Goal: Task Accomplishment & Management: Manage account settings

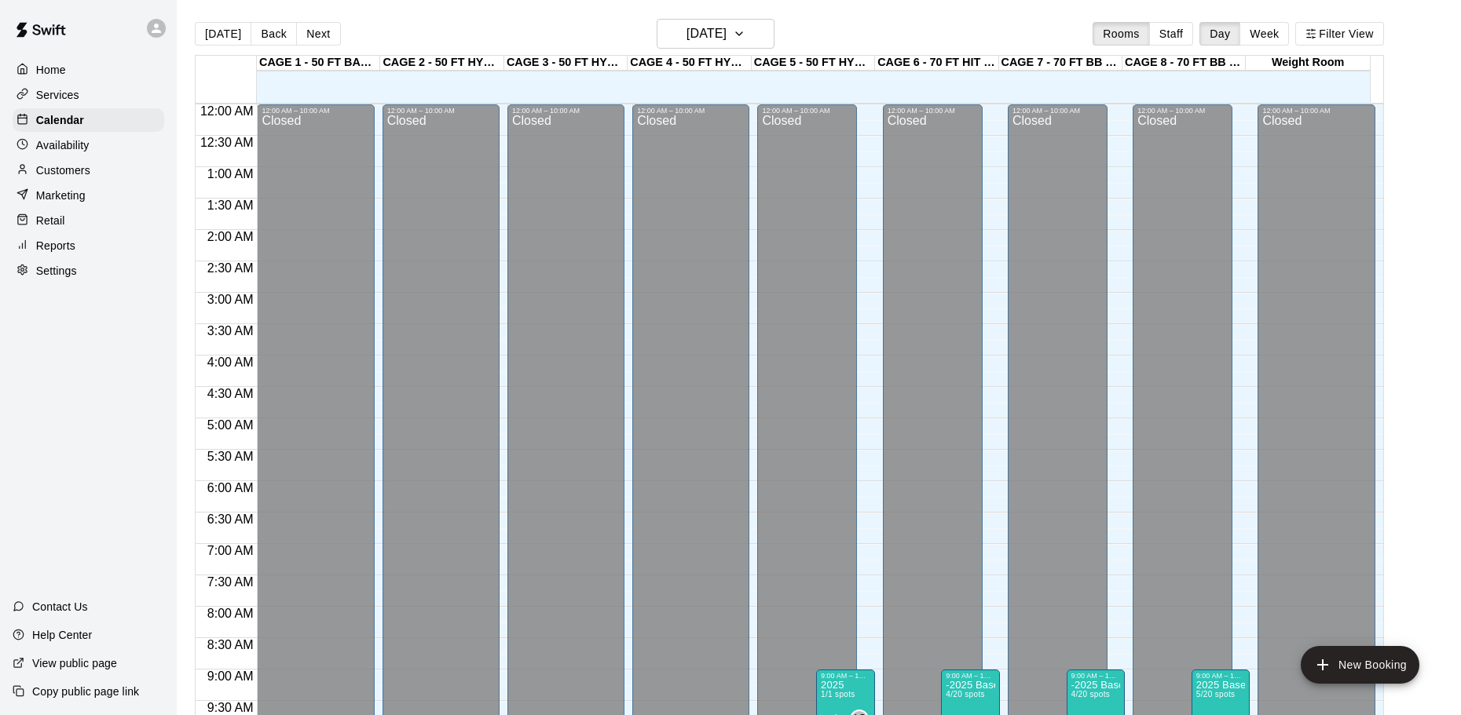
scroll to position [746, 0]
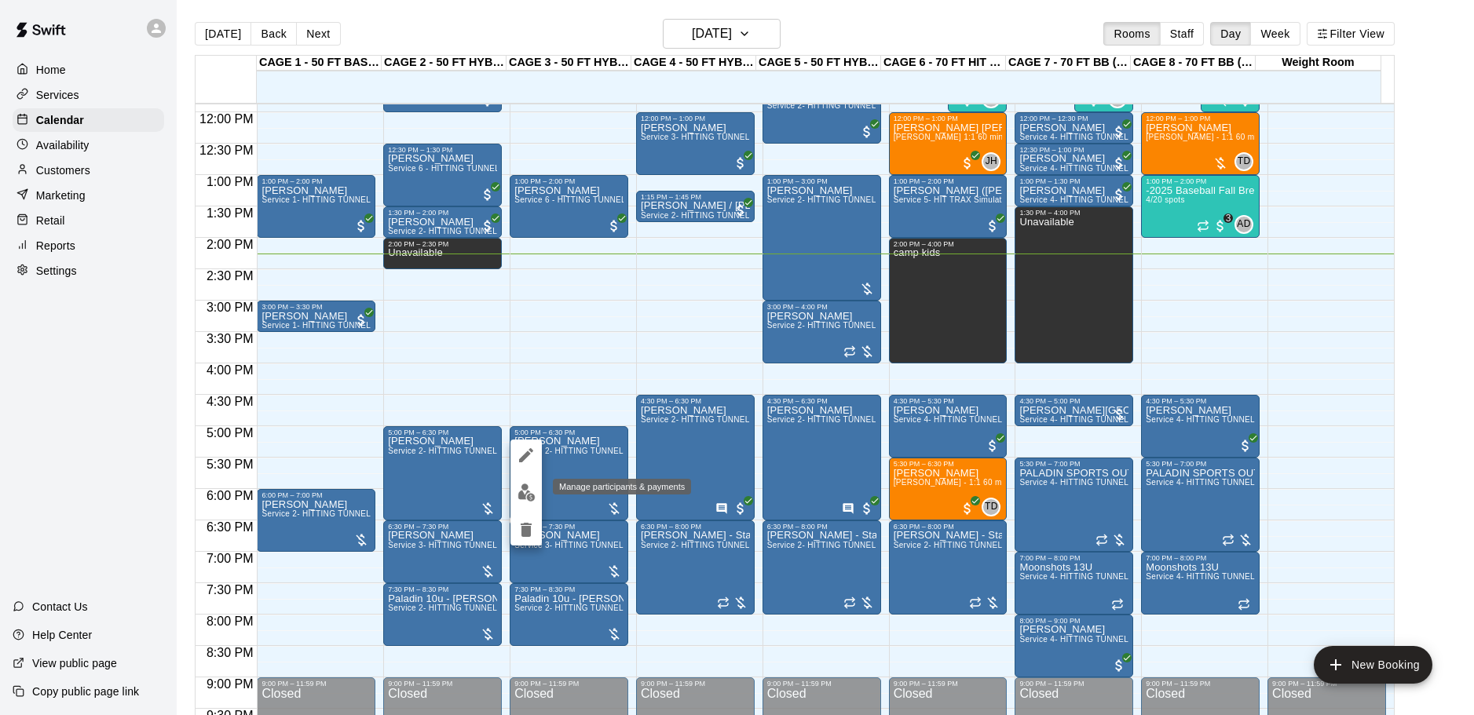
click at [528, 485] on img "edit" at bounding box center [527, 493] width 18 height 18
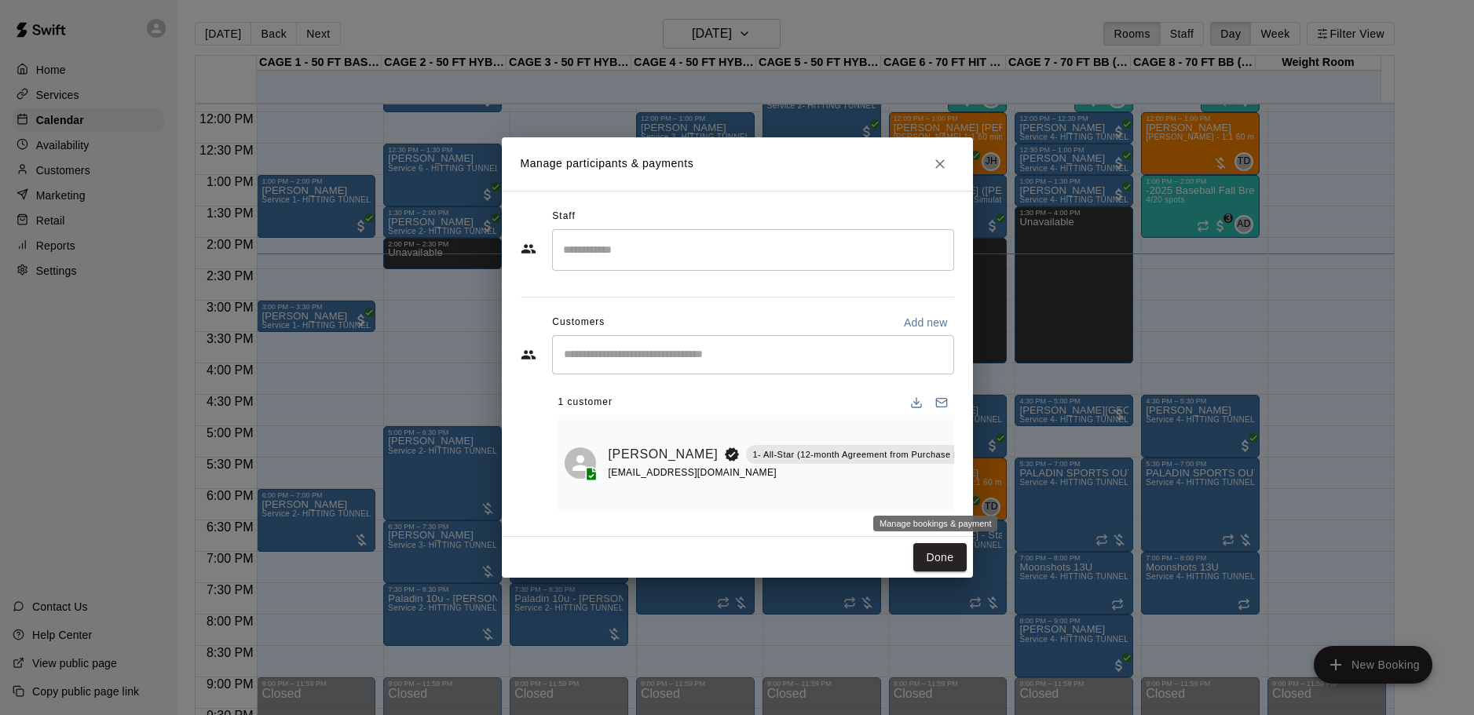
click at [991, 490] on icon "Manage bookings & payment" at bounding box center [997, 490] width 12 height 13
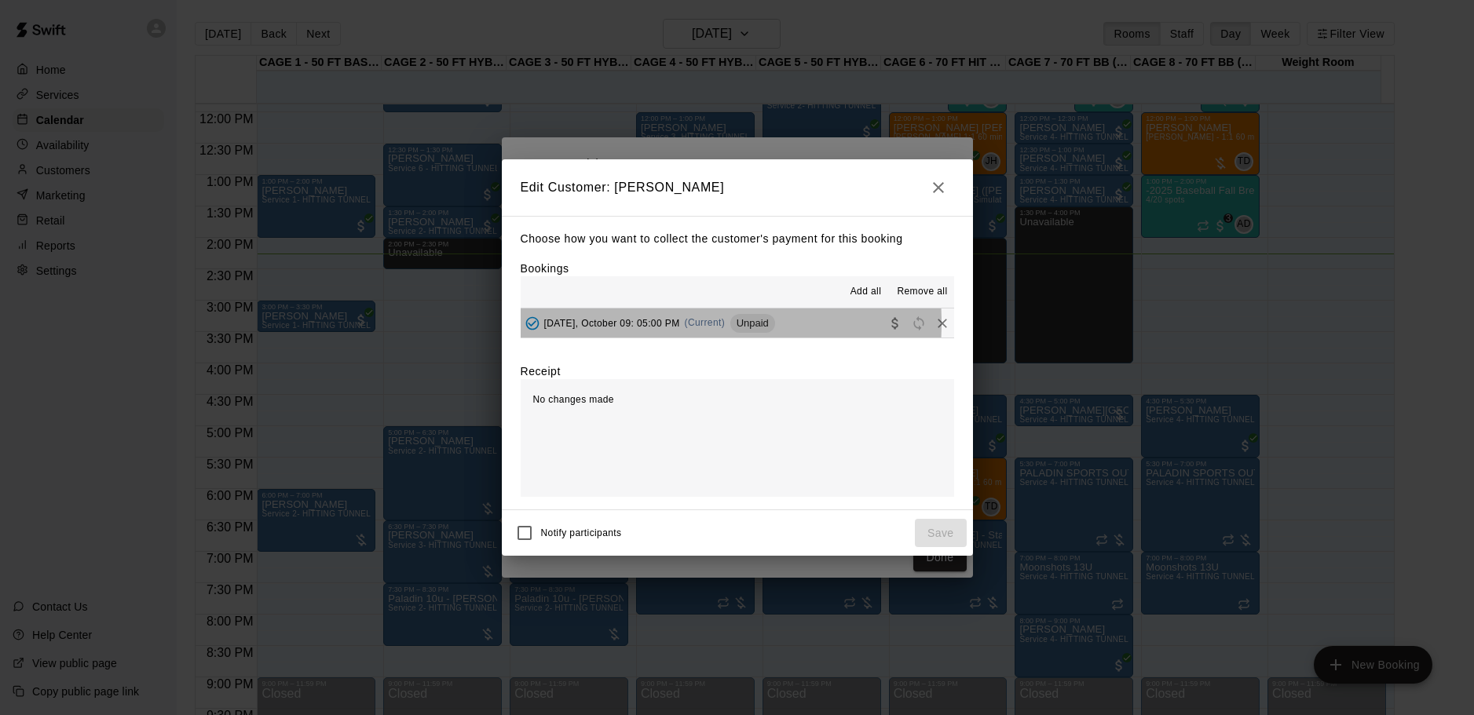
click at [629, 324] on span "[DATE], October 09: 05:00 PM" at bounding box center [612, 322] width 136 height 11
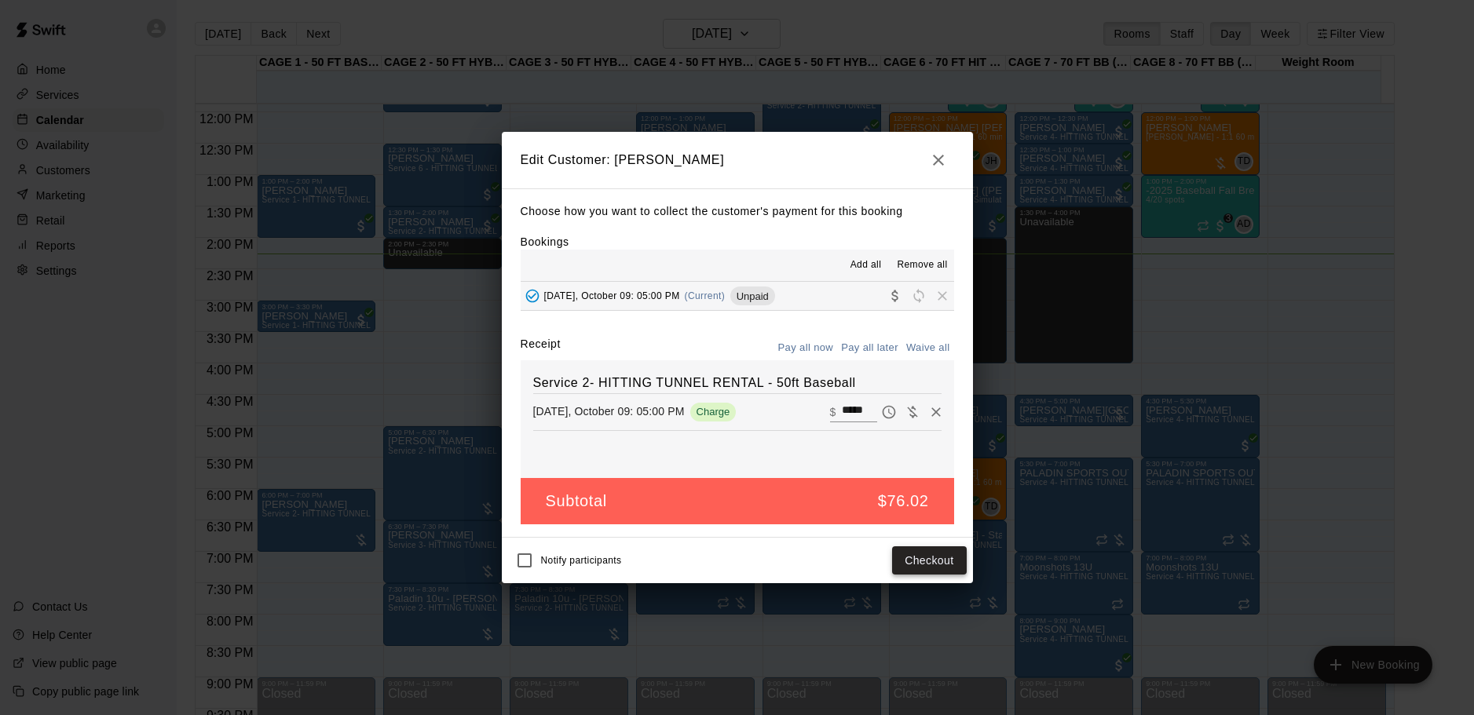
click at [935, 565] on button "Checkout" at bounding box center [929, 561] width 74 height 29
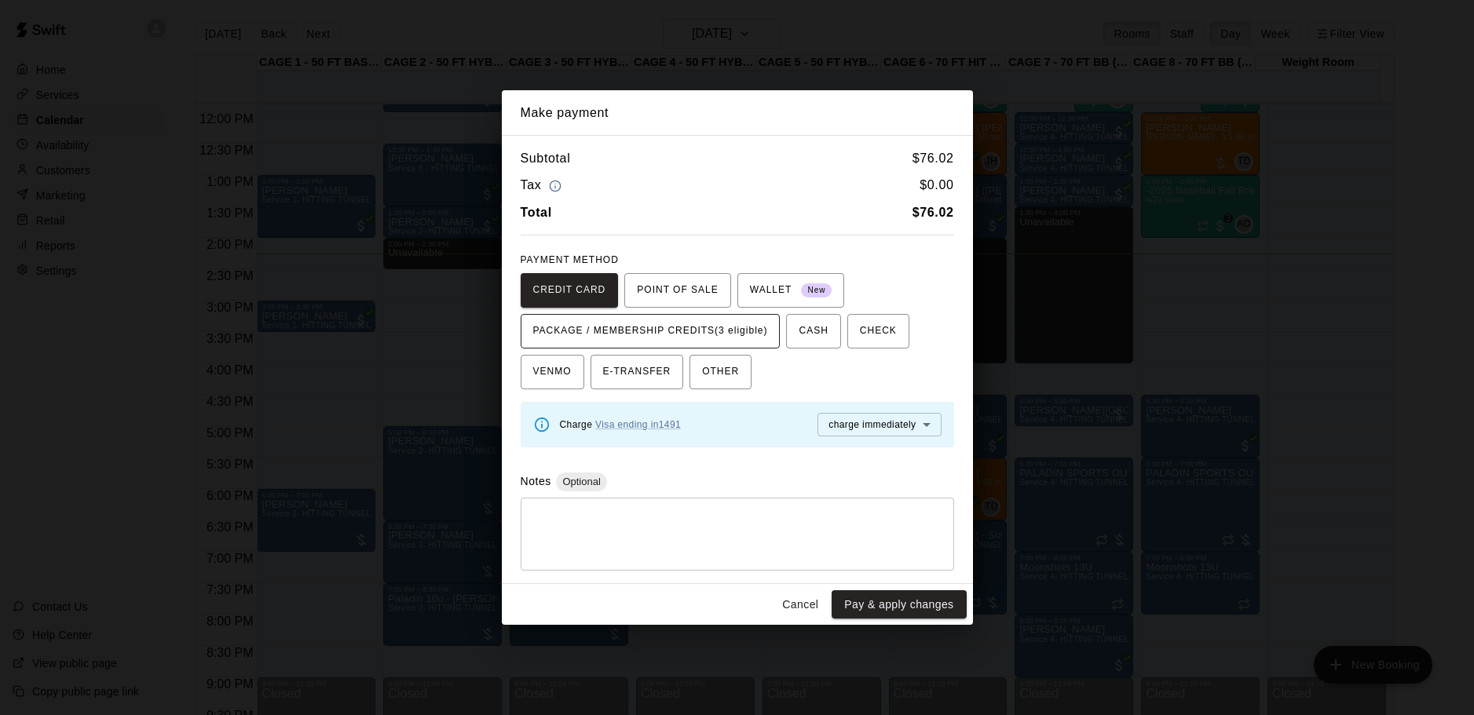
click at [694, 335] on span "PACKAGE / MEMBERSHIP CREDITS (3 eligible)" at bounding box center [650, 331] width 235 height 25
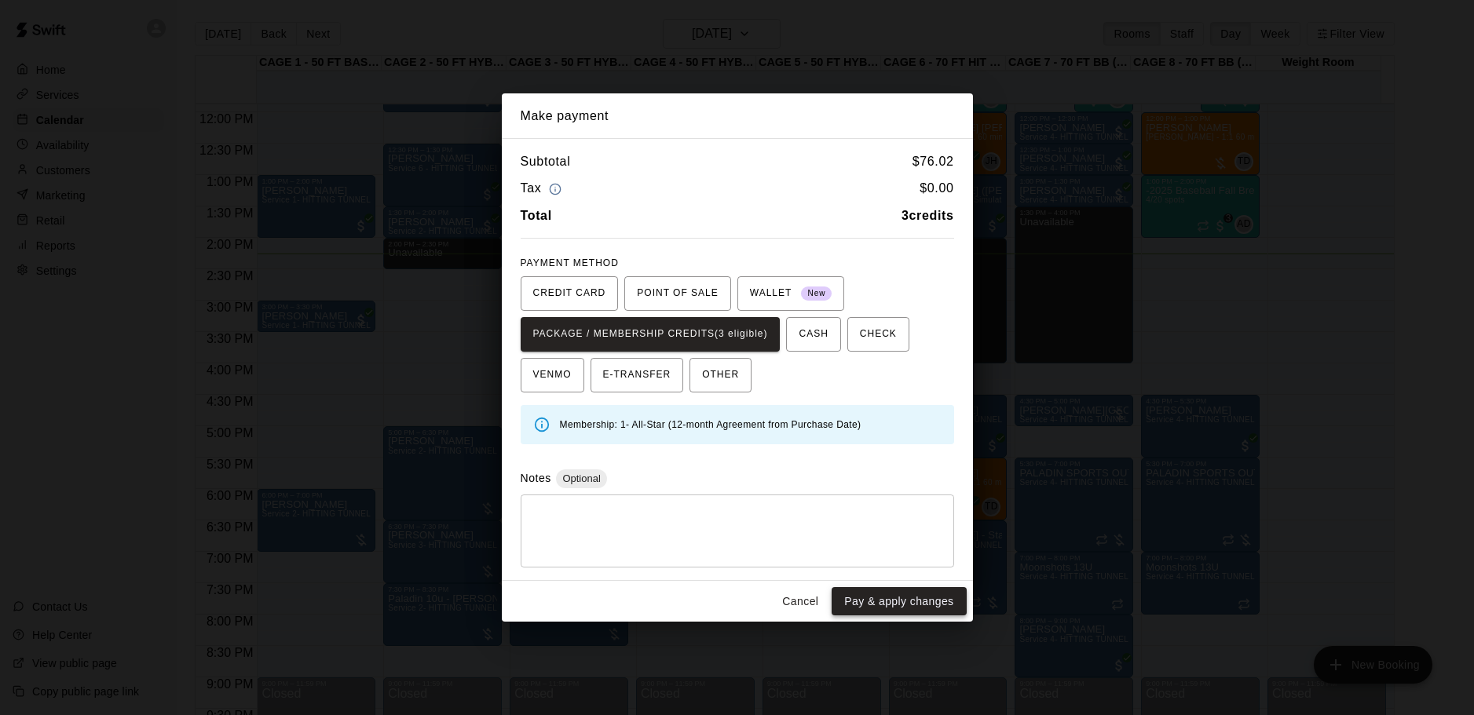
click at [851, 609] on button "Pay & apply changes" at bounding box center [899, 601] width 134 height 29
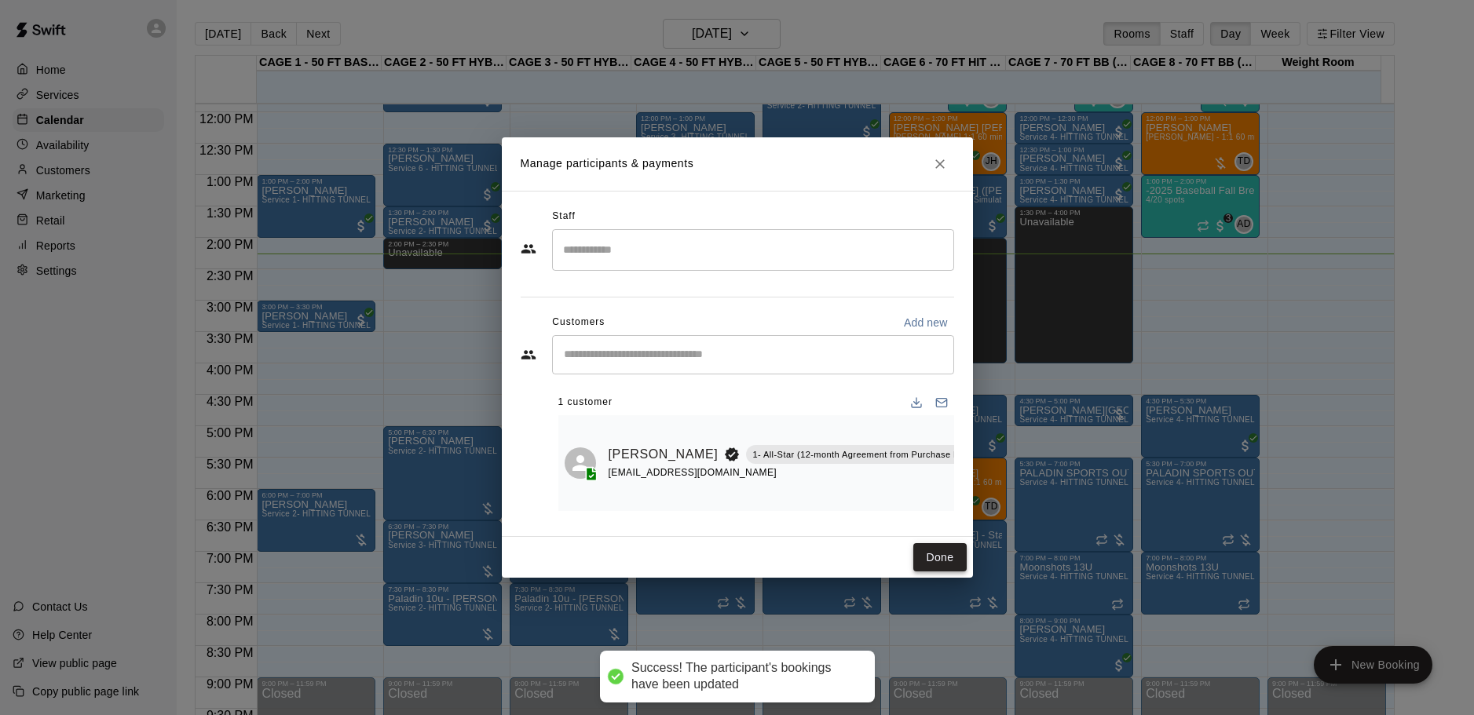
click at [950, 552] on button "Done" at bounding box center [939, 557] width 53 height 29
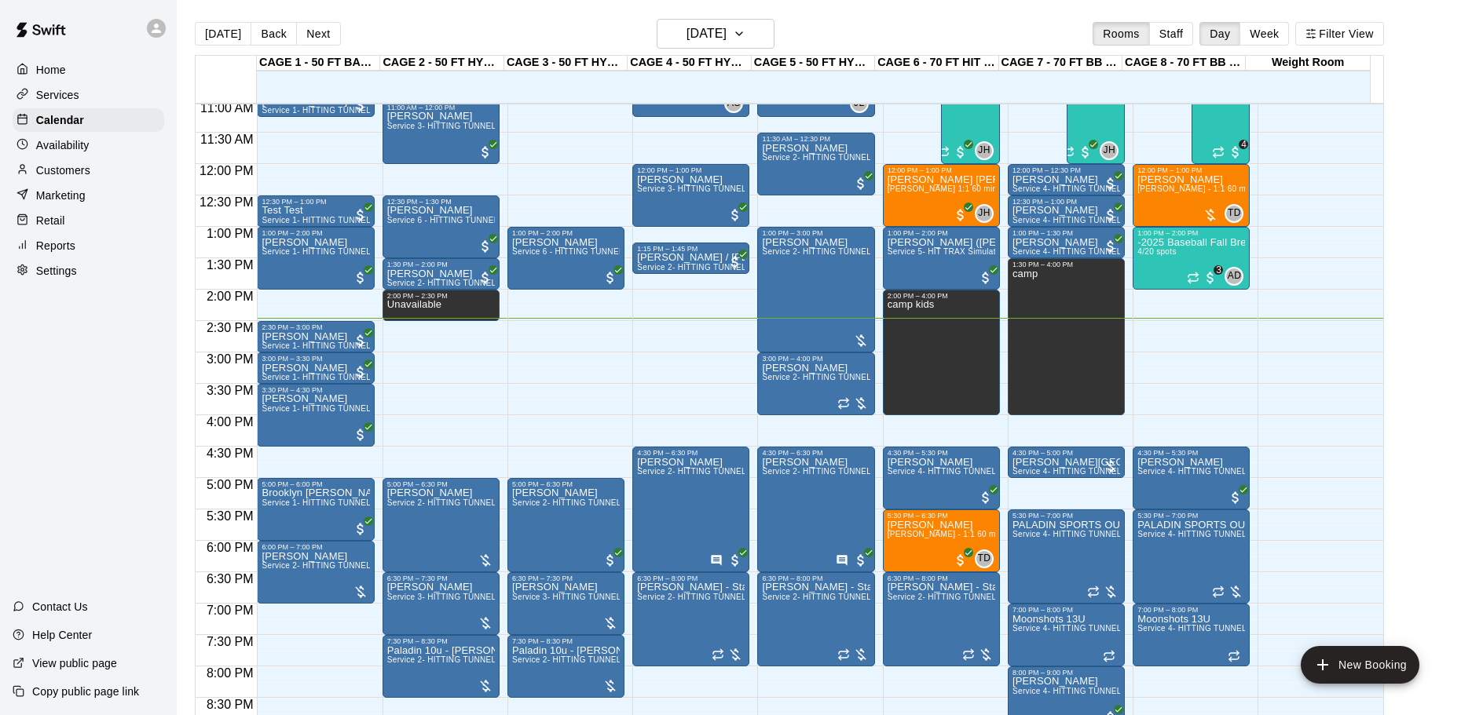
scroll to position [668, 0]
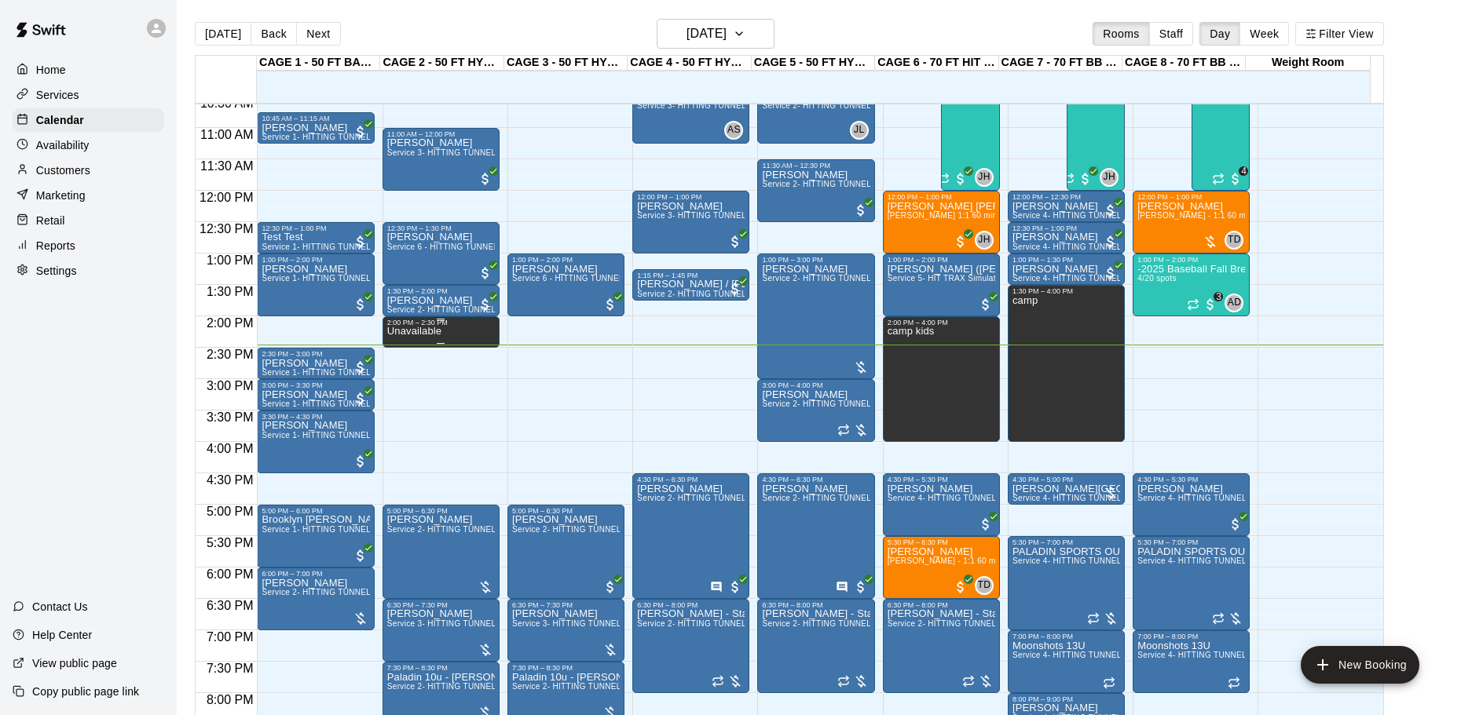
click at [454, 335] on div "Unavailable" at bounding box center [441, 684] width 108 height 715
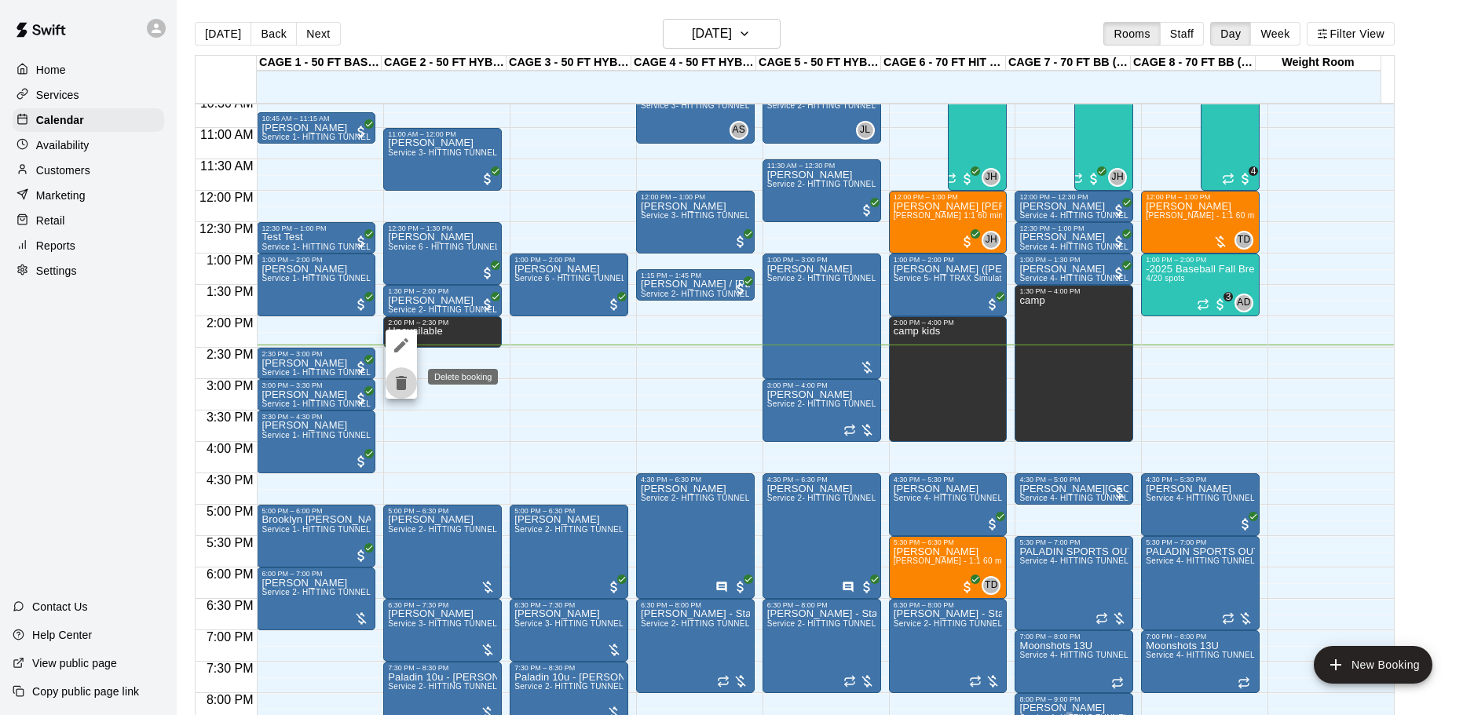
click at [404, 379] on icon "delete" at bounding box center [401, 383] width 11 height 14
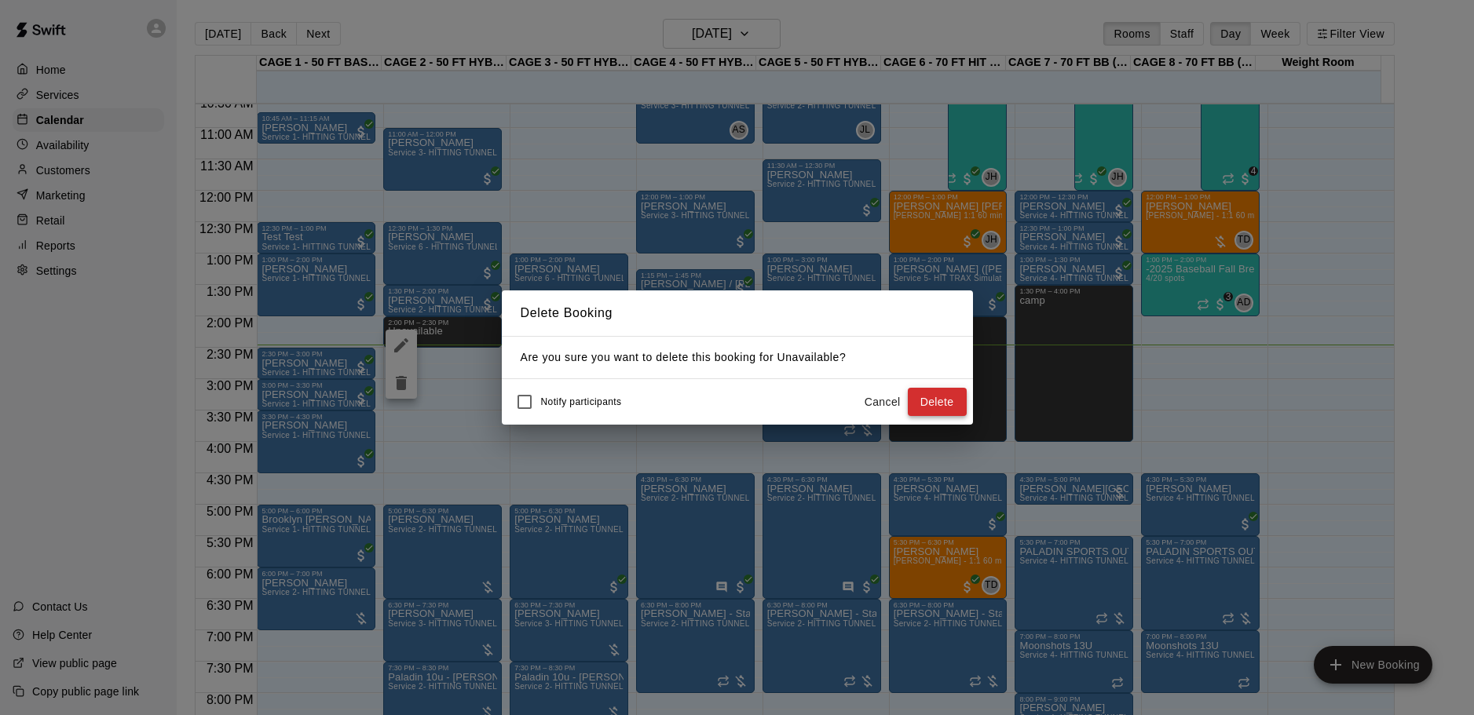
click at [932, 401] on button "Delete" at bounding box center [937, 402] width 59 height 29
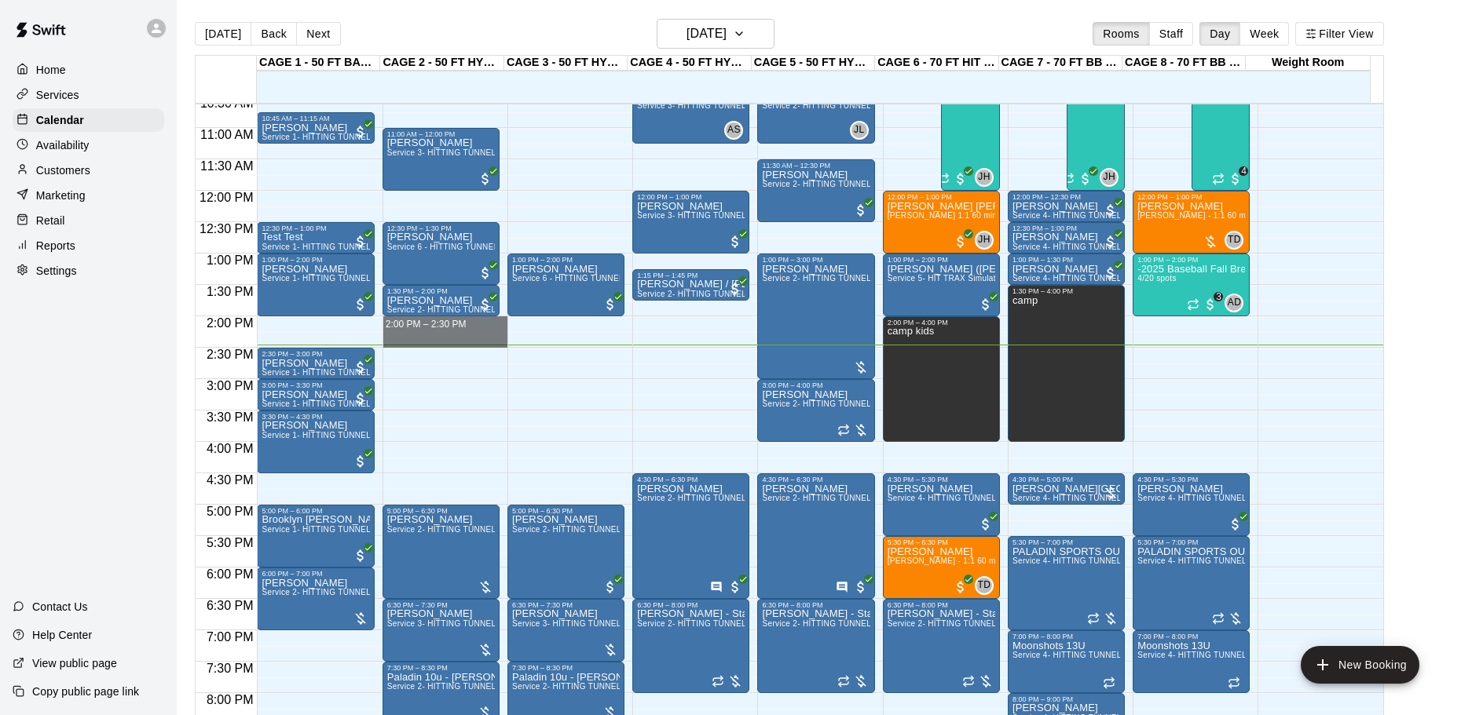
drag, startPoint x: 458, startPoint y: 320, endPoint x: 458, endPoint y: 337, distance: 17.3
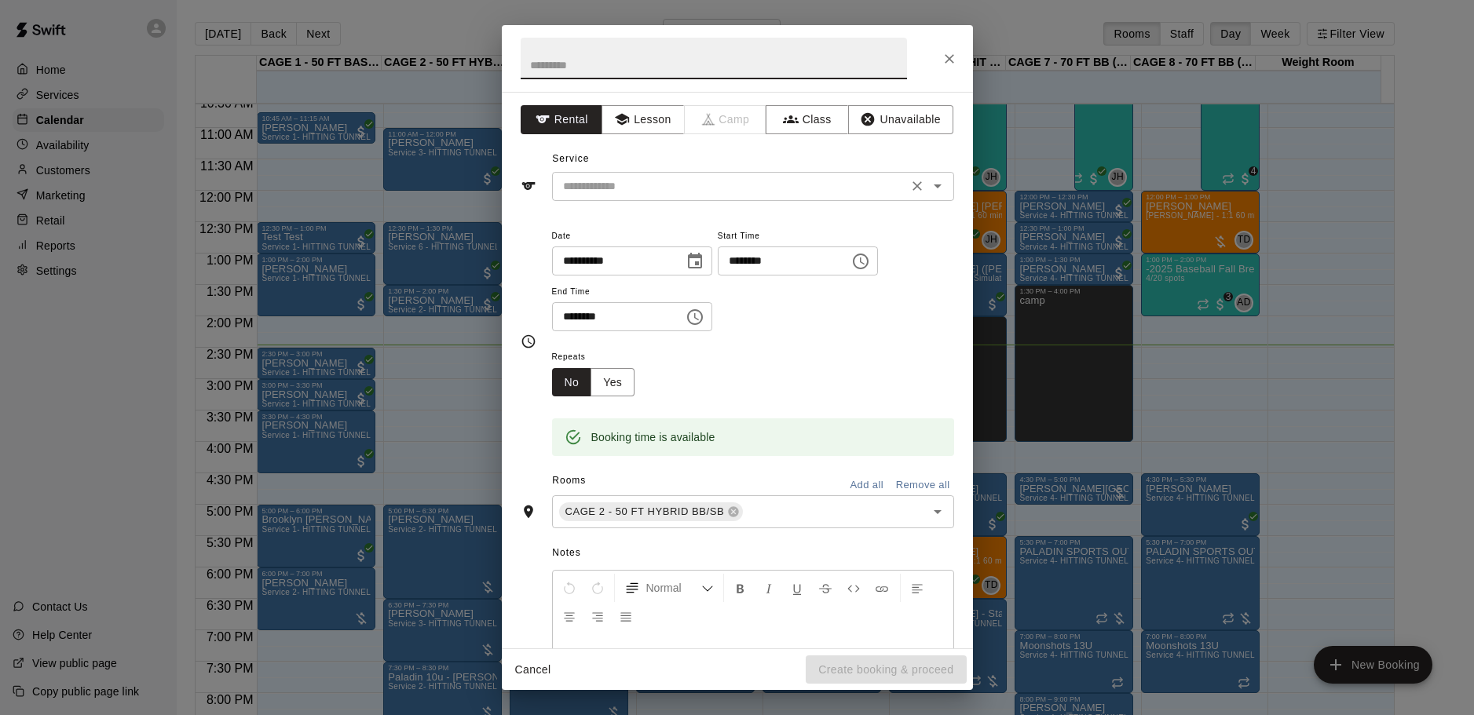
click at [590, 190] on input "text" at bounding box center [730, 187] width 346 height 20
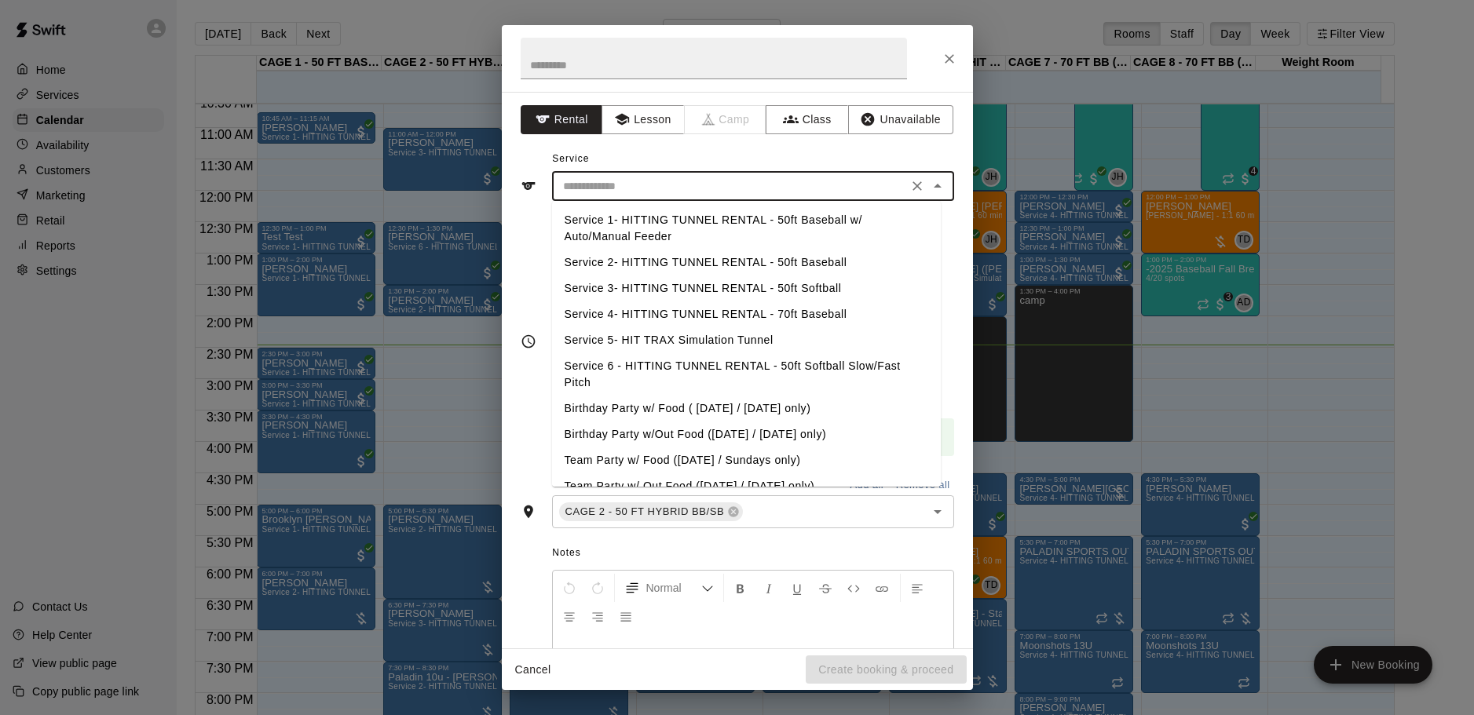
click at [746, 261] on li "Service 2- HITTING TUNNEL RENTAL - 50ft Baseball" at bounding box center [746, 263] width 389 height 26
type input "**********"
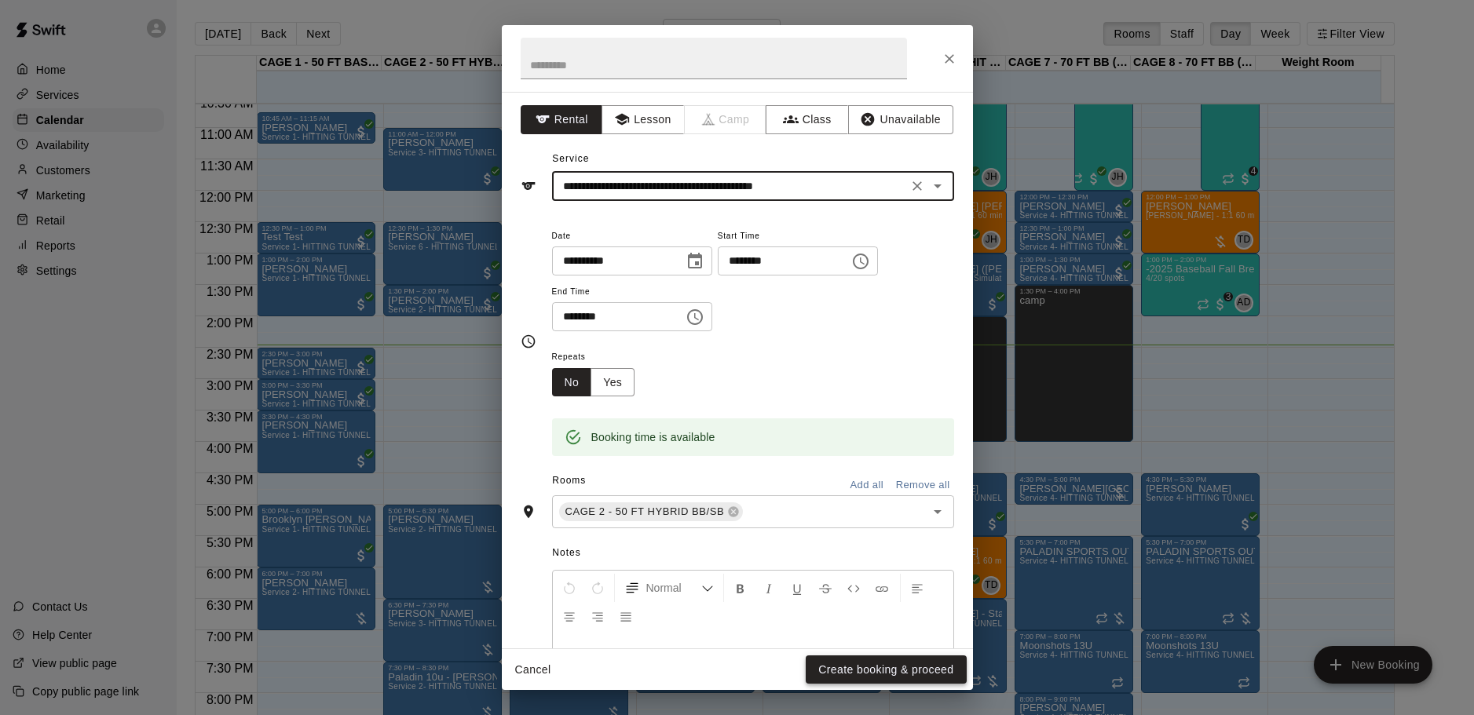
click at [902, 663] on button "Create booking & proceed" at bounding box center [886, 670] width 160 height 29
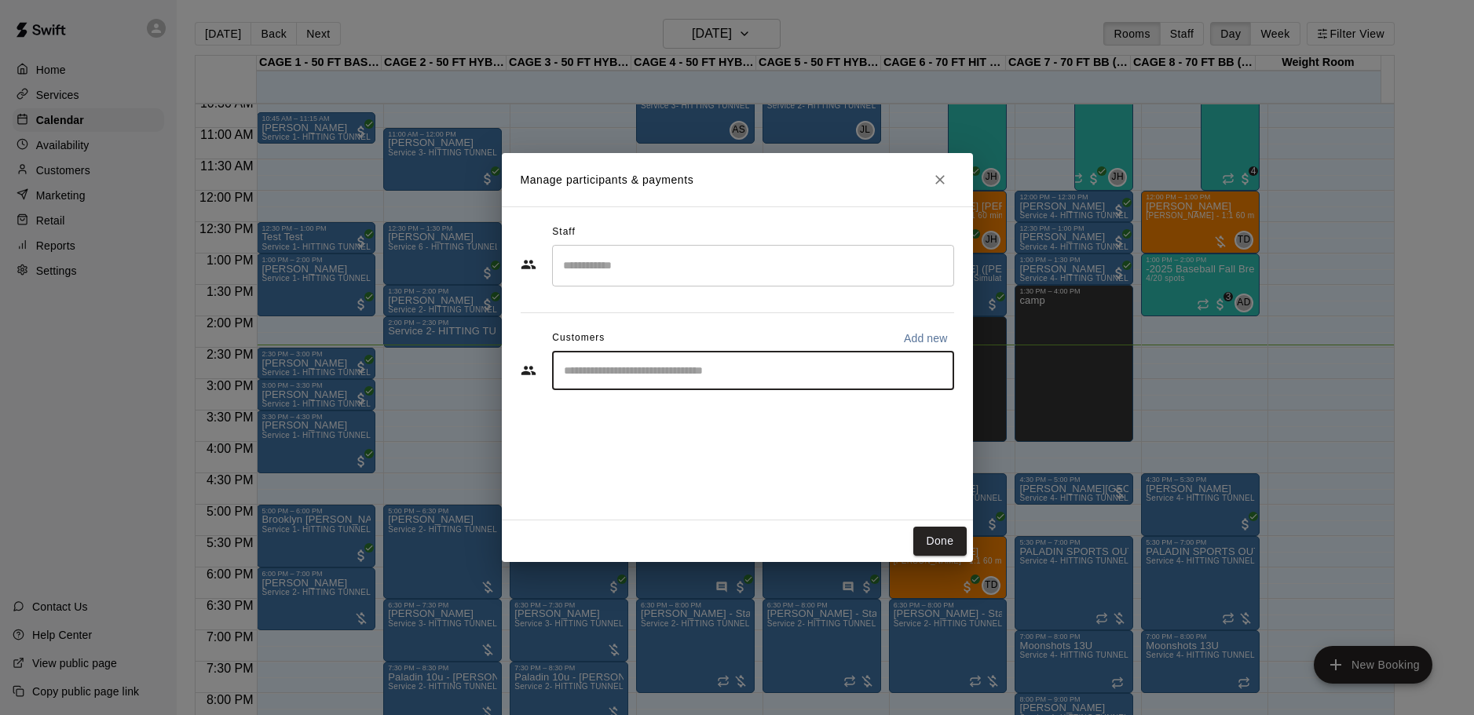
click at [614, 371] on input "Start typing to search customers..." at bounding box center [753, 371] width 388 height 16
type input "*****"
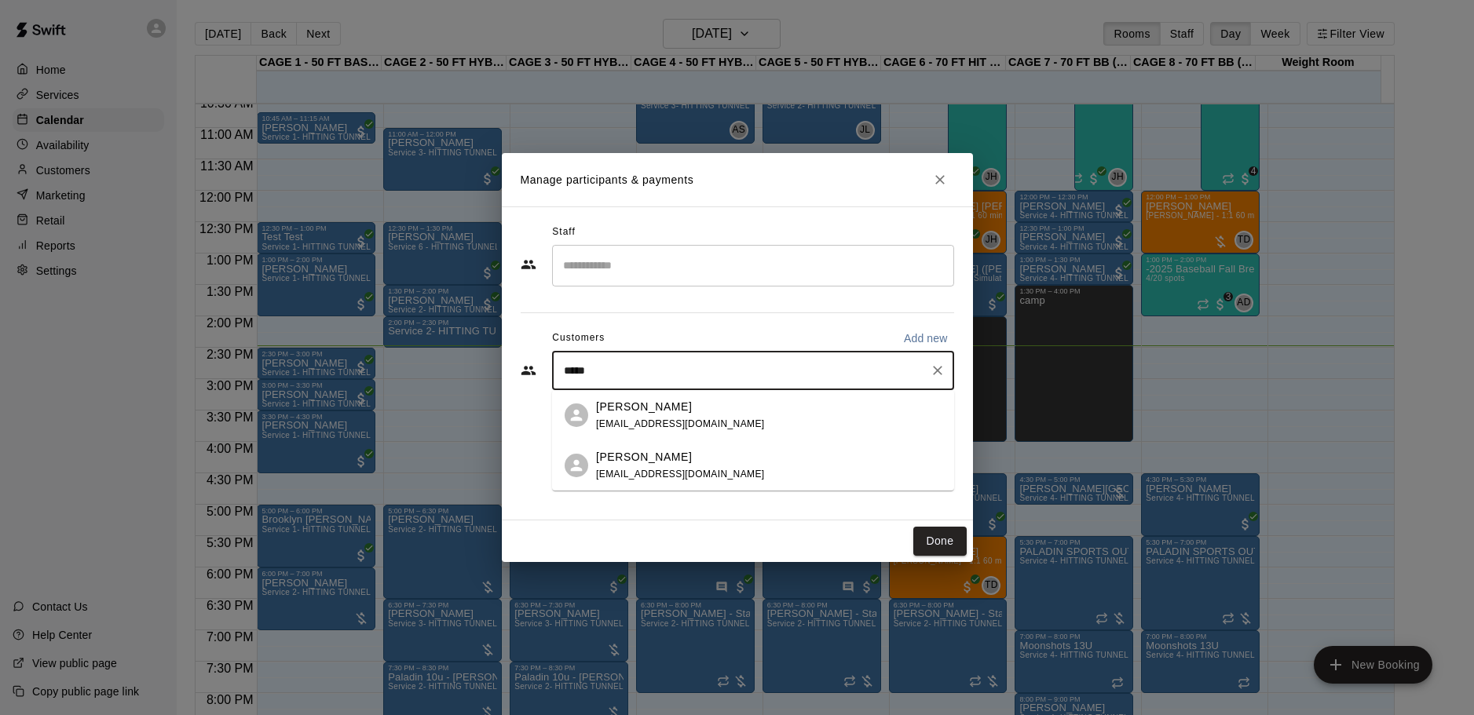
click at [648, 404] on p "[PERSON_NAME]" at bounding box center [644, 407] width 96 height 16
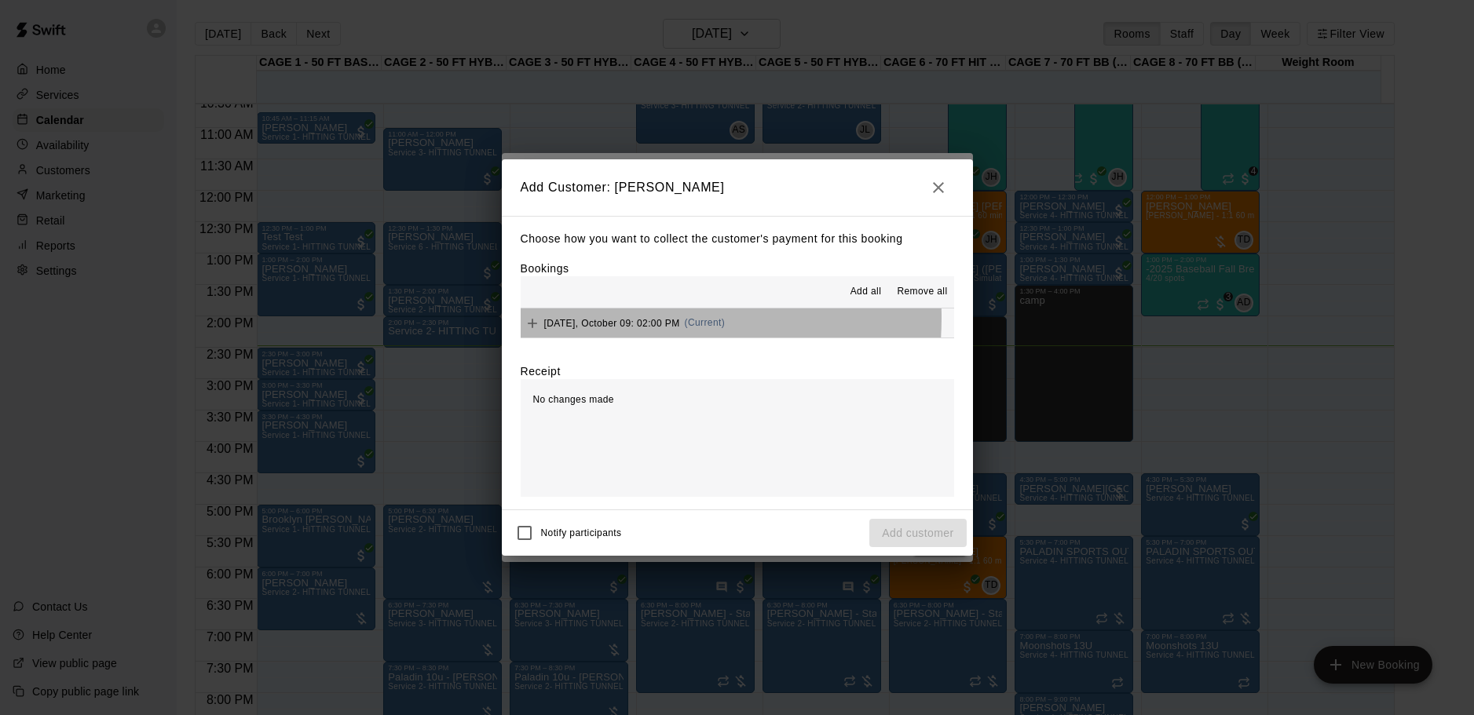
click at [602, 318] on span "[DATE], October 09: 02:00 PM" at bounding box center [612, 322] width 136 height 11
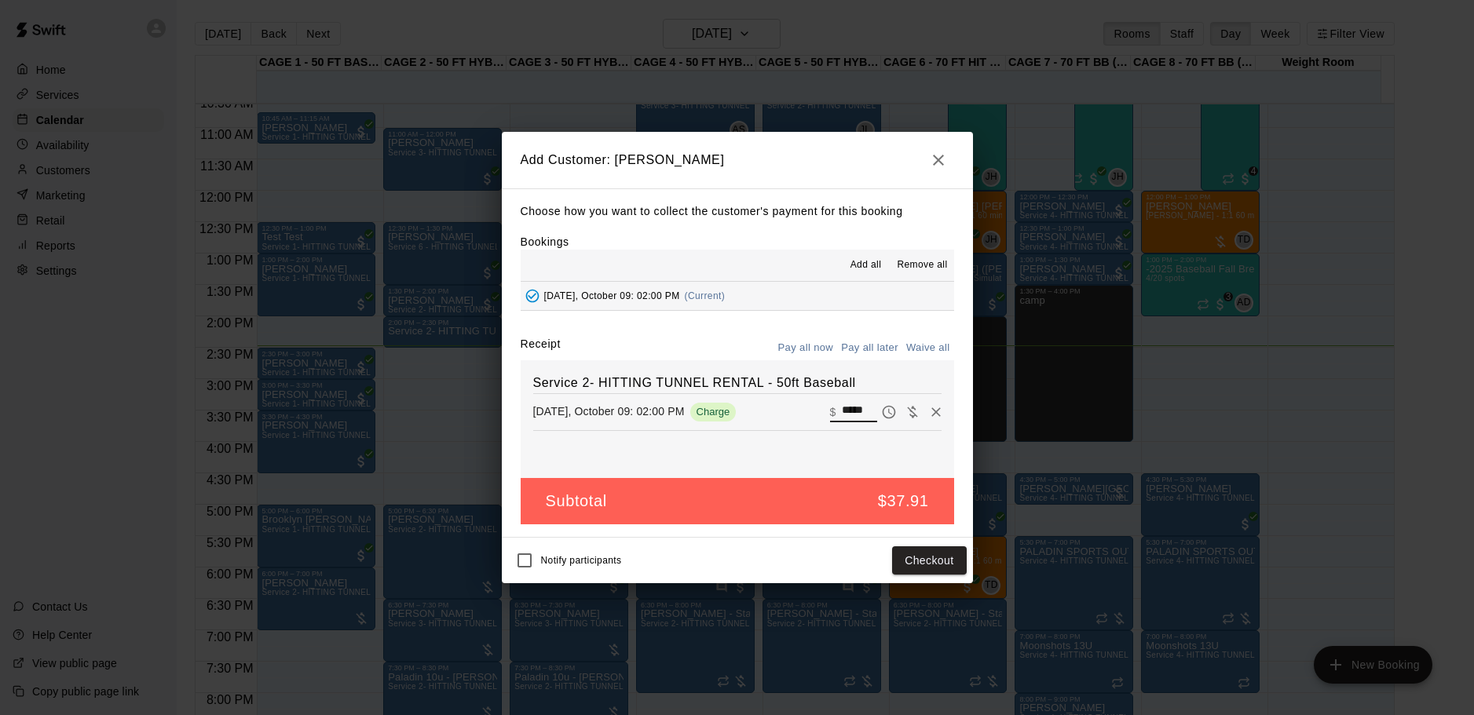
drag, startPoint x: 857, startPoint y: 412, endPoint x: 819, endPoint y: 412, distance: 37.7
click at [830, 412] on div "​ $ *****" at bounding box center [853, 412] width 47 height 20
type input "**"
click at [944, 564] on button "Checkout" at bounding box center [929, 561] width 74 height 29
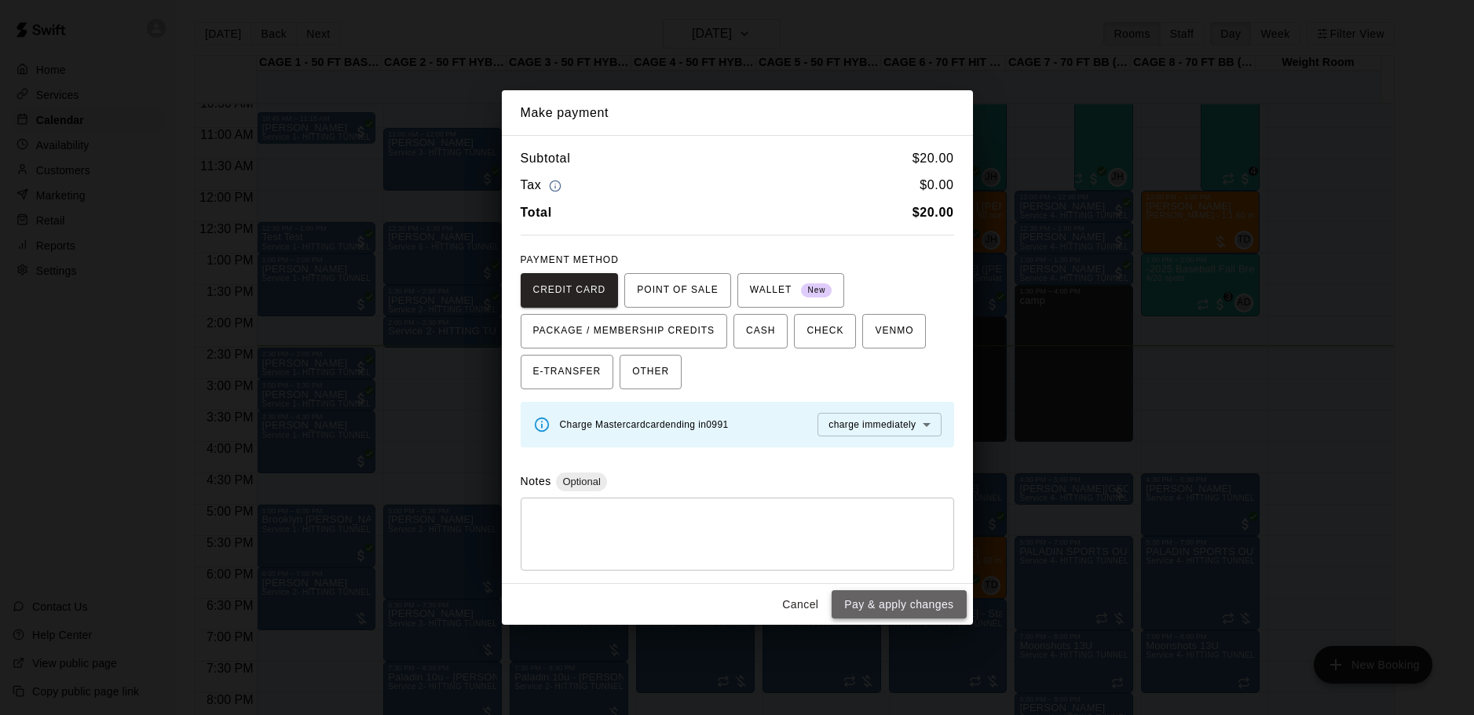
click at [905, 602] on button "Pay & apply changes" at bounding box center [899, 605] width 134 height 29
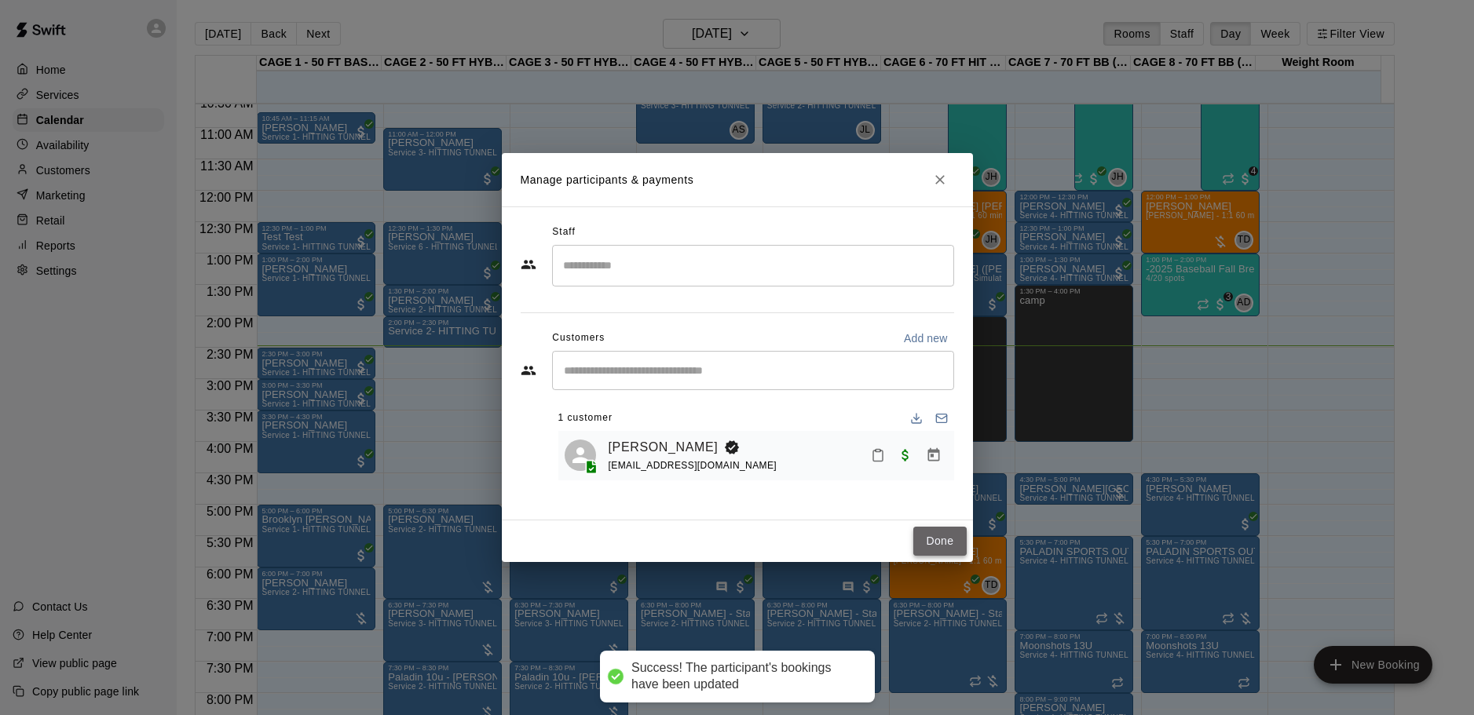
click at [932, 532] on button "Done" at bounding box center [939, 541] width 53 height 29
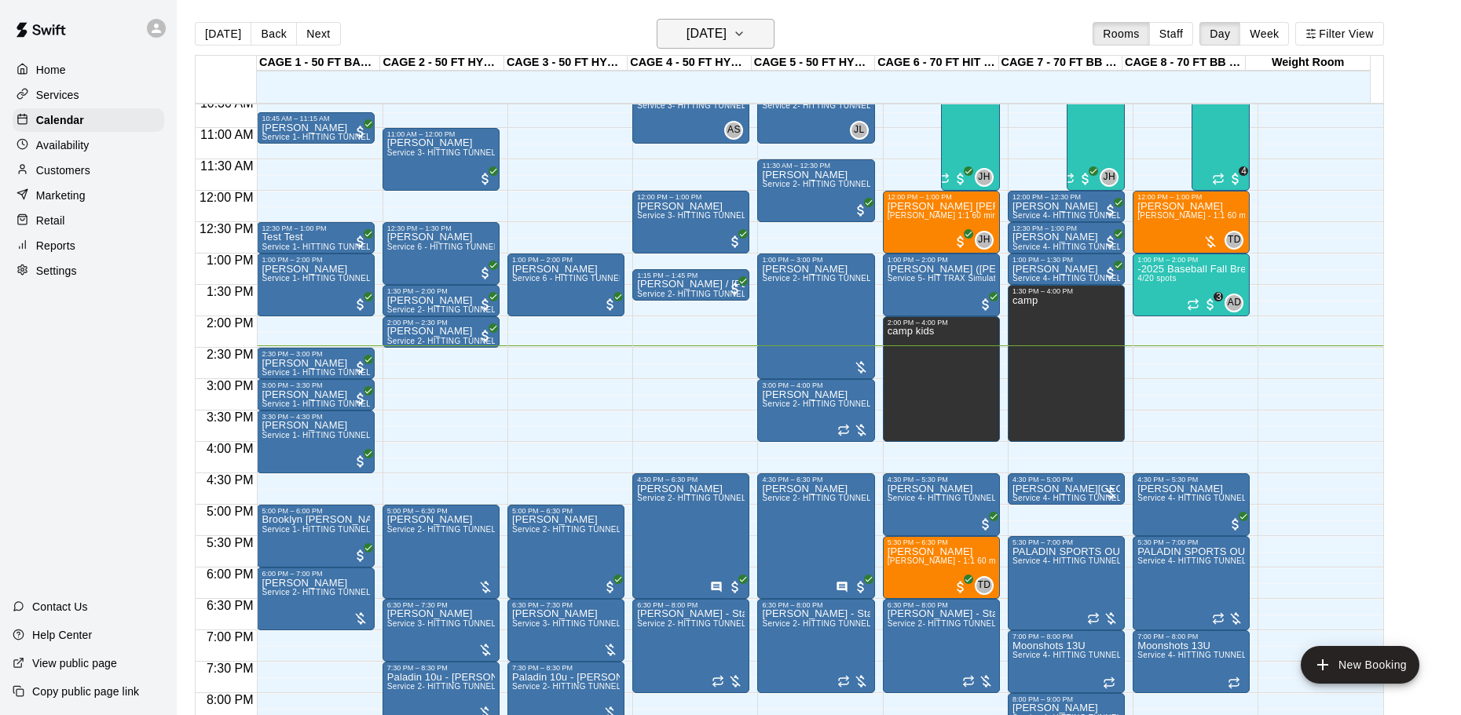
click at [726, 27] on h6 "[DATE]" at bounding box center [706, 34] width 40 height 22
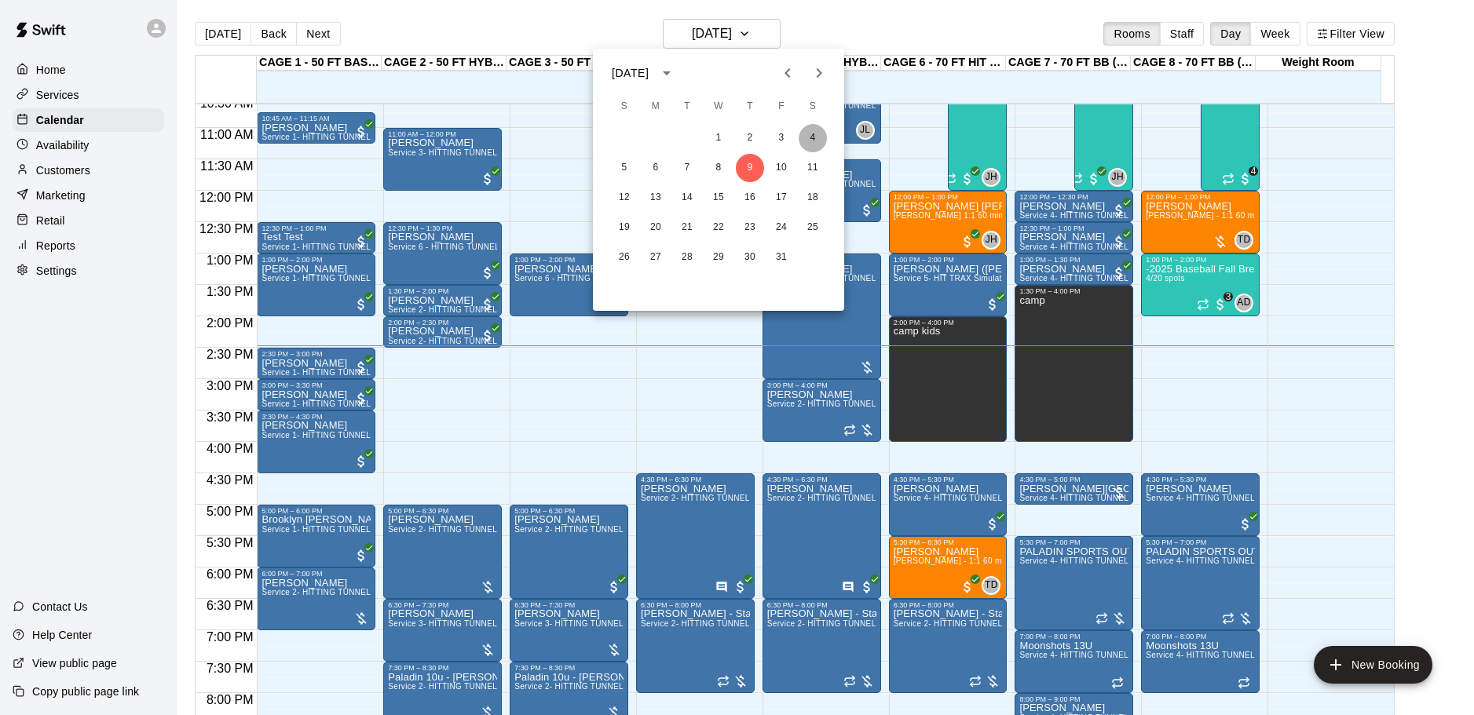
click at [818, 138] on button "4" at bounding box center [813, 138] width 28 height 28
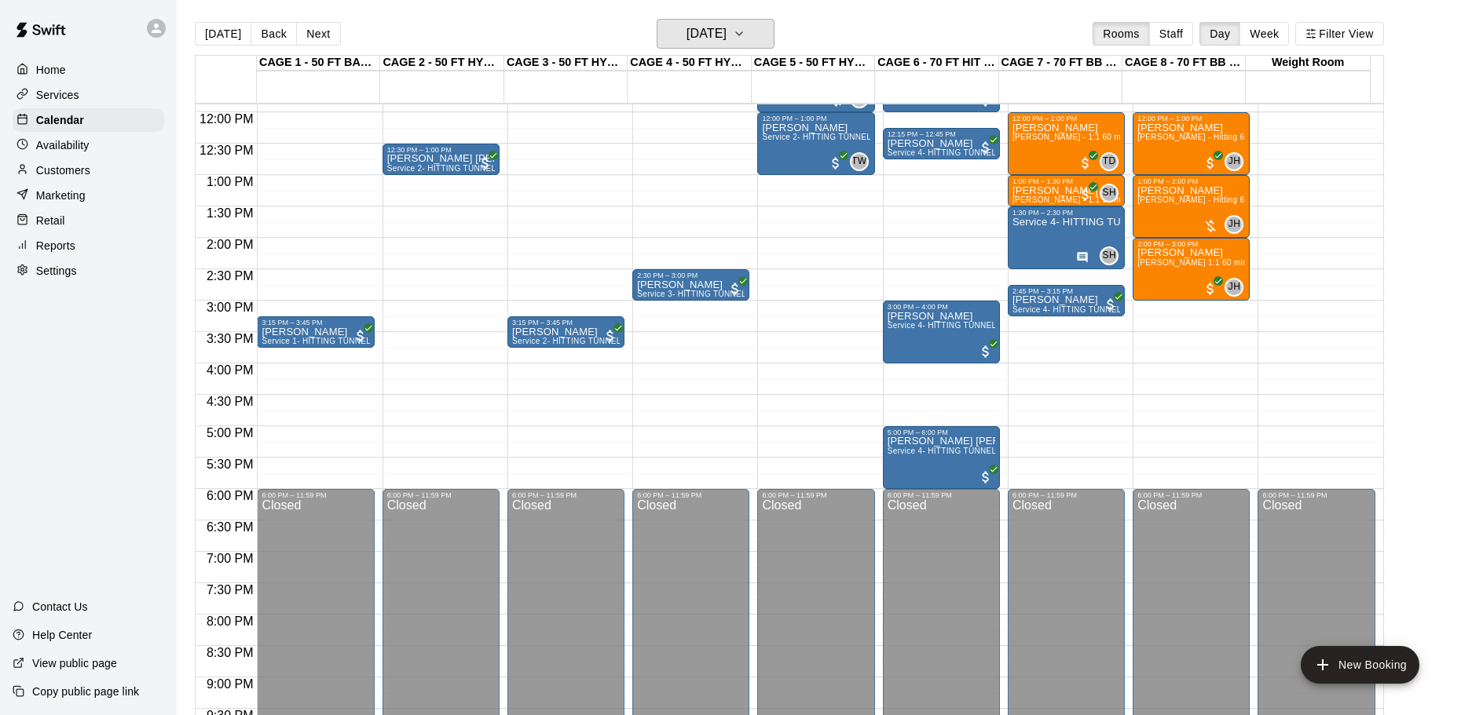
scroll to position [510, 0]
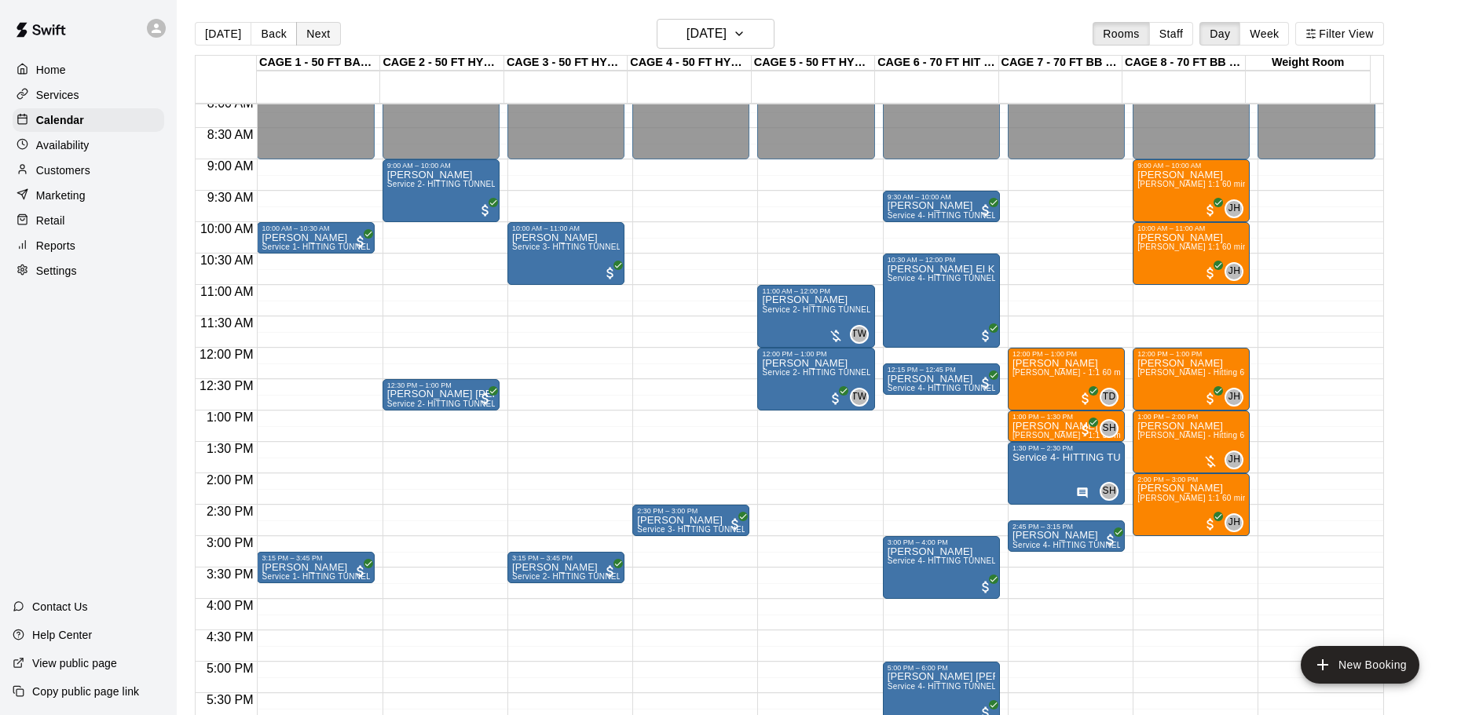
click at [318, 27] on button "Next" at bounding box center [318, 34] width 44 height 24
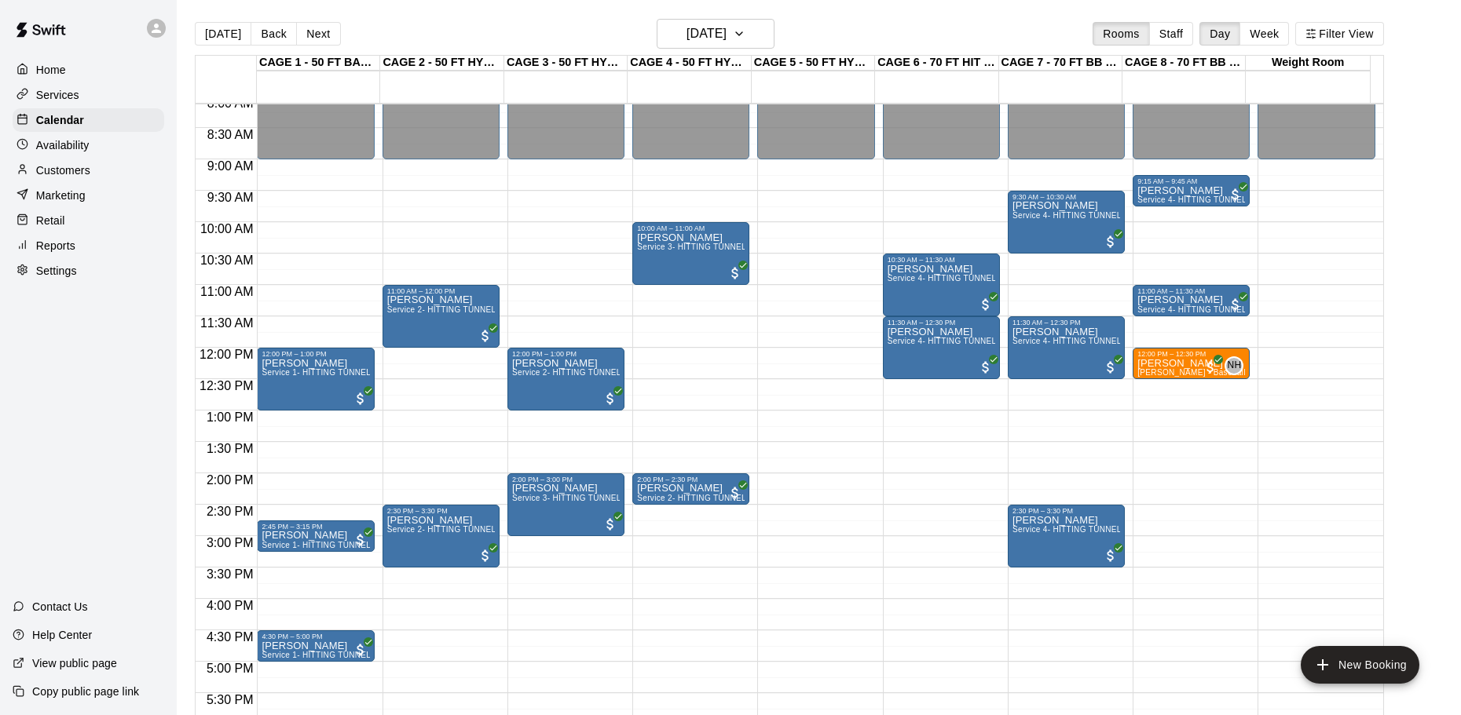
scroll to position [432, 0]
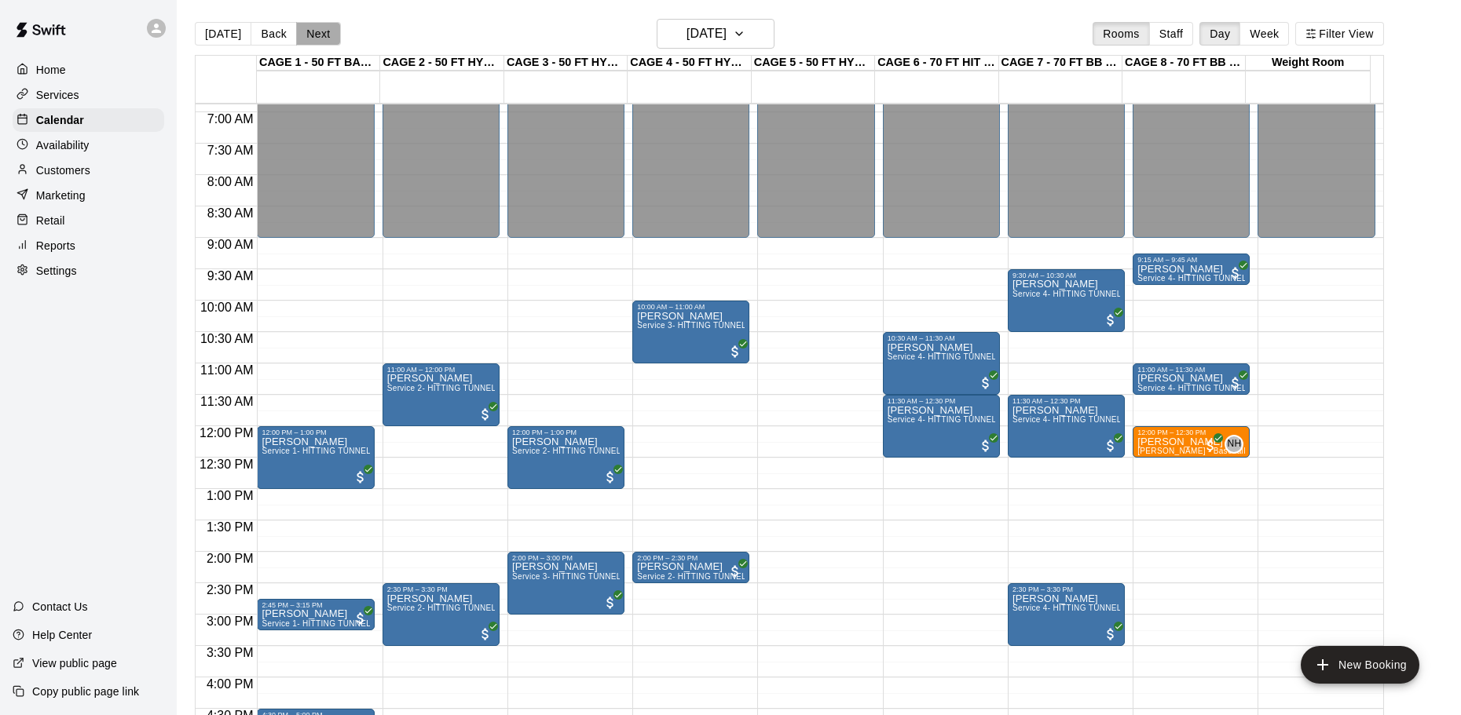
click at [316, 30] on button "Next" at bounding box center [318, 34] width 44 height 24
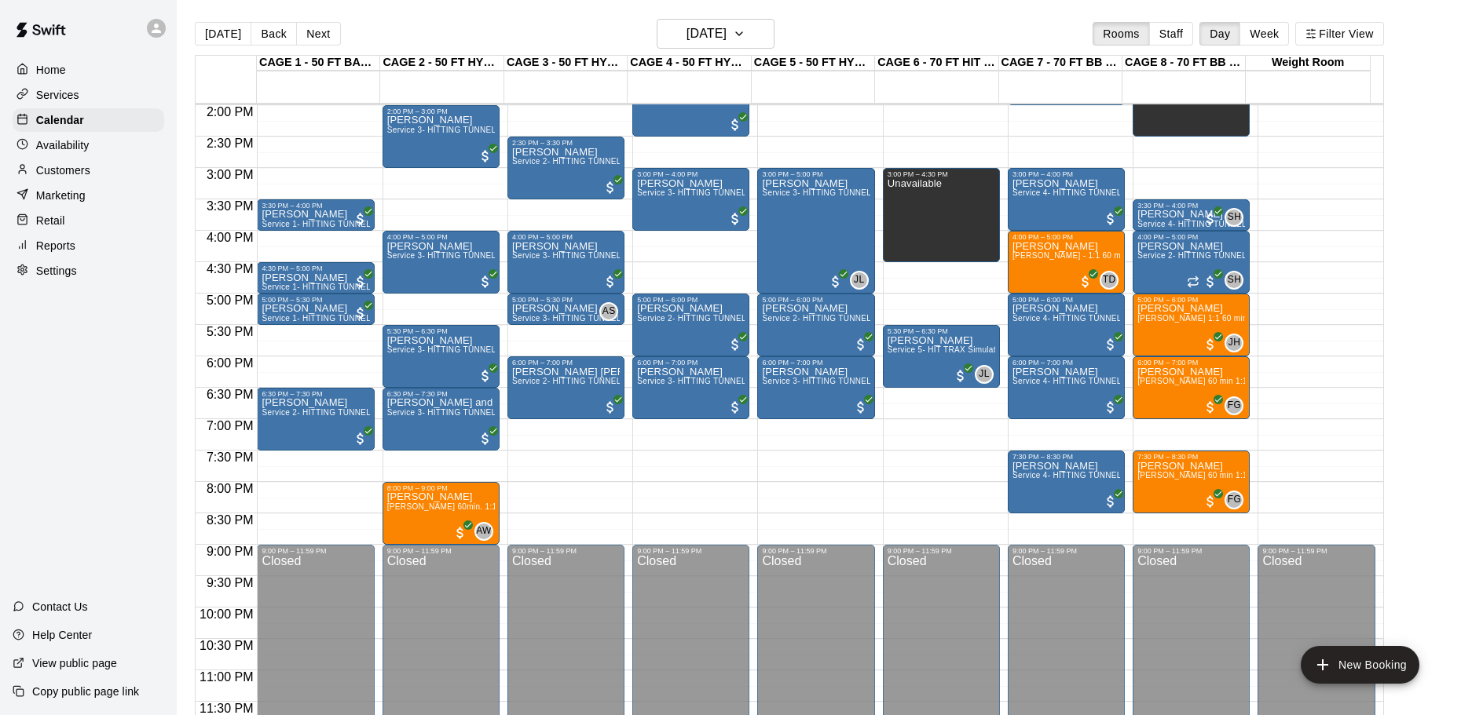
scroll to position [802, 0]
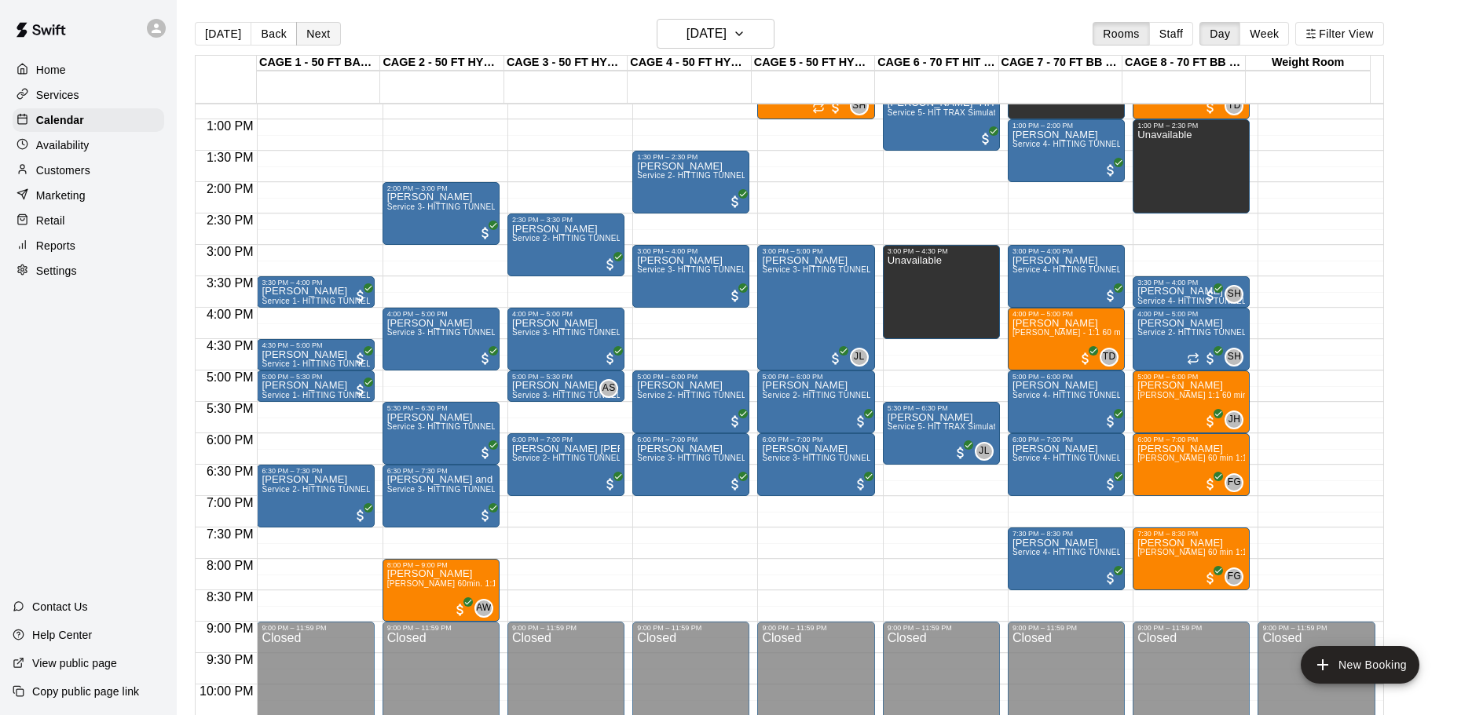
click at [325, 38] on button "Next" at bounding box center [318, 34] width 44 height 24
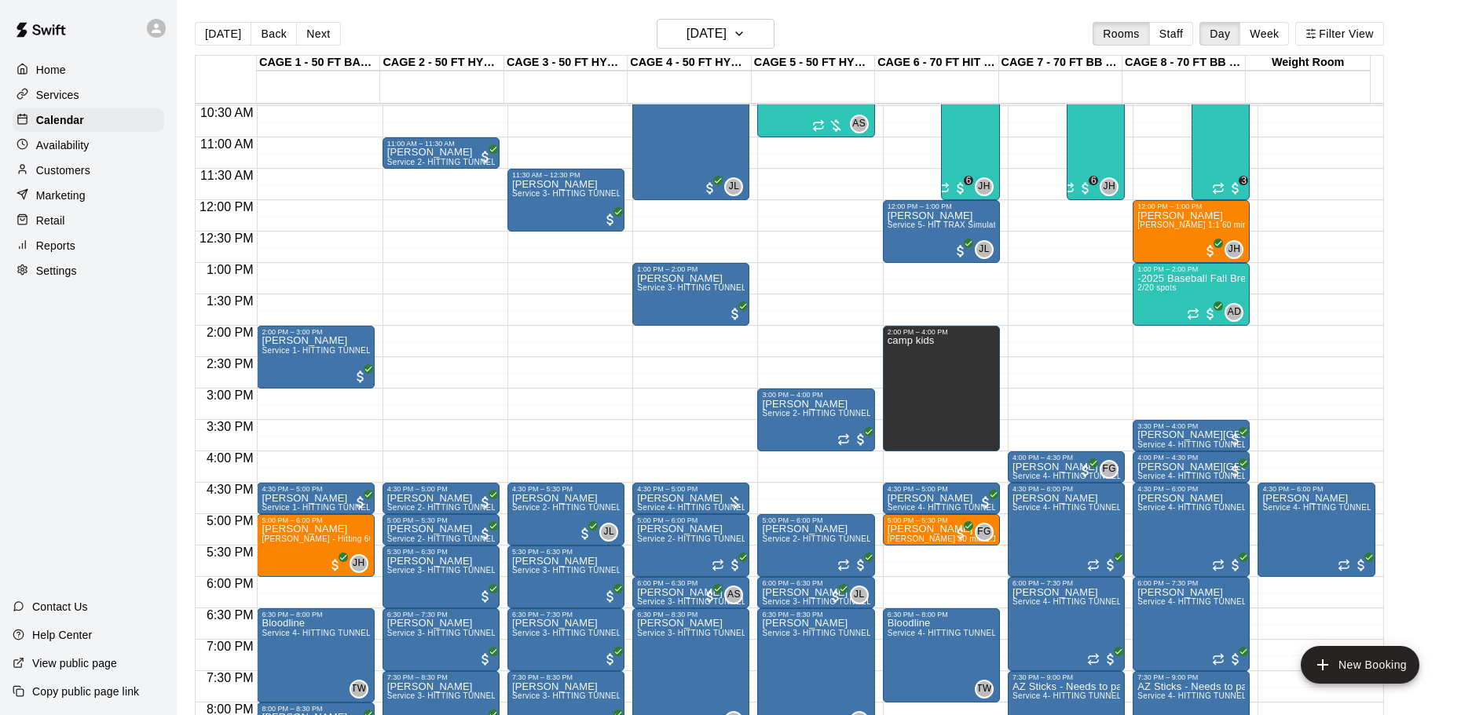
scroll to position [566, 0]
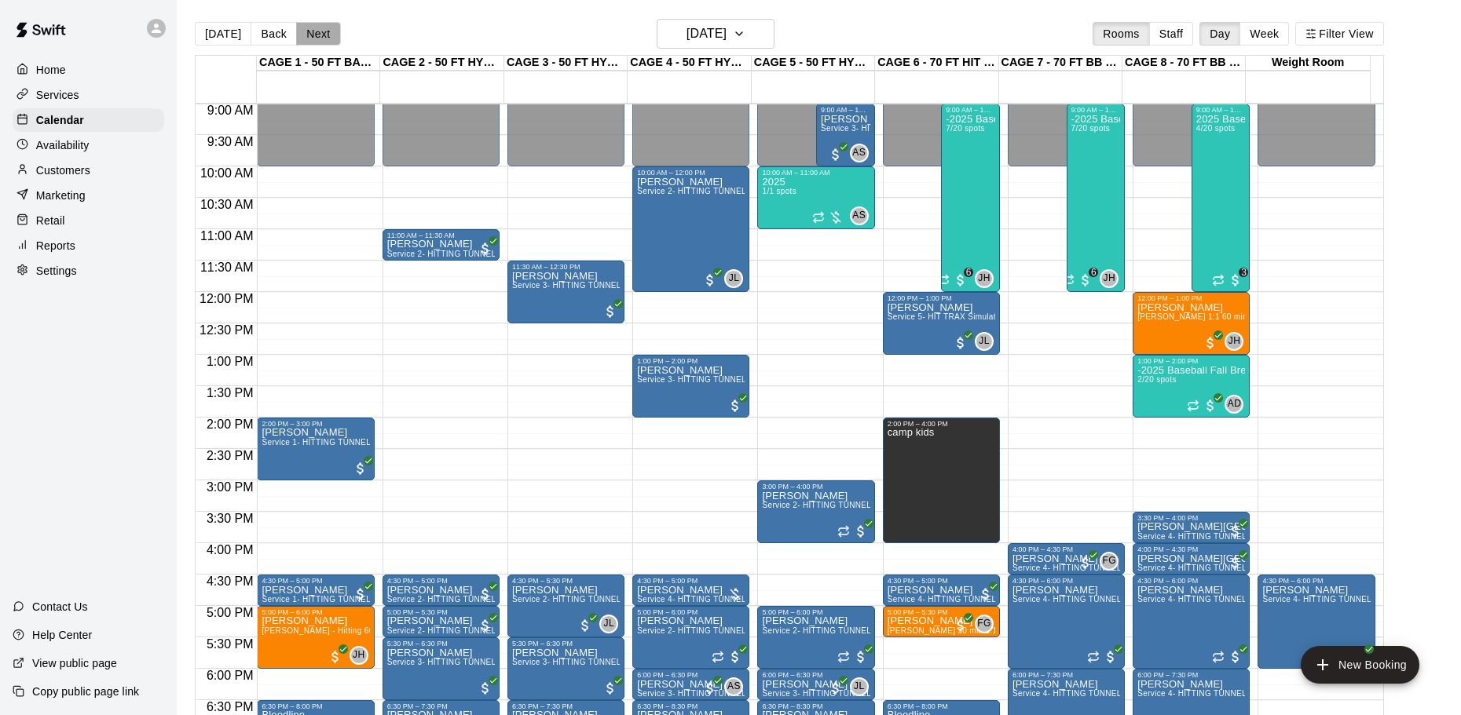
click at [322, 34] on button "Next" at bounding box center [318, 34] width 44 height 24
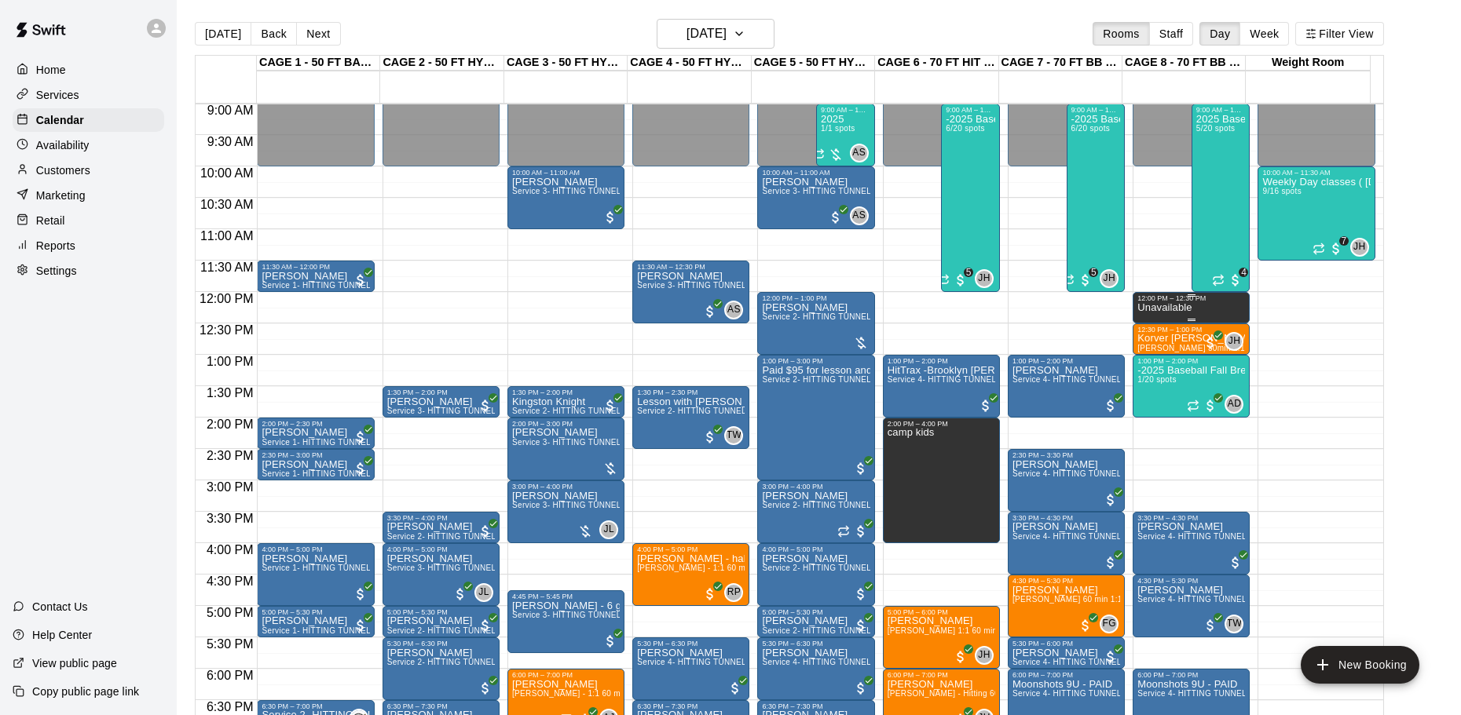
click at [1191, 308] on div "Unavailable" at bounding box center [1191, 659] width 108 height 715
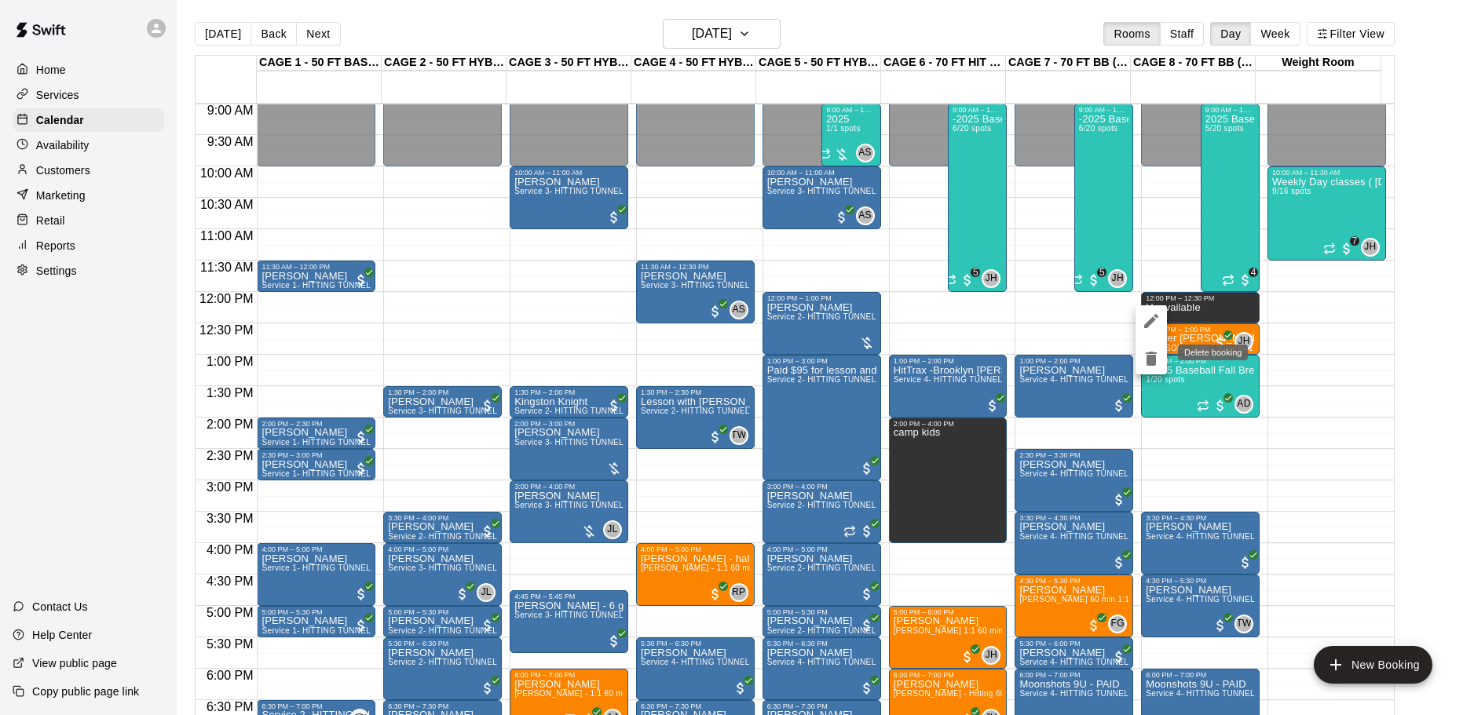
click at [1155, 356] on icon "delete" at bounding box center [1151, 359] width 11 height 14
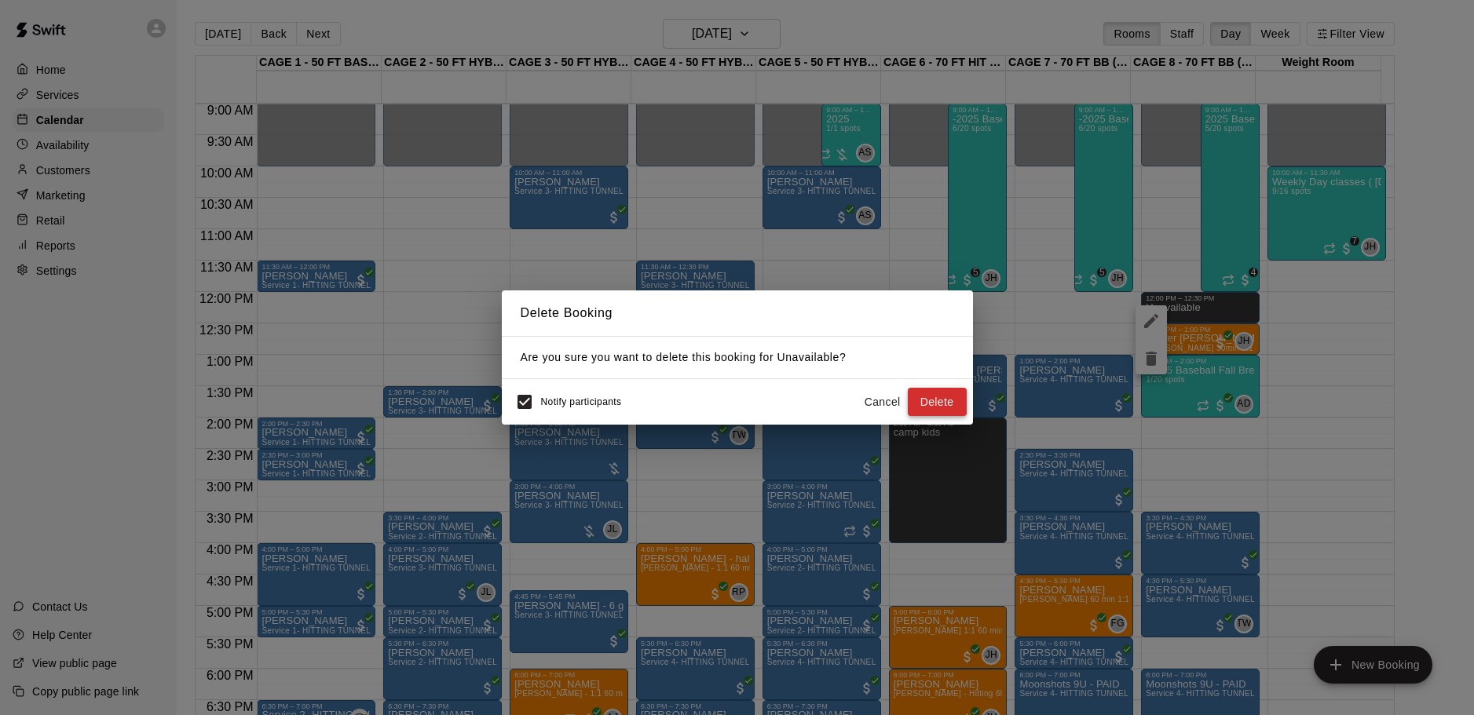
click at [950, 402] on button "Delete" at bounding box center [937, 402] width 59 height 29
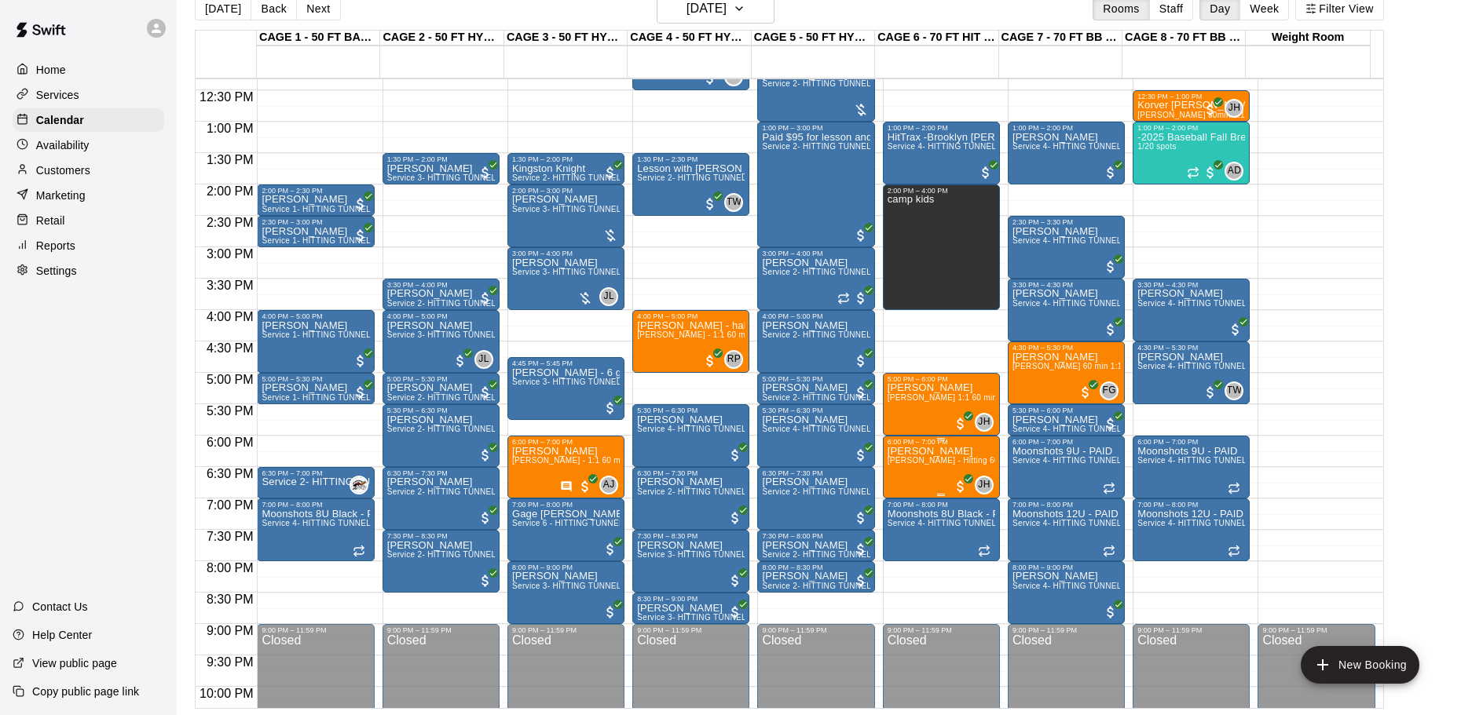
scroll to position [802, 0]
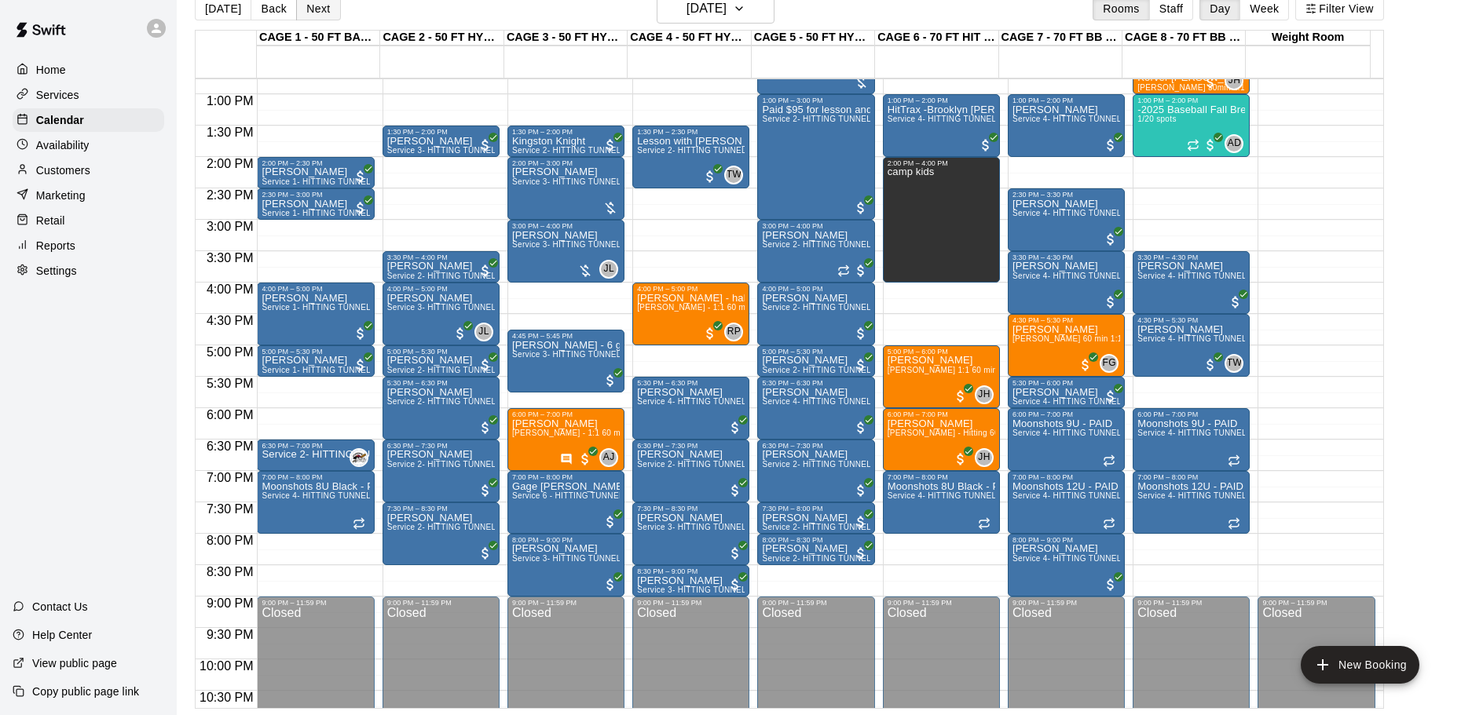
click at [311, 12] on button "Next" at bounding box center [318, 9] width 44 height 24
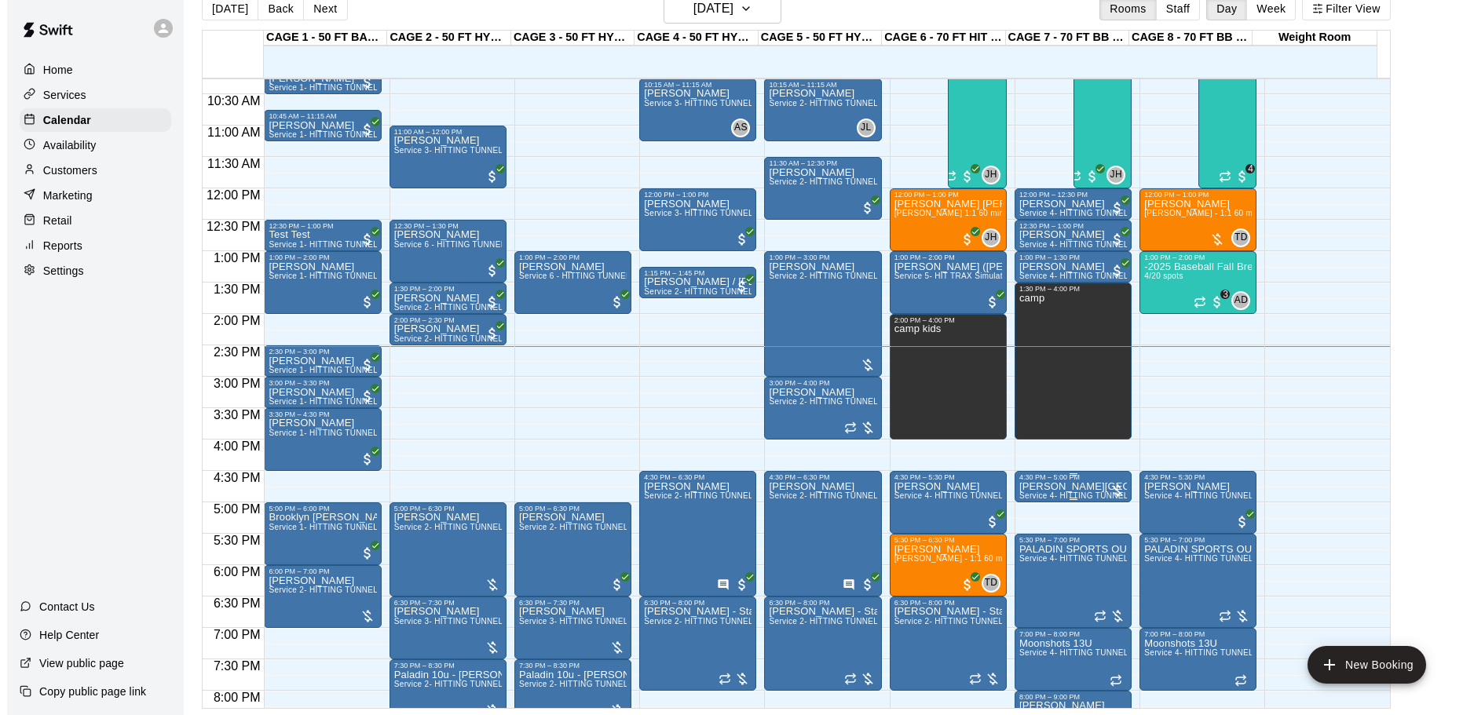
scroll to position [488, 0]
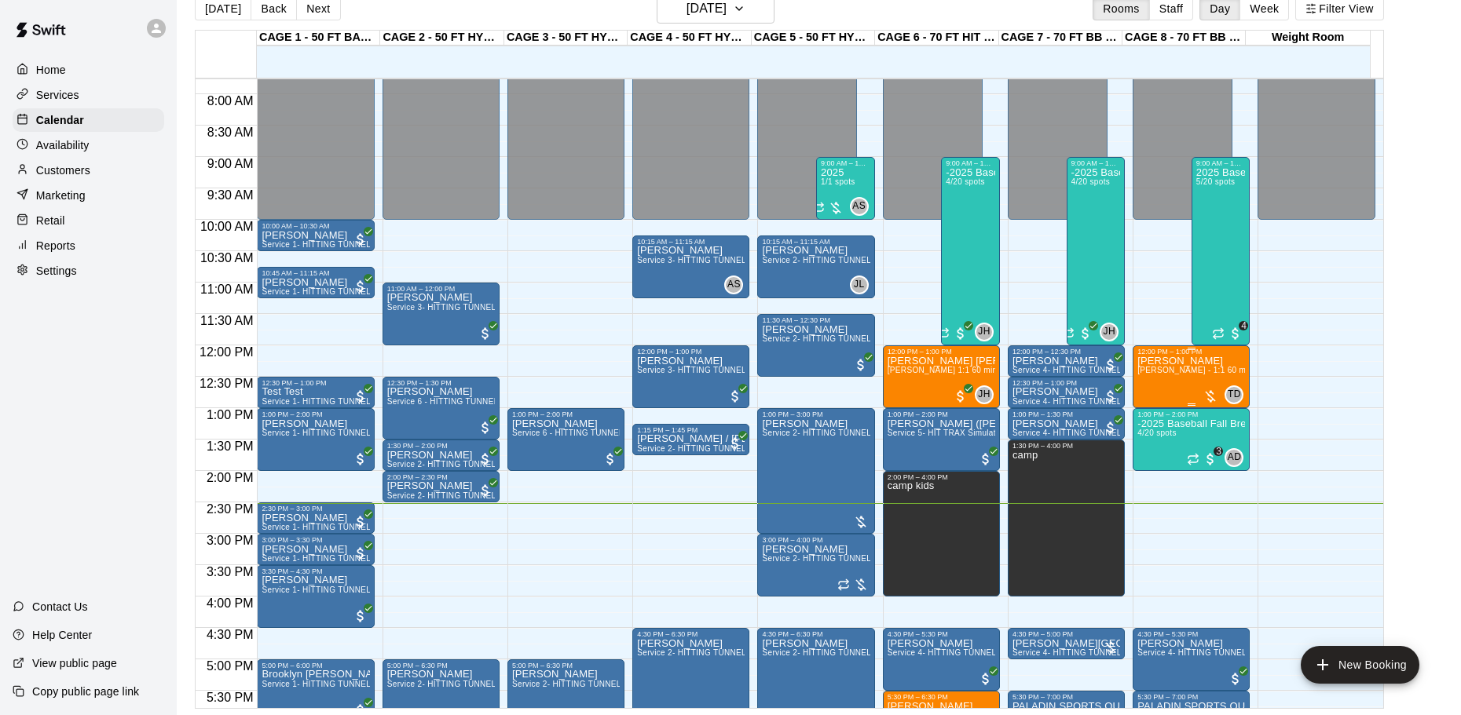
click at [1169, 384] on div "[PERSON_NAME] Driver - 1:1 60 min Baseball pitching lesson 60min" at bounding box center [1191, 713] width 108 height 715
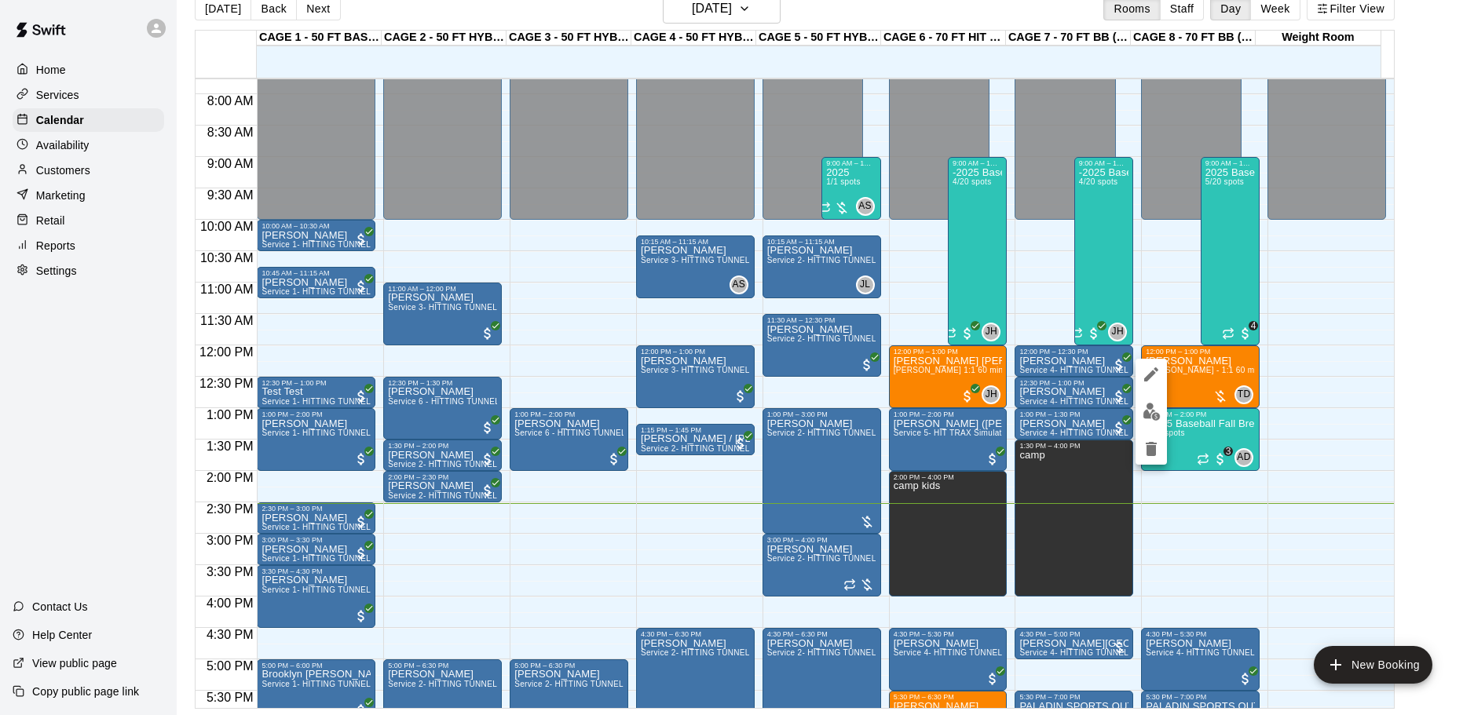
click at [1151, 408] on img "edit" at bounding box center [1152, 412] width 18 height 18
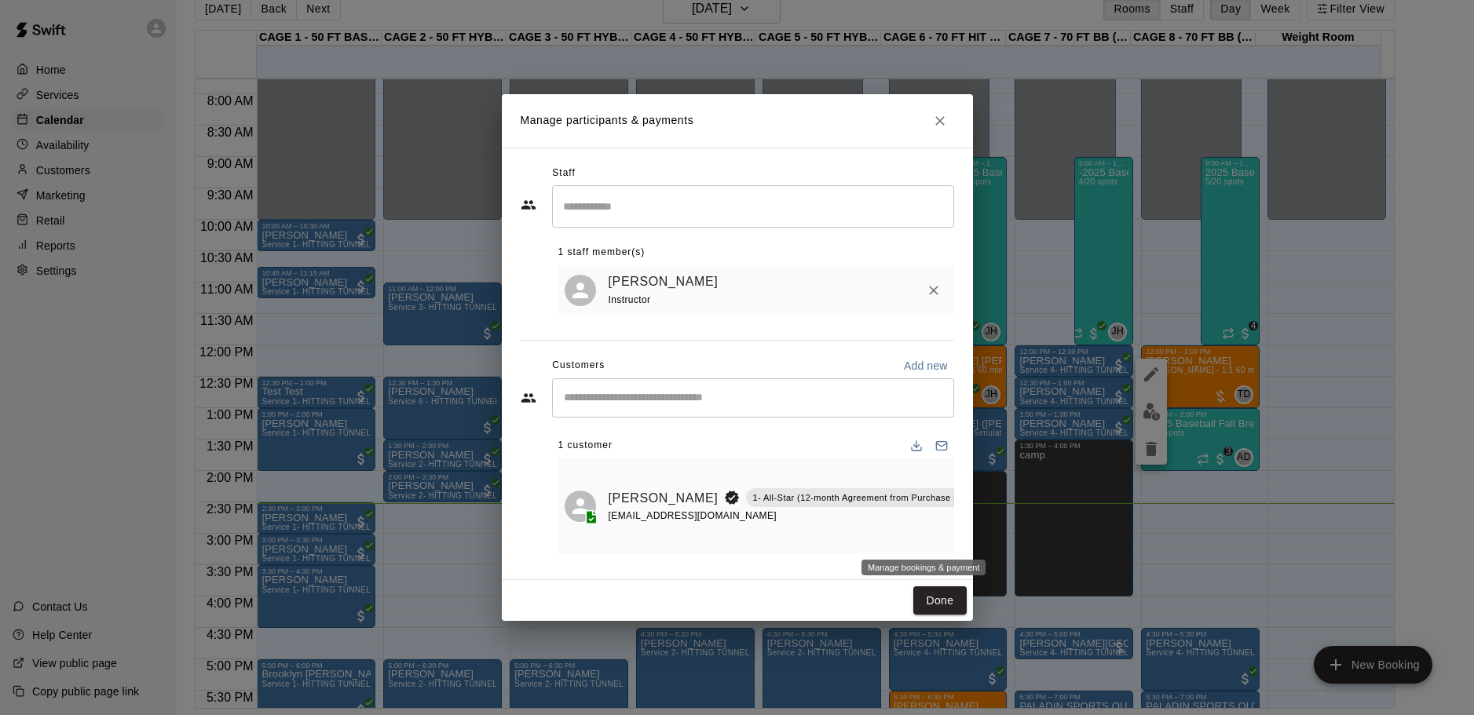
click at [991, 536] on icon "Manage bookings & payment" at bounding box center [997, 533] width 12 height 13
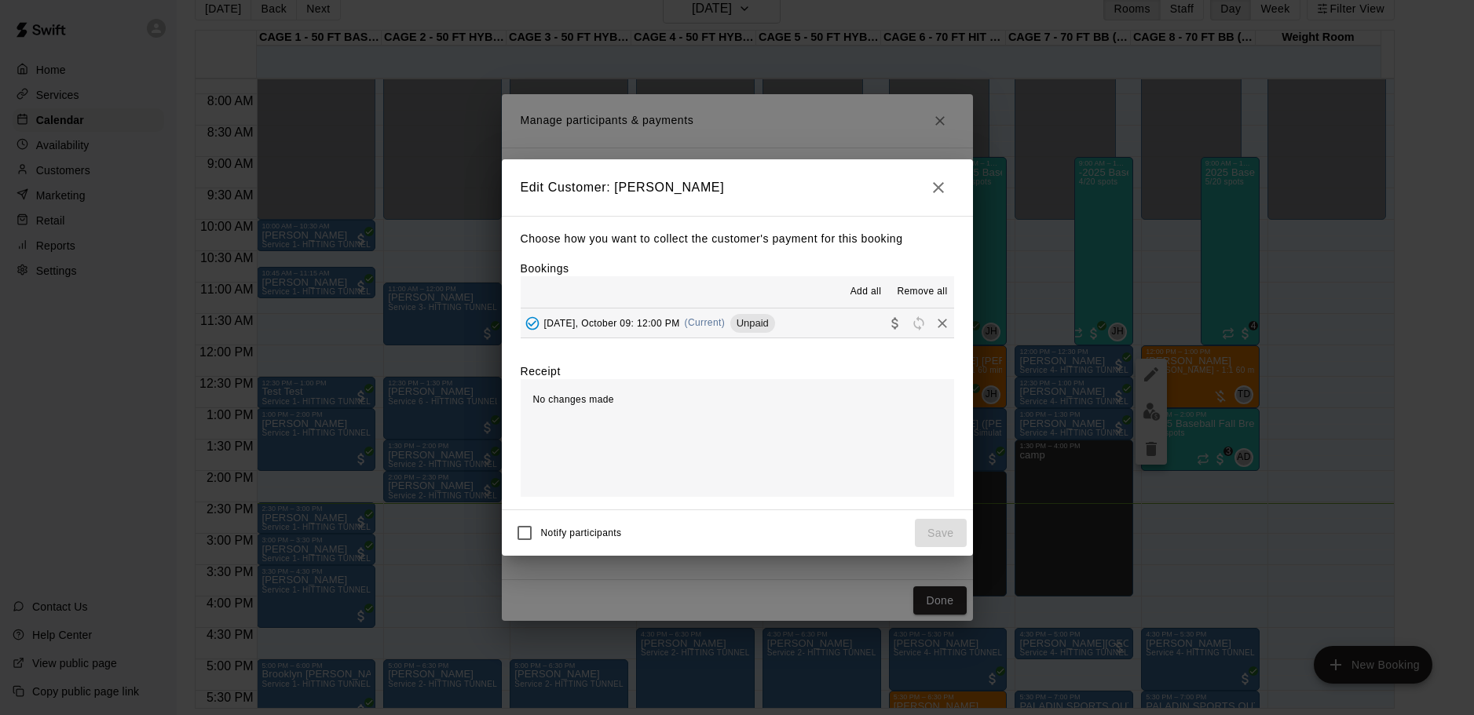
click at [624, 326] on span "[DATE], October 09: 12:00 PM" at bounding box center [612, 322] width 136 height 11
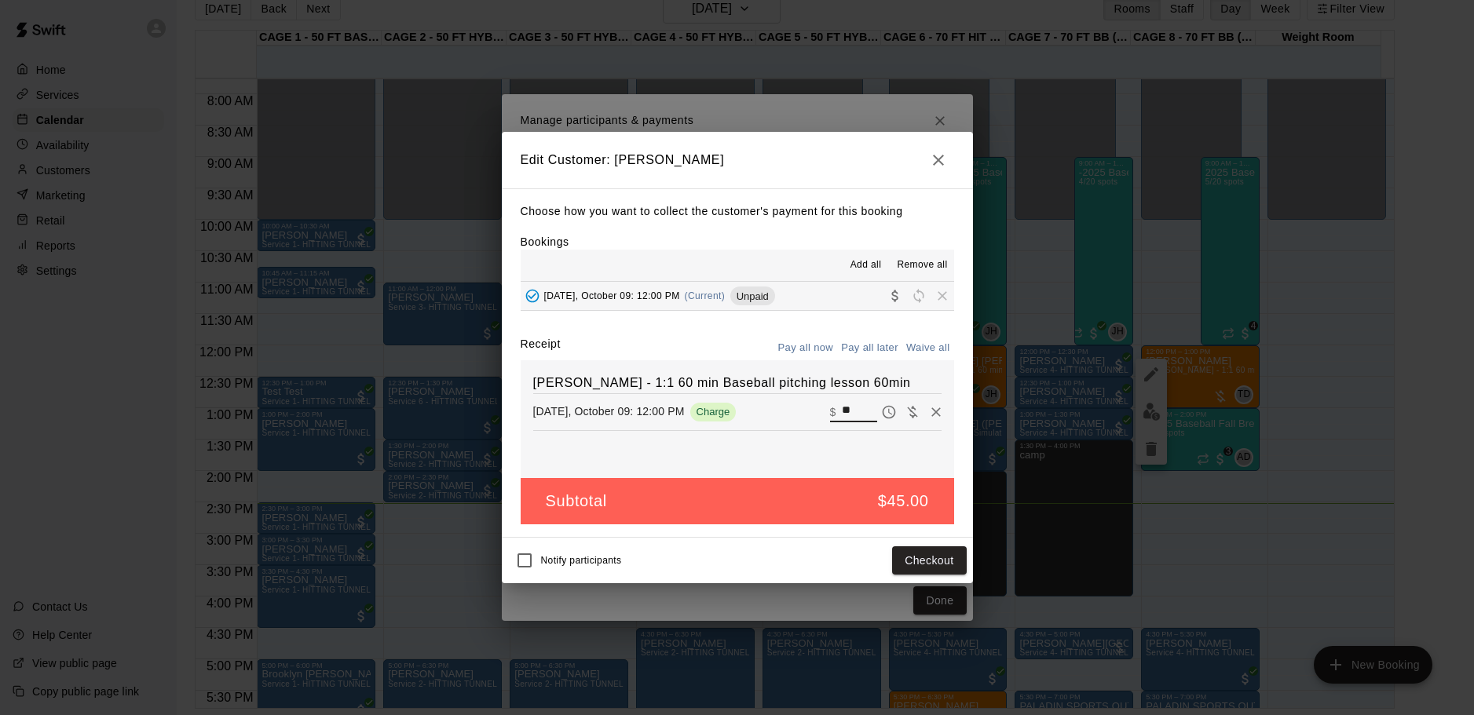
drag, startPoint x: 829, startPoint y: 410, endPoint x: 800, endPoint y: 410, distance: 29.8
click at [800, 410] on div "[DATE], October 09: 12:00 PM Charge ​ $ **" at bounding box center [737, 413] width 408 height 24
type input "**"
click at [916, 566] on button "Checkout" at bounding box center [929, 561] width 74 height 29
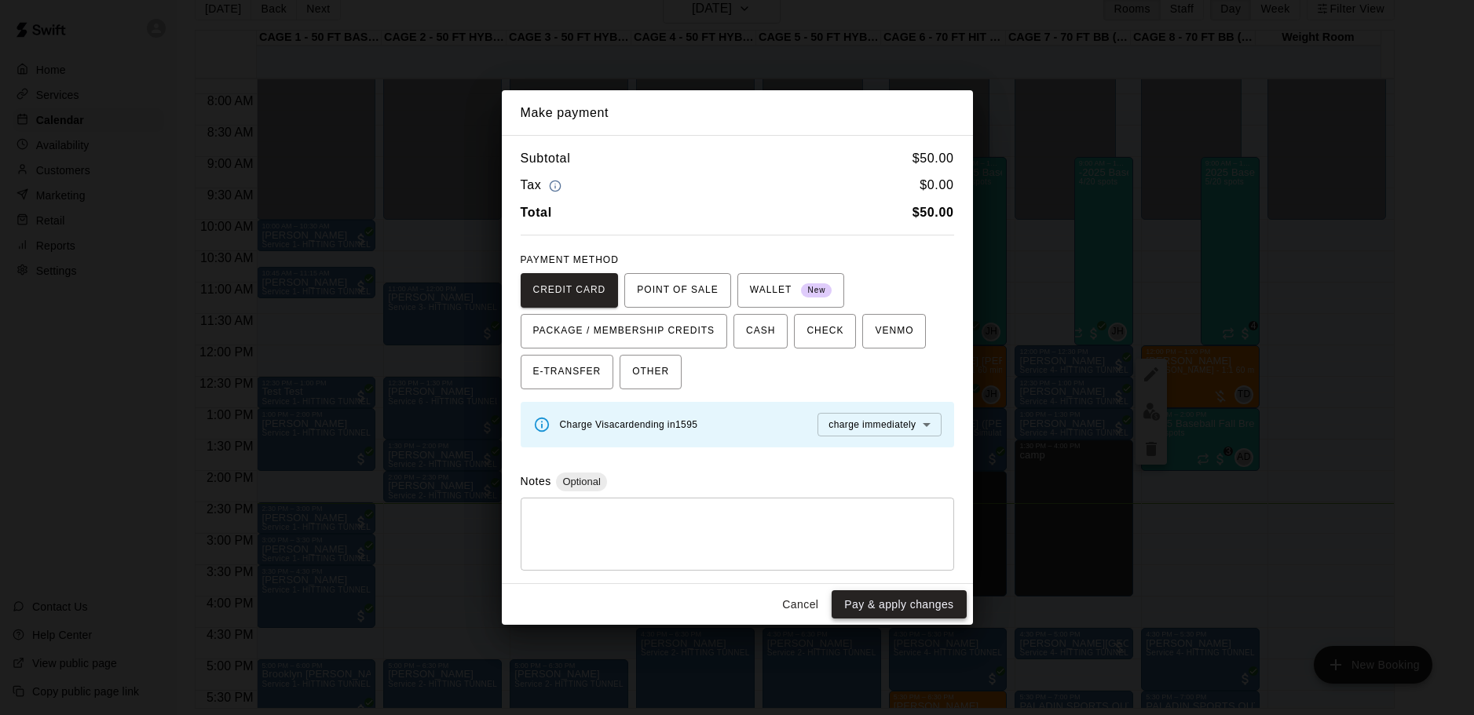
click at [936, 609] on button "Pay & apply changes" at bounding box center [899, 605] width 134 height 29
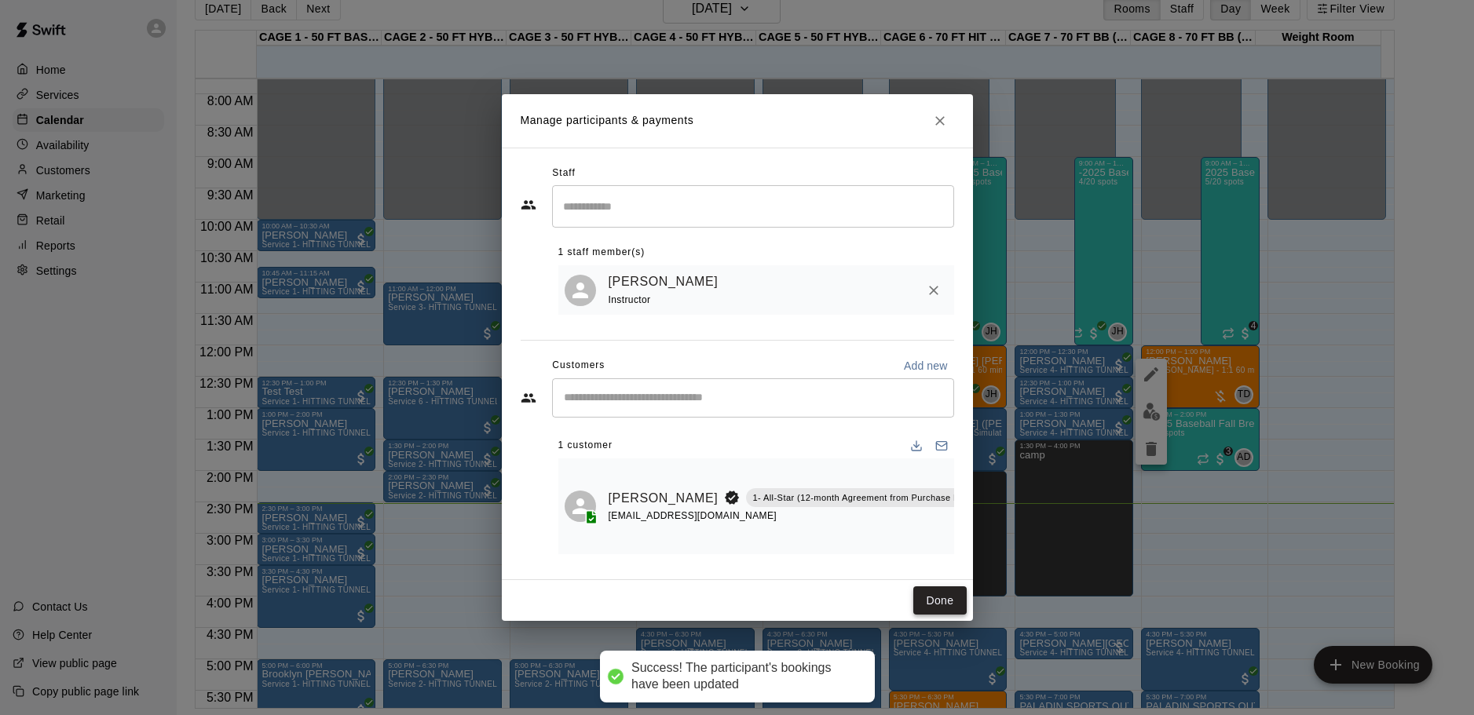
click at [939, 606] on button "Done" at bounding box center [939, 601] width 53 height 29
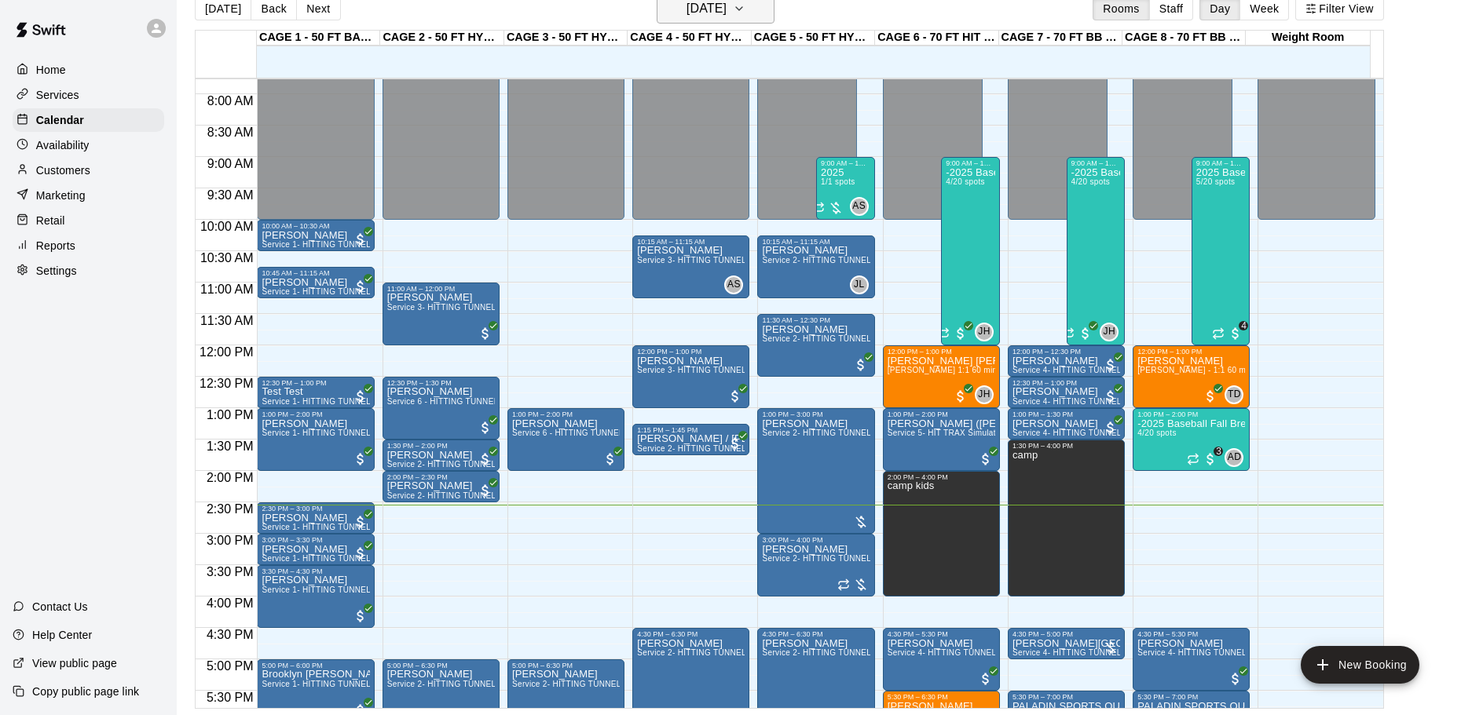
click at [701, 19] on h6 "[DATE]" at bounding box center [706, 9] width 40 height 22
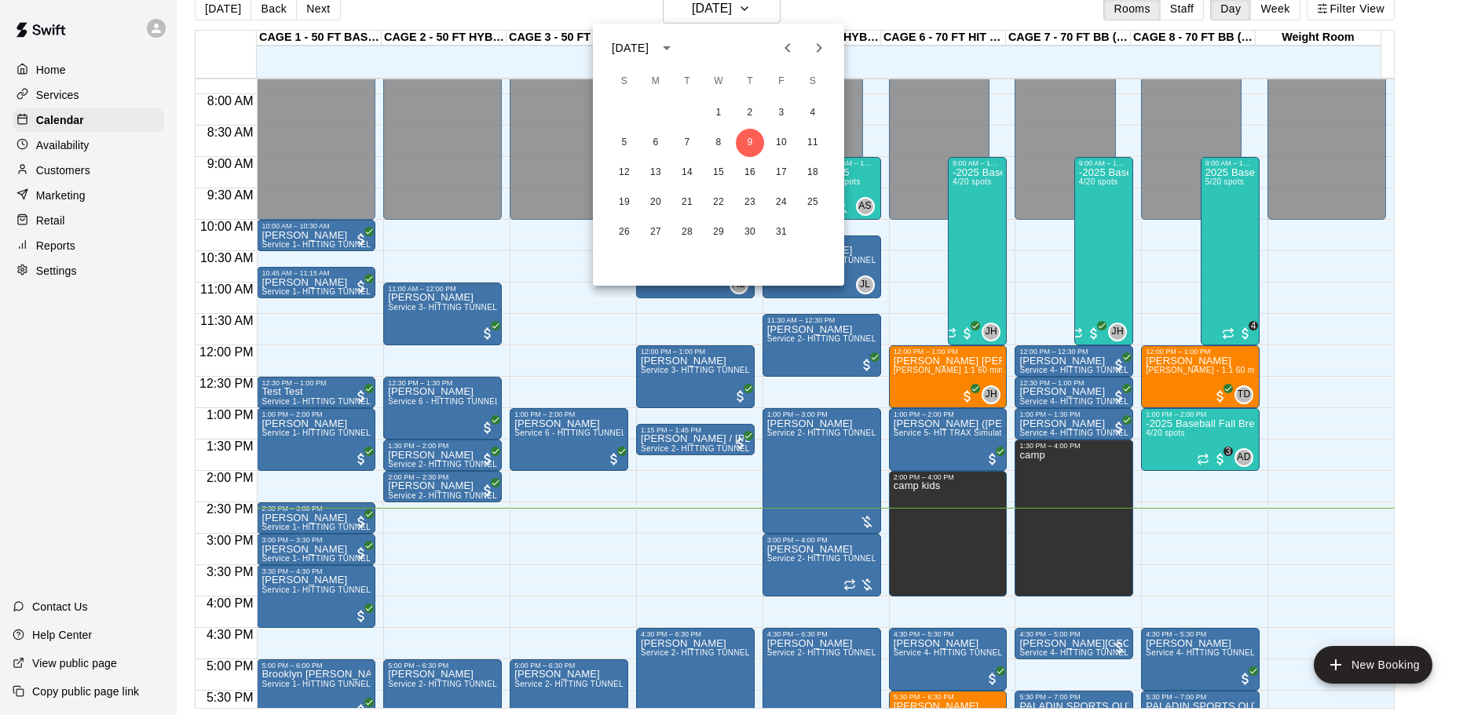
click at [62, 98] on div at bounding box center [737, 357] width 1474 height 715
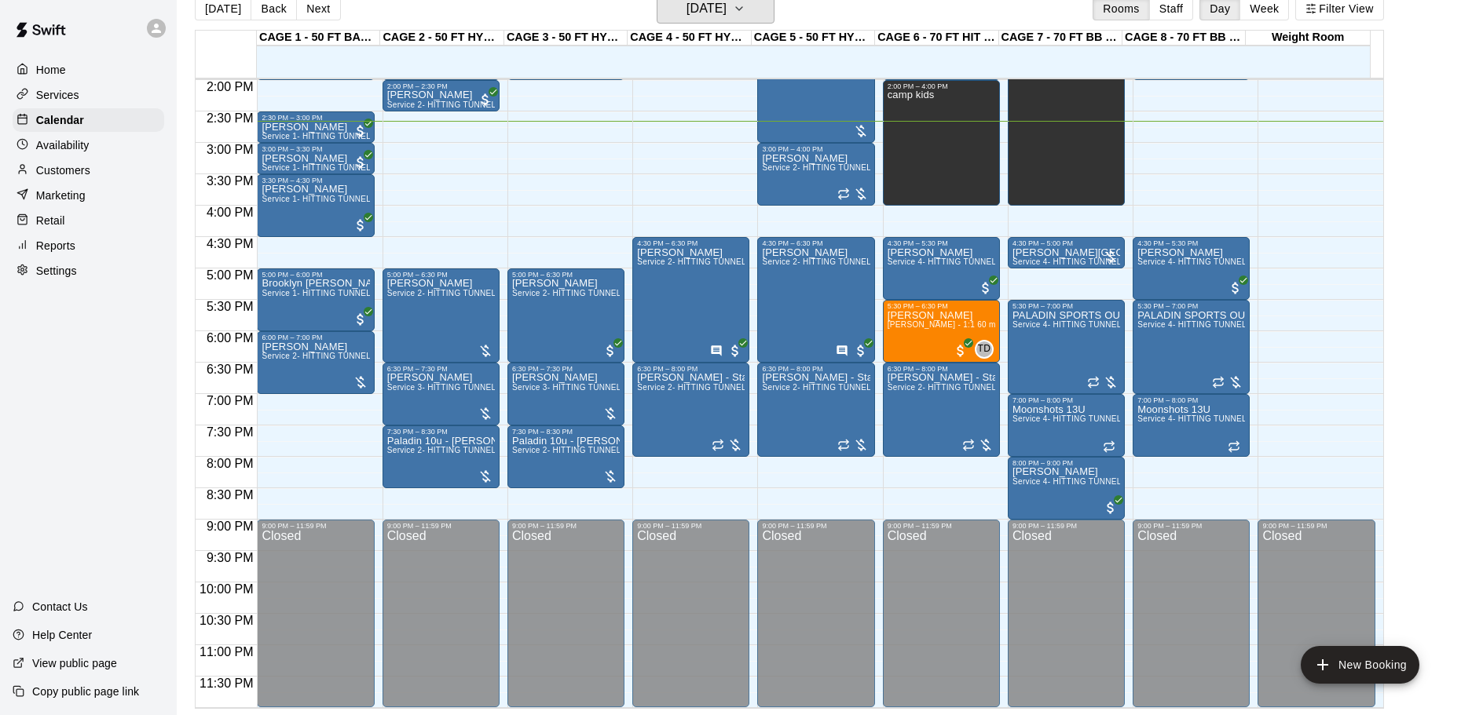
scroll to position [802, 0]
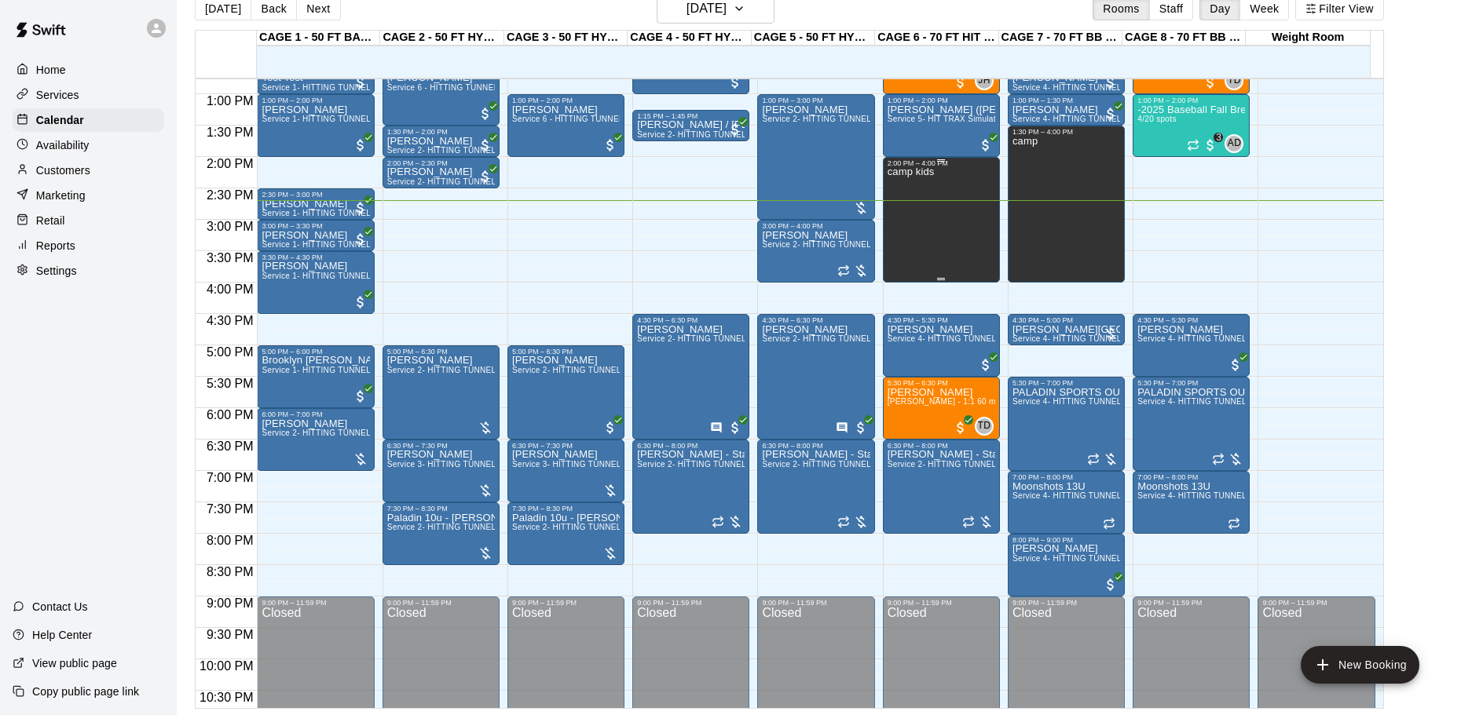
click at [976, 210] on div "camp kids" at bounding box center [941, 524] width 108 height 715
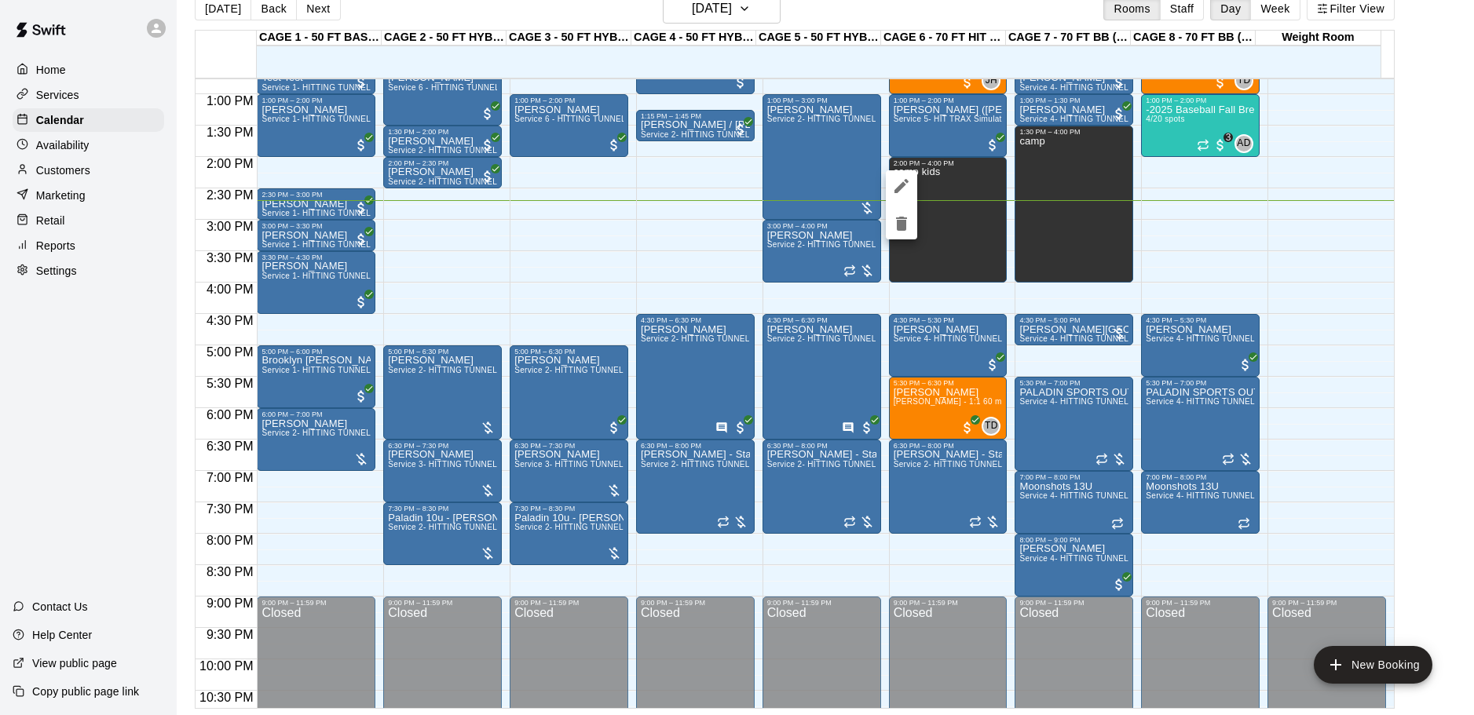
click at [1156, 230] on div at bounding box center [737, 357] width 1474 height 715
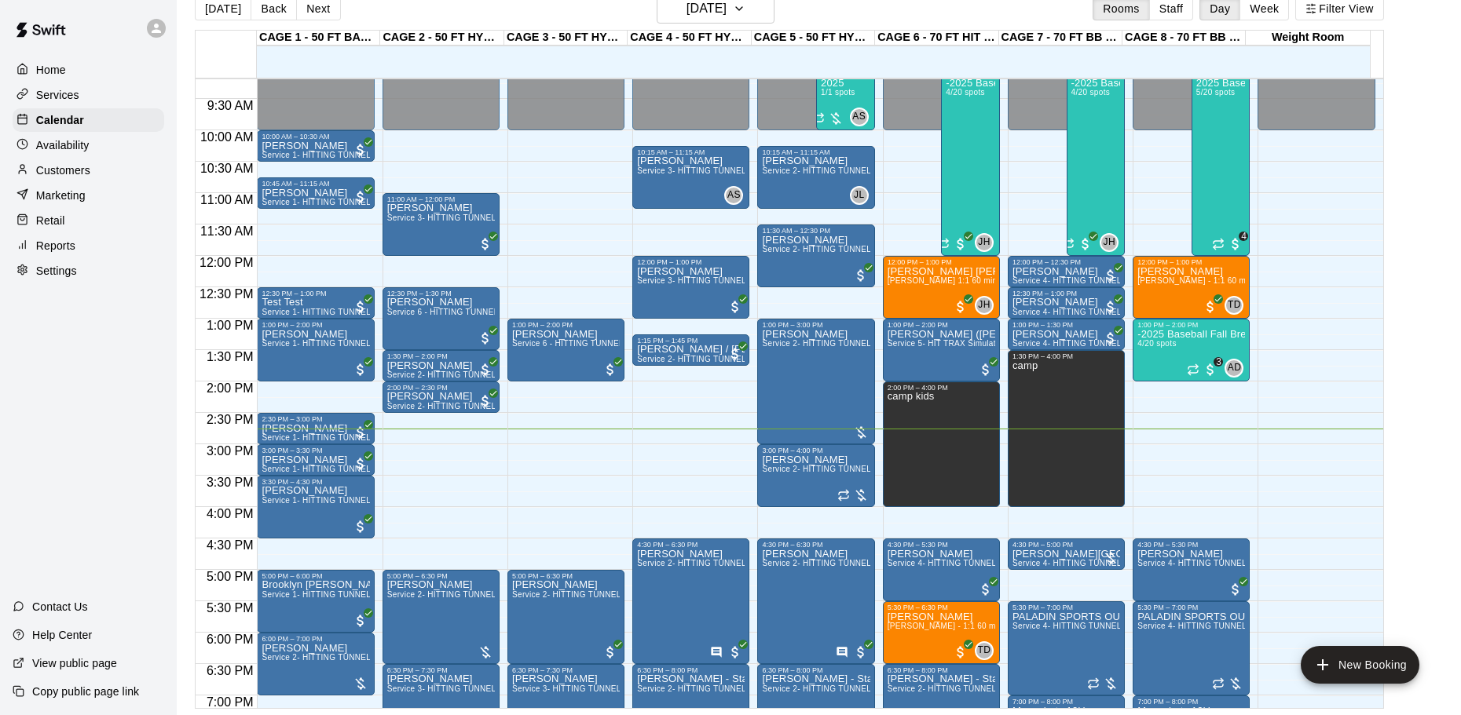
scroll to position [566, 0]
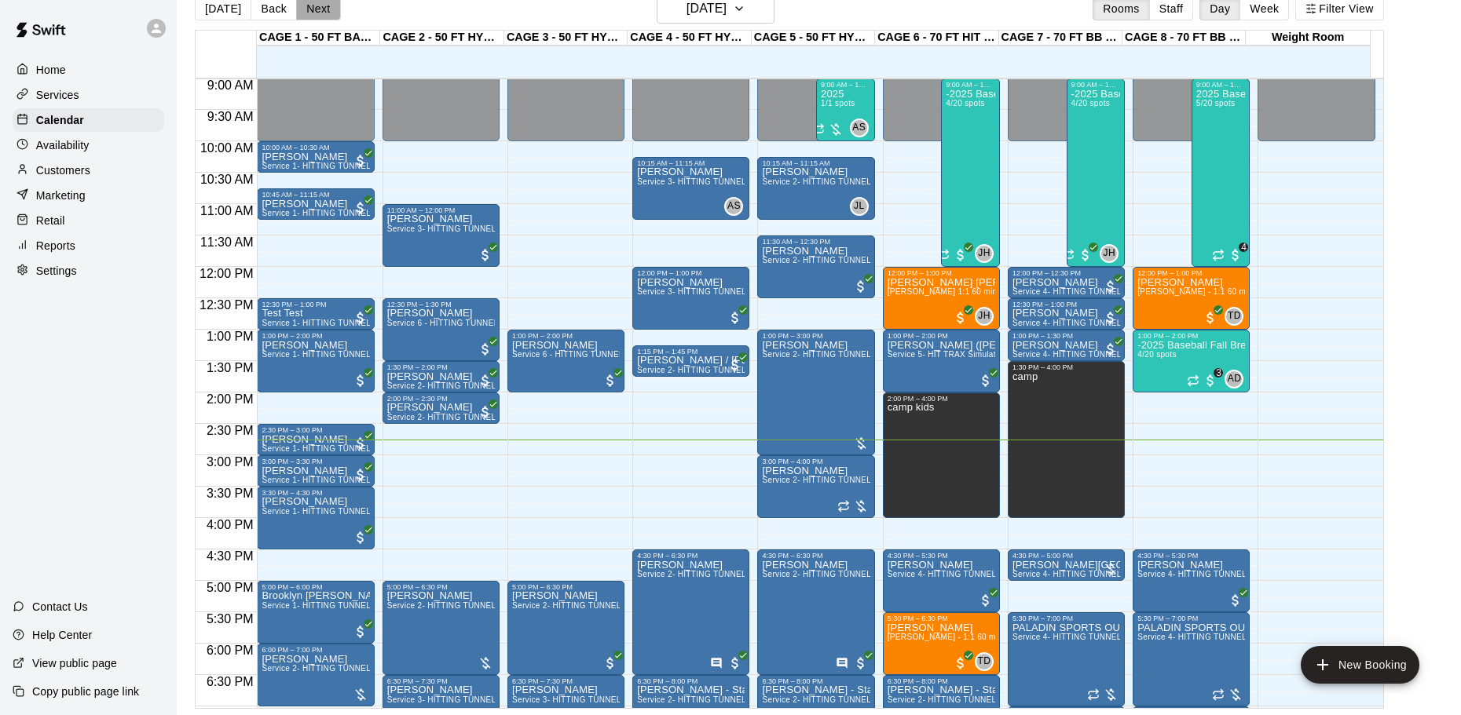
click at [313, 9] on button "Next" at bounding box center [318, 9] width 44 height 24
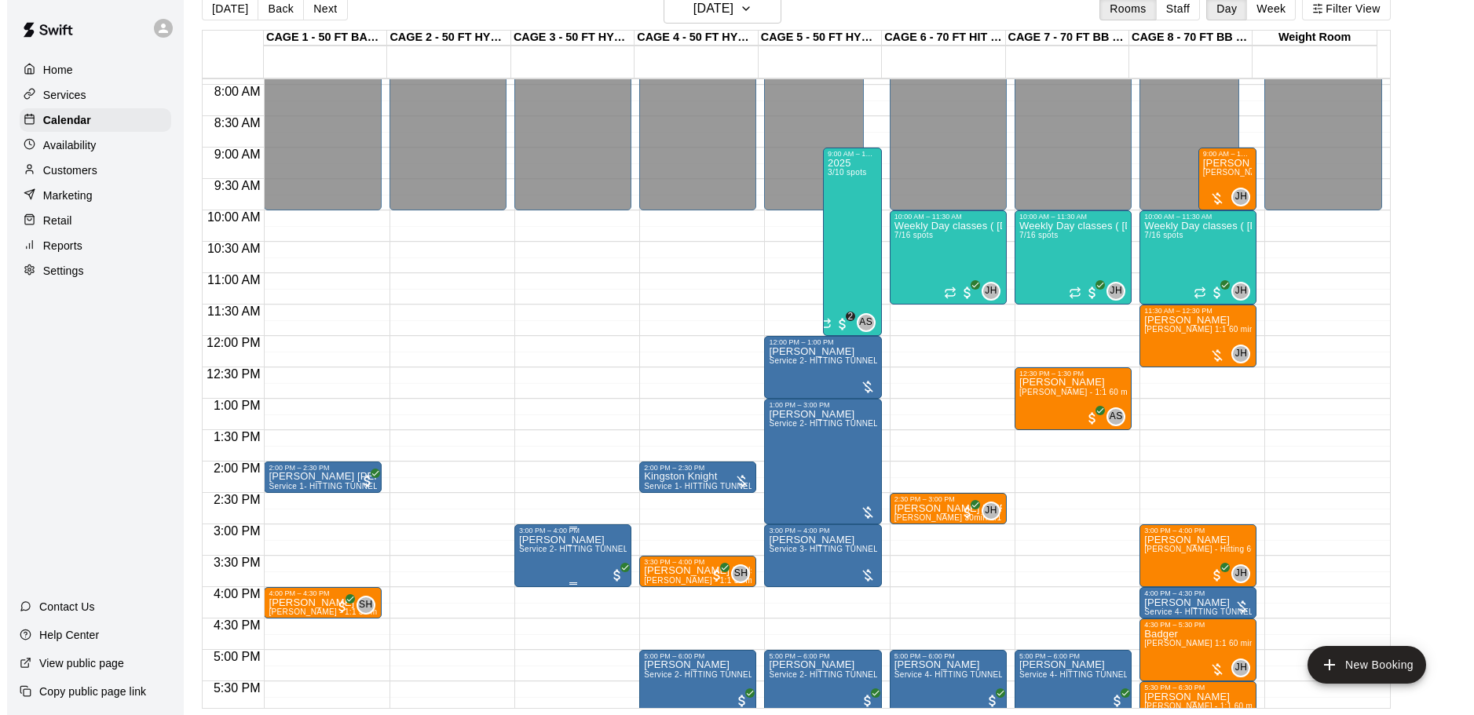
scroll to position [488, 0]
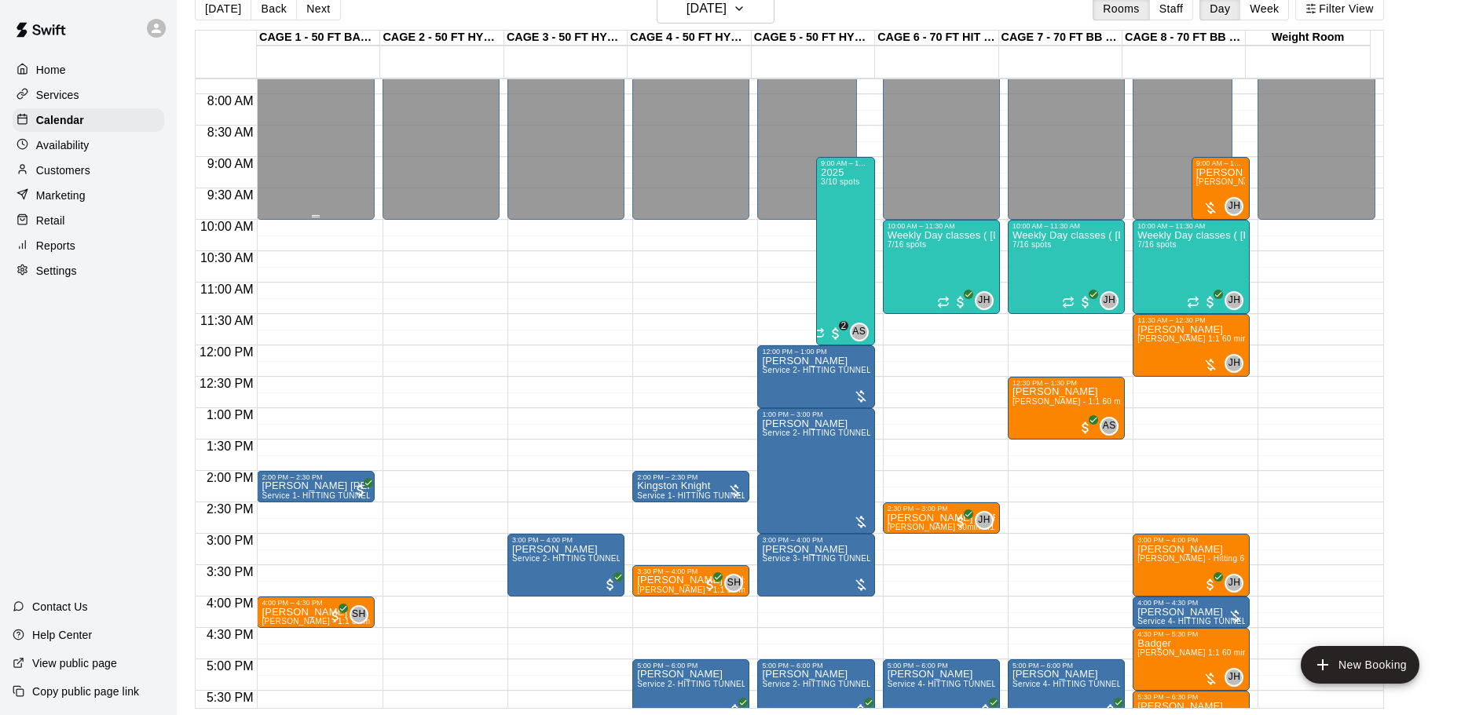
drag, startPoint x: 232, startPoint y: 11, endPoint x: 360, endPoint y: 154, distance: 192.4
click at [232, 11] on button "[DATE]" at bounding box center [223, 9] width 57 height 24
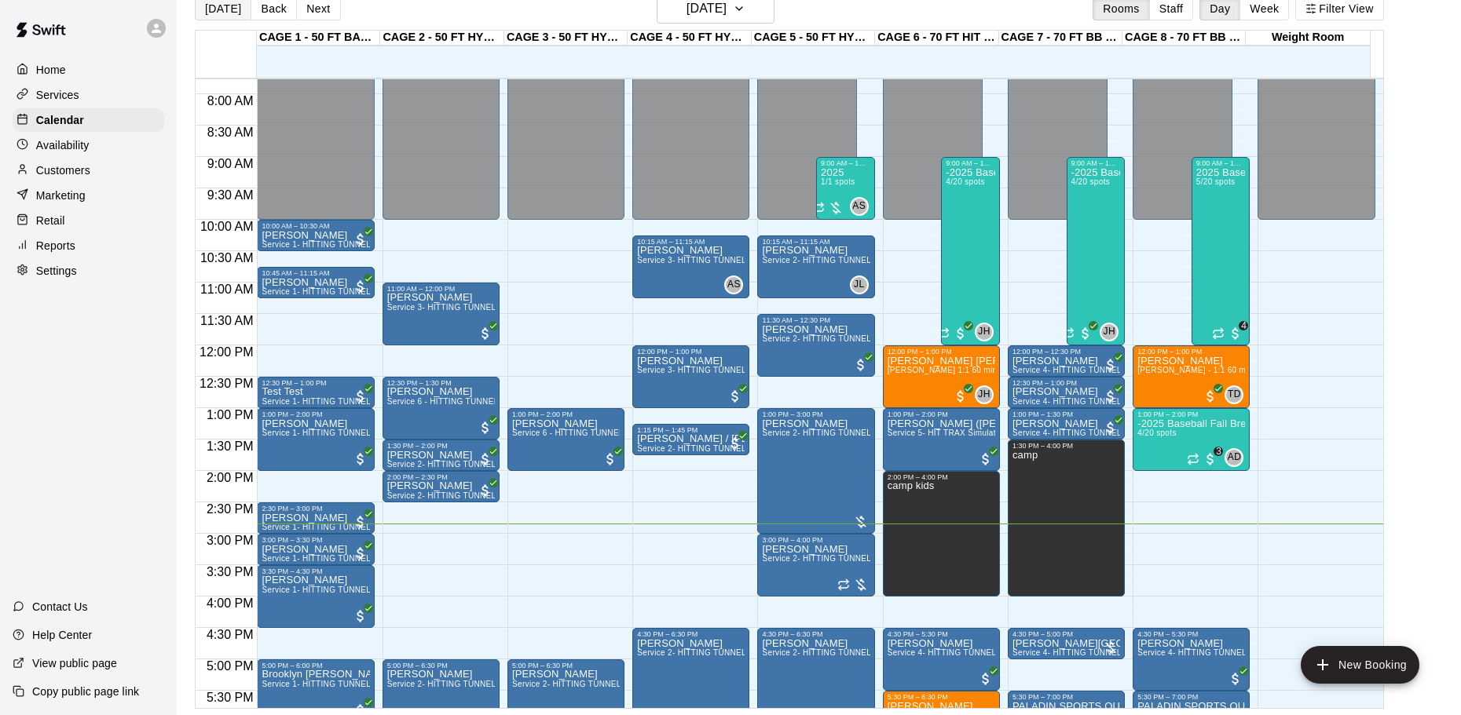
click at [234, 11] on button "[DATE]" at bounding box center [223, 9] width 57 height 24
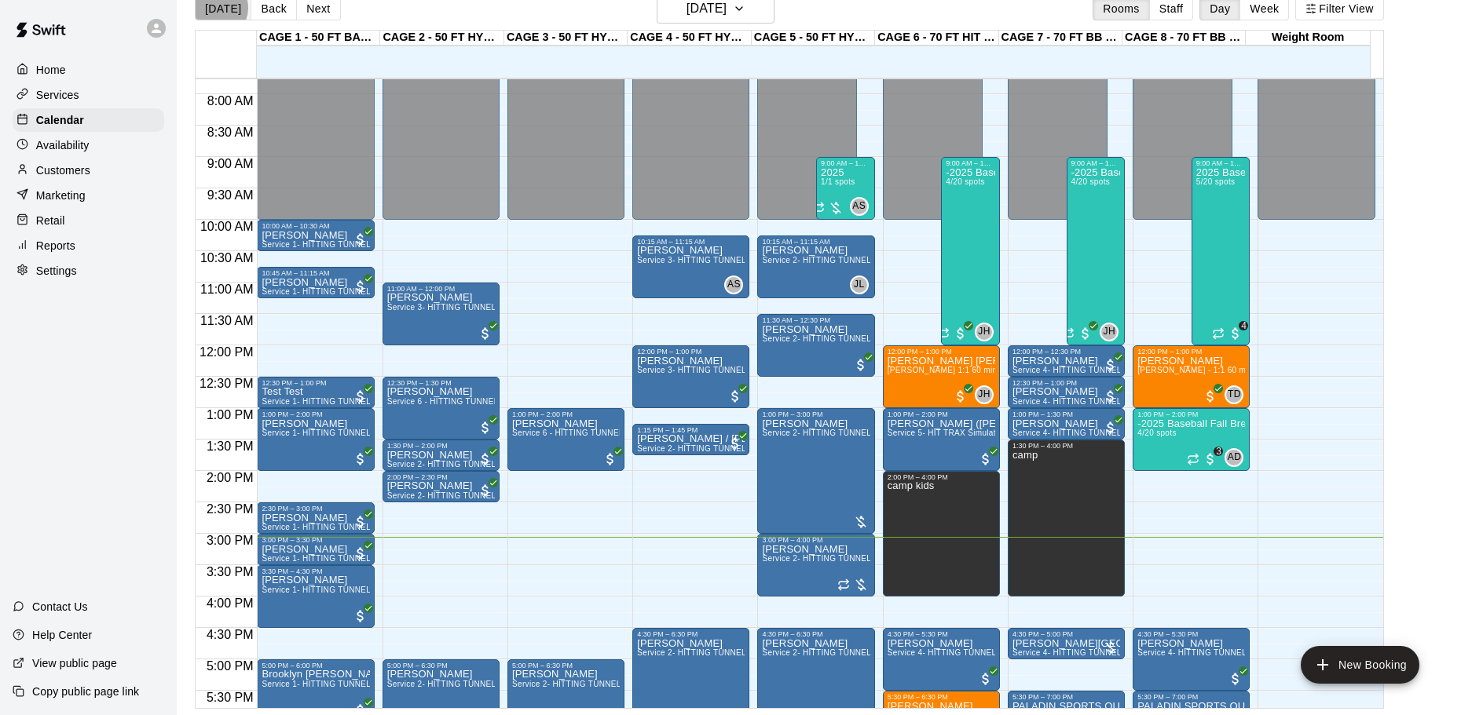
click at [214, 8] on button "[DATE]" at bounding box center [223, 9] width 57 height 24
click at [705, 21] on button "[DATE]" at bounding box center [716, 9] width 118 height 30
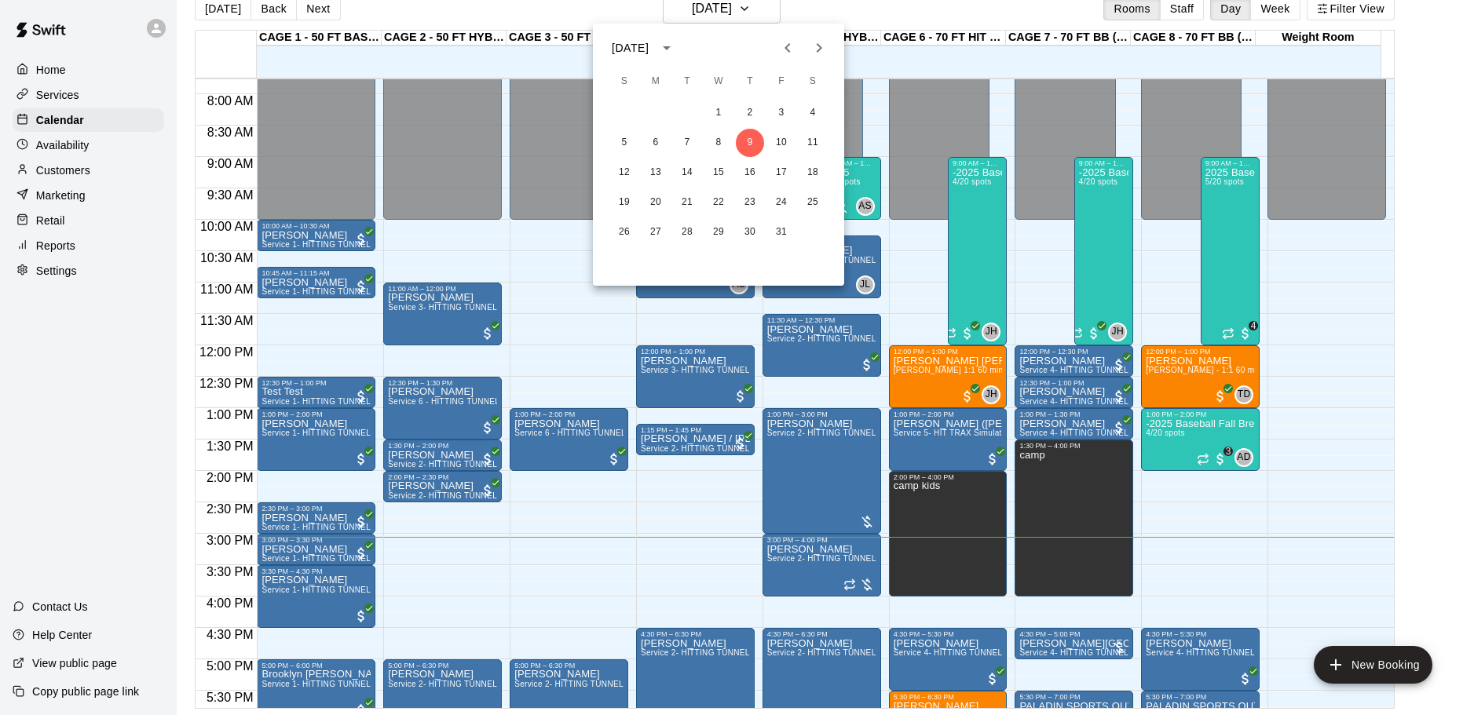
click at [674, 97] on div "1 2 3 4 5 6 7 8 9 10 11 12 13 14 15 16 17 18 19 20 21 22 23 24 25 26 27 28 29 3…" at bounding box center [718, 172] width 251 height 151
click at [816, 49] on icon "Next month" at bounding box center [819, 47] width 19 height 19
click at [783, 44] on icon "Previous month" at bounding box center [787, 47] width 19 height 19
click at [778, 141] on button "10" at bounding box center [781, 143] width 28 height 28
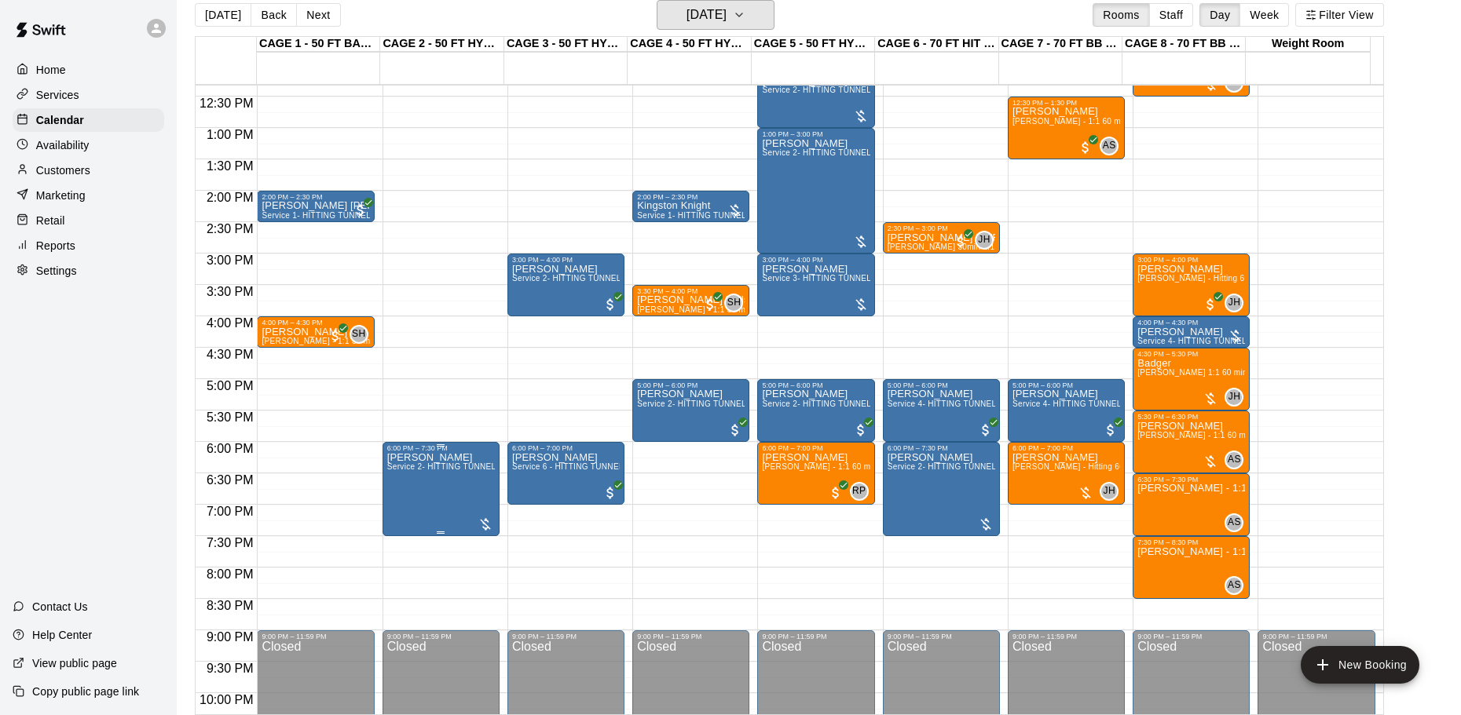
scroll to position [802, 0]
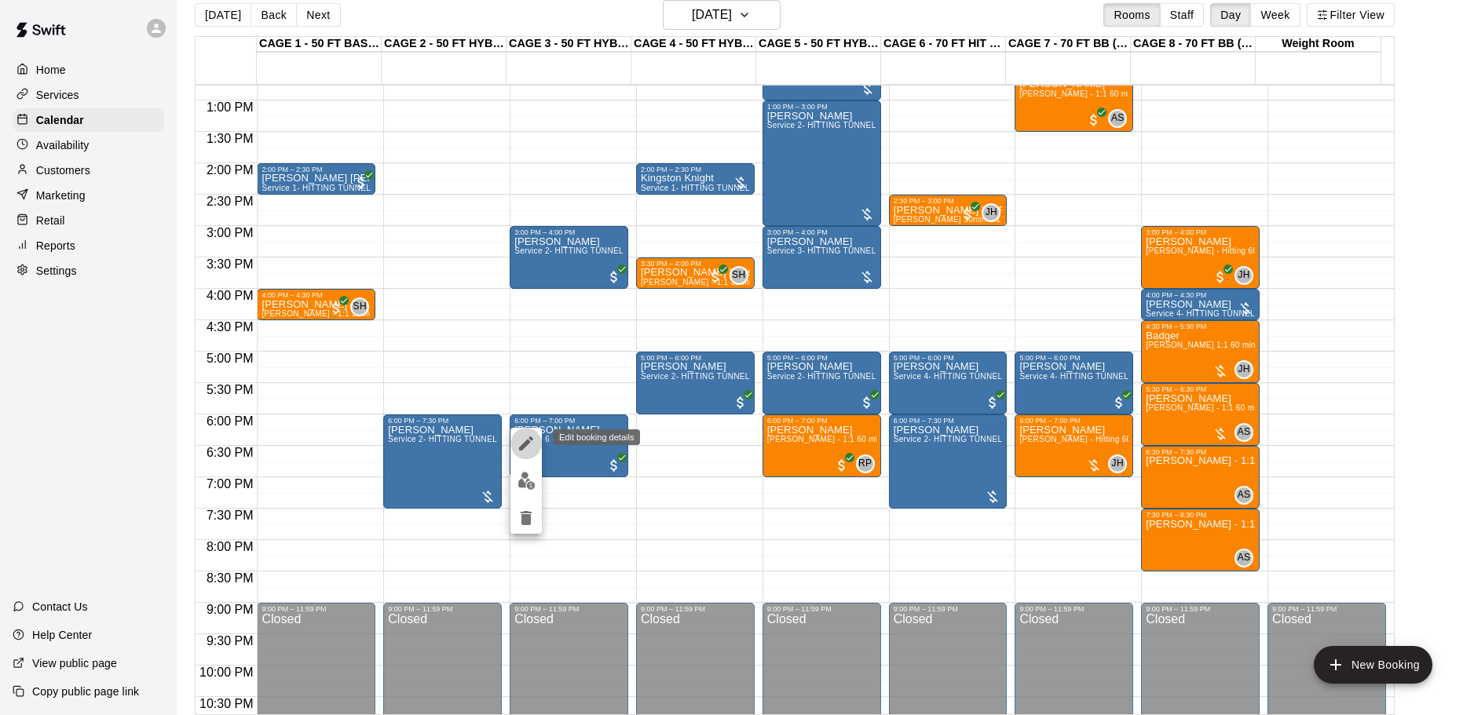
click at [529, 441] on icon "edit" at bounding box center [526, 444] width 14 height 14
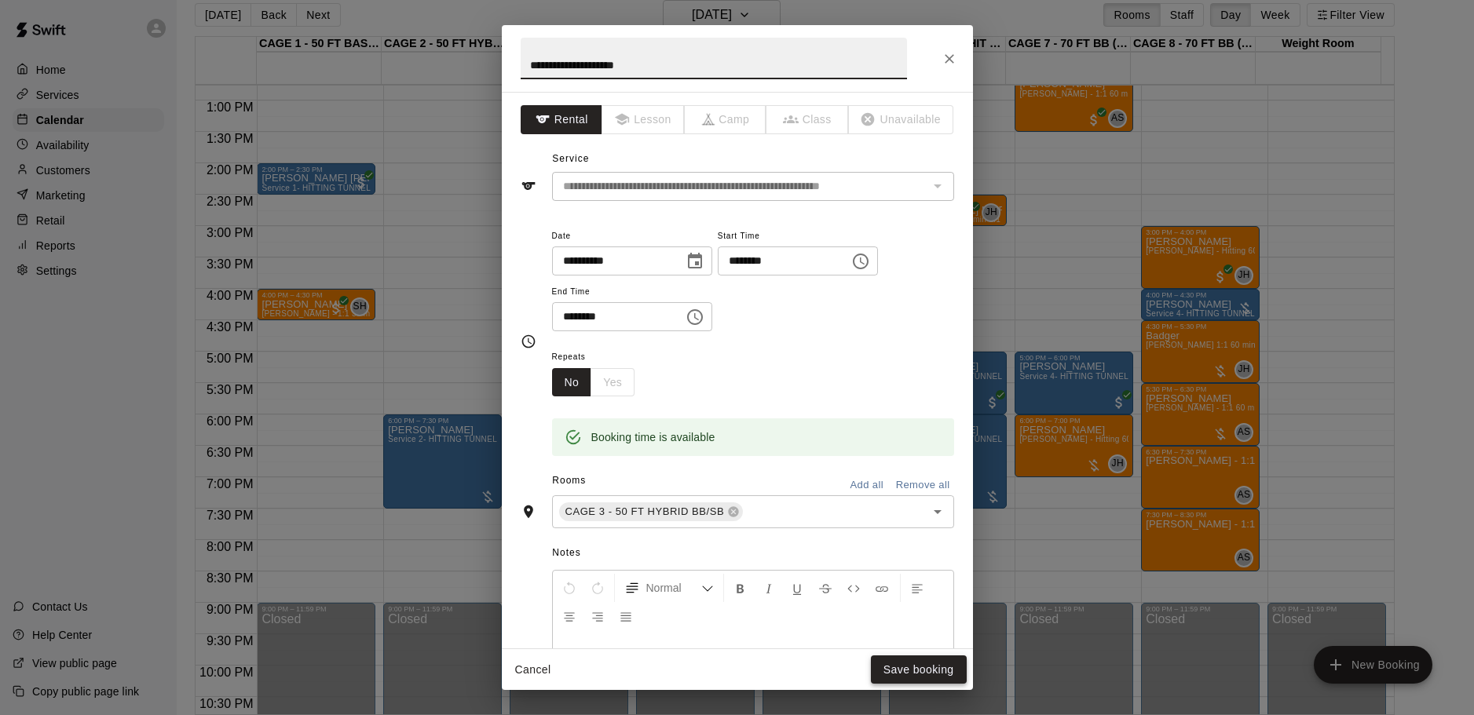
type input "**********"
click at [928, 669] on button "Save booking" at bounding box center [919, 670] width 96 height 29
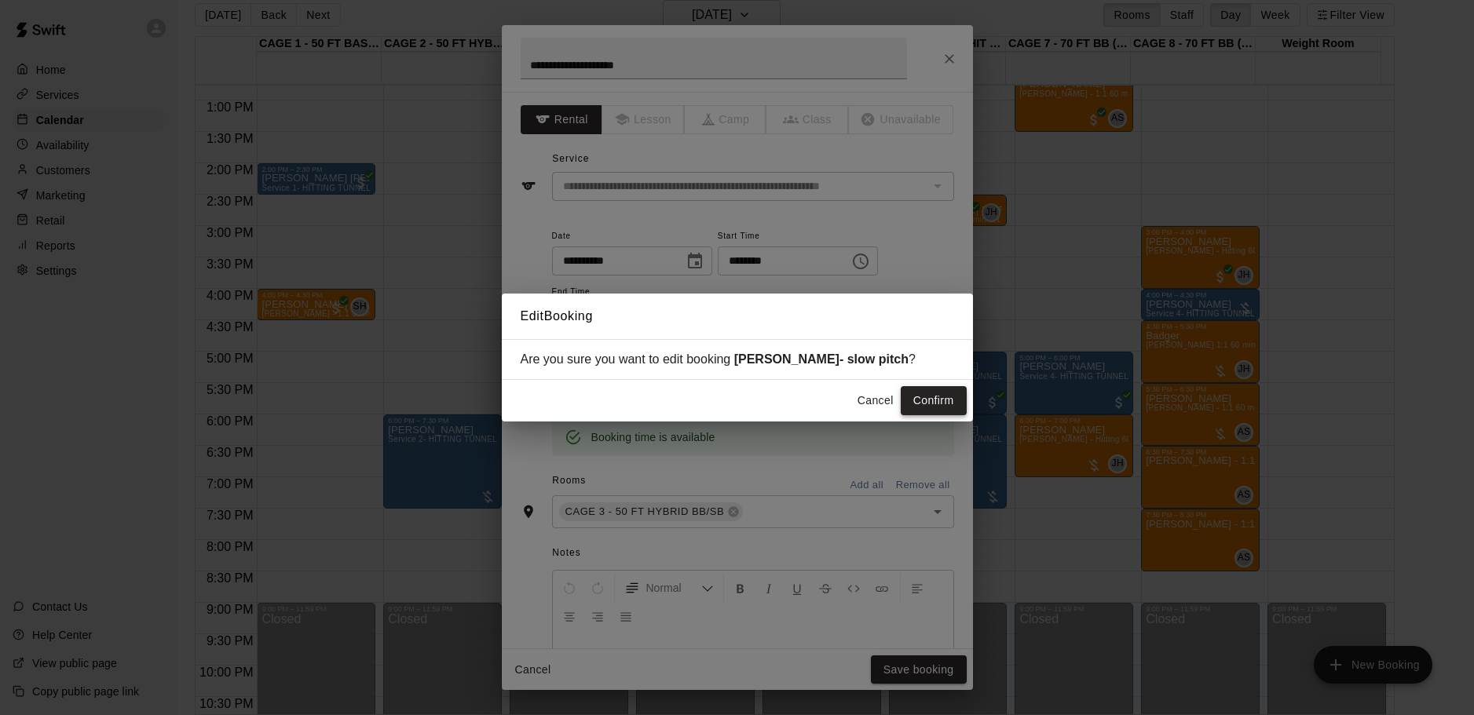
click at [939, 401] on button "Confirm" at bounding box center [934, 400] width 66 height 29
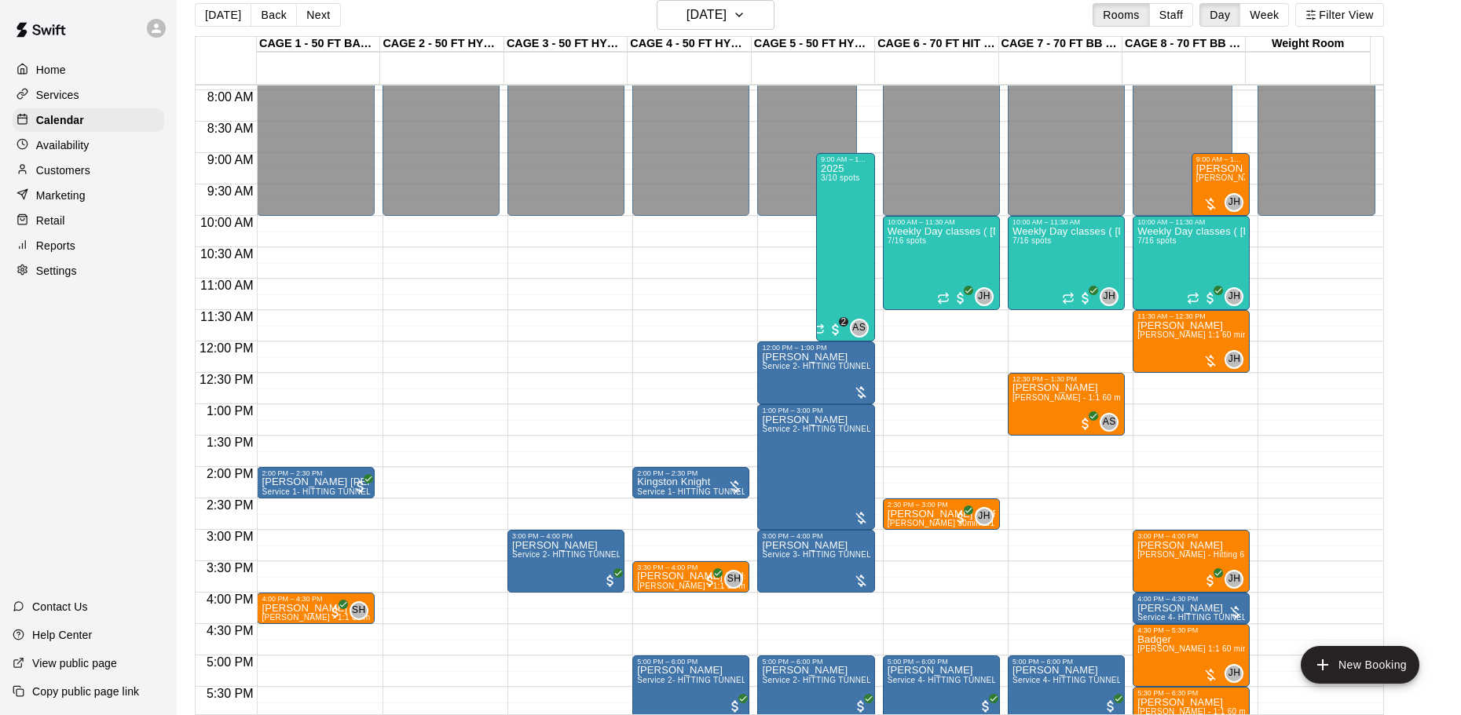
scroll to position [488, 0]
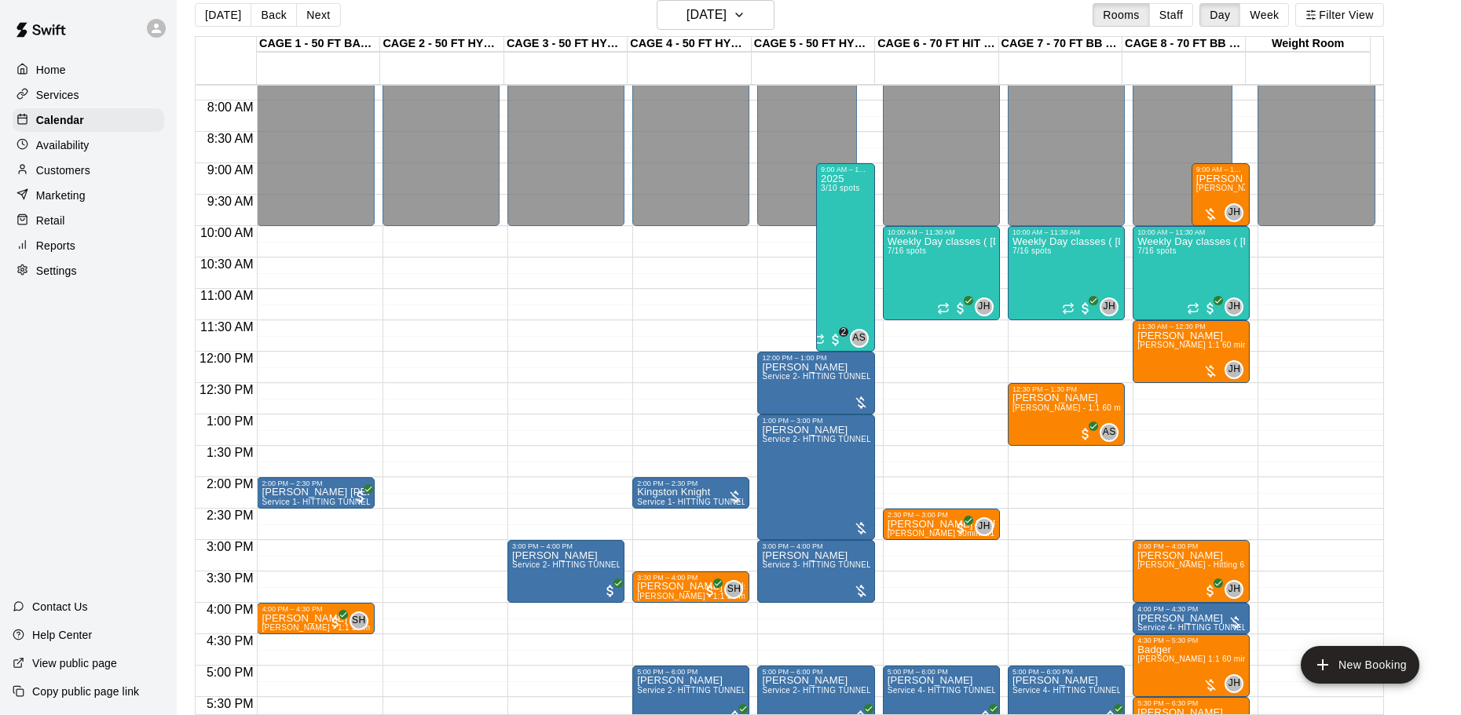
click at [479, 27] on div "[DATE] Back [DATE][DATE] Rooms Staff Day Week Filter View" at bounding box center [789, 18] width 1189 height 36
click at [267, 17] on button "Back" at bounding box center [274, 15] width 46 height 24
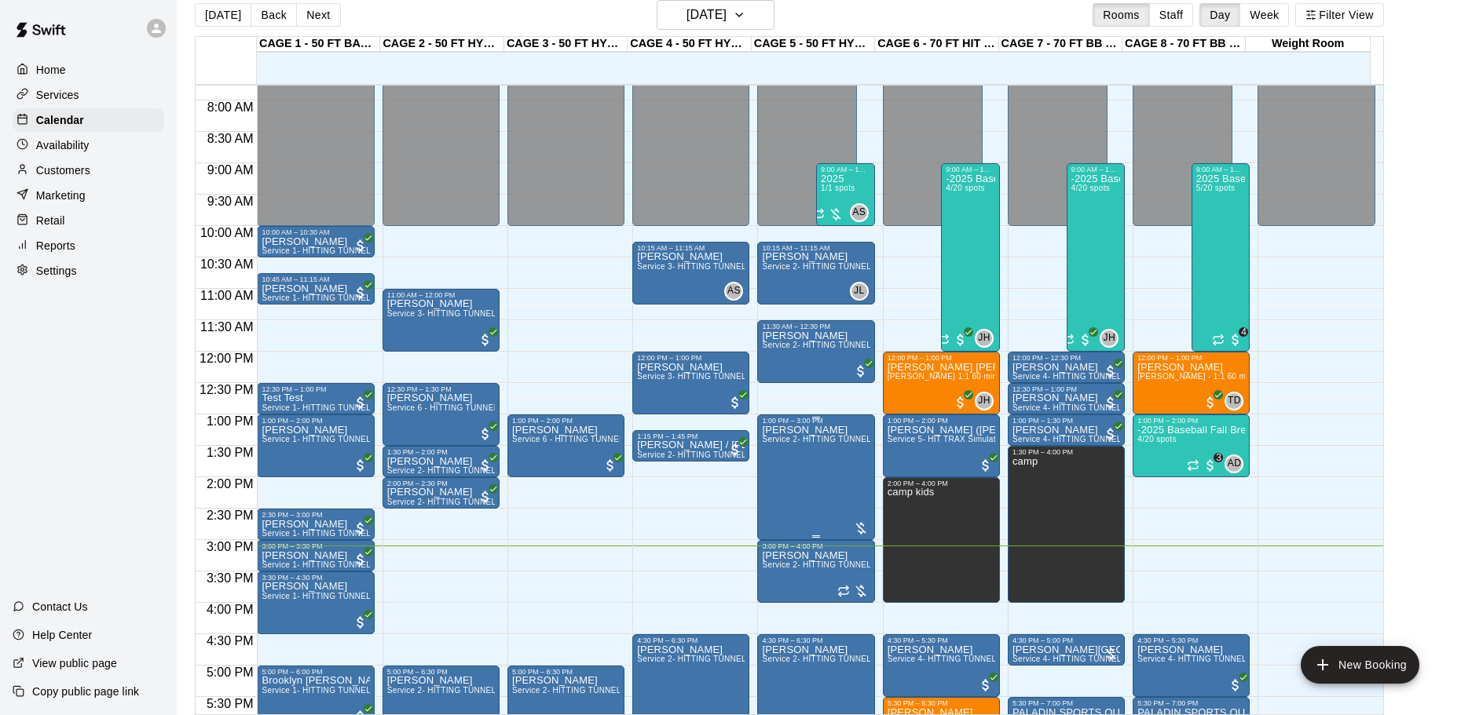
scroll to position [566, 0]
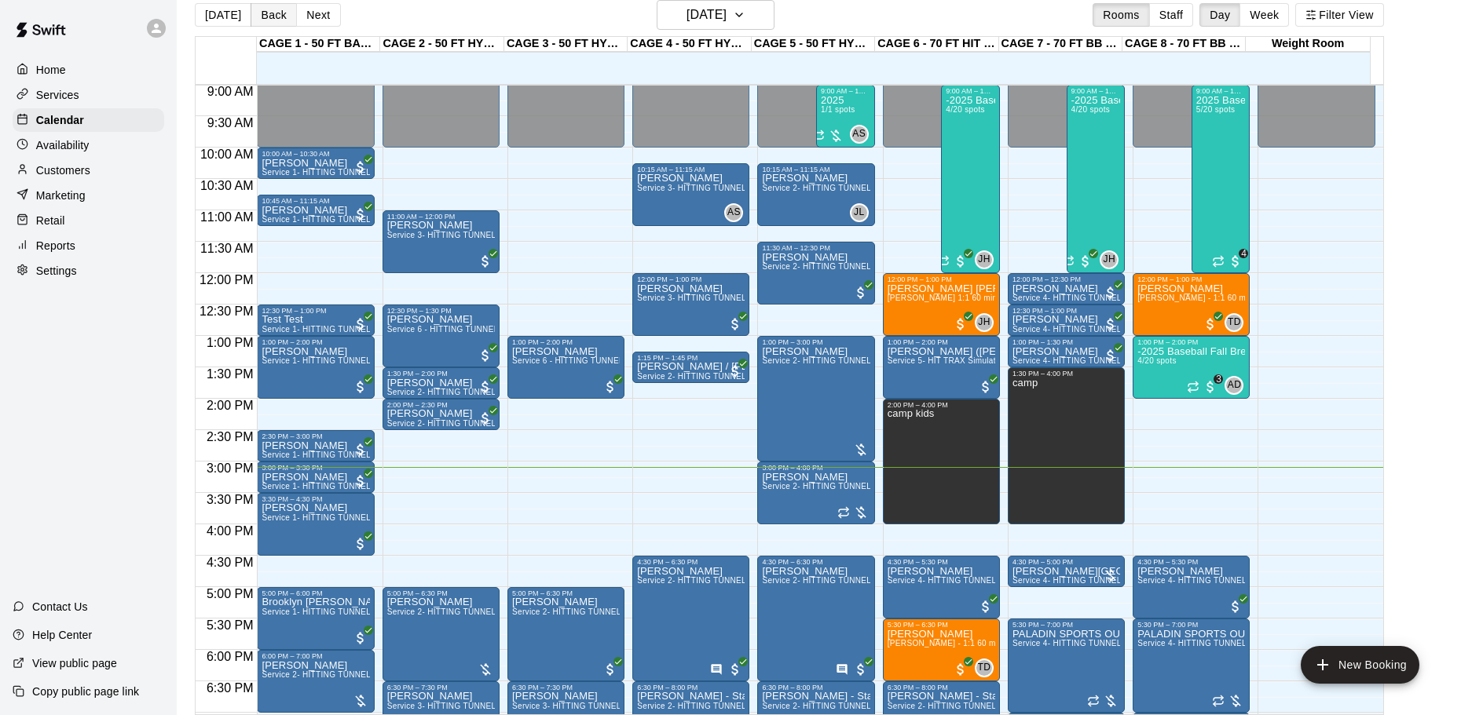
click at [260, 11] on button "Back" at bounding box center [274, 15] width 46 height 24
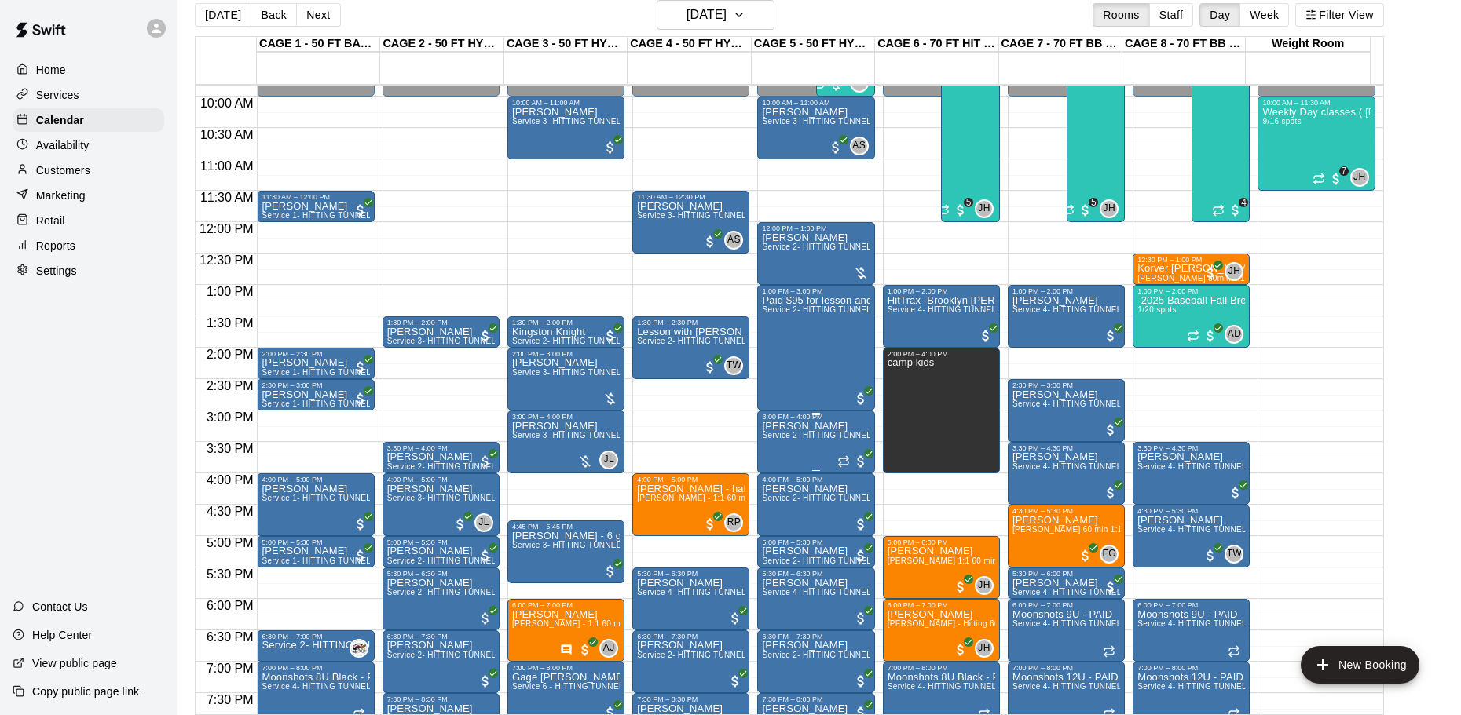
scroll to position [645, 0]
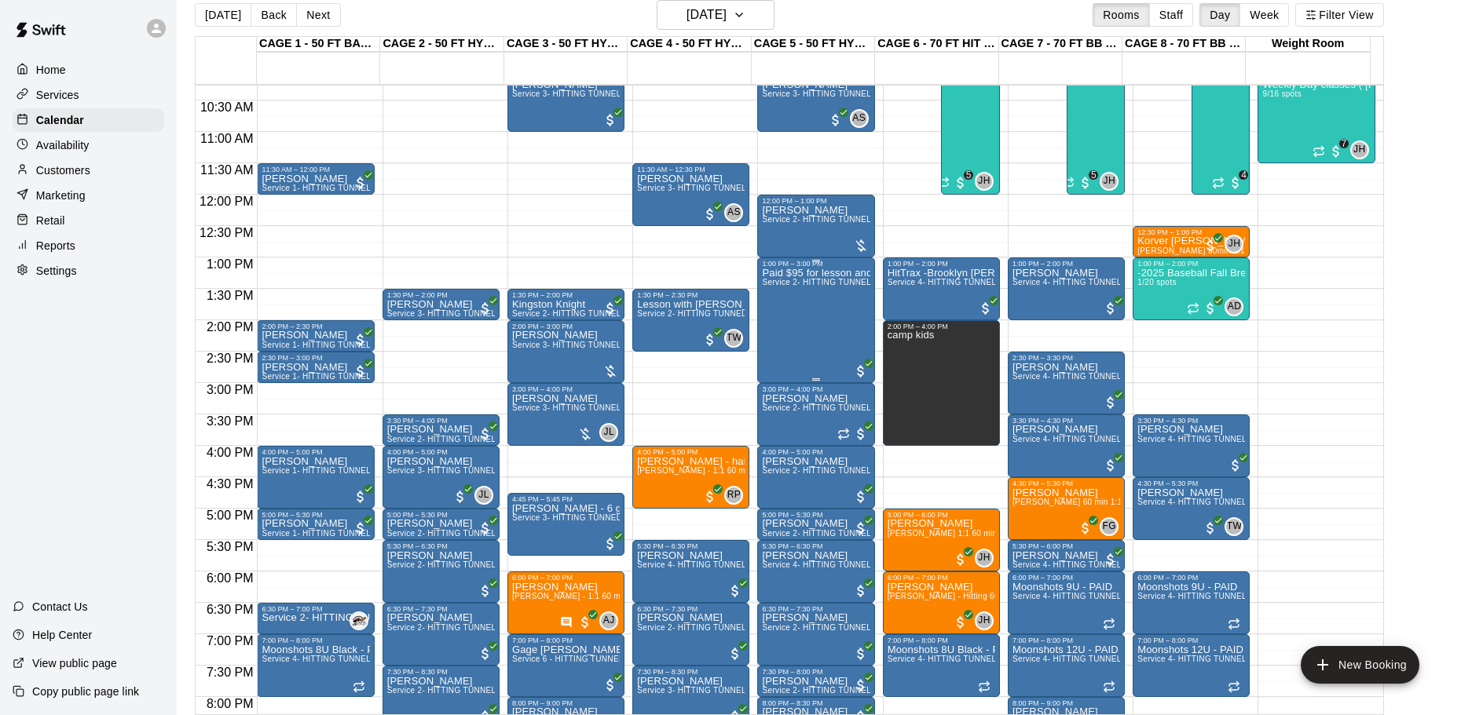
click at [798, 301] on div "Paid $95 for lesson and camp Service 2- HITTING TUNNEL RENTAL - 50ft Baseball" at bounding box center [816, 625] width 108 height 715
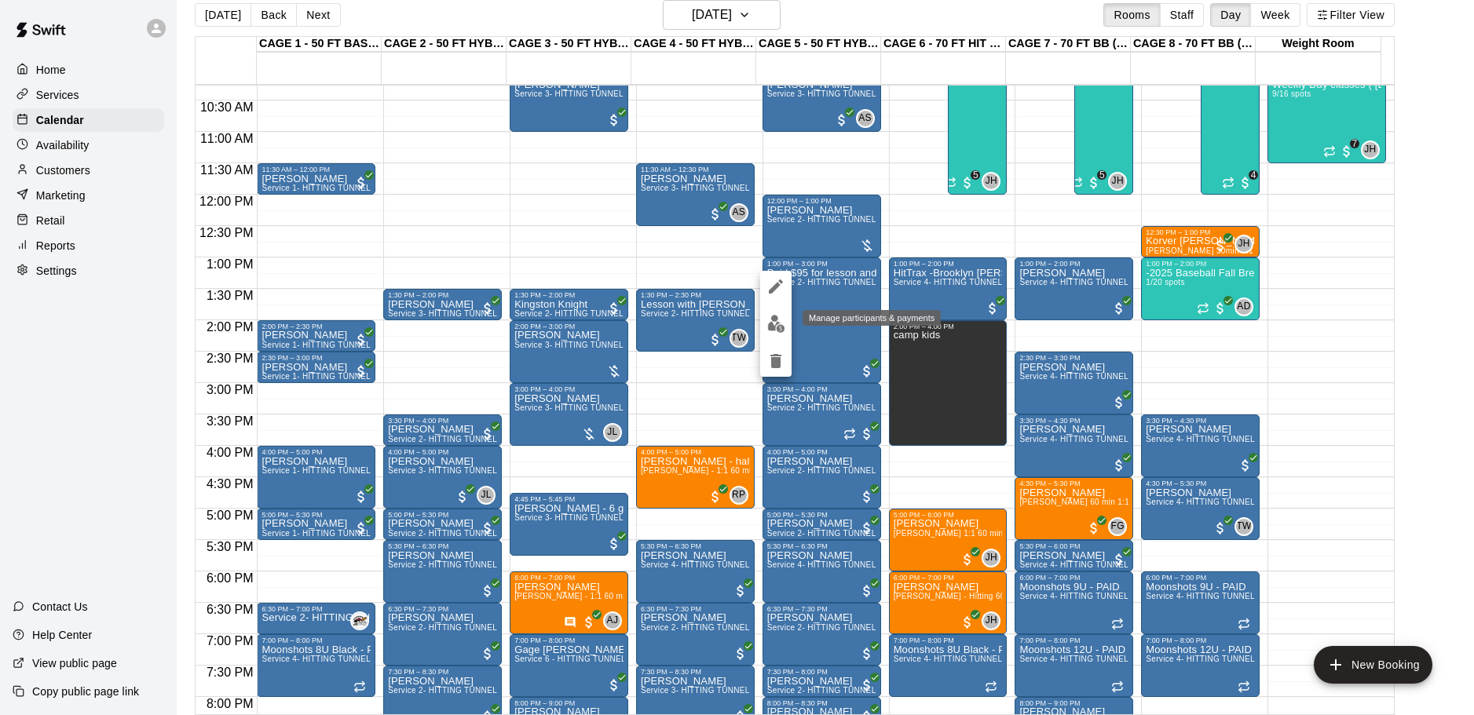
click at [775, 323] on img "edit" at bounding box center [776, 324] width 18 height 18
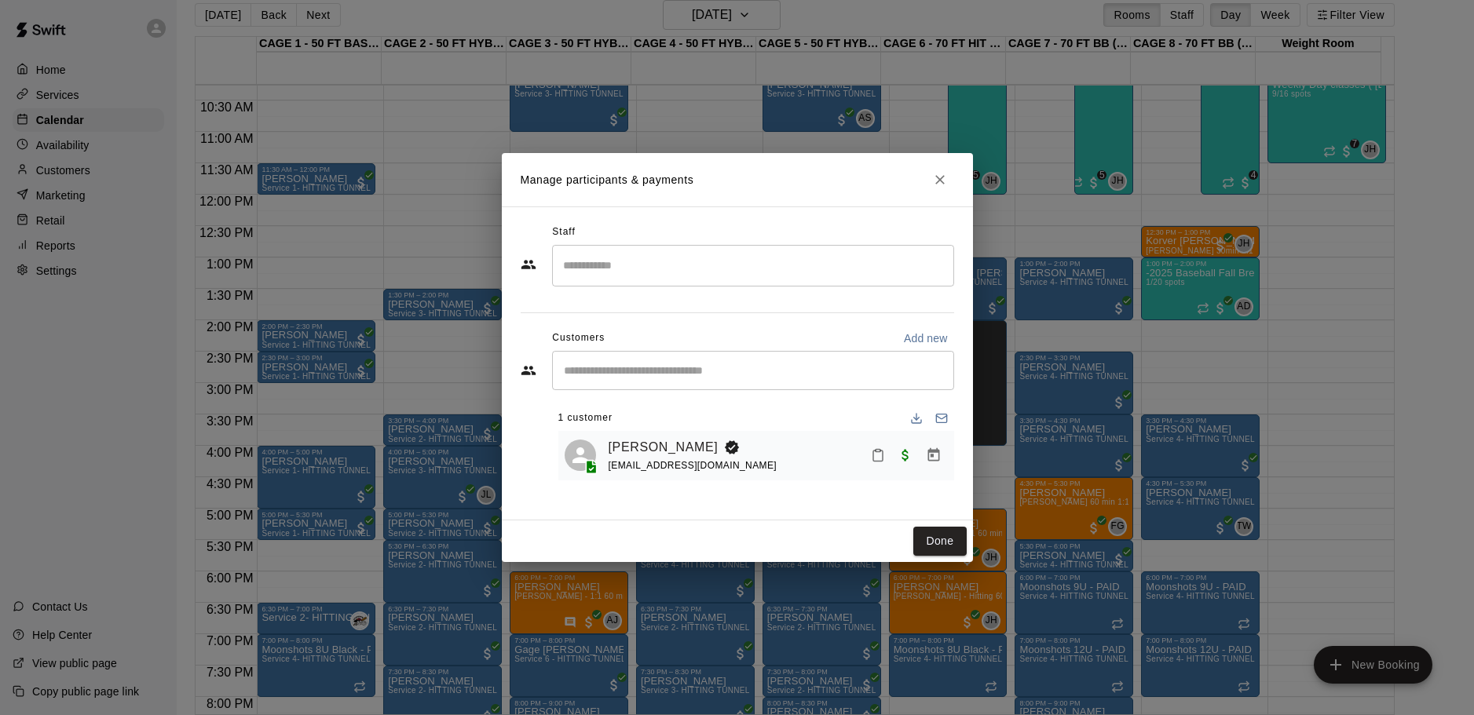
click at [939, 177] on icon "Close" at bounding box center [940, 180] width 16 height 16
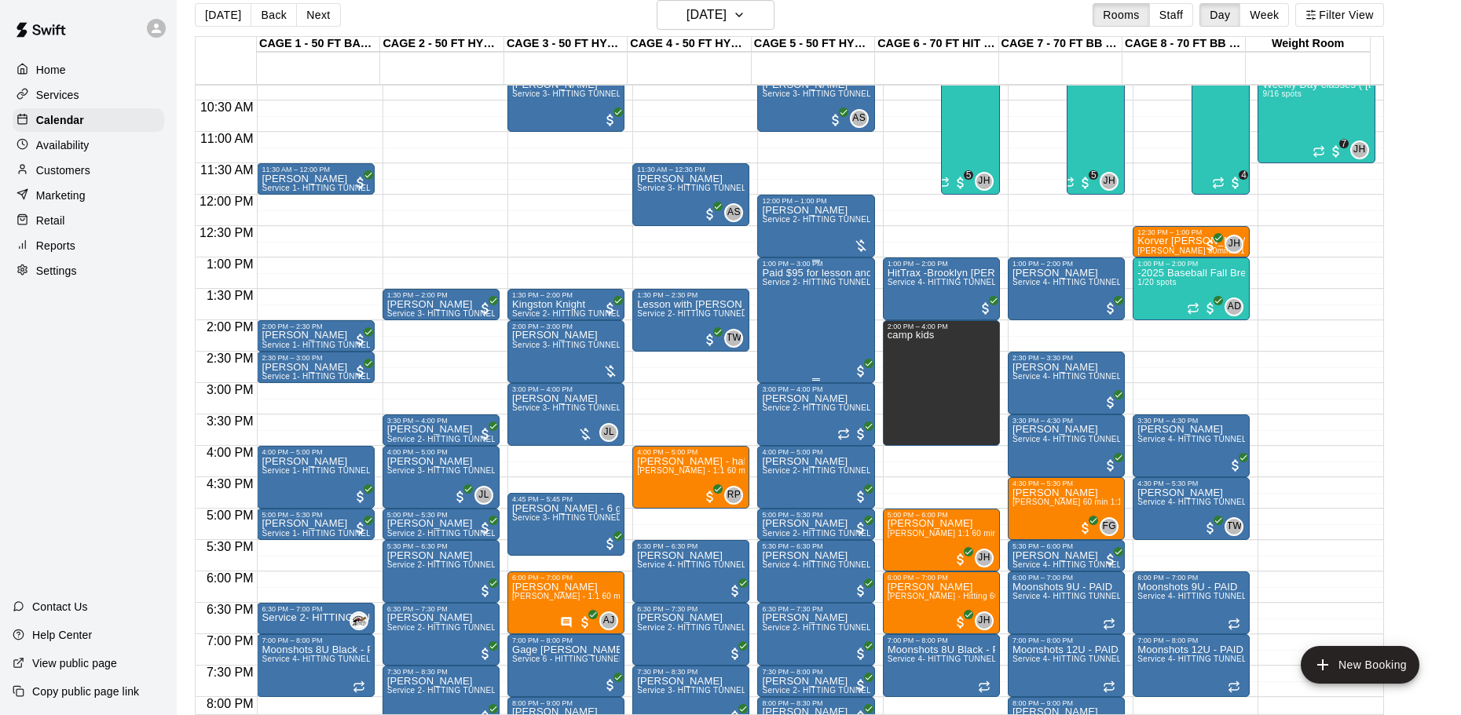
click at [820, 306] on div "Paid $95 for lesson and camp Service 2- HITTING TUNNEL RENTAL - 50ft Baseball" at bounding box center [816, 625] width 108 height 715
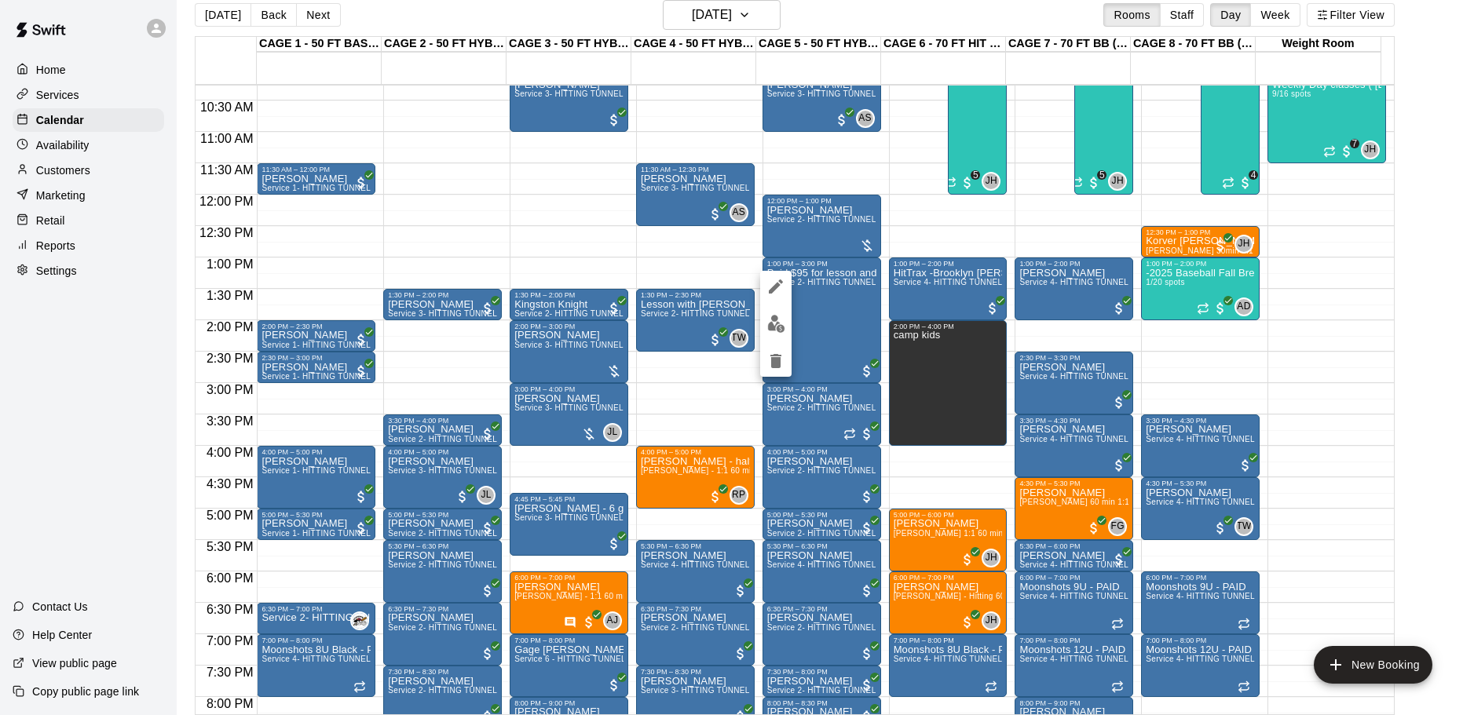
click at [785, 280] on button "edit" at bounding box center [775, 286] width 31 height 31
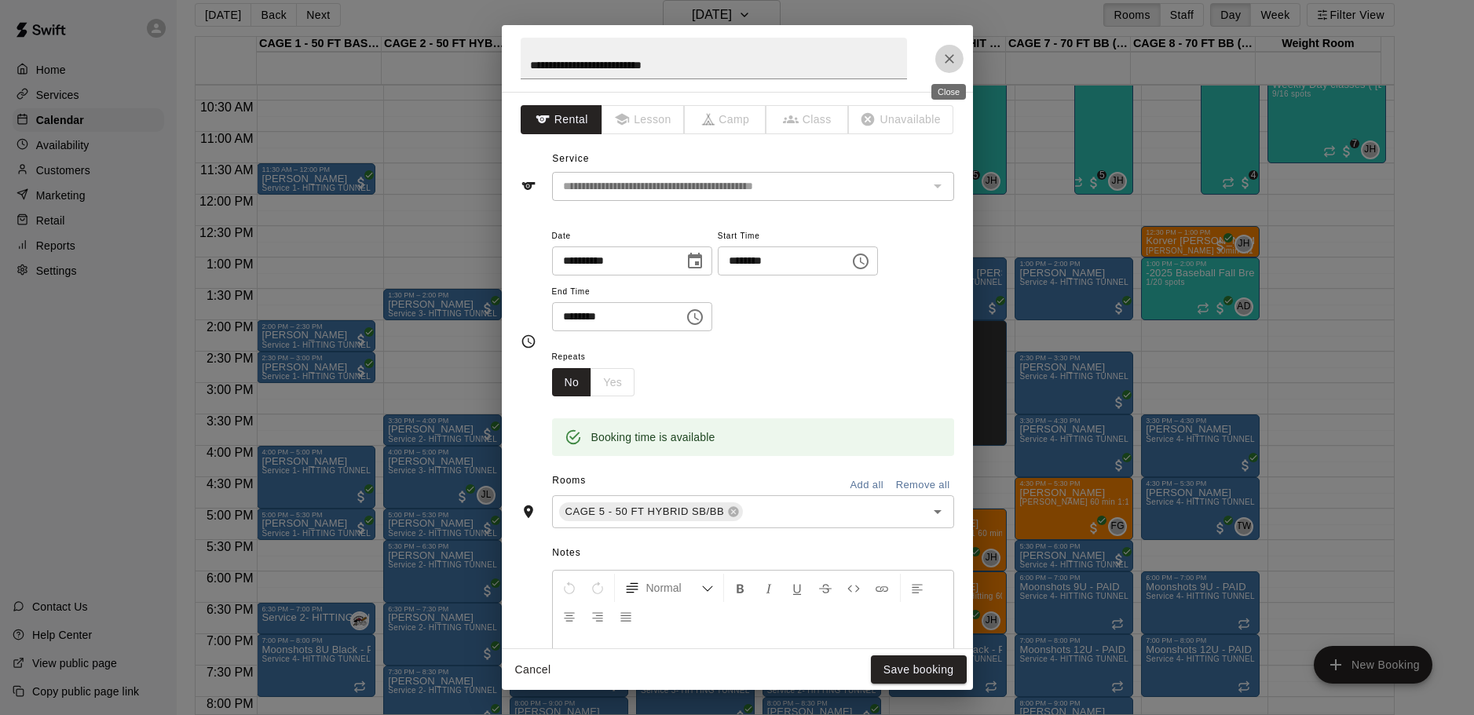
click at [946, 63] on icon "Close" at bounding box center [949, 58] width 9 height 9
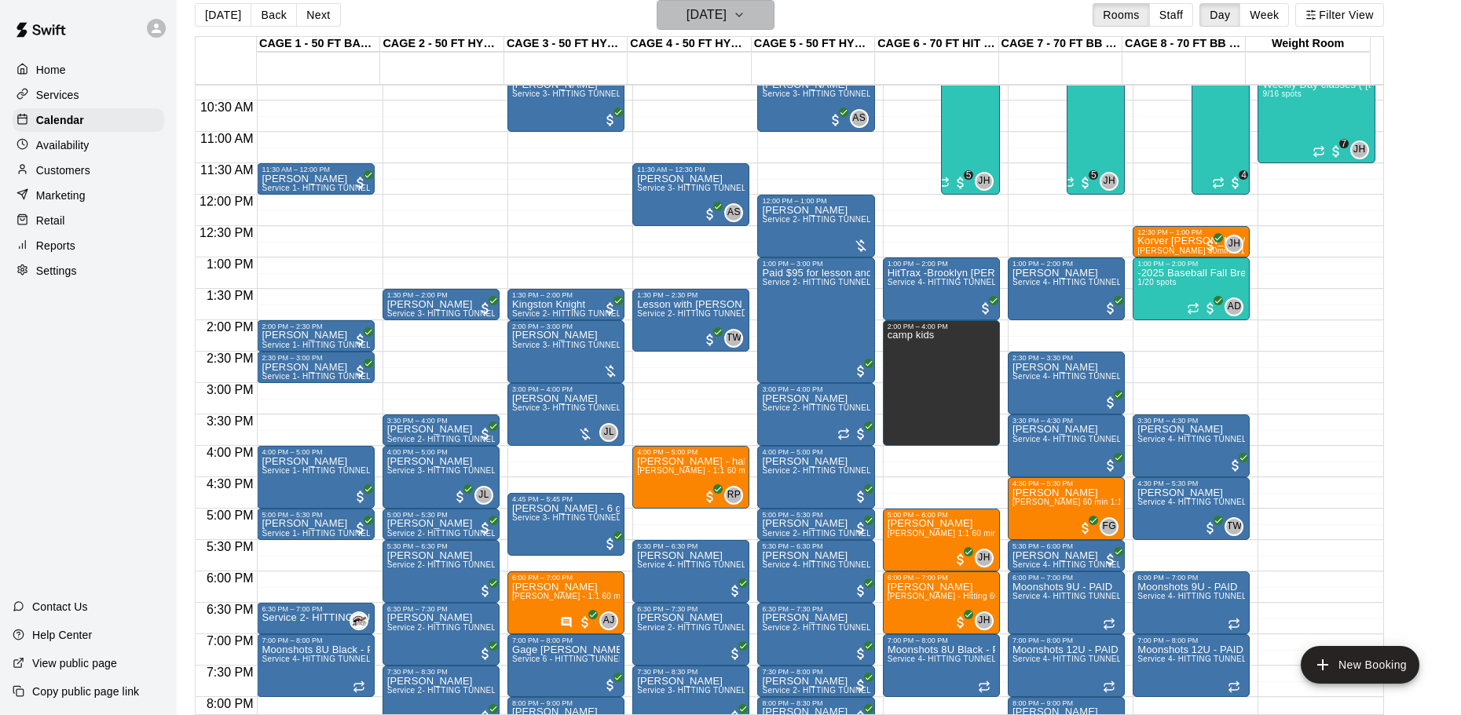
click at [707, 9] on h6 "[DATE]" at bounding box center [706, 15] width 40 height 22
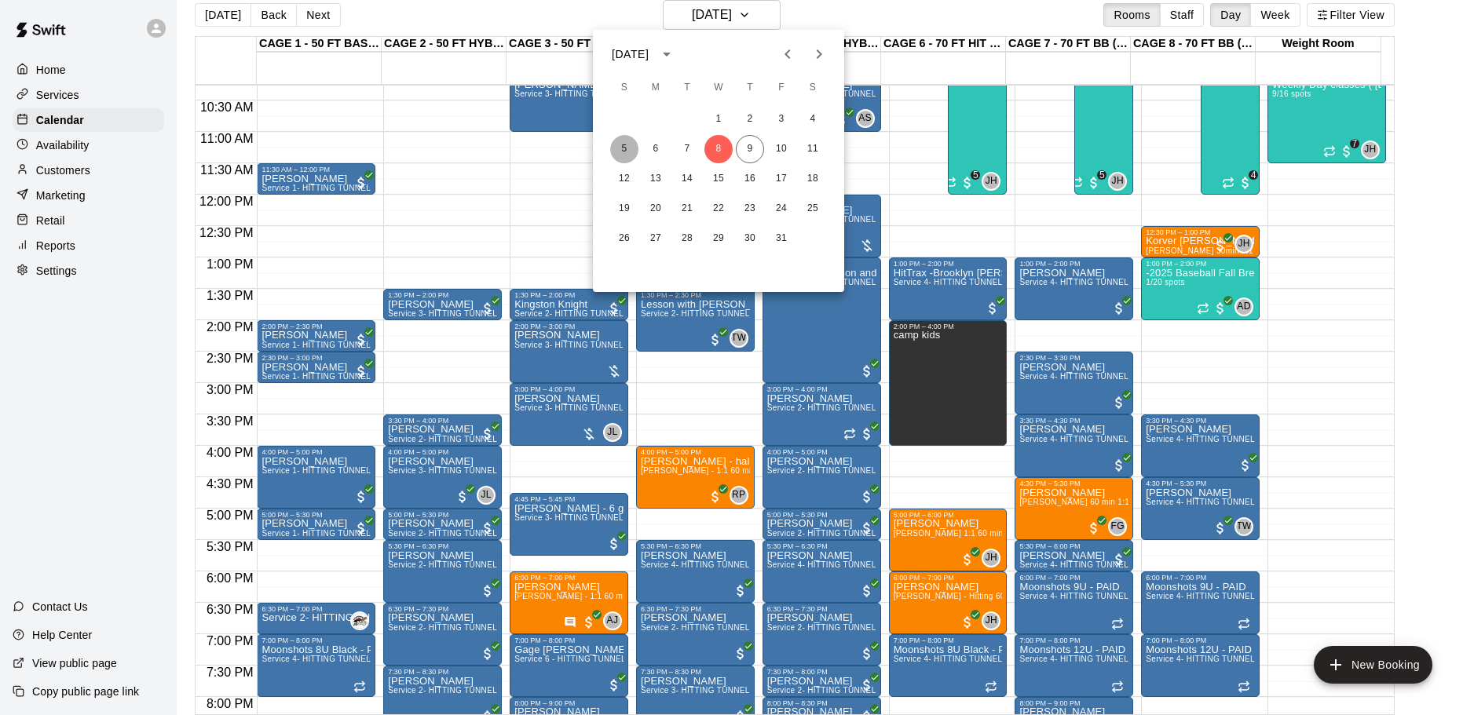
click at [620, 150] on button "5" at bounding box center [624, 149] width 28 height 28
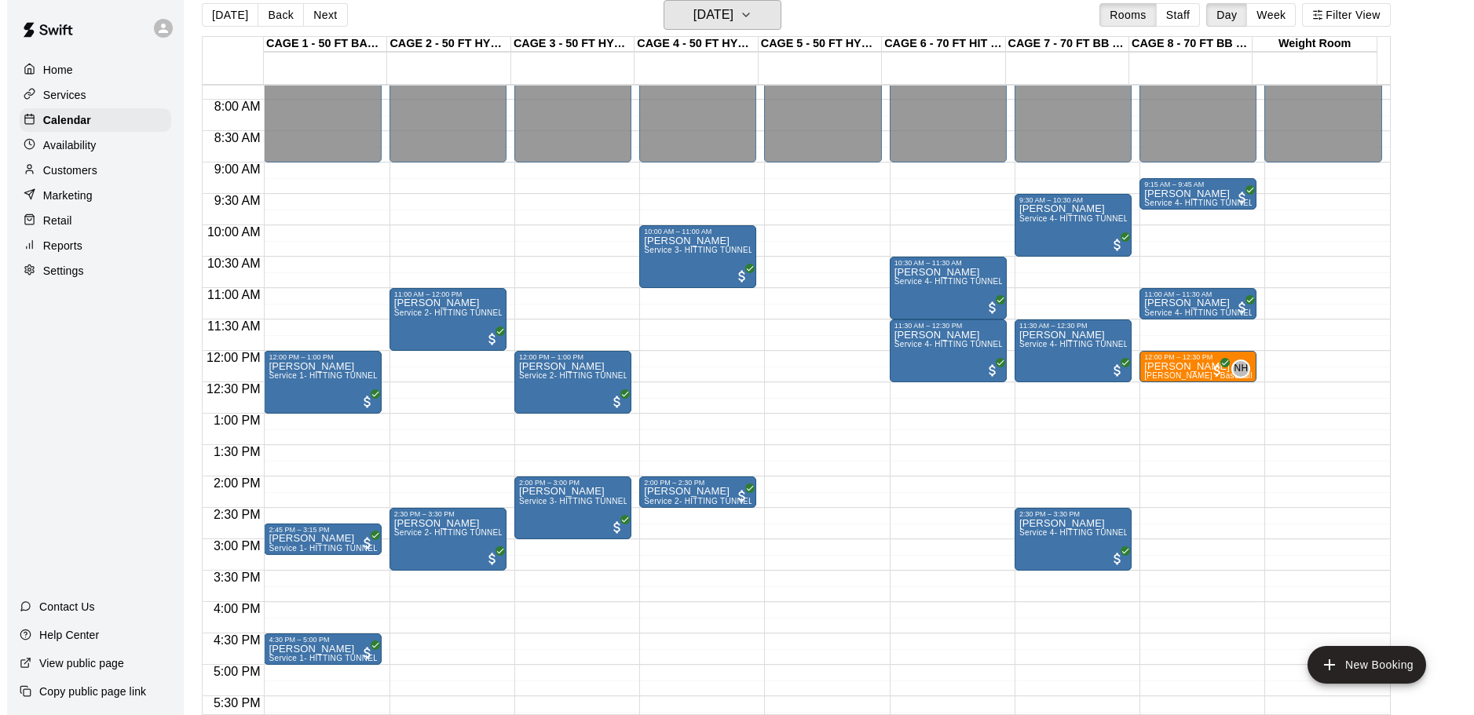
scroll to position [488, 0]
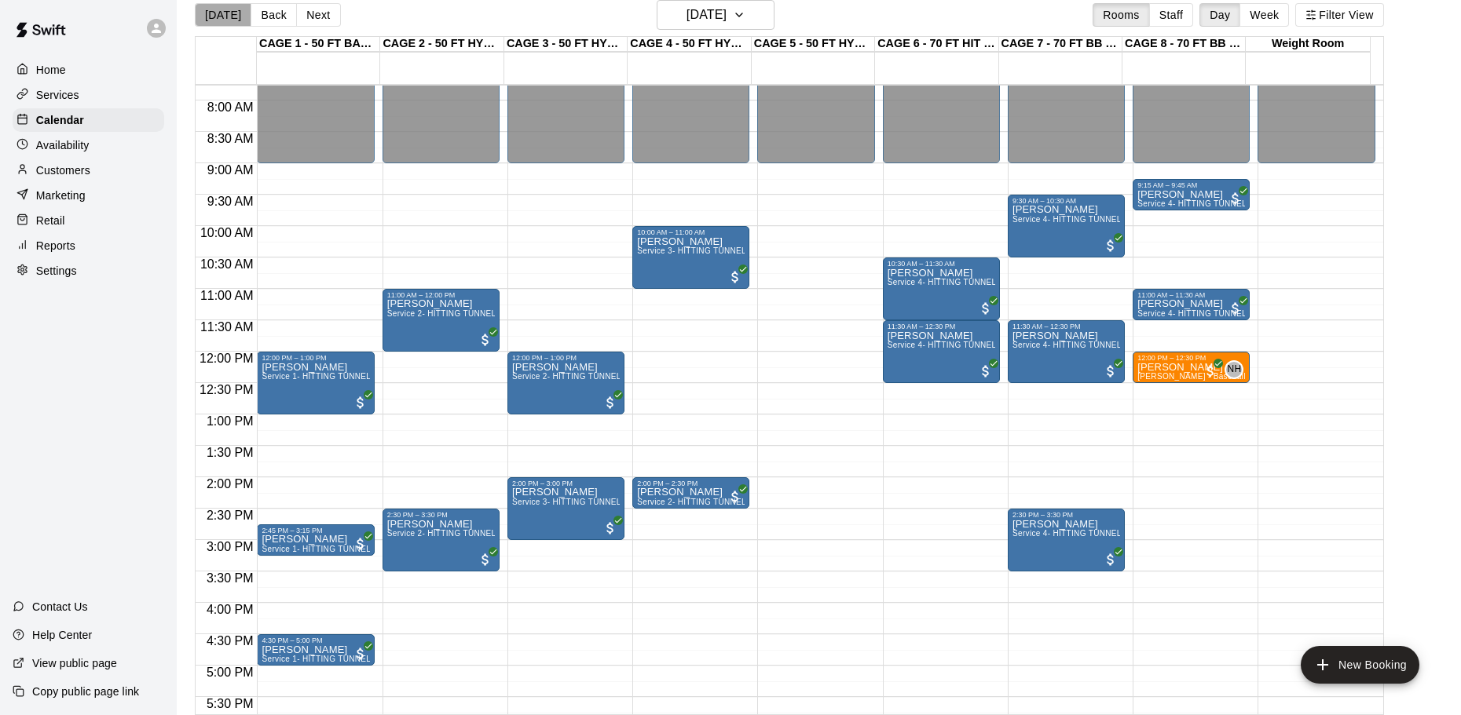
click at [223, 14] on button "[DATE]" at bounding box center [223, 15] width 57 height 24
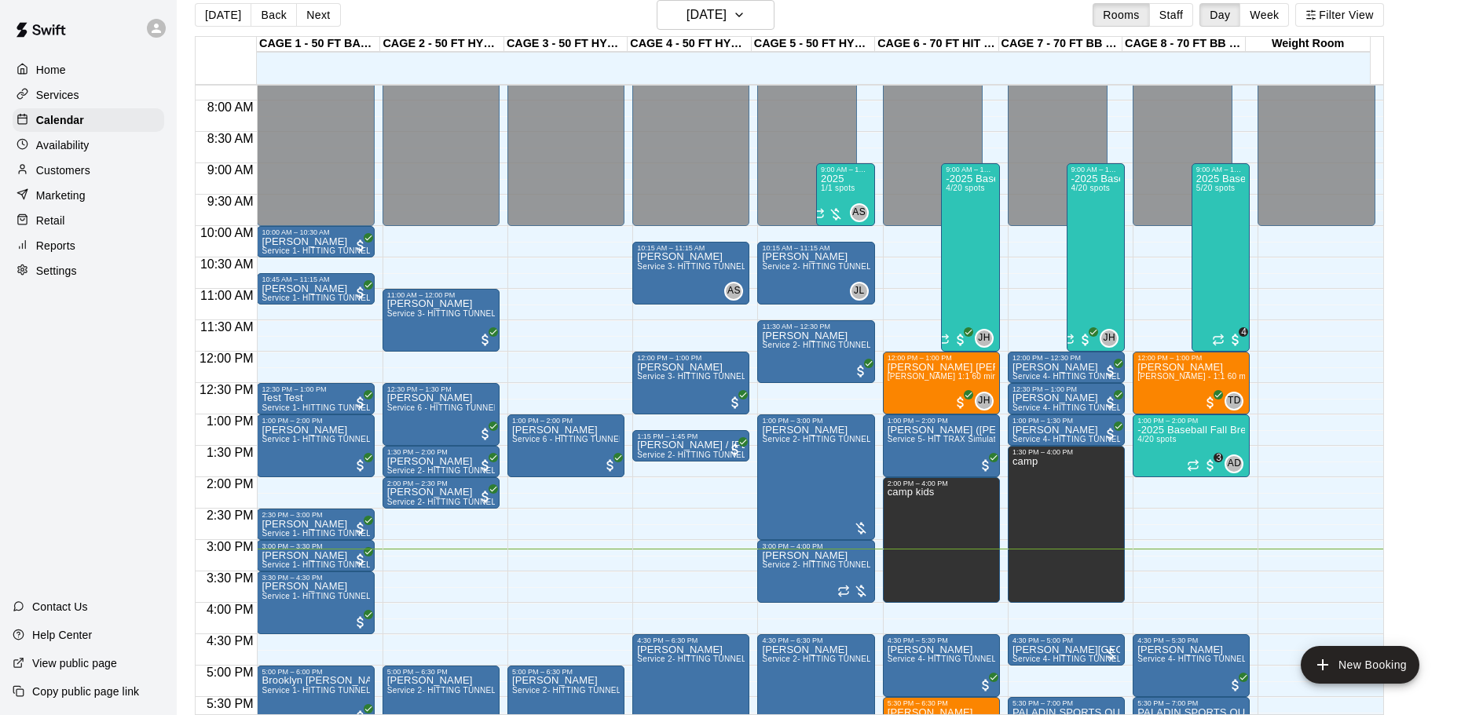
drag, startPoint x: 505, startPoint y: 5, endPoint x: 467, endPoint y: 5, distance: 38.5
click at [505, 5] on div "[DATE] Back [DATE][DATE] Rooms Staff Day Week Filter View" at bounding box center [789, 18] width 1189 height 36
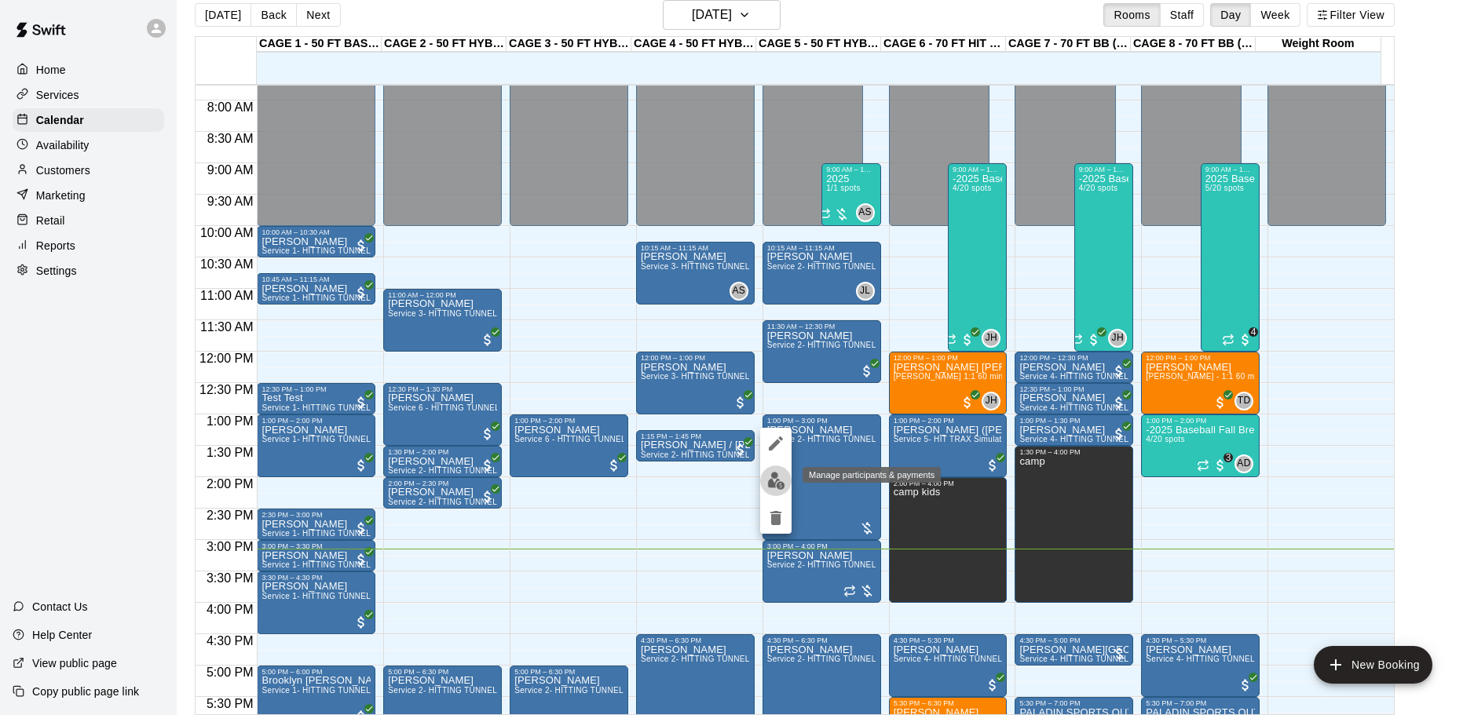
click at [771, 470] on button "edit" at bounding box center [775, 481] width 31 height 31
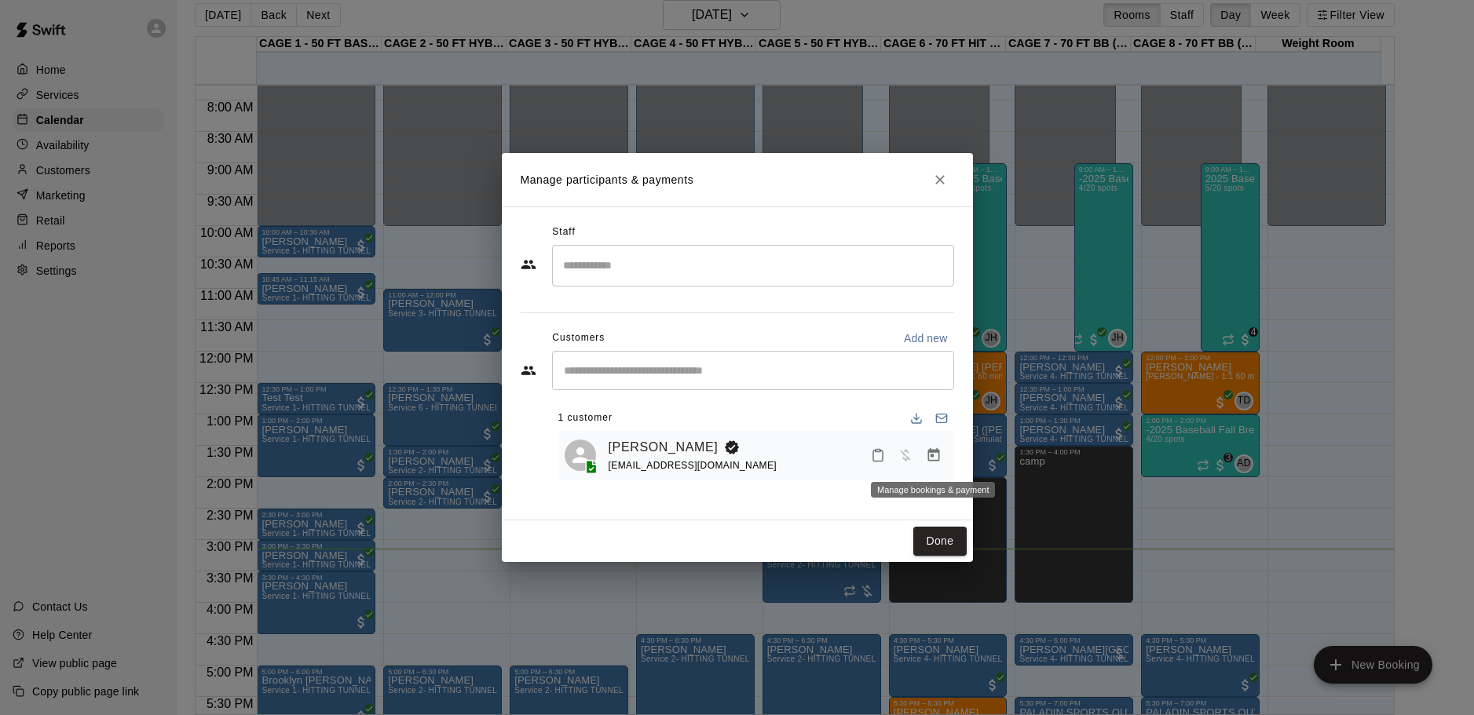
click at [936, 459] on icon "Manage bookings & payment" at bounding box center [934, 456] width 16 height 16
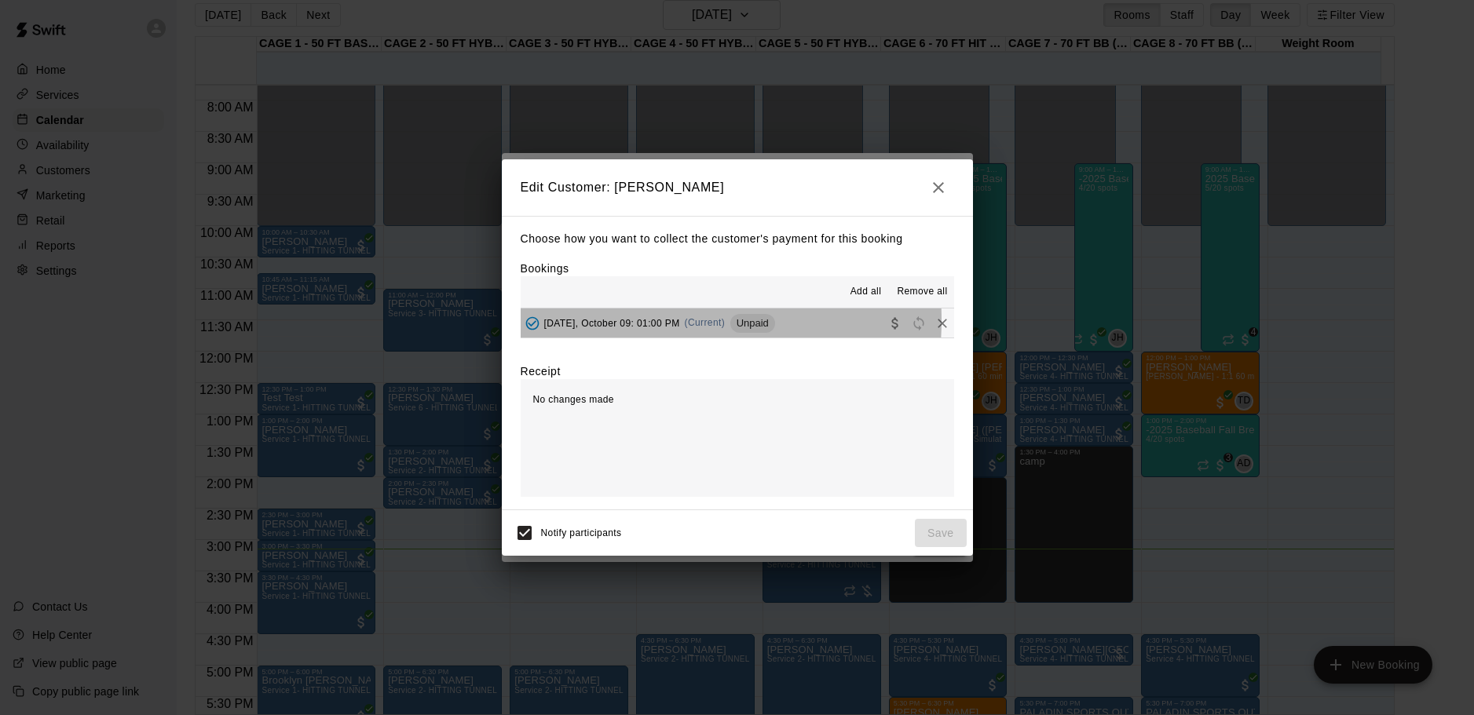
click at [621, 320] on span "[DATE], October 09: 01:00 PM" at bounding box center [612, 322] width 136 height 11
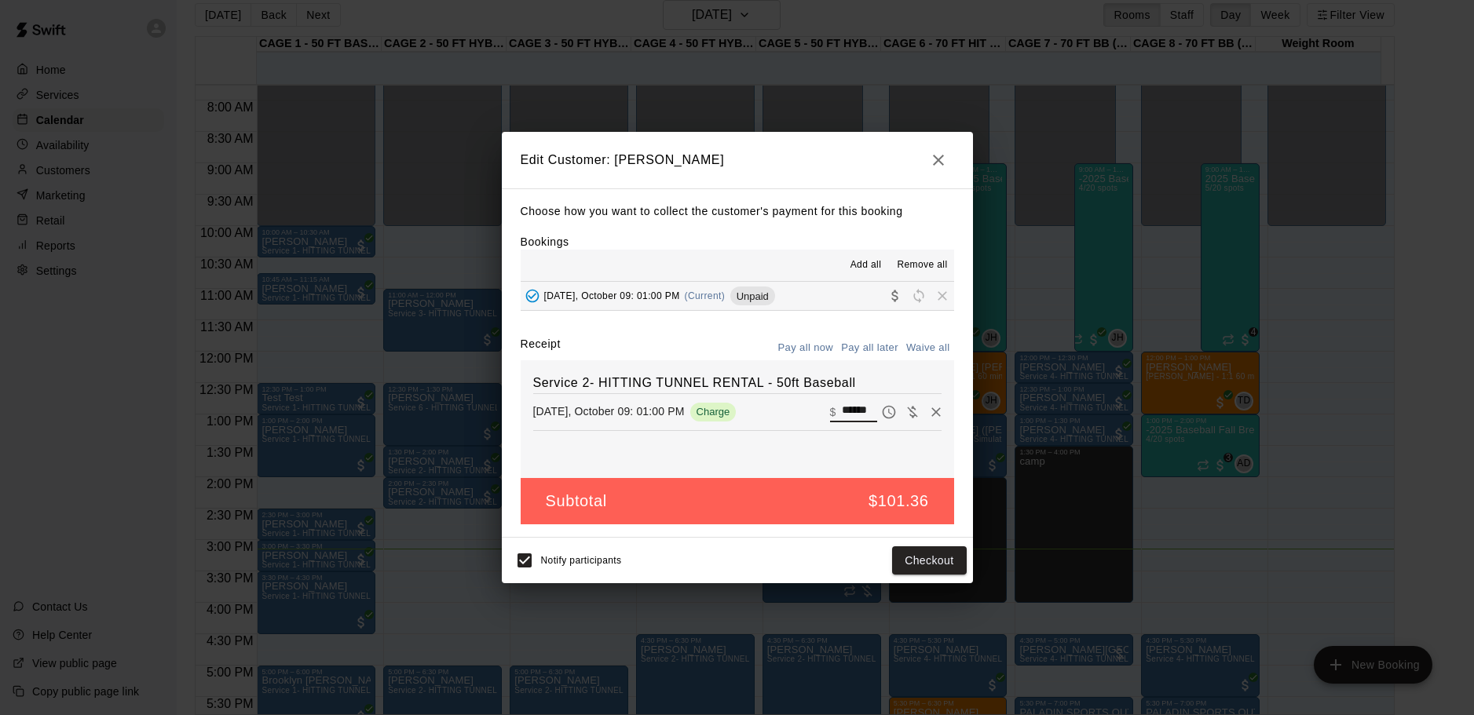
scroll to position [0, 2]
drag, startPoint x: 830, startPoint y: 411, endPoint x: 909, endPoint y: 406, distance: 78.7
click at [909, 406] on div "​ $ ******" at bounding box center [886, 413] width 112 height 24
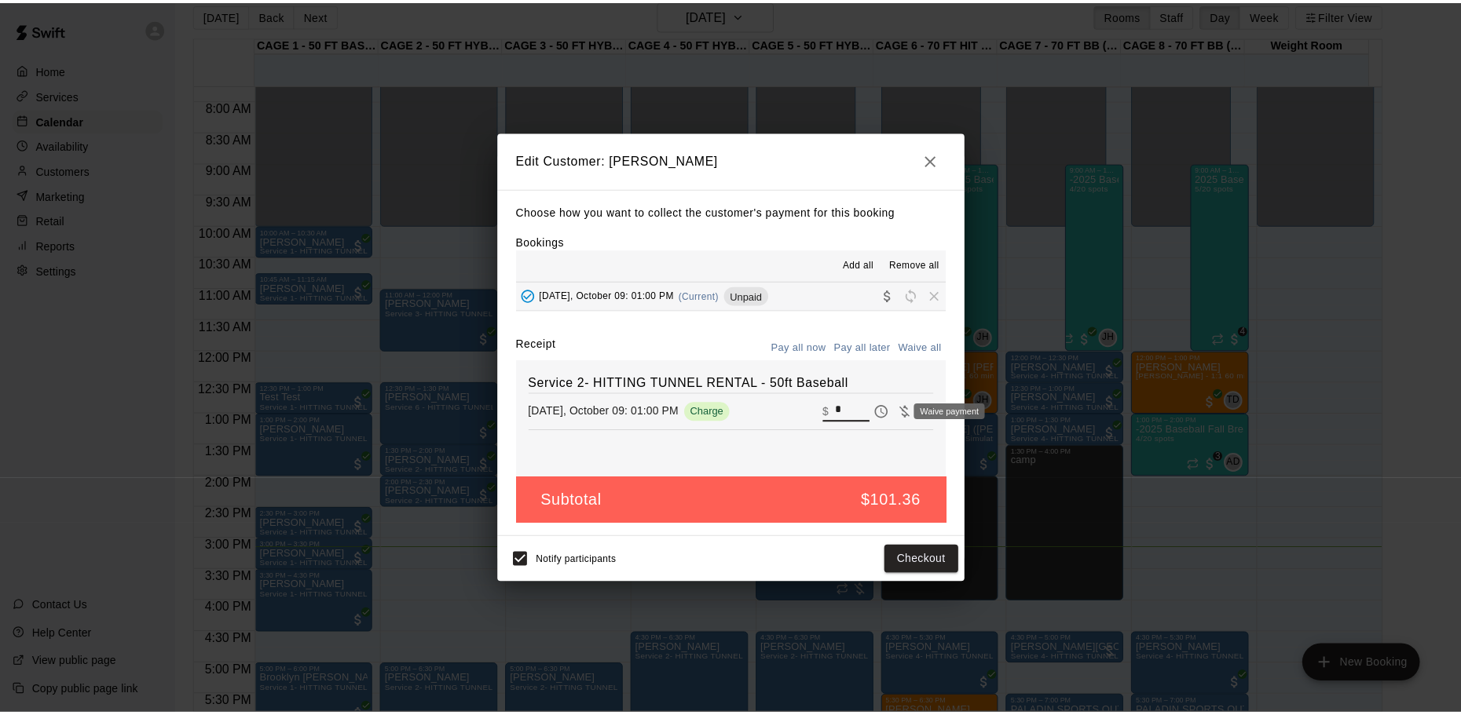
scroll to position [0, 0]
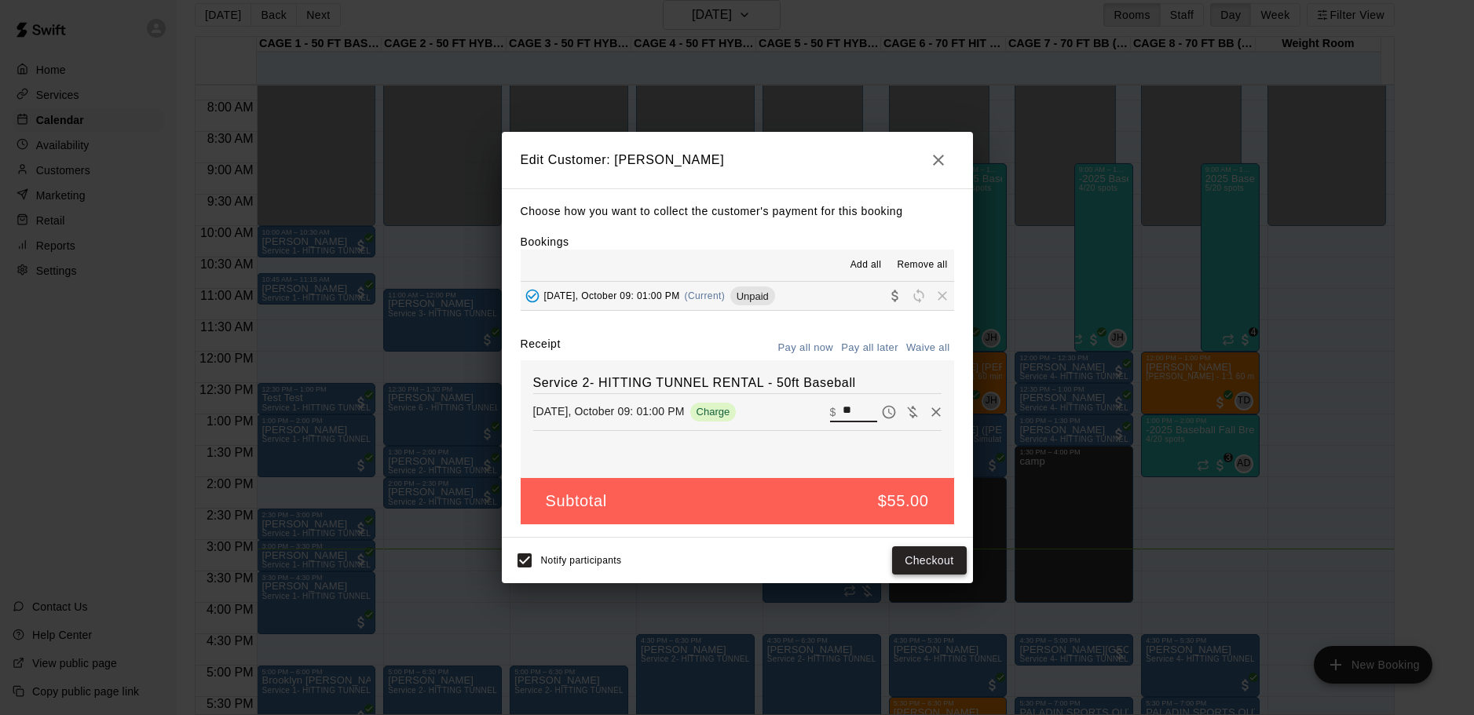
type input "**"
click at [931, 564] on button "Checkout" at bounding box center [929, 561] width 74 height 29
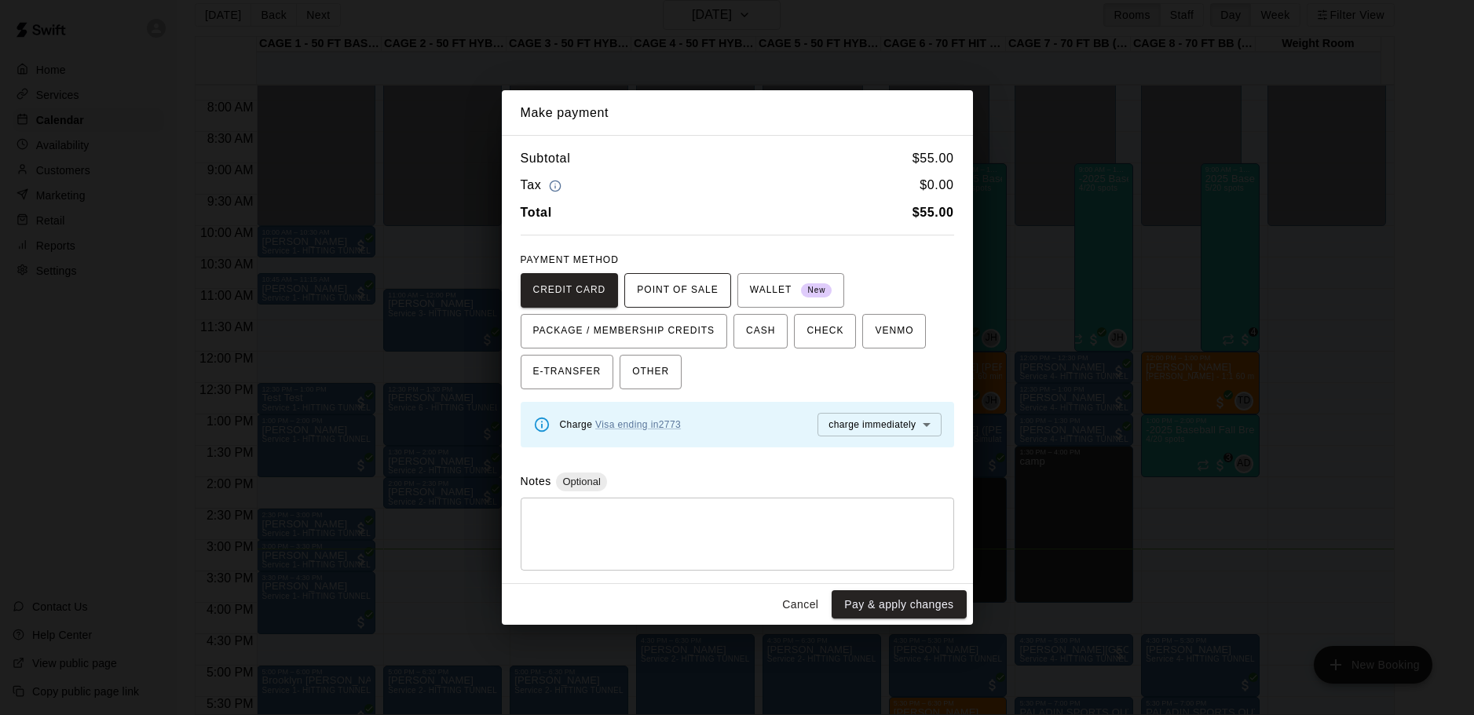
click at [675, 278] on span "POINT OF SALE" at bounding box center [677, 290] width 81 height 25
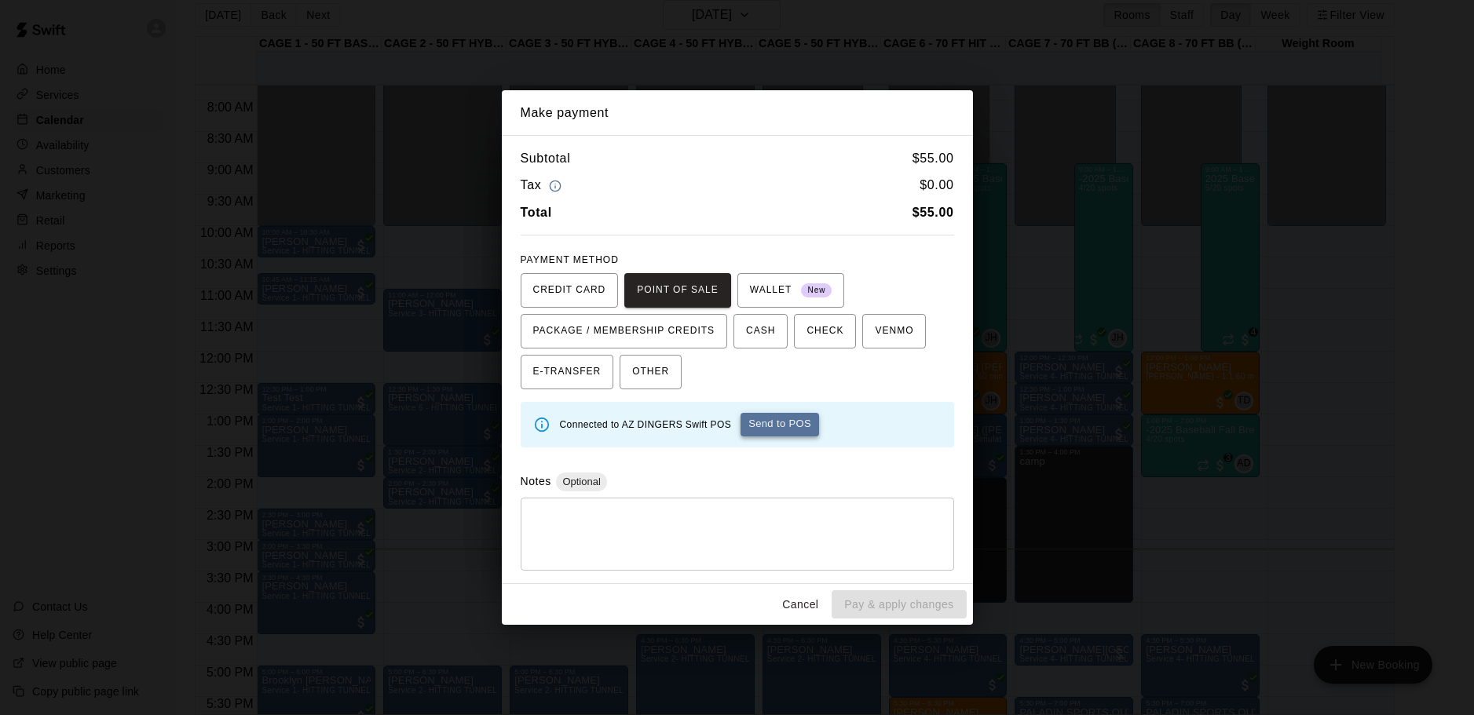
click at [798, 426] on button "Send to POS" at bounding box center [780, 425] width 79 height 24
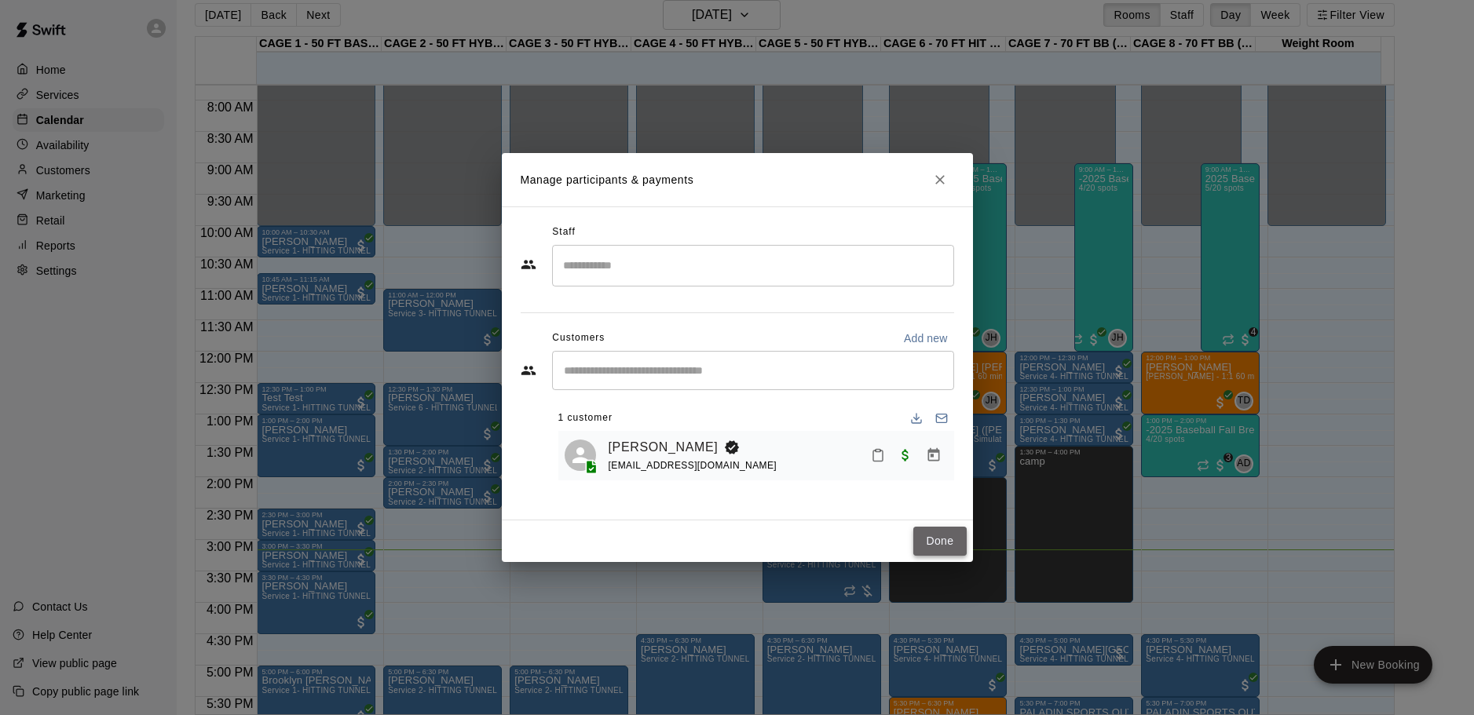
click at [948, 533] on button "Done" at bounding box center [939, 541] width 53 height 29
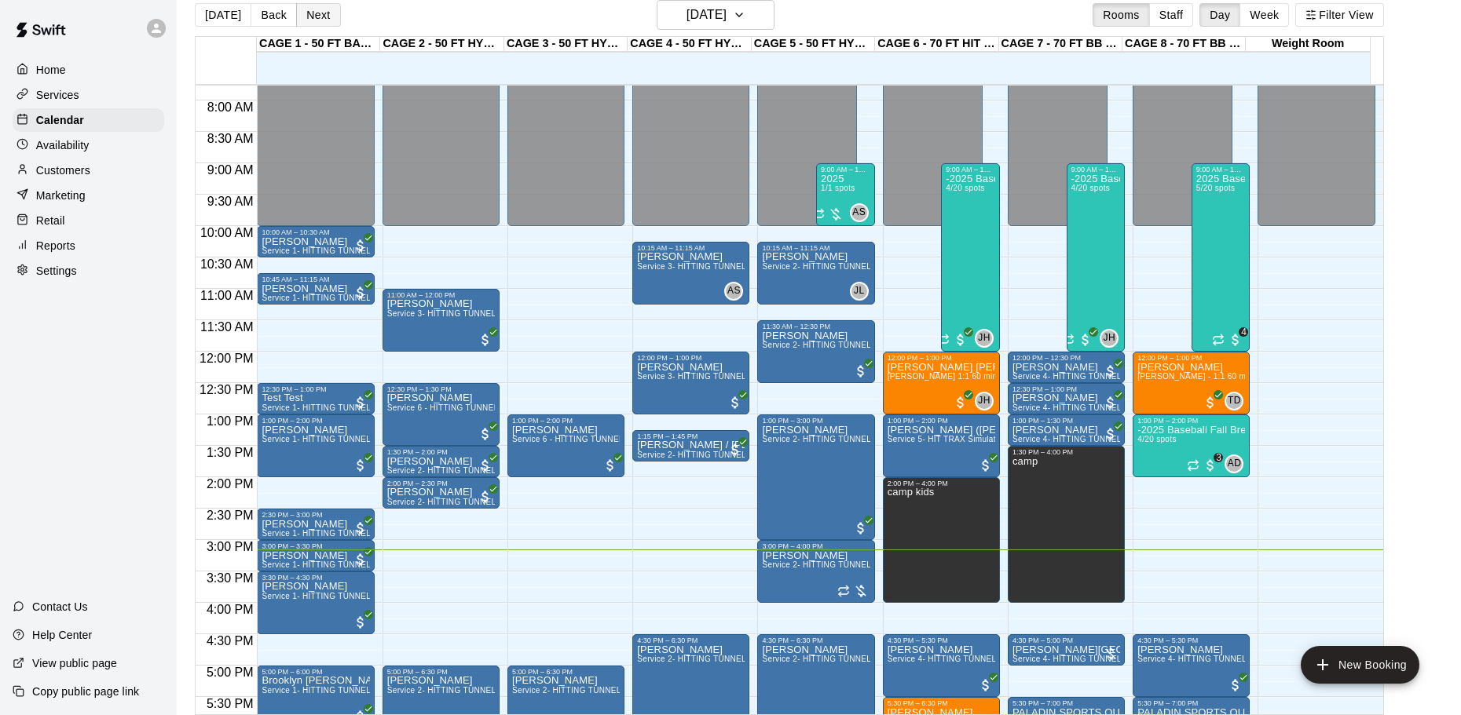
click at [308, 7] on button "Next" at bounding box center [318, 15] width 44 height 24
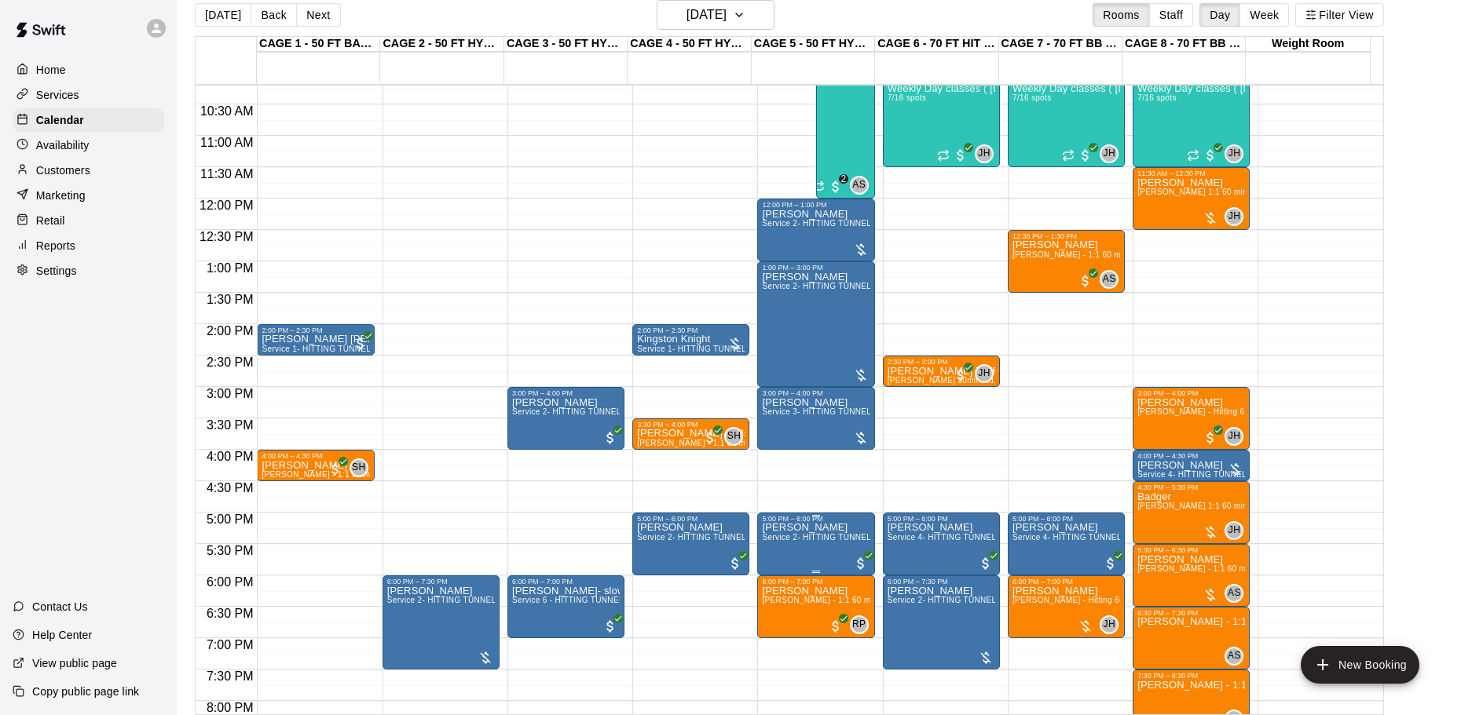
scroll to position [723, 0]
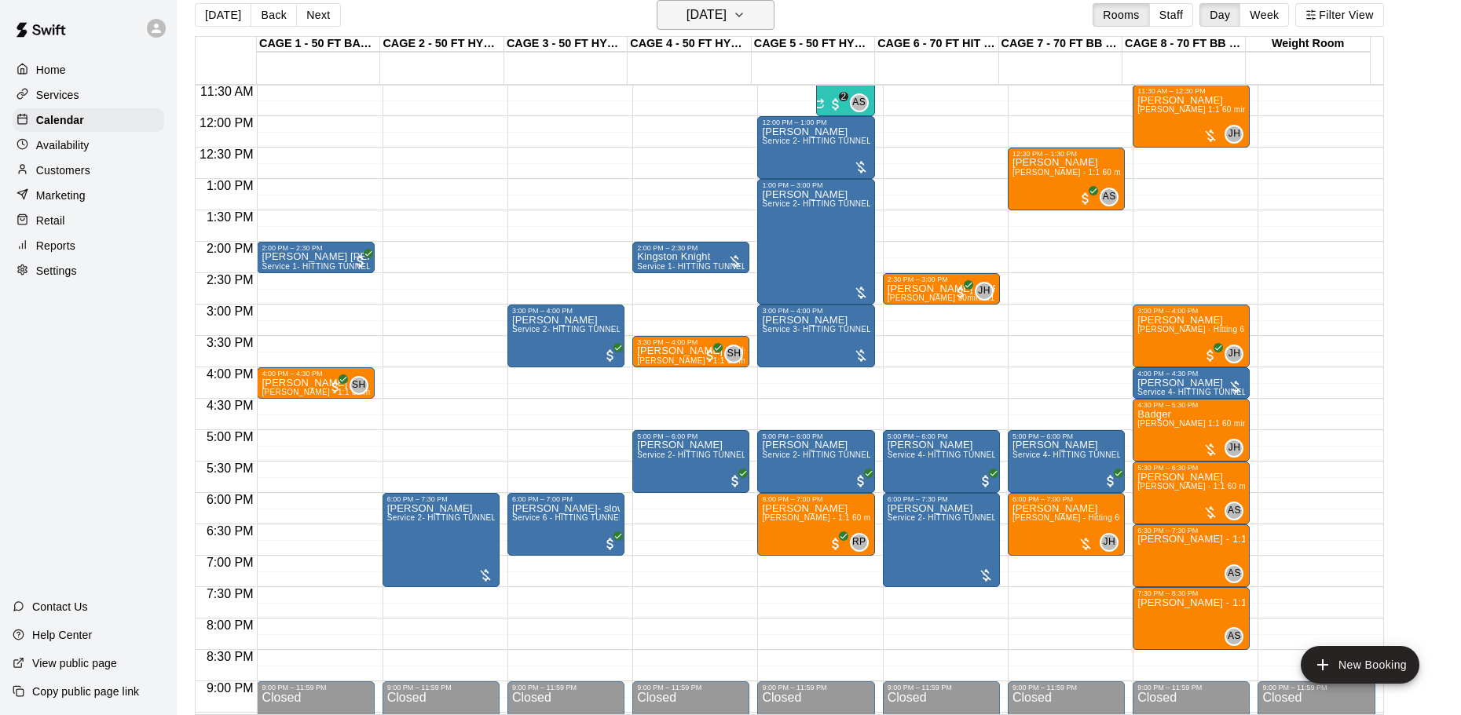
click at [701, 16] on h6 "[DATE]" at bounding box center [706, 15] width 40 height 22
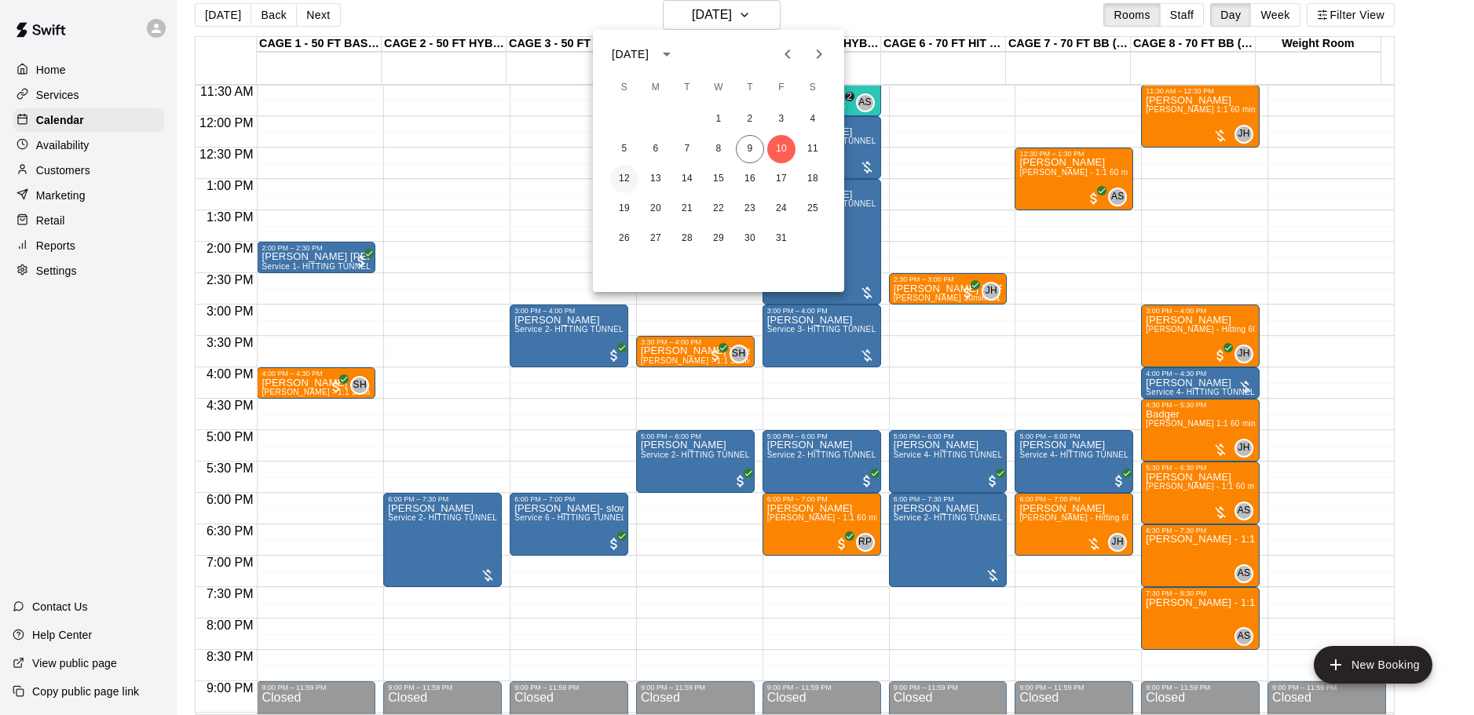
click at [623, 178] on button "12" at bounding box center [624, 179] width 28 height 28
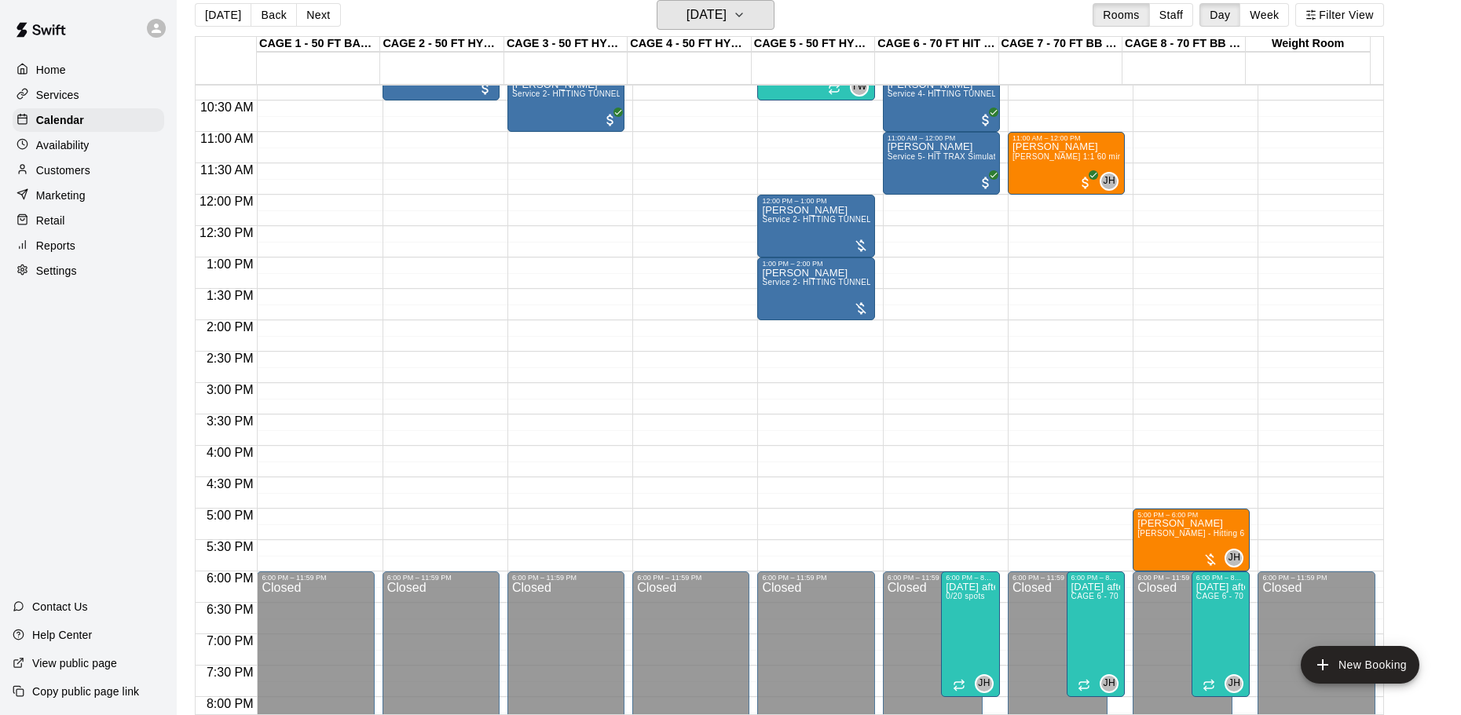
scroll to position [566, 0]
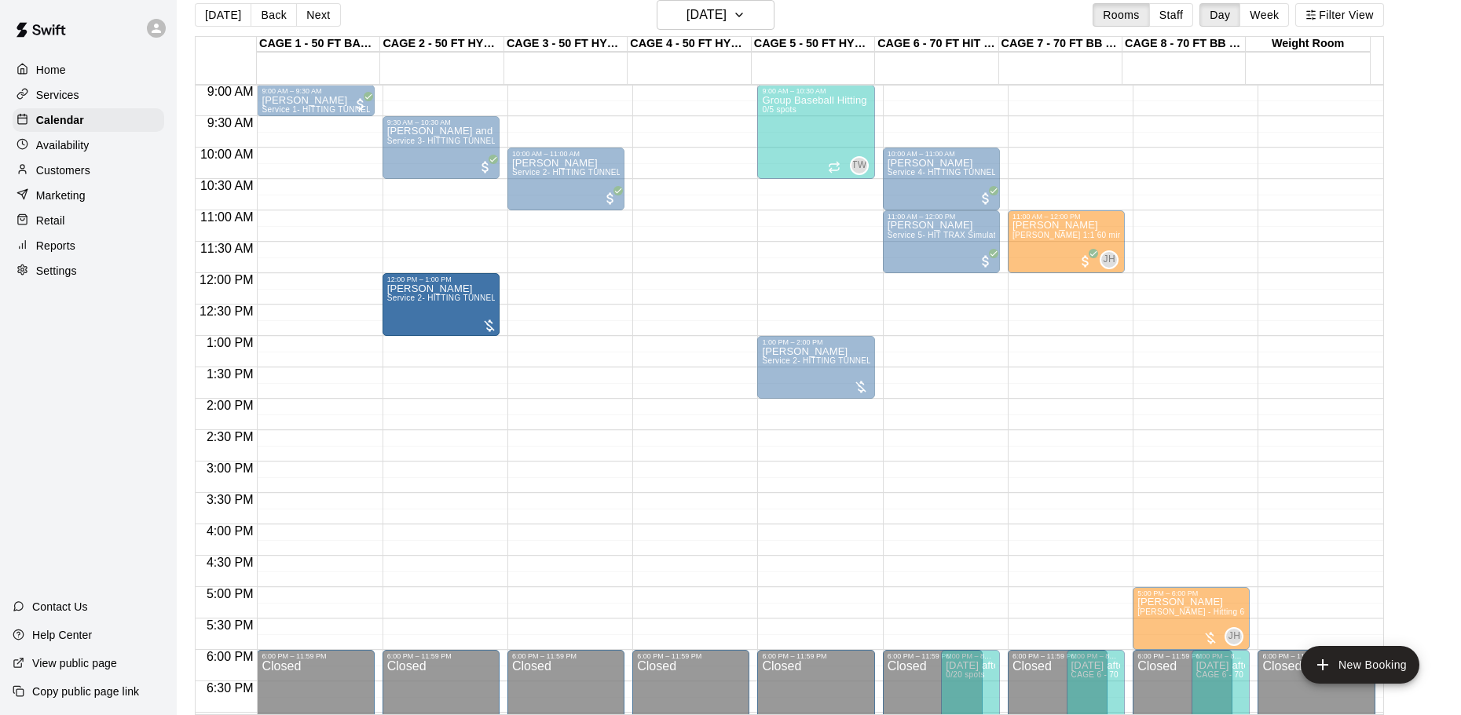
drag, startPoint x: 775, startPoint y: 313, endPoint x: 469, endPoint y: 322, distance: 306.4
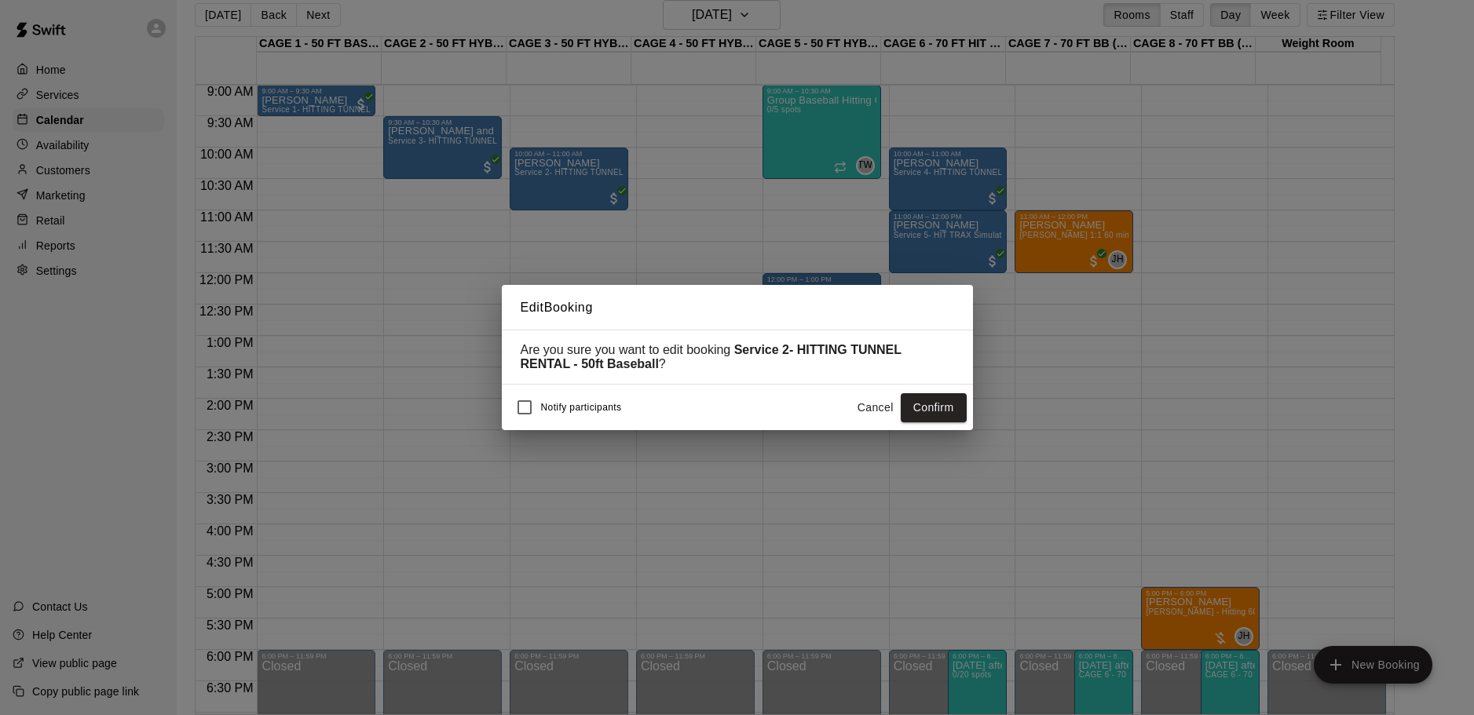
click at [928, 410] on button "Confirm" at bounding box center [934, 407] width 66 height 29
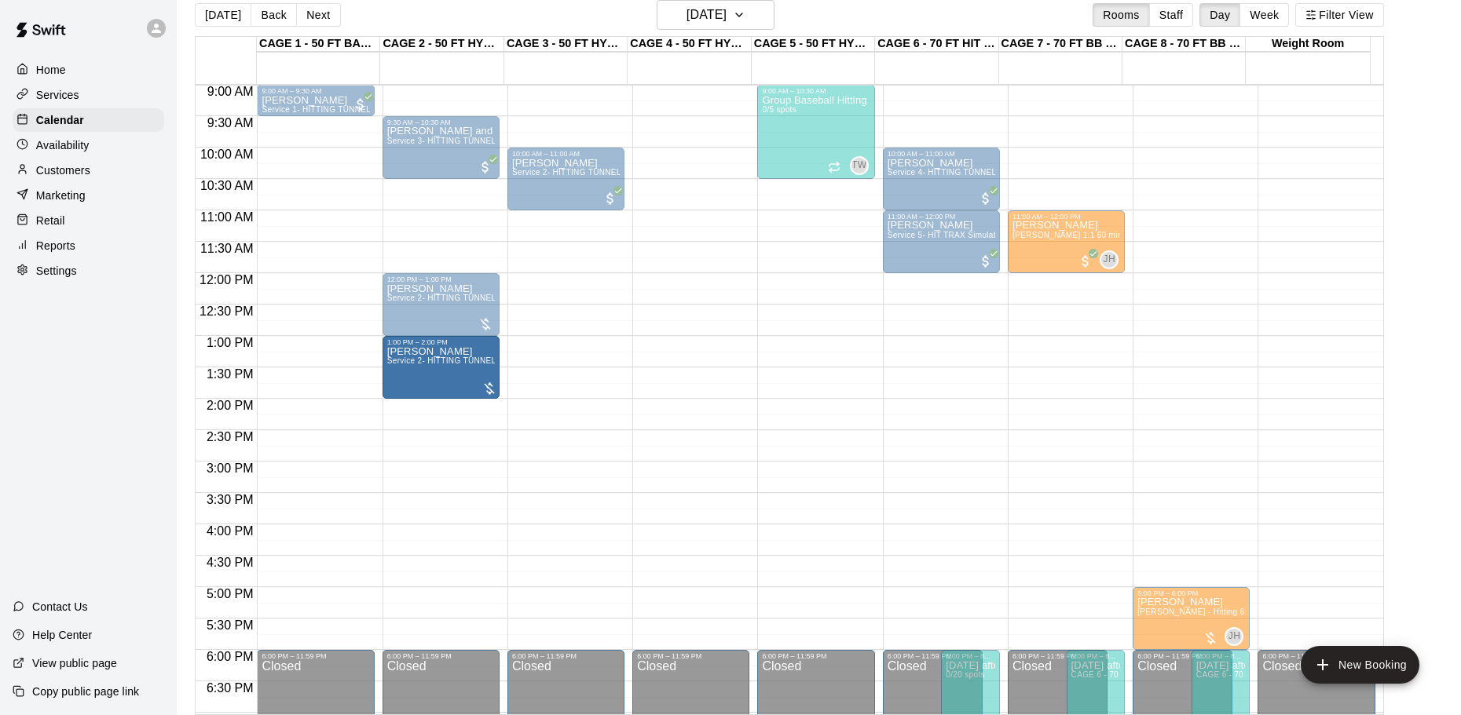
drag, startPoint x: 774, startPoint y: 383, endPoint x: 499, endPoint y: 399, distance: 275.3
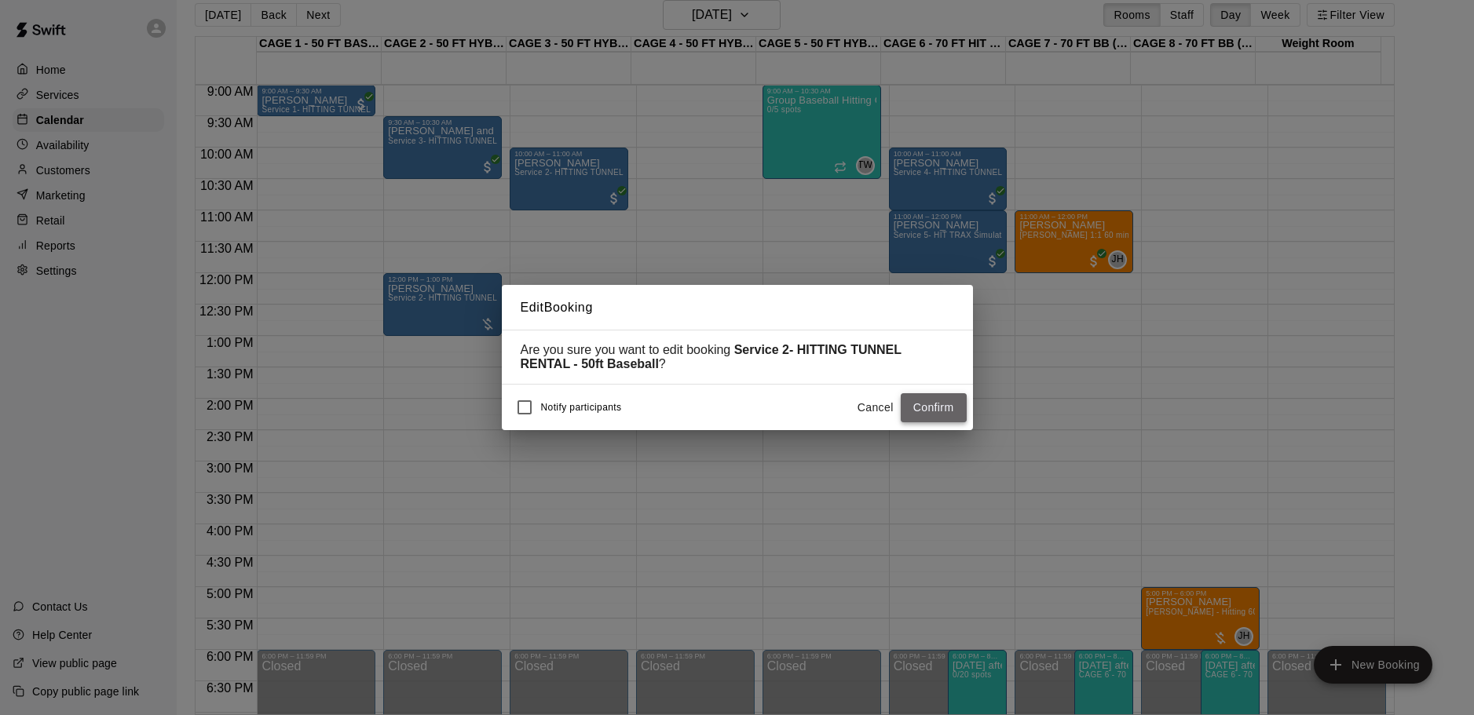
click at [942, 406] on button "Confirm" at bounding box center [934, 407] width 66 height 29
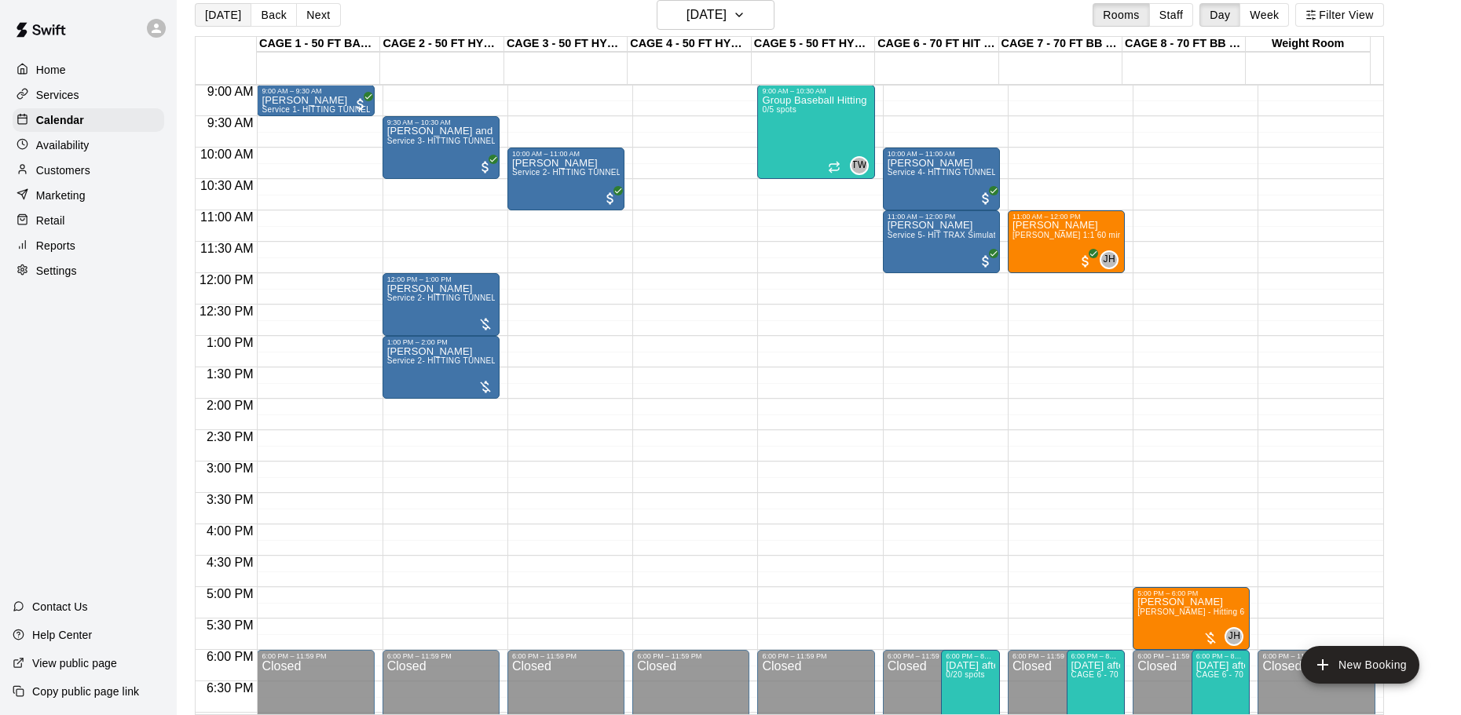
click at [201, 24] on button "[DATE]" at bounding box center [223, 15] width 57 height 24
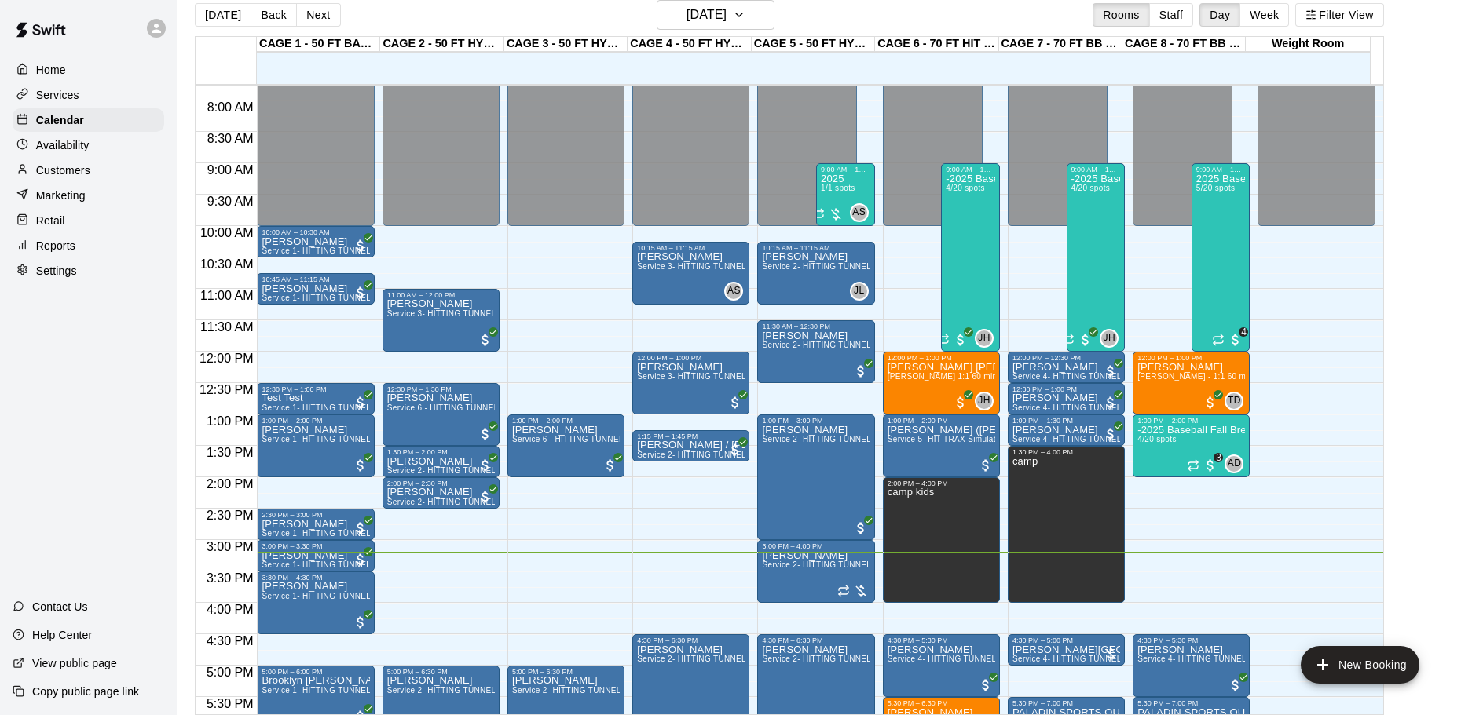
scroll to position [409, 0]
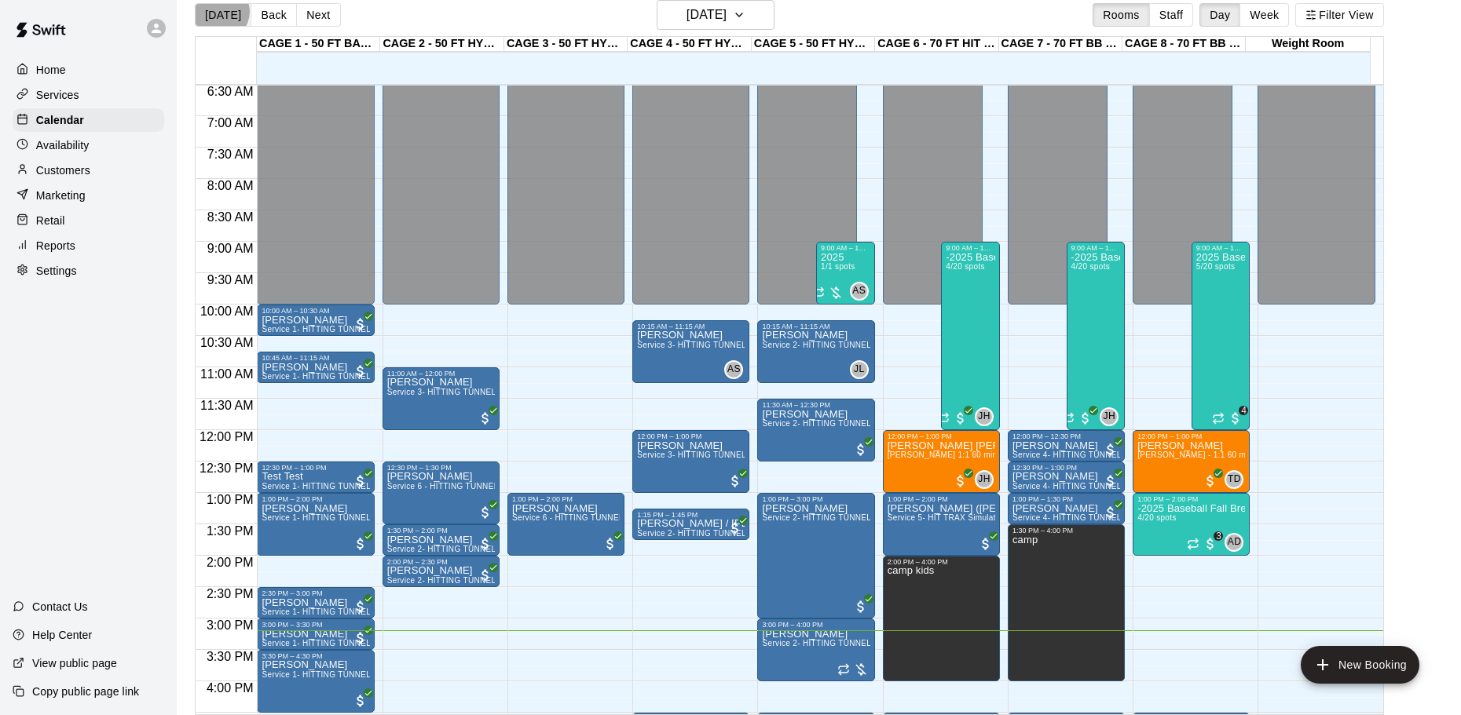
click at [219, 13] on button "[DATE]" at bounding box center [223, 15] width 57 height 24
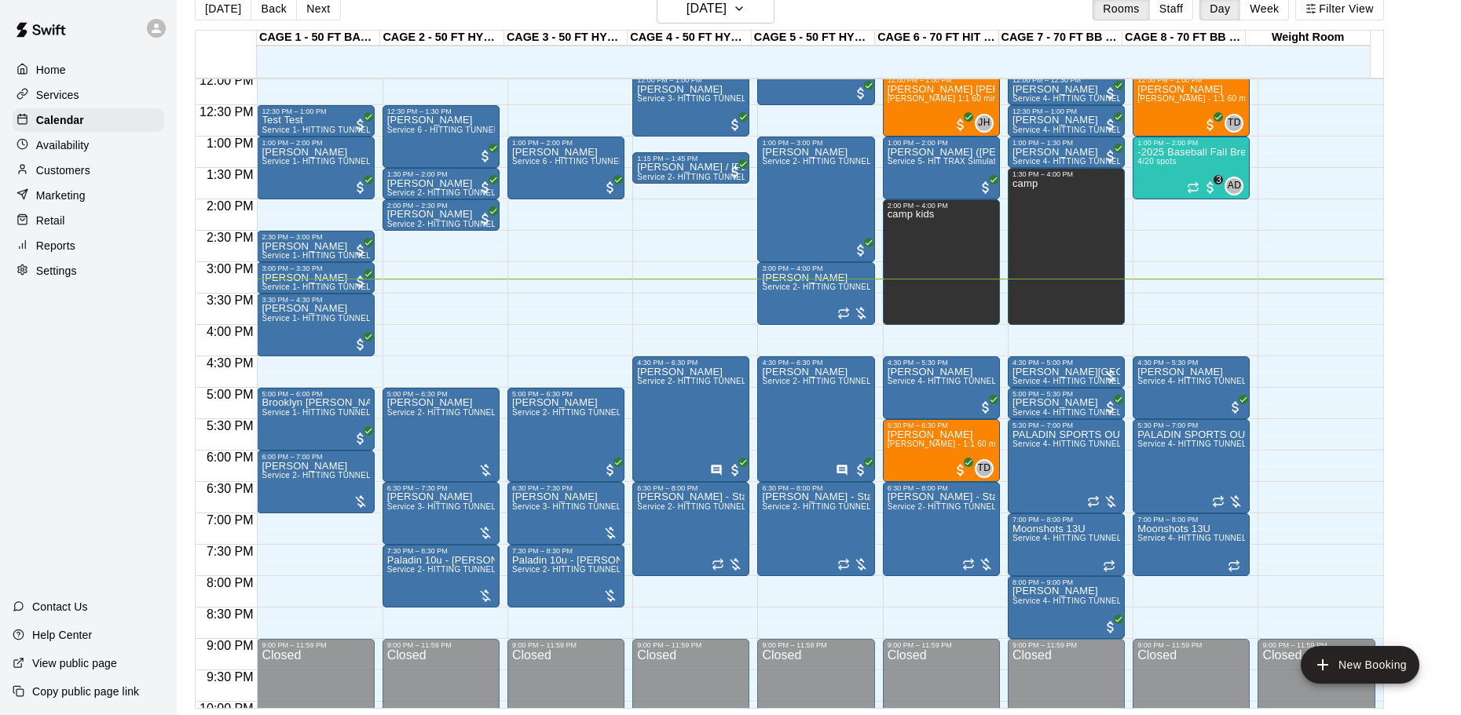
scroll to position [880, 0]
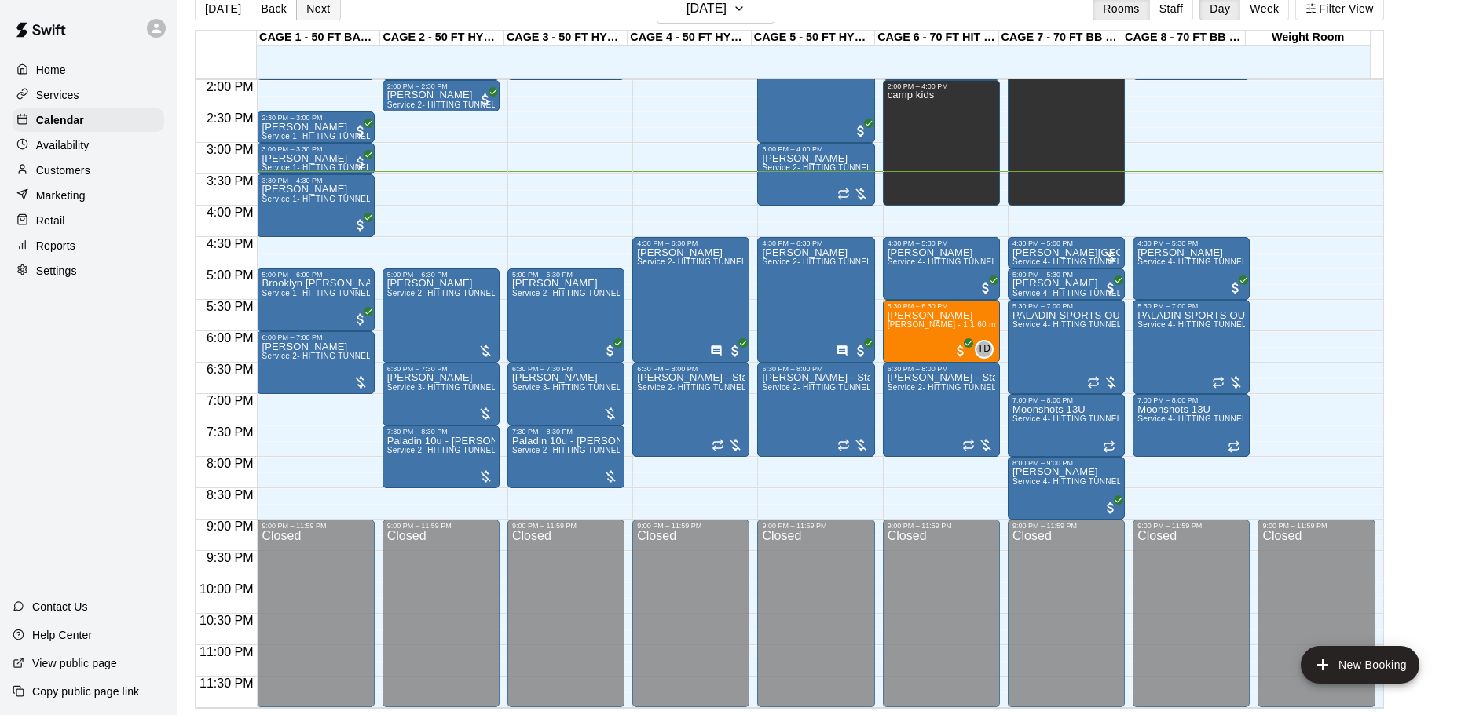
click at [309, 16] on button "Next" at bounding box center [318, 9] width 44 height 24
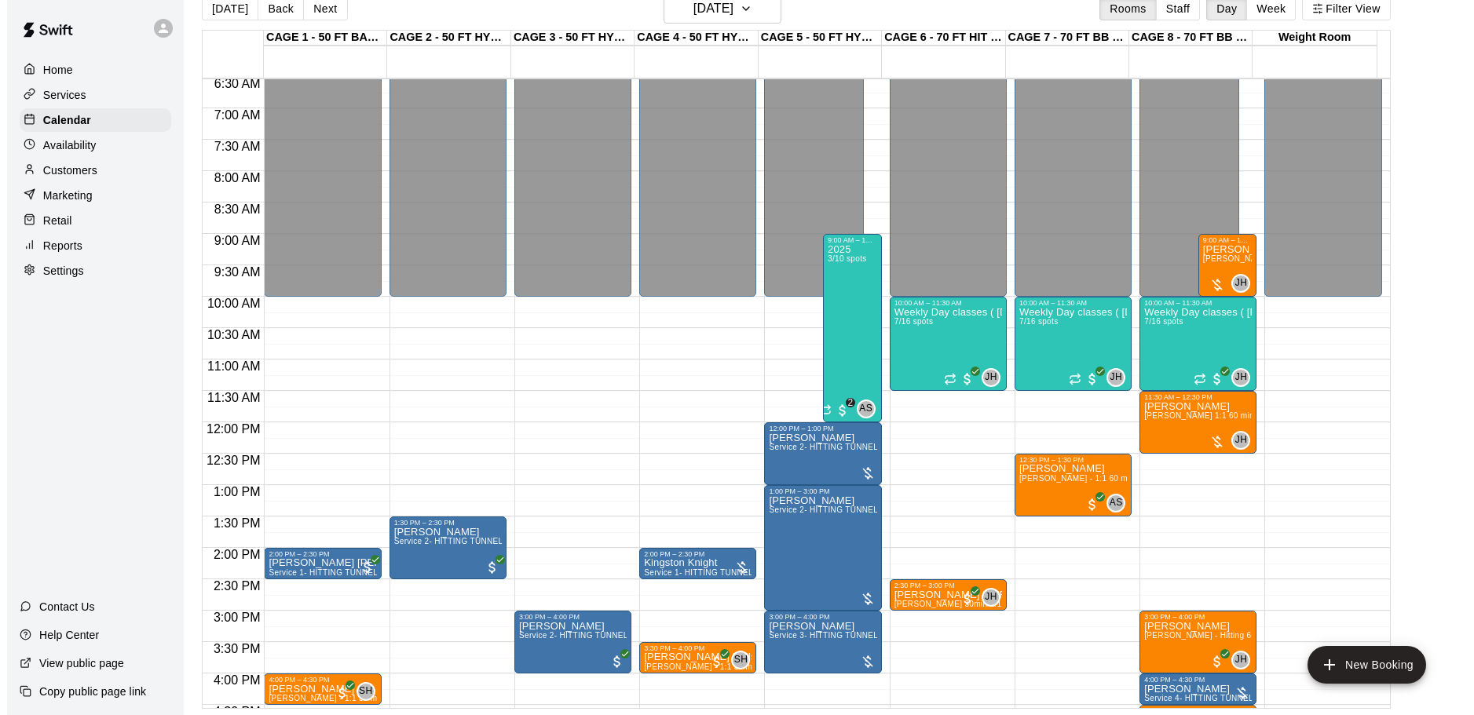
scroll to position [409, 0]
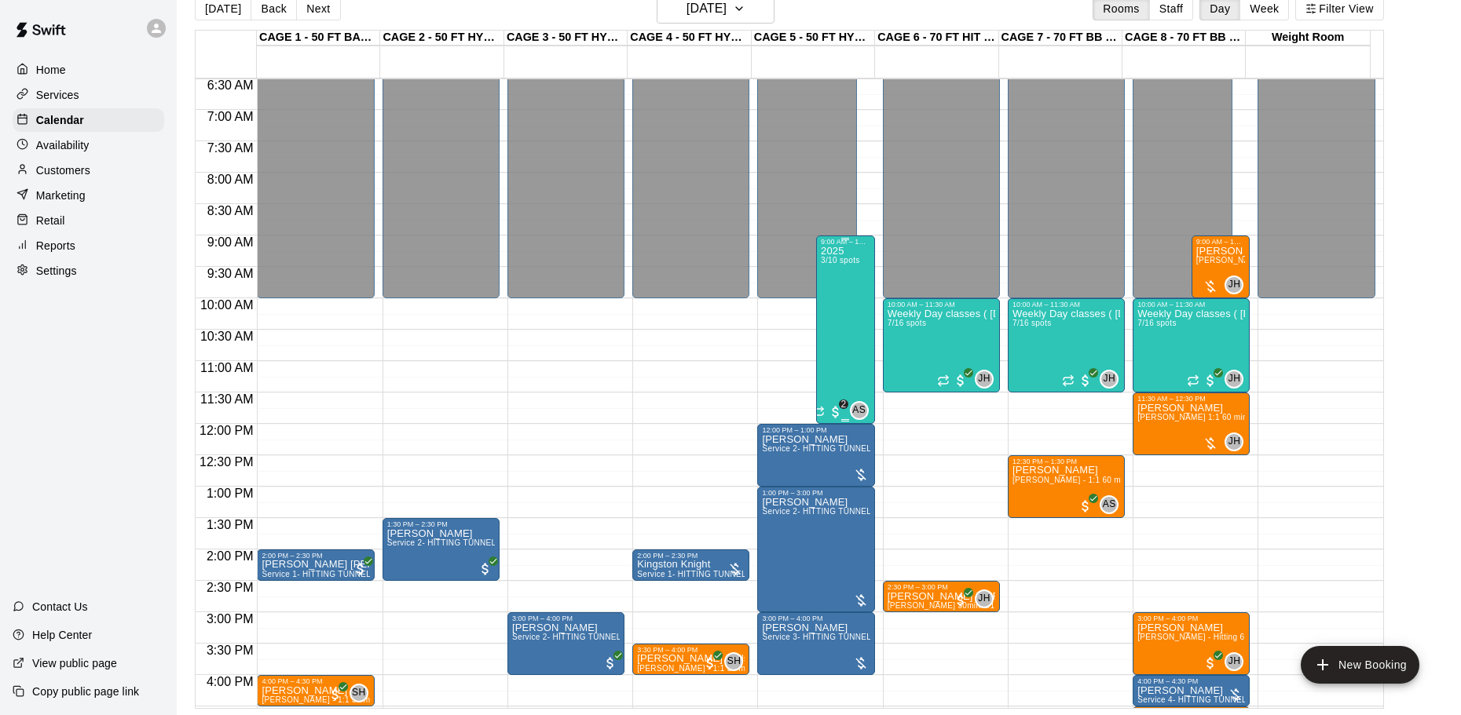
click at [829, 313] on div "2025 3/10 spots" at bounding box center [840, 603] width 38 height 715
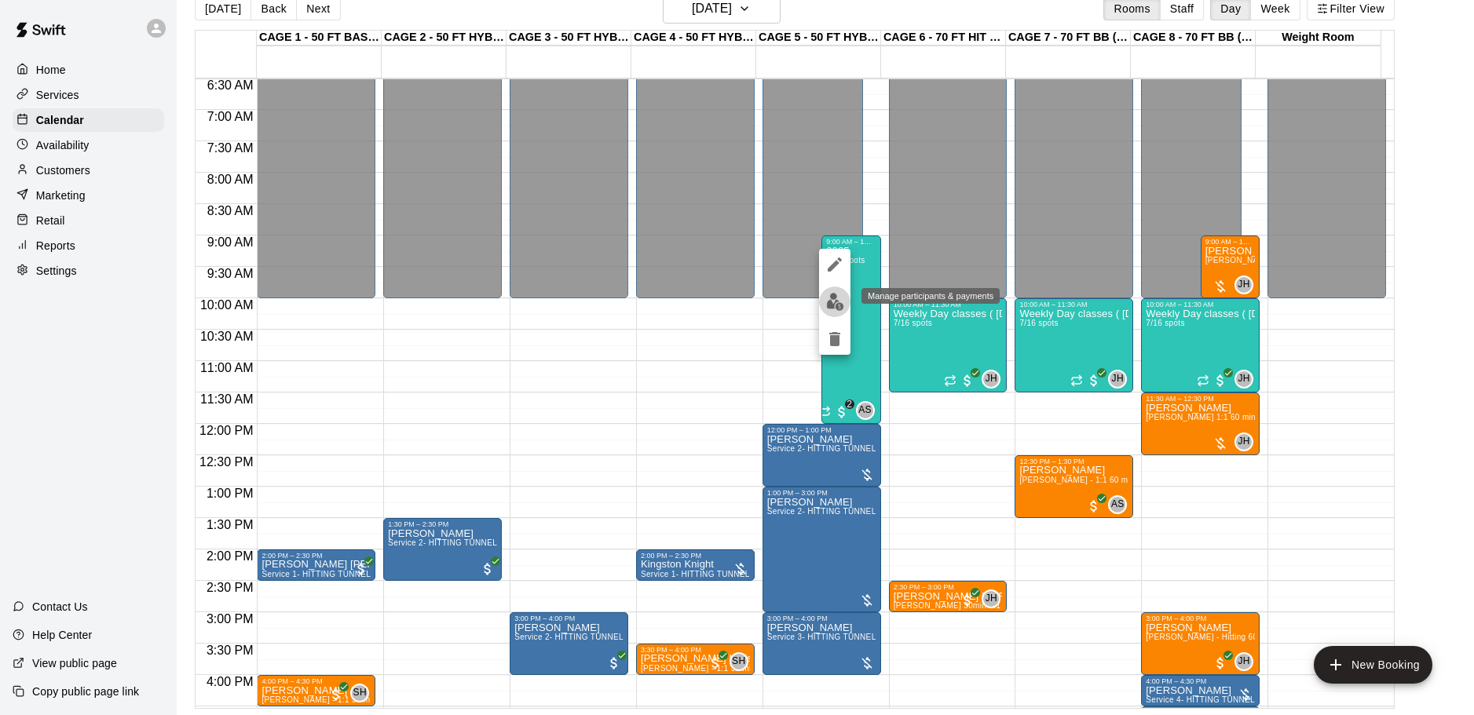
click at [837, 295] on img "edit" at bounding box center [835, 302] width 18 height 18
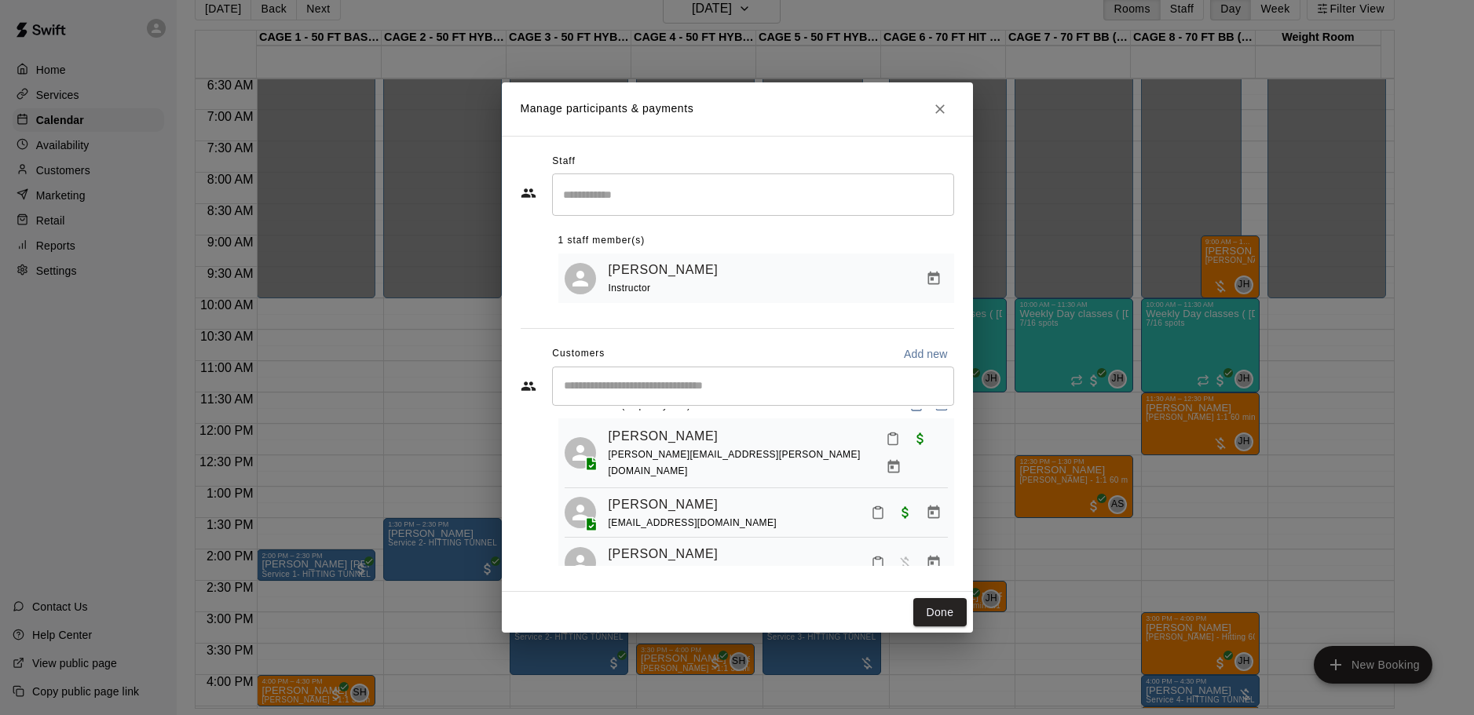
scroll to position [44, 0]
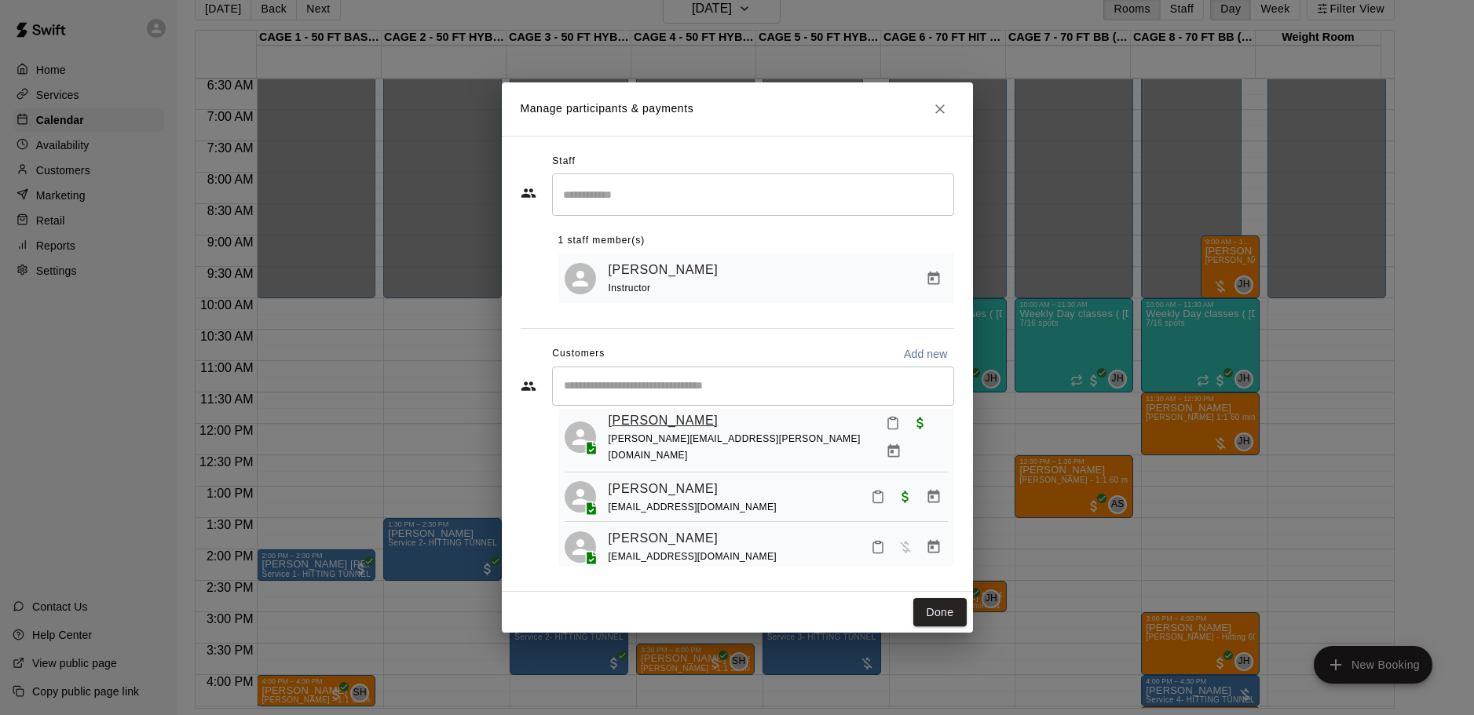
click at [656, 414] on link "[PERSON_NAME]" at bounding box center [664, 421] width 110 height 20
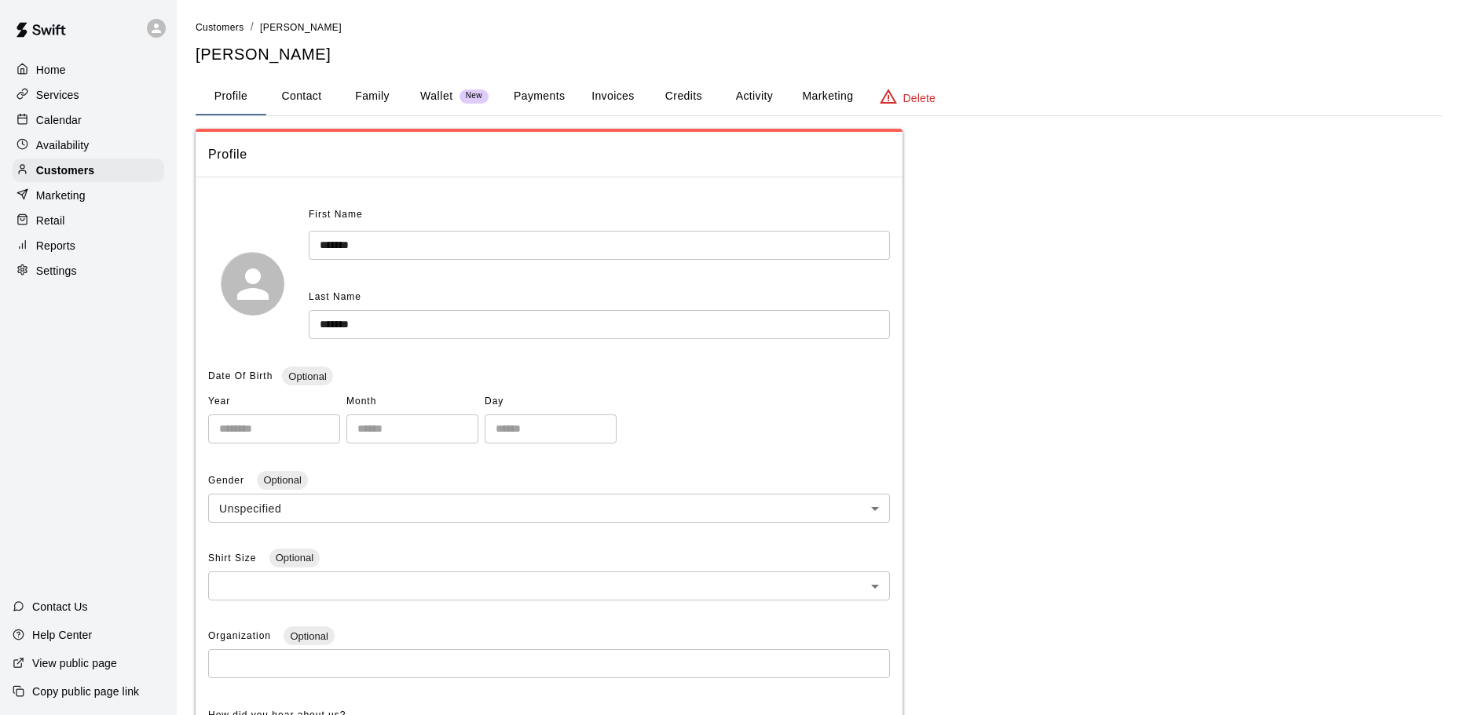
click at [305, 93] on button "Contact" at bounding box center [301, 97] width 71 height 38
select select "**"
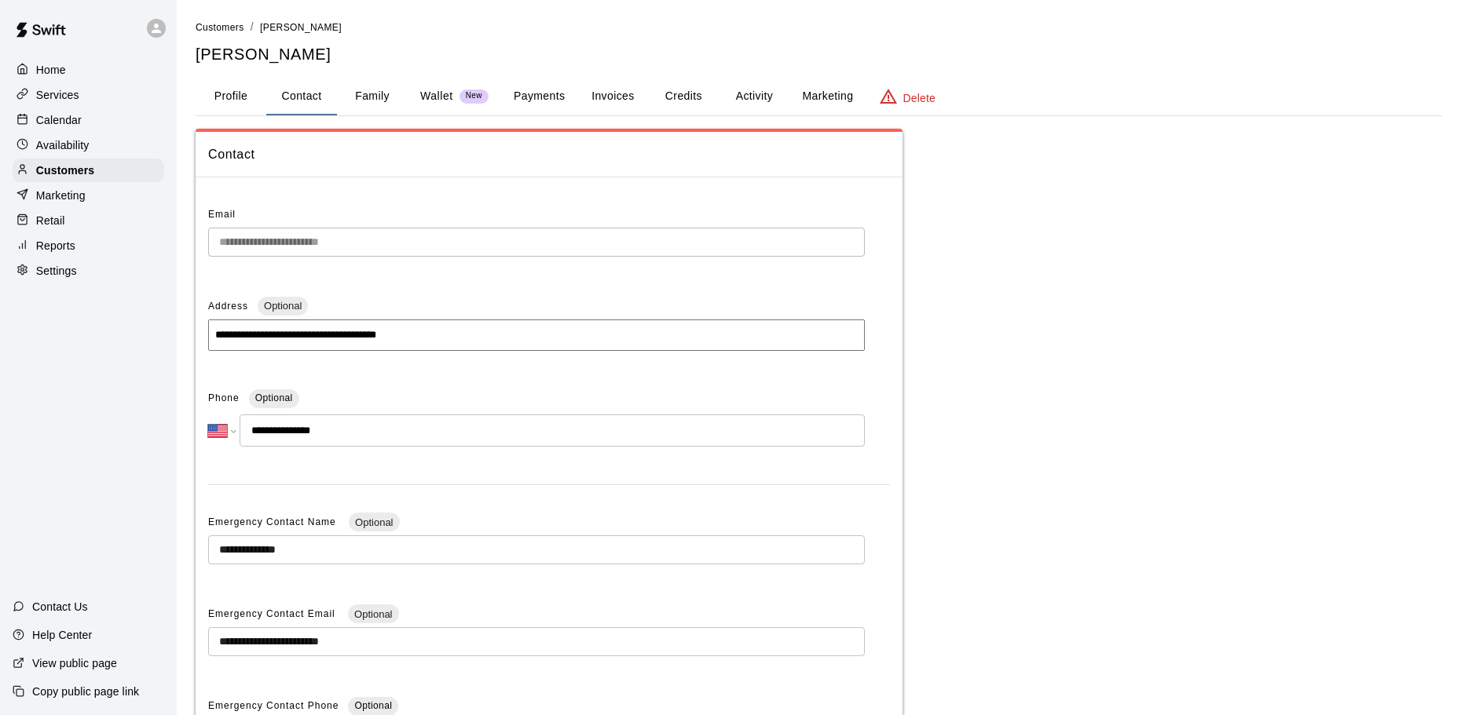
click at [226, 97] on button "Profile" at bounding box center [231, 97] width 71 height 38
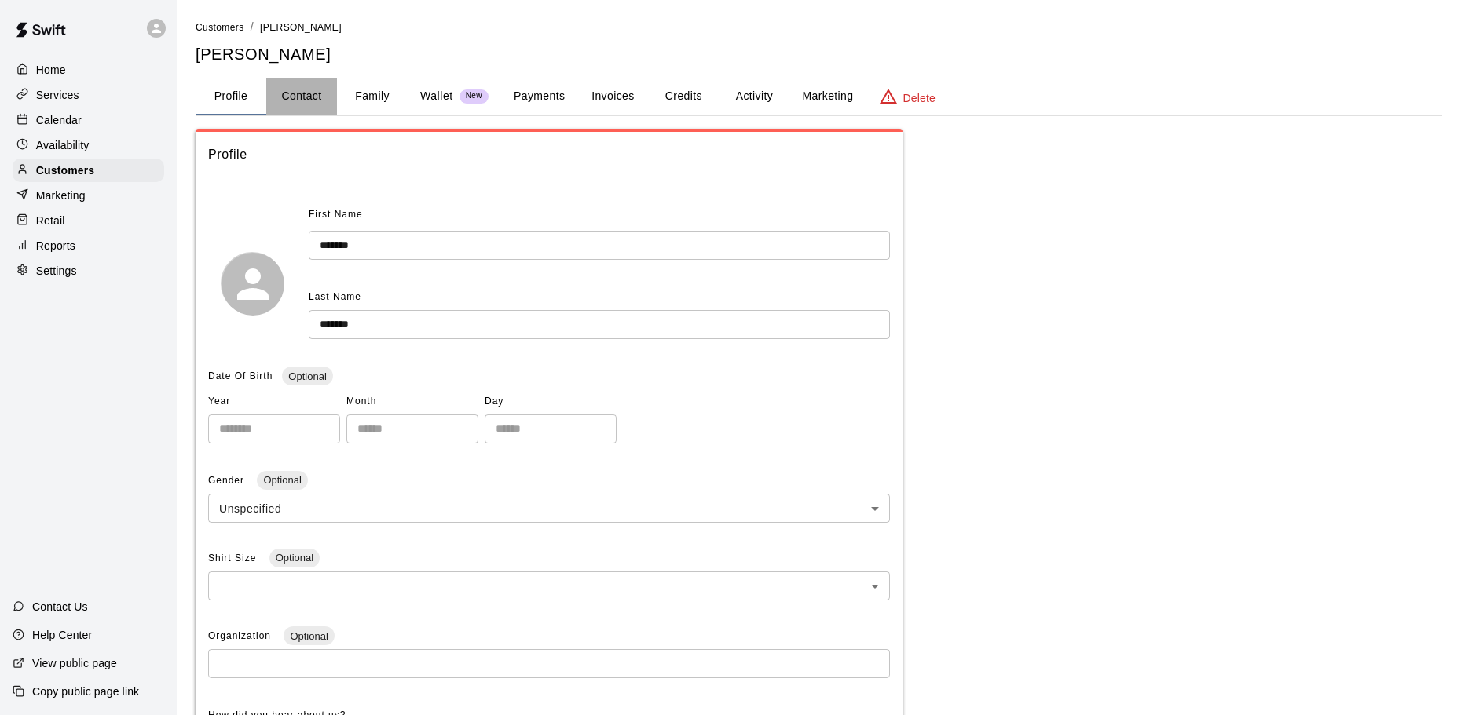
click at [305, 98] on button "Contact" at bounding box center [301, 97] width 71 height 38
select select "**"
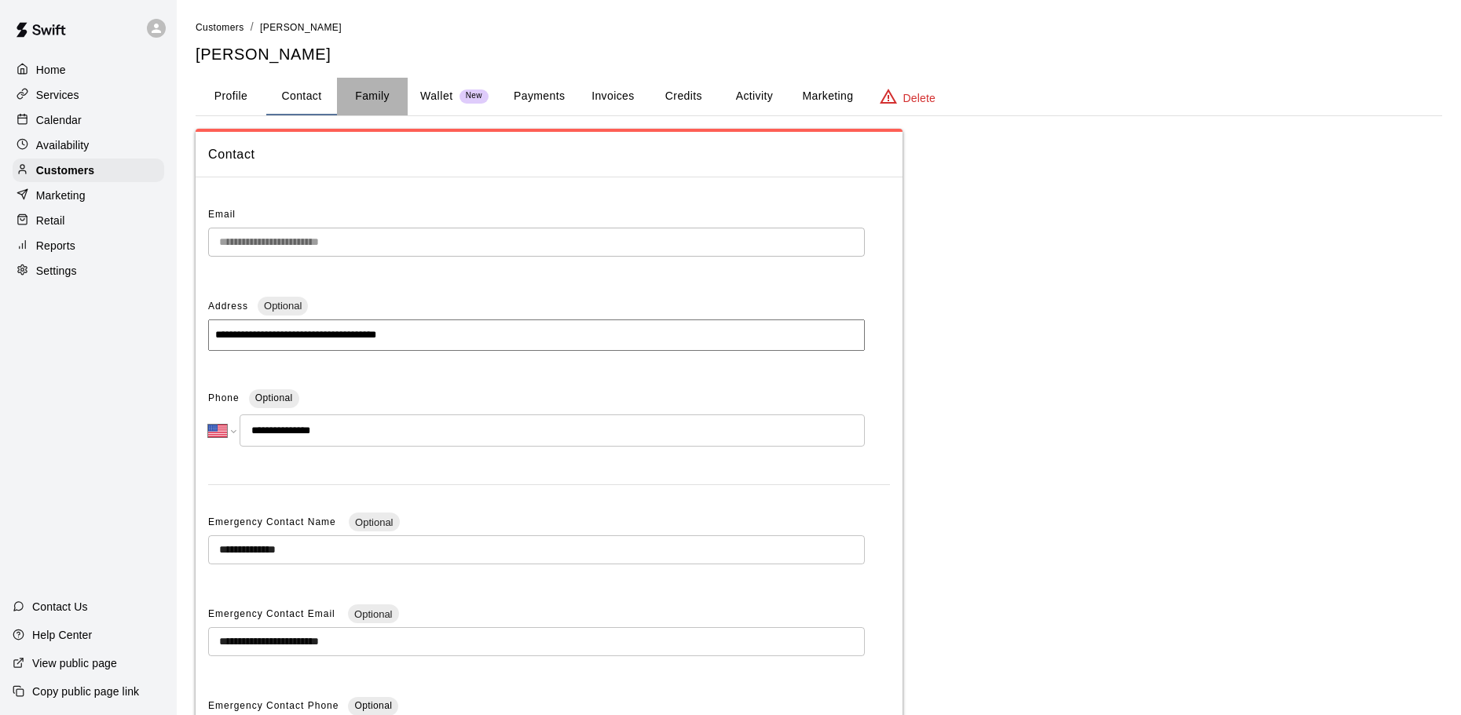
click at [386, 98] on button "Family" at bounding box center [372, 97] width 71 height 38
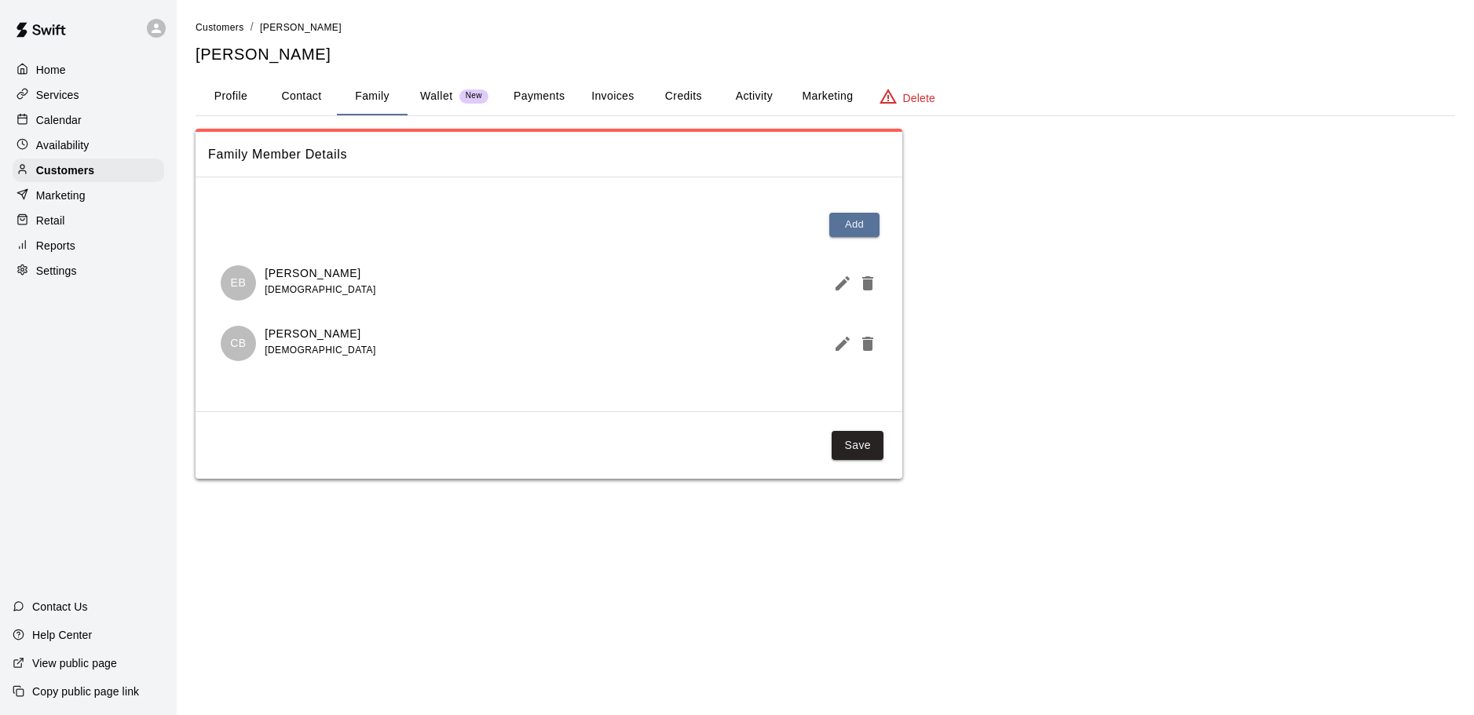
click at [295, 98] on button "Contact" at bounding box center [301, 97] width 71 height 38
select select "**"
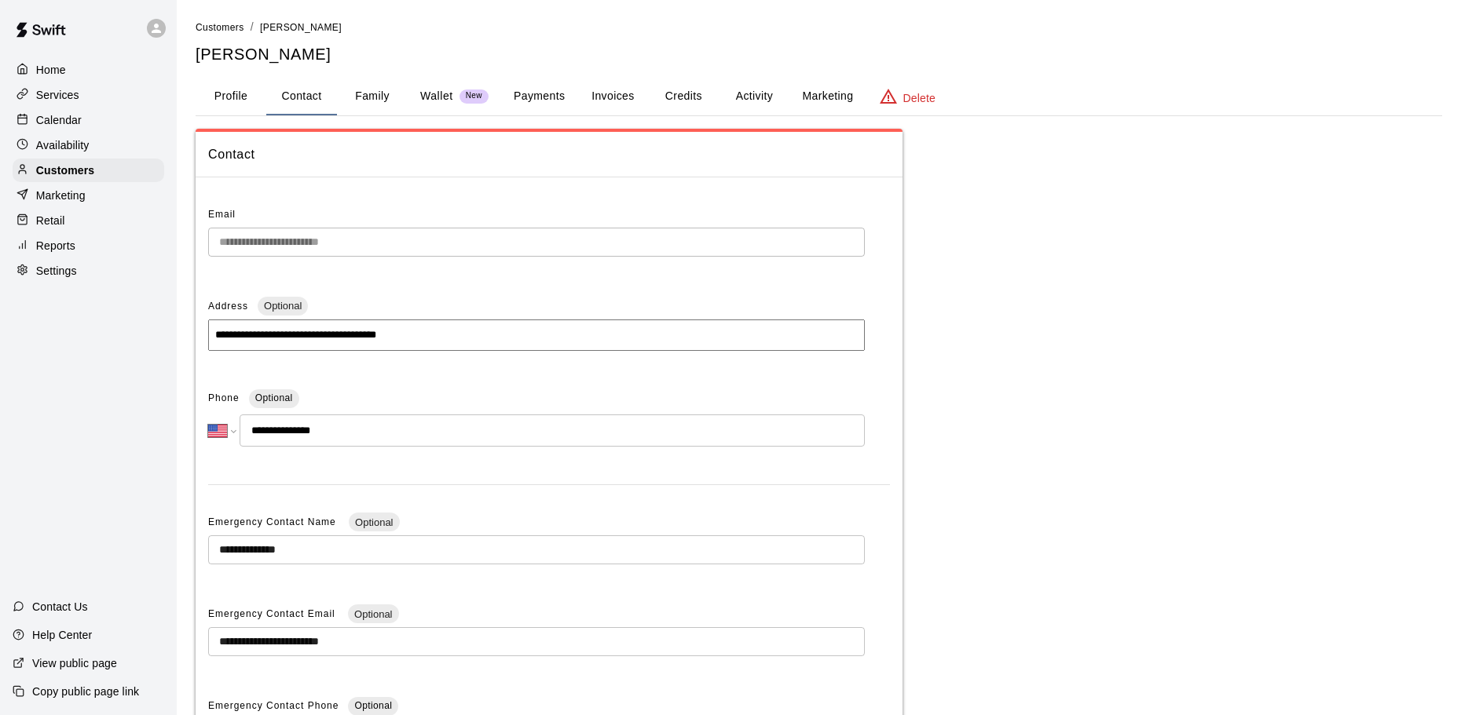
click at [72, 118] on p "Calendar" at bounding box center [59, 120] width 46 height 16
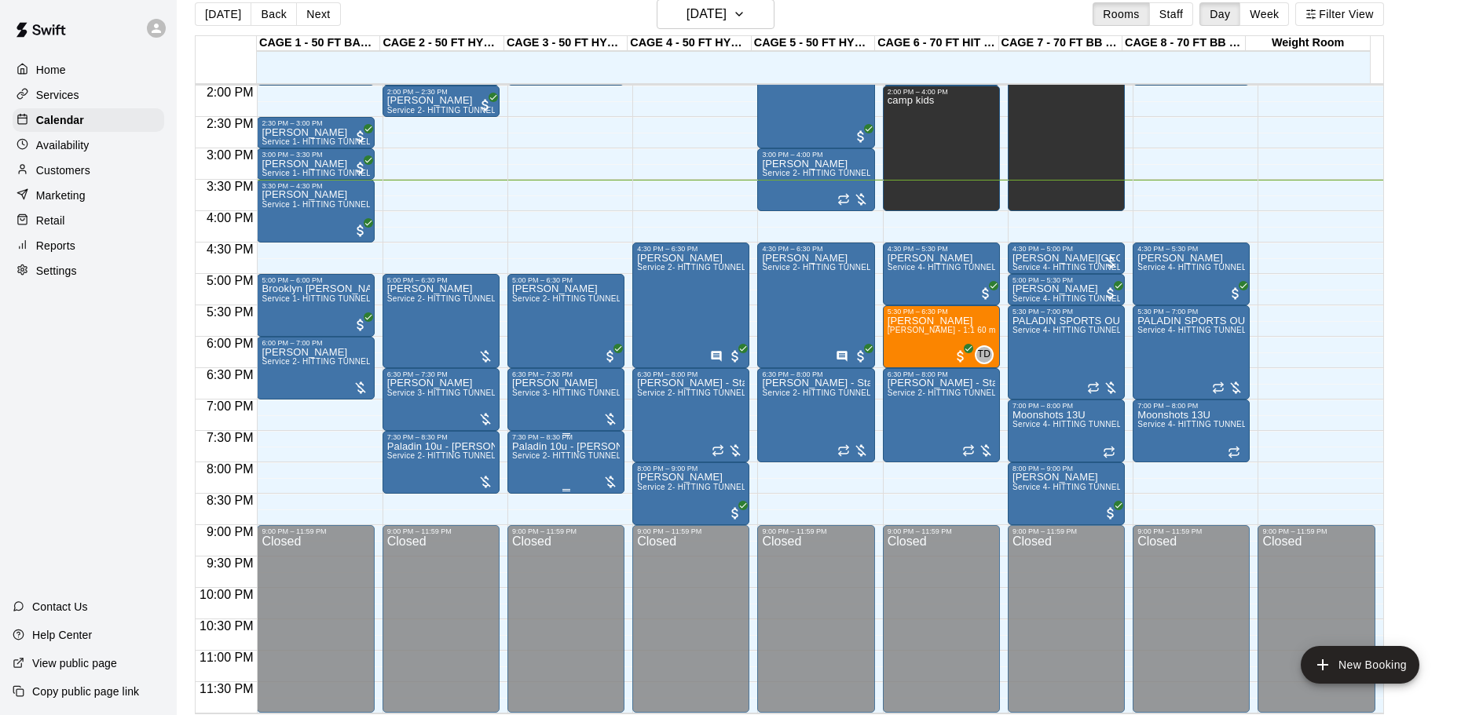
scroll to position [25, 0]
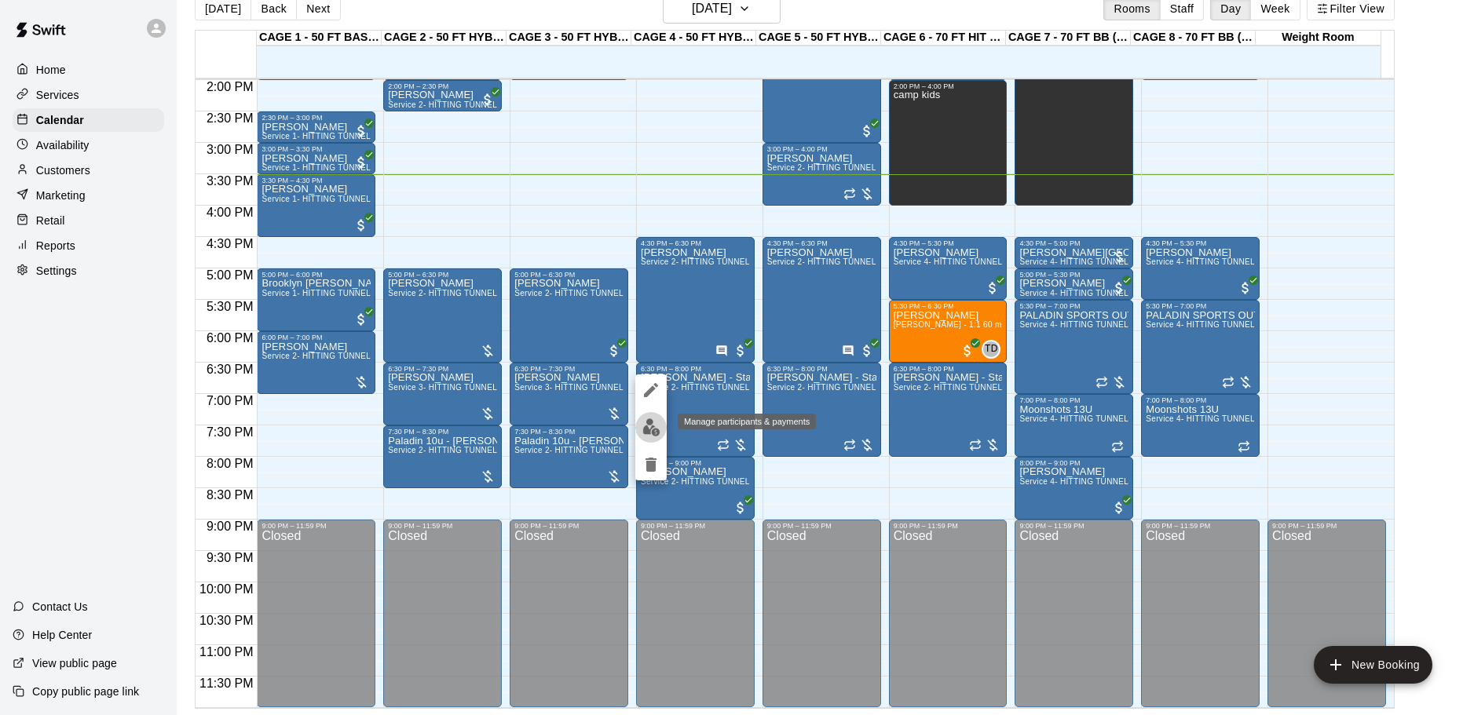
click at [655, 424] on img "edit" at bounding box center [651, 428] width 18 height 18
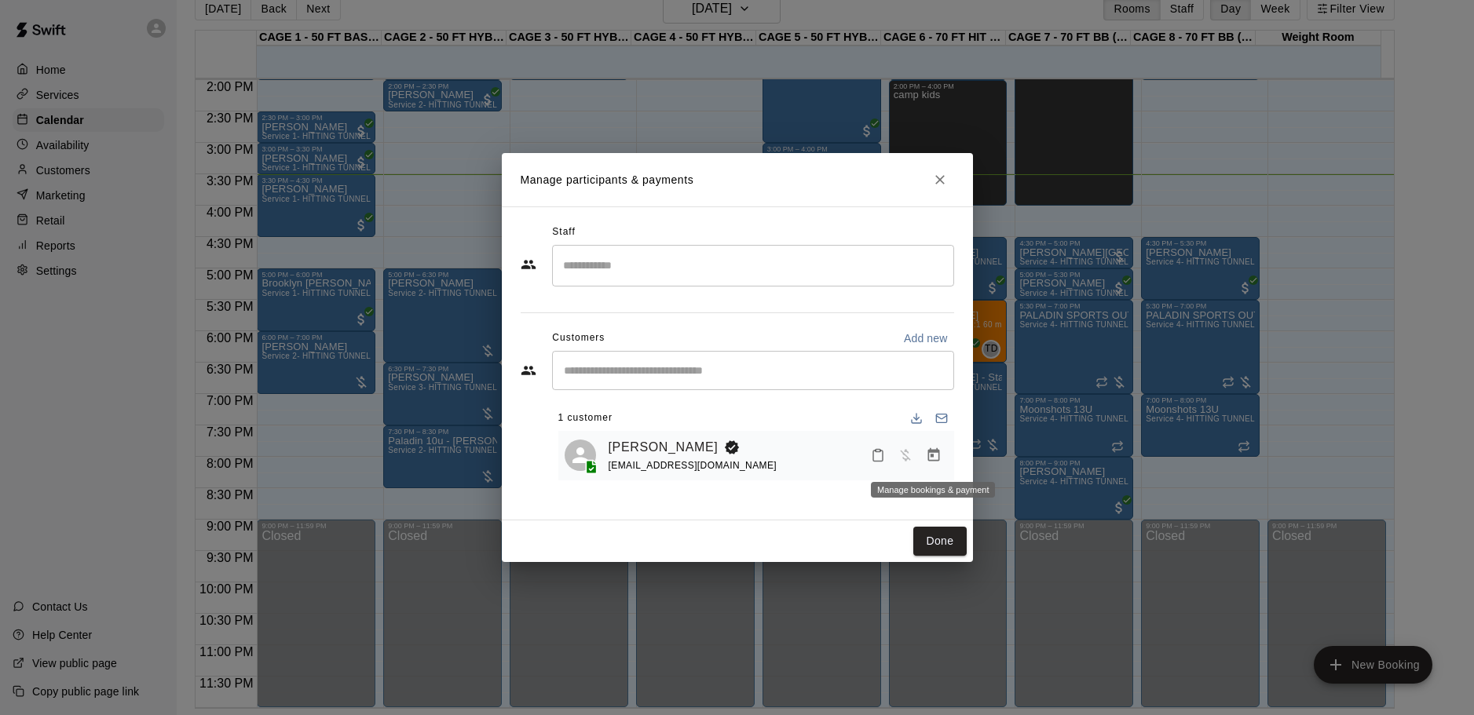
click at [932, 453] on icon "Manage bookings & payment" at bounding box center [934, 454] width 12 height 13
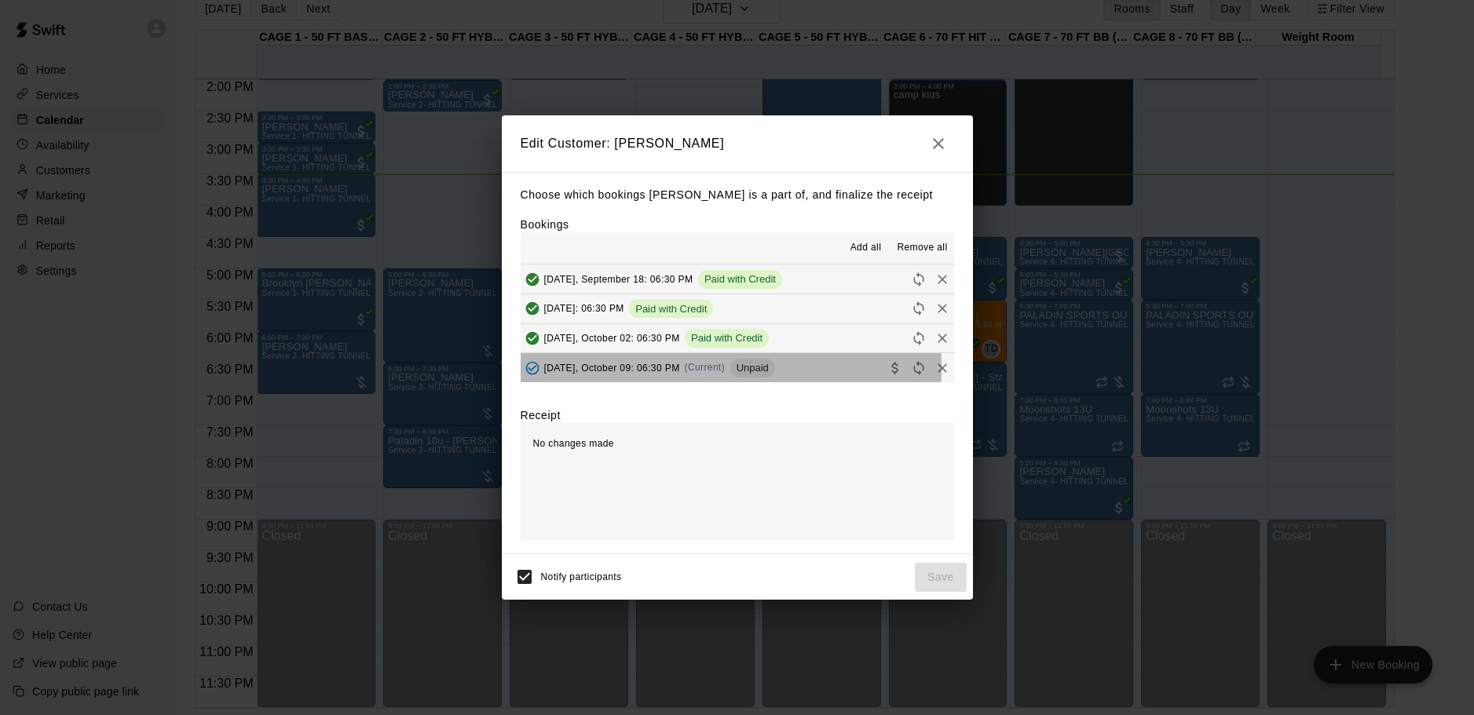
click at [649, 370] on span "[DATE], October 09: 06:30 PM" at bounding box center [612, 367] width 136 height 11
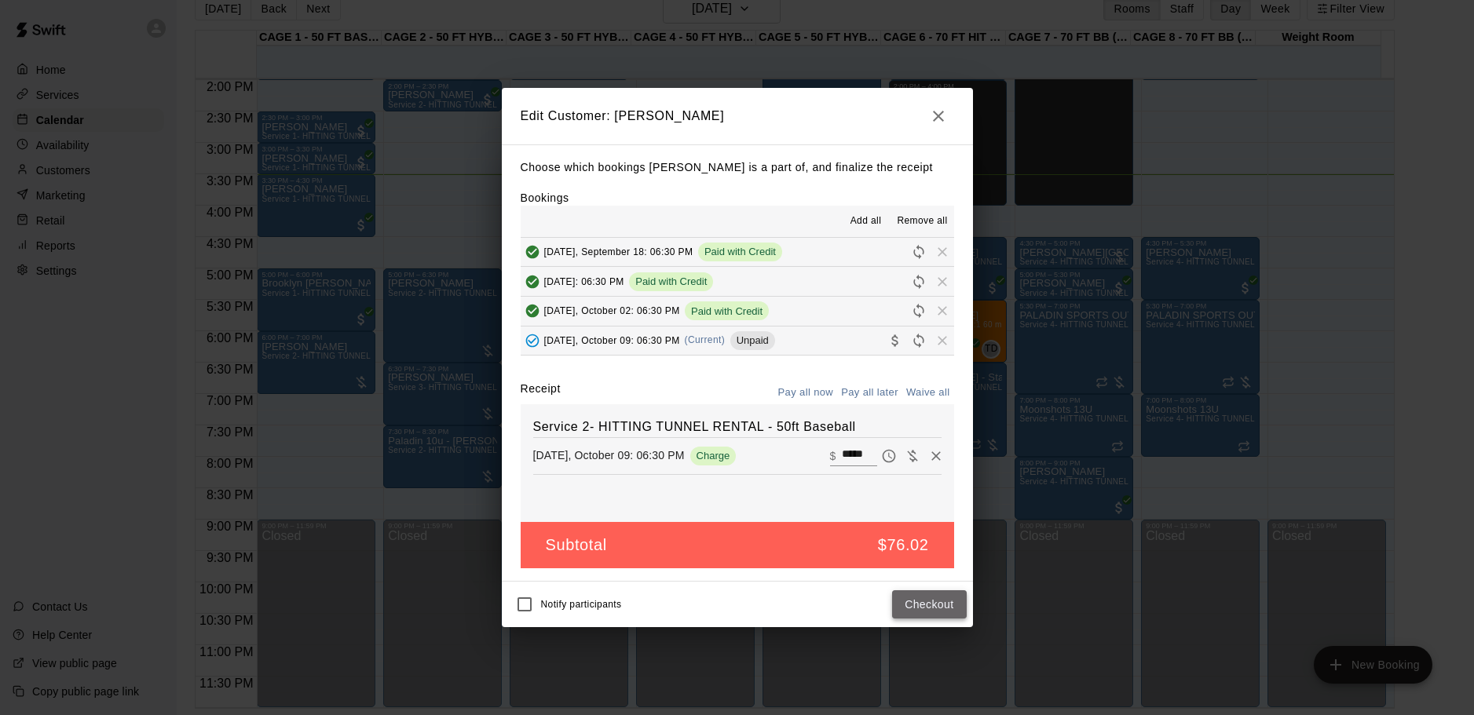
click at [935, 603] on button "Checkout" at bounding box center [929, 605] width 74 height 29
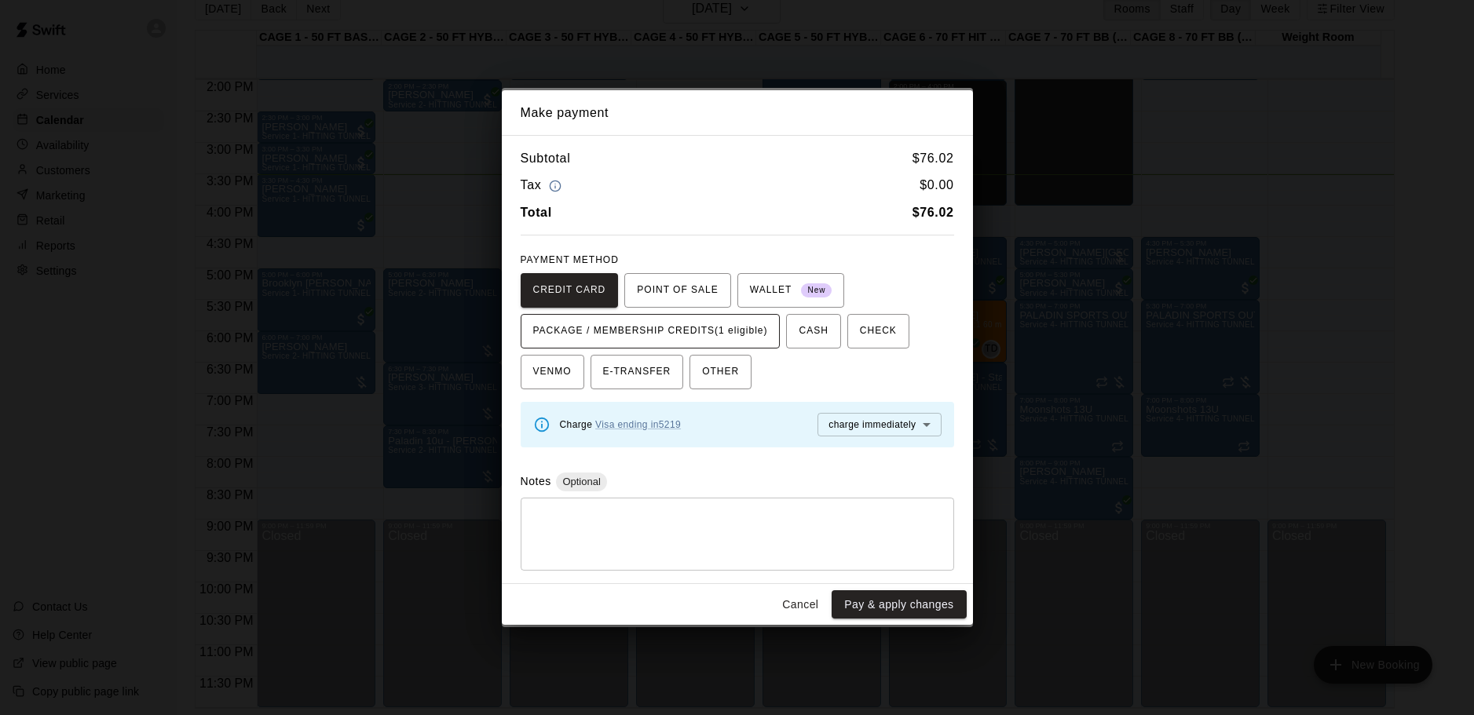
click at [746, 324] on span "PACKAGE / MEMBERSHIP CREDITS (1 eligible)" at bounding box center [650, 331] width 235 height 25
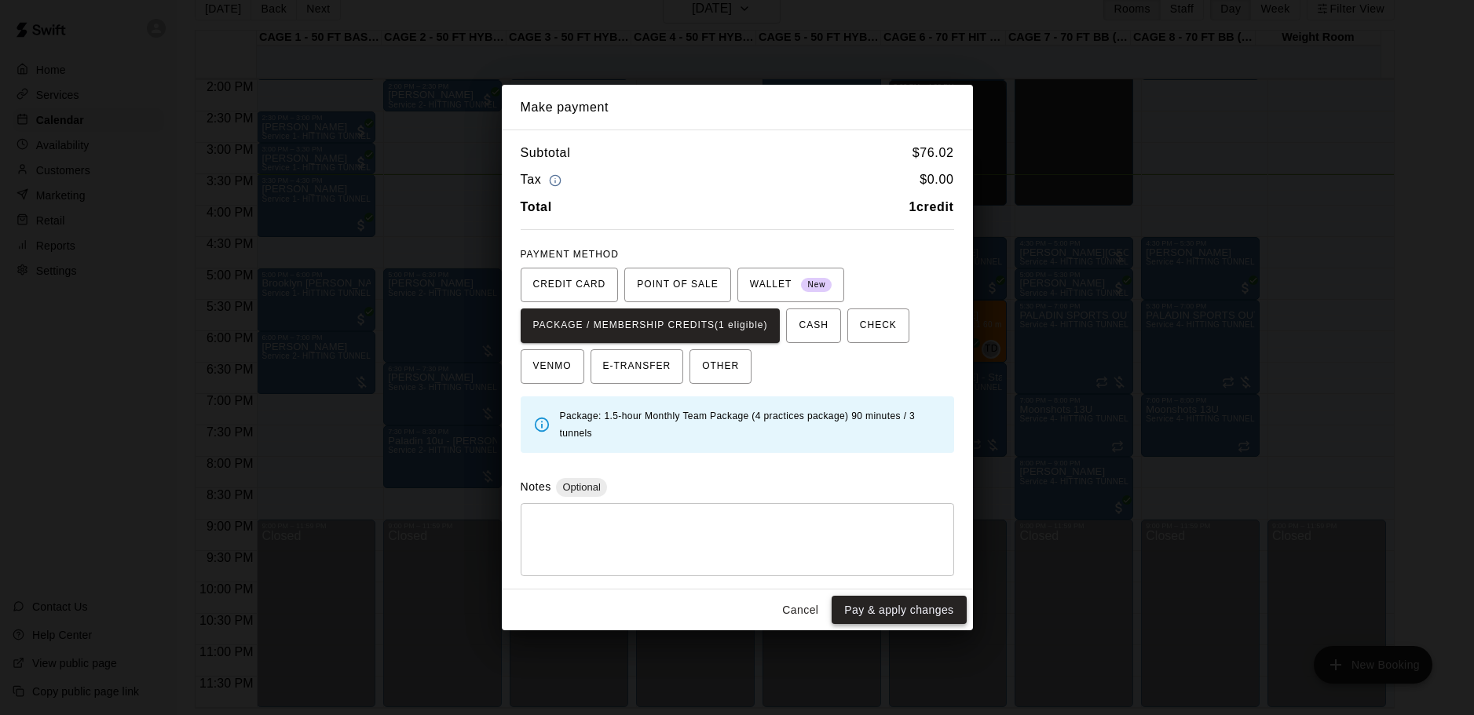
click at [930, 620] on button "Pay & apply changes" at bounding box center [899, 610] width 134 height 29
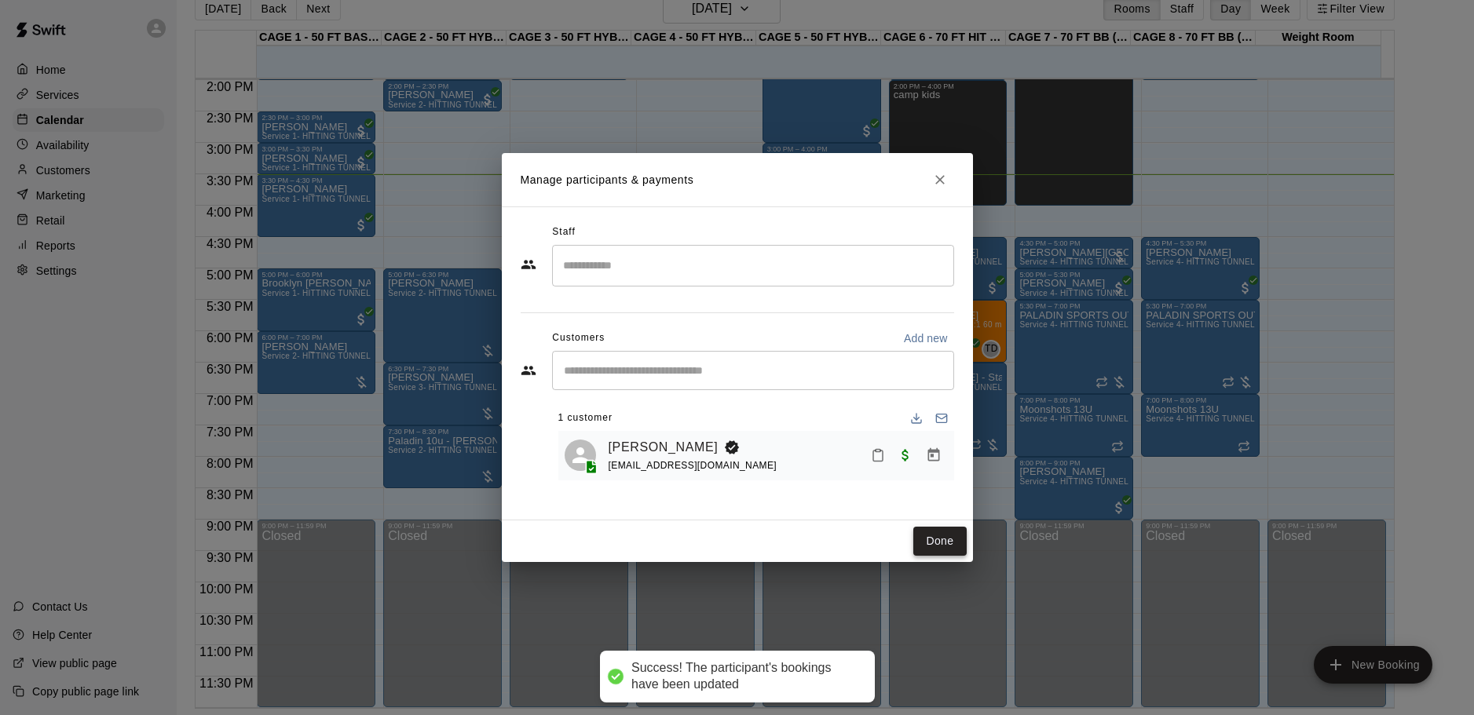
click at [946, 551] on button "Done" at bounding box center [939, 541] width 53 height 29
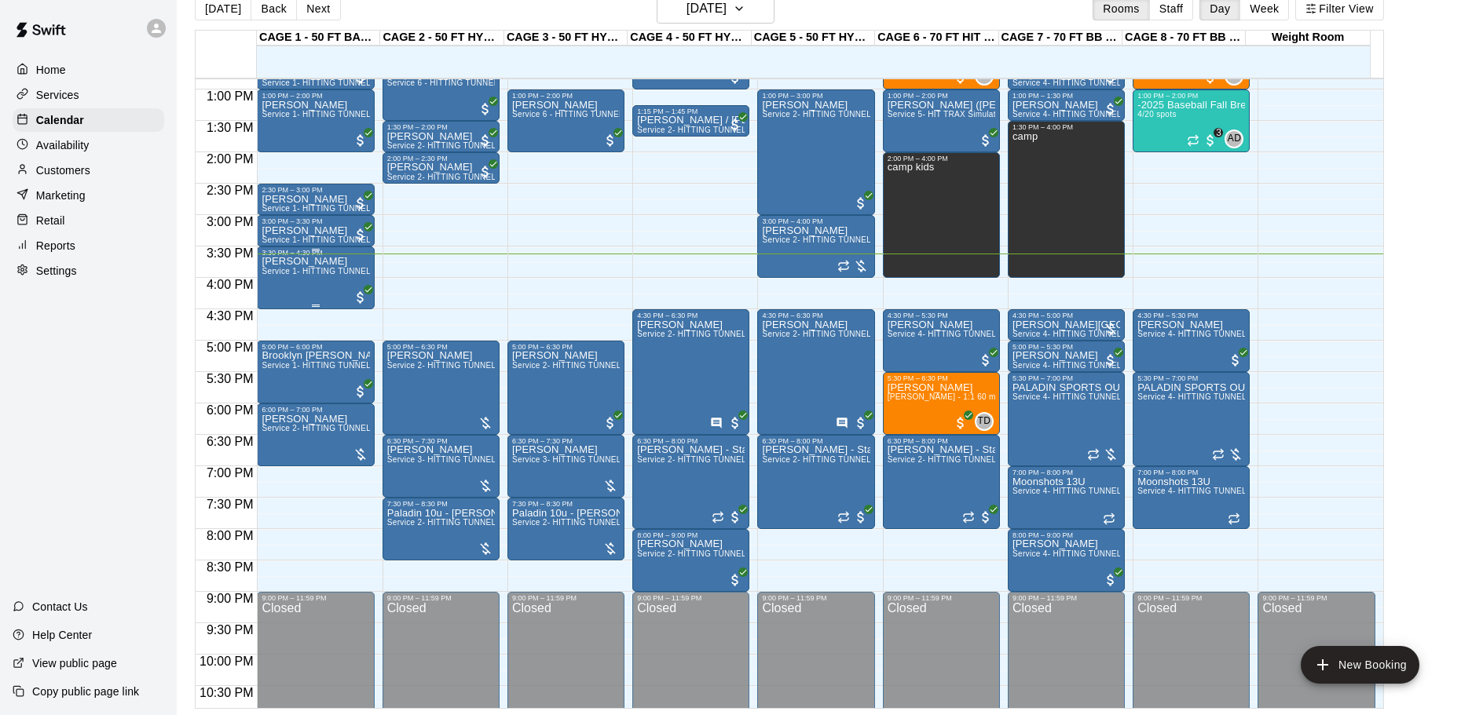
scroll to position [807, 0]
click at [111, 153] on div "Availability" at bounding box center [89, 146] width 152 height 24
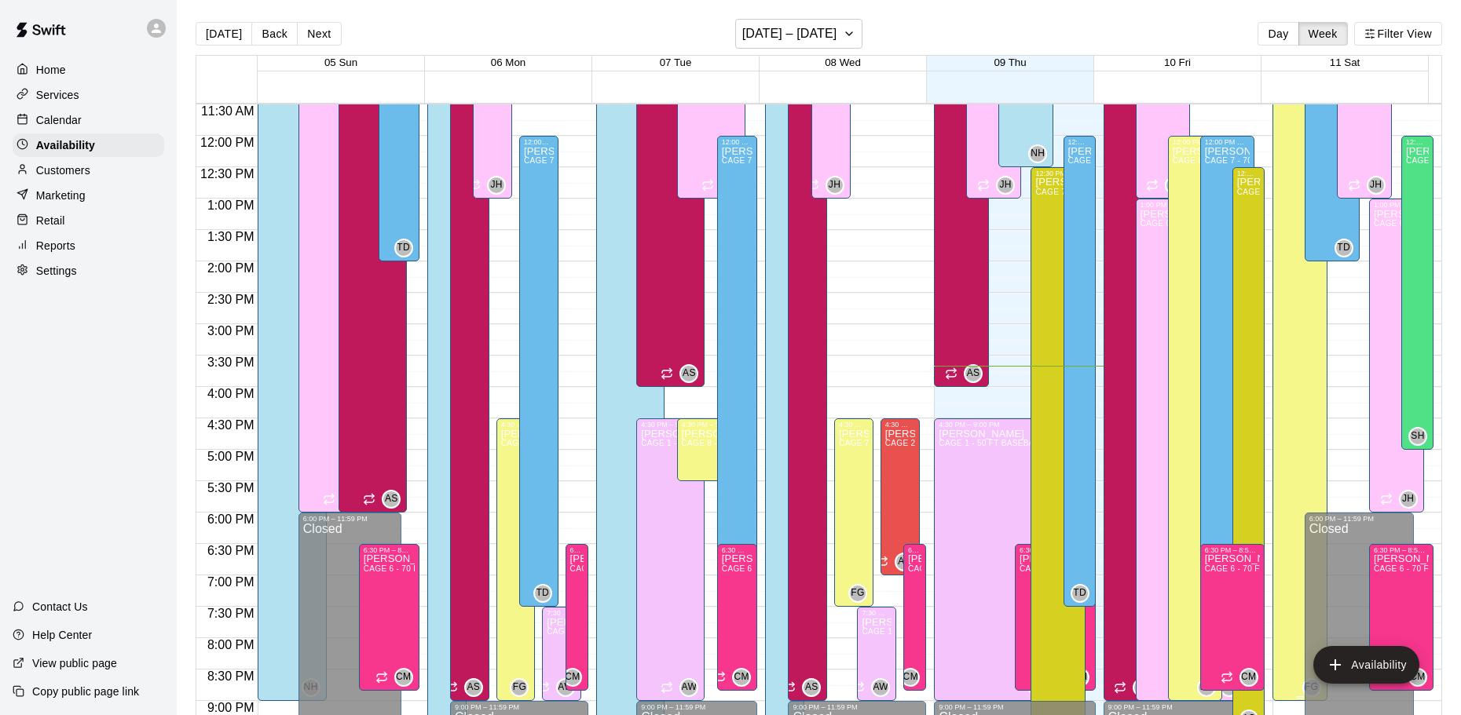
scroll to position [801, 0]
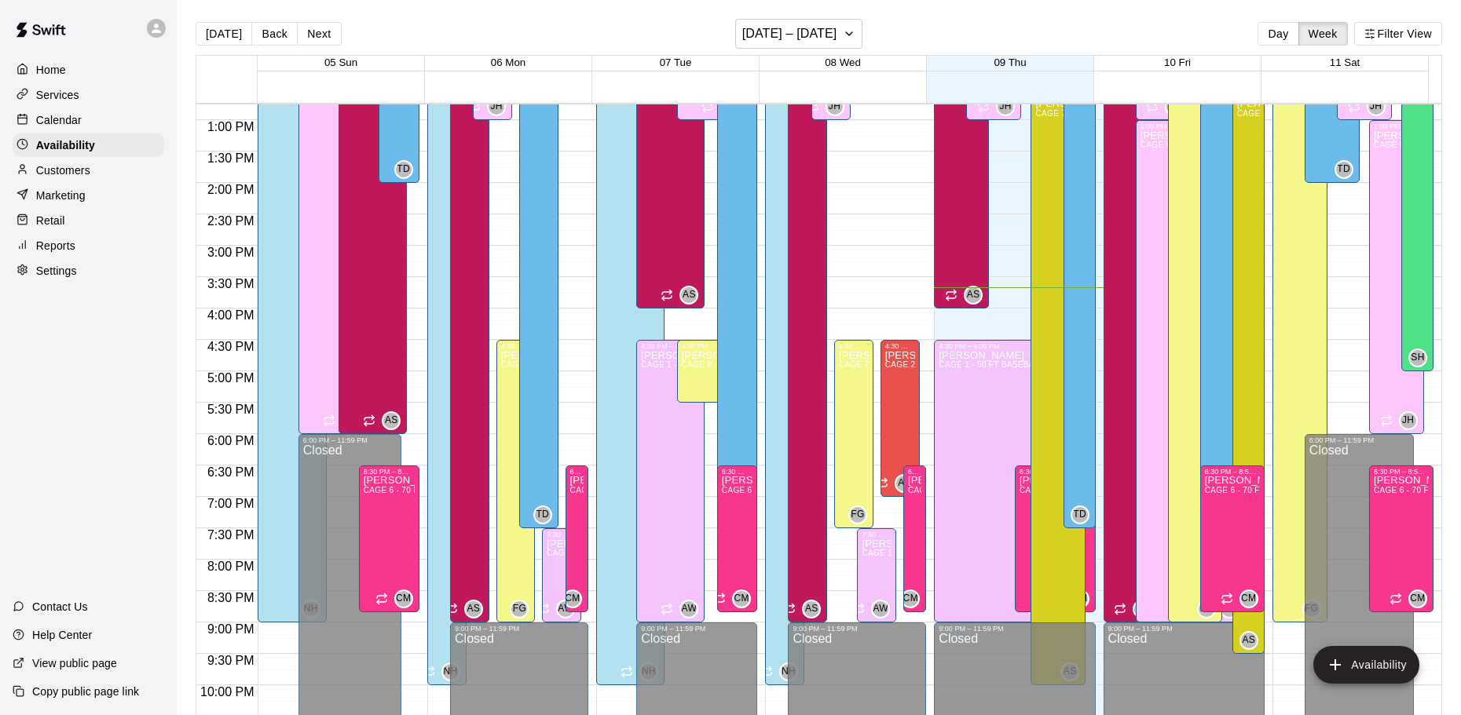
click at [1277, 312] on div "[PERSON_NAME] CAGE 8 - 70 FT BB (w/ pitching mound) , CAGE 7 - 70 FT BB (w/ pit…" at bounding box center [1300, 236] width 46 height 715
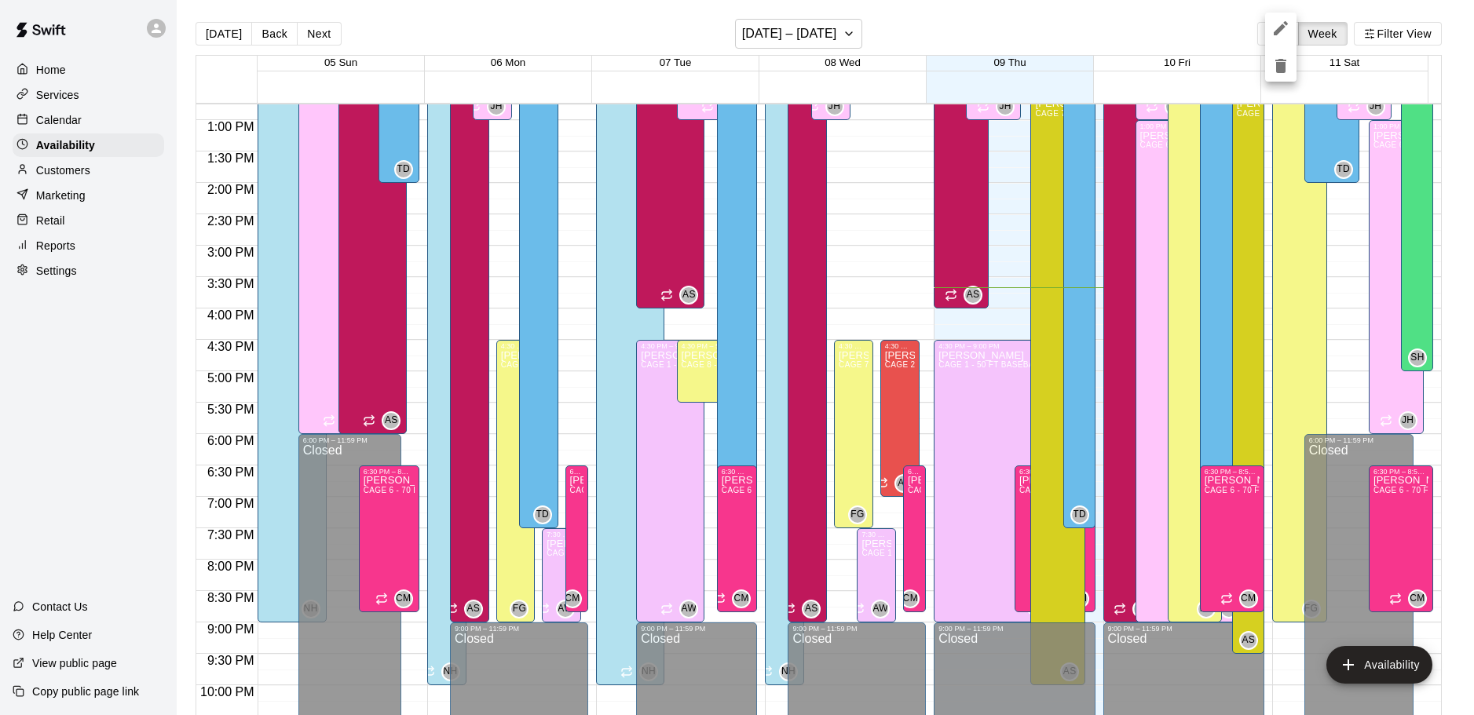
click at [1276, 333] on div at bounding box center [737, 357] width 1474 height 715
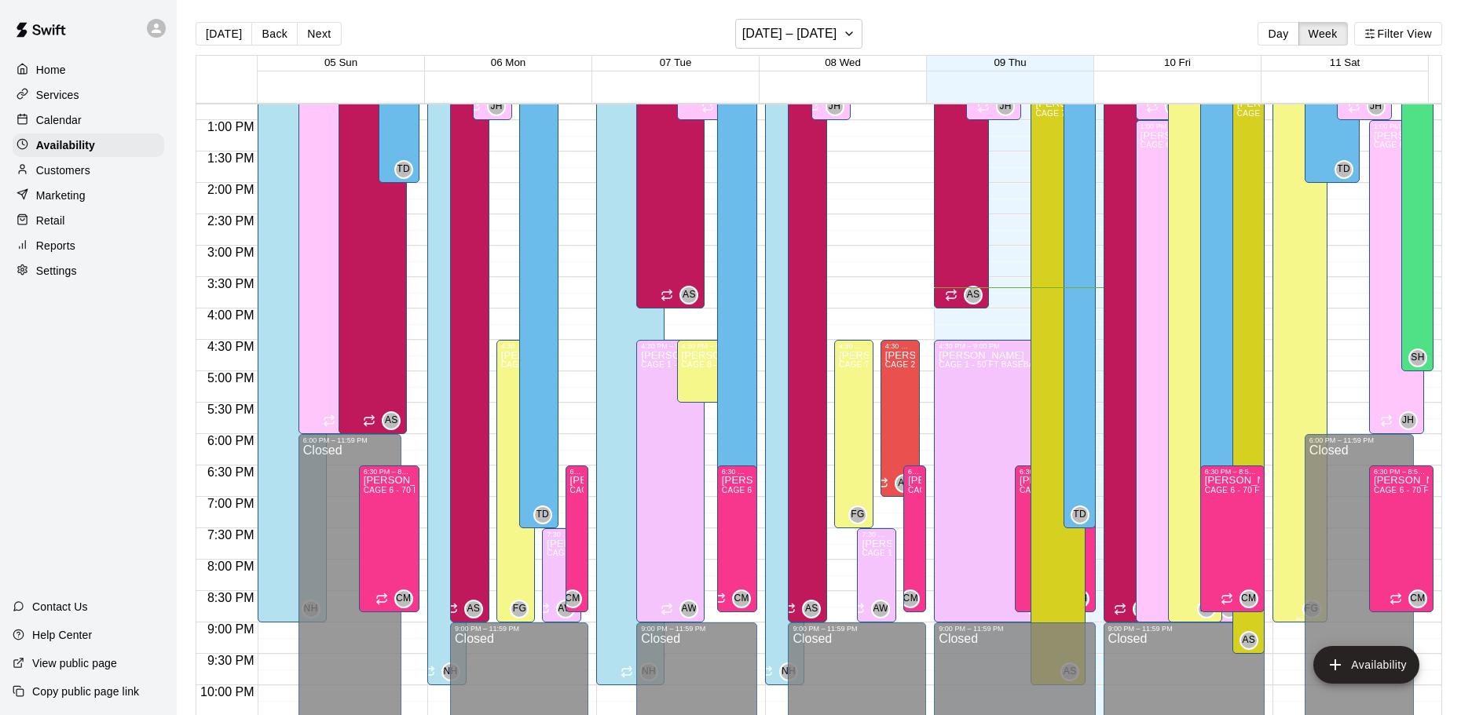
click at [1280, 251] on div "[PERSON_NAME] CAGE 8 - 70 FT BB (w/ pitching mound) , CAGE 7 - 70 FT BB (w/ pit…" at bounding box center [1300, 236] width 46 height 715
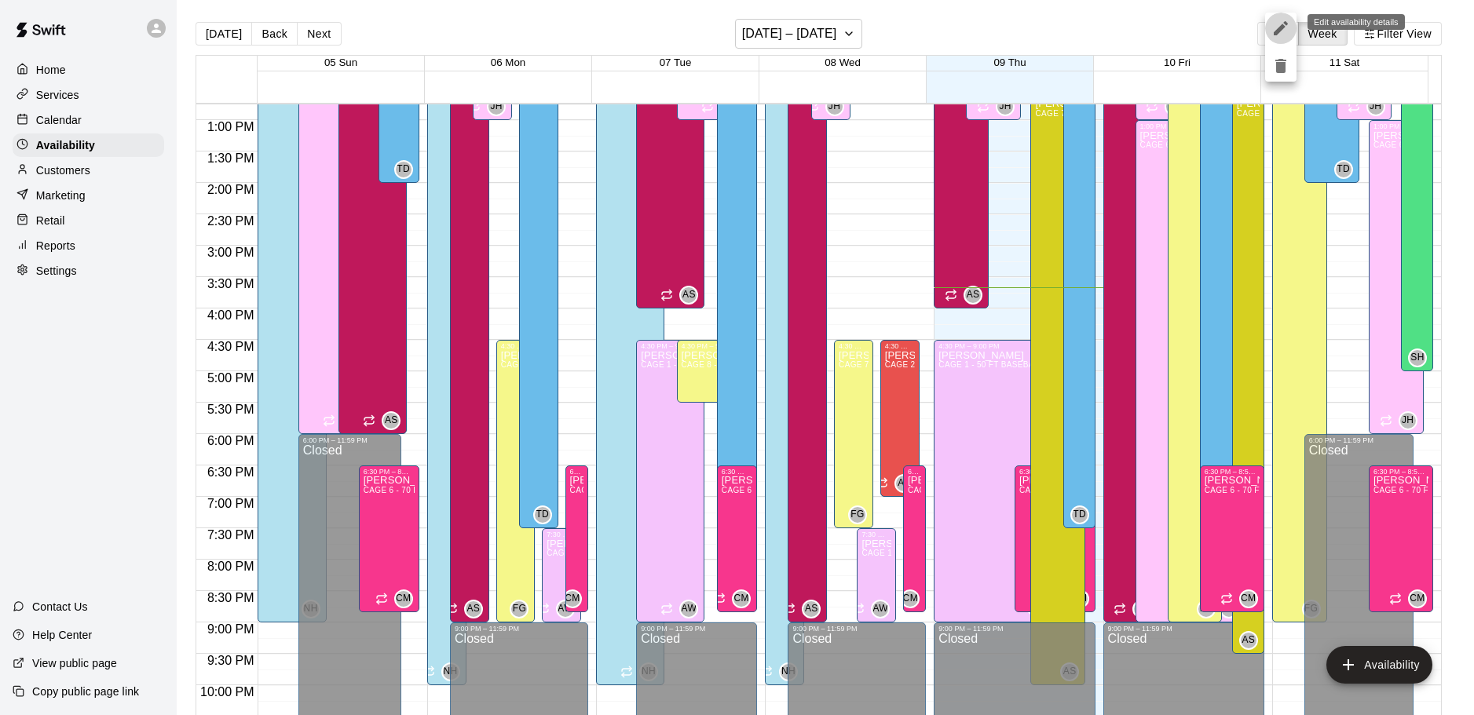
click at [1285, 32] on icon "edit" at bounding box center [1281, 28] width 19 height 19
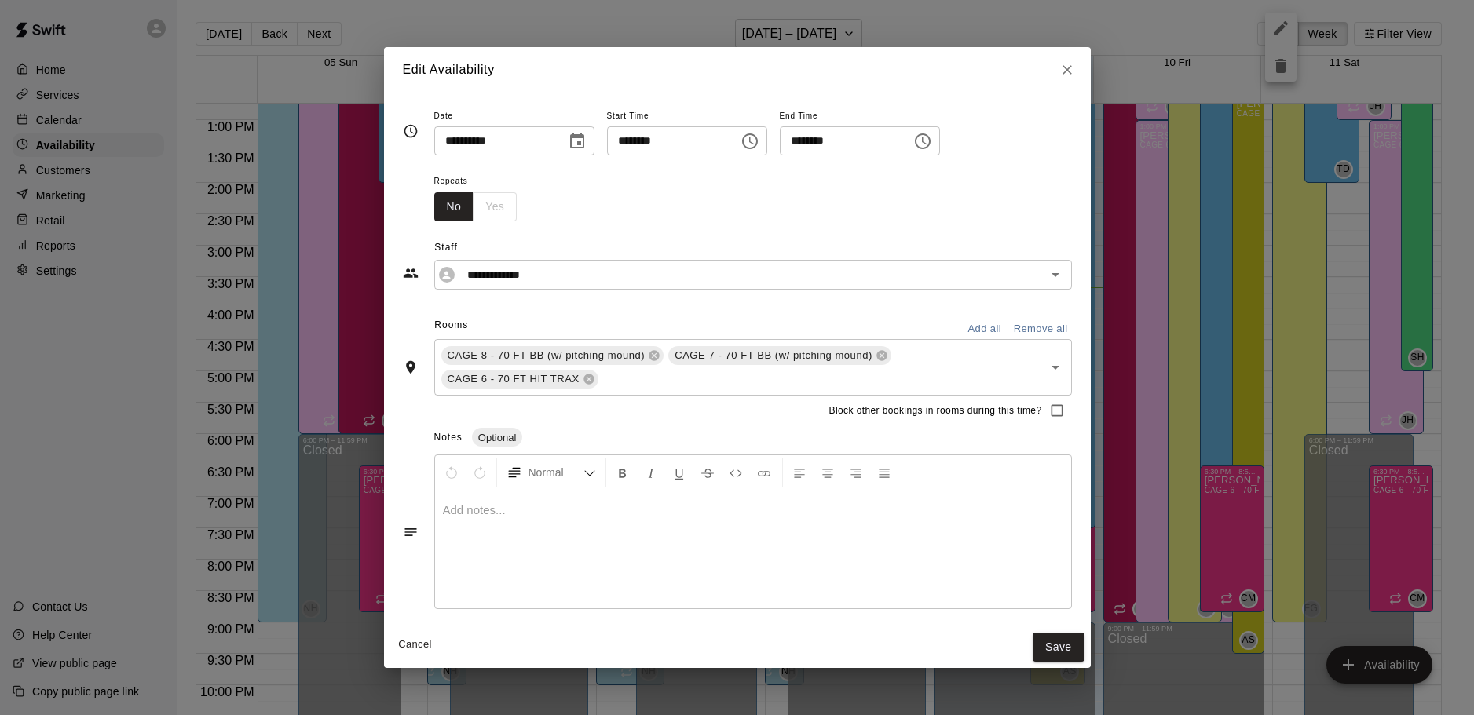
click at [841, 138] on input "********" at bounding box center [840, 140] width 121 height 29
type input "********"
click at [1055, 653] on button "Save" at bounding box center [1059, 647] width 52 height 29
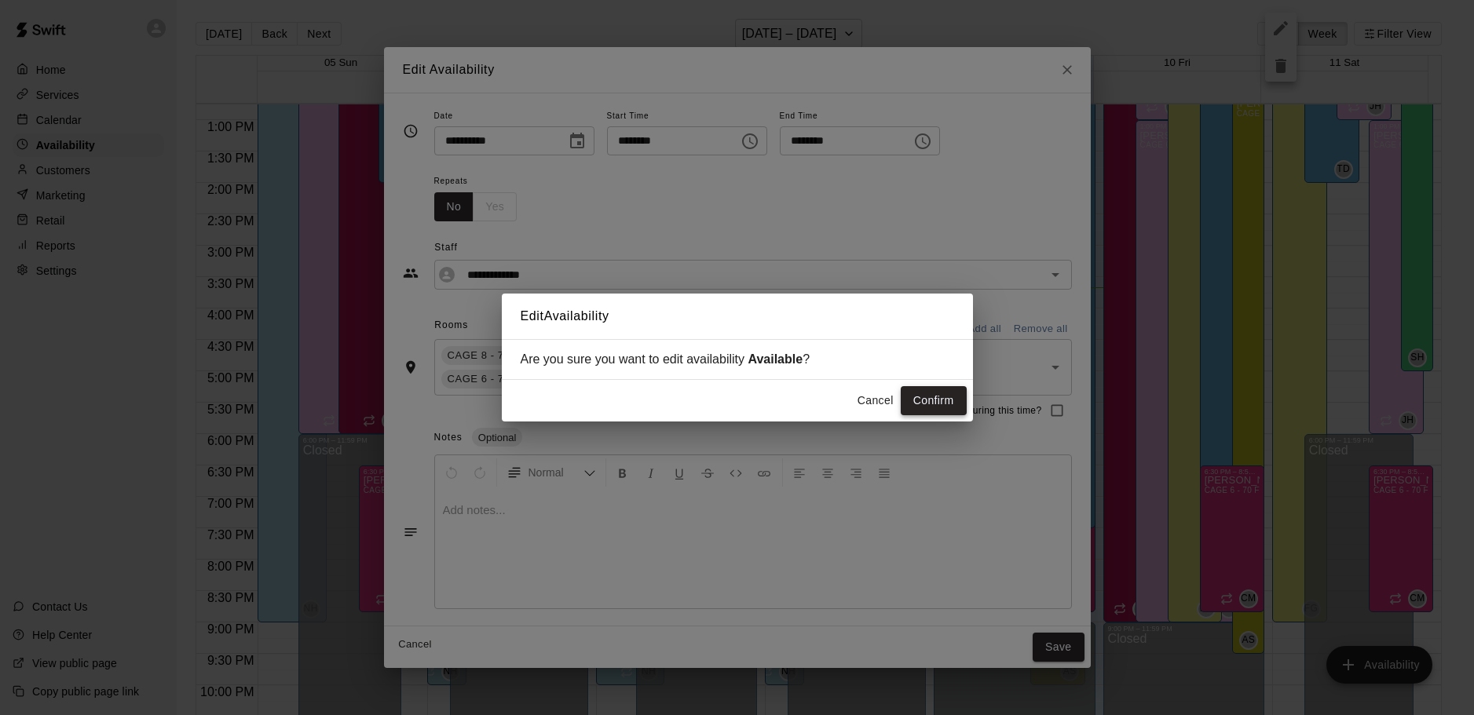
click at [919, 403] on button "Confirm" at bounding box center [934, 400] width 66 height 29
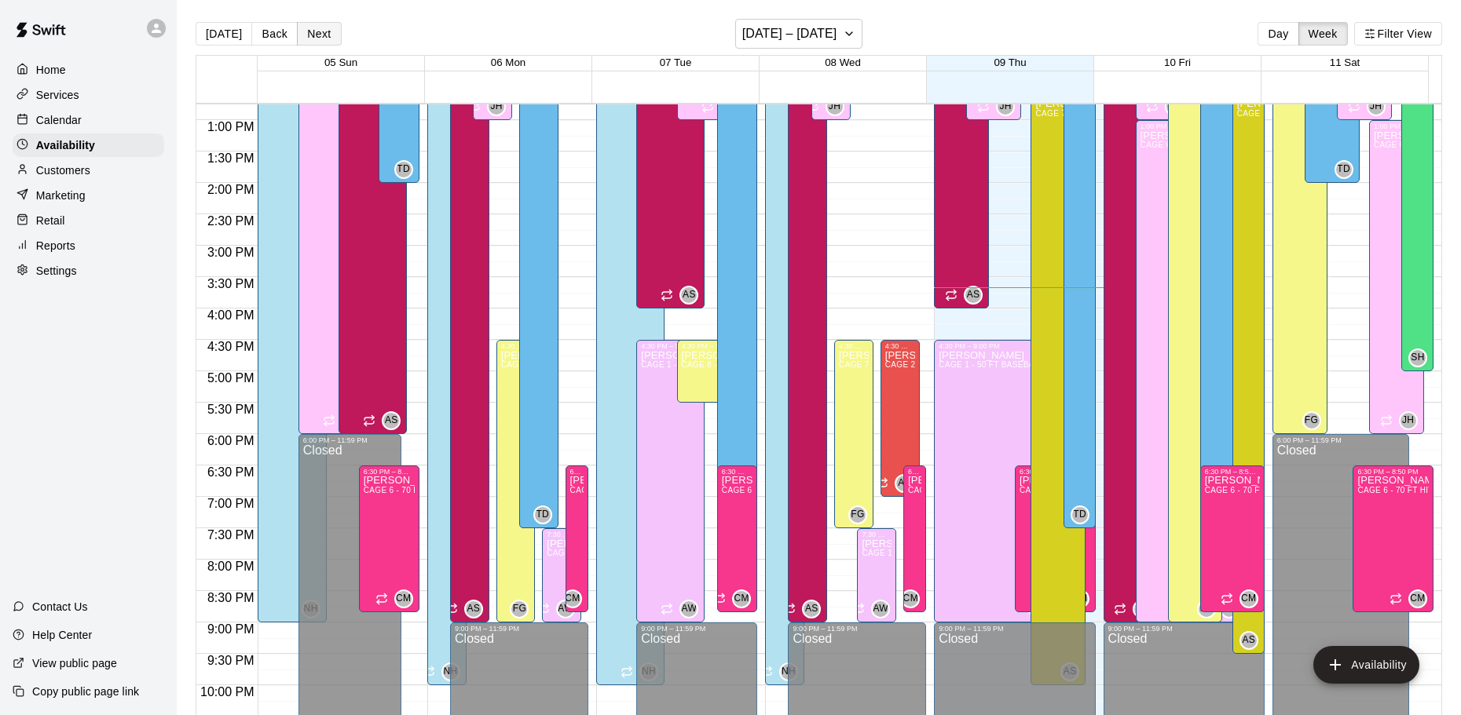
click at [323, 27] on button "Next" at bounding box center [319, 34] width 44 height 24
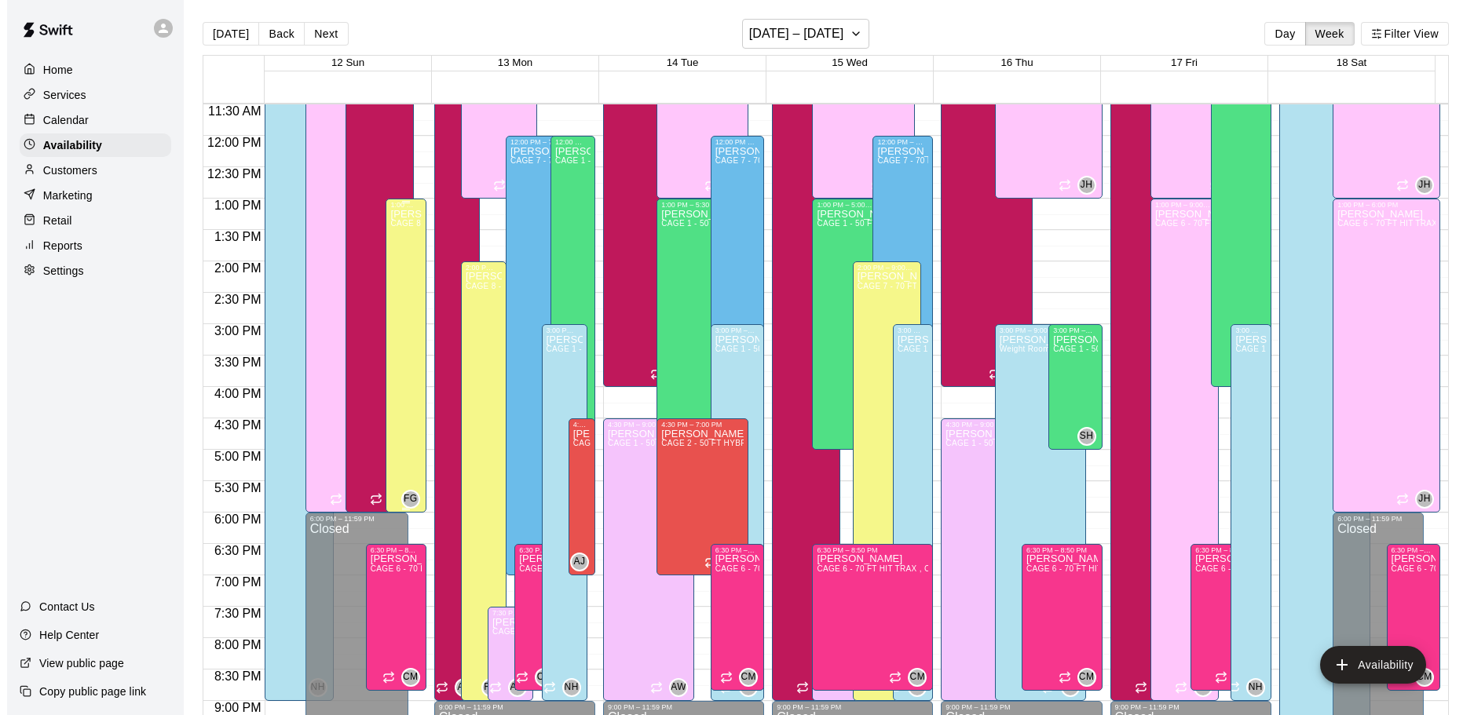
scroll to position [644, 0]
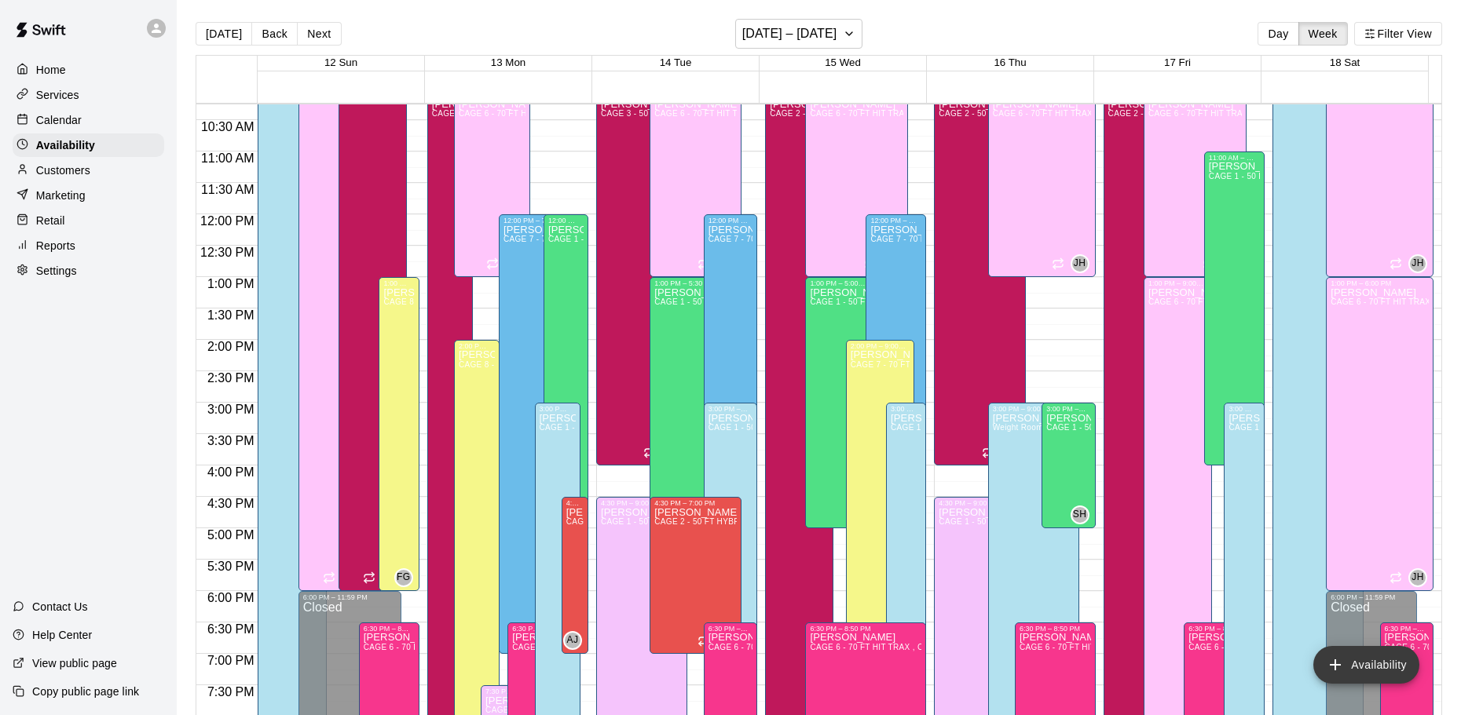
click at [1368, 649] on button "Availability" at bounding box center [1366, 665] width 106 height 38
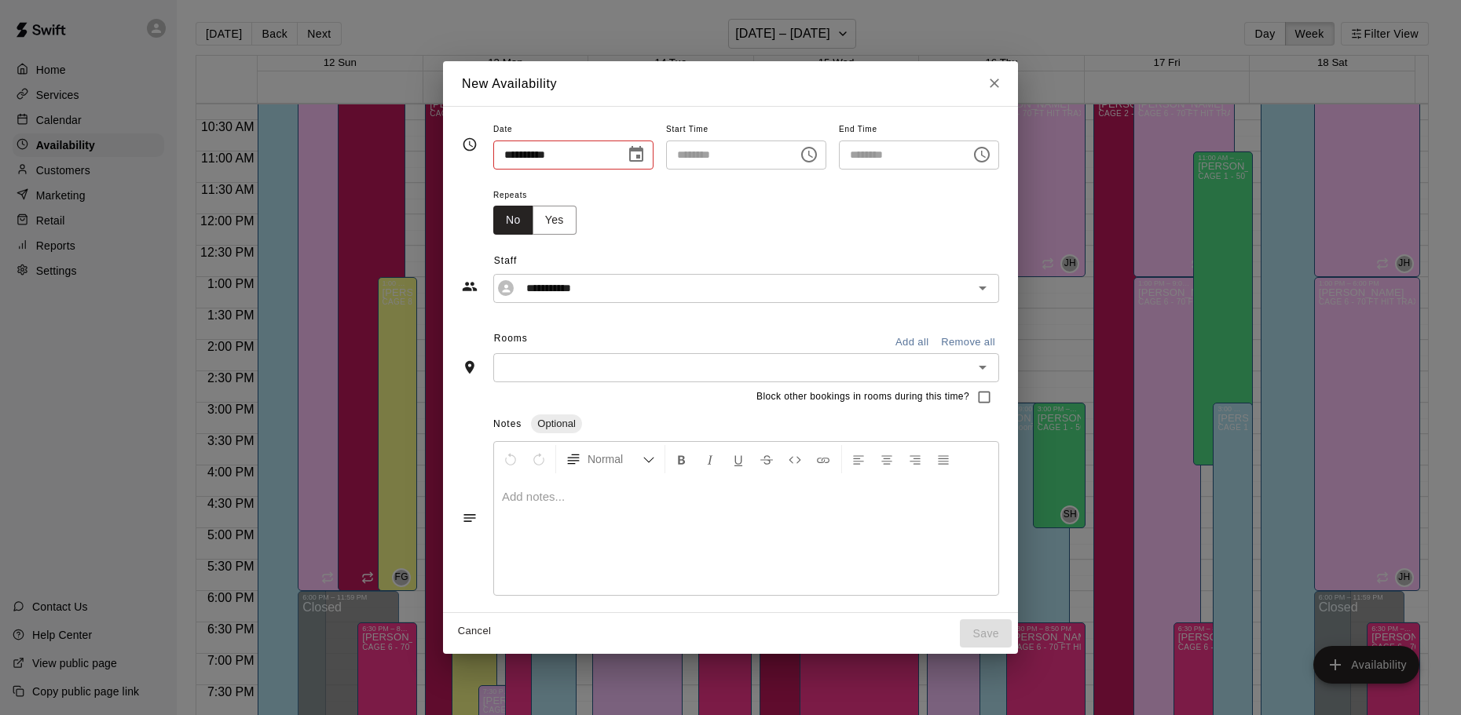
type input "**********"
type input "********"
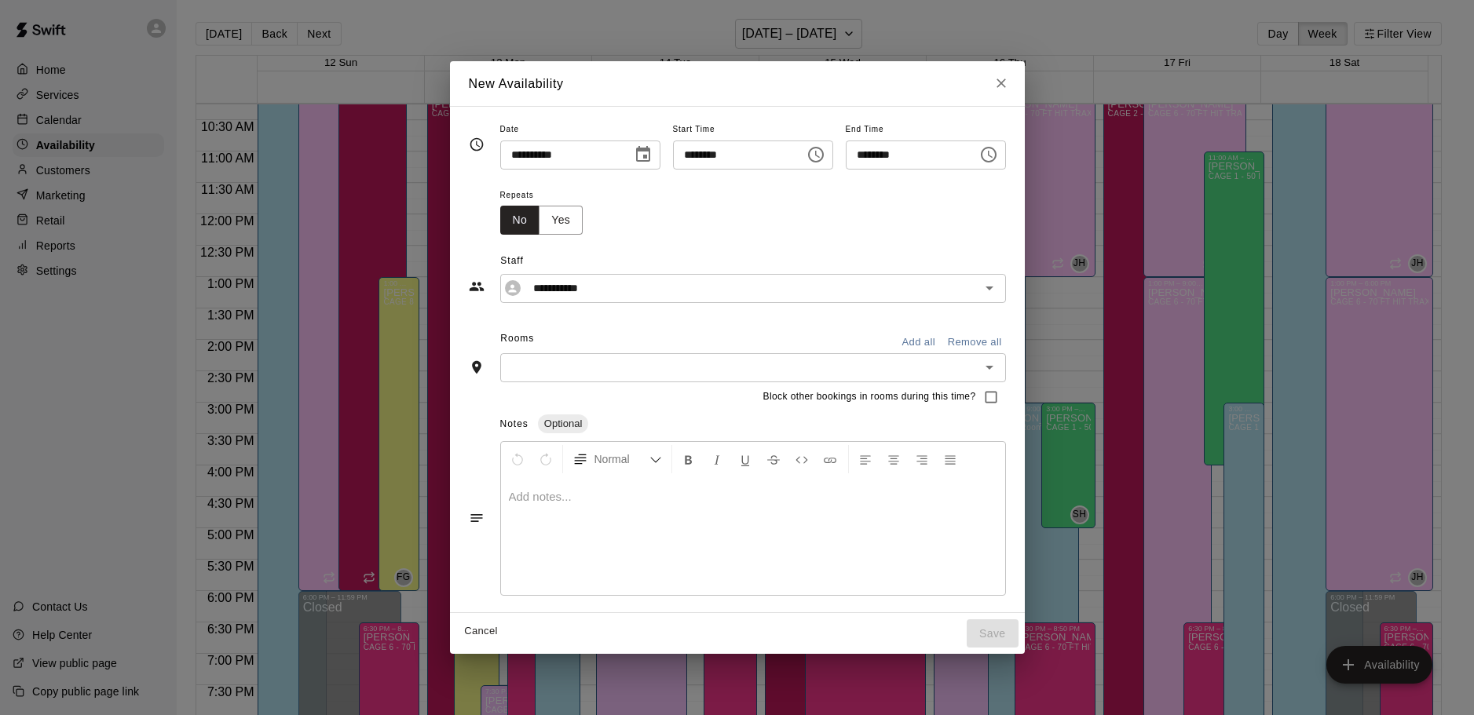
click at [500, 150] on input "**********" at bounding box center [560, 155] width 121 height 29
type input "**********"
click at [595, 185] on div "Repeats No Yes" at bounding box center [753, 209] width 506 height 49
click at [682, 148] on input "********" at bounding box center [733, 155] width 121 height 29
type input "********"
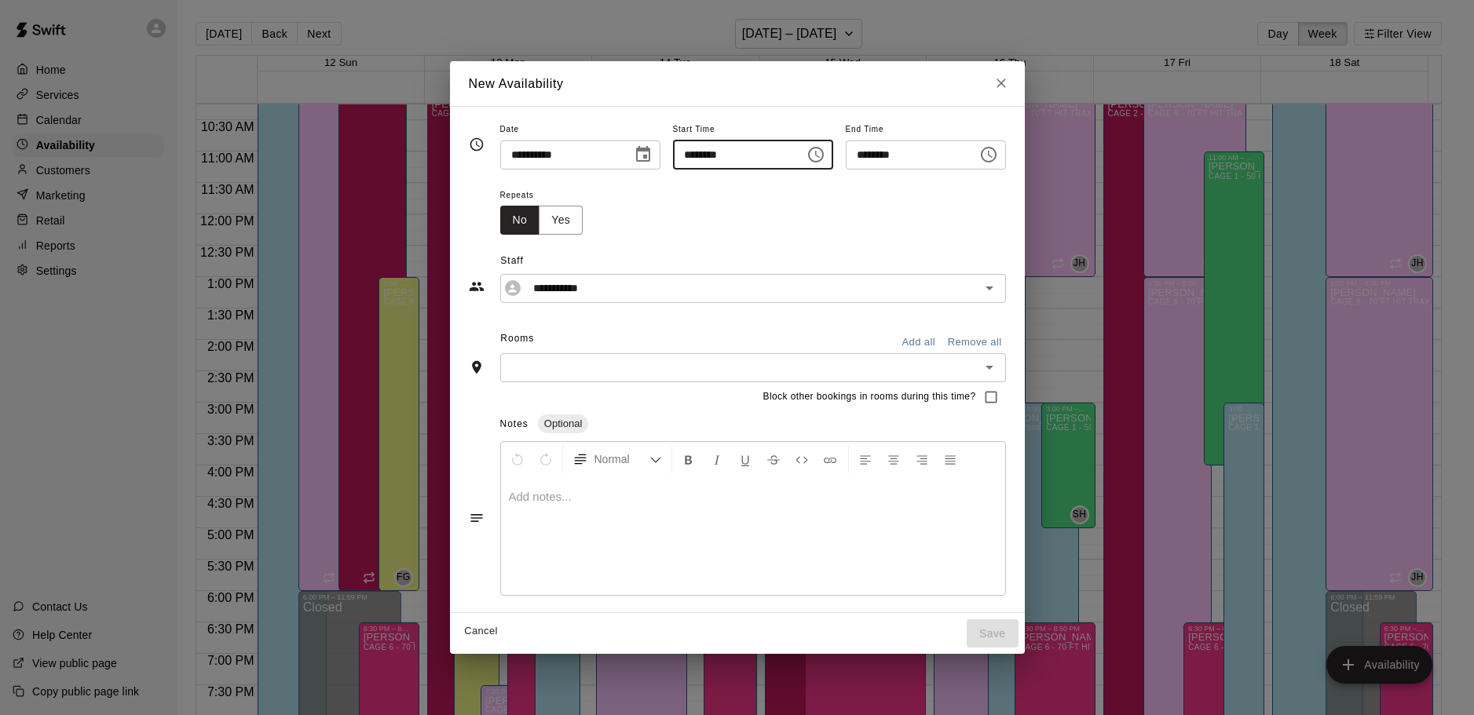
type input "********"
click at [873, 156] on input "********" at bounding box center [906, 155] width 121 height 29
type input "********"
click at [874, 219] on div "Repeats No Yes" at bounding box center [753, 209] width 506 height 49
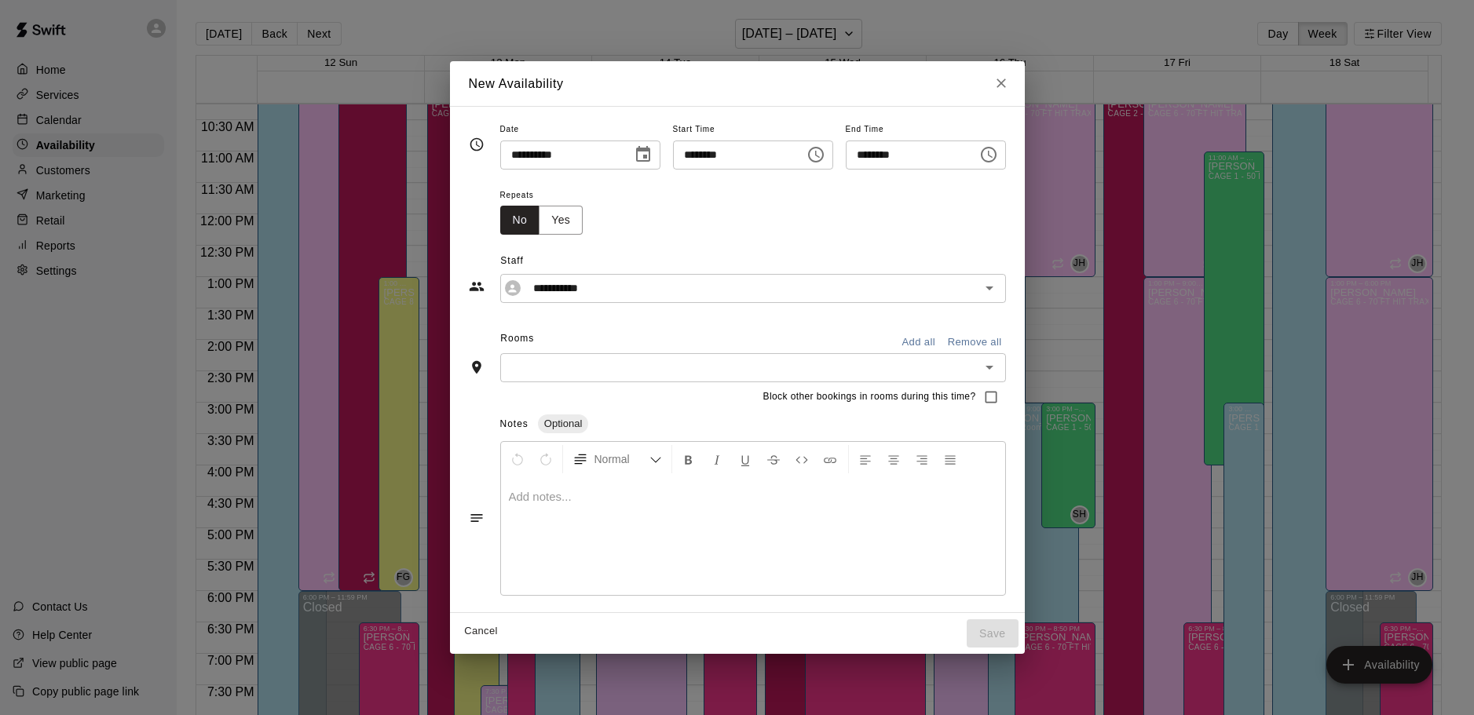
click at [704, 360] on input "text" at bounding box center [740, 368] width 470 height 20
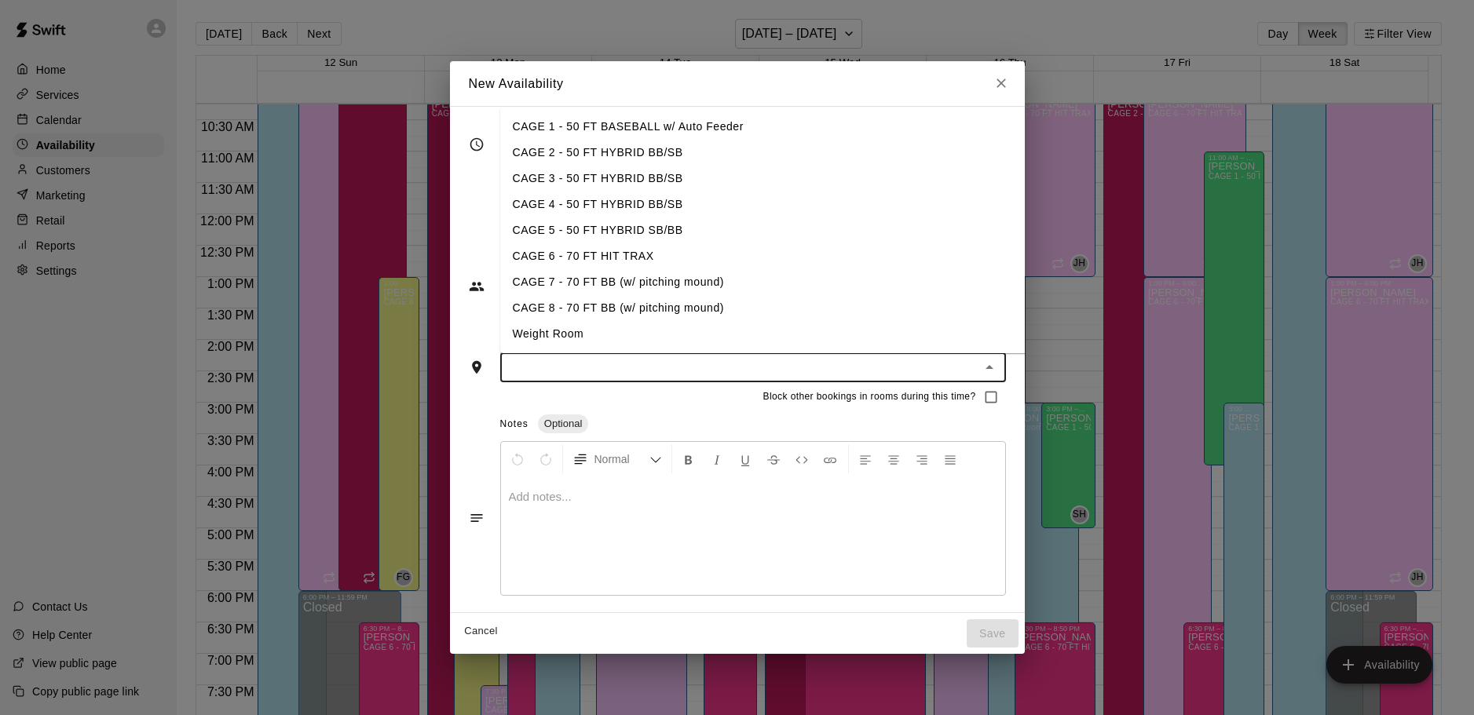
click at [641, 310] on li "CAGE 8 - 70 FT BB (w/ pitching mound)" at bounding box center [788, 308] width 576 height 26
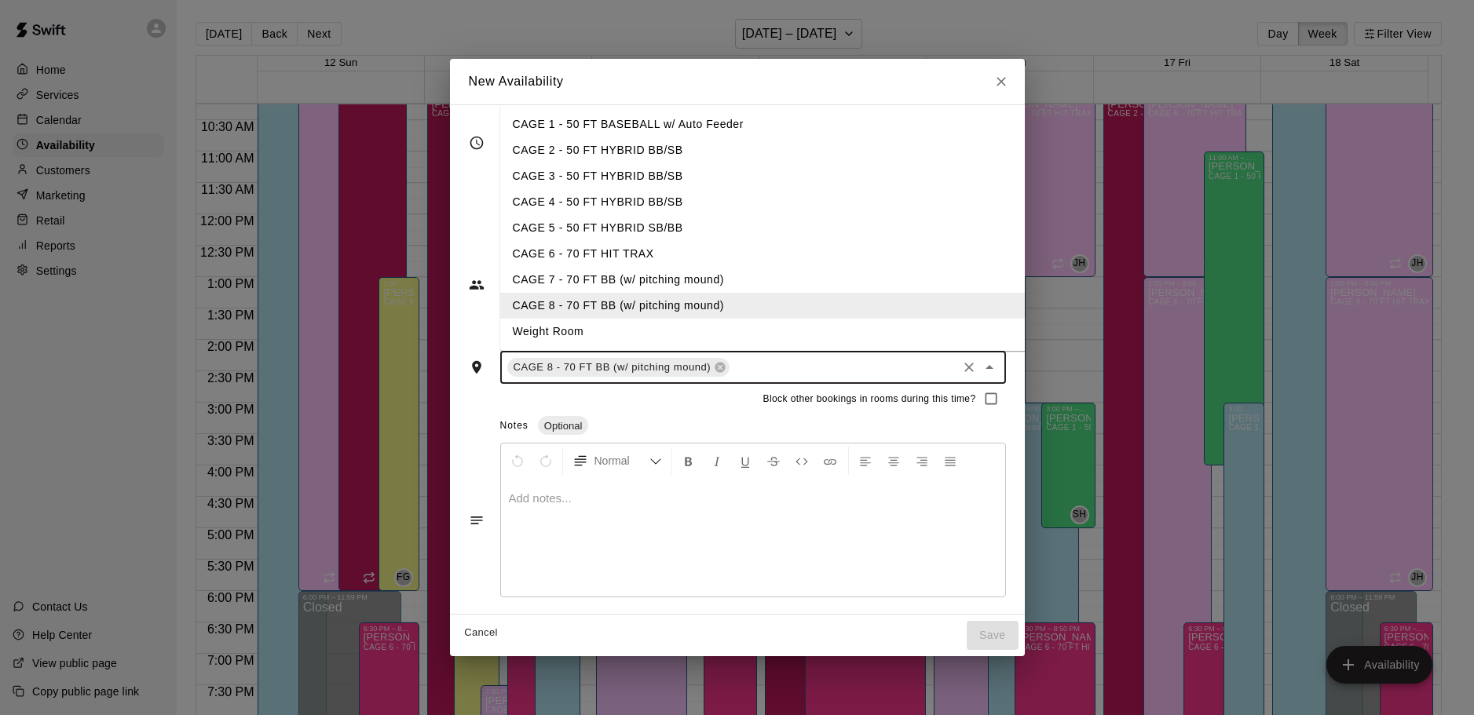
click at [732, 366] on input "text" at bounding box center [843, 368] width 222 height 20
click at [693, 287] on li "CAGE 7 - 70 FT BB (w/ pitching mound)" at bounding box center [788, 280] width 576 height 26
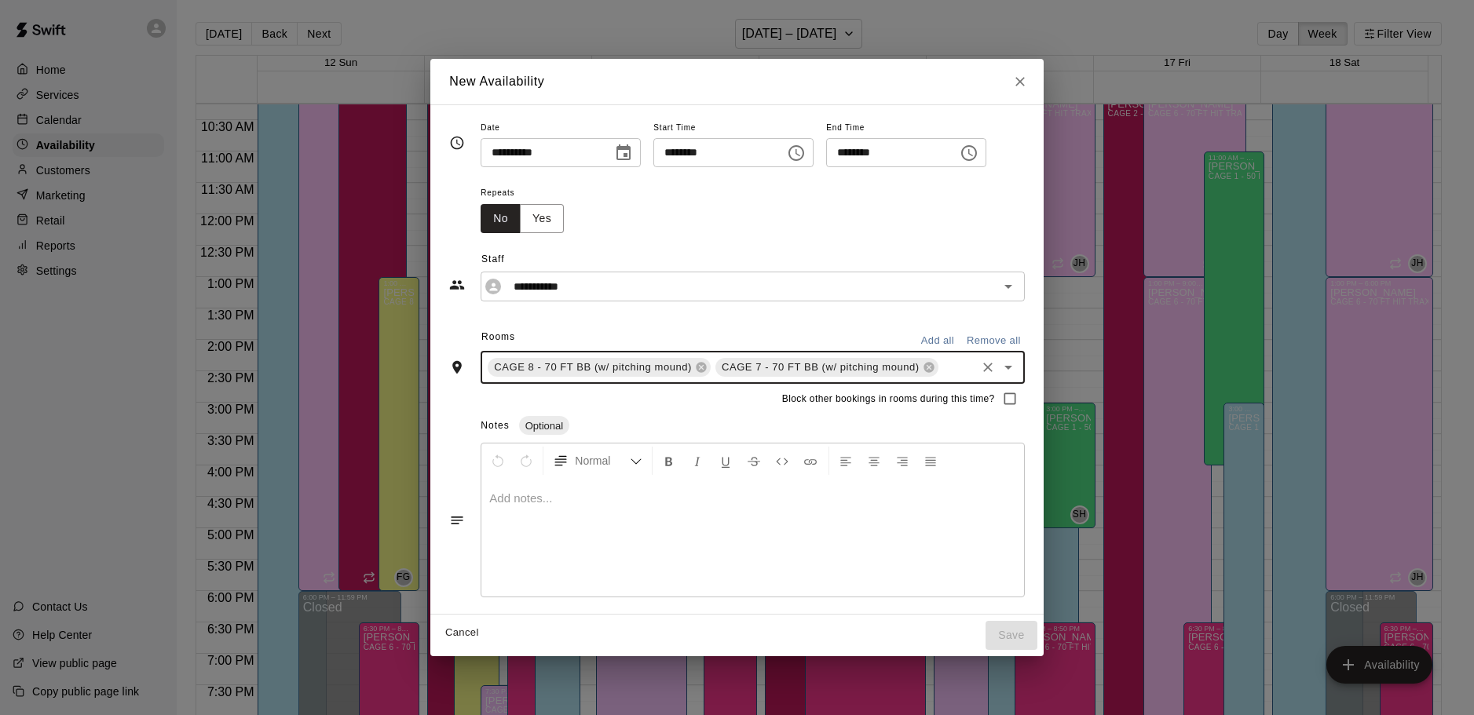
click at [958, 360] on input "text" at bounding box center [957, 368] width 33 height 20
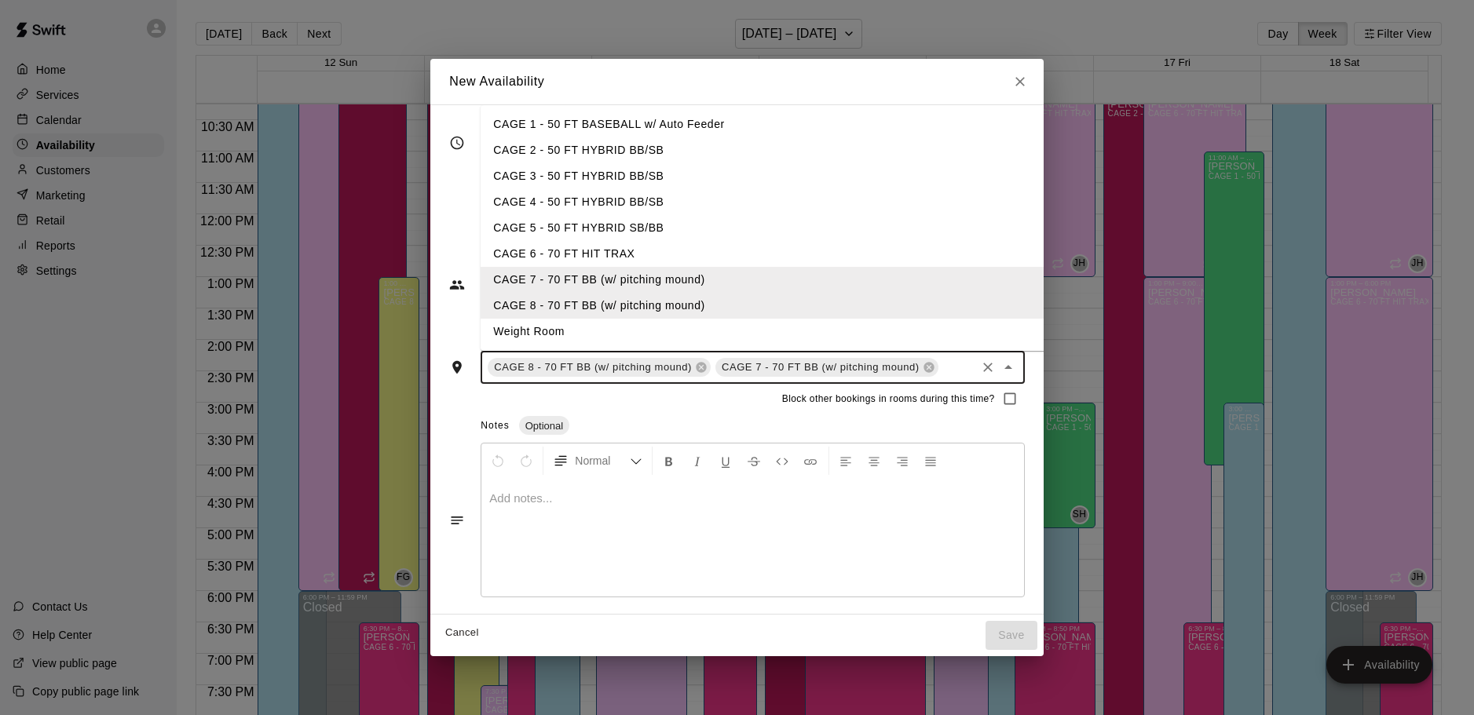
click at [800, 247] on li "CAGE 6 - 70 FT HIT TRAX" at bounding box center [769, 254] width 576 height 26
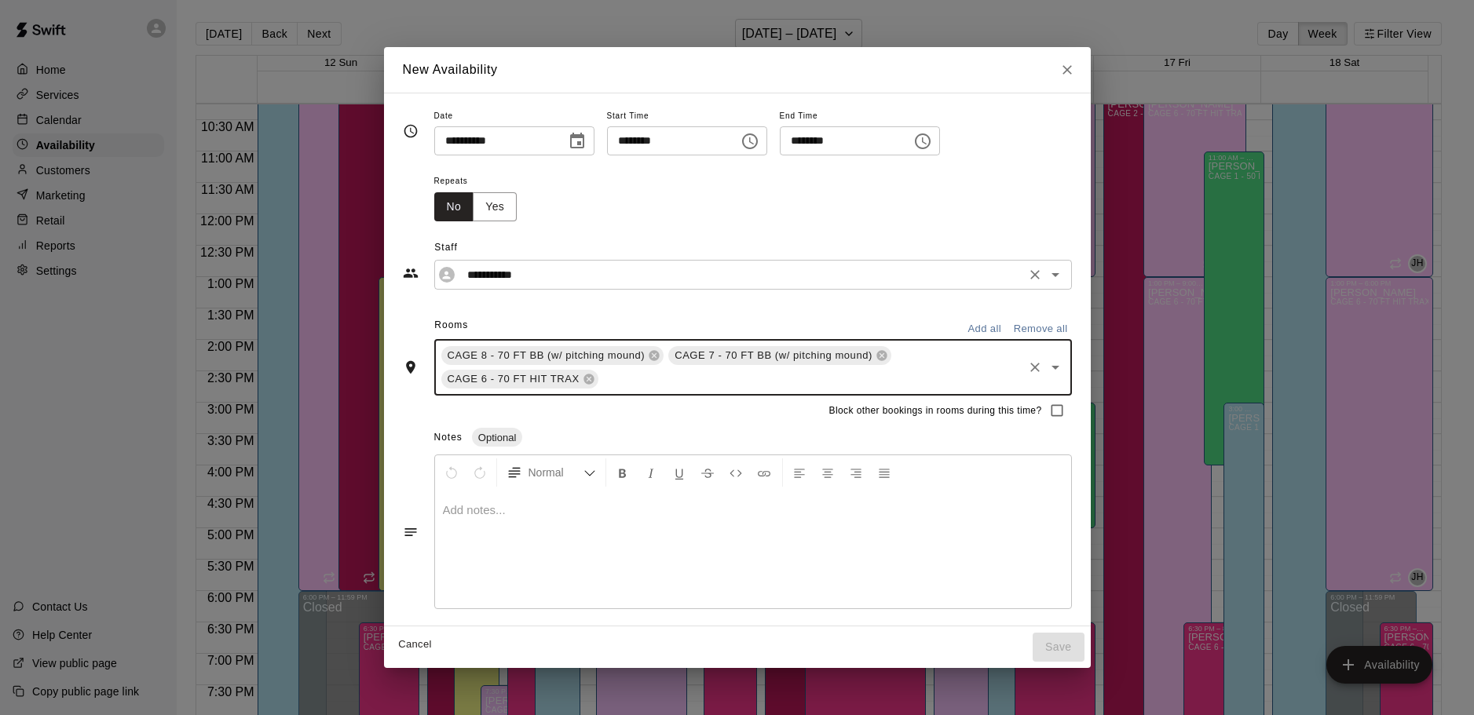
click at [562, 270] on input "**********" at bounding box center [741, 275] width 560 height 20
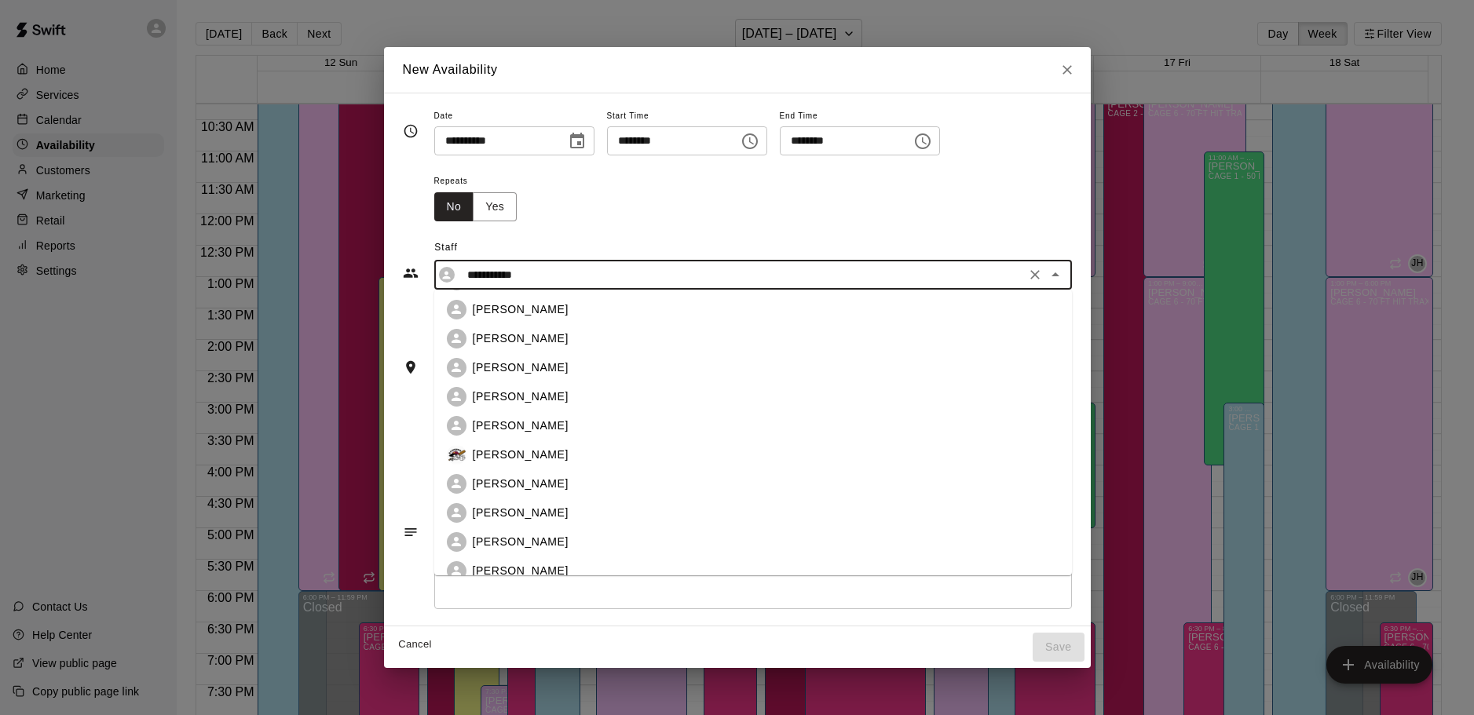
scroll to position [119, 0]
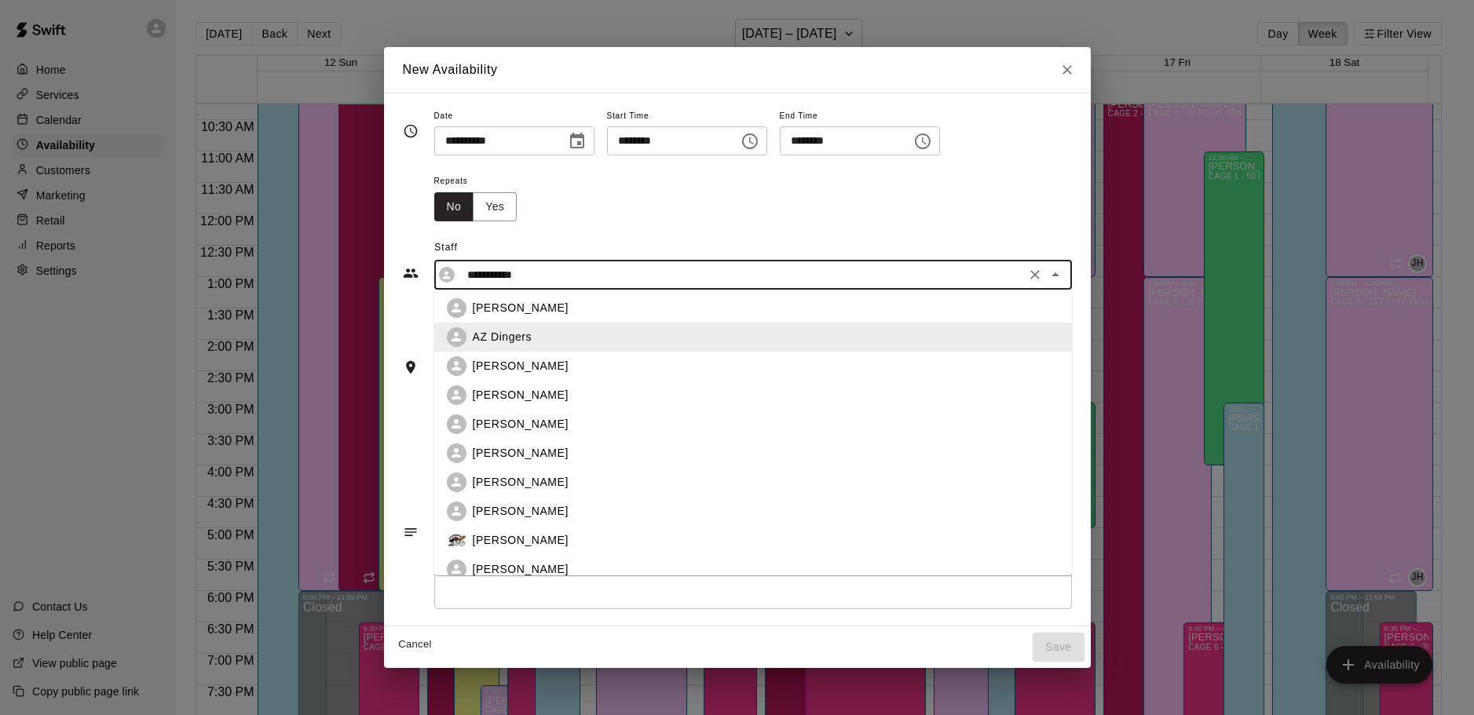
click at [554, 476] on div "[PERSON_NAME]" at bounding box center [766, 482] width 587 height 16
type input "**********"
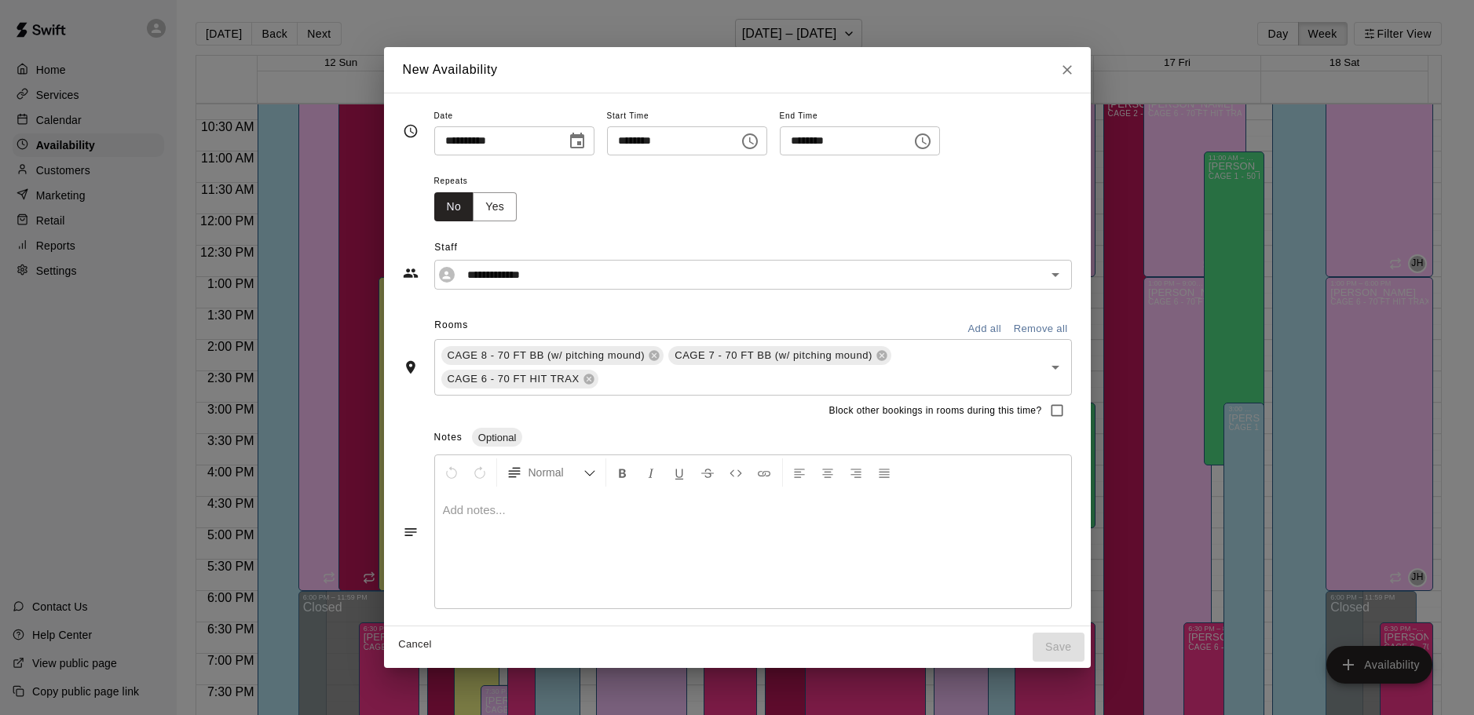
click at [642, 218] on div "Repeats No Yes" at bounding box center [753, 195] width 638 height 49
click at [685, 146] on input "********" at bounding box center [667, 140] width 121 height 29
click at [766, 135] on button "Choose time, selected time is 9:00 PM" at bounding box center [749, 141] width 31 height 31
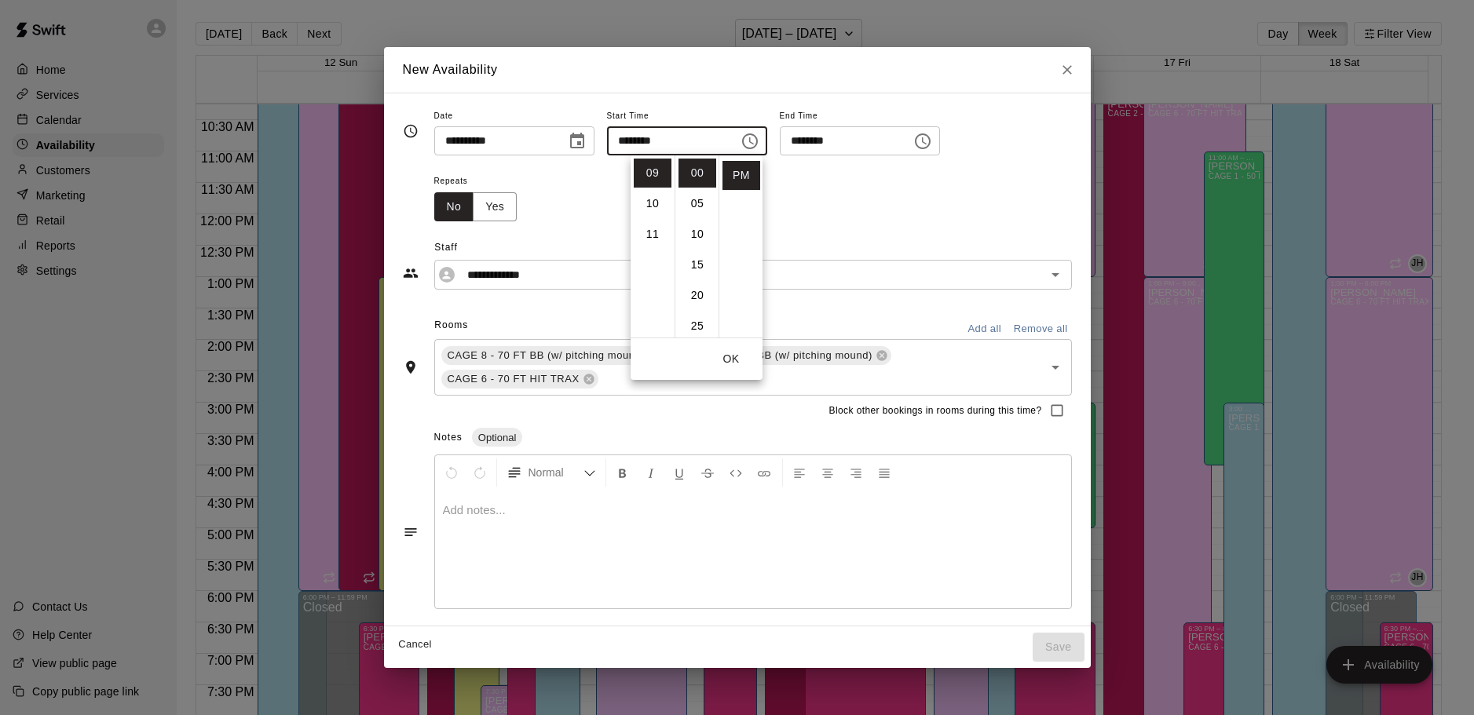
scroll to position [0, 0]
click at [742, 174] on li "AM" at bounding box center [742, 173] width 38 height 29
type input "********"
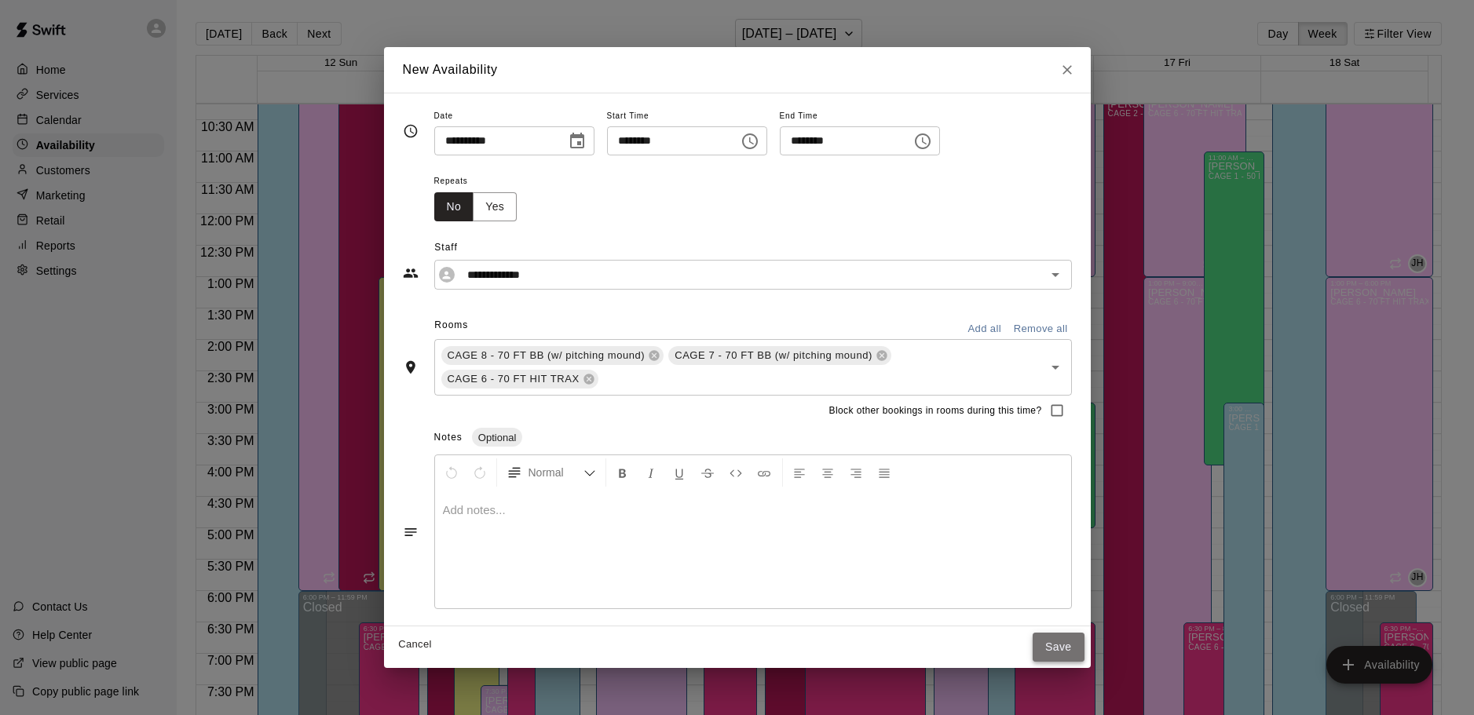
click at [1065, 645] on button "Save" at bounding box center [1059, 647] width 52 height 29
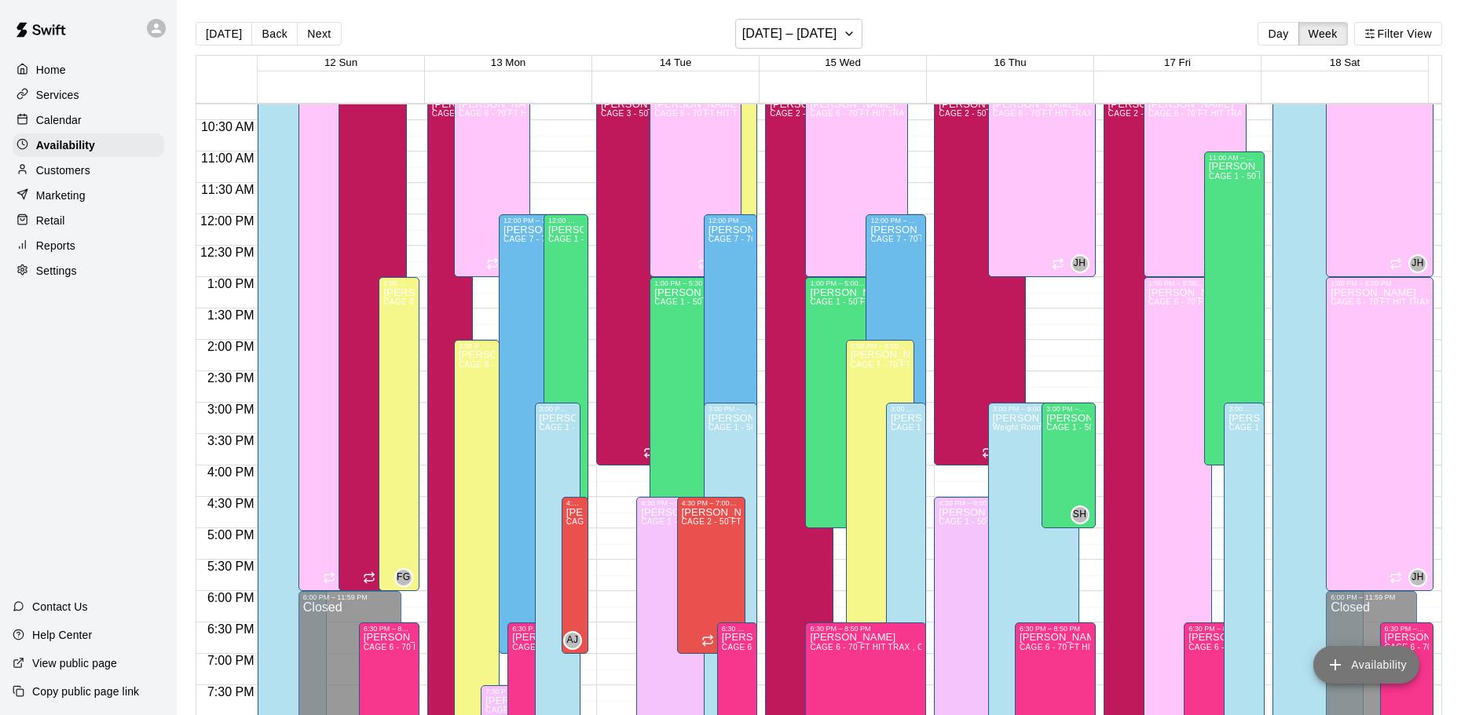
click at [1367, 655] on button "Availability" at bounding box center [1366, 665] width 106 height 38
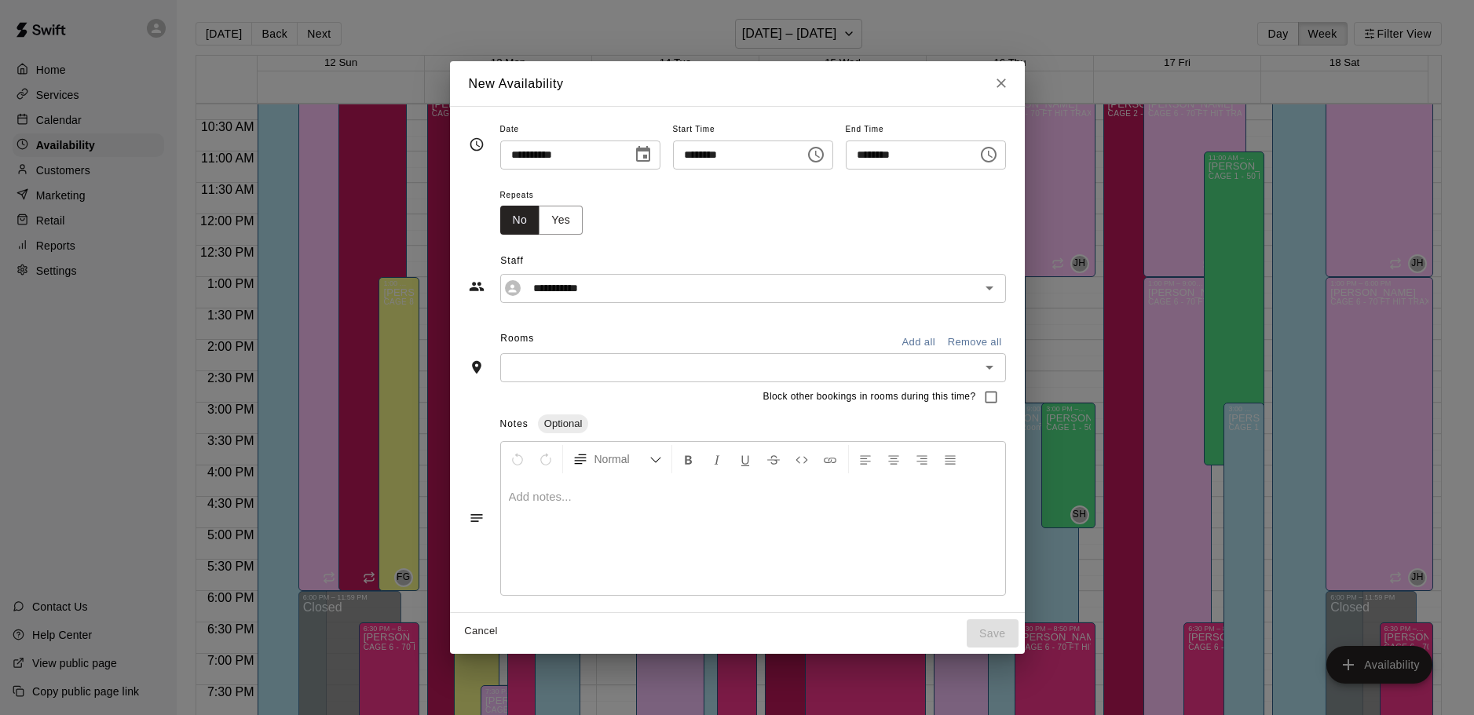
click at [502, 157] on input "**********" at bounding box center [560, 155] width 121 height 29
type input "**********"
click at [688, 157] on input "********" at bounding box center [733, 155] width 121 height 29
click at [682, 158] on input "********" at bounding box center [733, 155] width 121 height 29
type input "********"
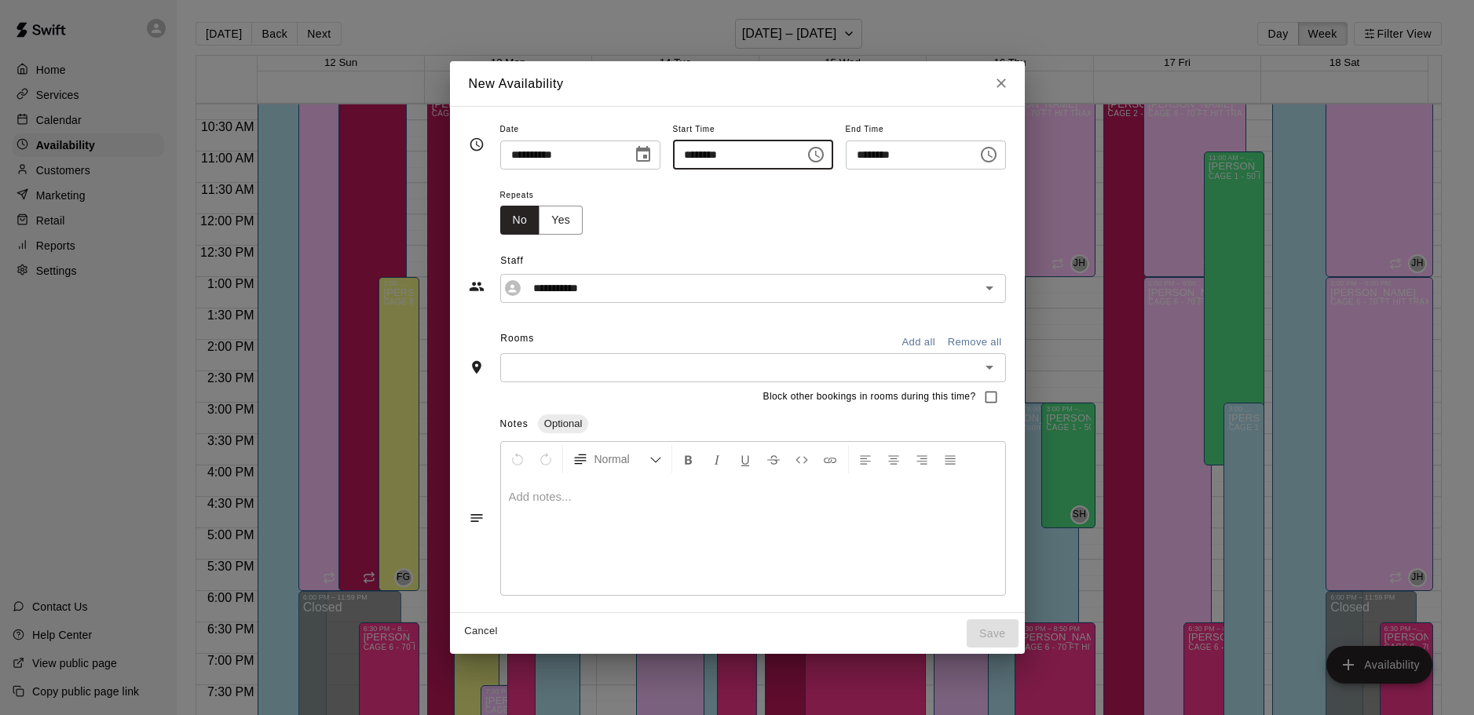
click at [848, 213] on div "Repeats No Yes" at bounding box center [753, 209] width 506 height 49
click at [878, 152] on input "********" at bounding box center [906, 155] width 121 height 29
type input "********"
click at [843, 238] on div "**********" at bounding box center [737, 269] width 537 height 68
click at [769, 294] on input "**********" at bounding box center [741, 289] width 428 height 20
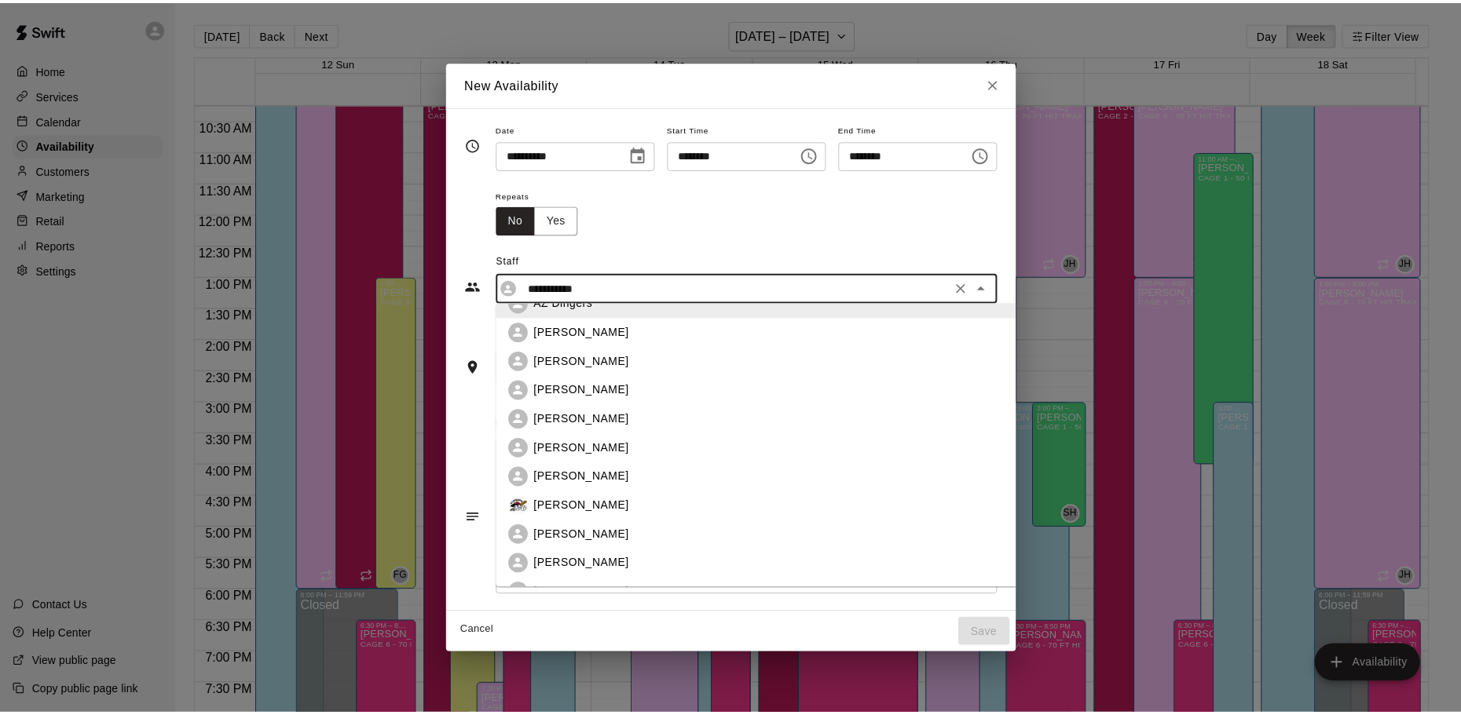
scroll to position [236, 0]
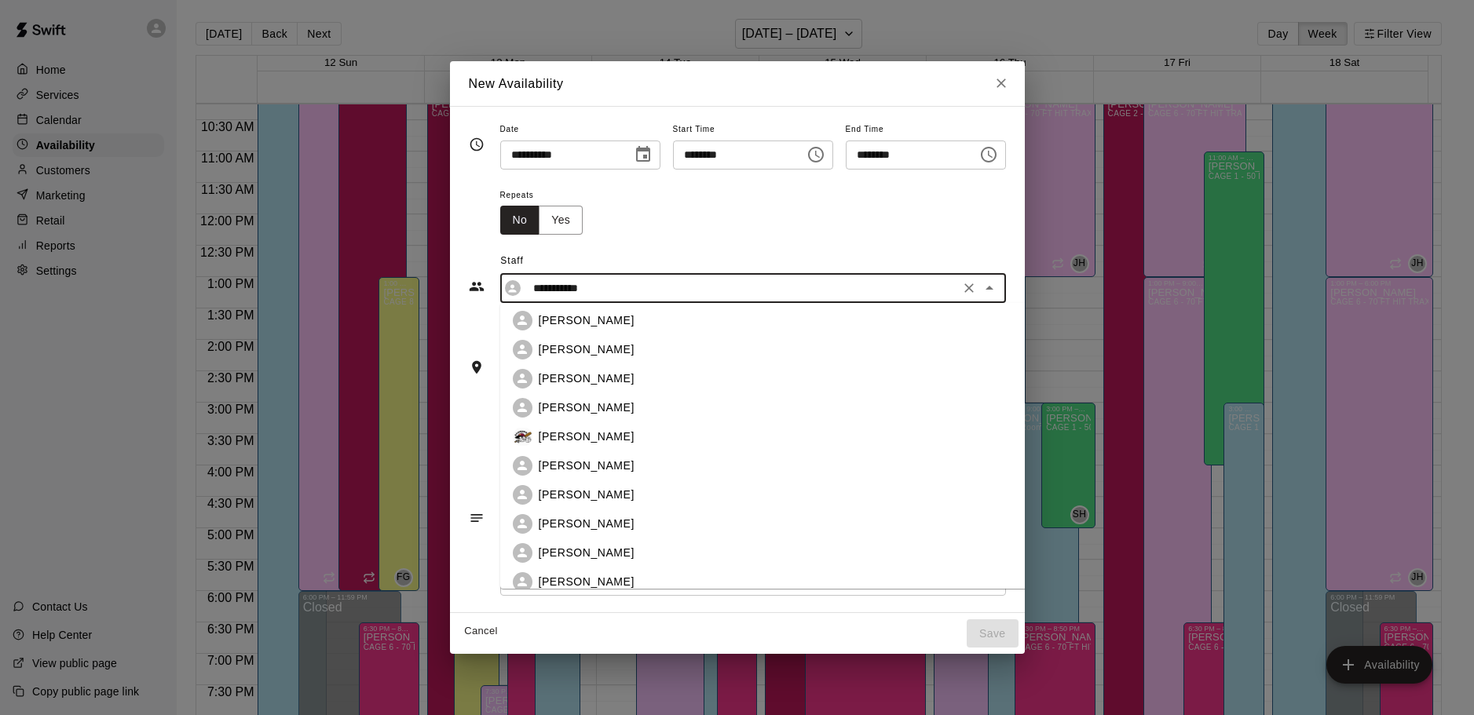
click at [622, 375] on div "[PERSON_NAME]" at bounding box center [801, 379] width 525 height 16
type input "**********"
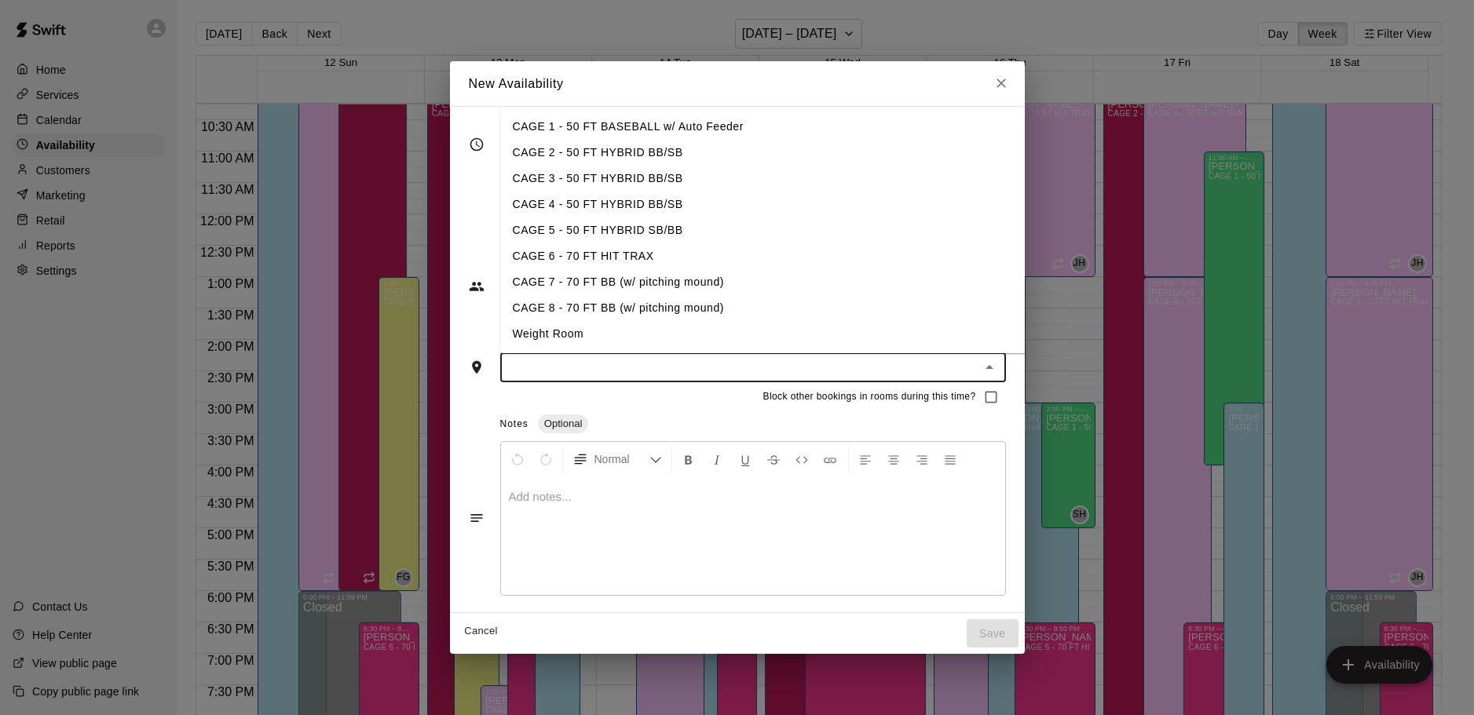
click at [623, 362] on input "text" at bounding box center [740, 368] width 470 height 20
click at [695, 306] on li "CAGE 8 - 70 FT BB (w/ pitching mound)" at bounding box center [788, 308] width 576 height 26
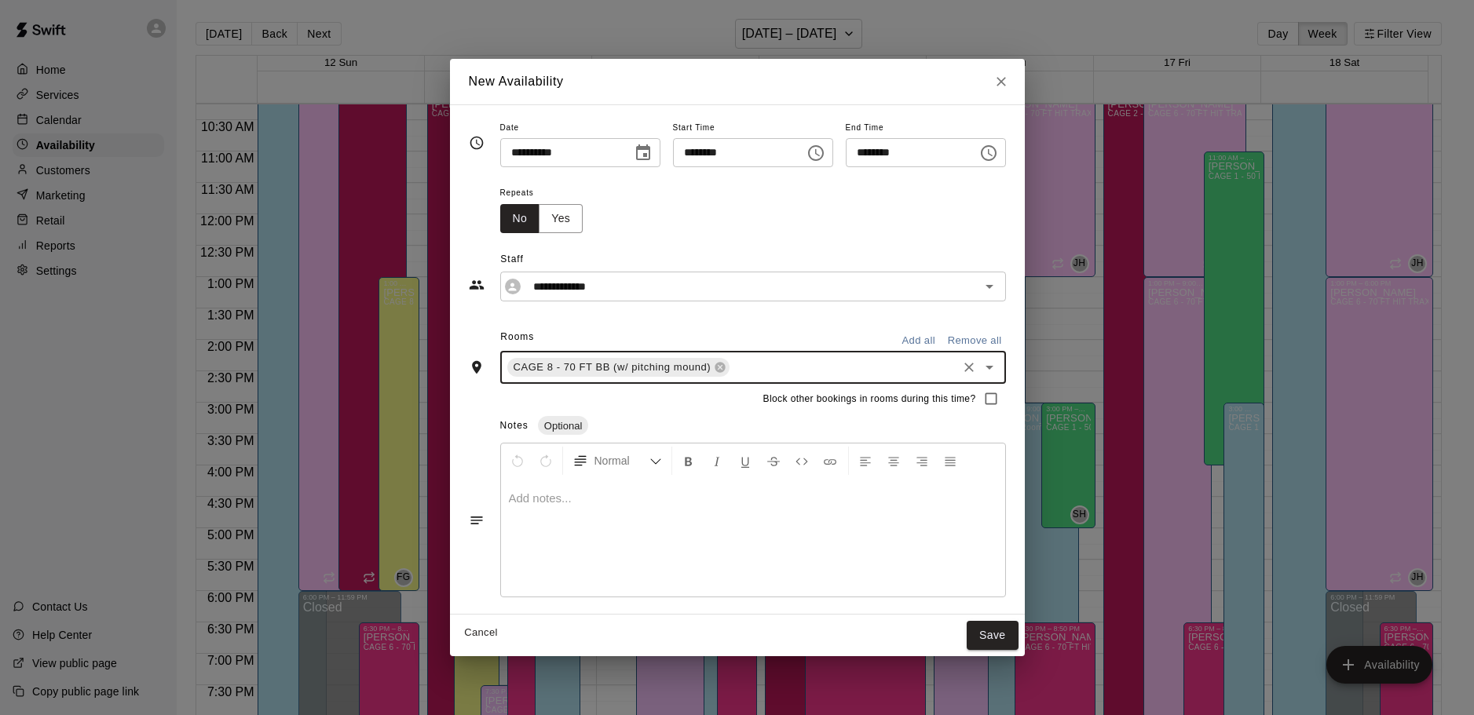
click at [752, 352] on div "CAGE 8 - 70 FT BB (w/ pitching mound) ​" at bounding box center [753, 367] width 506 height 33
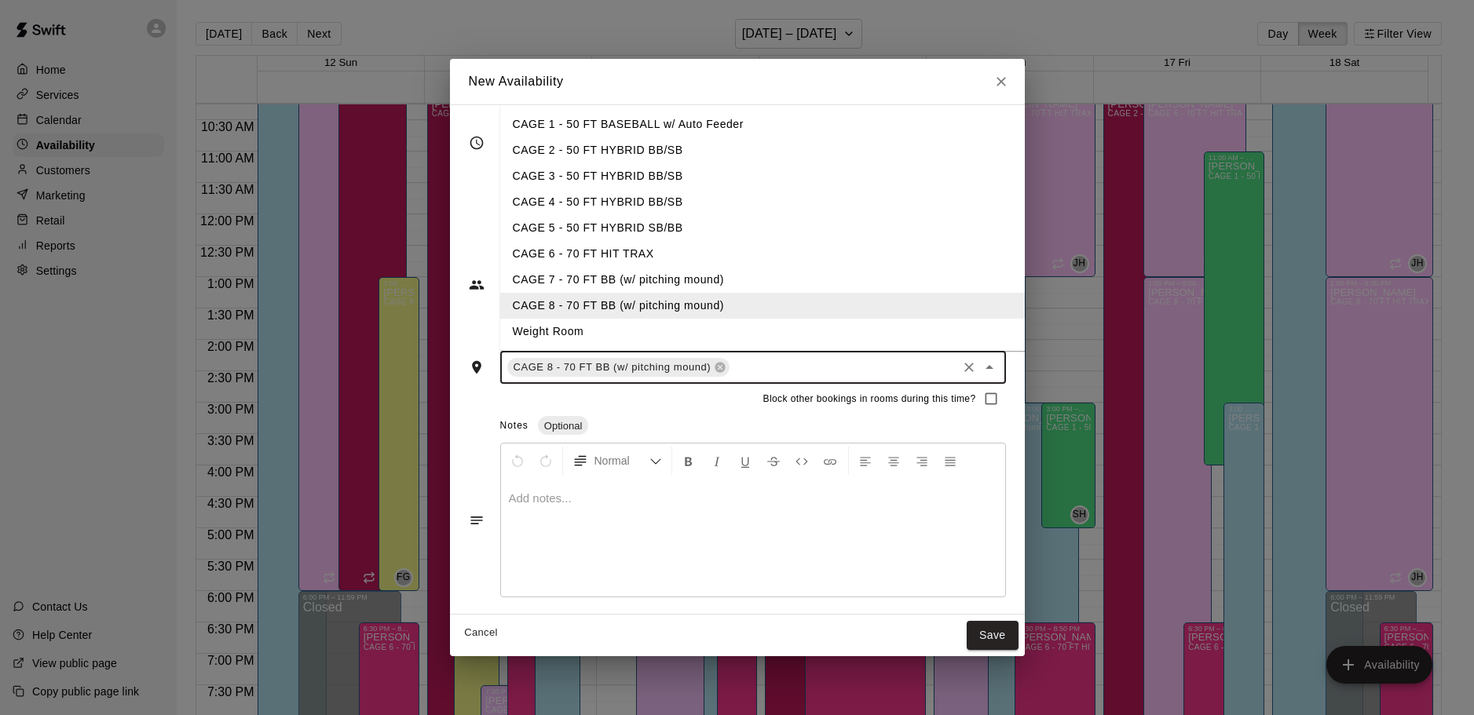
click at [779, 262] on li "CAGE 6 - 70 FT HIT TRAX" at bounding box center [788, 254] width 576 height 26
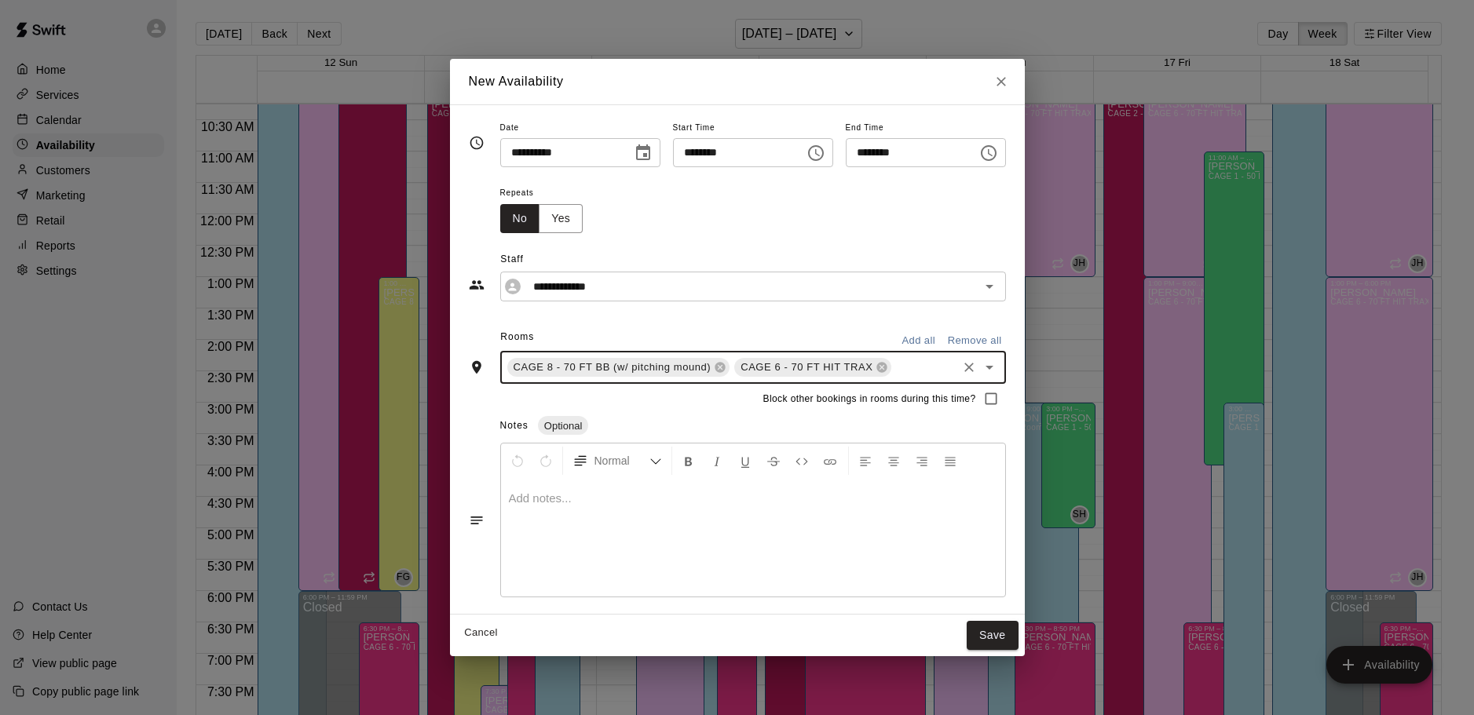
click at [901, 374] on input "text" at bounding box center [924, 368] width 60 height 20
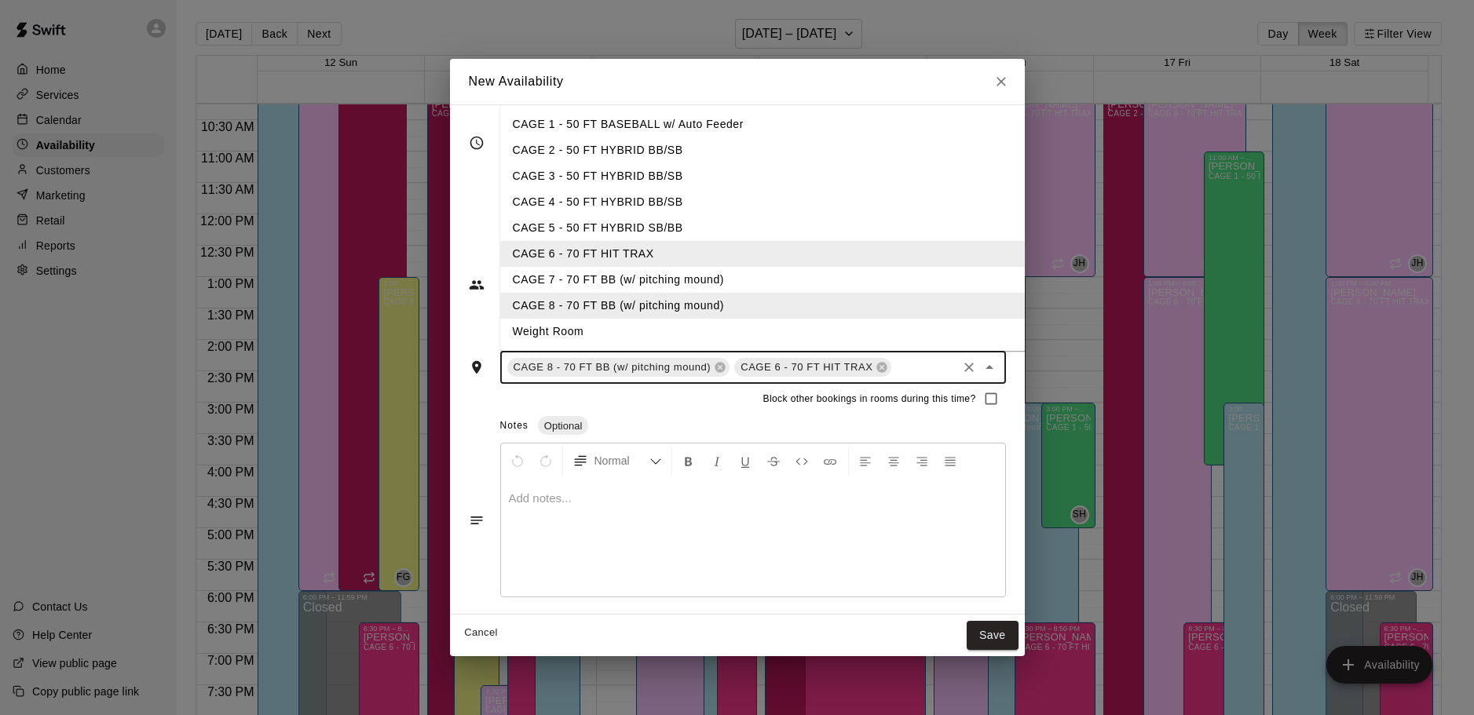
click at [822, 289] on li "CAGE 7 - 70 FT BB (w/ pitching mound)" at bounding box center [788, 280] width 576 height 26
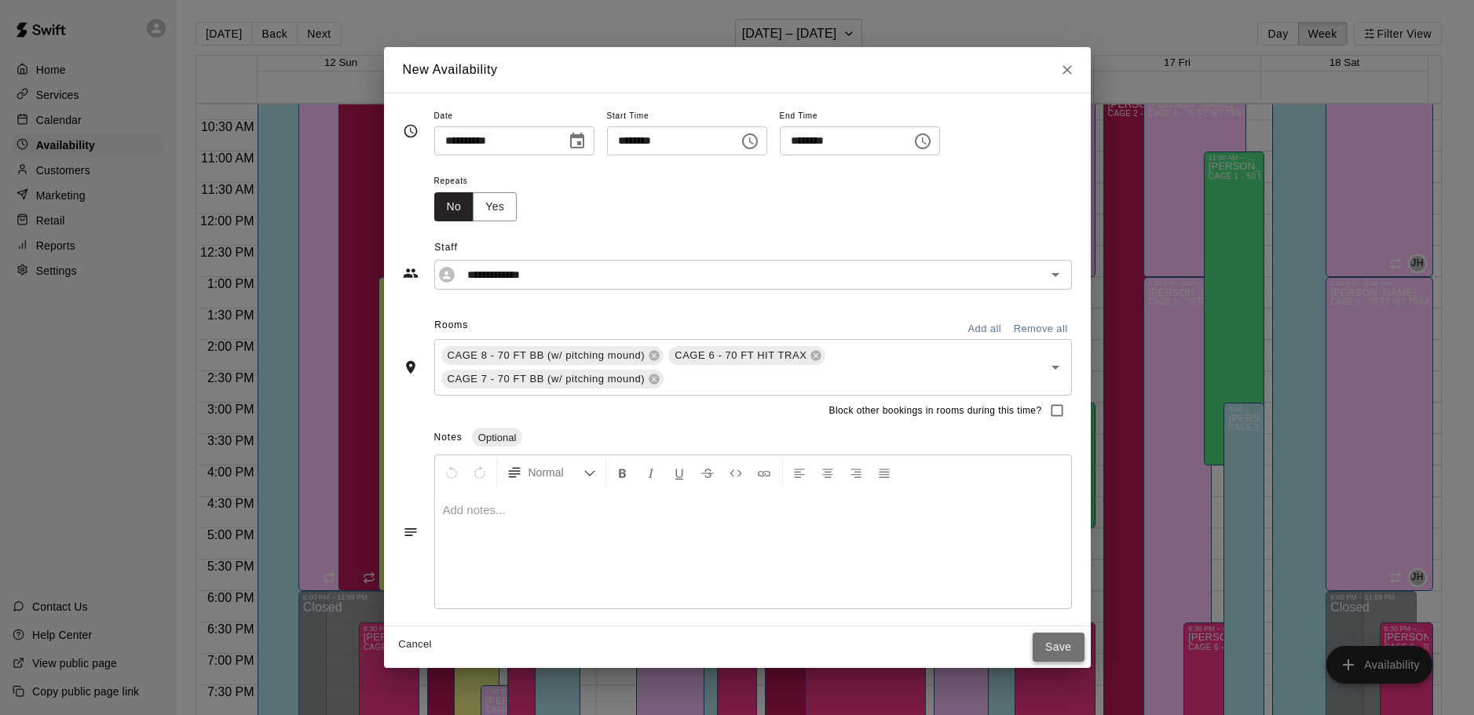
click at [1054, 638] on button "Save" at bounding box center [1059, 647] width 52 height 29
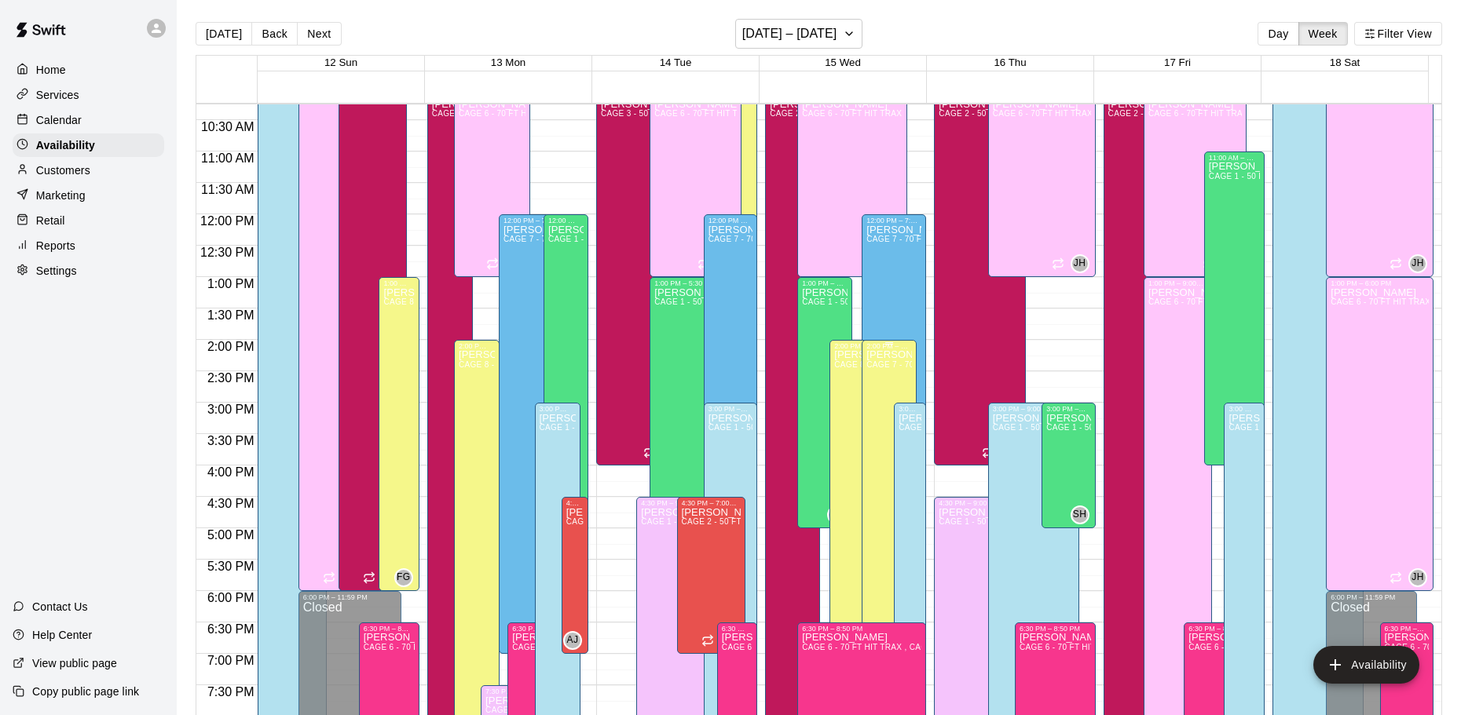
click at [866, 362] on div "[PERSON_NAME] CAGE 7 - 70 FT BB (w/ pitching mound), CAGE 8 - 70 FT BB (w/ pitc…" at bounding box center [889, 707] width 46 height 715
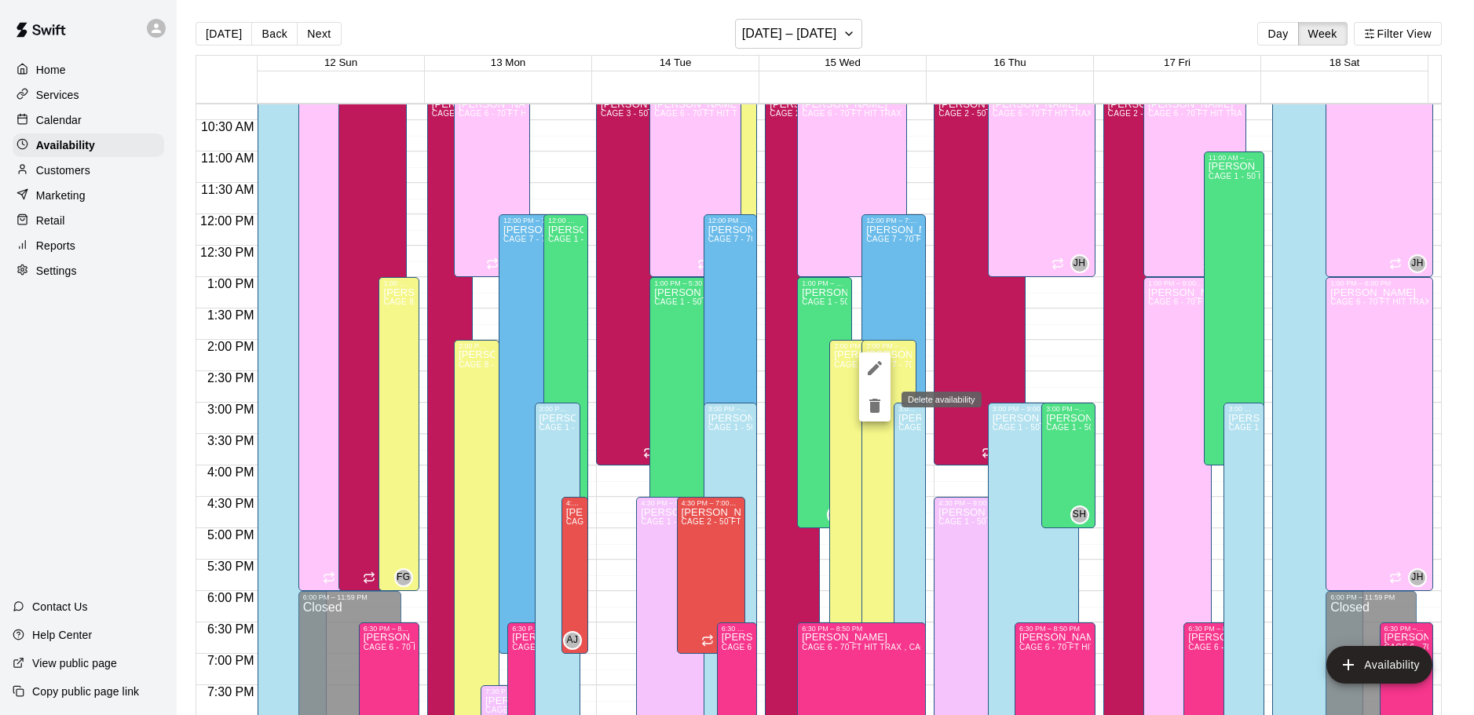
click at [873, 399] on icon "delete" at bounding box center [874, 406] width 11 height 14
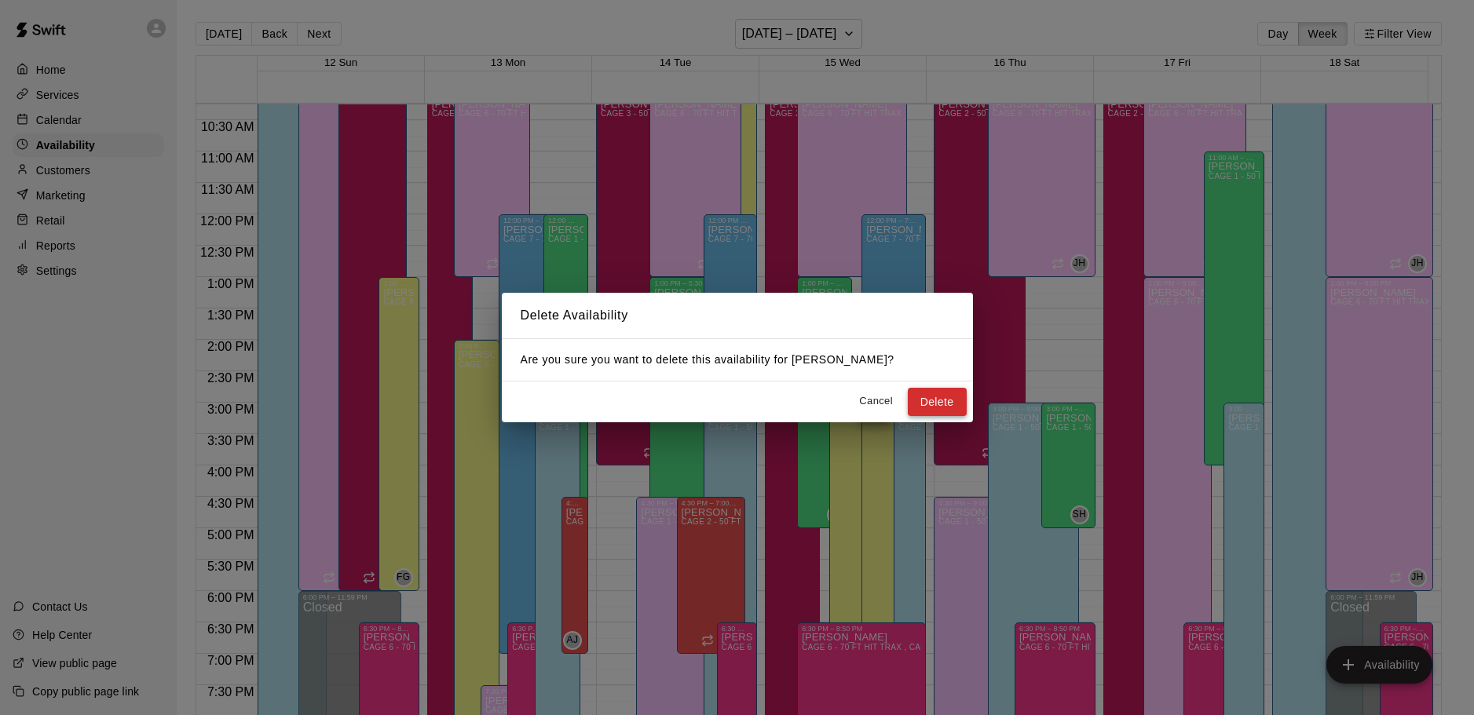
click at [908, 396] on button "Delete" at bounding box center [937, 402] width 59 height 29
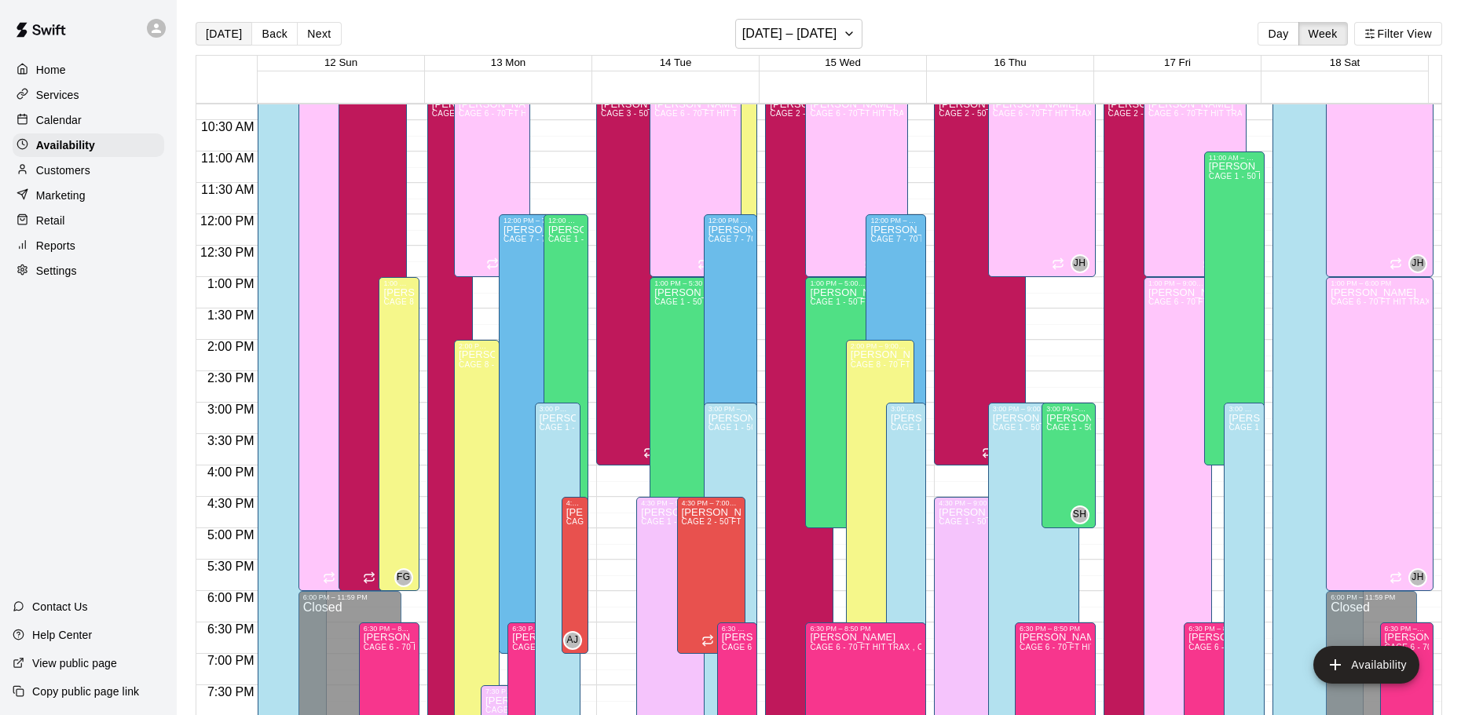
click at [215, 36] on button "[DATE]" at bounding box center [224, 34] width 57 height 24
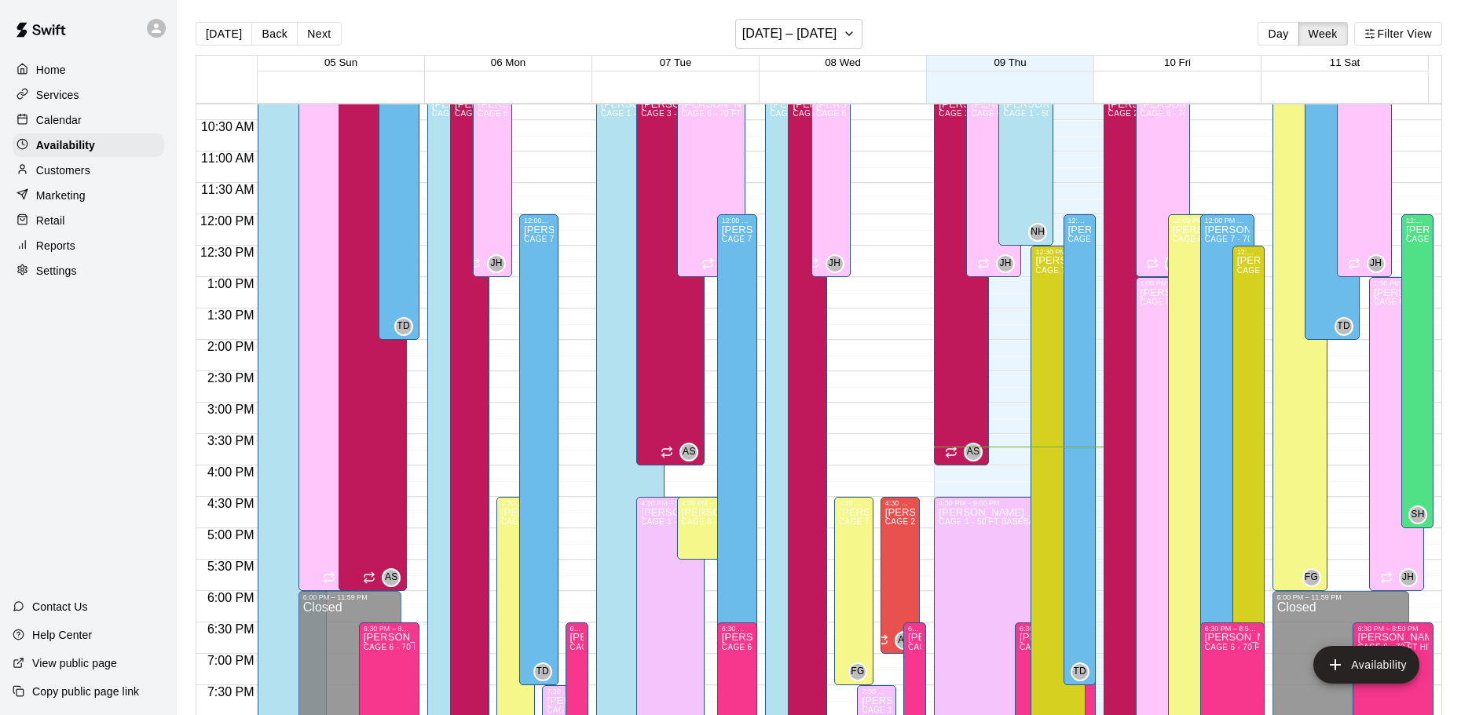
click at [112, 127] on div "Calendar" at bounding box center [89, 120] width 152 height 24
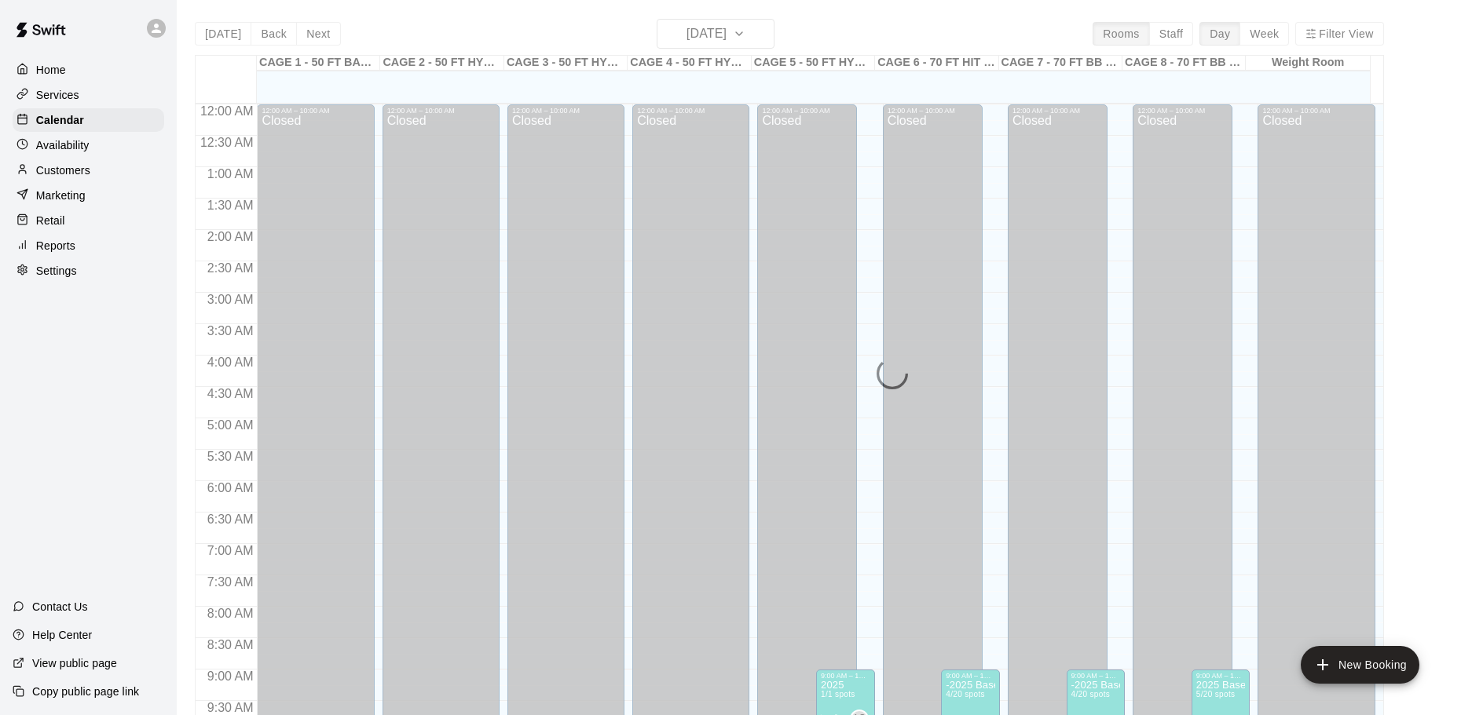
scroll to position [832, 0]
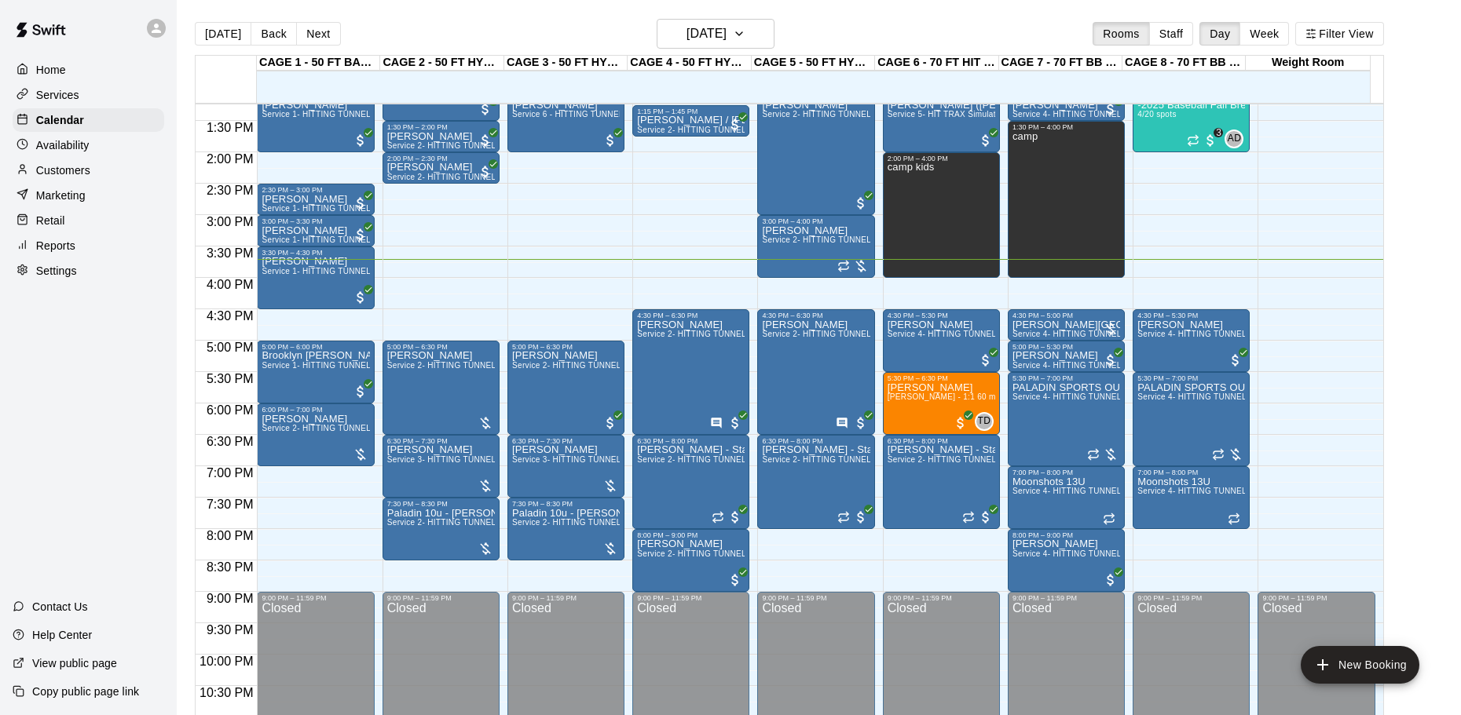
click at [96, 157] on div "Availability" at bounding box center [89, 146] width 152 height 24
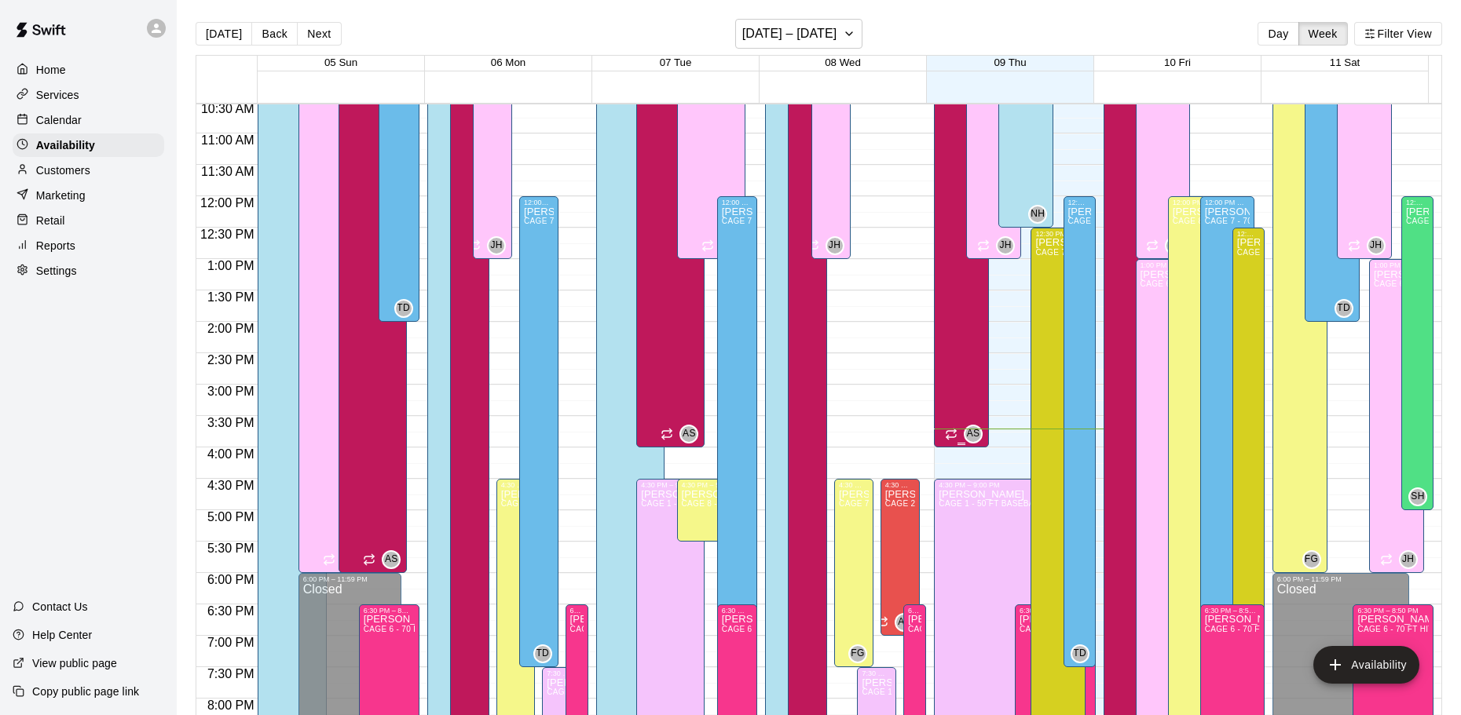
scroll to position [801, 0]
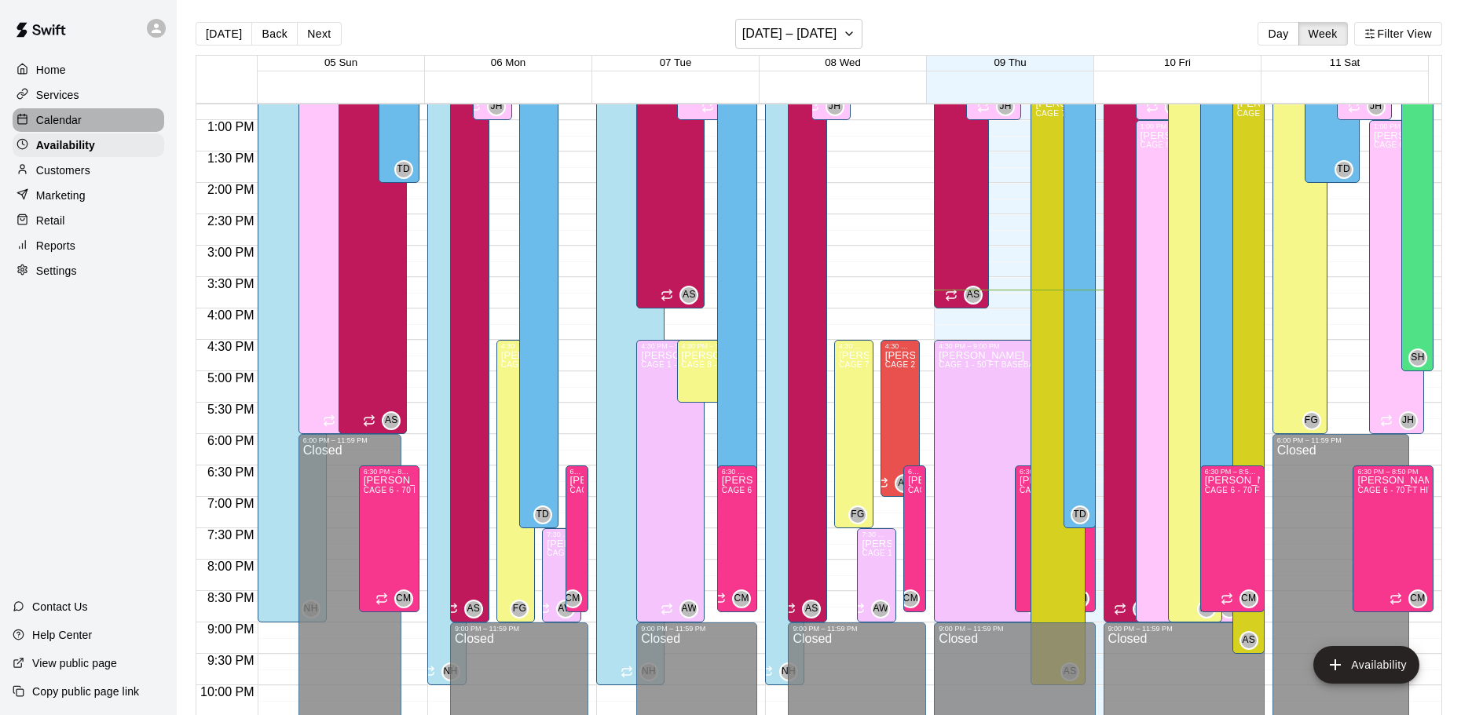
click at [101, 116] on div "Calendar" at bounding box center [89, 120] width 152 height 24
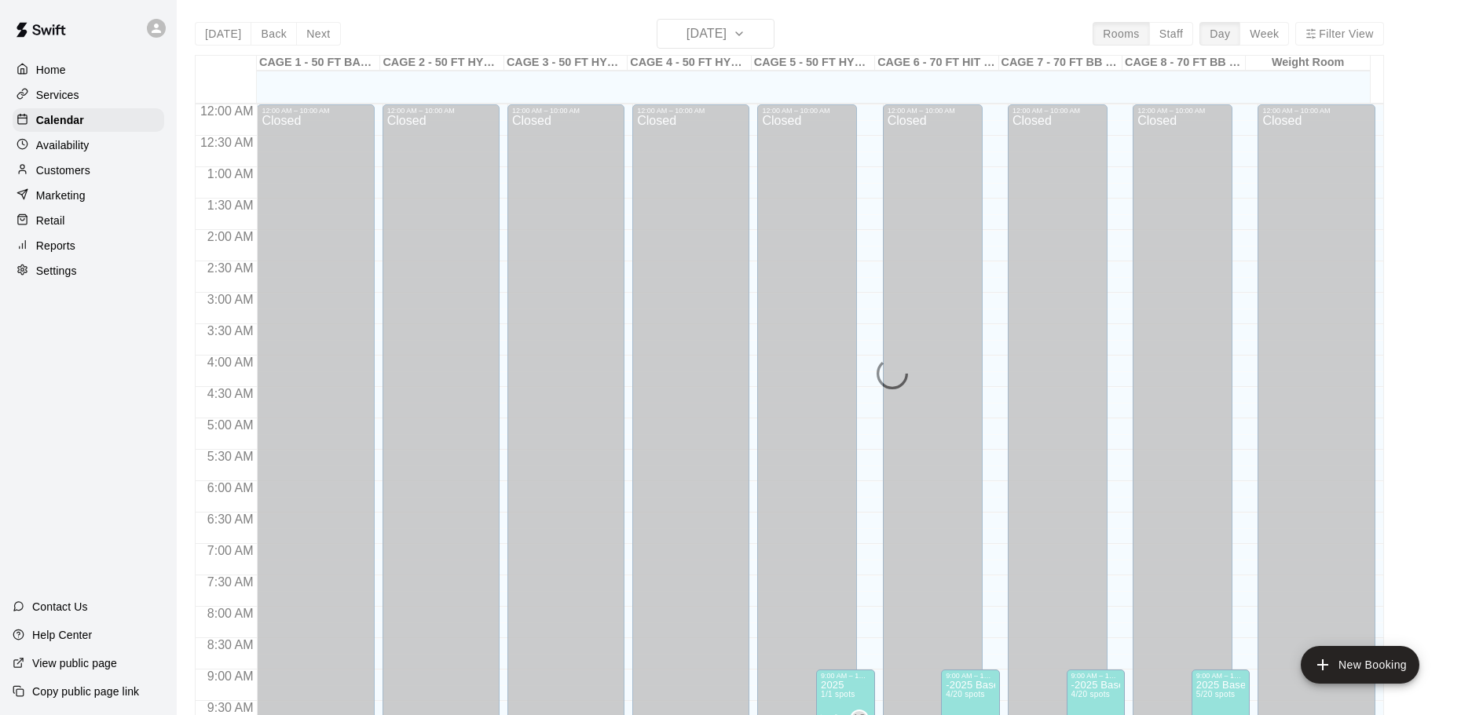
scroll to position [832, 0]
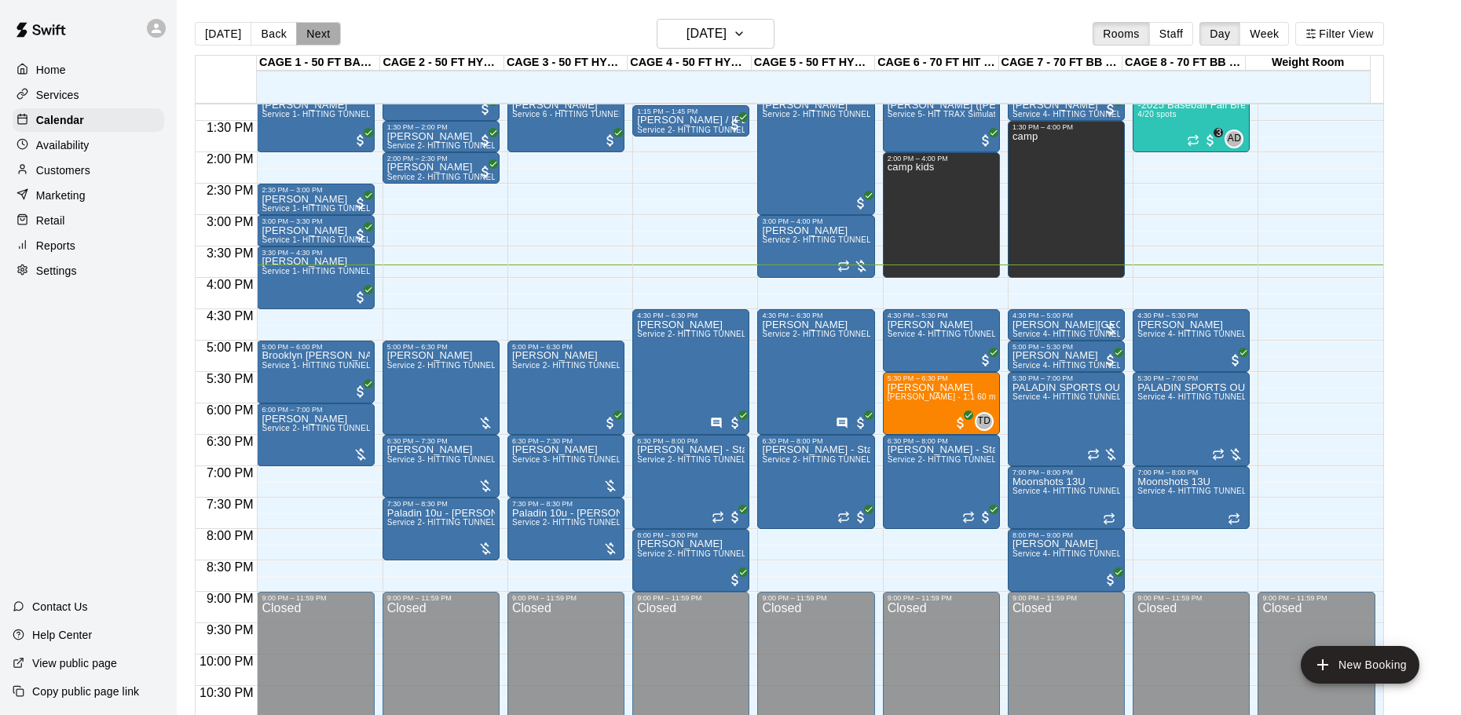
click at [316, 37] on button "Next" at bounding box center [318, 34] width 44 height 24
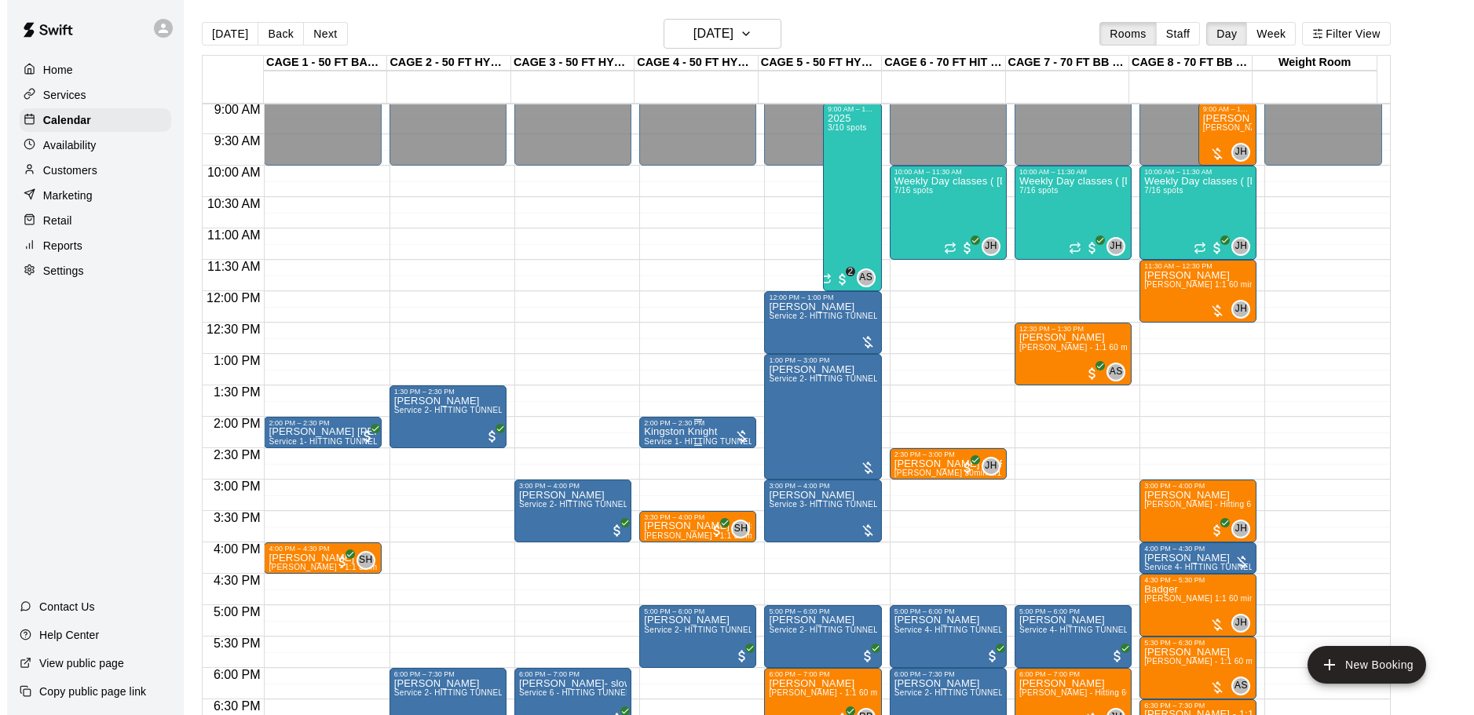
scroll to position [488, 0]
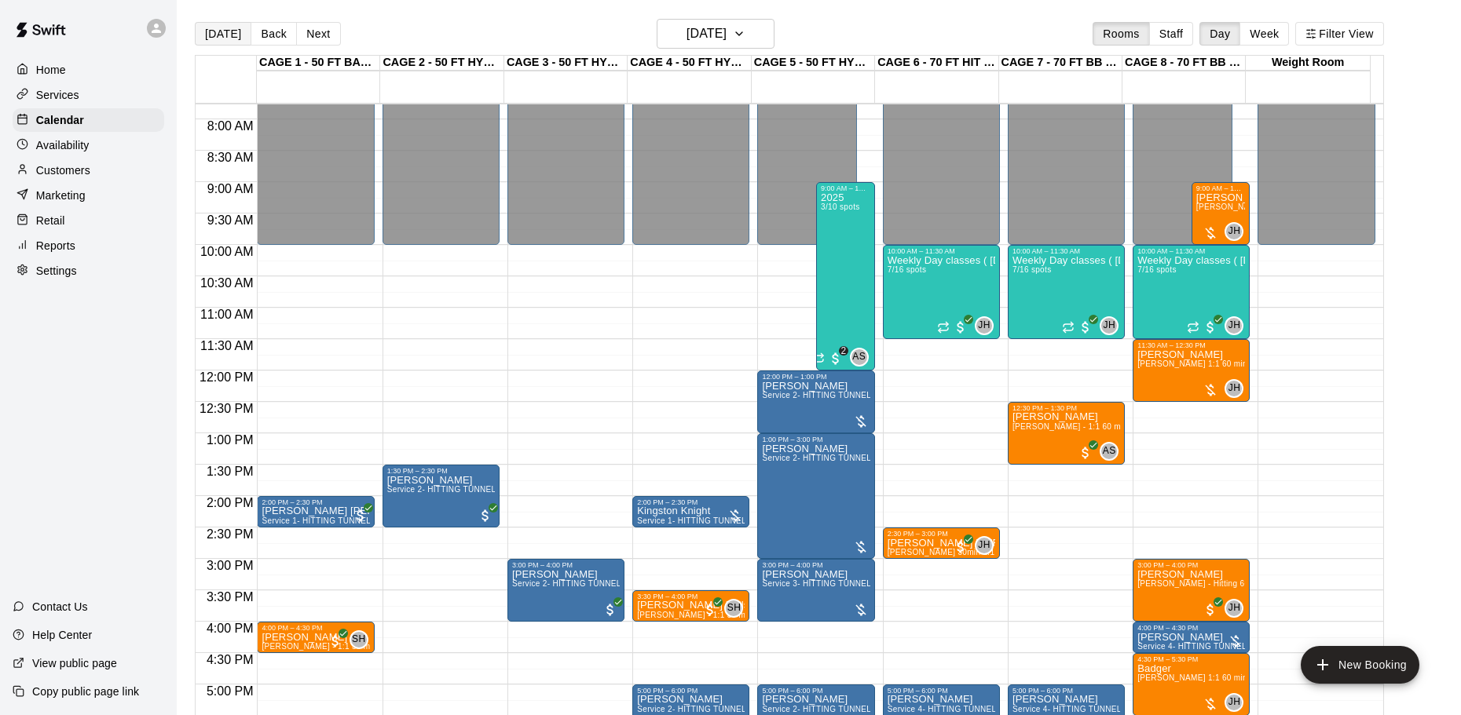
click at [209, 29] on button "[DATE]" at bounding box center [223, 34] width 57 height 24
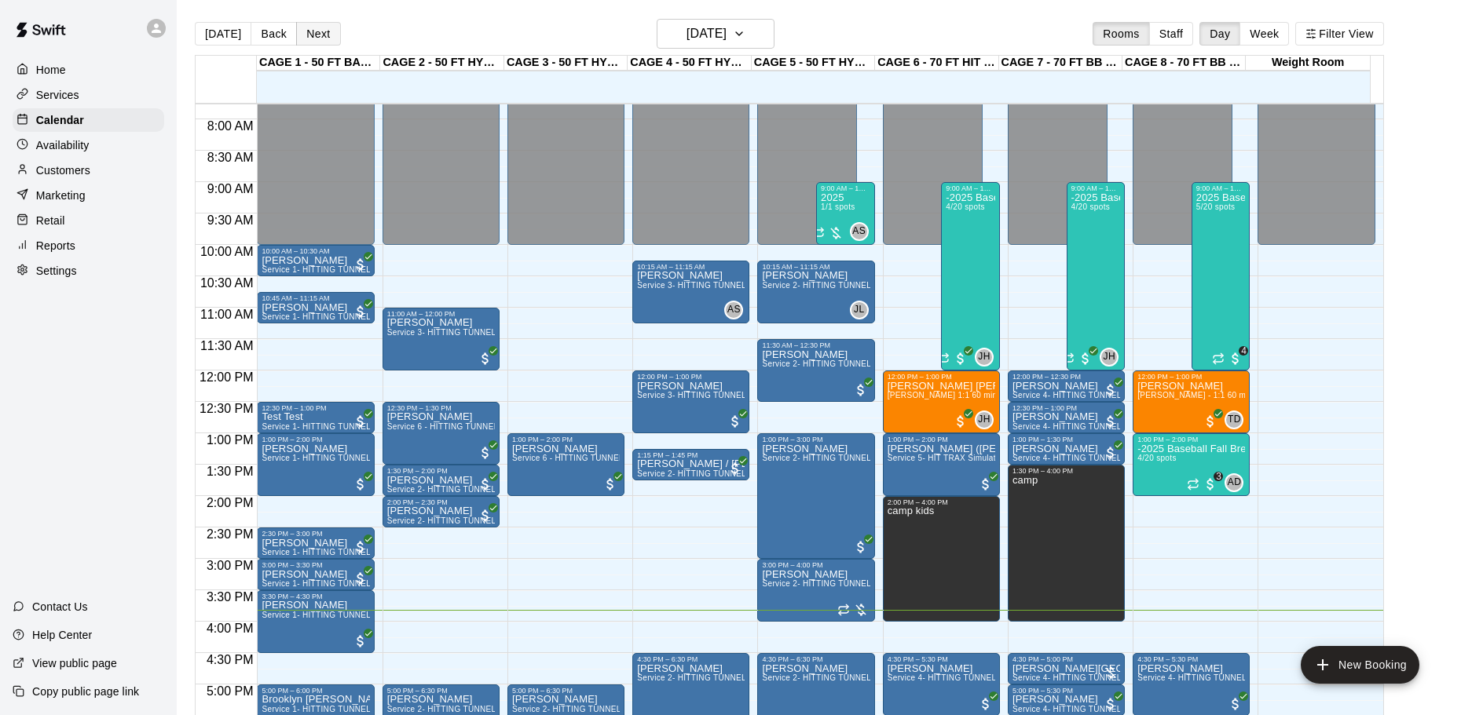
click at [319, 42] on button "Next" at bounding box center [318, 34] width 44 height 24
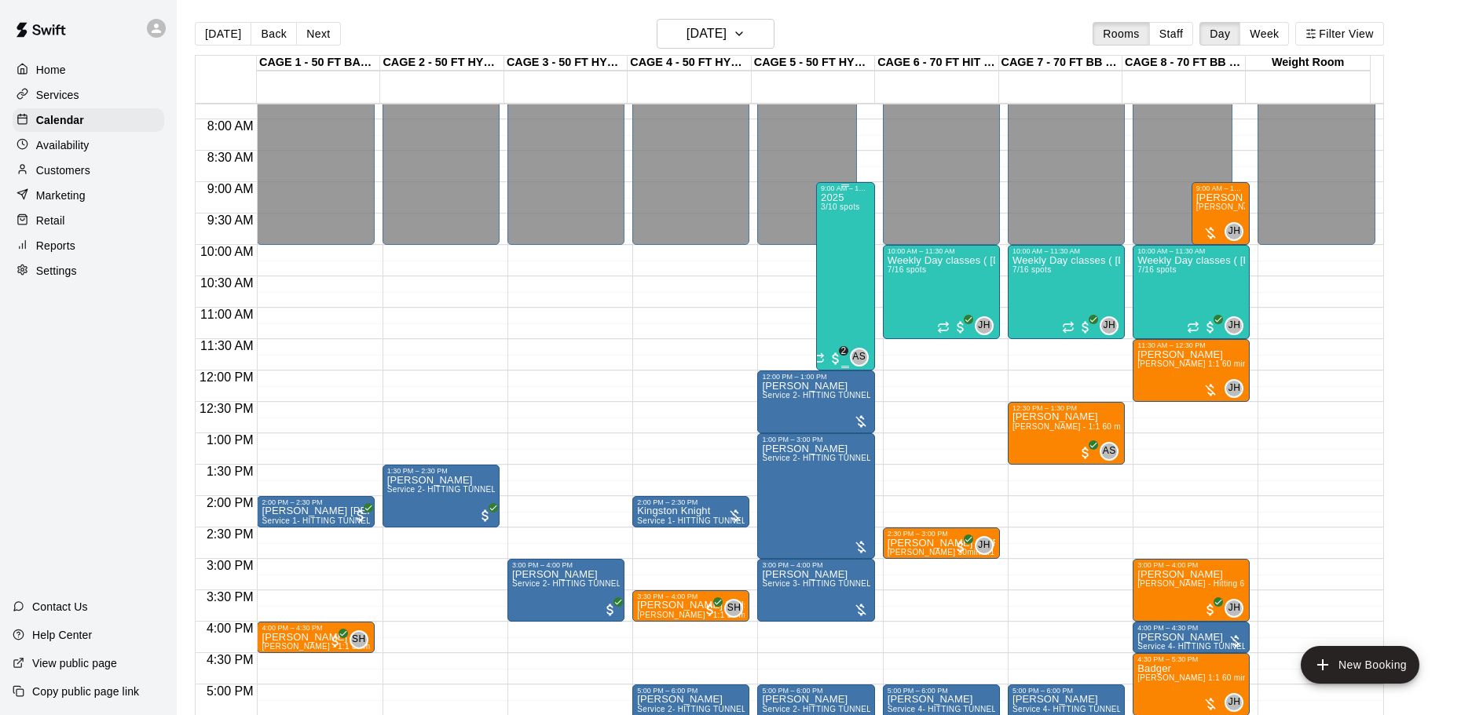
click at [848, 276] on div "2025 3/10 spots" at bounding box center [840, 549] width 38 height 715
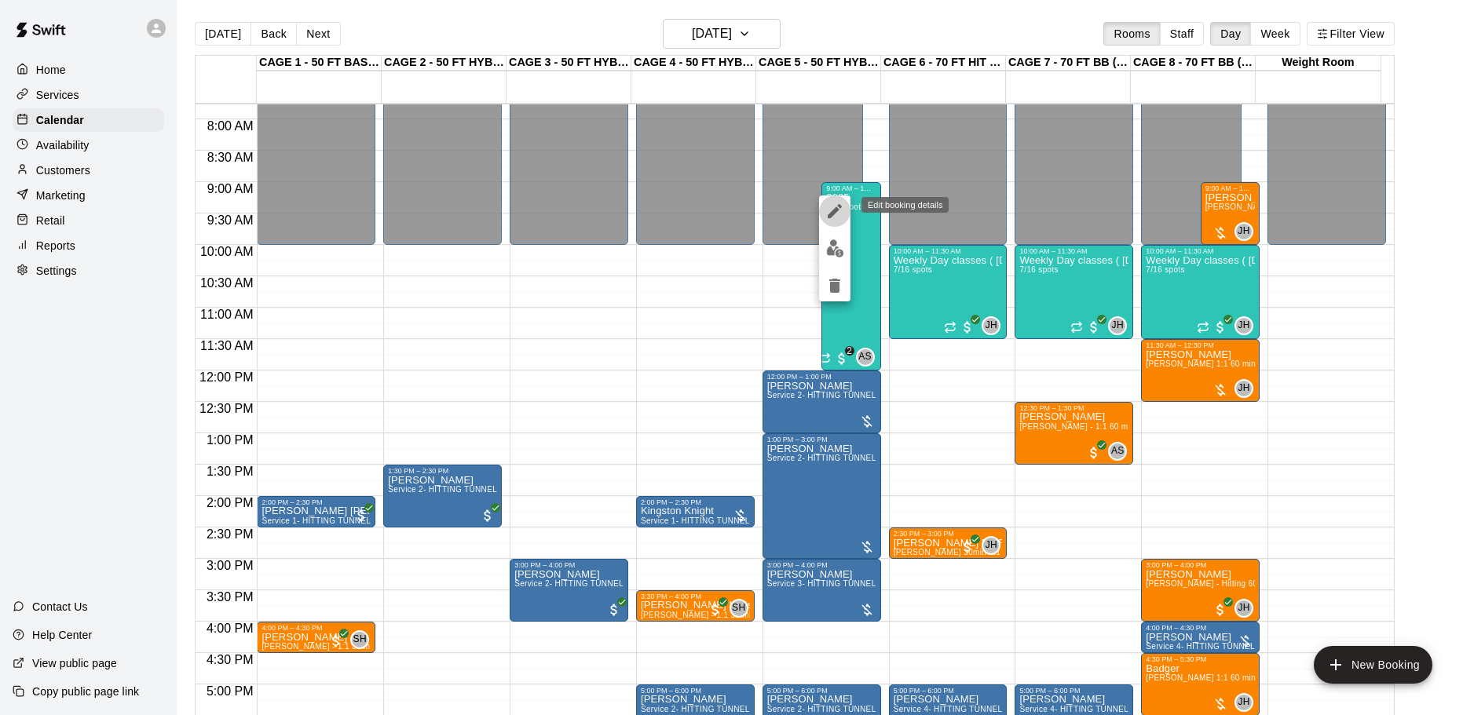
click at [839, 205] on icon "edit" at bounding box center [835, 211] width 14 height 14
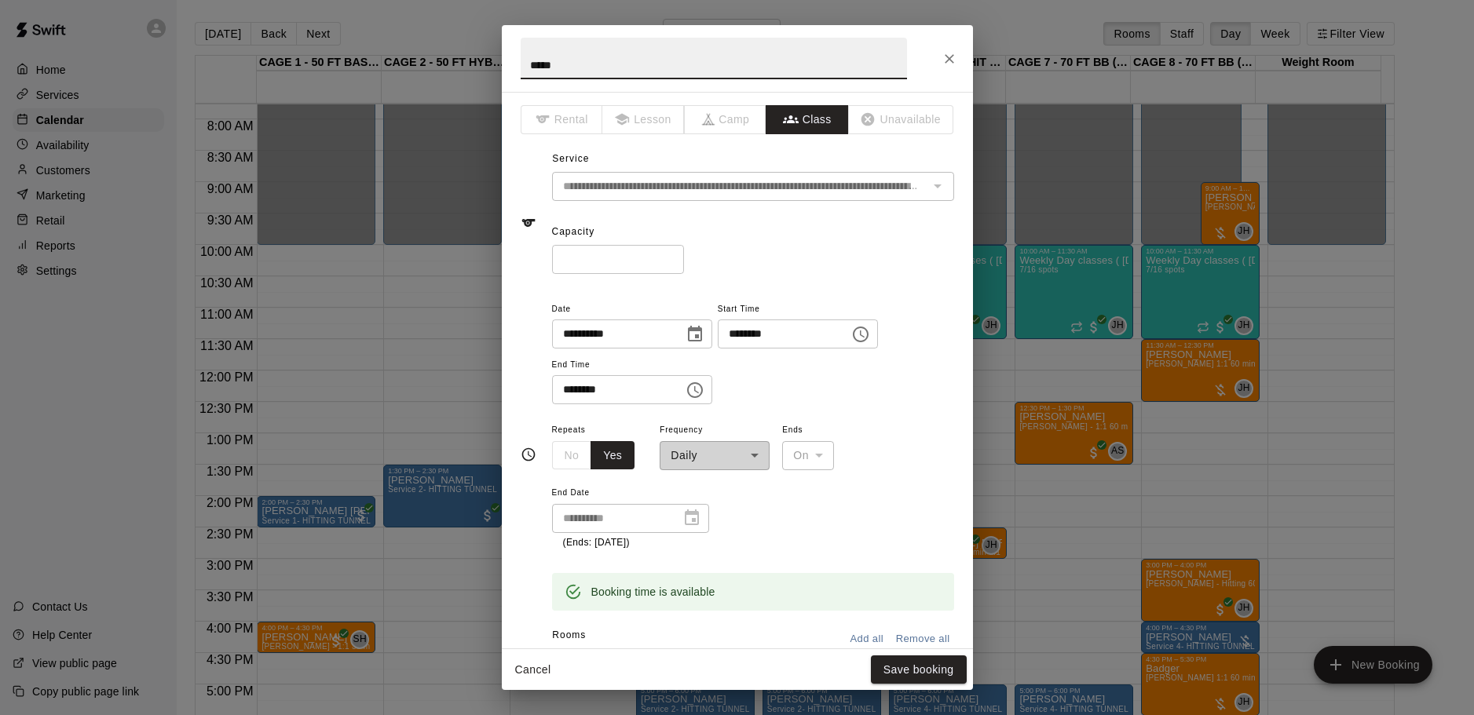
click at [565, 389] on input "********" at bounding box center [612, 389] width 121 height 29
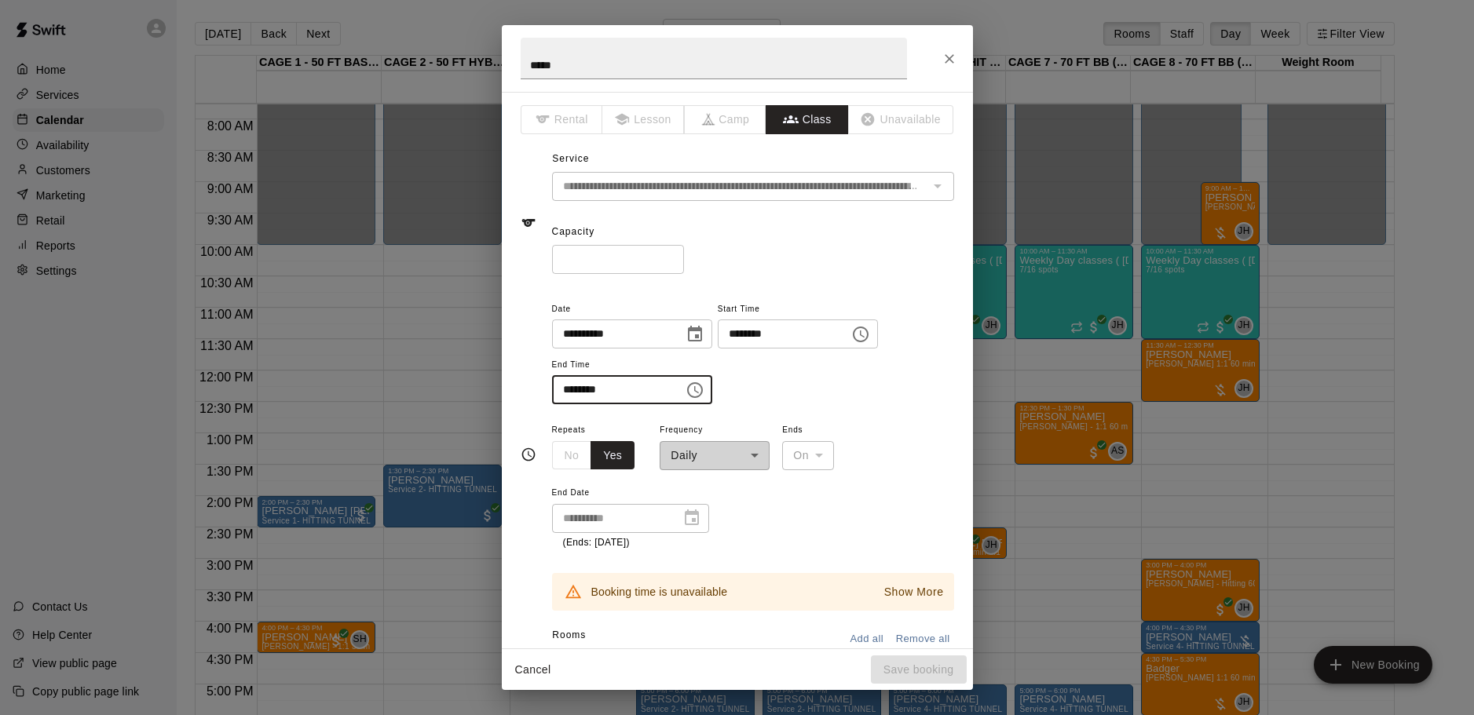
click at [889, 513] on div "**********" at bounding box center [753, 485] width 402 height 130
click at [606, 389] on input "********" at bounding box center [612, 389] width 121 height 29
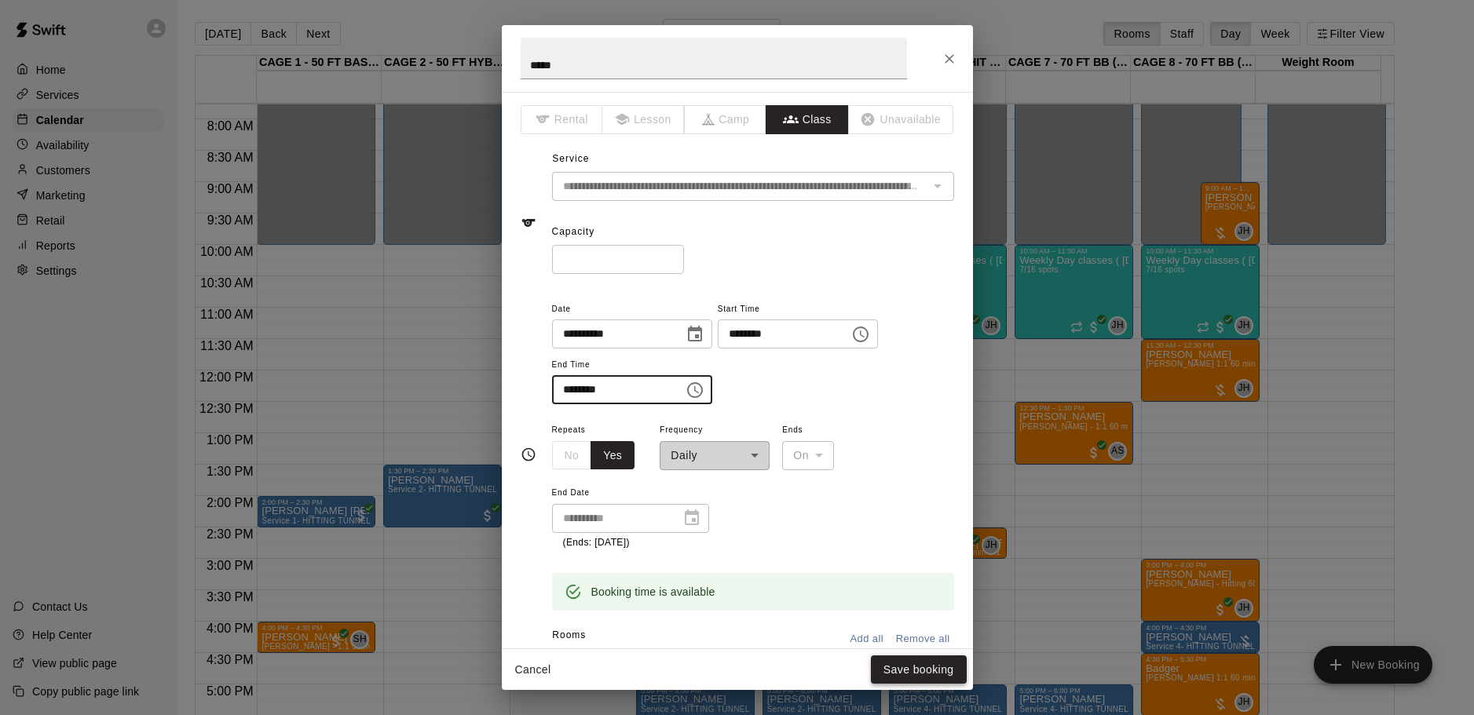
type input "********"
click at [895, 676] on button "Save booking" at bounding box center [919, 670] width 96 height 29
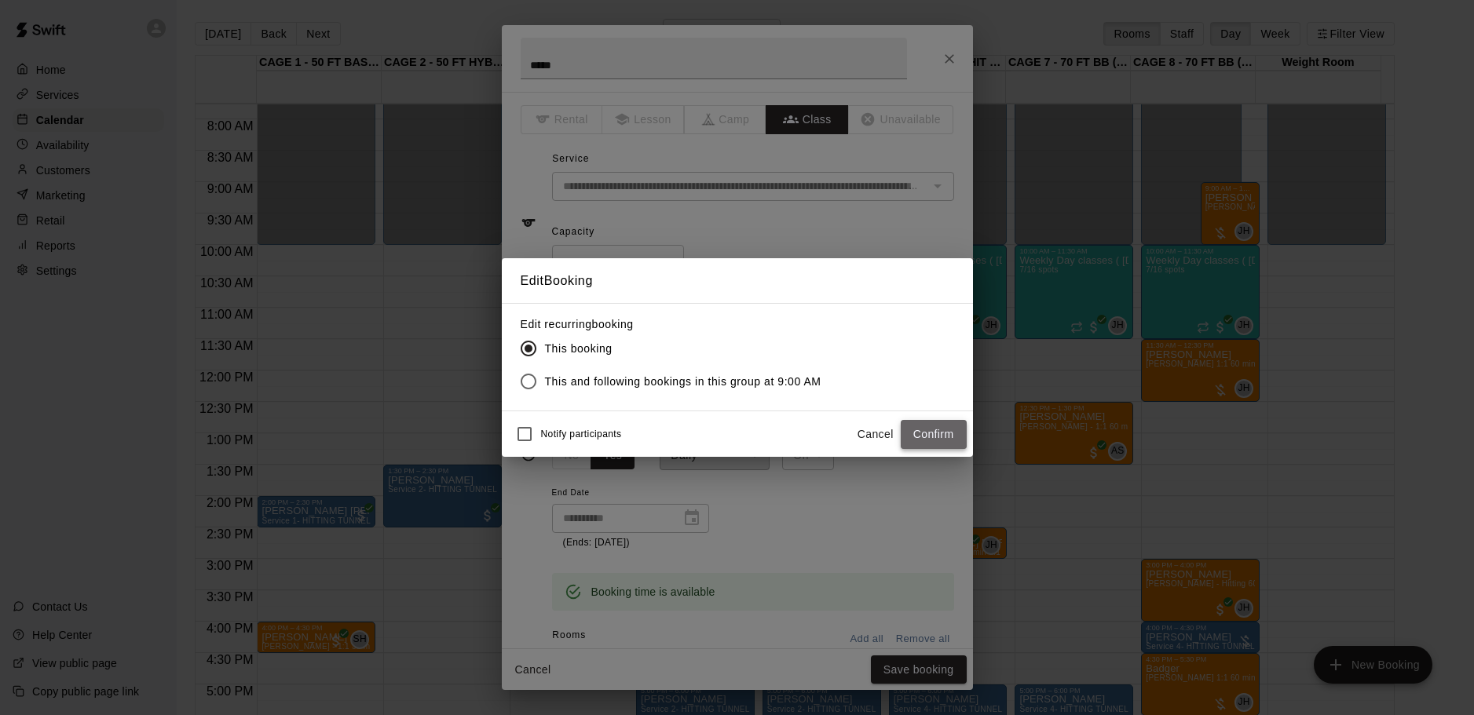
click at [927, 440] on button "Confirm" at bounding box center [934, 434] width 66 height 29
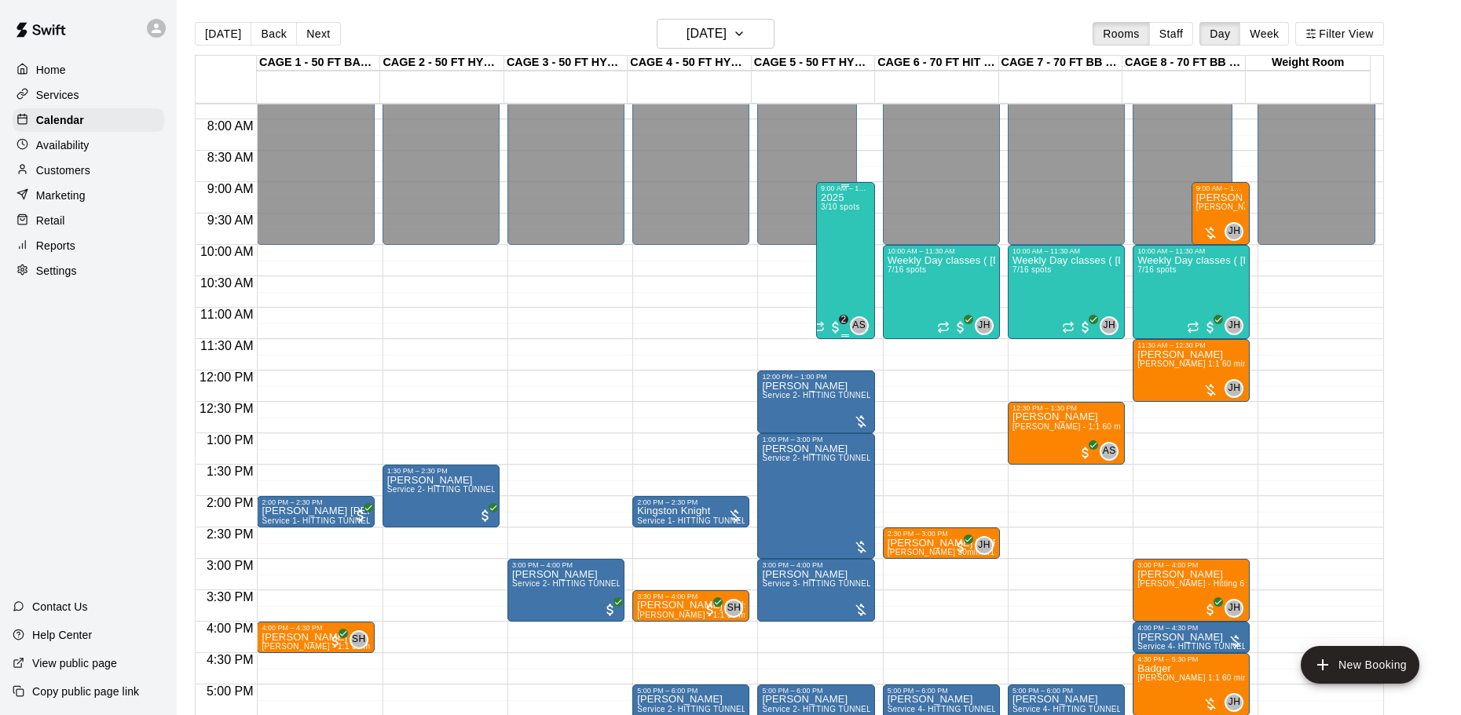
click at [836, 254] on div "2025 3/10 spots" at bounding box center [840, 549] width 38 height 715
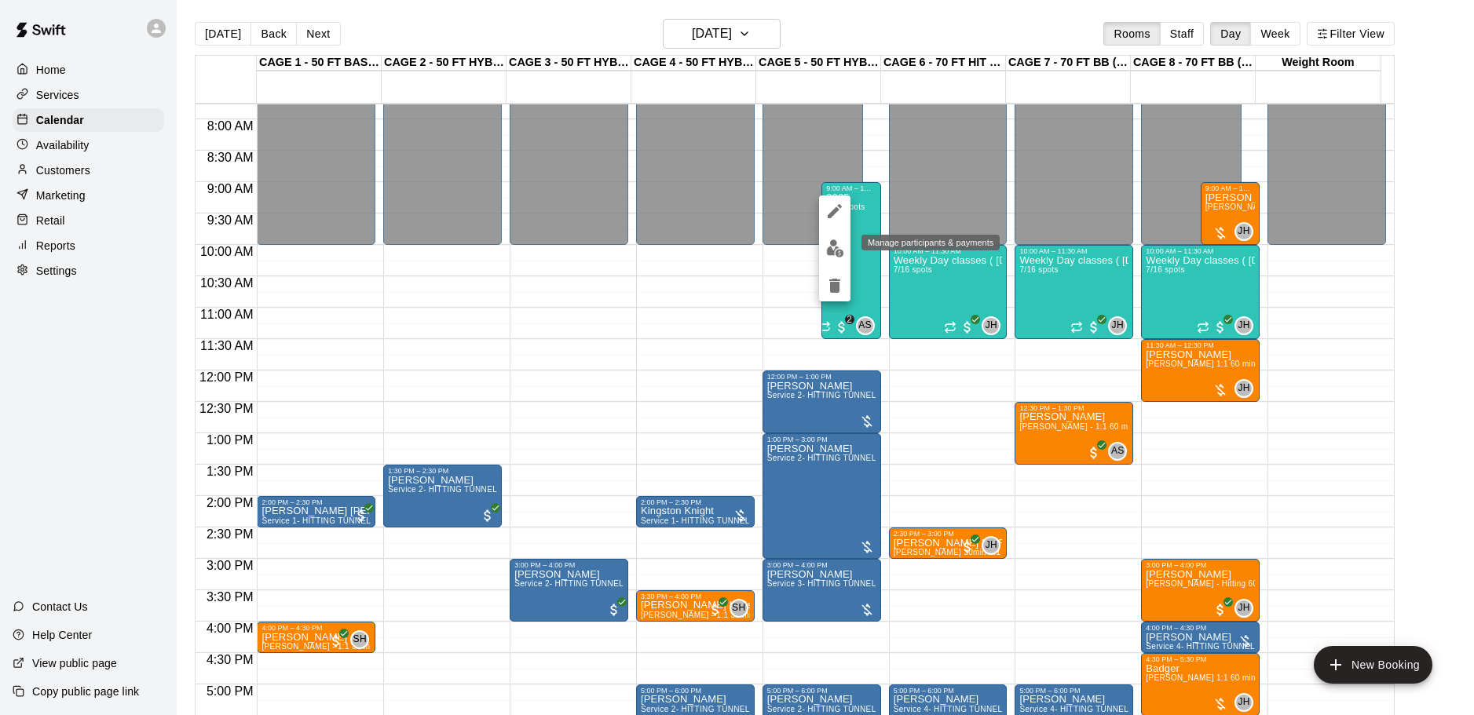
click at [833, 251] on img "edit" at bounding box center [835, 249] width 18 height 18
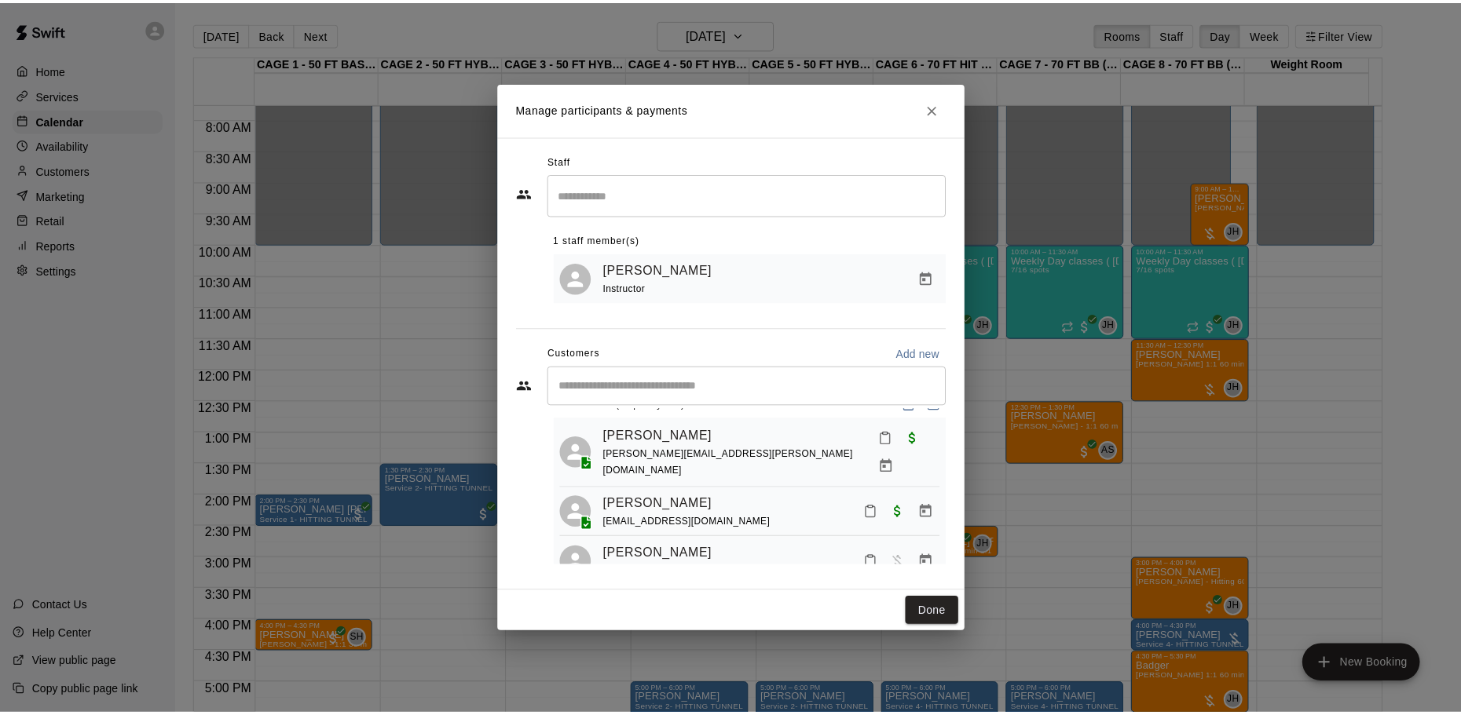
scroll to position [44, 0]
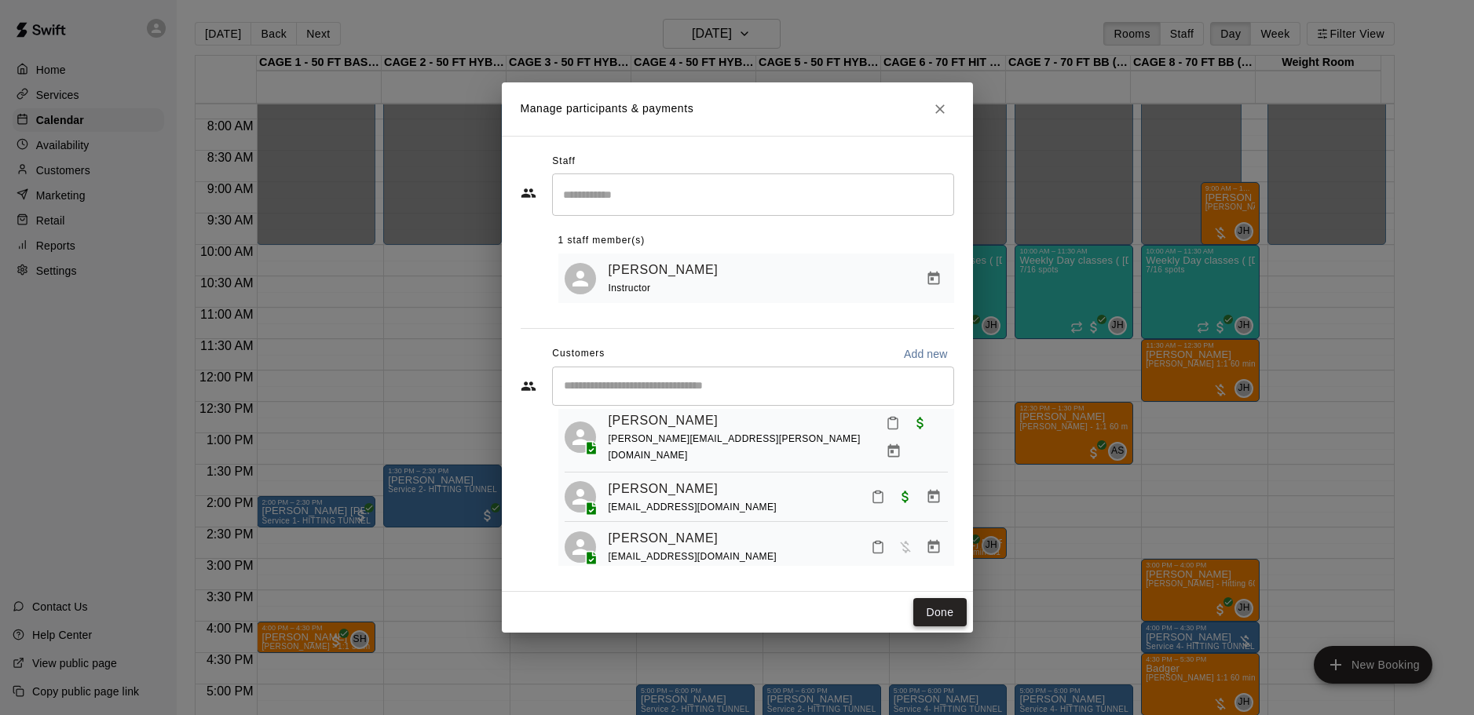
click at [925, 624] on button "Done" at bounding box center [939, 612] width 53 height 29
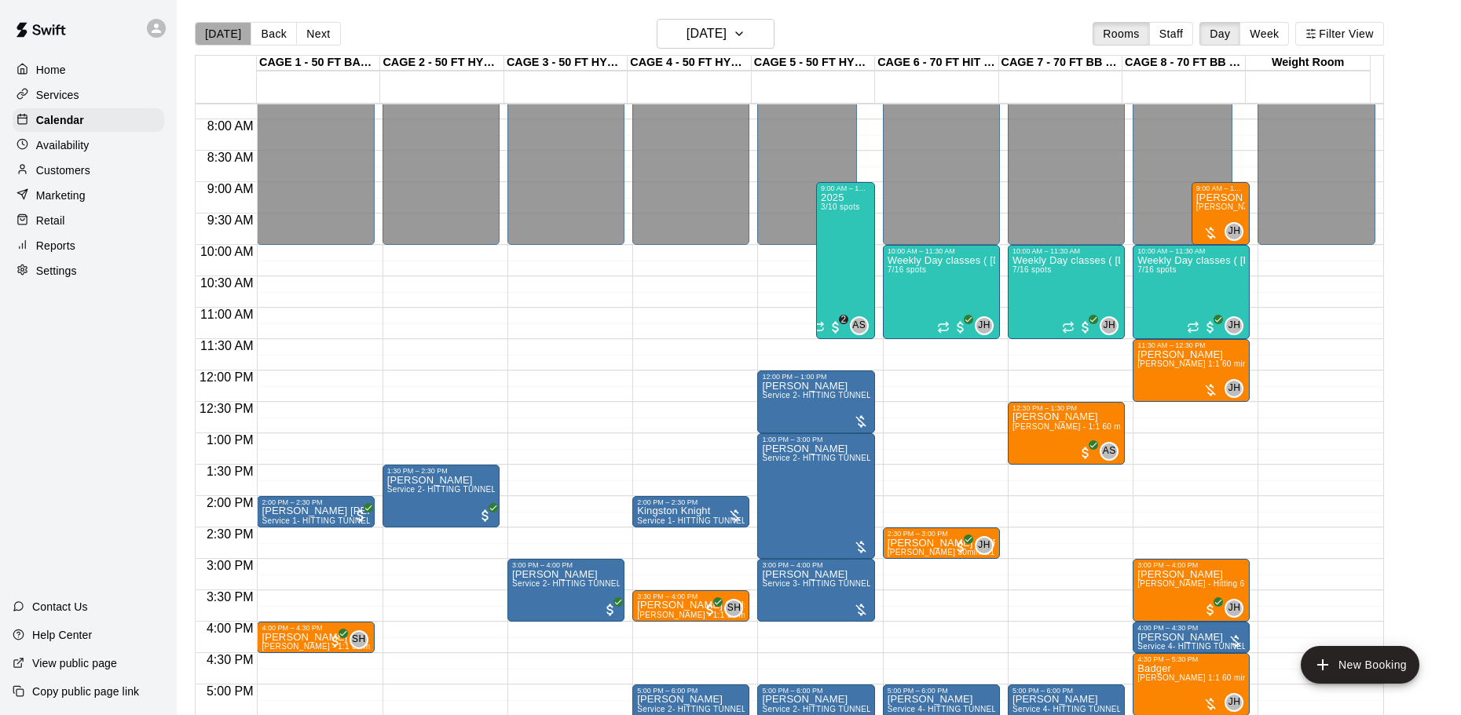
click at [236, 35] on button "[DATE]" at bounding box center [223, 34] width 57 height 24
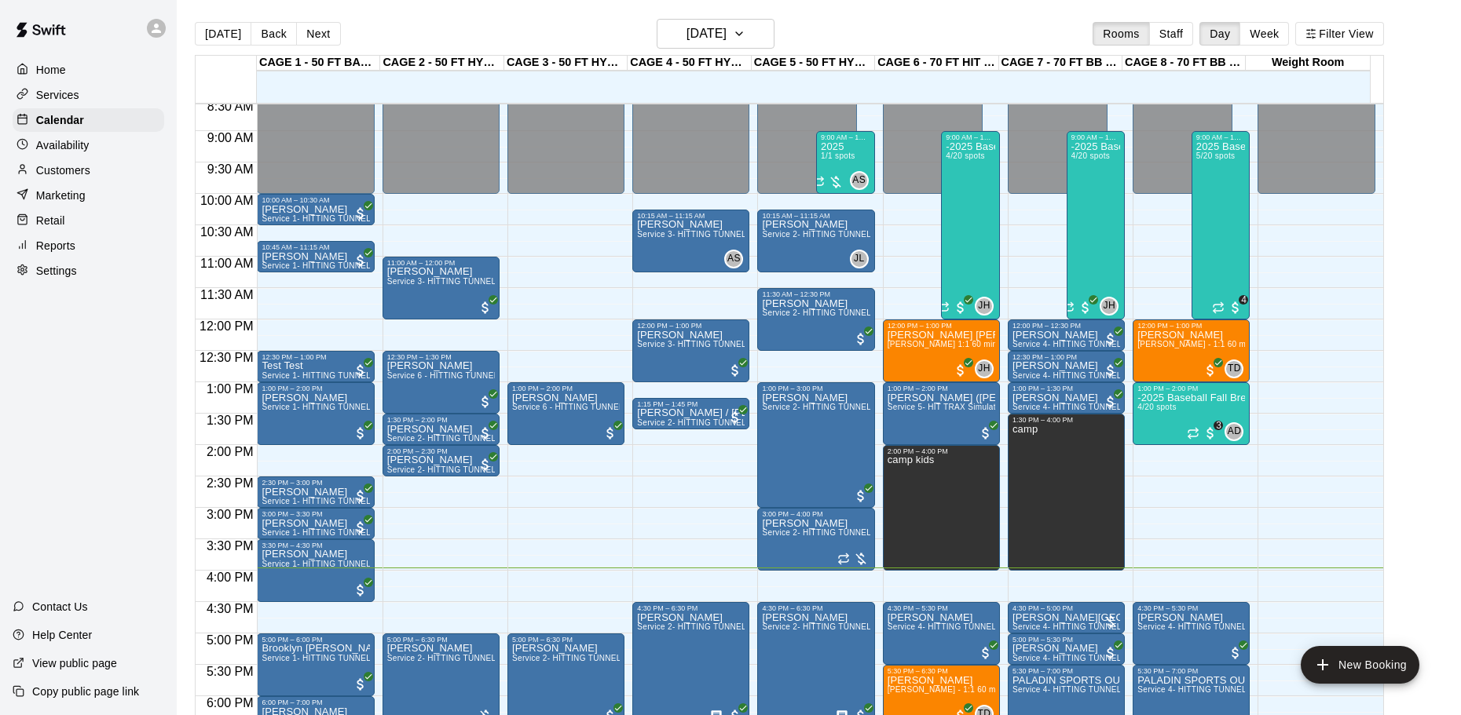
scroll to position [566, 0]
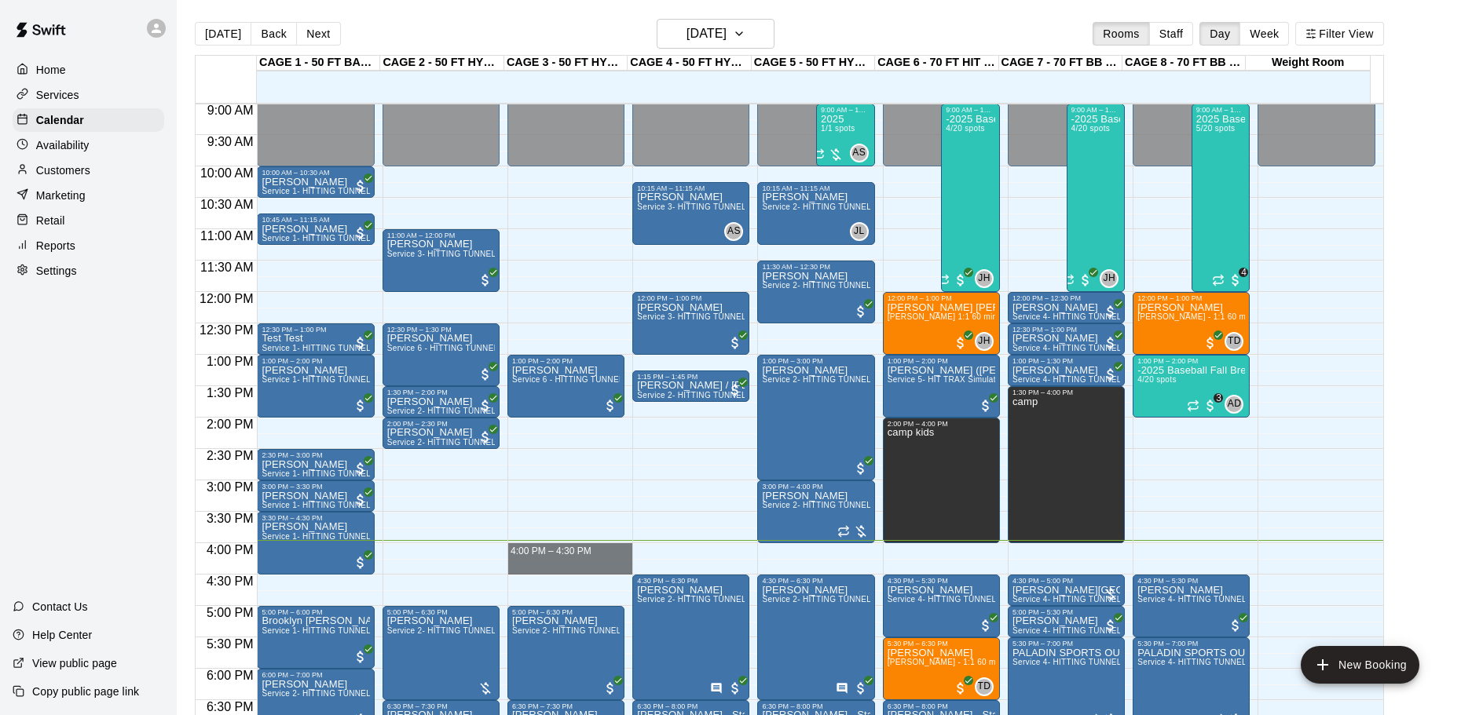
drag, startPoint x: 563, startPoint y: 549, endPoint x: 566, endPoint y: 568, distance: 19.1
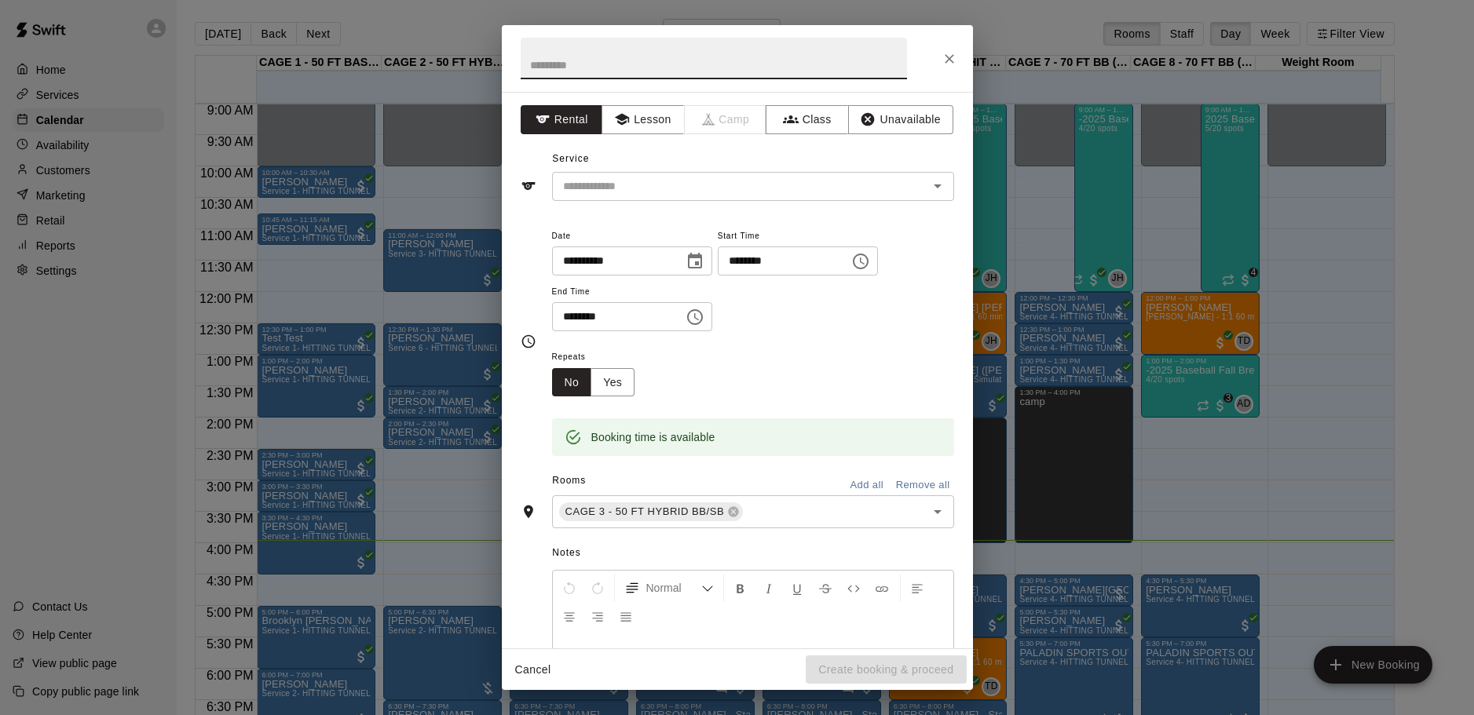
click at [639, 170] on div "Service ​" at bounding box center [738, 174] width 434 height 54
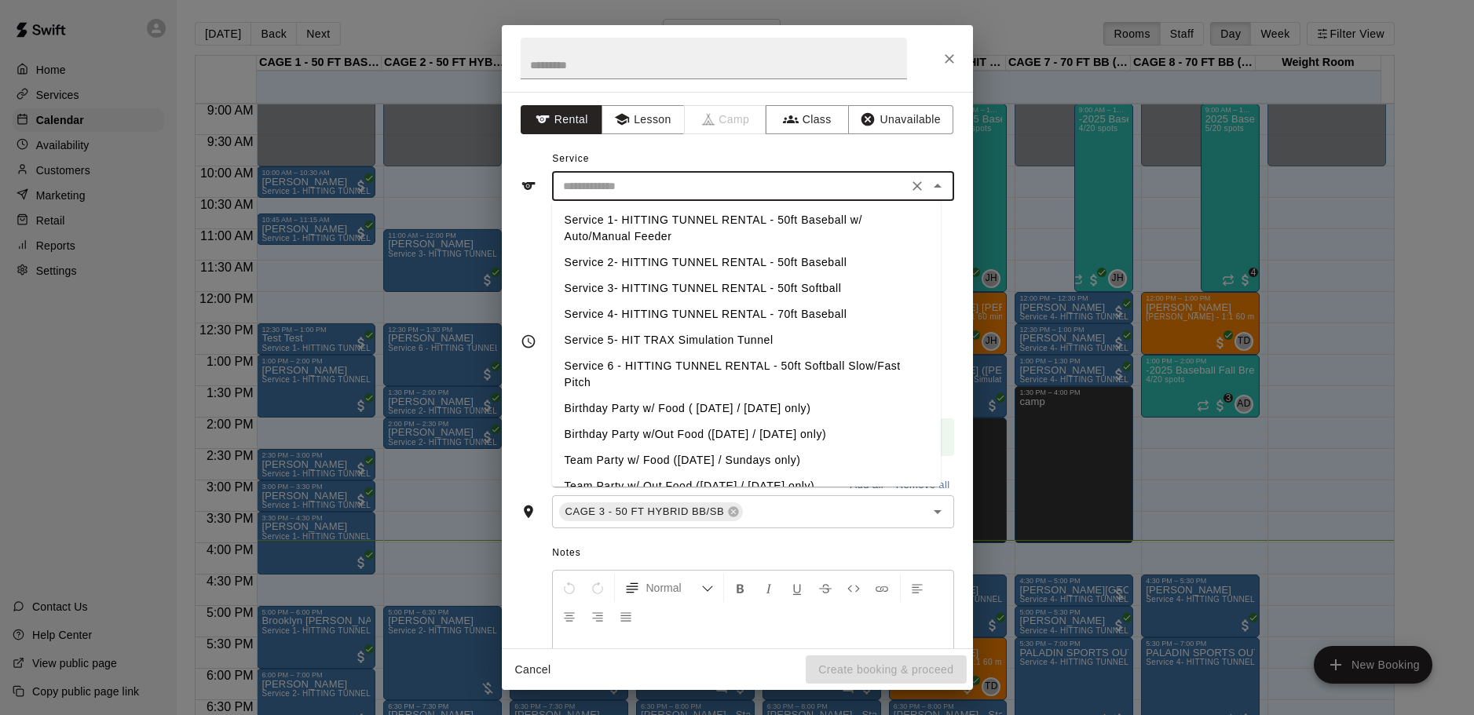
click at [648, 190] on input "text" at bounding box center [730, 187] width 346 height 20
click at [818, 286] on li "Service 3- HITTING TUNNEL RENTAL - 50ft Softball" at bounding box center [746, 289] width 389 height 26
type input "**********"
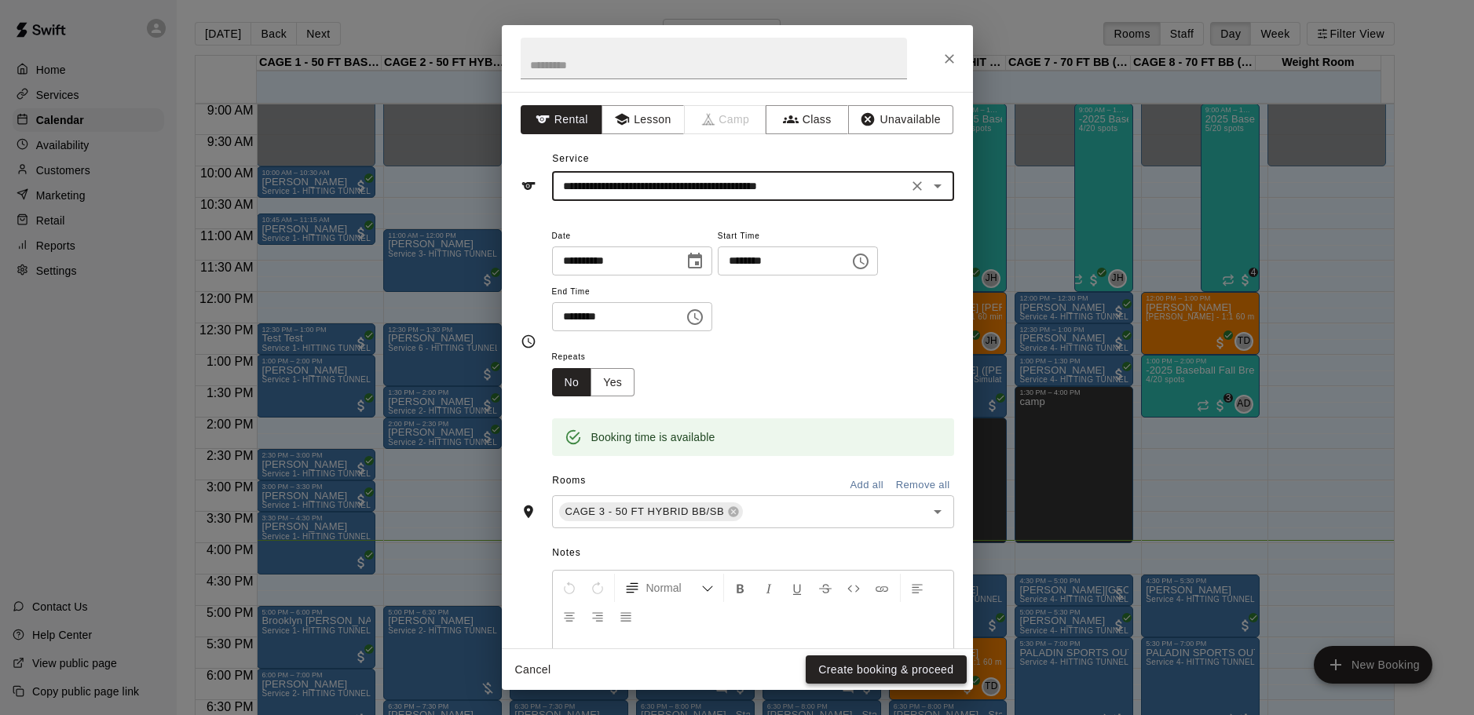
click at [924, 668] on button "Create booking & proceed" at bounding box center [886, 670] width 160 height 29
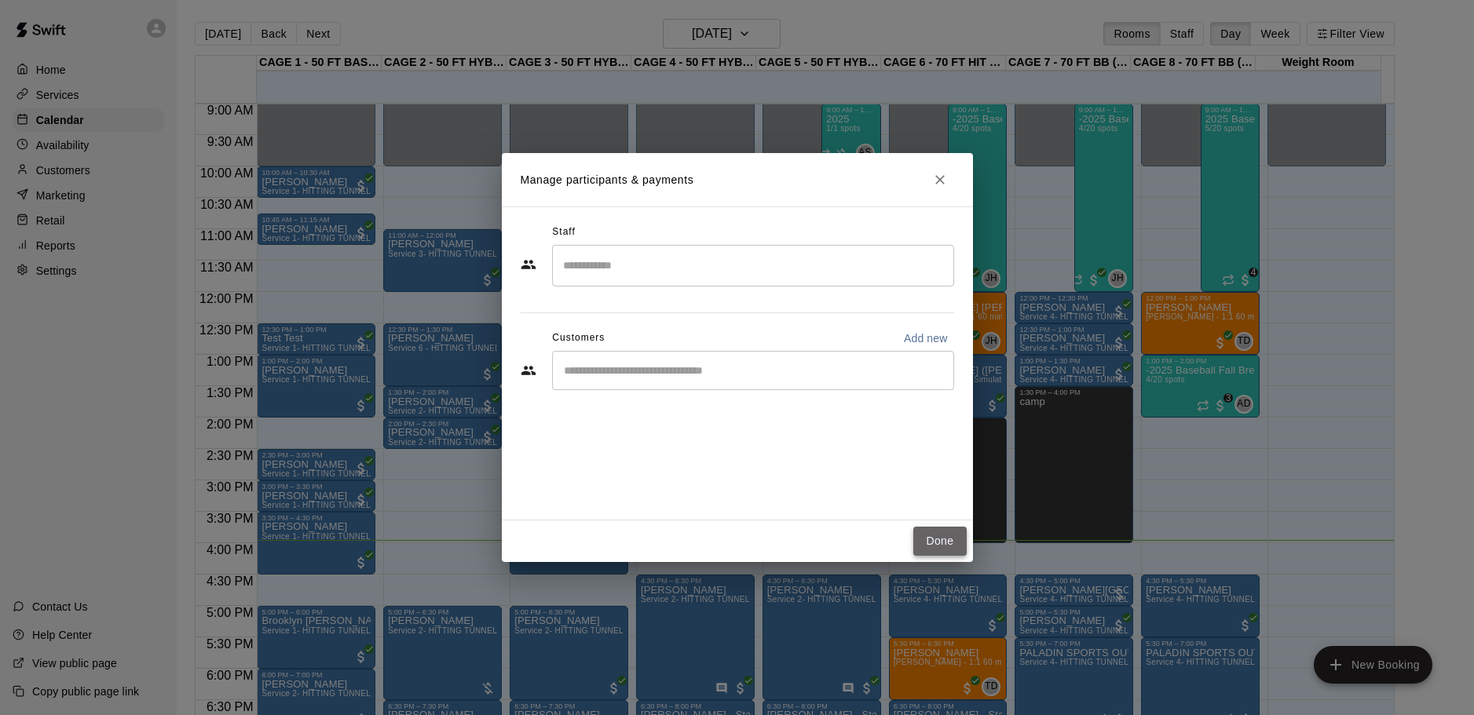
click at [935, 529] on button "Done" at bounding box center [939, 541] width 53 height 29
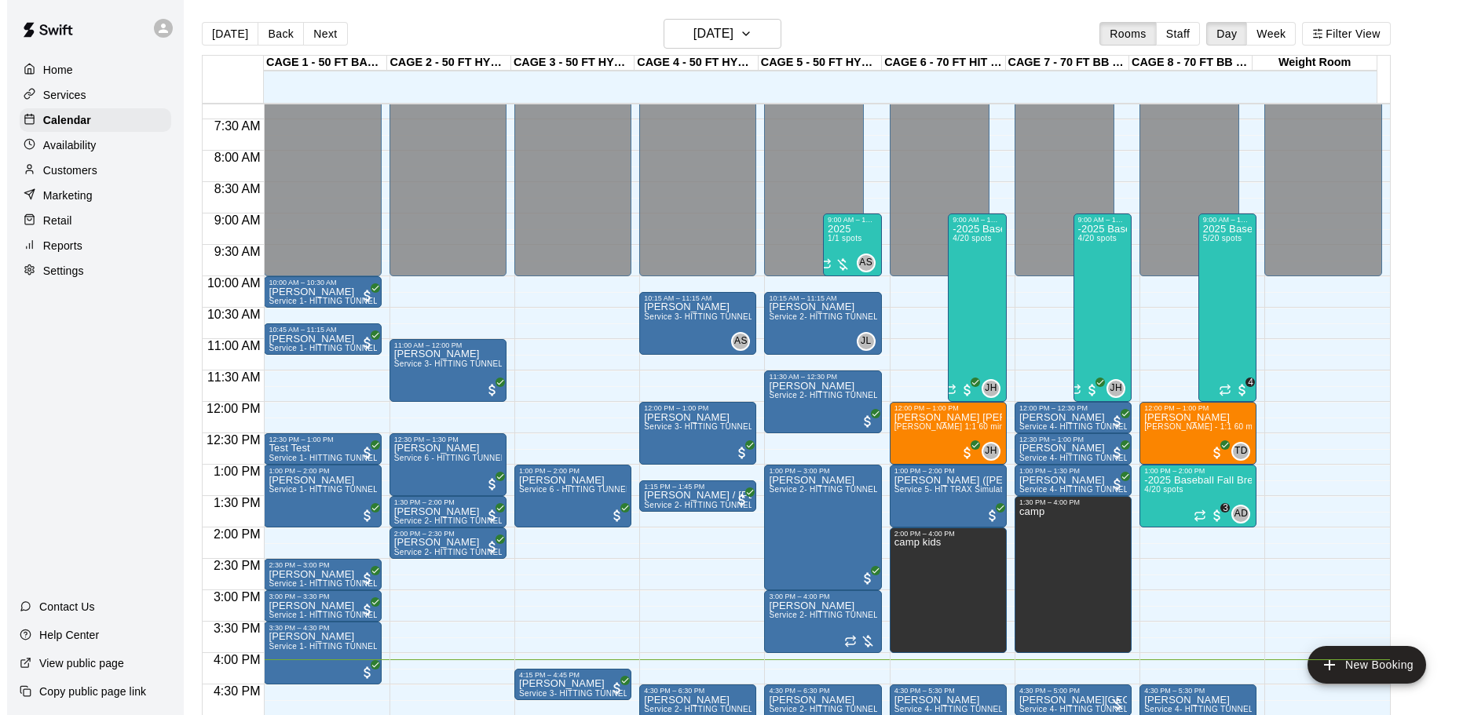
scroll to position [516, 0]
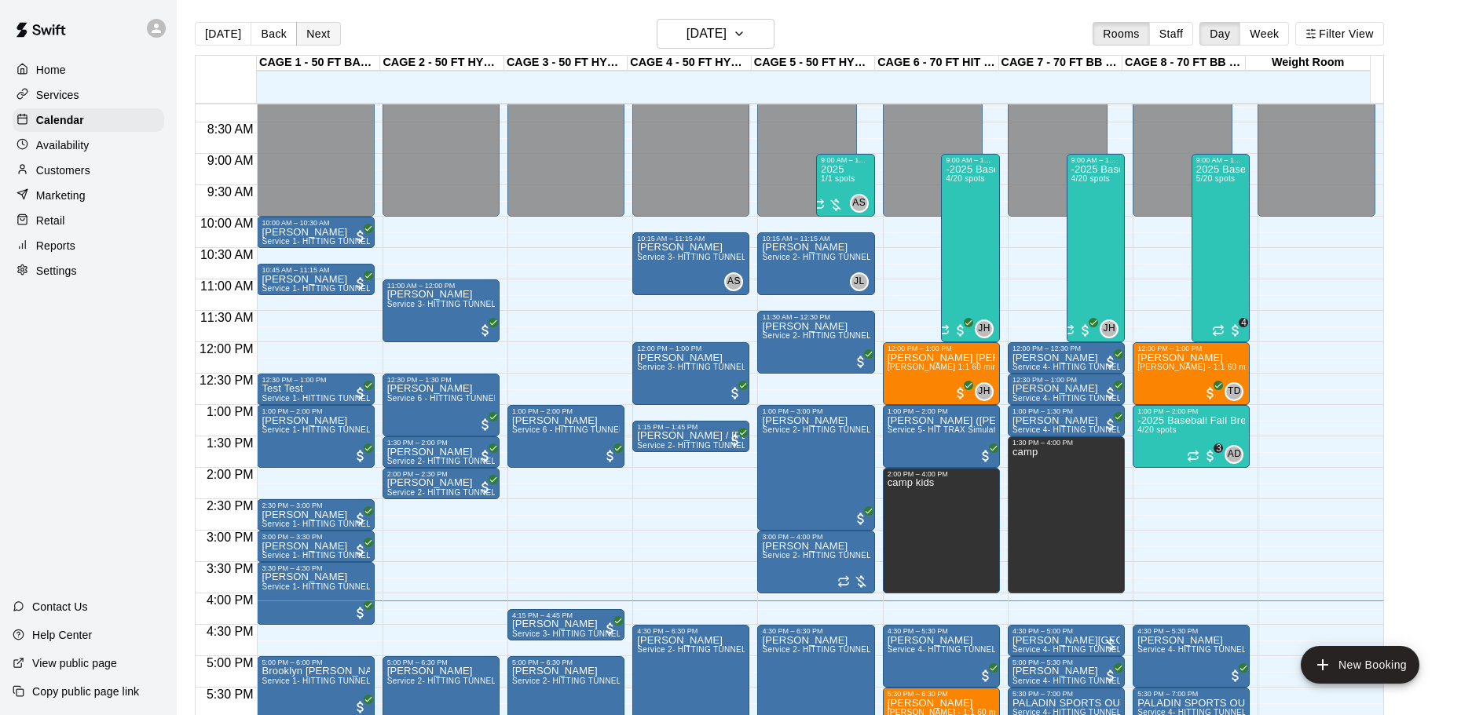
click at [321, 35] on button "Next" at bounding box center [318, 34] width 44 height 24
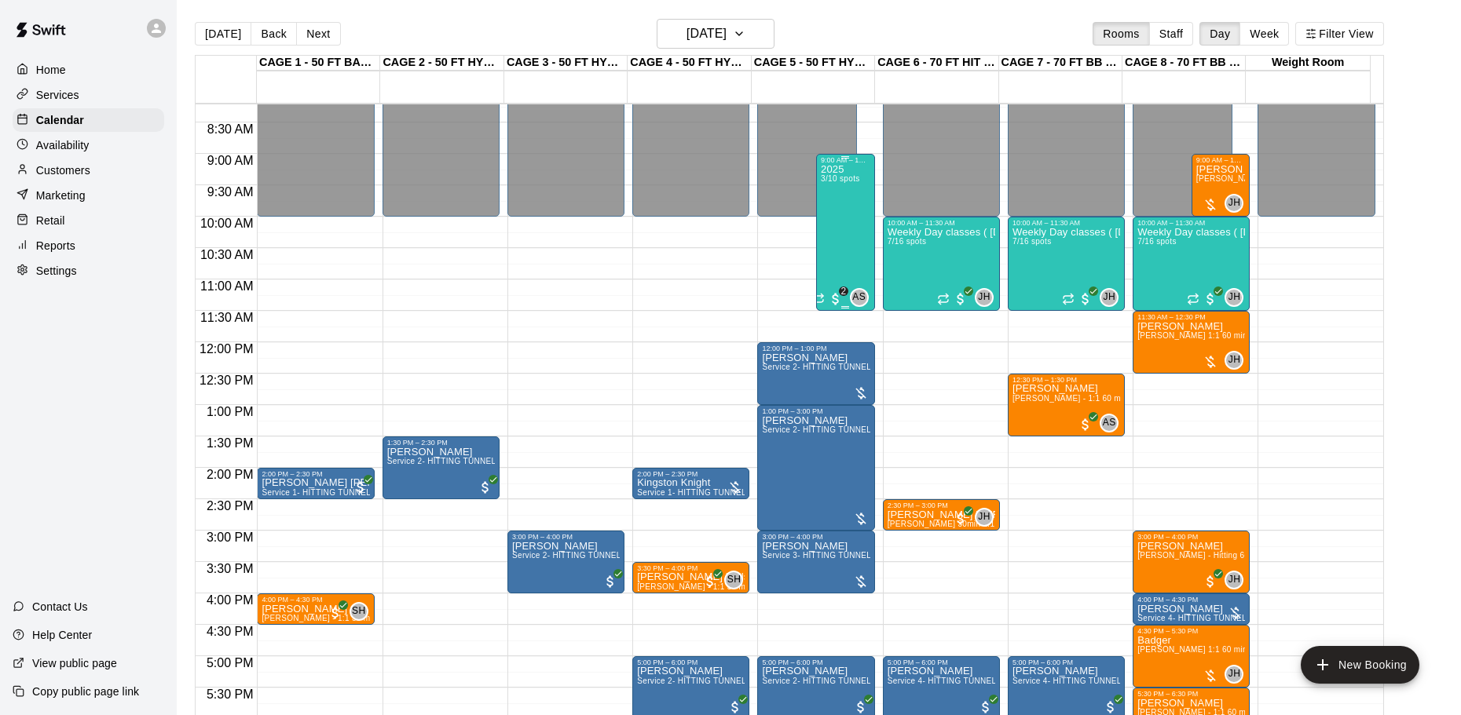
click at [853, 209] on div "2025 3/10 spots" at bounding box center [840, 521] width 38 height 715
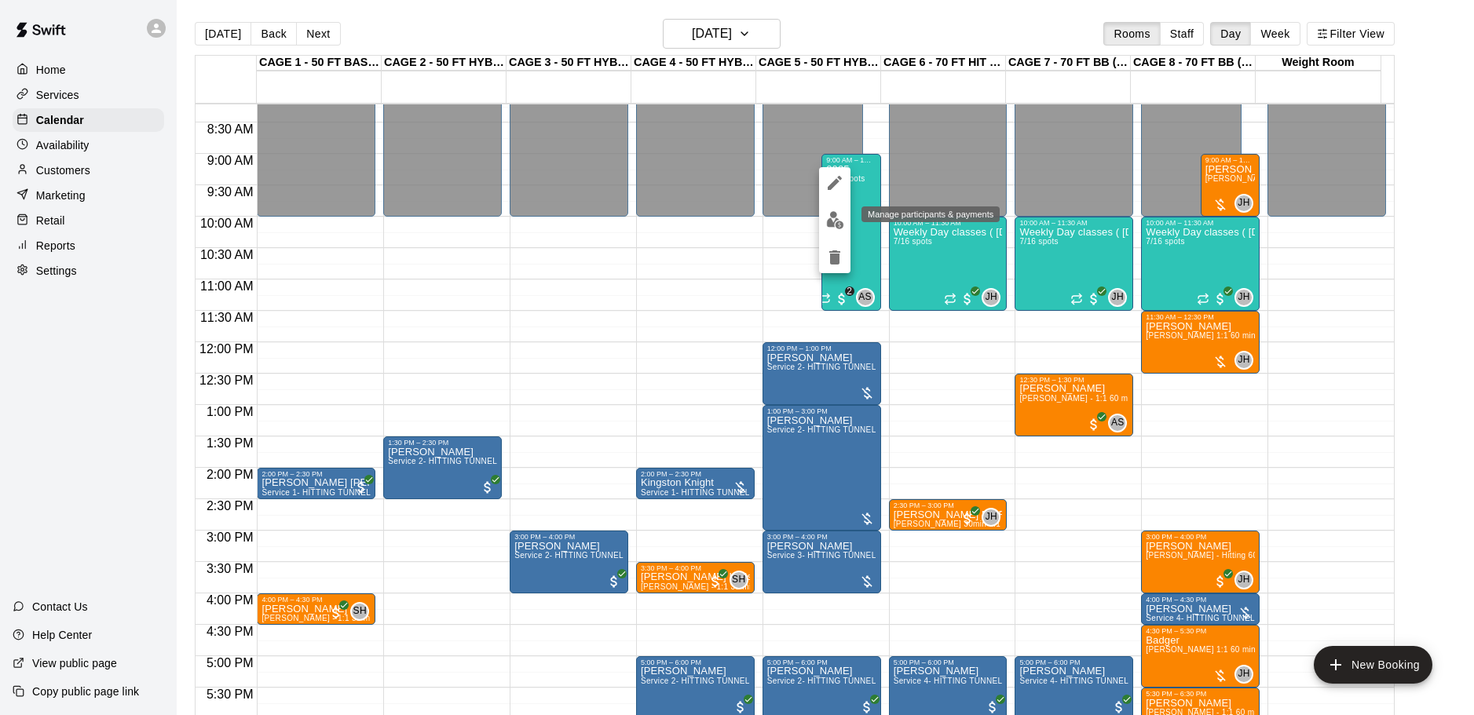
click at [832, 221] on img "edit" at bounding box center [835, 220] width 18 height 18
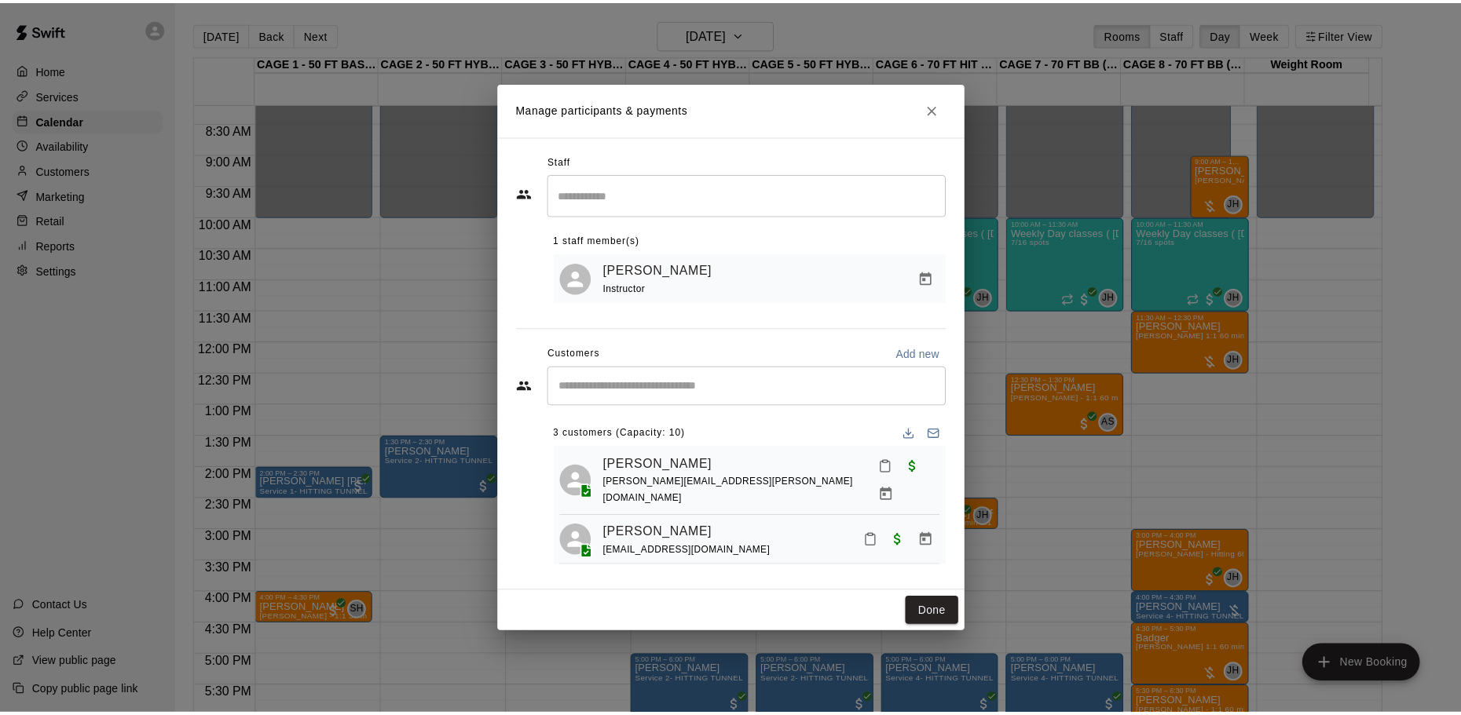
scroll to position [44, 0]
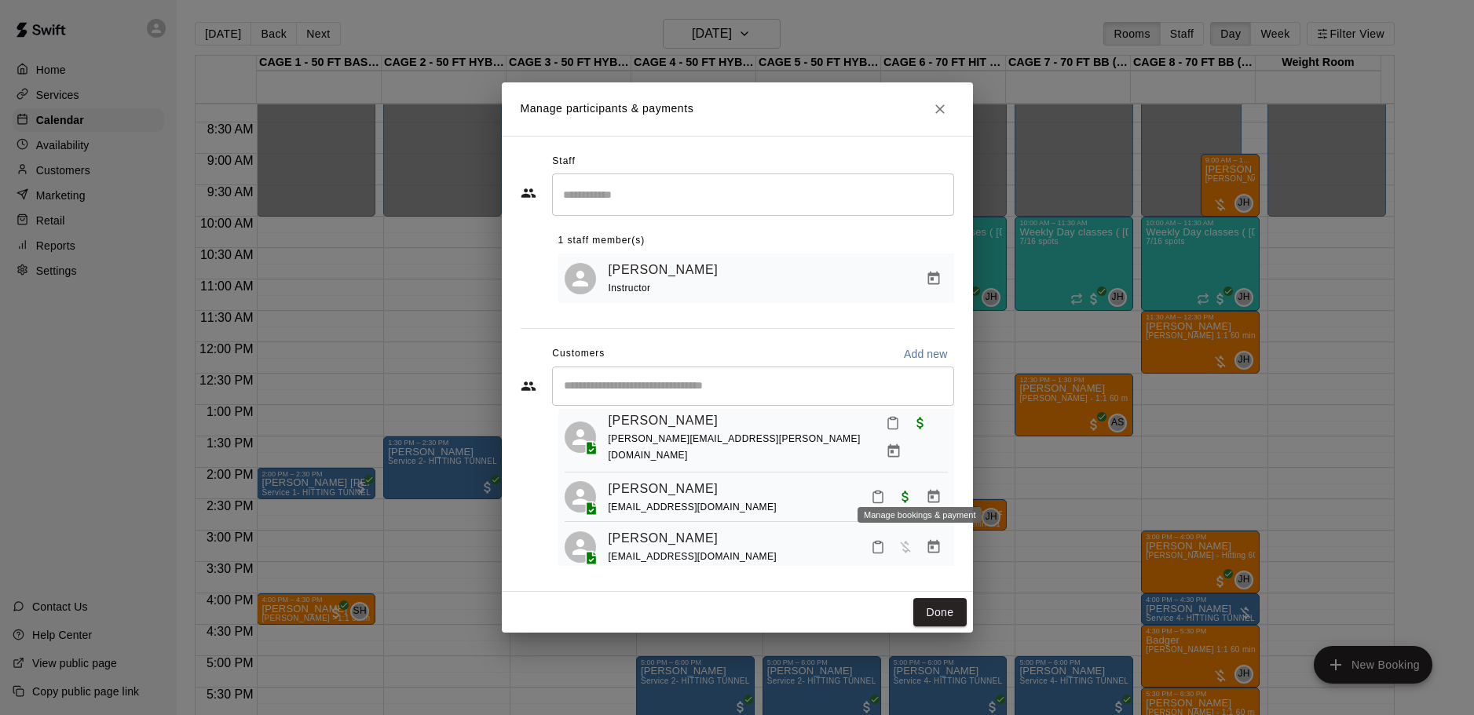
click at [928, 490] on icon "Manage bookings & payment" at bounding box center [934, 496] width 12 height 13
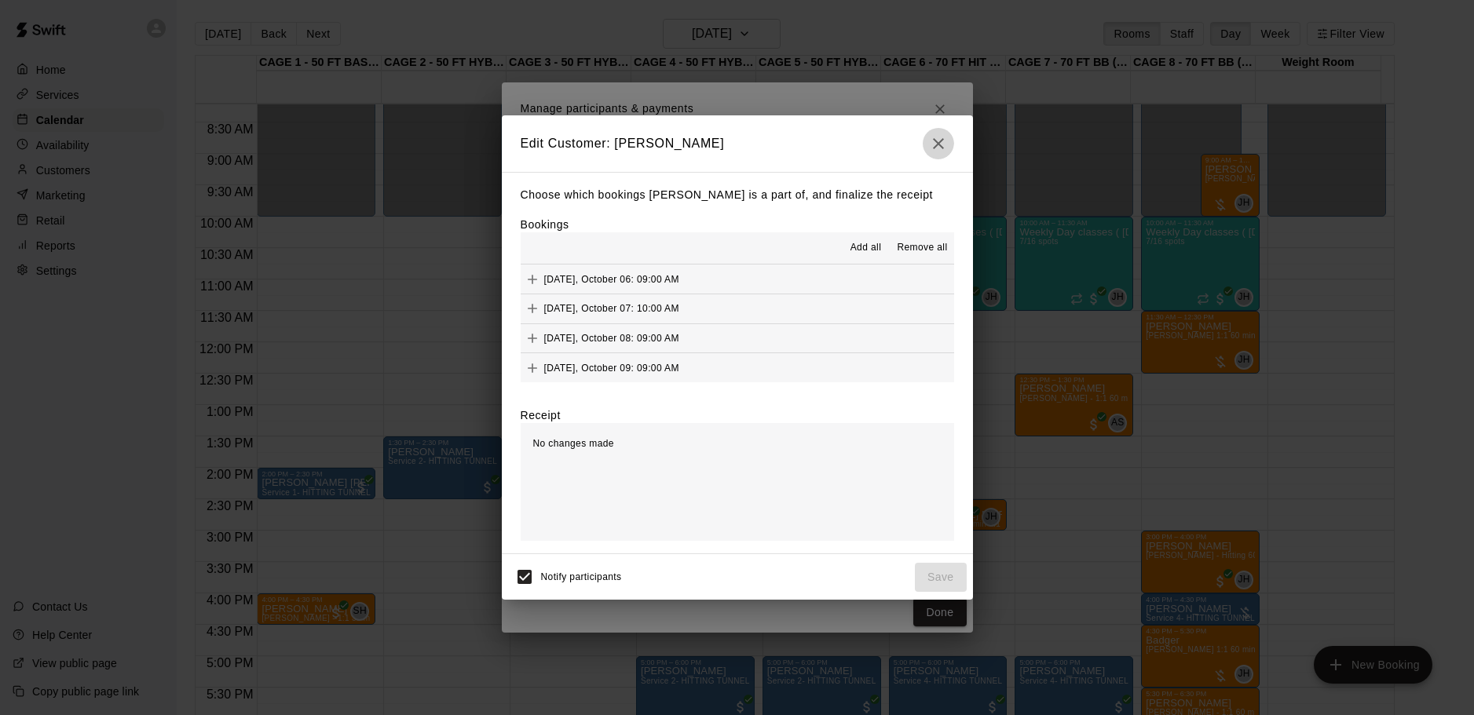
click at [938, 148] on icon "button" at bounding box center [938, 143] width 19 height 19
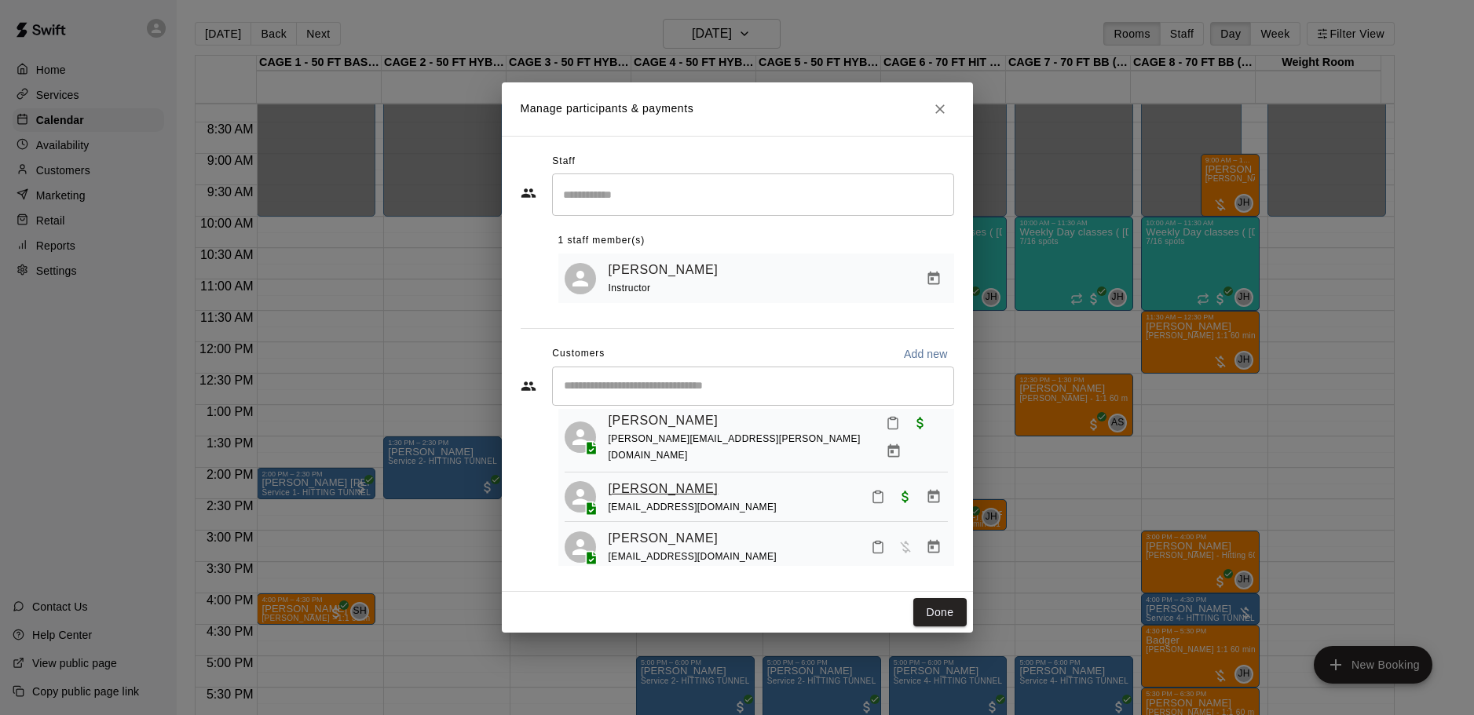
click at [646, 479] on link "[PERSON_NAME]" at bounding box center [664, 489] width 110 height 20
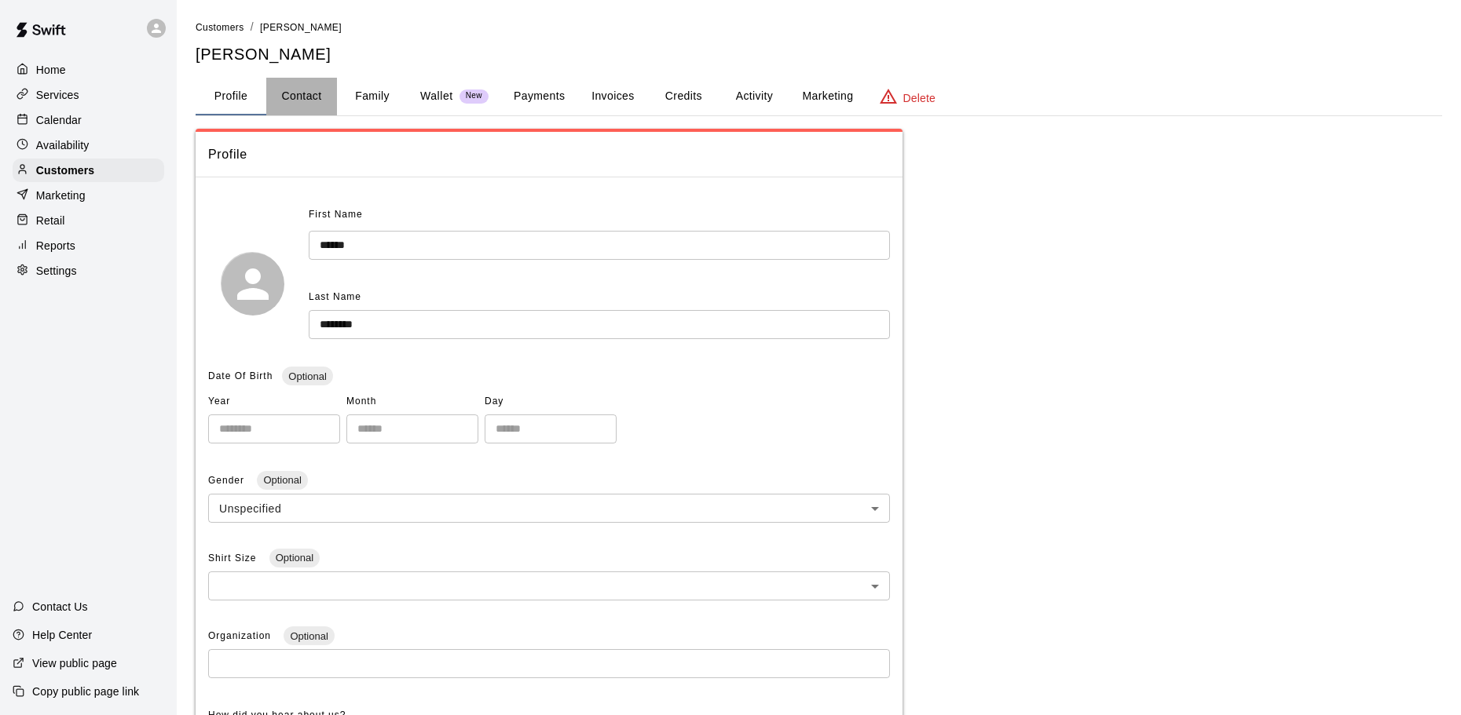
click at [306, 95] on button "Contact" at bounding box center [301, 97] width 71 height 38
select select "**"
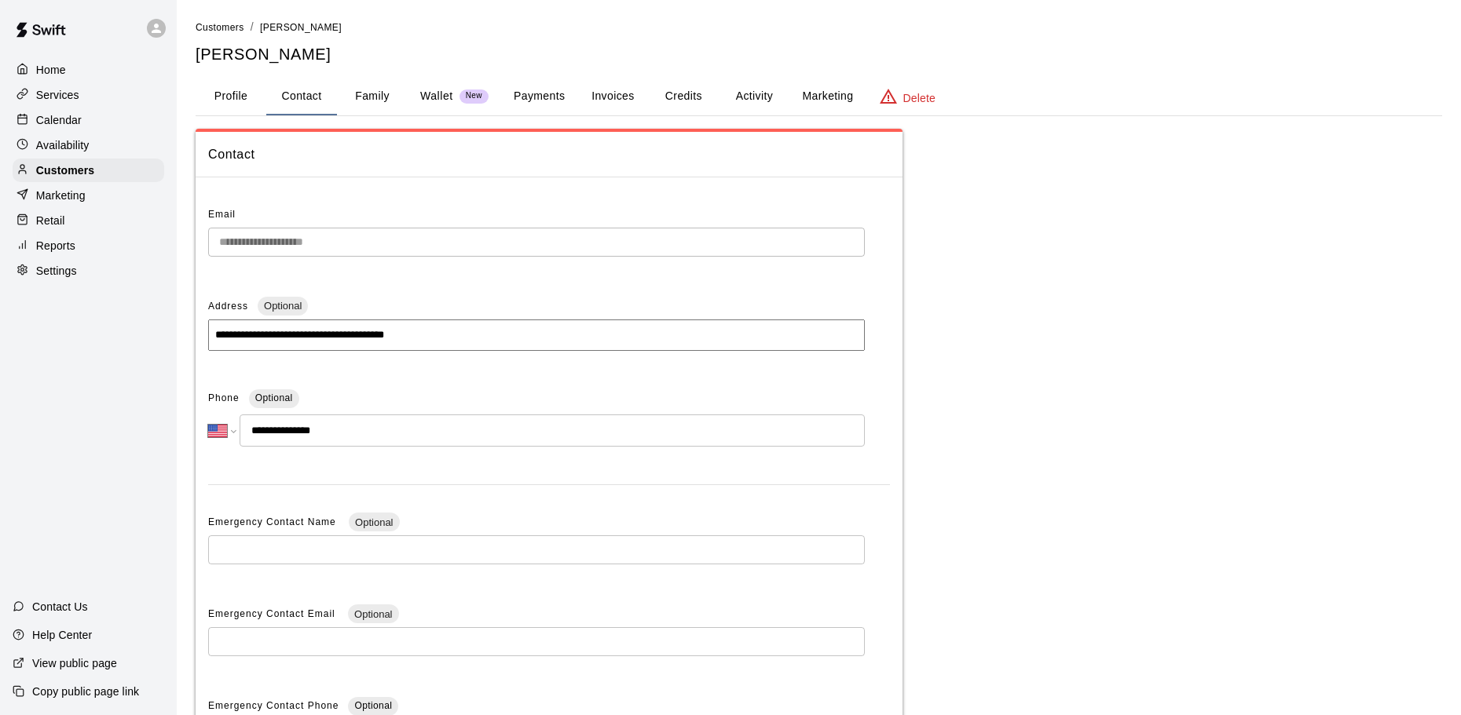
click at [34, 125] on div at bounding box center [26, 120] width 20 height 15
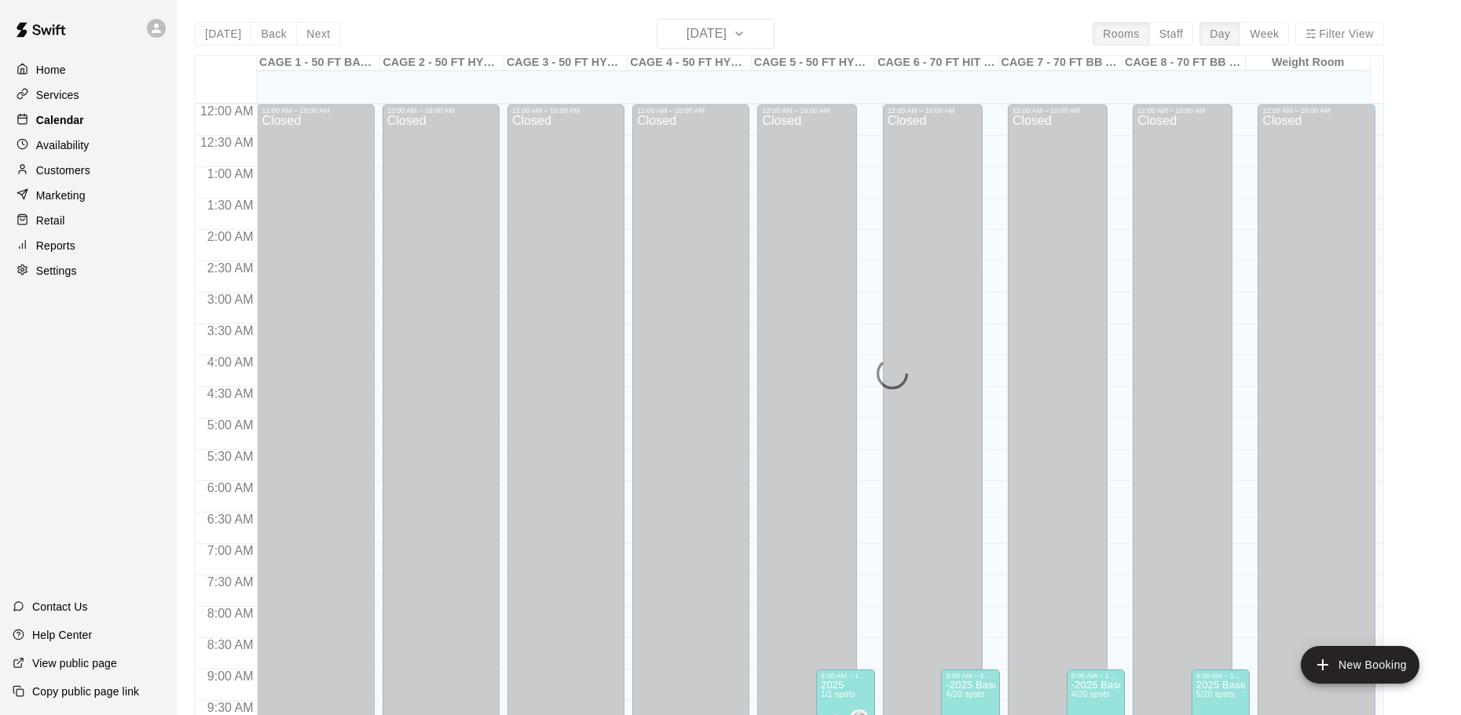
scroll to position [832, 0]
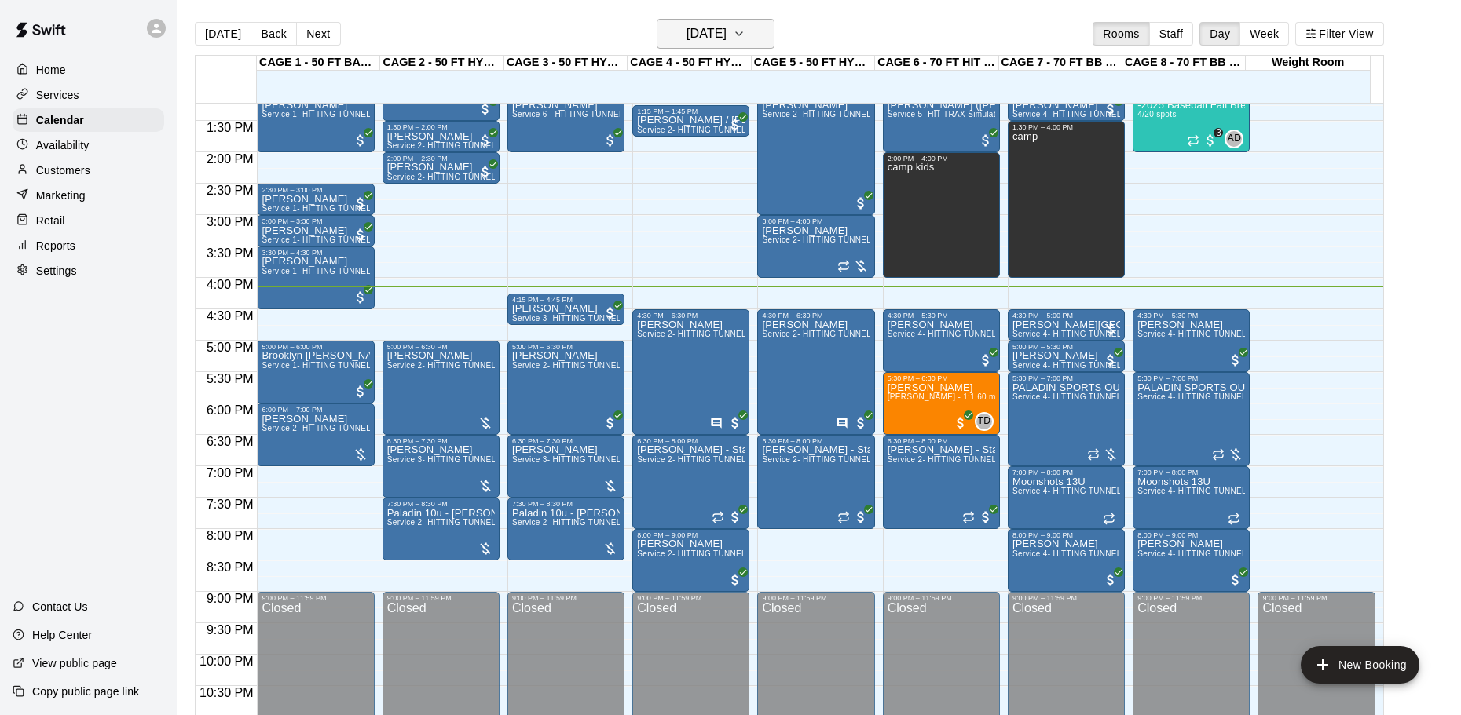
click at [701, 28] on h6 "[DATE]" at bounding box center [706, 34] width 40 height 22
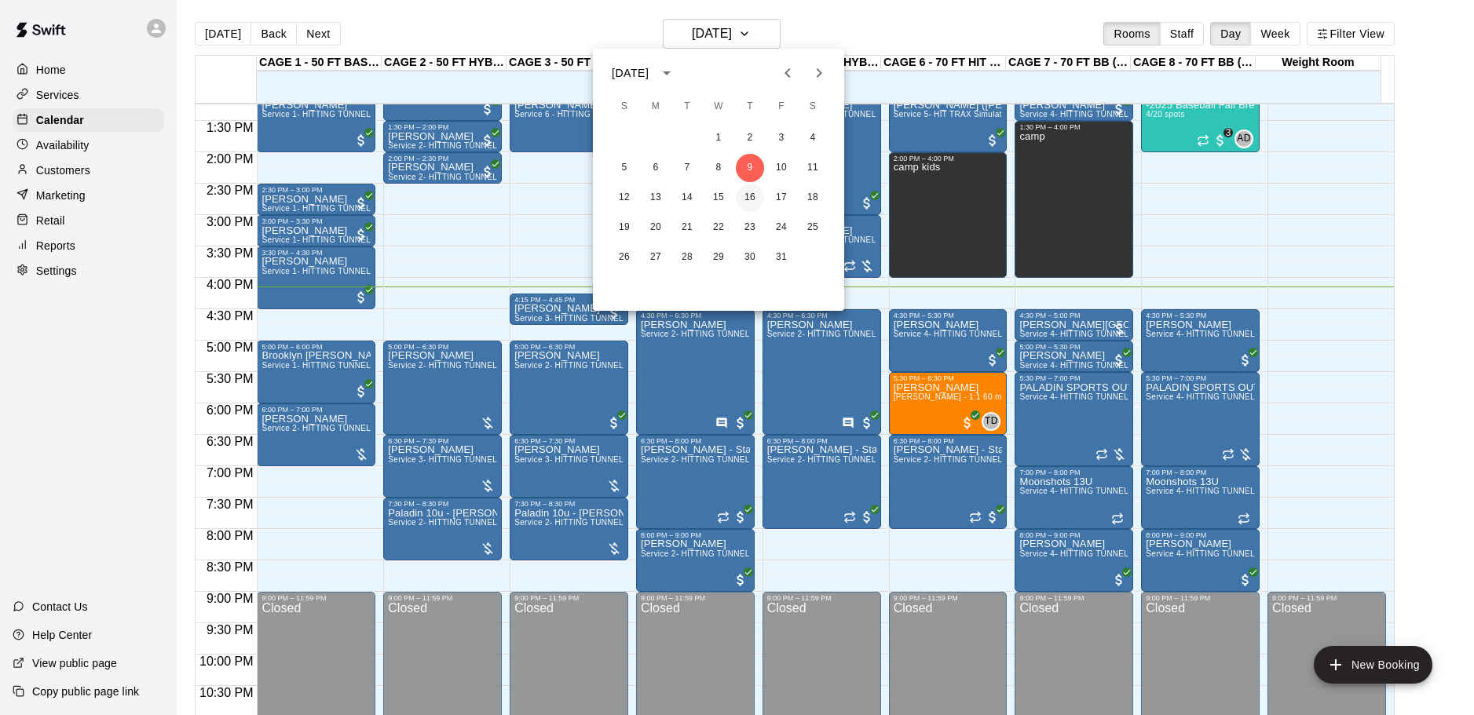
click at [752, 197] on button "16" at bounding box center [750, 198] width 28 height 28
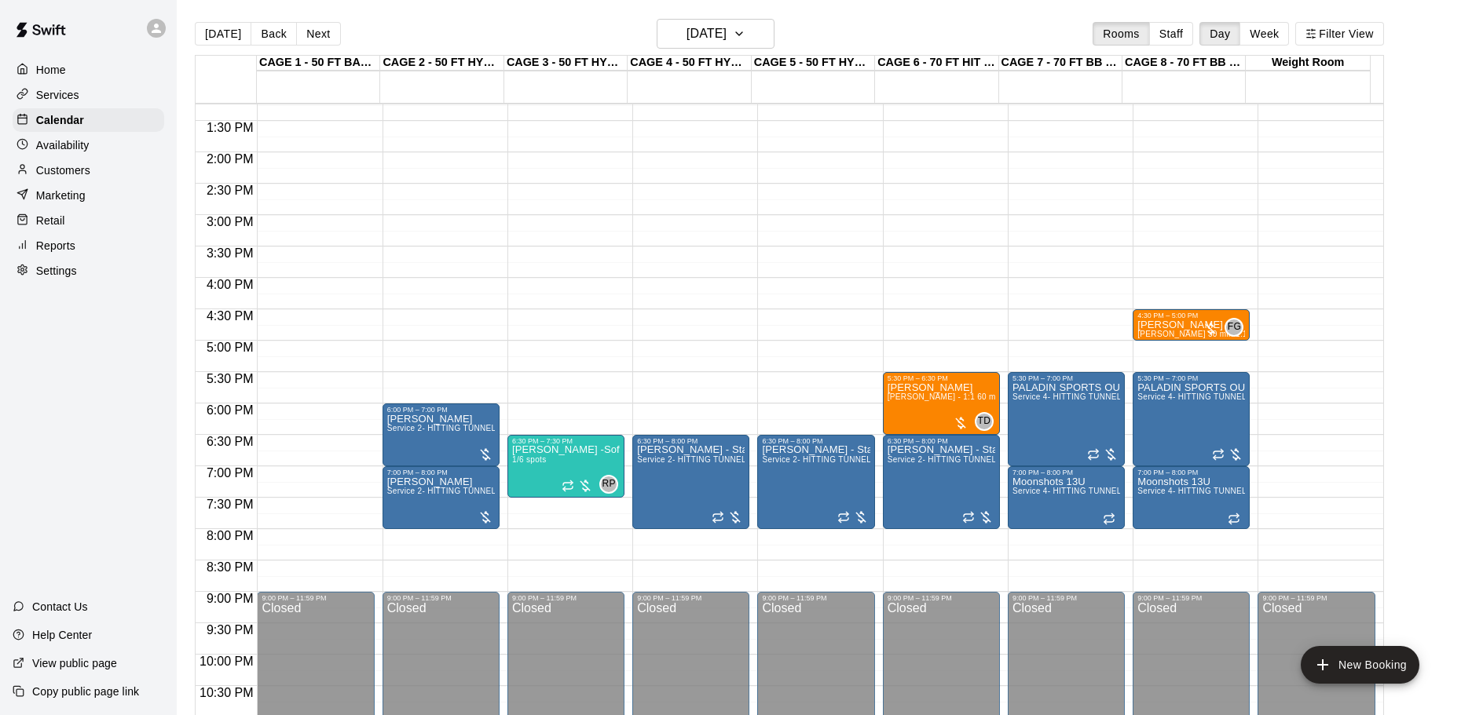
drag, startPoint x: 1074, startPoint y: 537, endPoint x: 1077, endPoint y: 575, distance: 37.8
click at [1077, 575] on div "12:00 AM – 10:00 AM Closed 5:30 PM – 7:00 PM PALADIN SPORTS OUTREACH BASEBALL T…" at bounding box center [1066, 27] width 117 height 1508
drag, startPoint x: 1081, startPoint y: 534, endPoint x: 1074, endPoint y: 595, distance: 60.8
click at [1074, 595] on div "12:00 AM – 10:00 AM Closed 5:30 PM – 7:00 PM PALADIN SPORTS OUTREACH BASEBALL T…" at bounding box center [1066, 27] width 117 height 1508
click at [1374, 667] on button "New Booking" at bounding box center [1360, 665] width 119 height 38
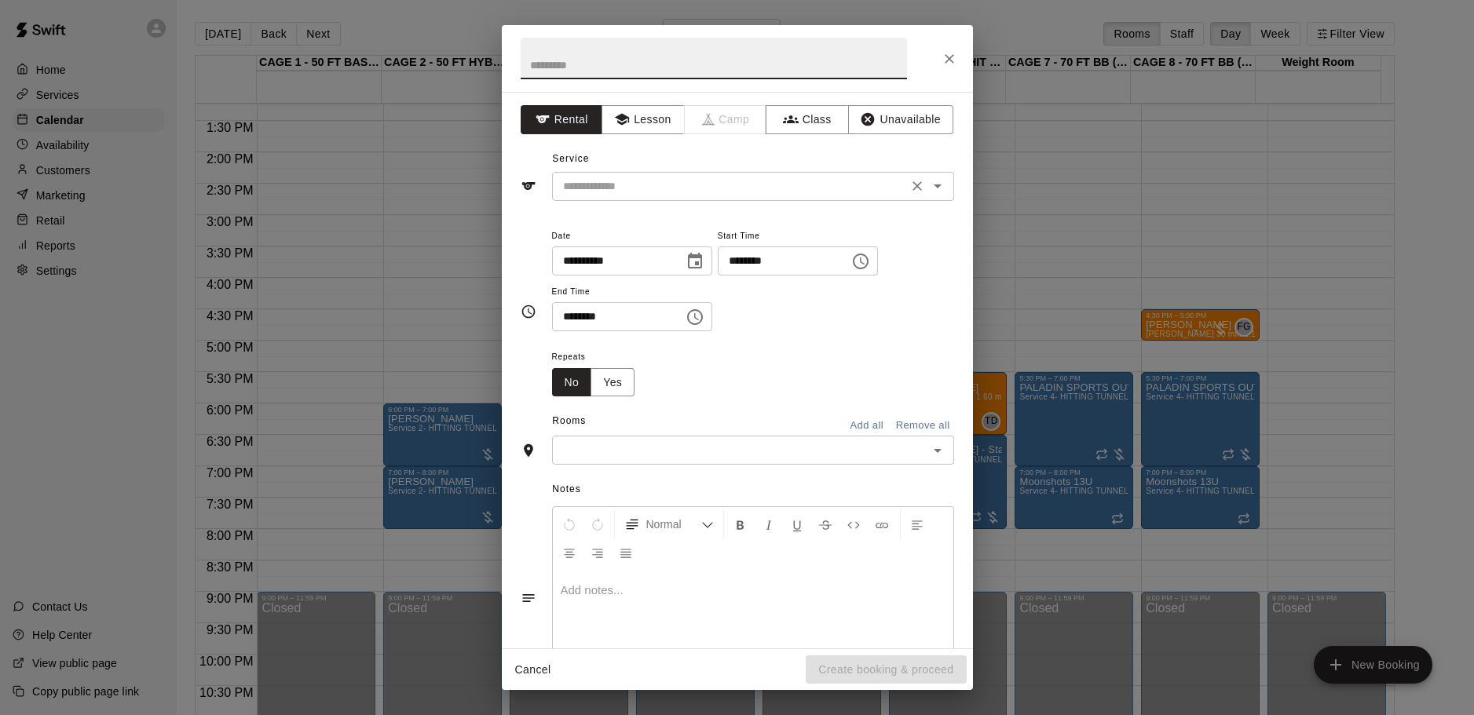
click at [876, 185] on input "text" at bounding box center [730, 187] width 346 height 20
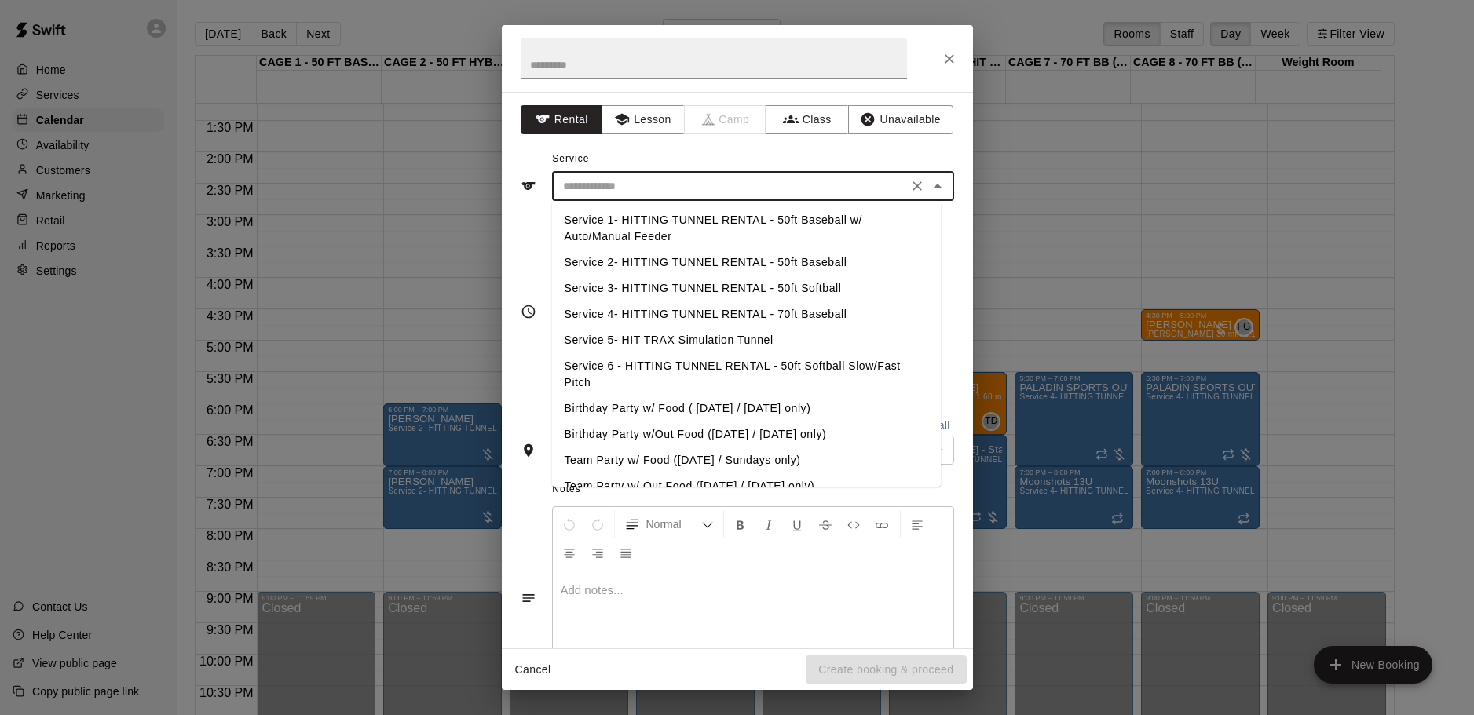
click at [829, 313] on li "Service 4- HITTING TUNNEL RENTAL - 70ft Baseball" at bounding box center [746, 315] width 389 height 26
type input "**********"
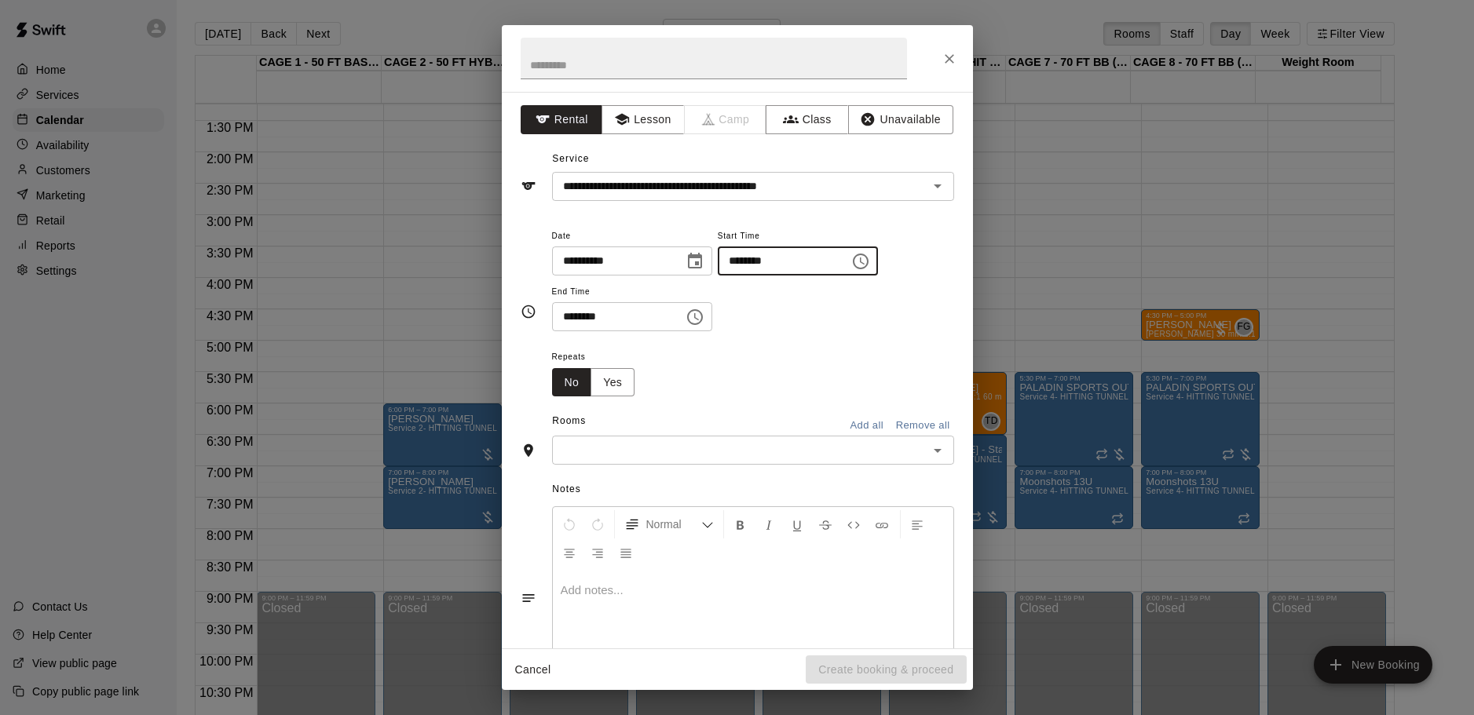
click at [747, 255] on input "********" at bounding box center [778, 261] width 121 height 29
type input "********"
click at [561, 302] on span "End Time" at bounding box center [632, 292] width 160 height 21
click at [567, 309] on input "********" at bounding box center [612, 316] width 121 height 29
type input "********"
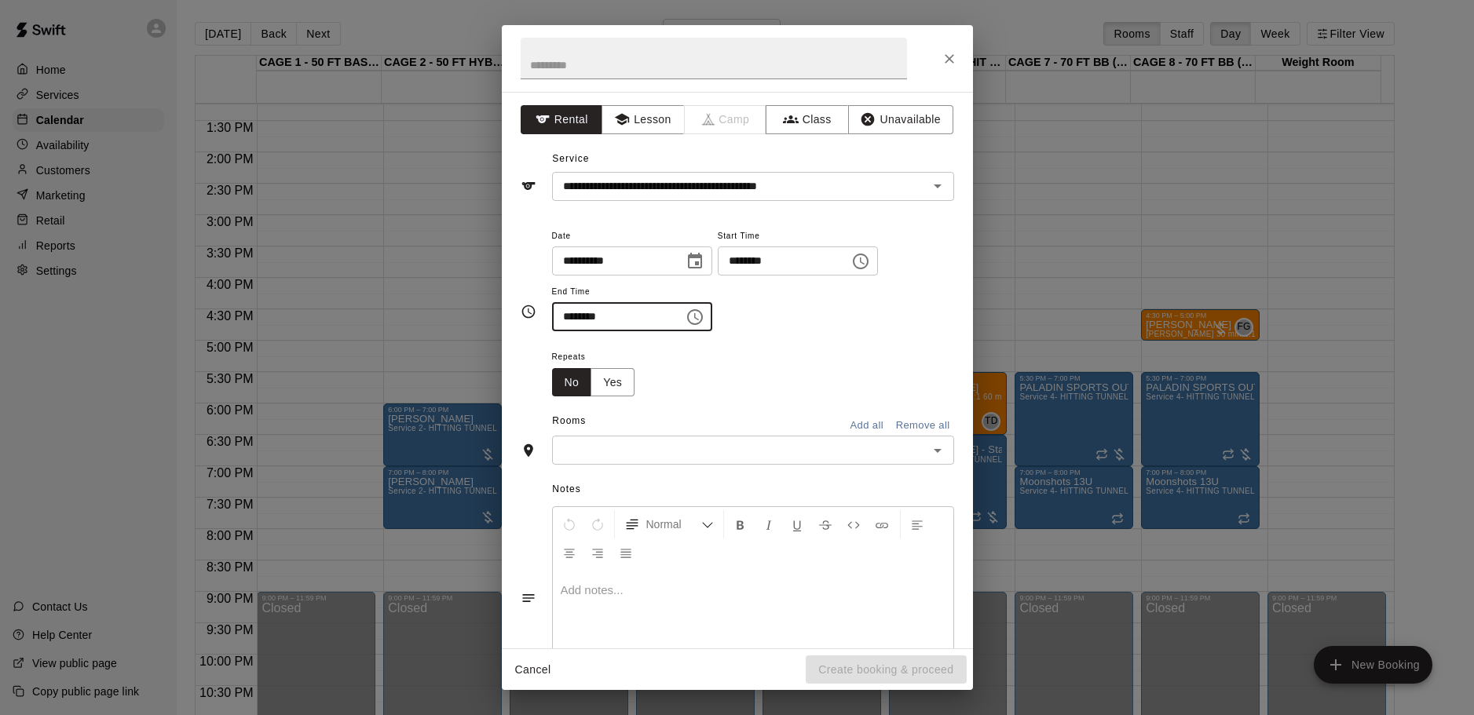
click at [756, 342] on div "**********" at bounding box center [753, 287] width 402 height 122
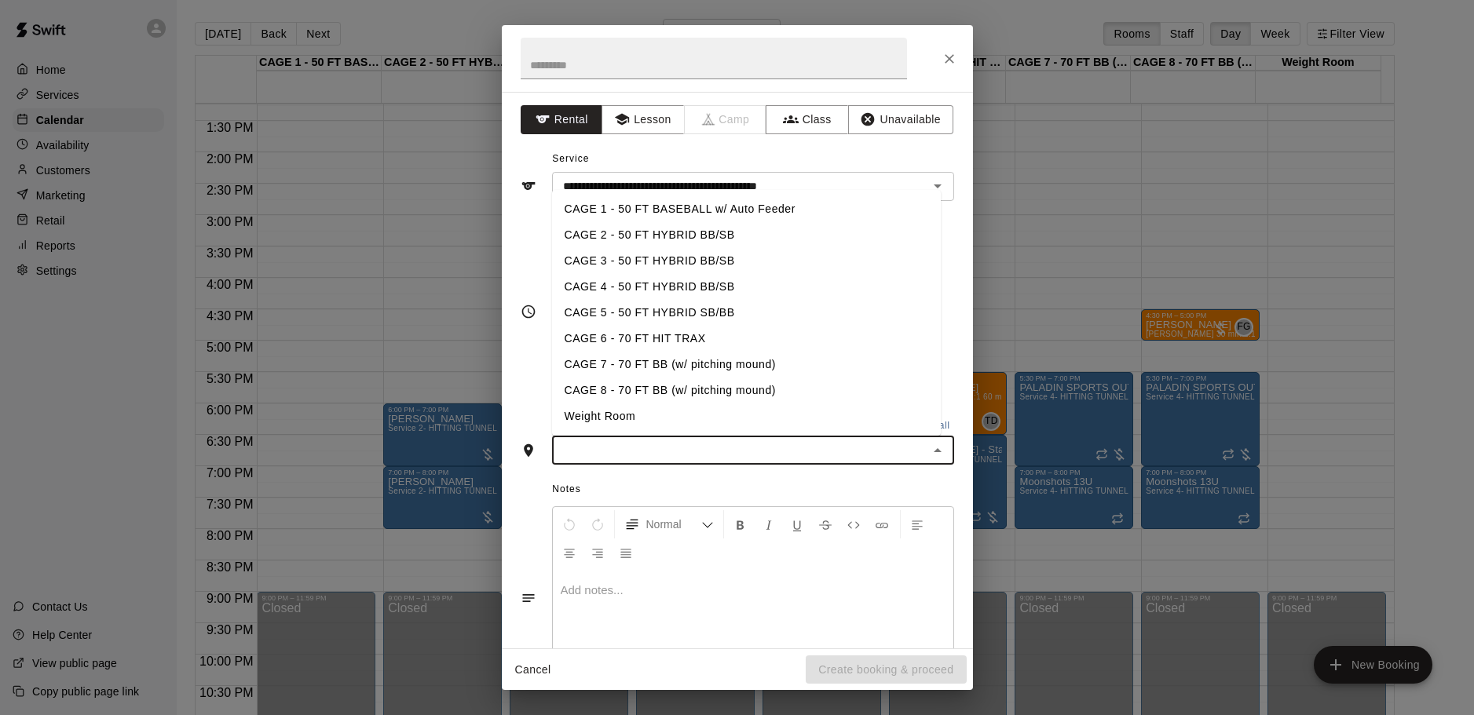
click at [758, 442] on input "text" at bounding box center [740, 451] width 367 height 20
click at [644, 360] on li "CAGE 7 - 70 FT BB (w/ pitching mound)" at bounding box center [746, 365] width 389 height 26
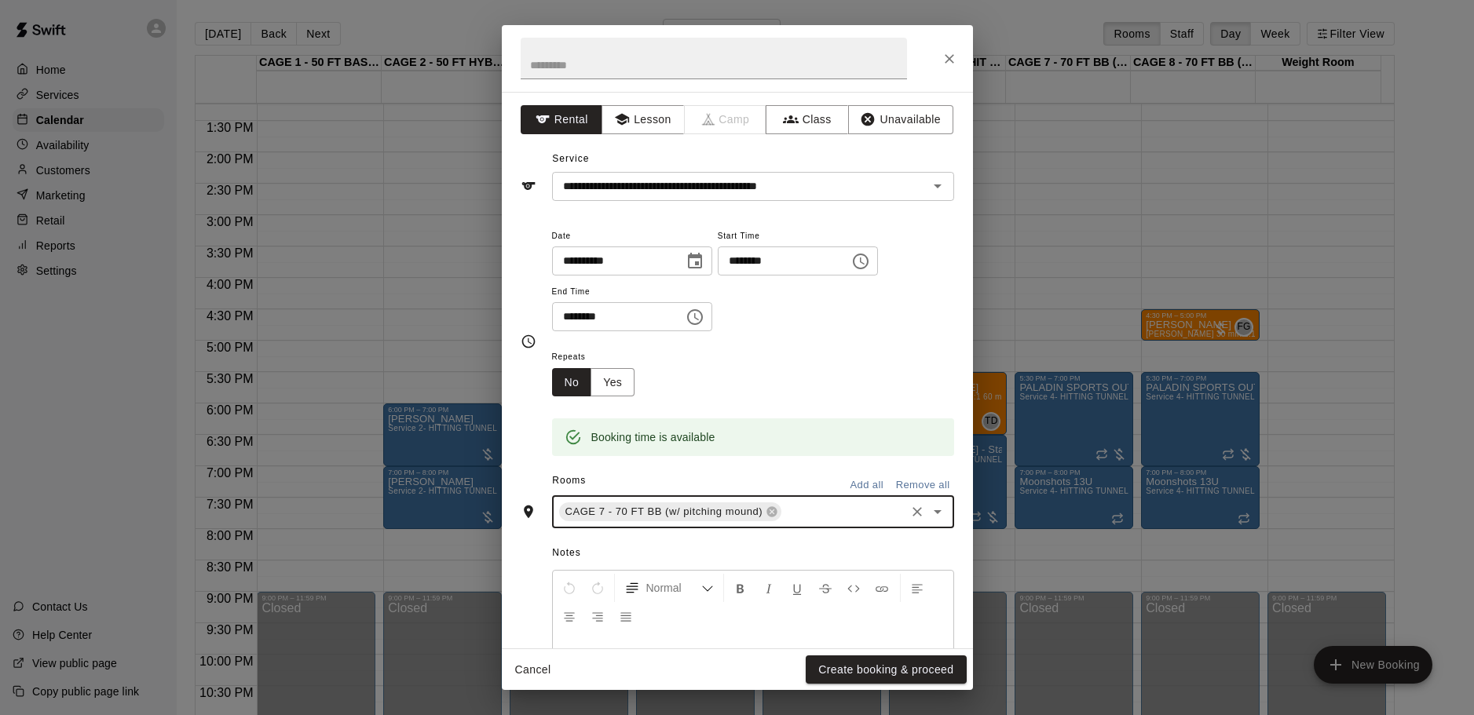
click at [928, 519] on icon "Open" at bounding box center [937, 512] width 19 height 19
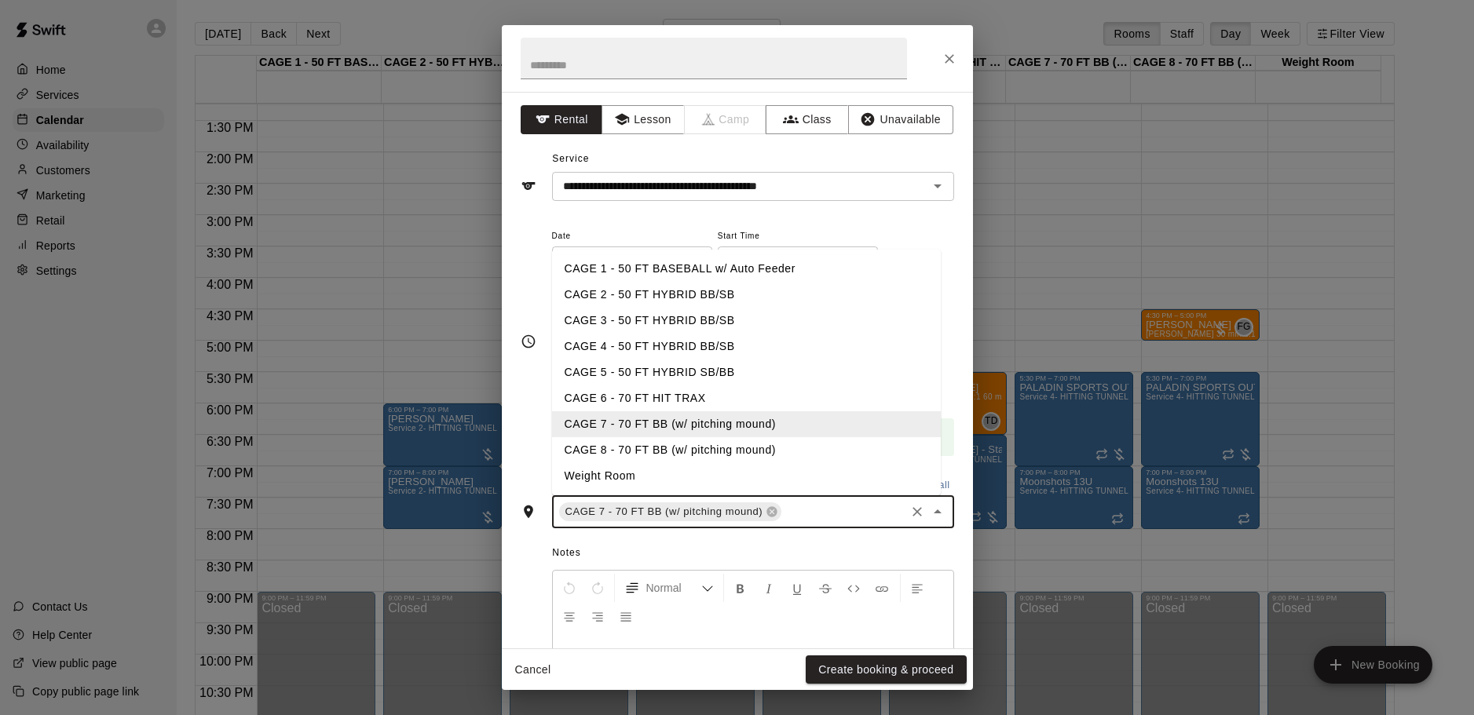
click at [680, 442] on li "CAGE 8 - 70 FT BB (w/ pitching mound)" at bounding box center [746, 450] width 389 height 26
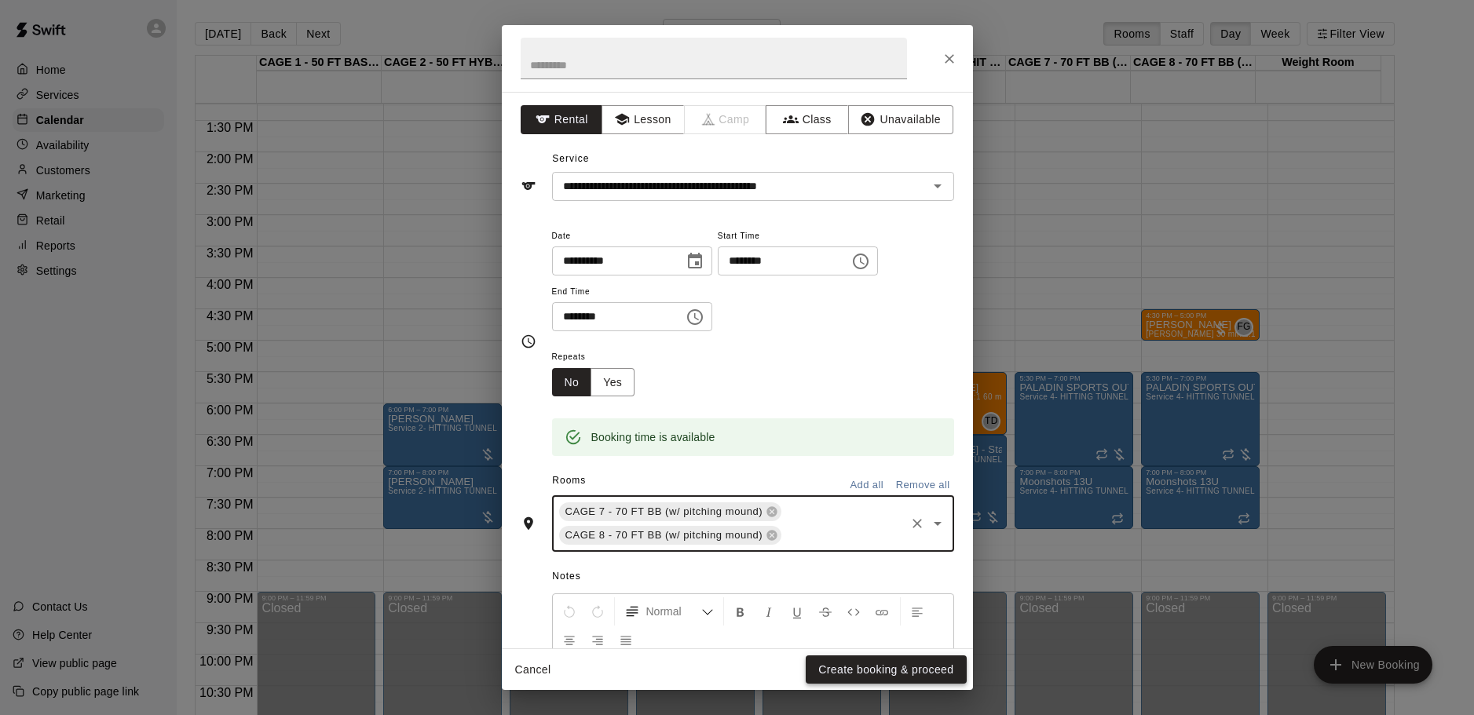
click at [856, 671] on button "Create booking & proceed" at bounding box center [886, 670] width 160 height 29
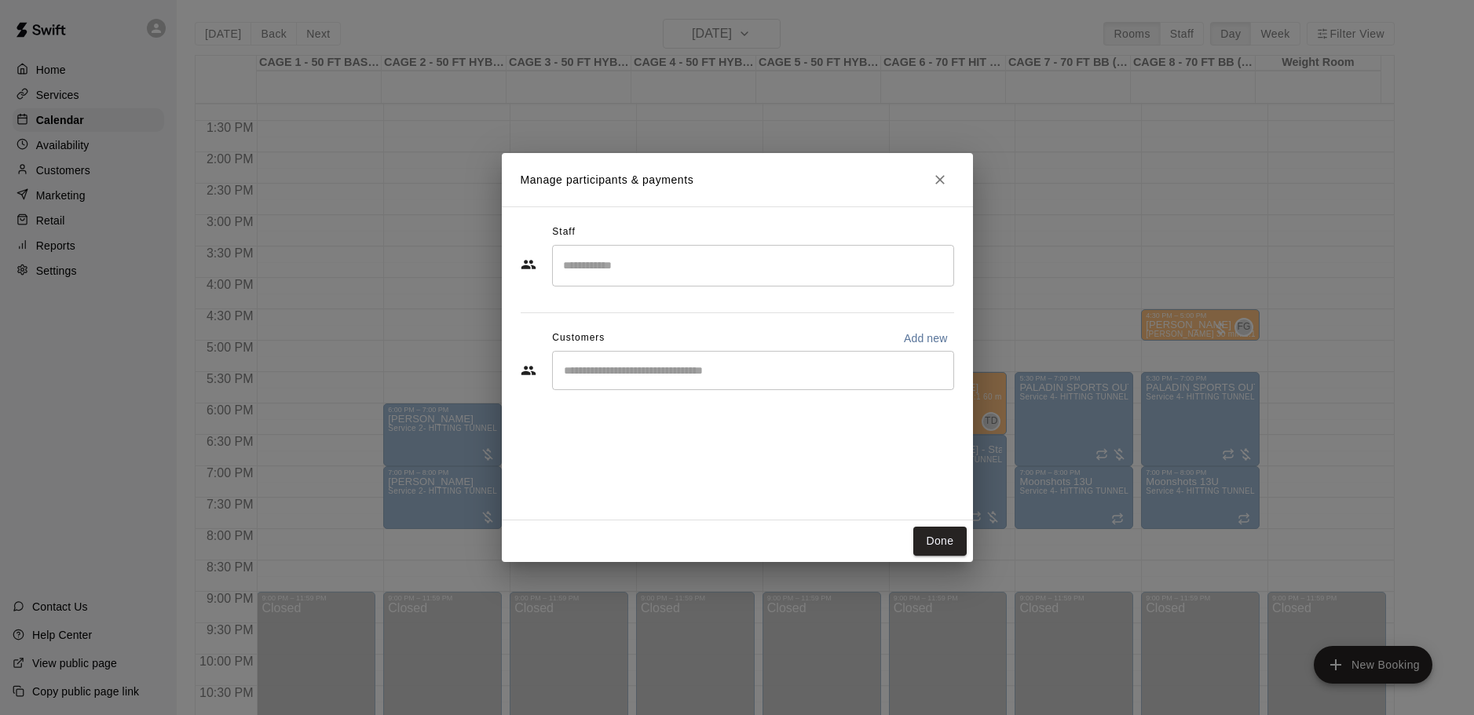
click at [757, 361] on div "​" at bounding box center [753, 370] width 402 height 39
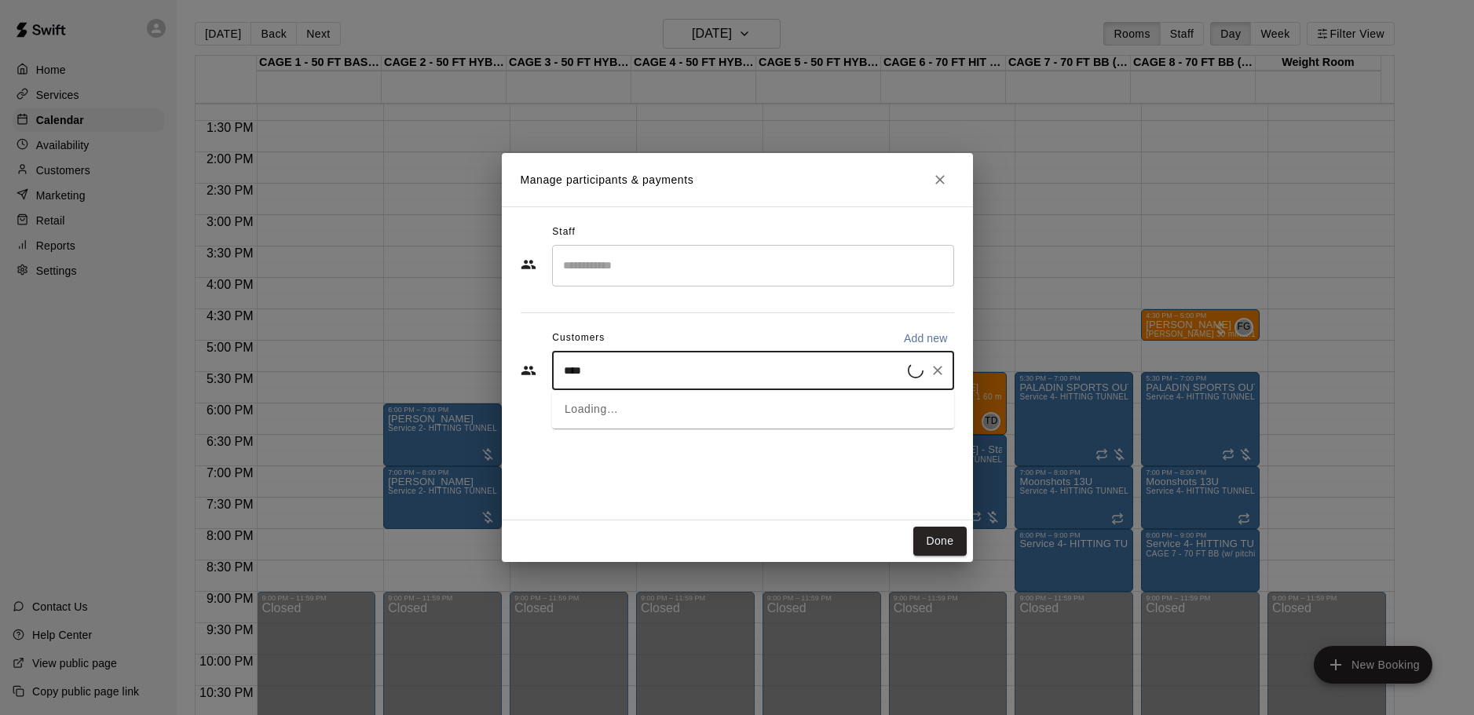
type input "*****"
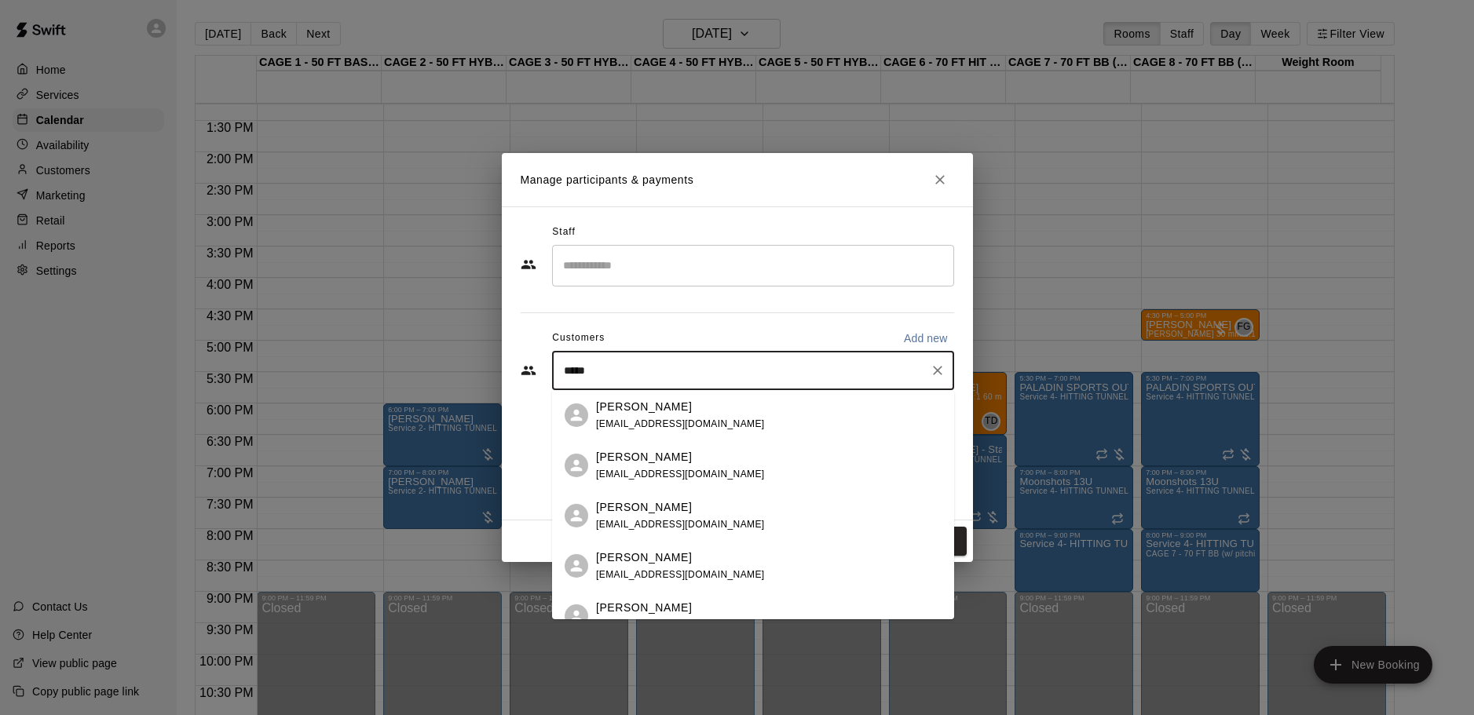
click at [650, 458] on p "[PERSON_NAME]" at bounding box center [644, 457] width 96 height 16
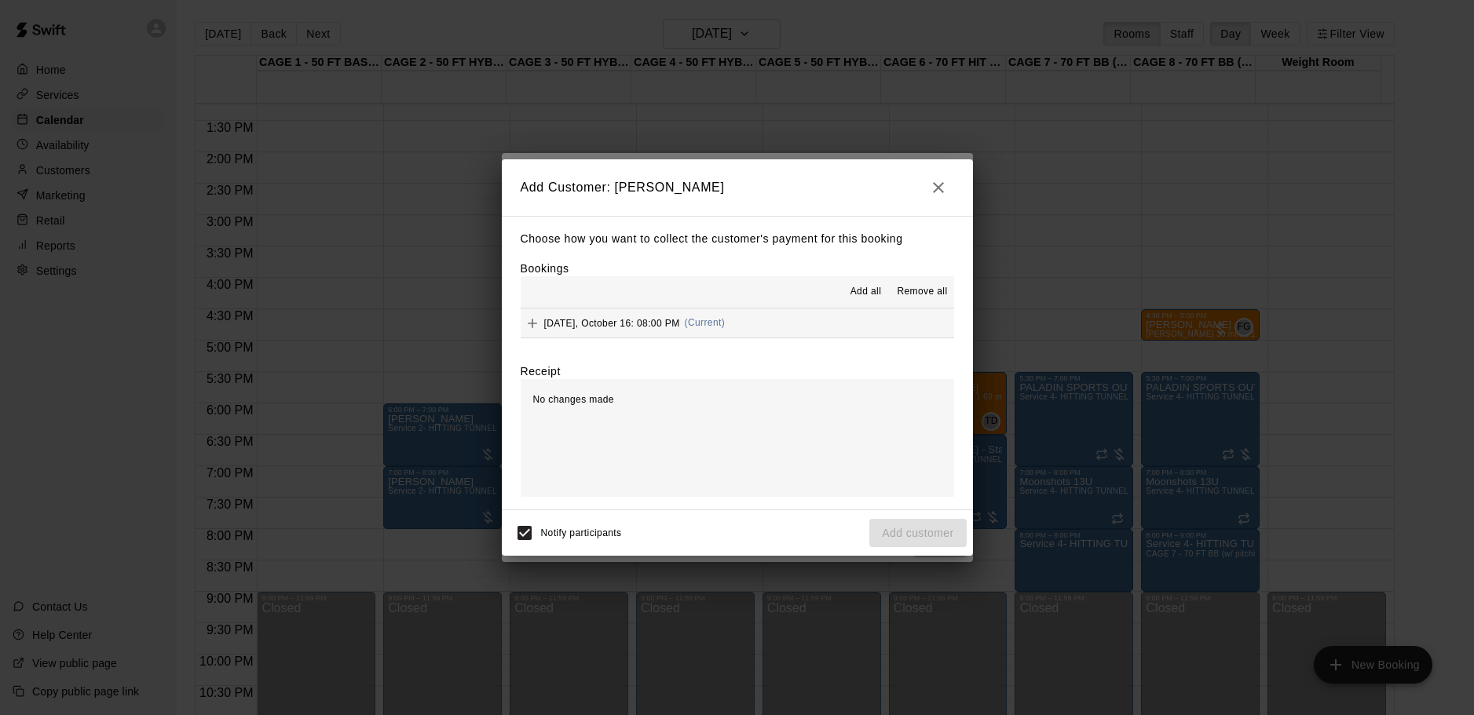
click at [814, 320] on button "[DATE], October 16: 08:00 PM (Current)" at bounding box center [738, 323] width 434 height 29
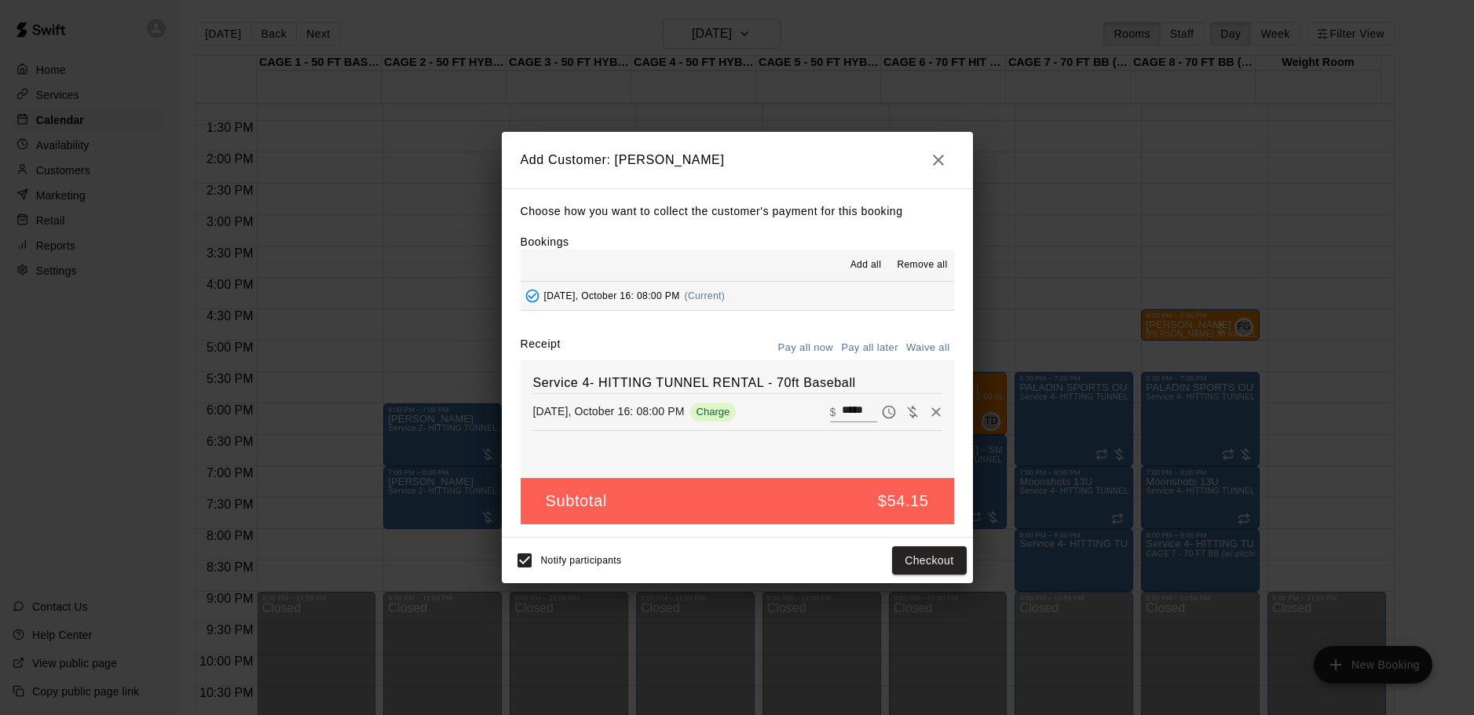
click at [890, 352] on button "Pay all later" at bounding box center [869, 348] width 65 height 24
click at [918, 566] on button "Add customer" at bounding box center [917, 561] width 97 height 29
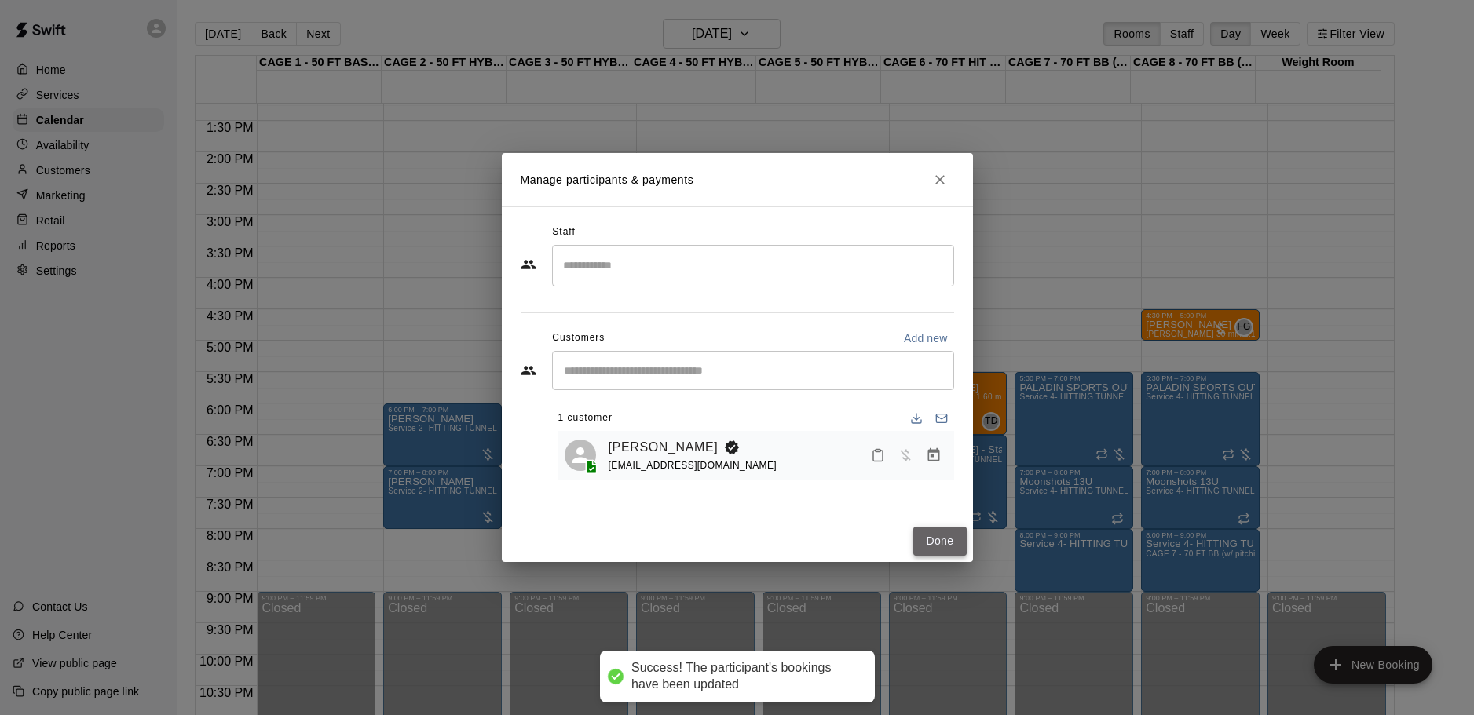
click at [932, 532] on button "Done" at bounding box center [939, 541] width 53 height 29
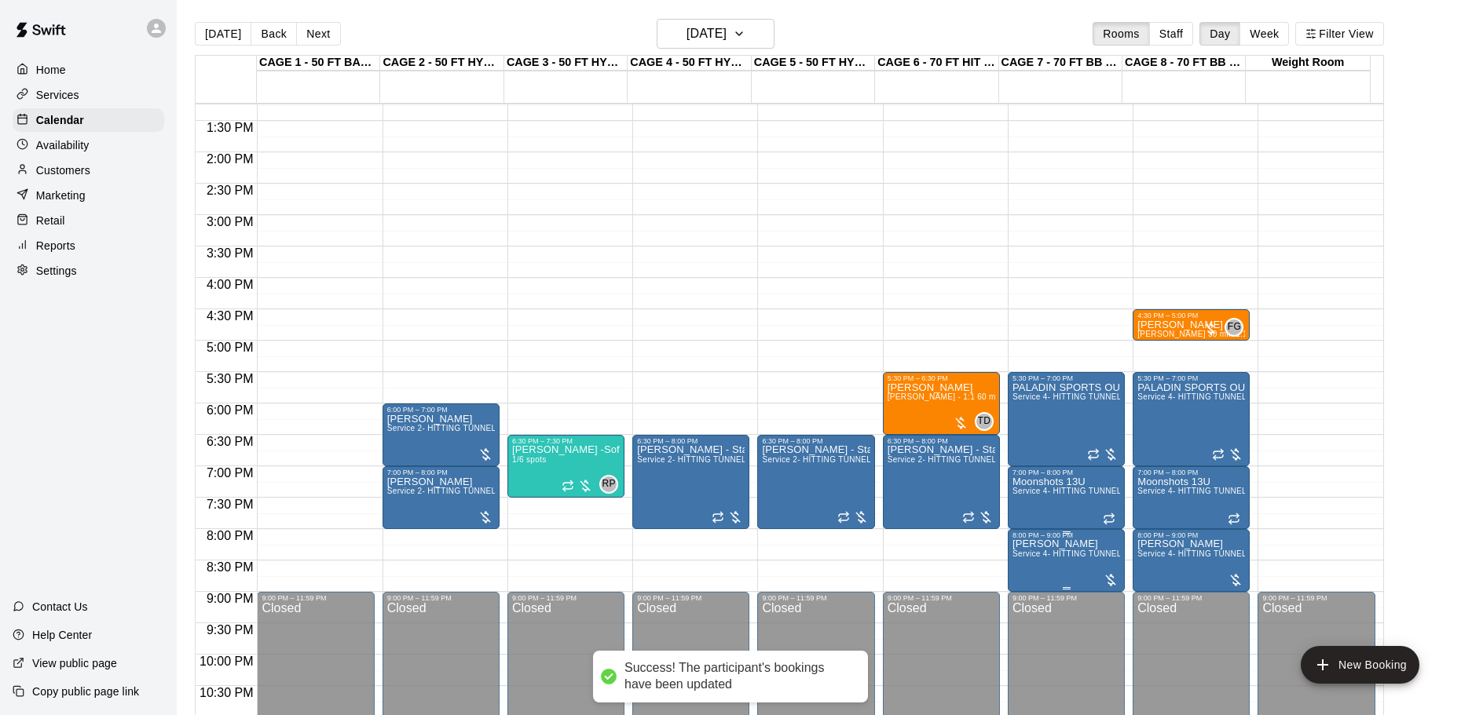
click at [1059, 558] on span "Service 4- HITTING TUNNEL RENTAL - 70ft Baseball" at bounding box center [1111, 554] width 199 height 9
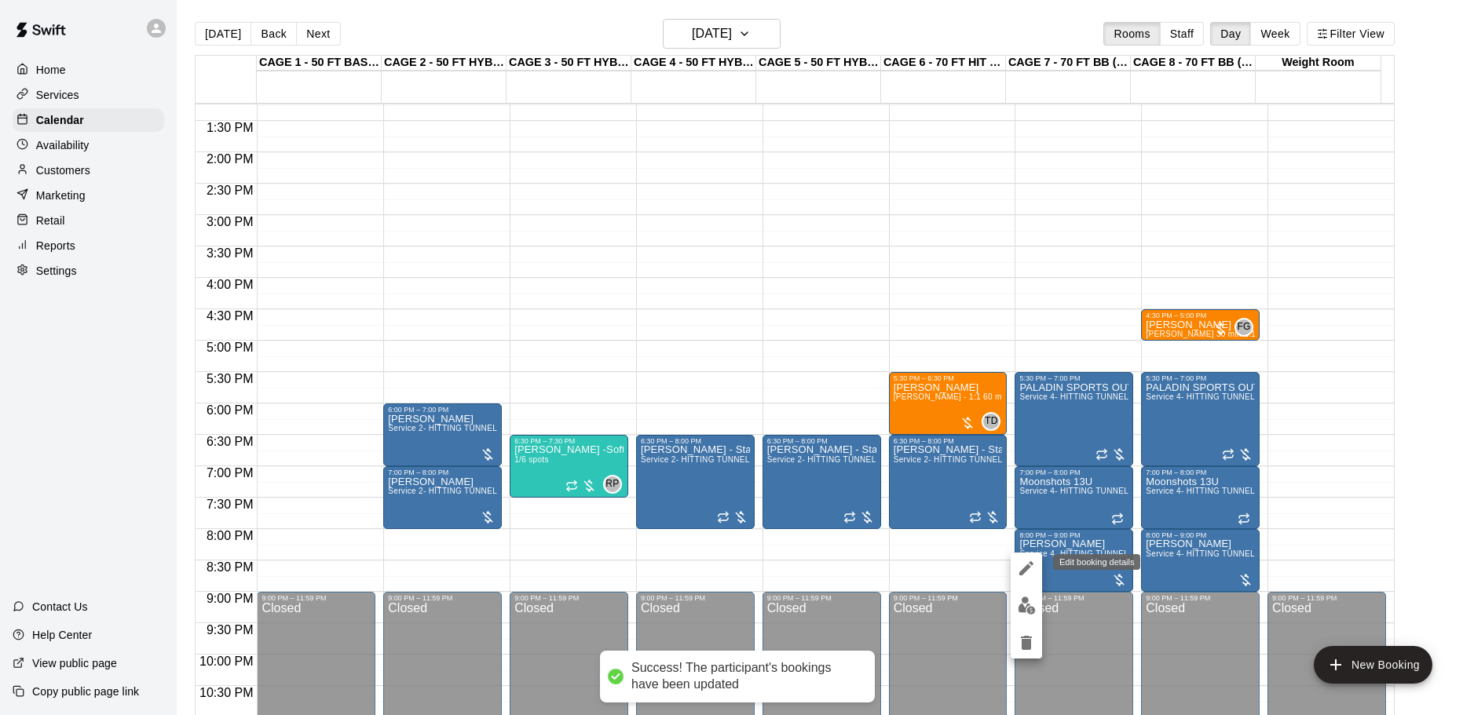
click at [1028, 592] on button "edit" at bounding box center [1026, 606] width 31 height 31
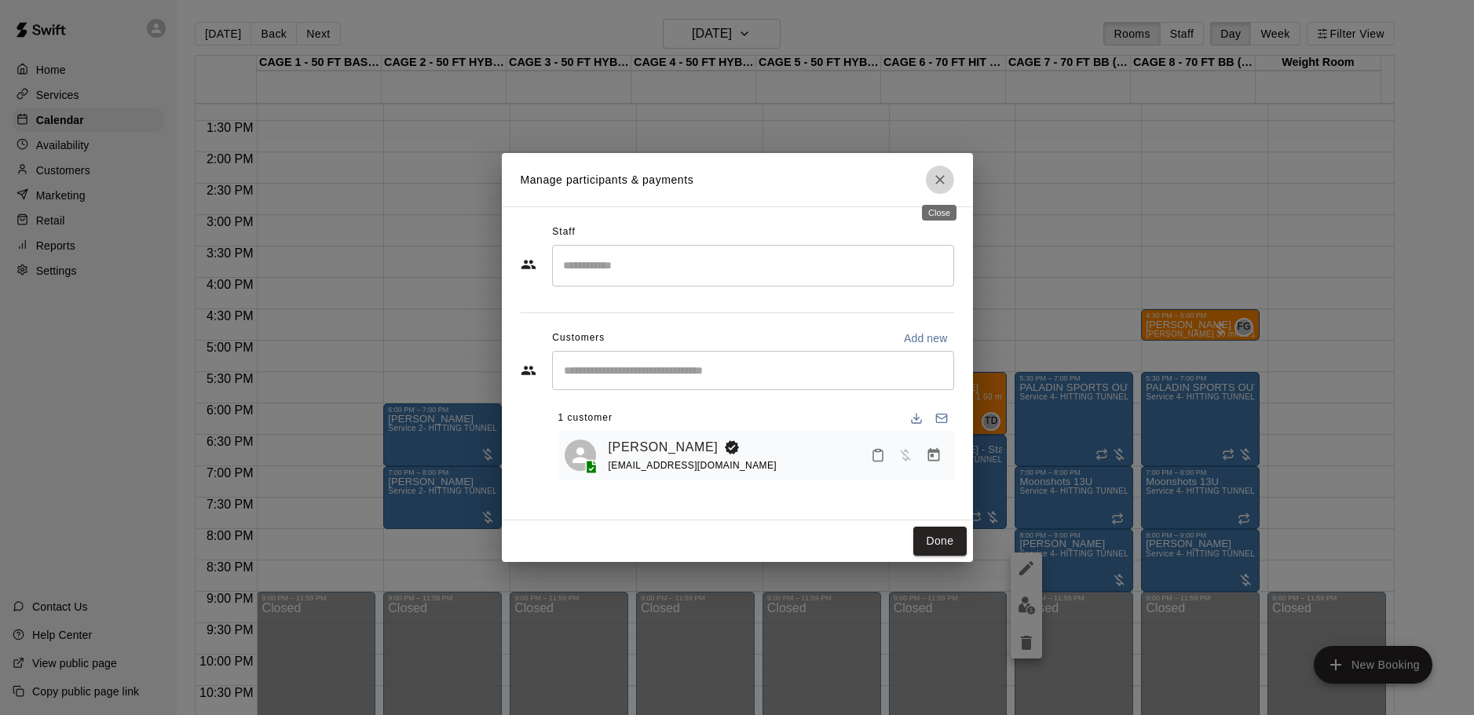
click at [936, 171] on button "Close" at bounding box center [940, 180] width 28 height 28
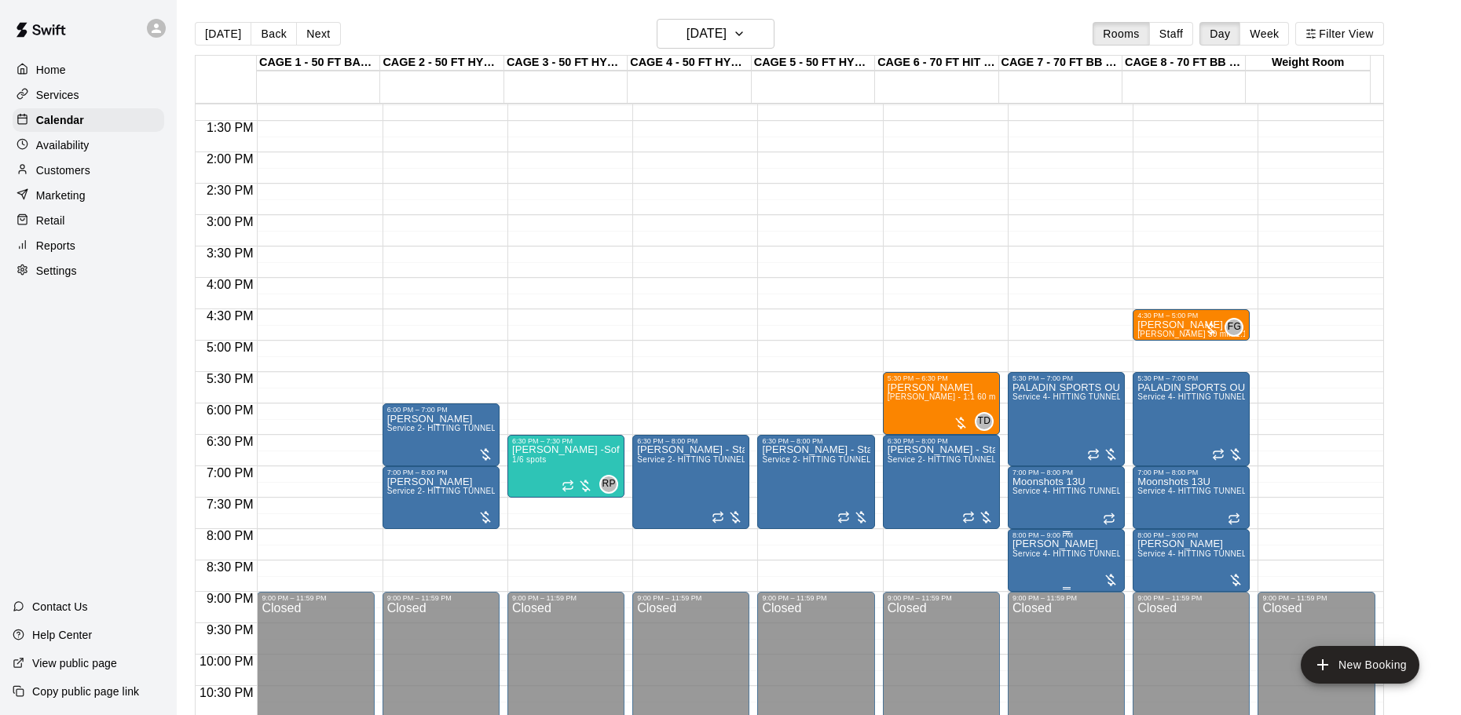
click at [1034, 544] on p "[PERSON_NAME]" at bounding box center [1066, 544] width 108 height 0
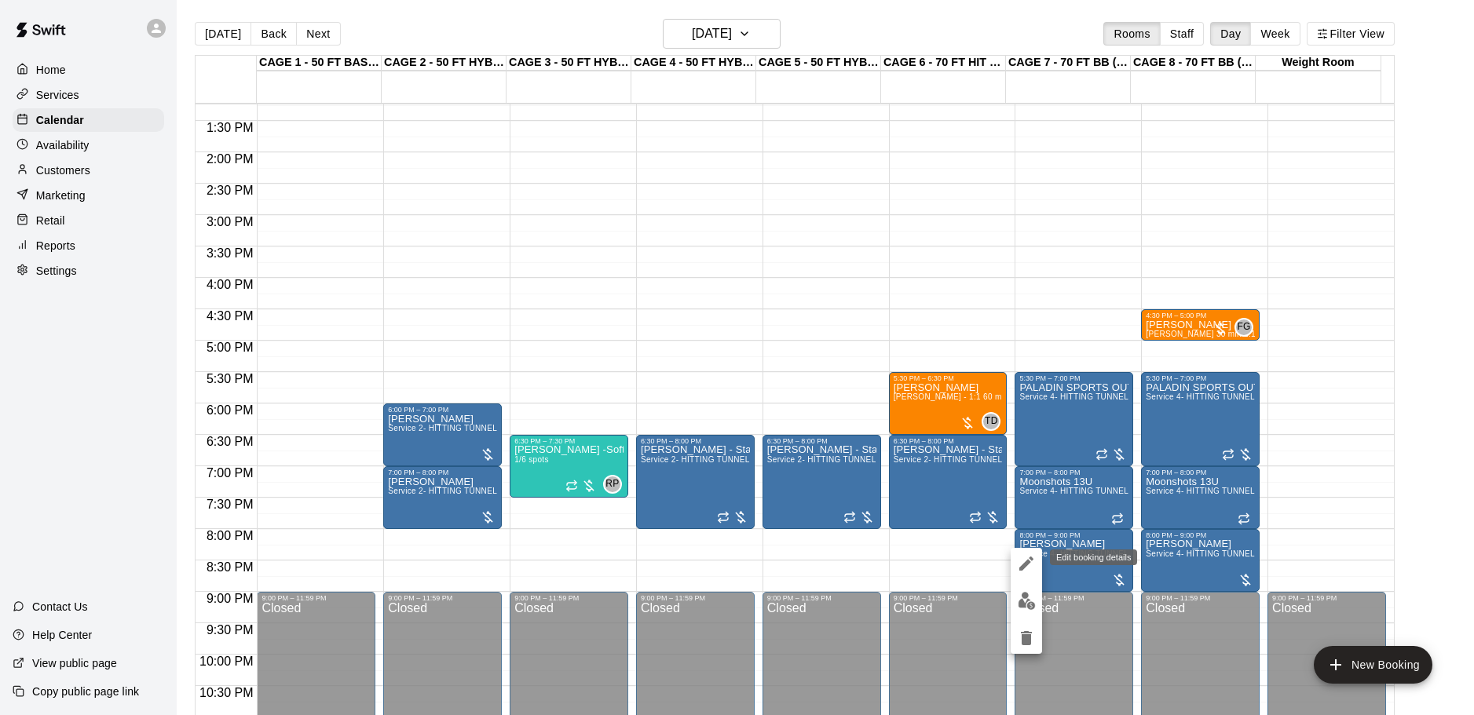
click at [1025, 554] on button "edit" at bounding box center [1026, 563] width 31 height 31
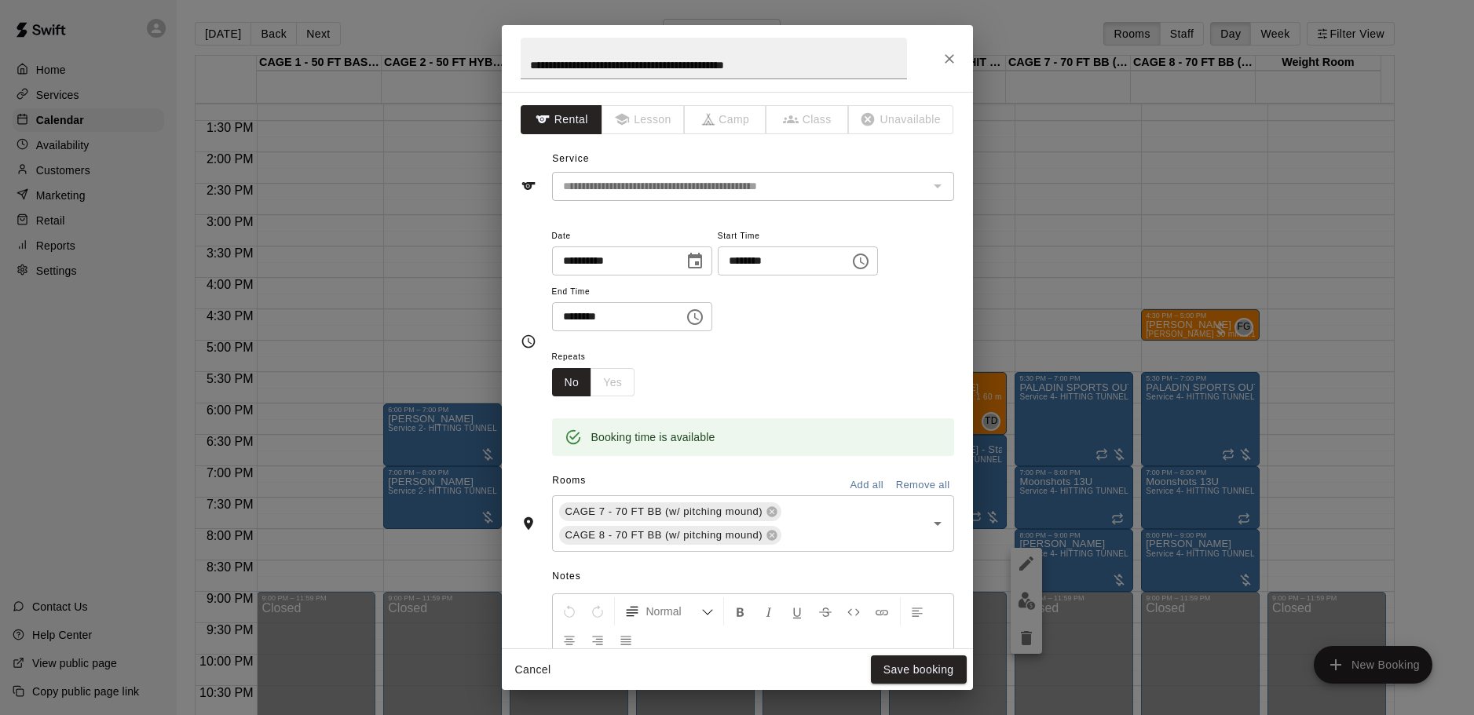
click at [599, 385] on div "No Yes" at bounding box center [593, 382] width 83 height 29
click at [953, 61] on icon "Close" at bounding box center [950, 59] width 16 height 16
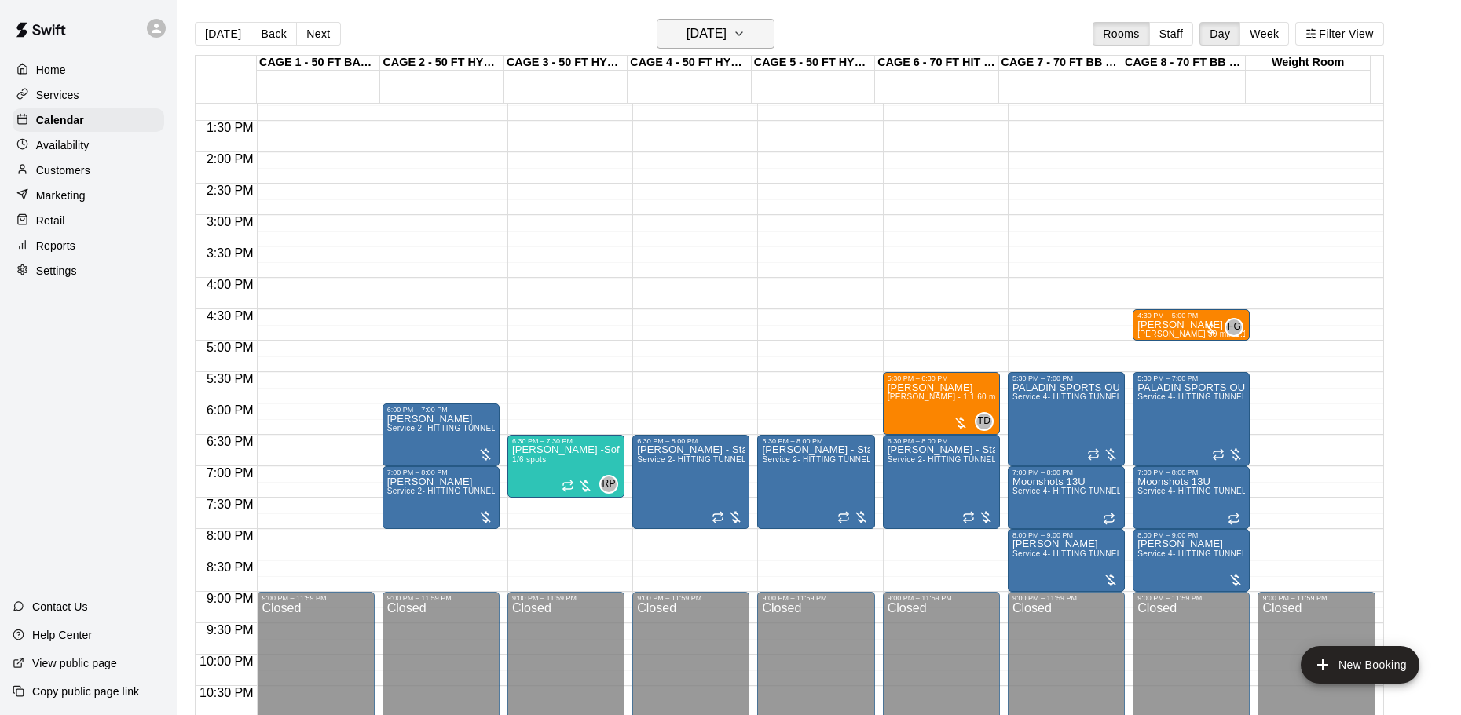
click at [691, 27] on h6 "[DATE]" at bounding box center [706, 34] width 40 height 22
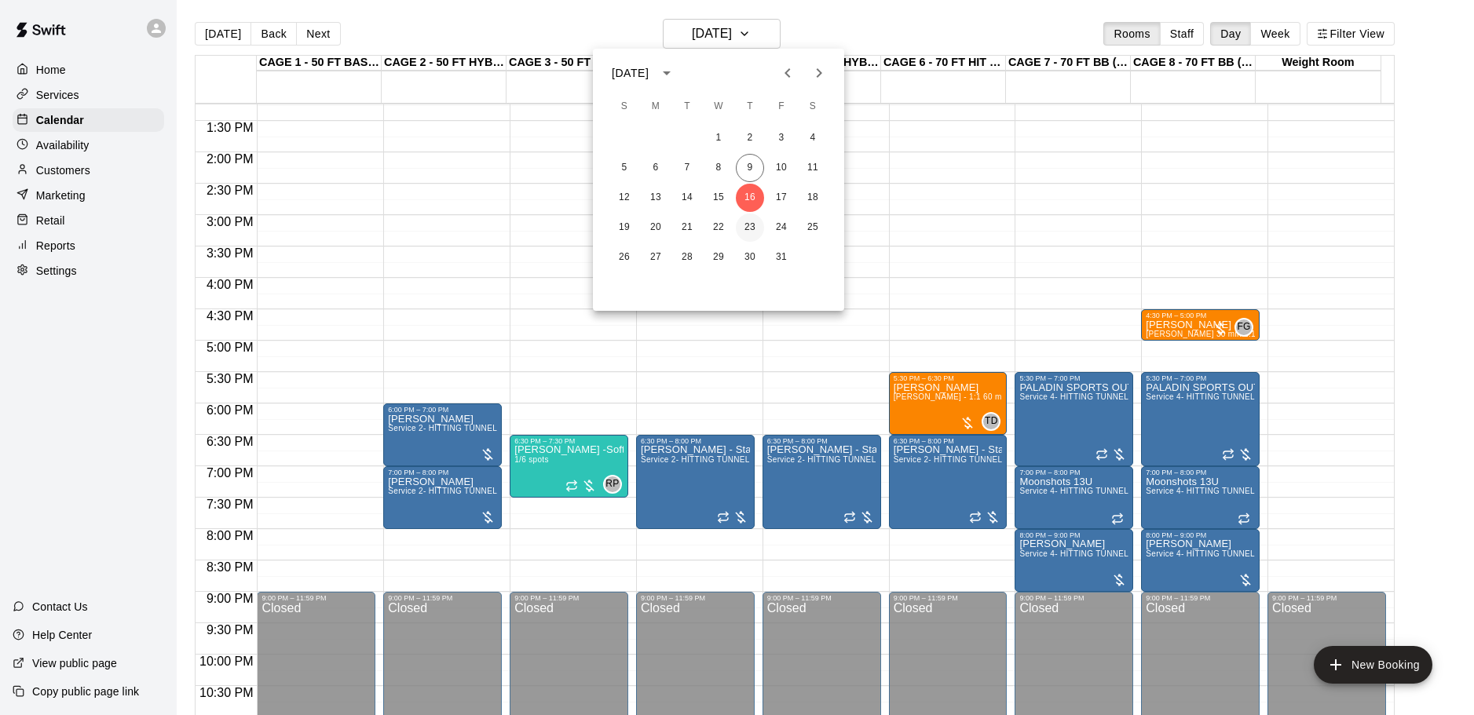
click at [755, 219] on button "23" at bounding box center [750, 228] width 28 height 28
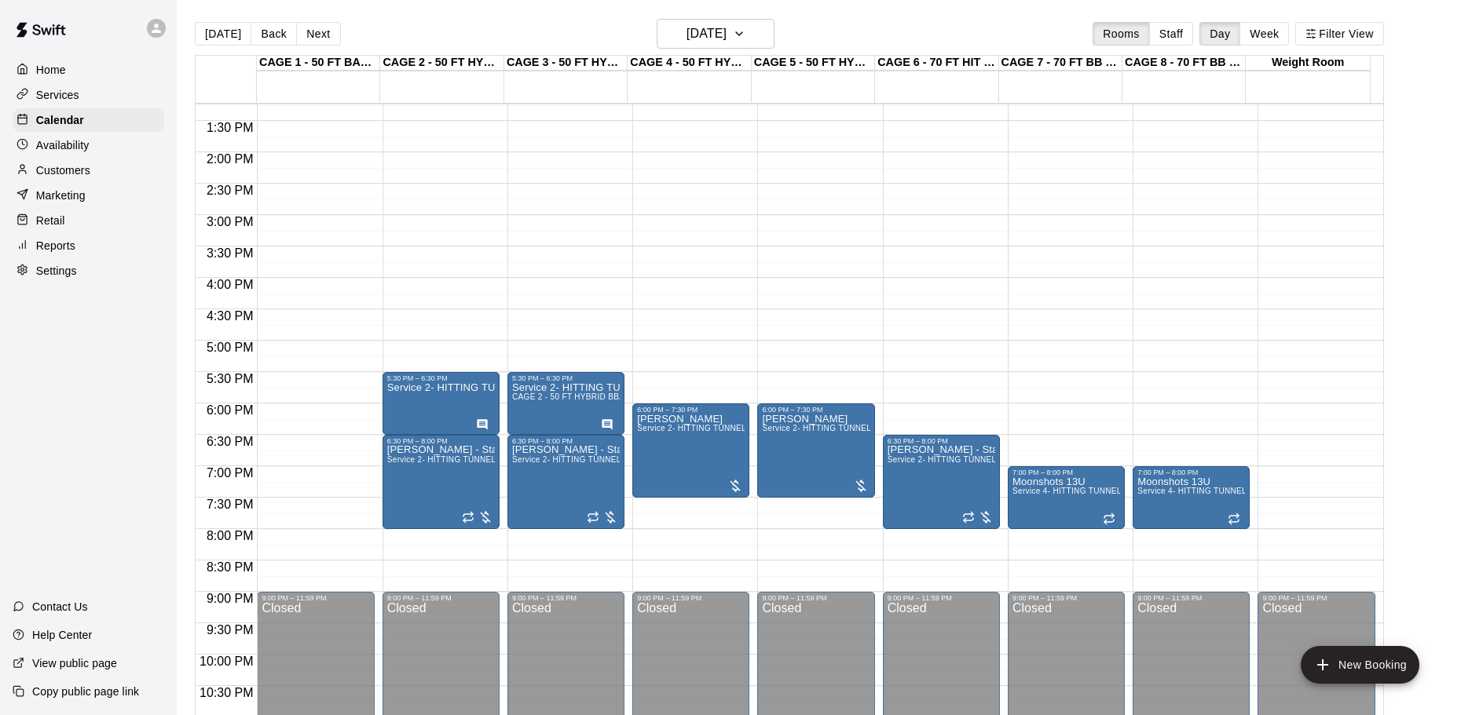
drag, startPoint x: 1036, startPoint y: 535, endPoint x: 1030, endPoint y: 576, distance: 42.0
click at [1030, 576] on div "12:00 AM – 10:00 AM Closed 7:00 PM – 8:00 PM Moonshots 13U Service 4- HITTING T…" at bounding box center [1066, 27] width 117 height 1508
click at [1380, 675] on button "New Booking" at bounding box center [1360, 665] width 119 height 38
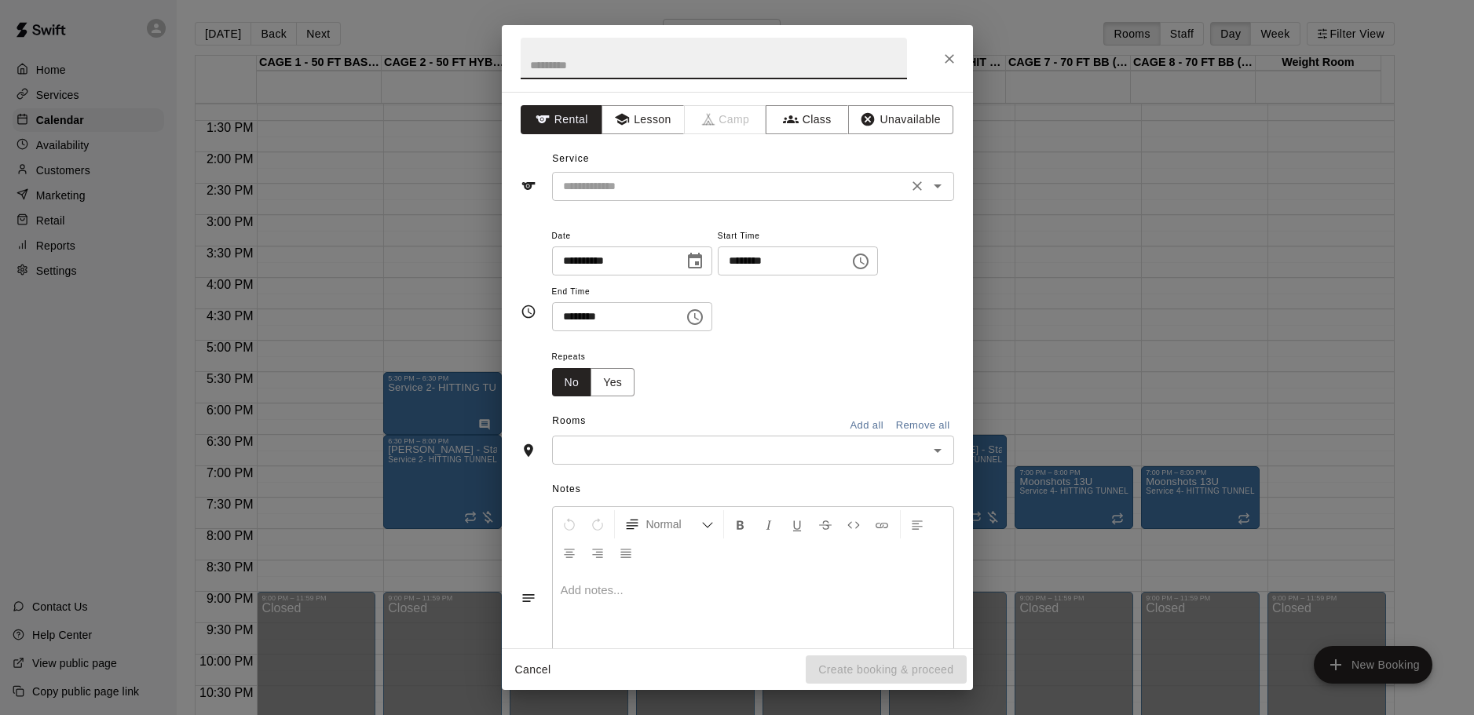
click at [736, 194] on input "text" at bounding box center [730, 187] width 346 height 20
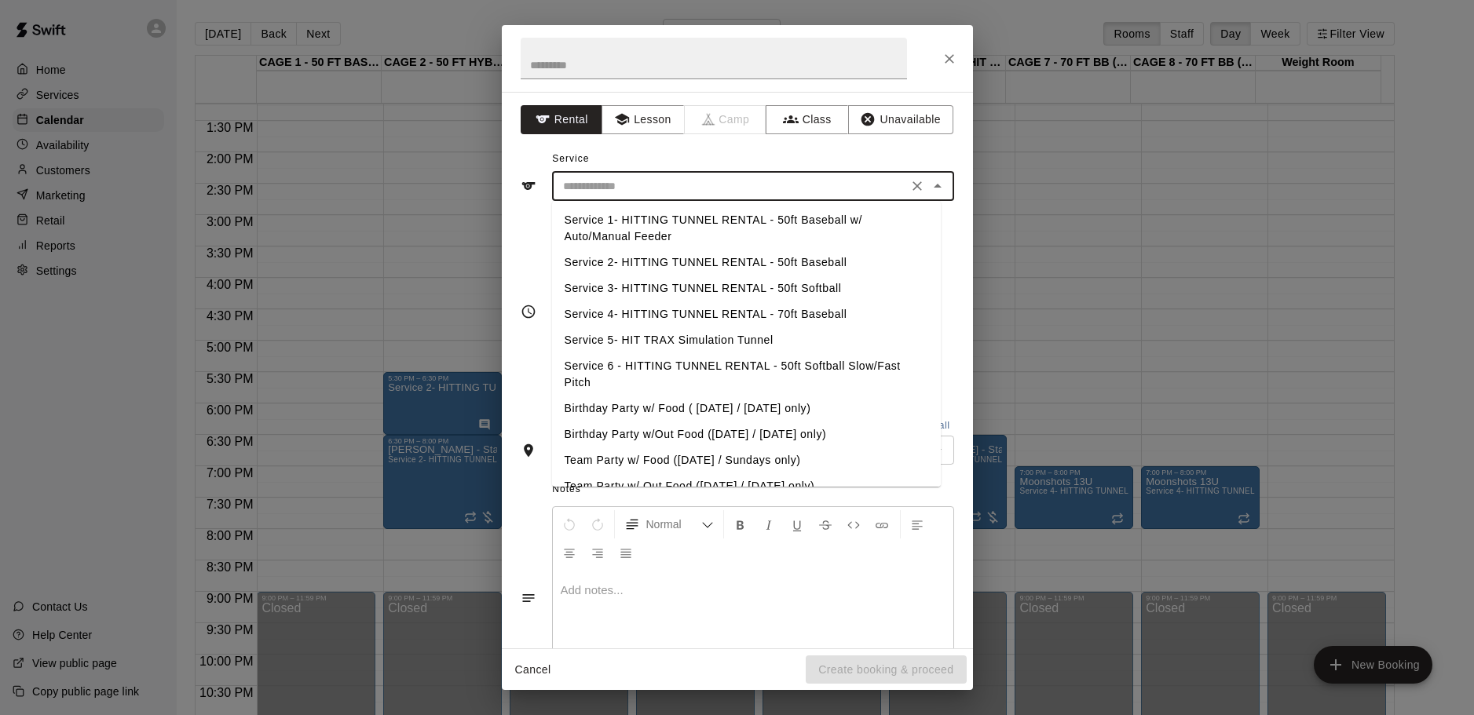
click at [701, 317] on li "Service 4- HITTING TUNNEL RENTAL - 70ft Baseball" at bounding box center [746, 315] width 389 height 26
type input "**********"
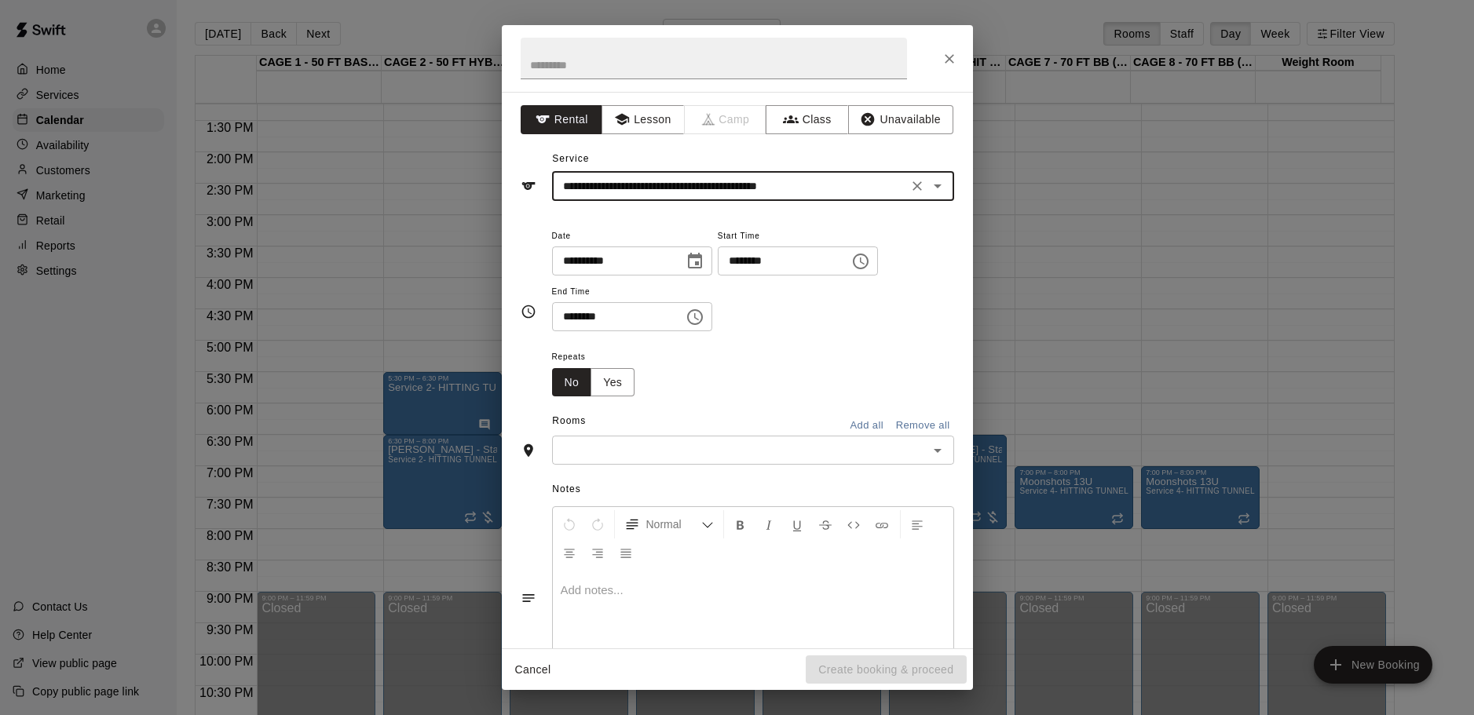
click at [844, 452] on input "text" at bounding box center [740, 451] width 367 height 20
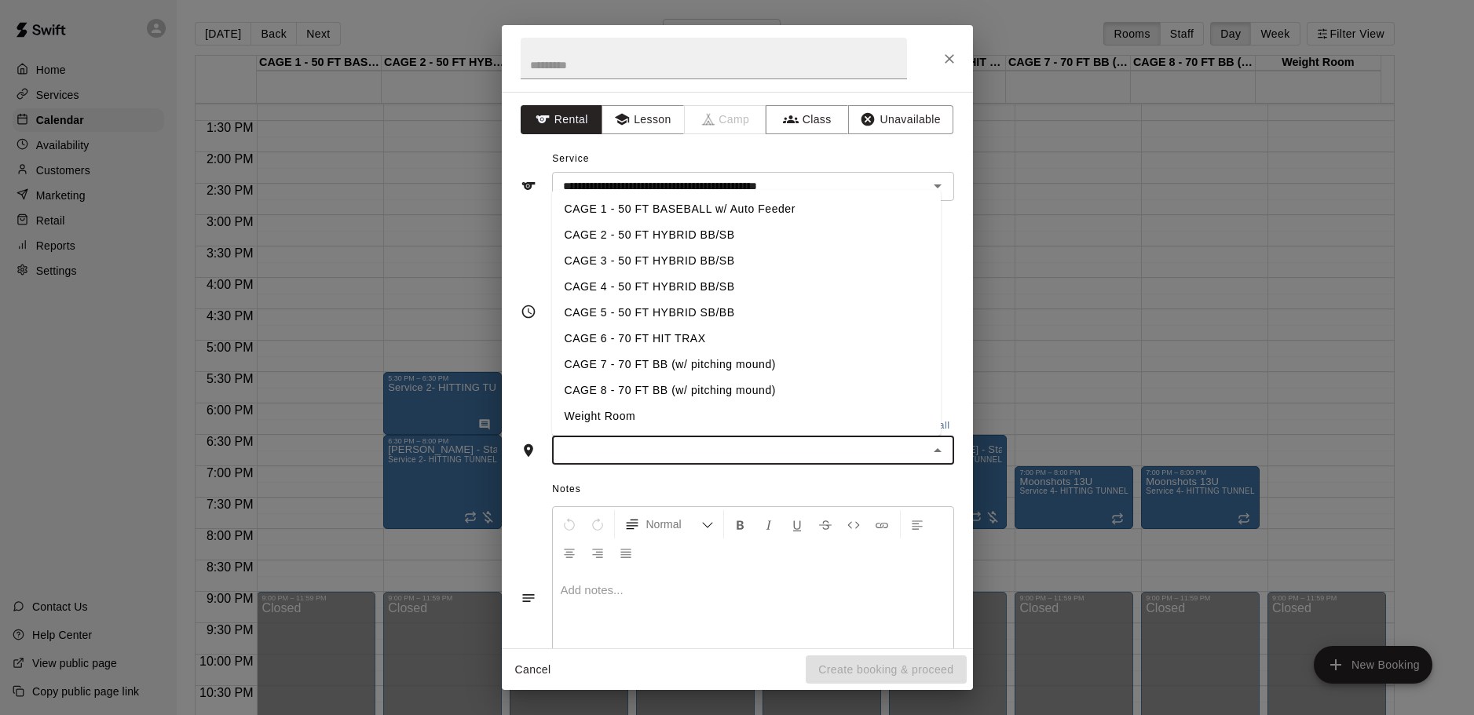
click at [707, 368] on li "CAGE 7 - 70 FT BB (w/ pitching mound)" at bounding box center [746, 365] width 389 height 26
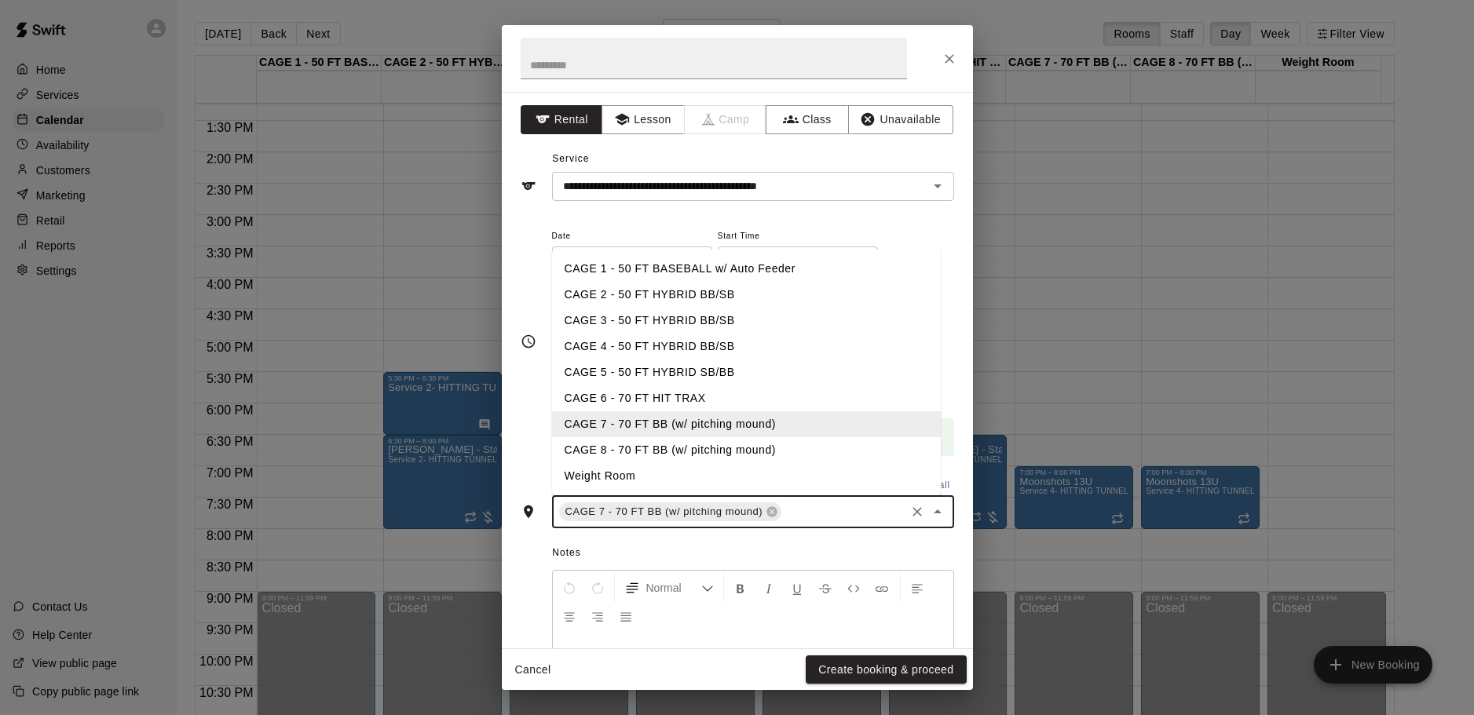
click at [857, 512] on input "text" at bounding box center [843, 513] width 119 height 20
click at [786, 453] on li "CAGE 8 - 70 FT BB (w/ pitching mound)" at bounding box center [746, 450] width 389 height 26
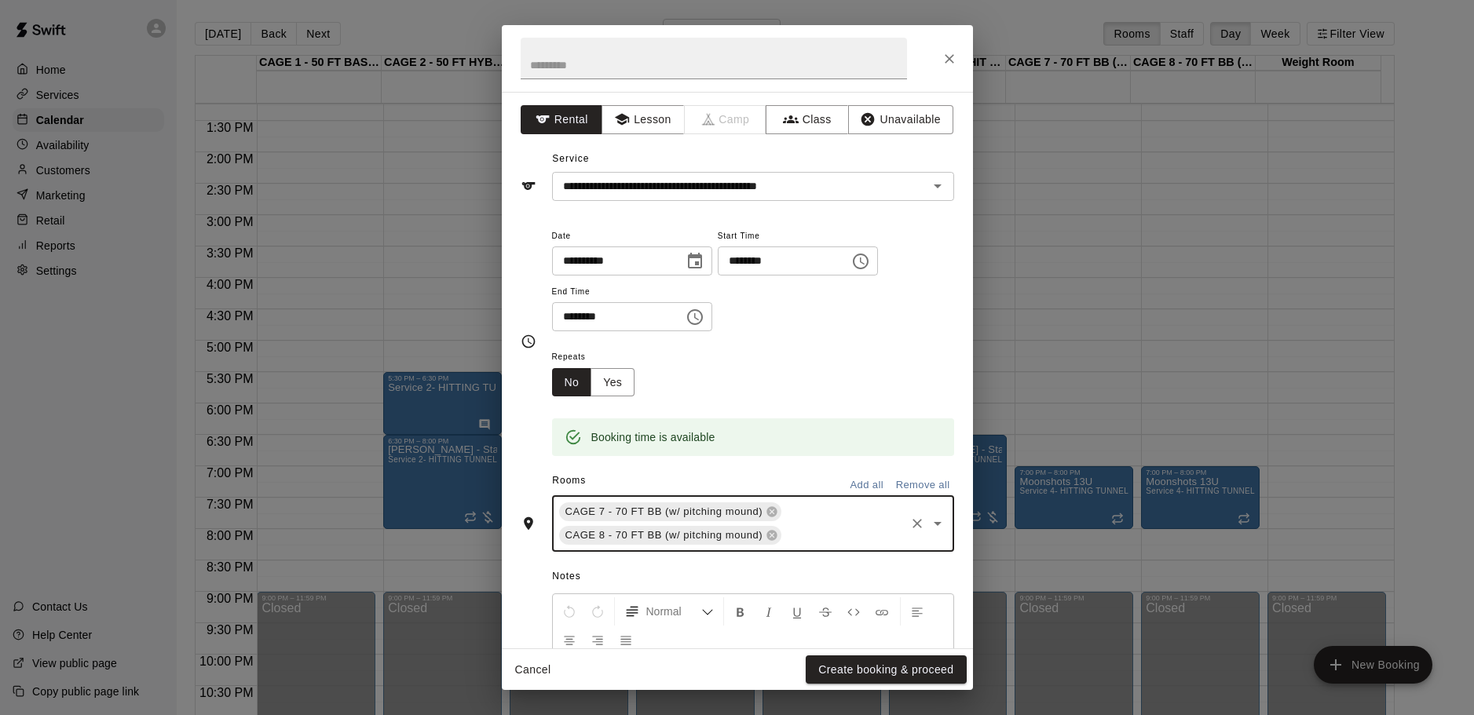
click at [752, 261] on input "********" at bounding box center [778, 261] width 121 height 29
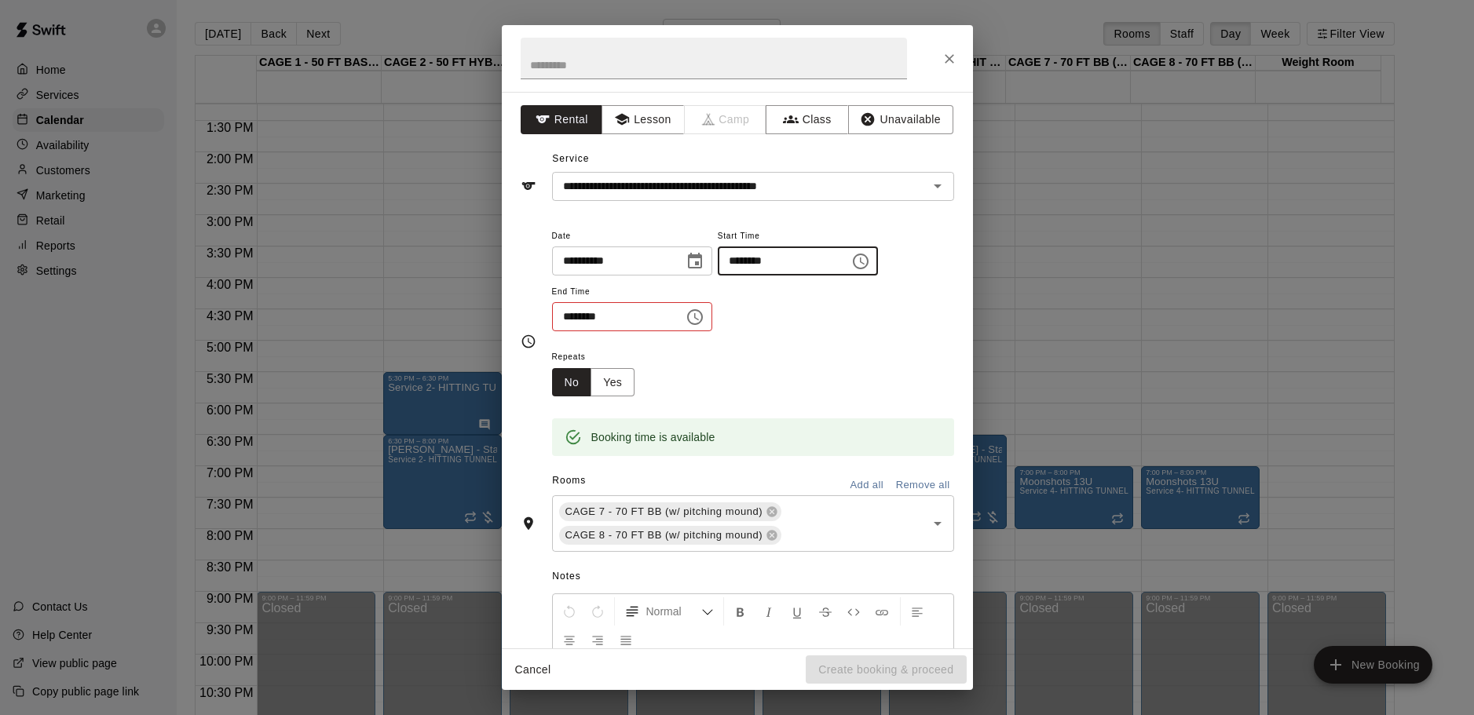
type input "********"
click at [570, 315] on input "********" at bounding box center [612, 316] width 121 height 29
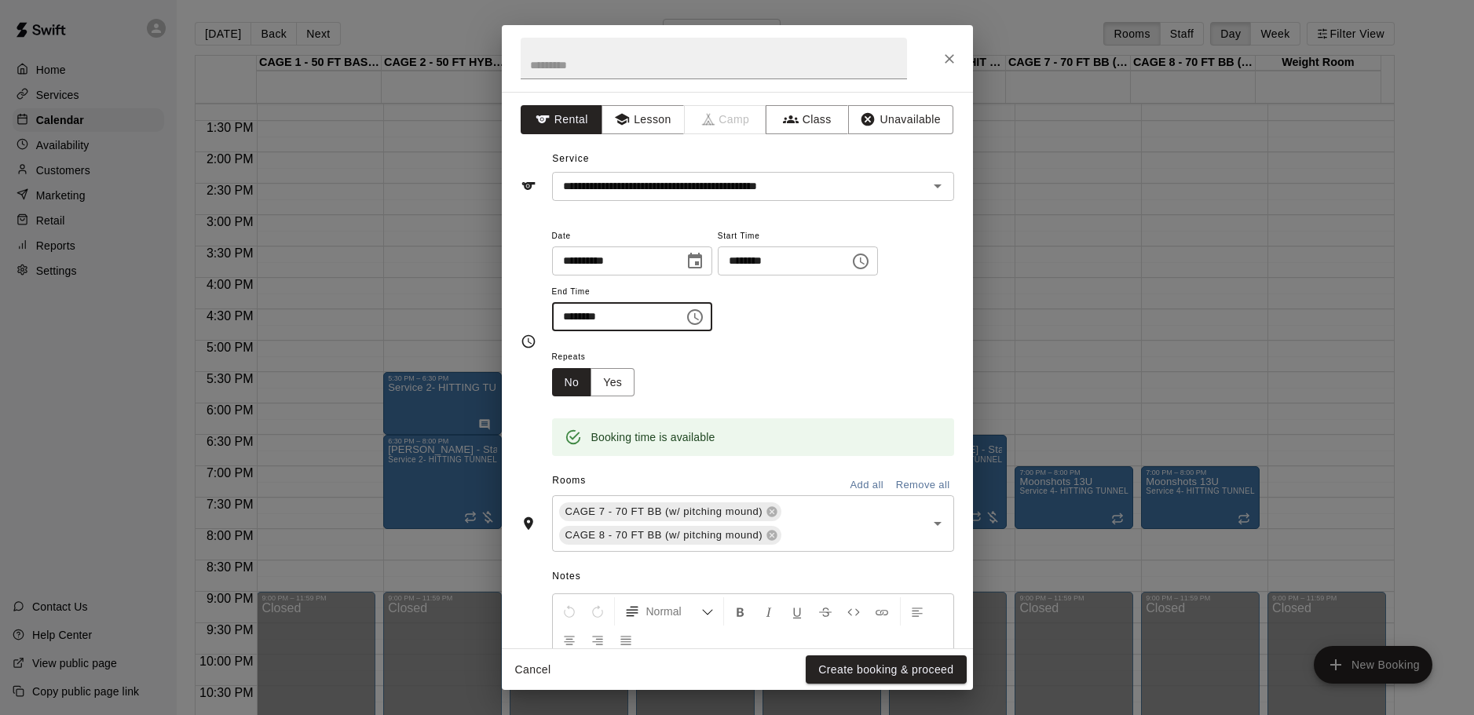
type input "********"
click at [895, 324] on div "**********" at bounding box center [753, 279] width 402 height 106
click at [865, 668] on button "Create booking & proceed" at bounding box center [886, 670] width 160 height 29
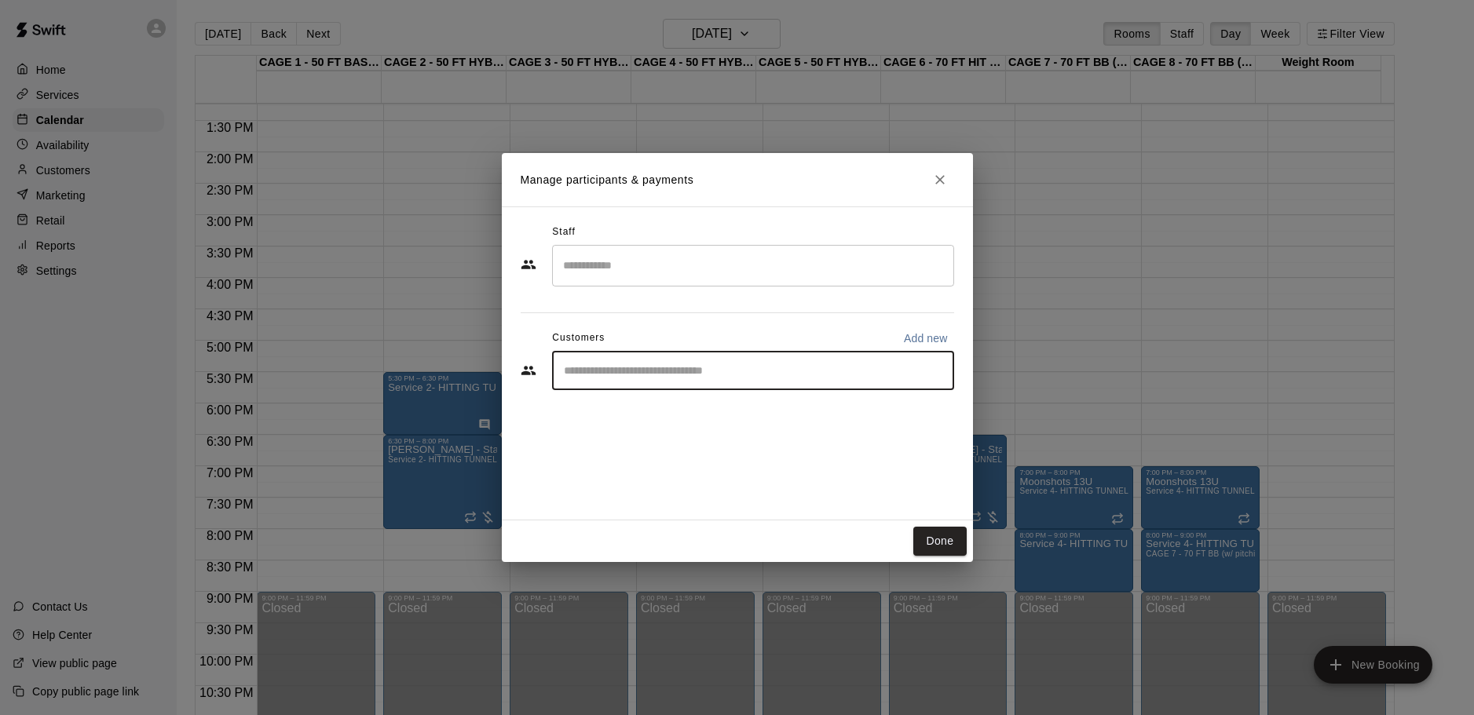
click at [734, 367] on input "Start typing to search customers..." at bounding box center [753, 371] width 388 height 16
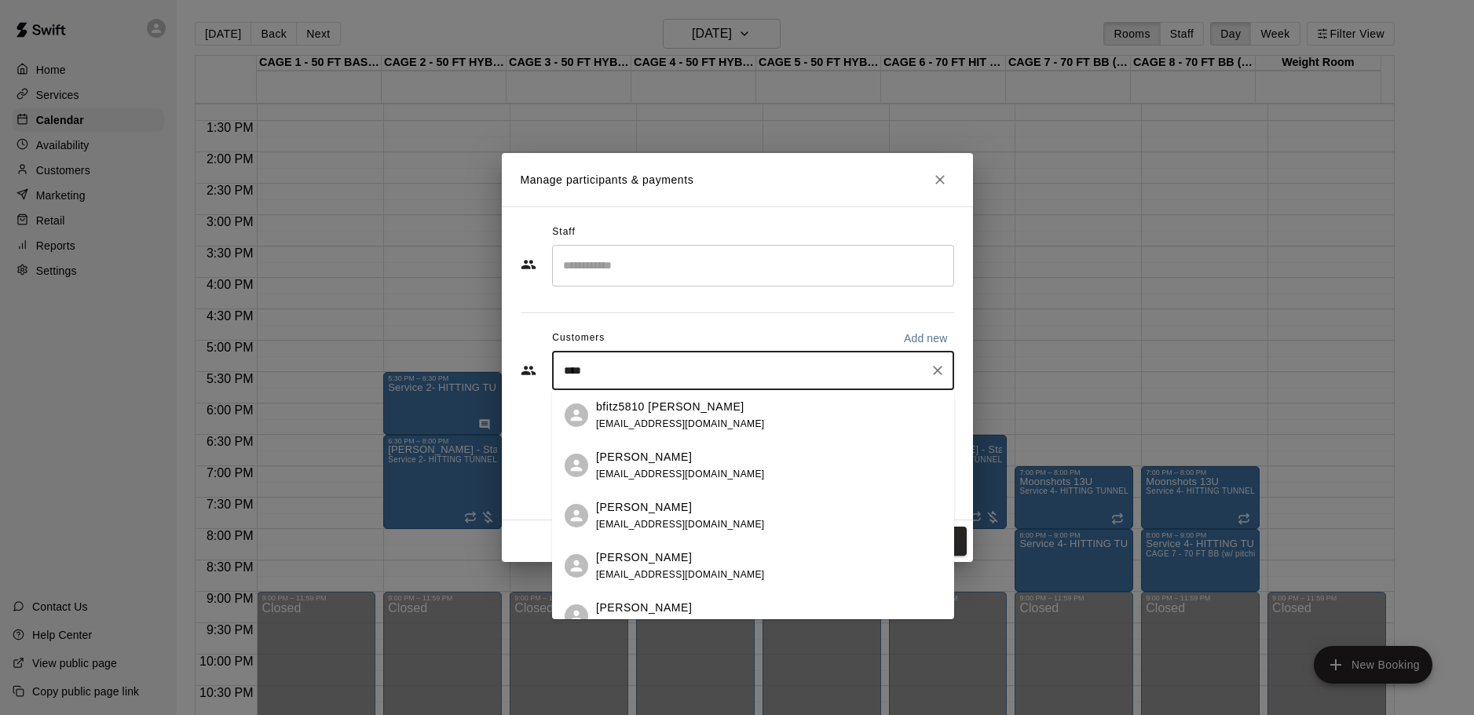
type input "*****"
click at [678, 463] on p "[PERSON_NAME]" at bounding box center [644, 457] width 96 height 16
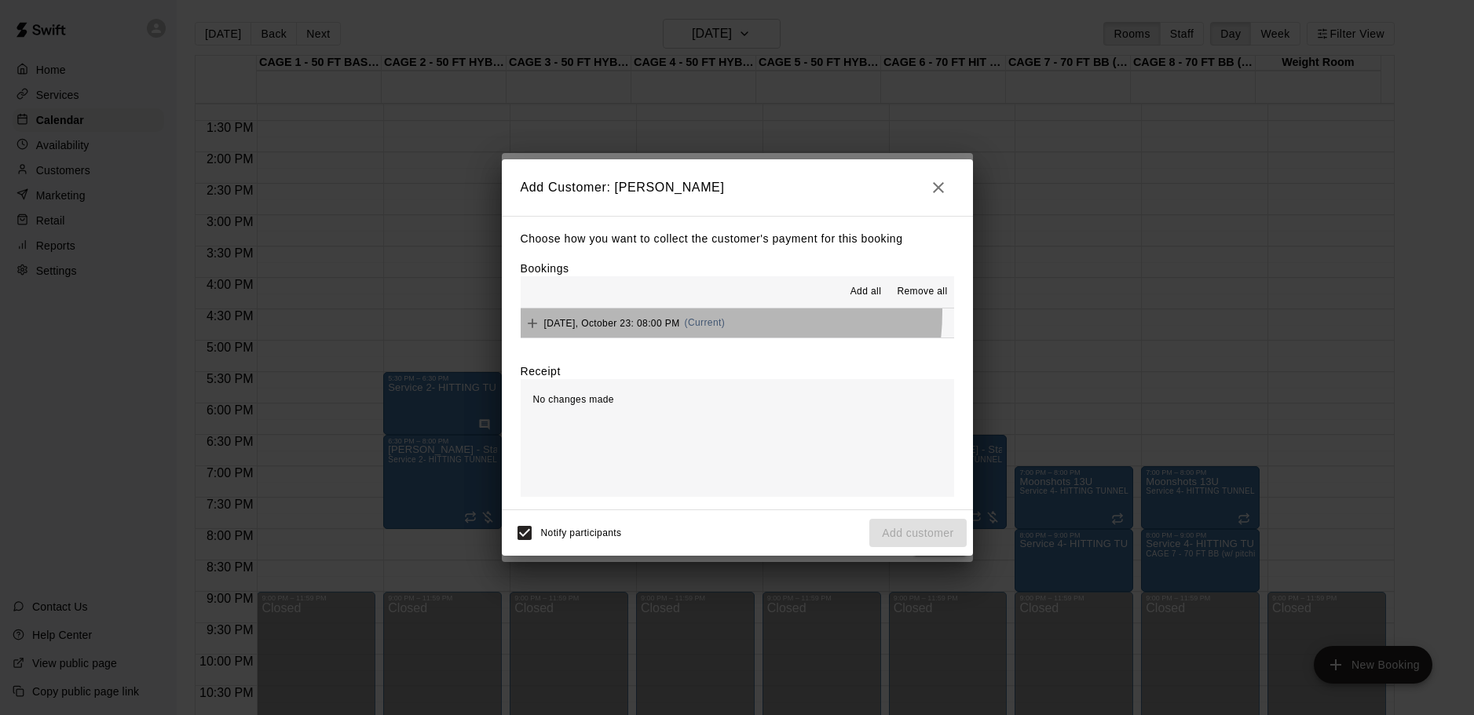
click at [699, 313] on div "[DATE], October 23: 08:00 PM (Current)" at bounding box center [623, 324] width 205 height 24
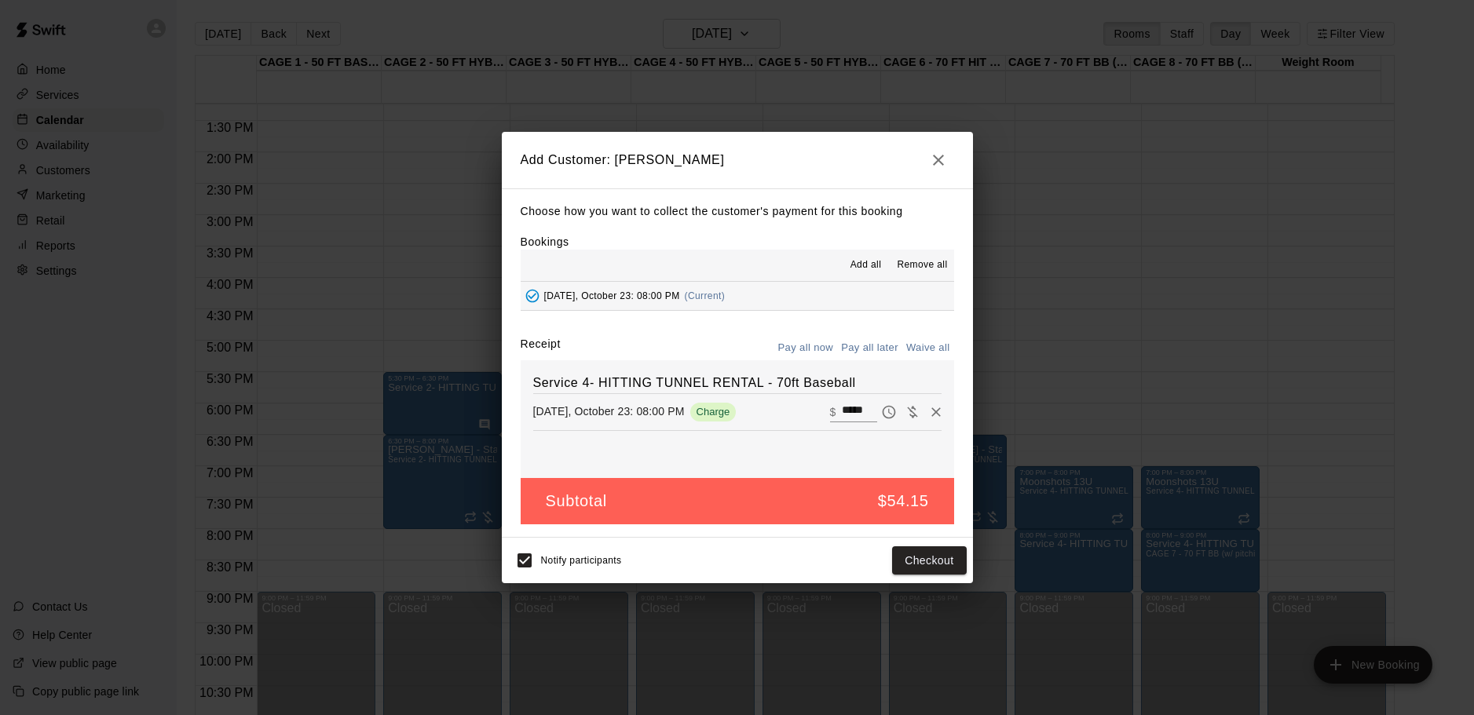
click at [858, 342] on button "Pay all later" at bounding box center [869, 348] width 65 height 24
click at [924, 560] on button "Add customer" at bounding box center [917, 561] width 97 height 29
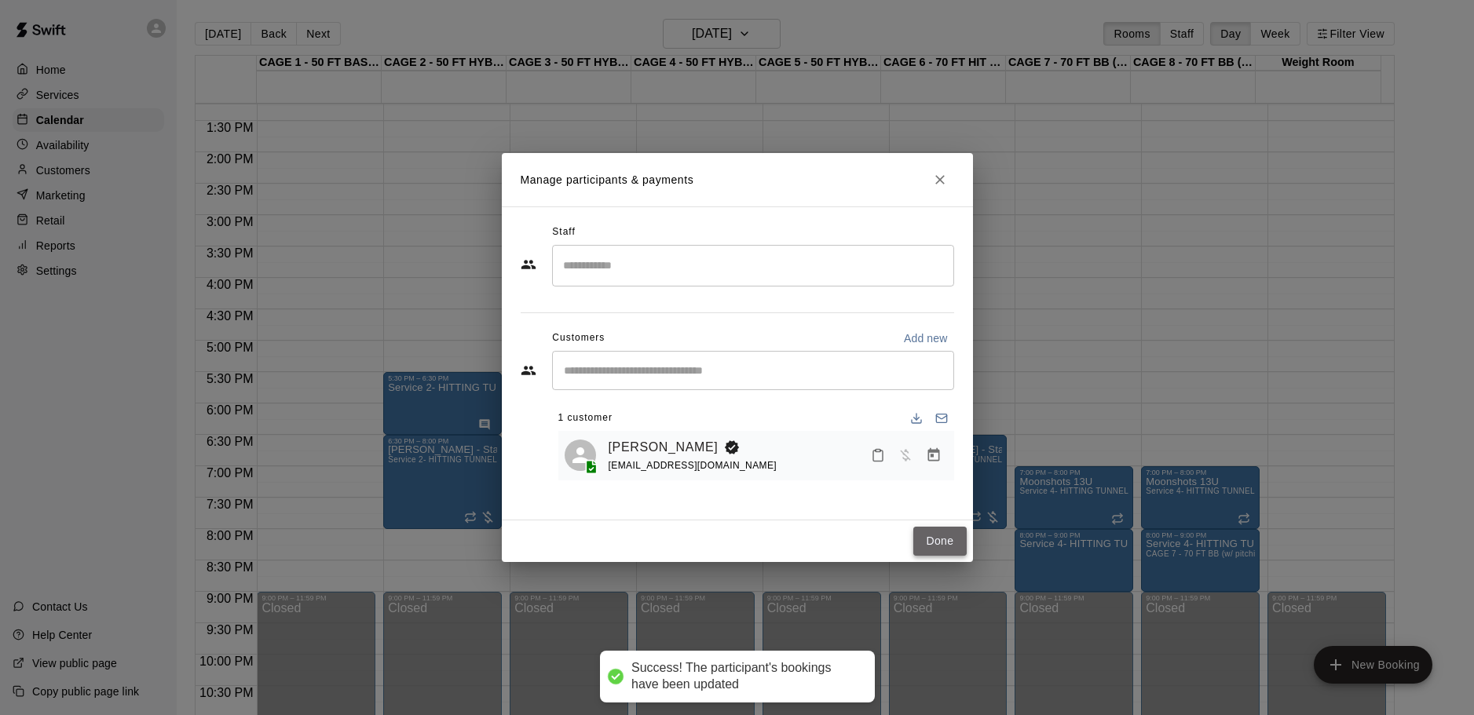
click at [937, 533] on button "Done" at bounding box center [939, 541] width 53 height 29
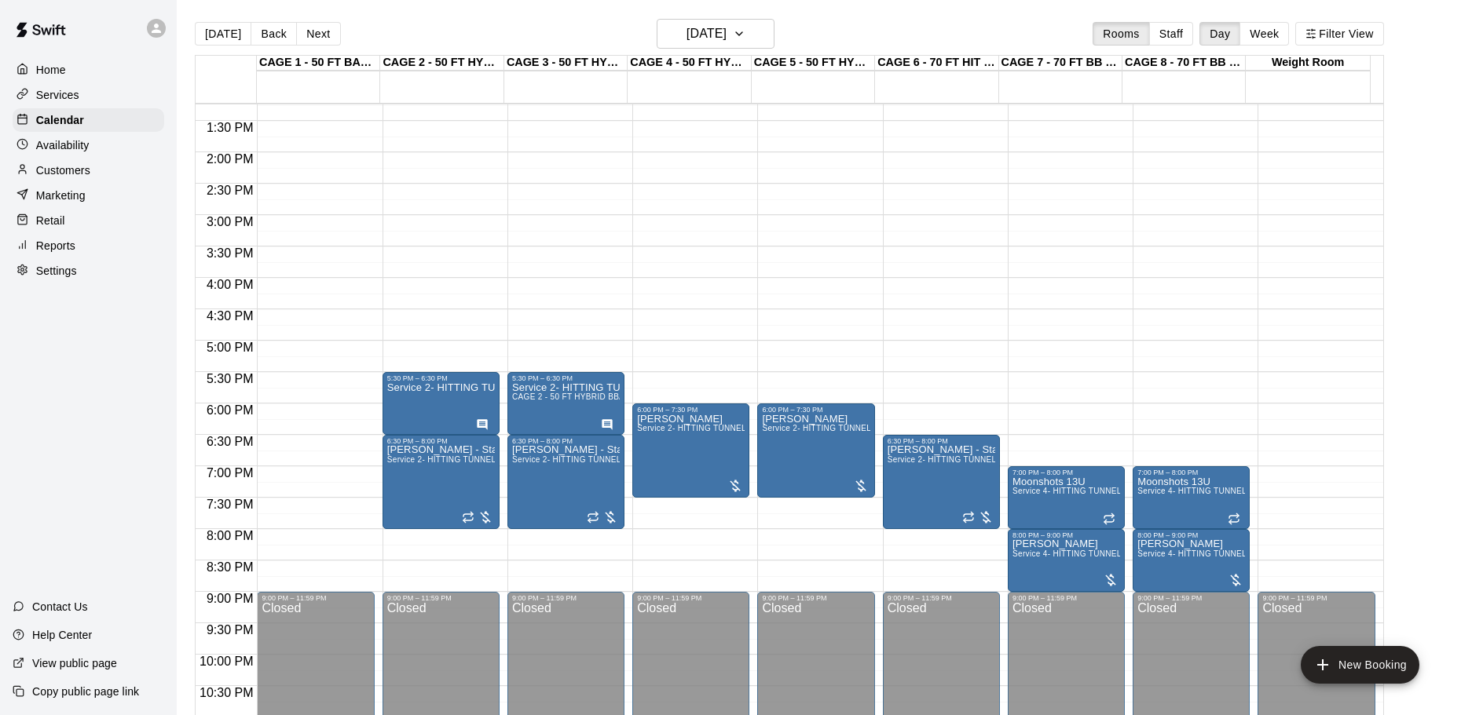
click at [214, 38] on button "[DATE]" at bounding box center [223, 34] width 57 height 24
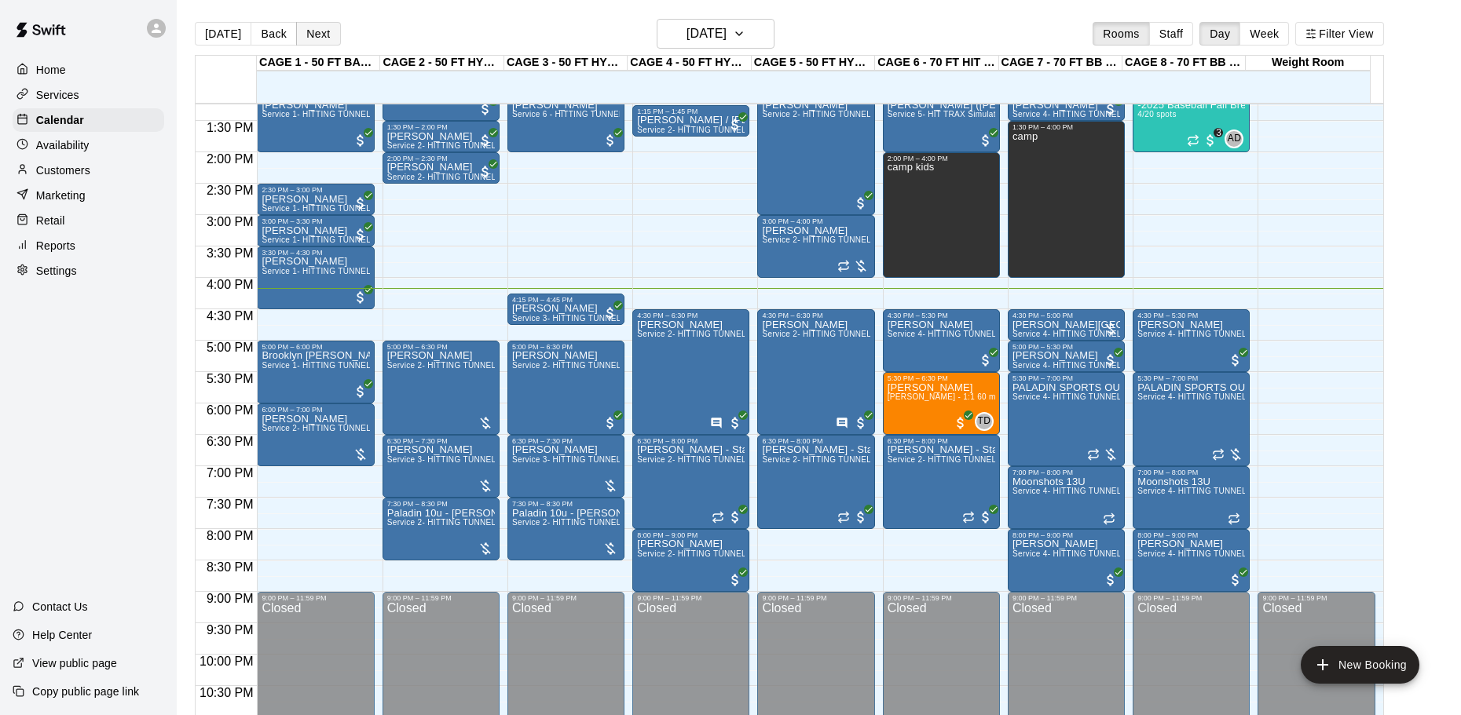
click at [310, 38] on button "Next" at bounding box center [318, 34] width 44 height 24
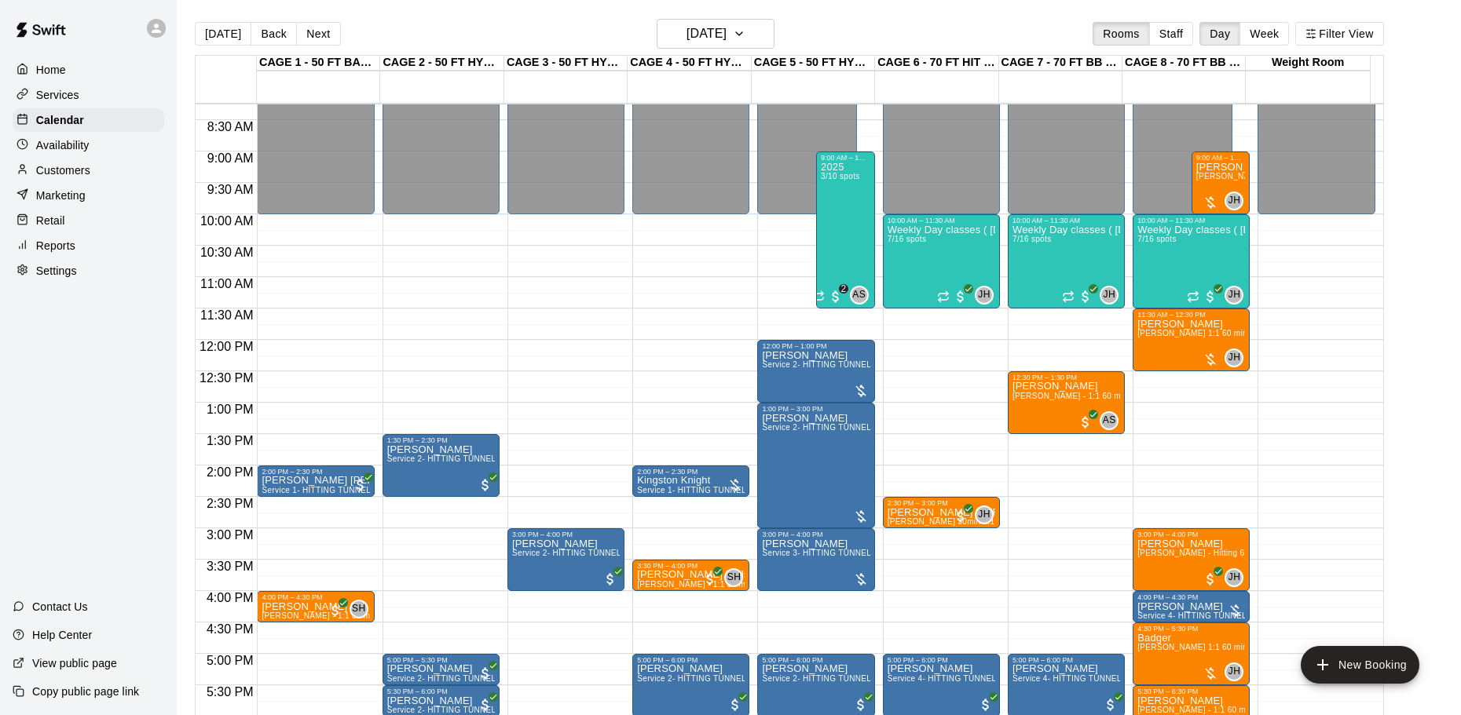
scroll to position [518, 0]
click at [840, 236] on div "2025 3/10 spots" at bounding box center [840, 520] width 38 height 715
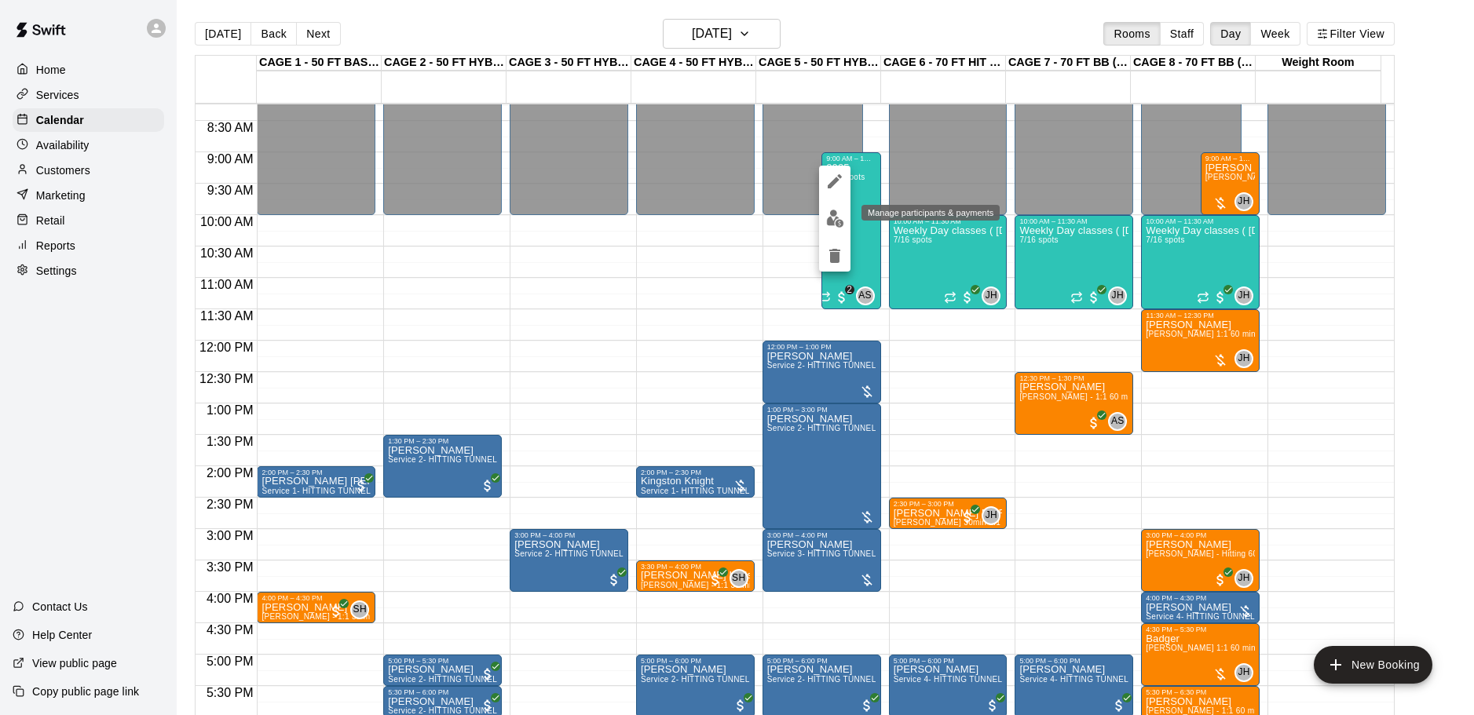
click at [836, 224] on img "edit" at bounding box center [835, 219] width 18 height 18
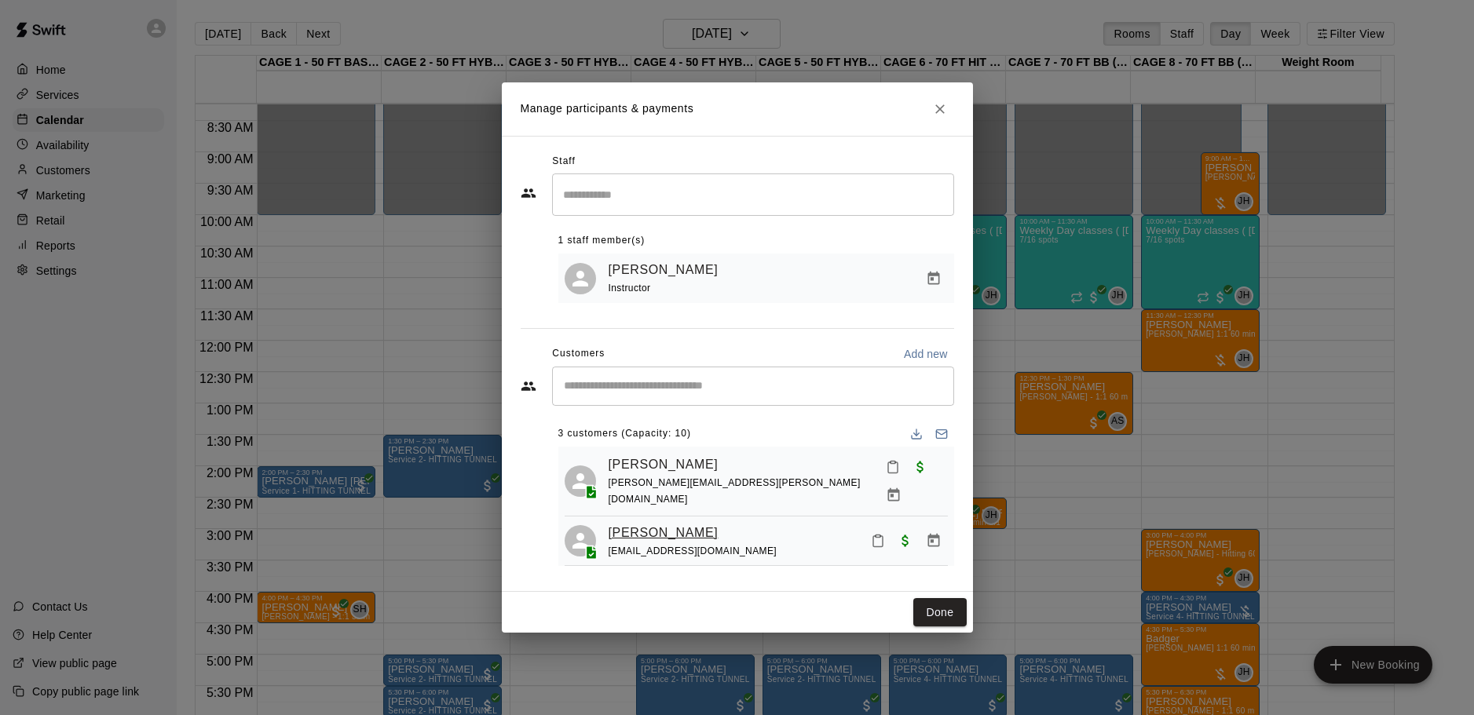
click at [659, 523] on link "[PERSON_NAME]" at bounding box center [664, 533] width 110 height 20
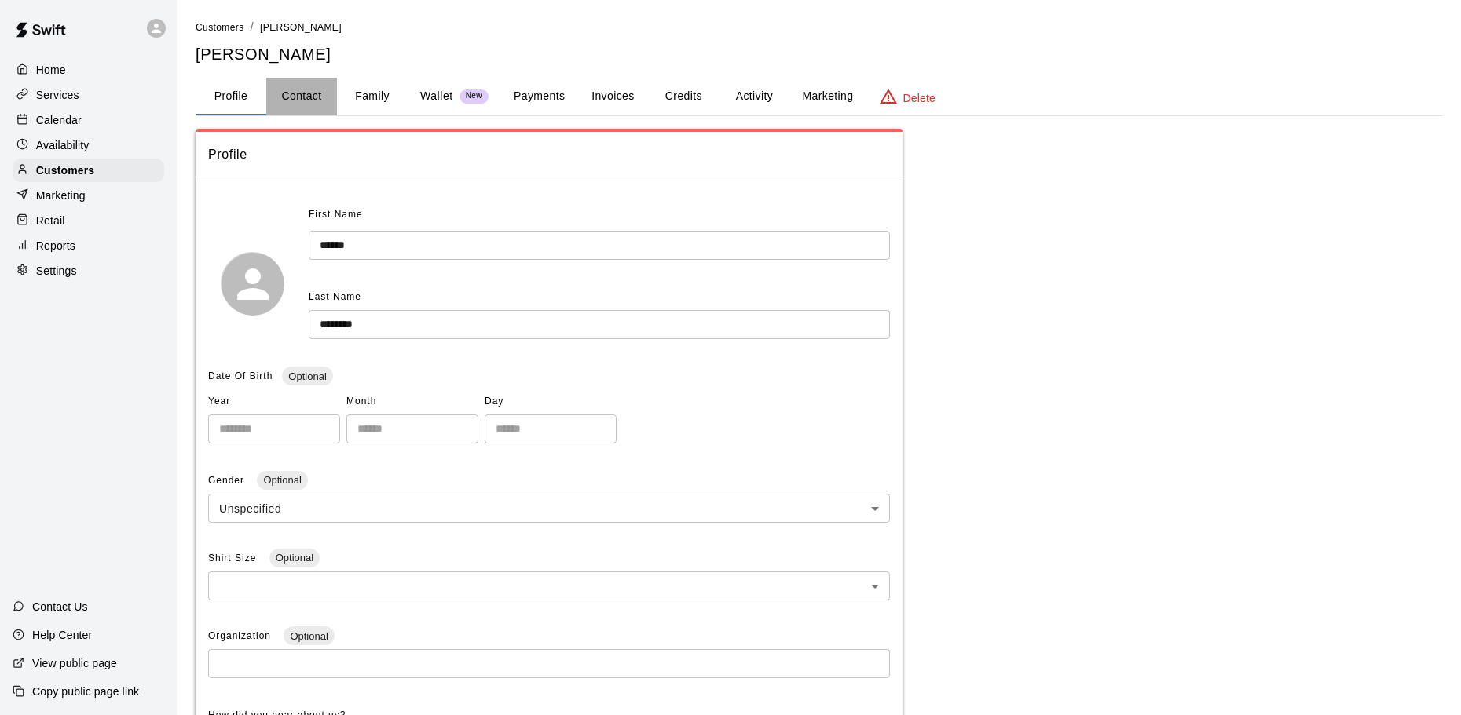
click at [314, 98] on button "Contact" at bounding box center [301, 97] width 71 height 38
select select "**"
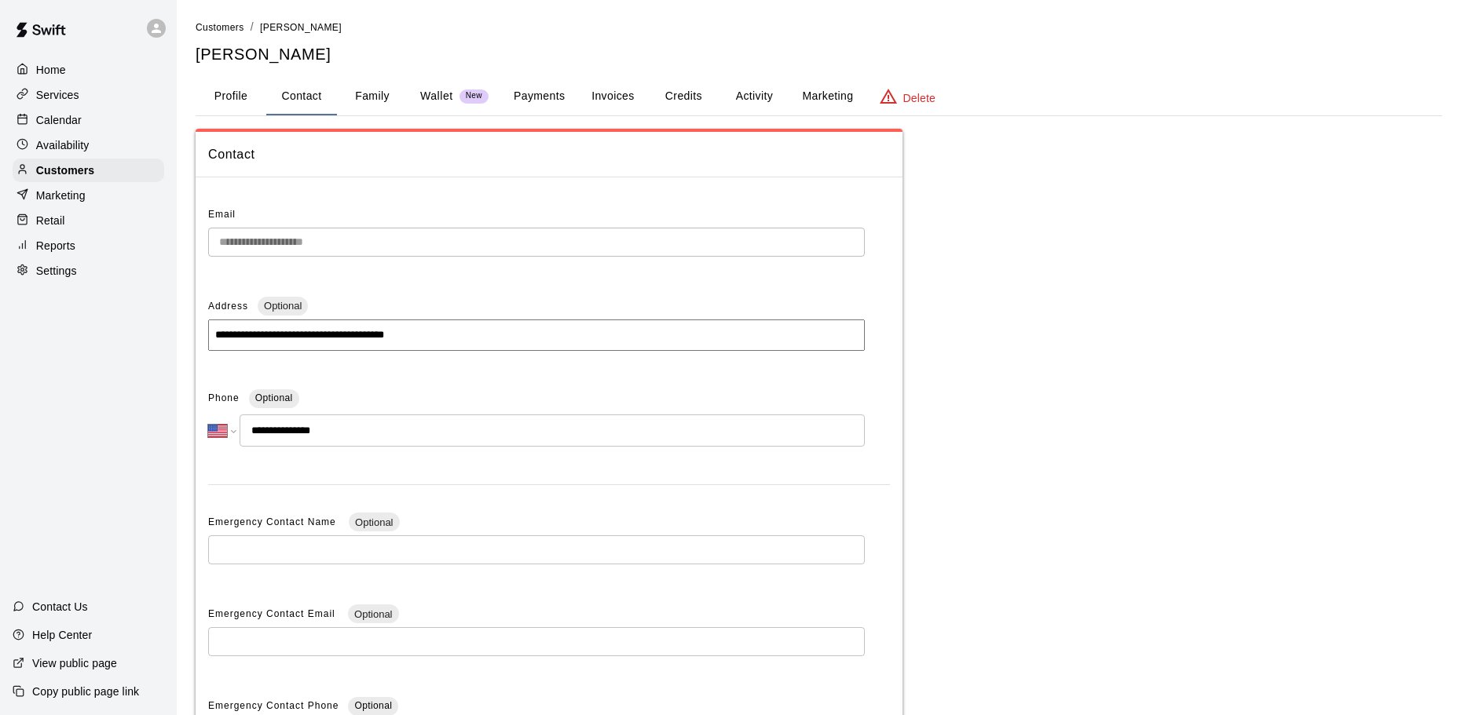
click at [57, 124] on p "Calendar" at bounding box center [59, 120] width 46 height 16
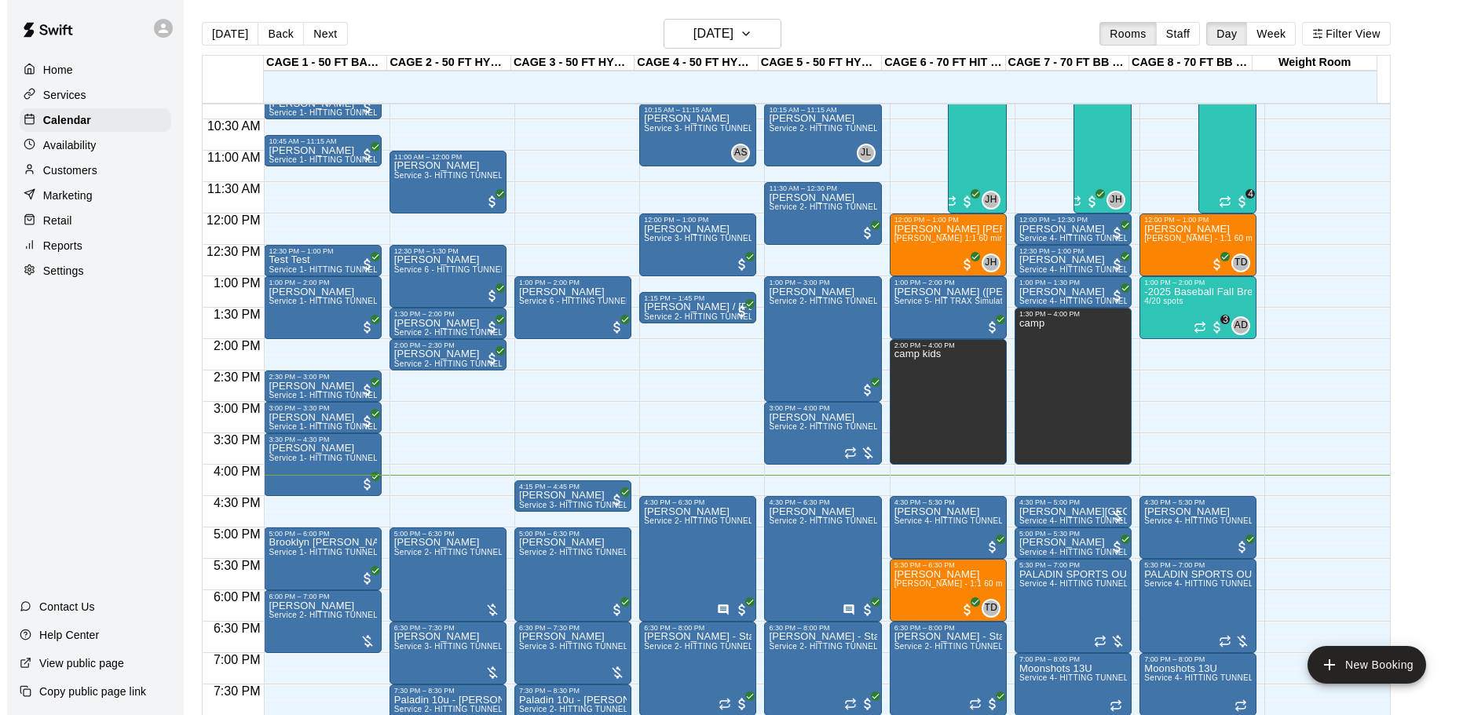
scroll to position [409, 0]
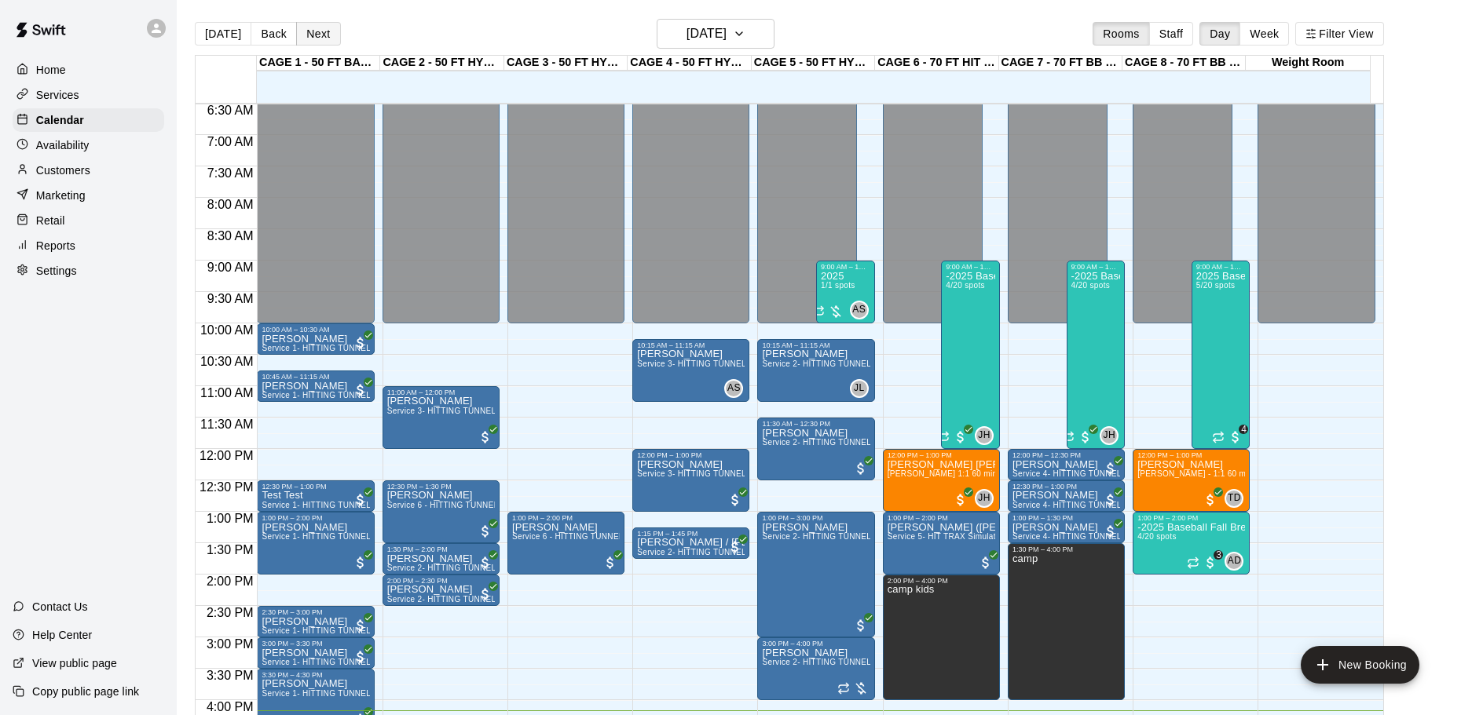
click at [314, 37] on button "Next" at bounding box center [318, 34] width 44 height 24
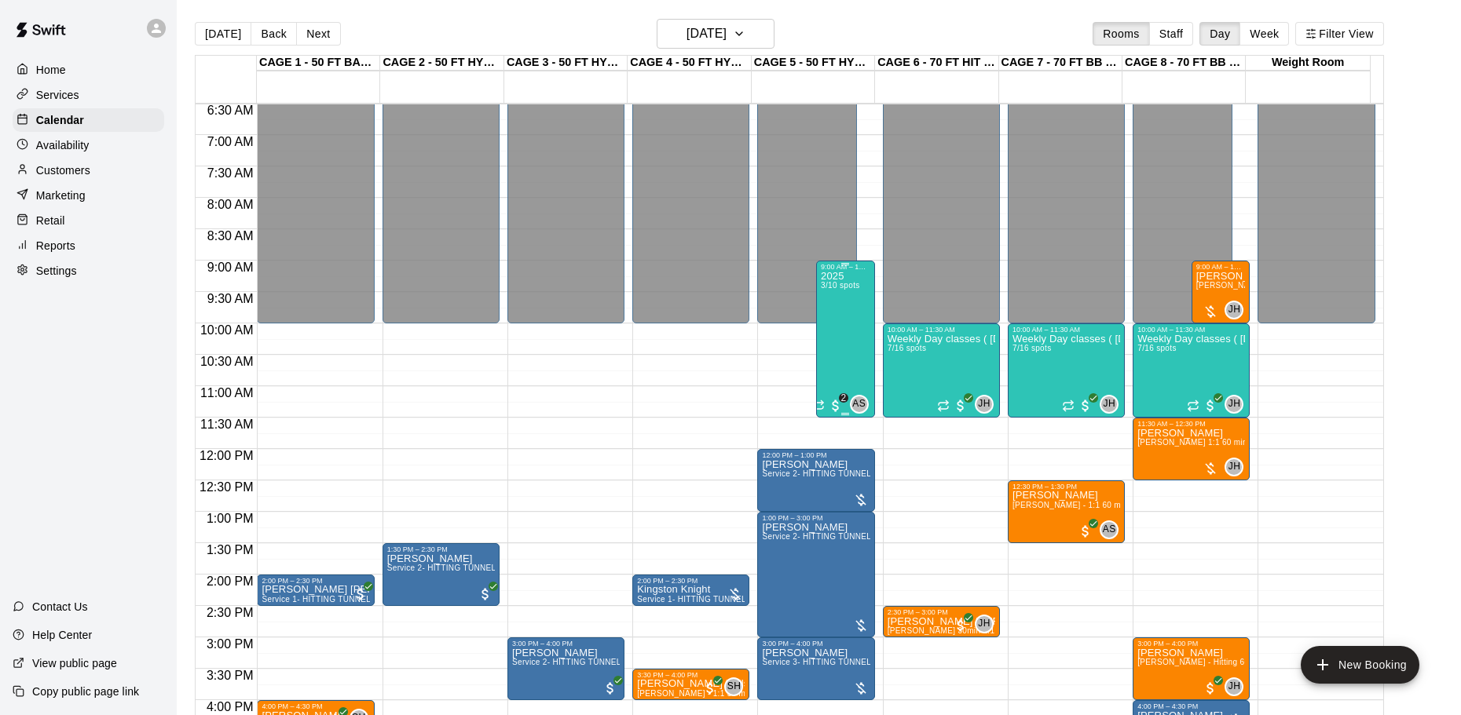
click at [844, 333] on div "2025 3/10 spots" at bounding box center [840, 628] width 38 height 715
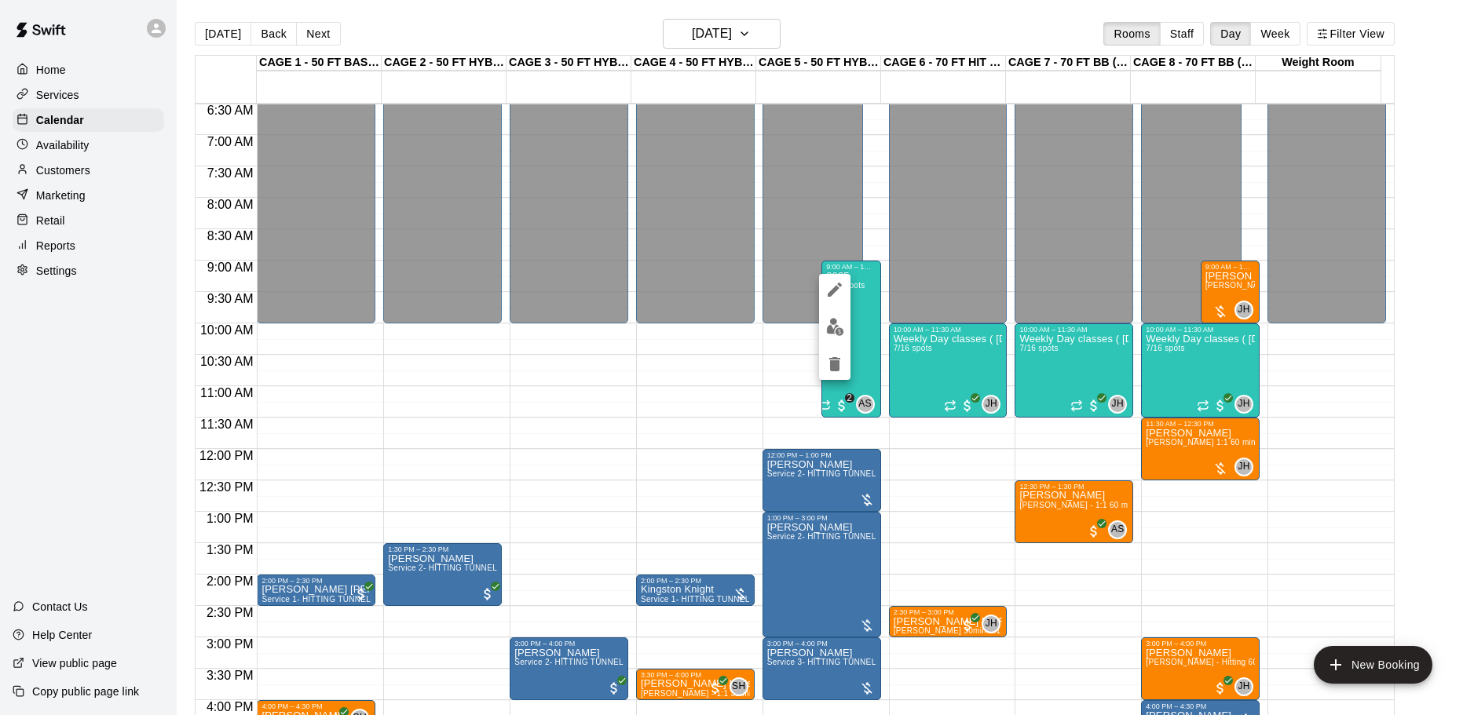
click at [833, 349] on button "delete" at bounding box center [834, 364] width 31 height 31
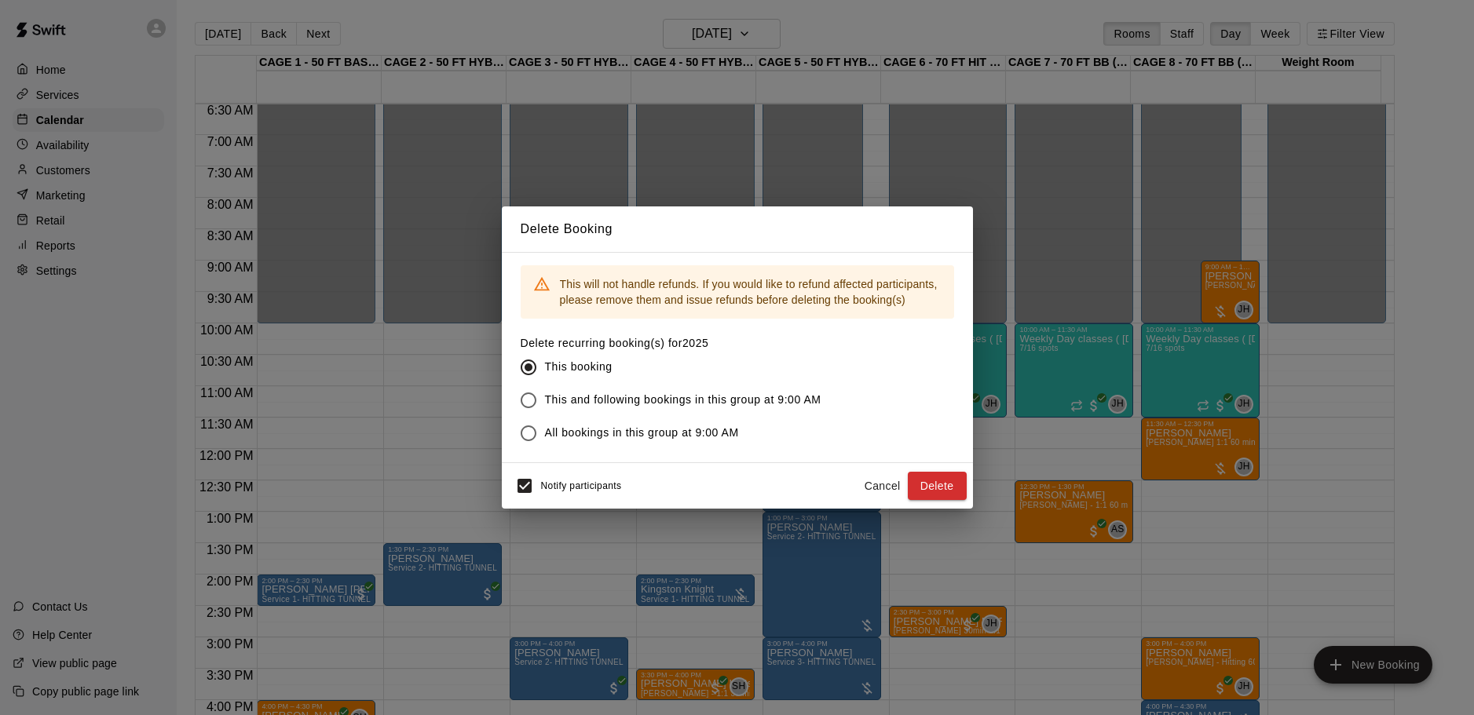
click at [883, 483] on button "Cancel" at bounding box center [883, 486] width 50 height 29
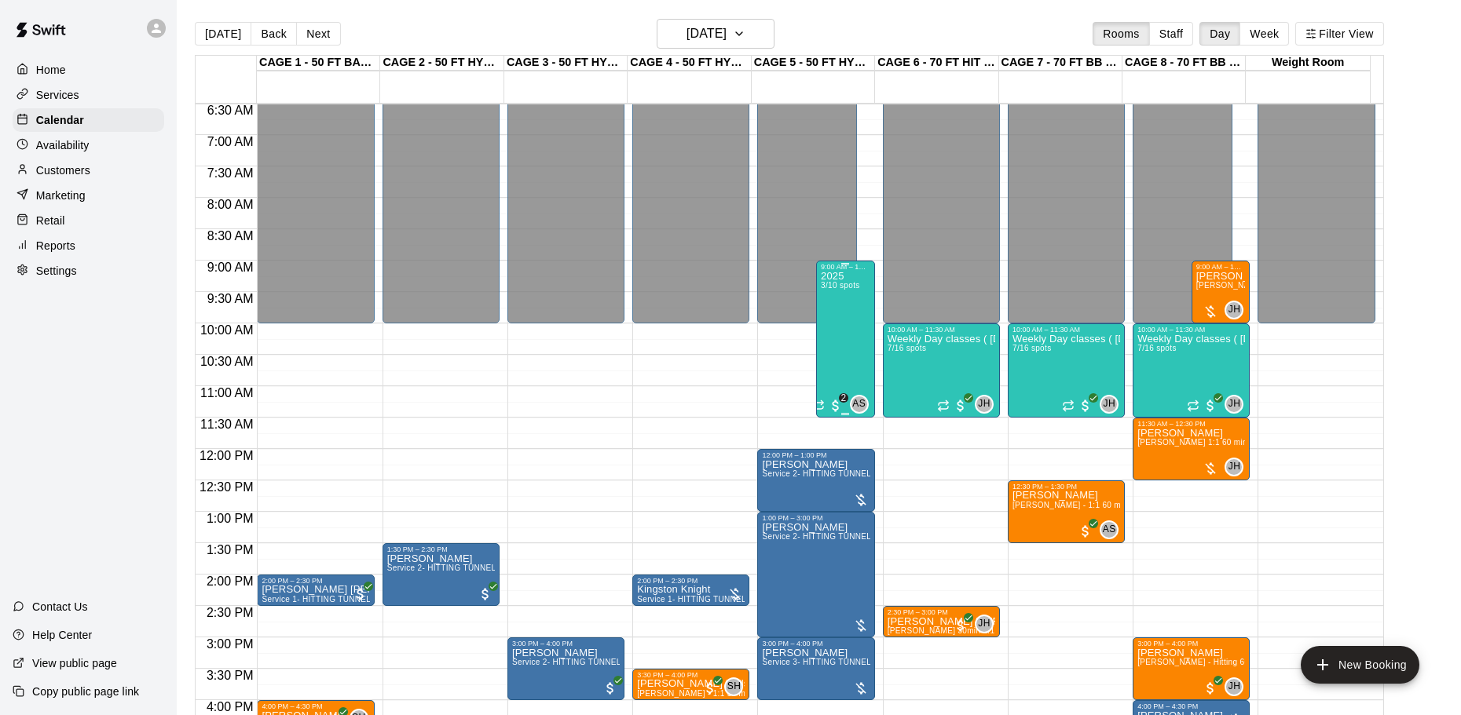
click at [843, 322] on div "2025 3/10 spots" at bounding box center [840, 628] width 38 height 715
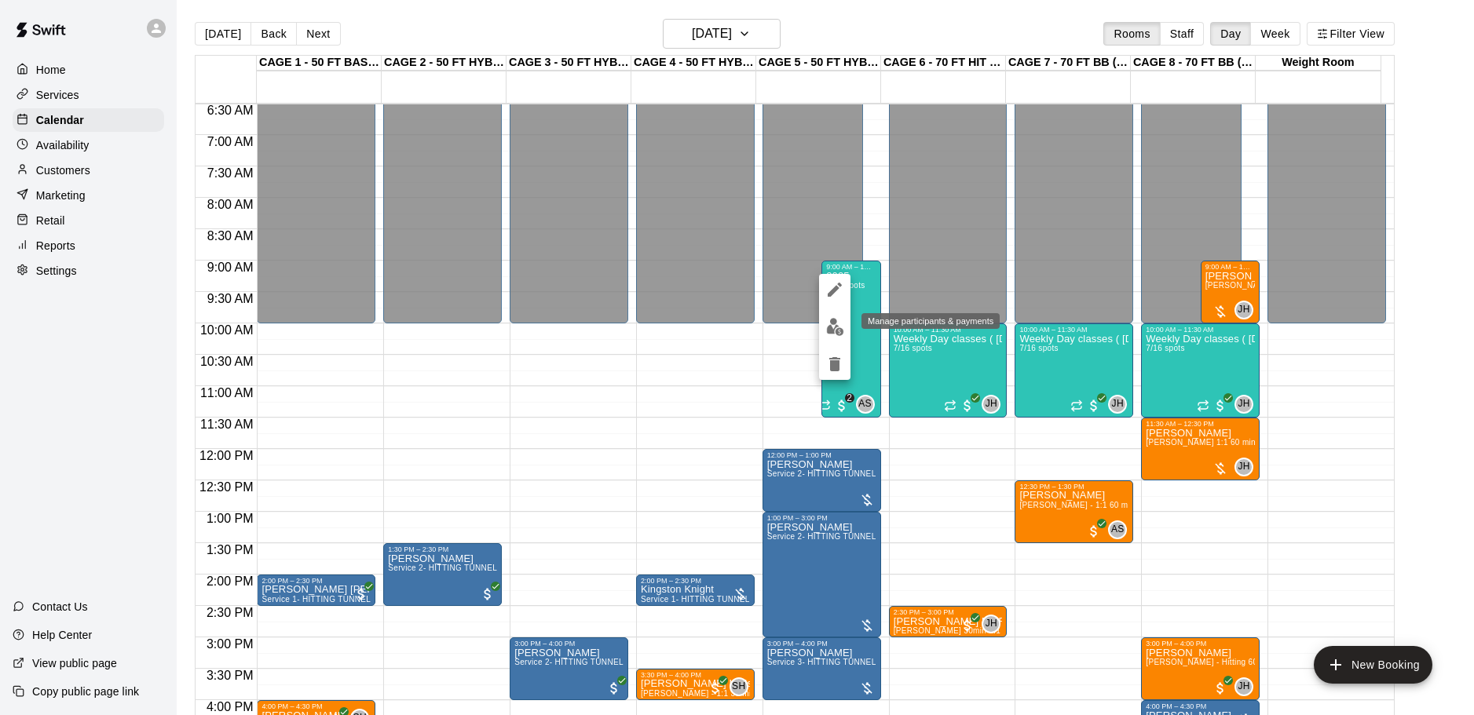
click at [843, 330] on img "edit" at bounding box center [835, 327] width 18 height 18
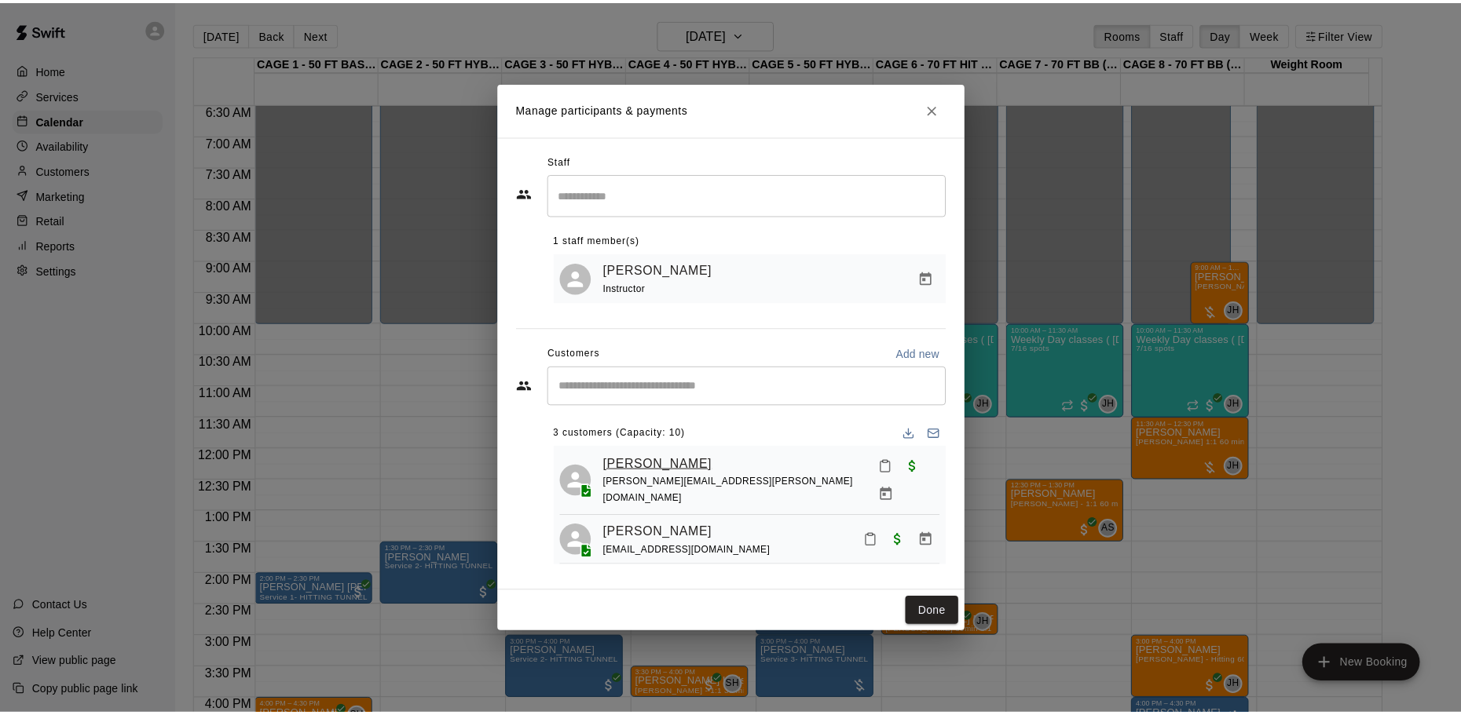
scroll to position [44, 0]
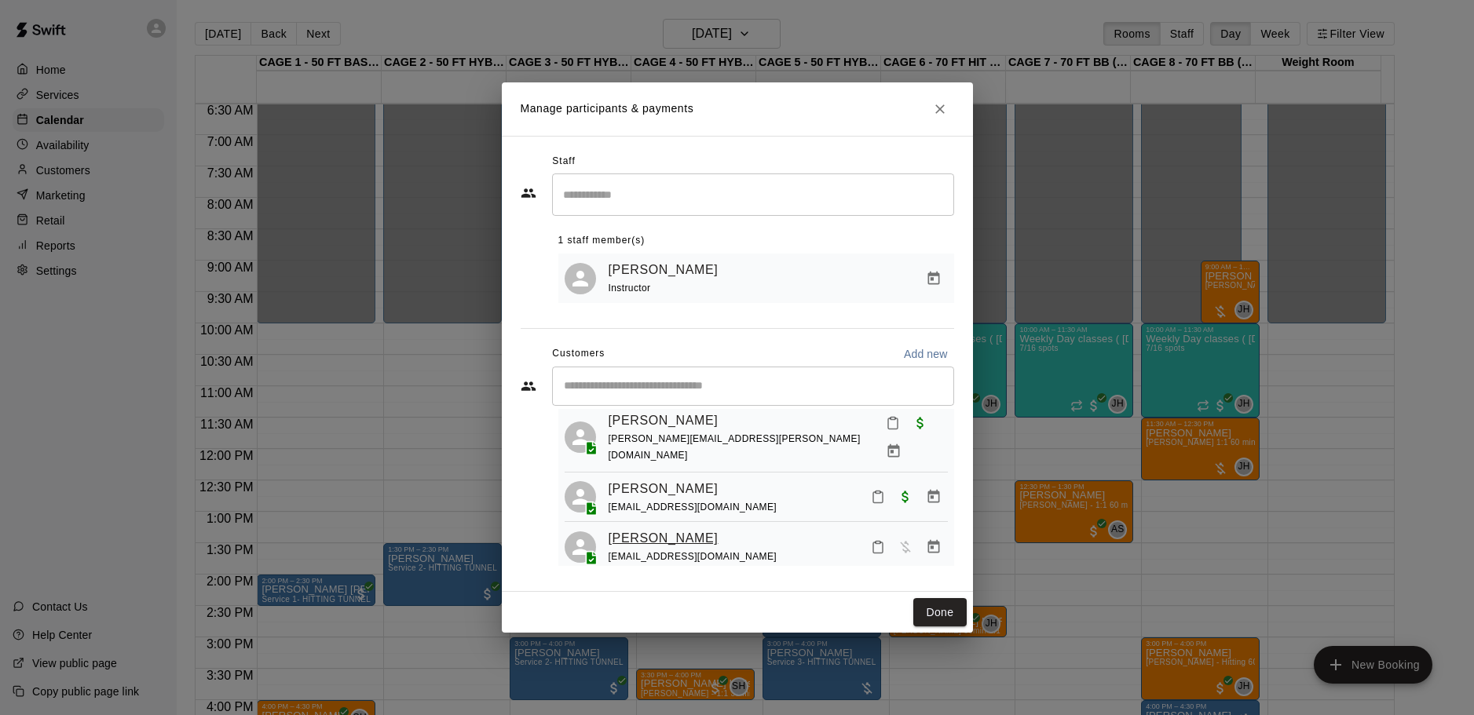
click at [653, 529] on link "[PERSON_NAME]" at bounding box center [664, 539] width 110 height 20
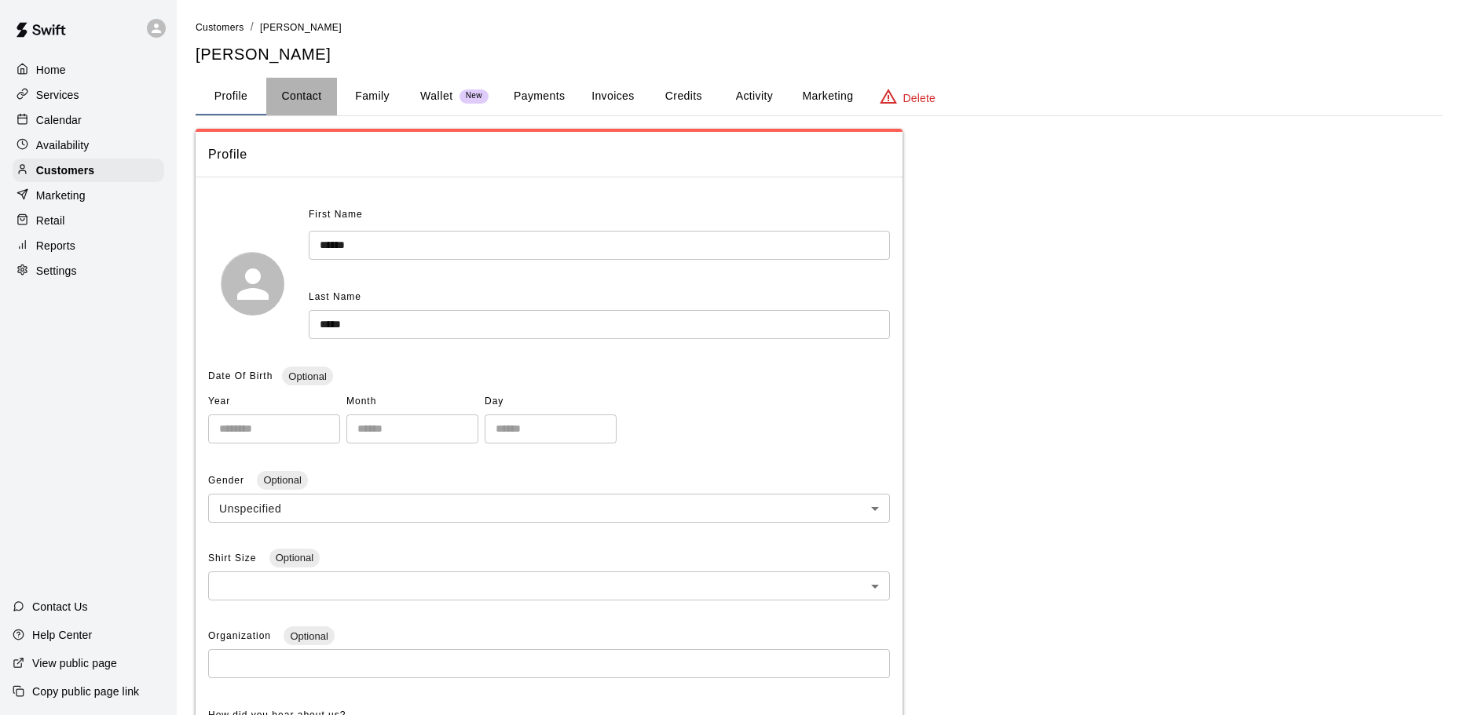
click at [320, 98] on button "Contact" at bounding box center [301, 97] width 71 height 38
select select "**"
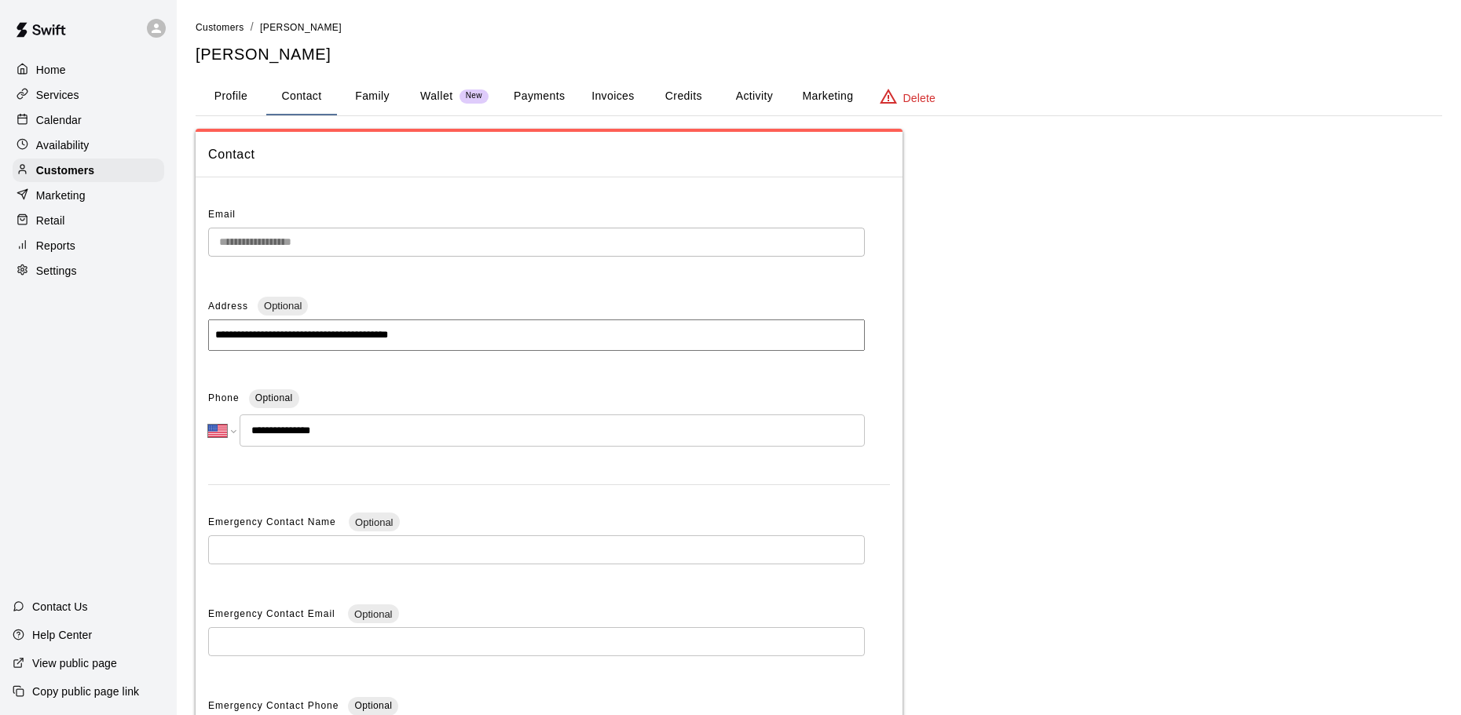
click at [90, 129] on div "Calendar" at bounding box center [89, 120] width 152 height 24
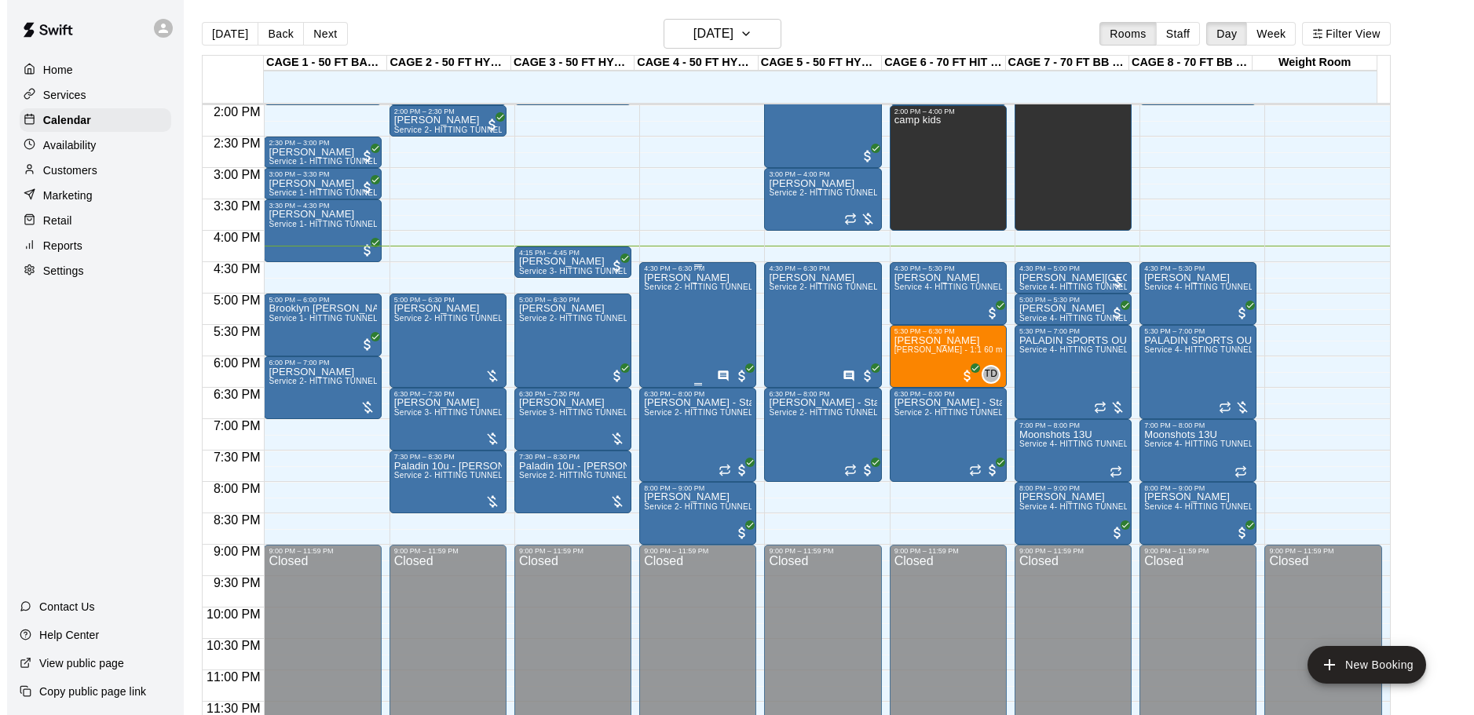
scroll to position [25, 0]
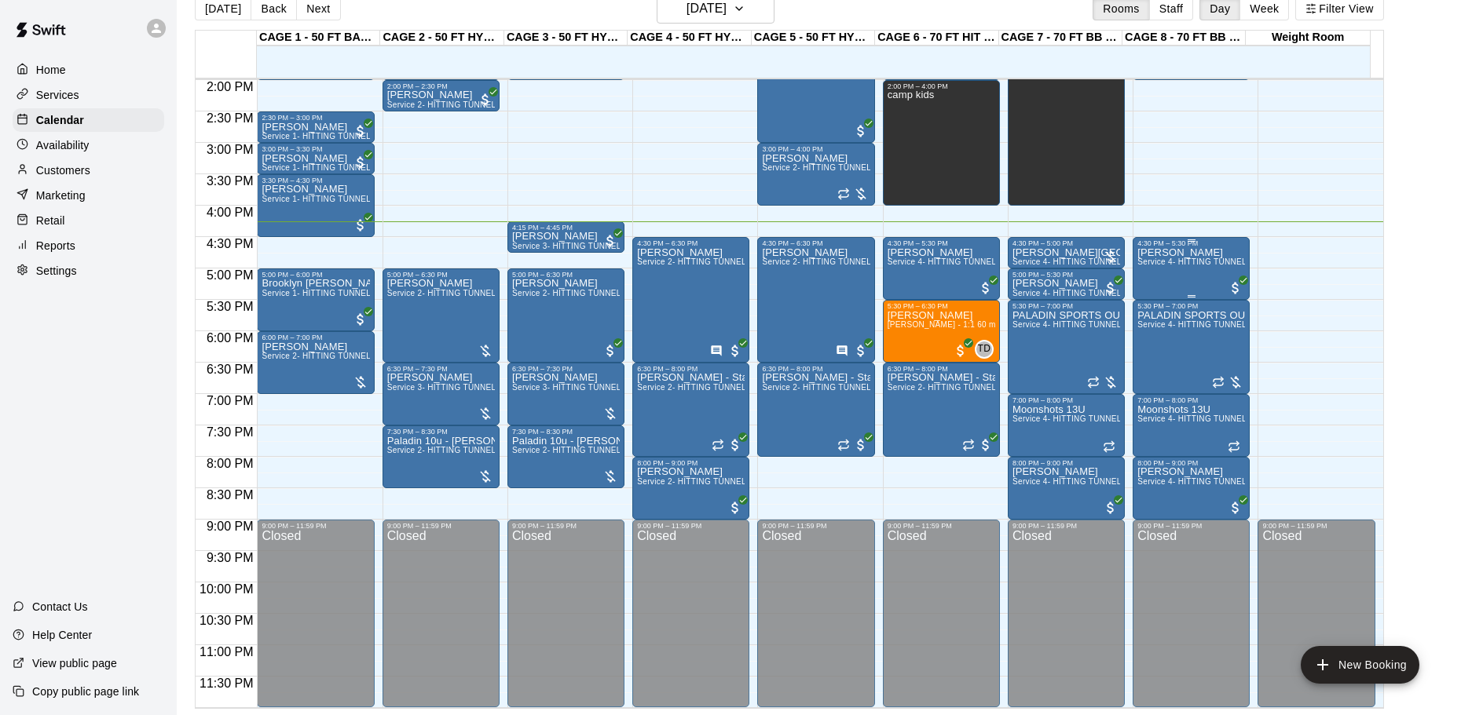
click at [1211, 240] on div at bounding box center [1191, 241] width 108 height 2
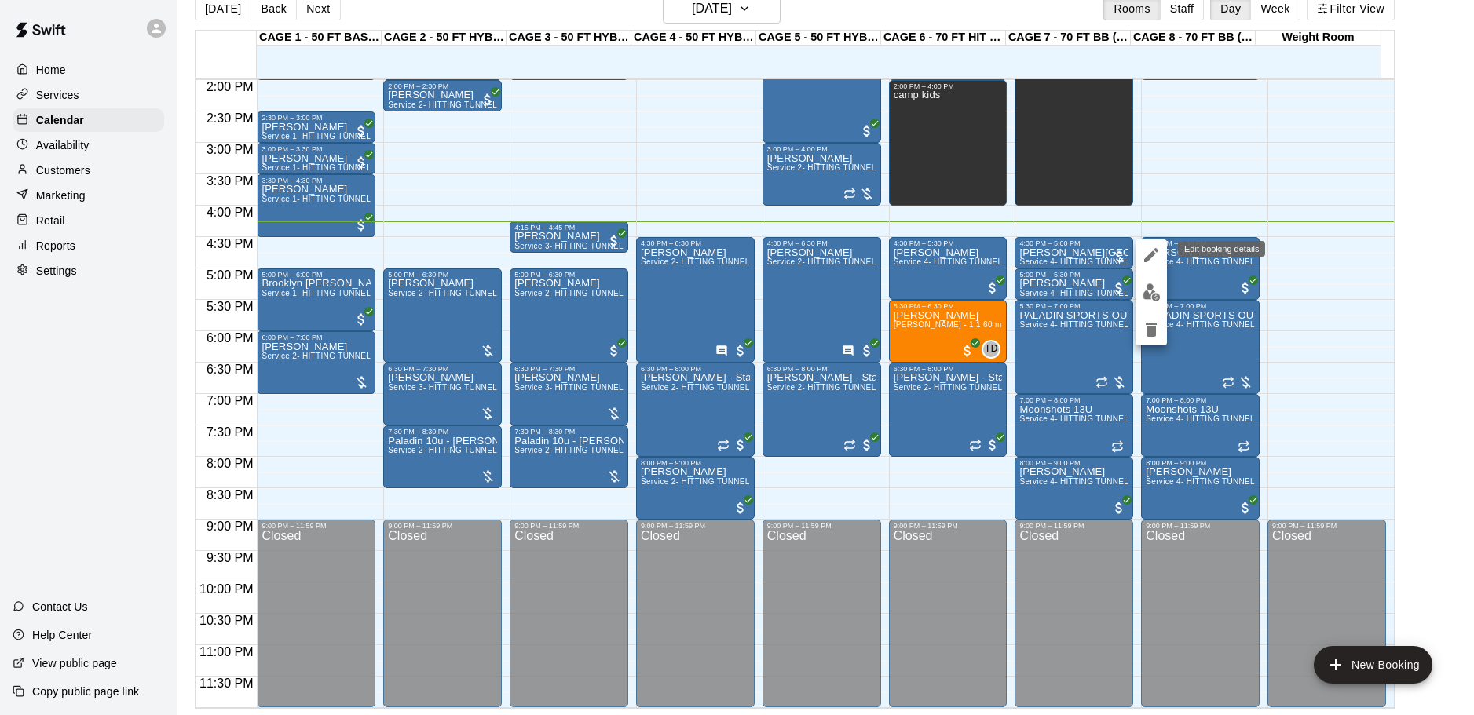
click at [1148, 258] on icon "edit" at bounding box center [1151, 255] width 14 height 14
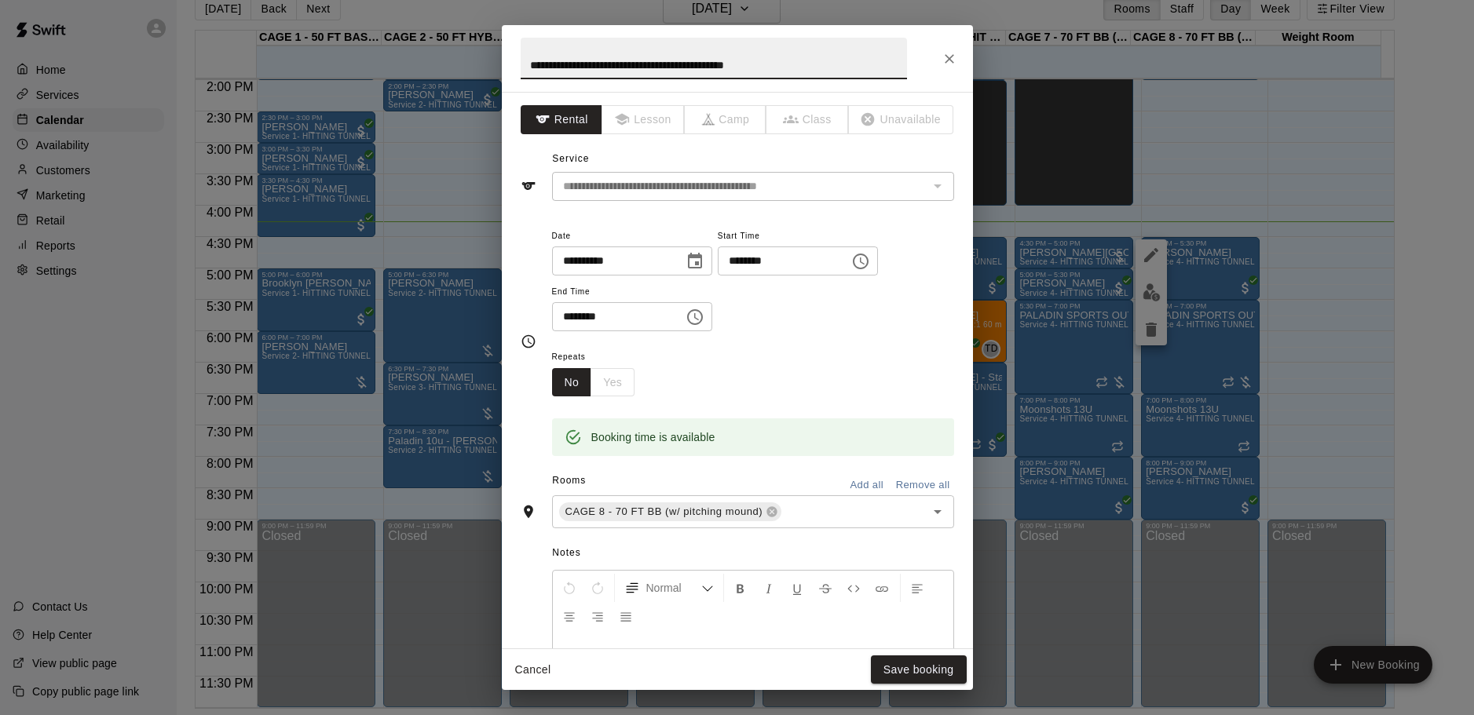
click at [781, 262] on input "********" at bounding box center [778, 261] width 121 height 29
click at [766, 268] on input "********" at bounding box center [778, 261] width 121 height 29
type input "********"
click at [927, 680] on button "Save booking" at bounding box center [919, 670] width 96 height 29
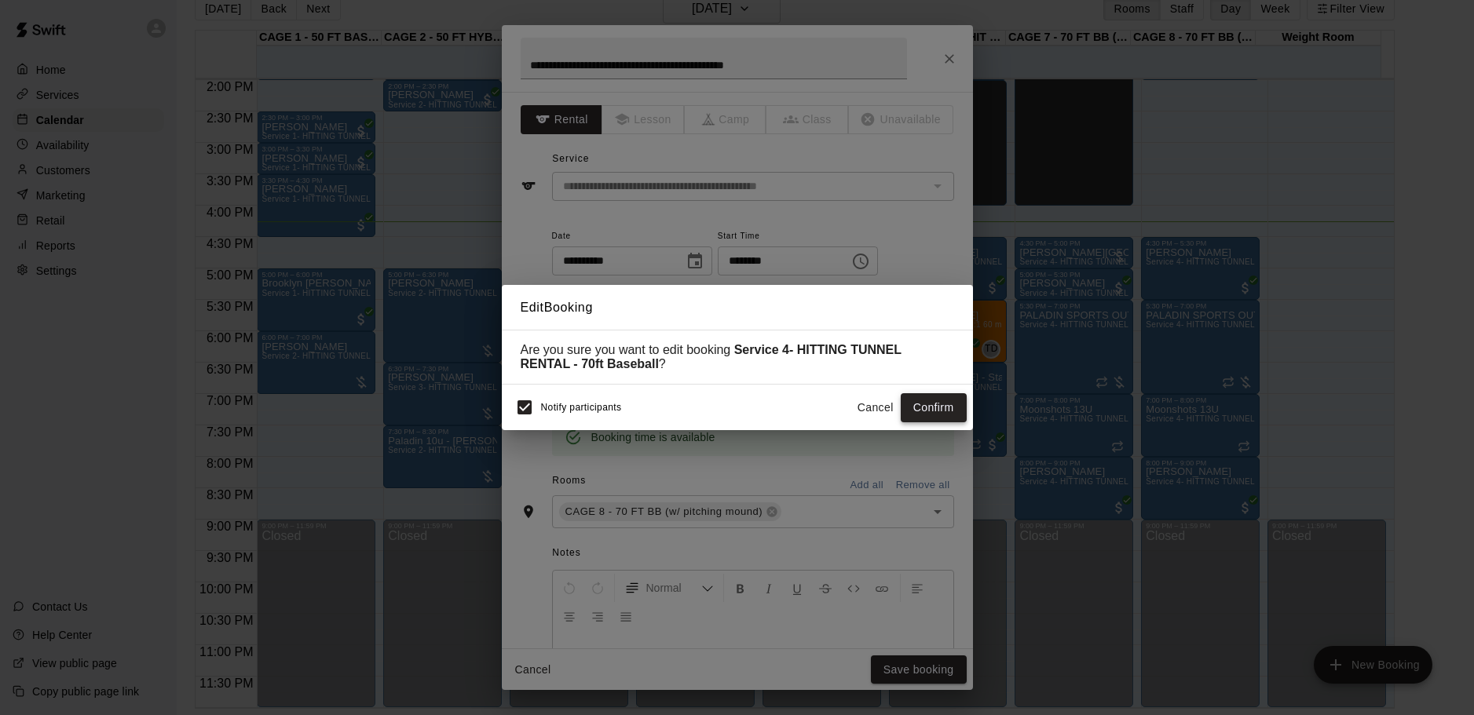
click at [936, 405] on button "Confirm" at bounding box center [934, 407] width 66 height 29
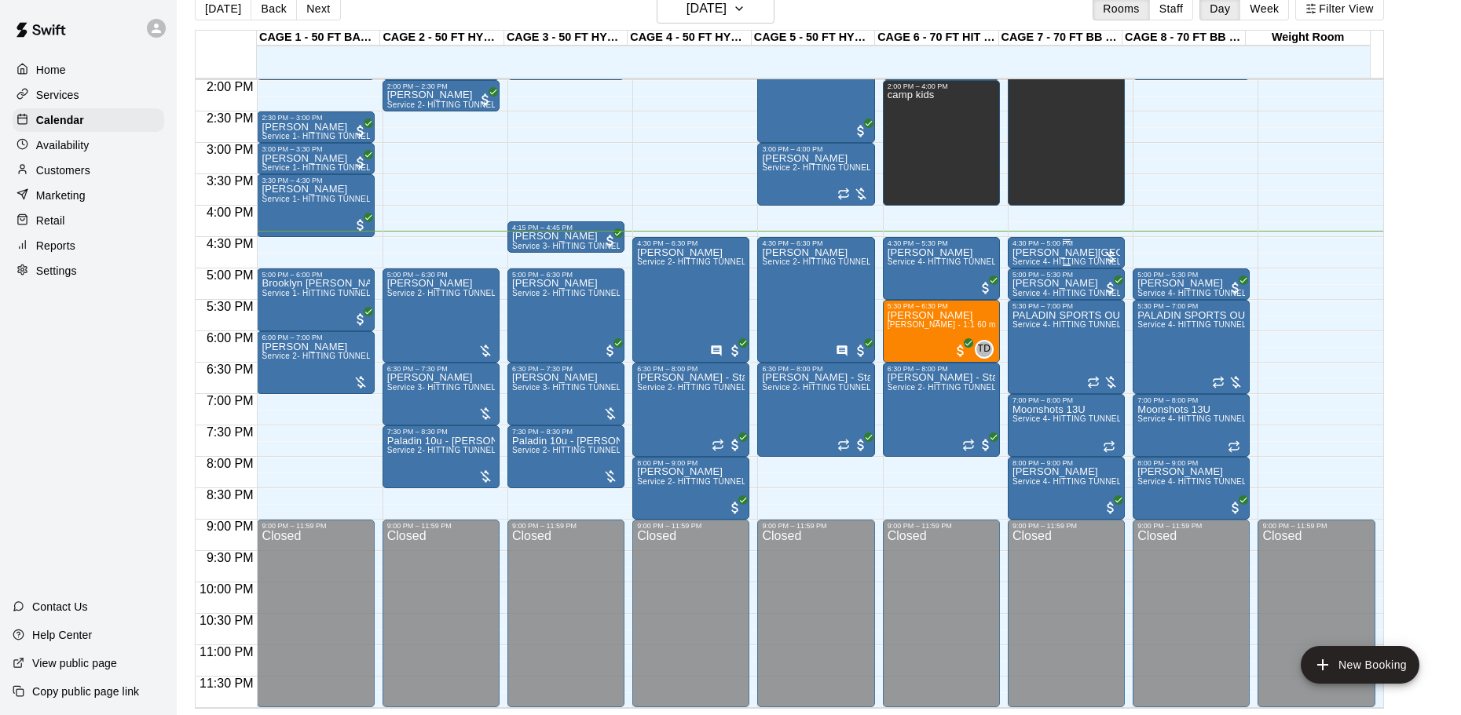
click at [1061, 253] on p "[PERSON_NAME][GEOGRAPHIC_DATA]" at bounding box center [1066, 253] width 108 height 0
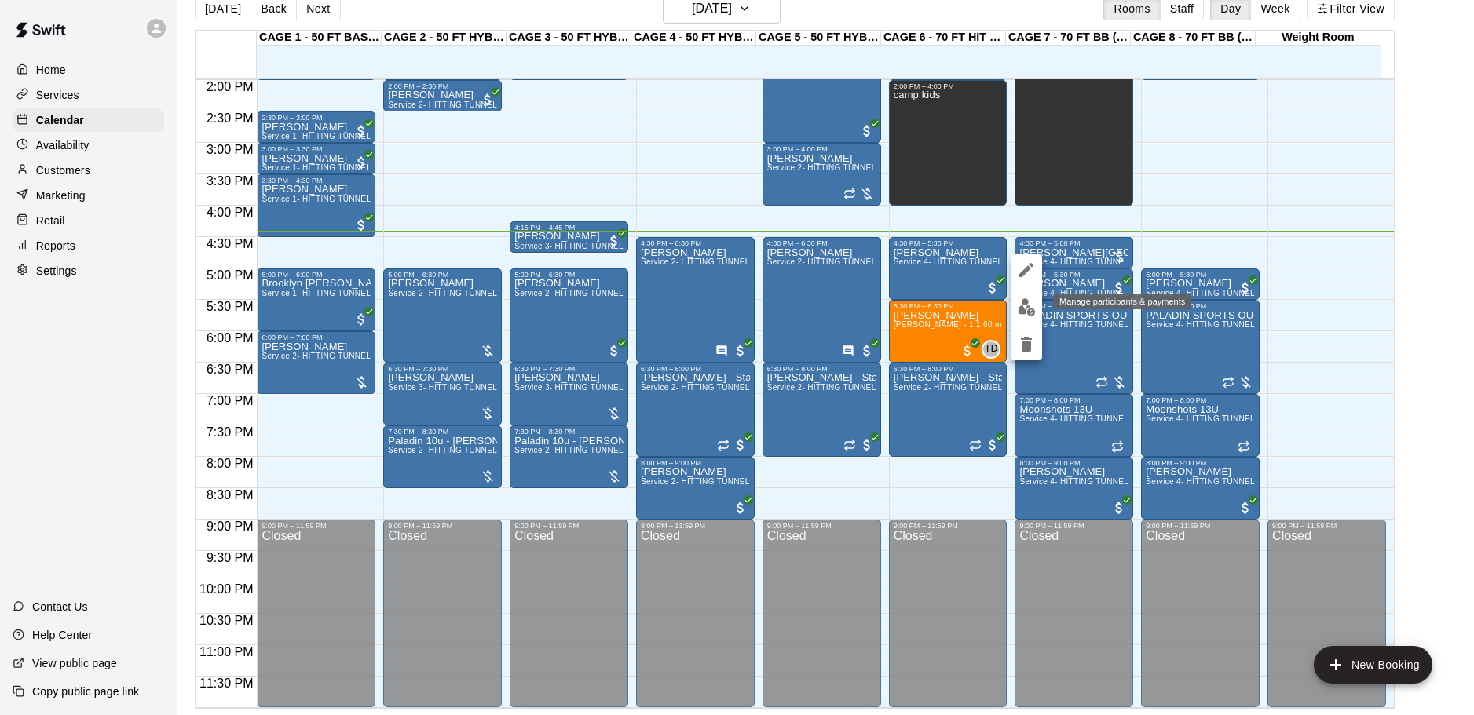
click at [1036, 303] on button "edit" at bounding box center [1026, 307] width 31 height 31
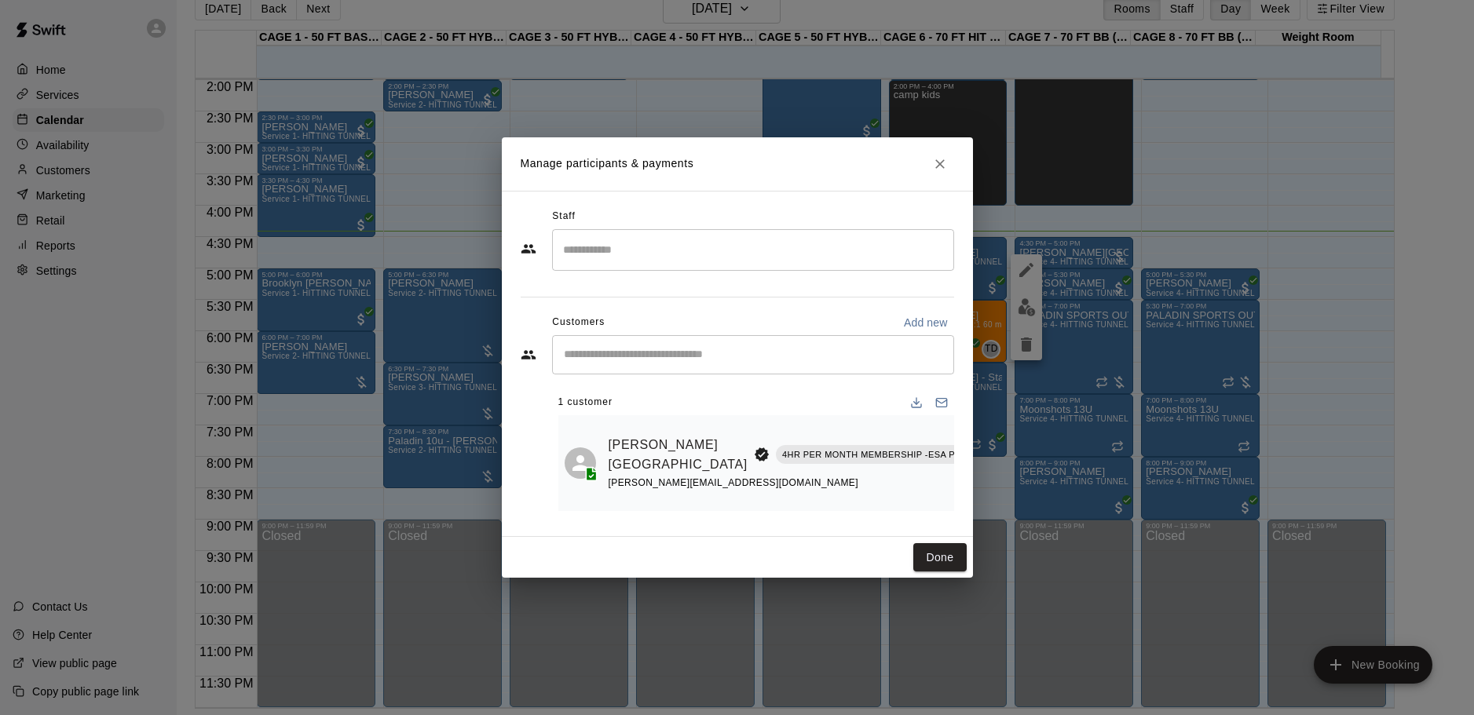
scroll to position [0, 154]
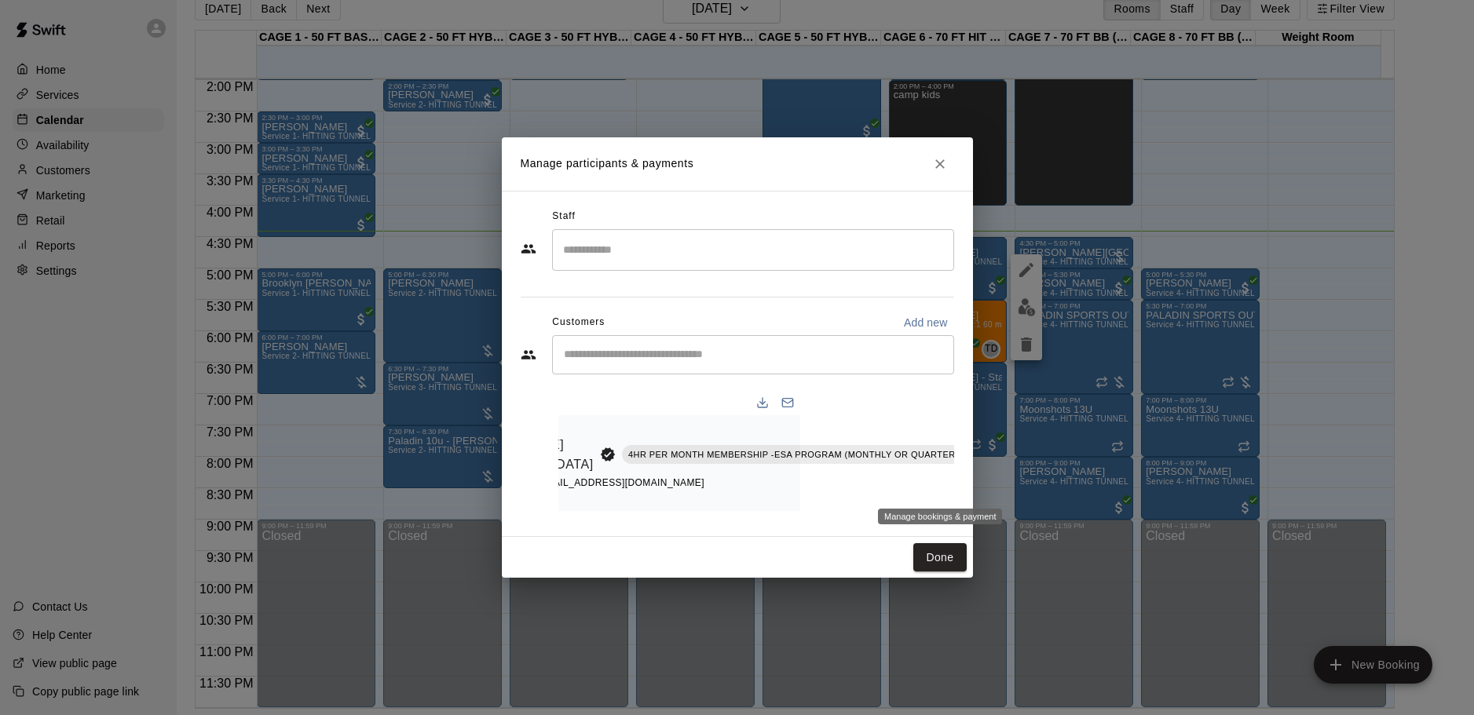
click at [1037, 486] on icon "Manage bookings & payment" at bounding box center [1045, 491] width 16 height 16
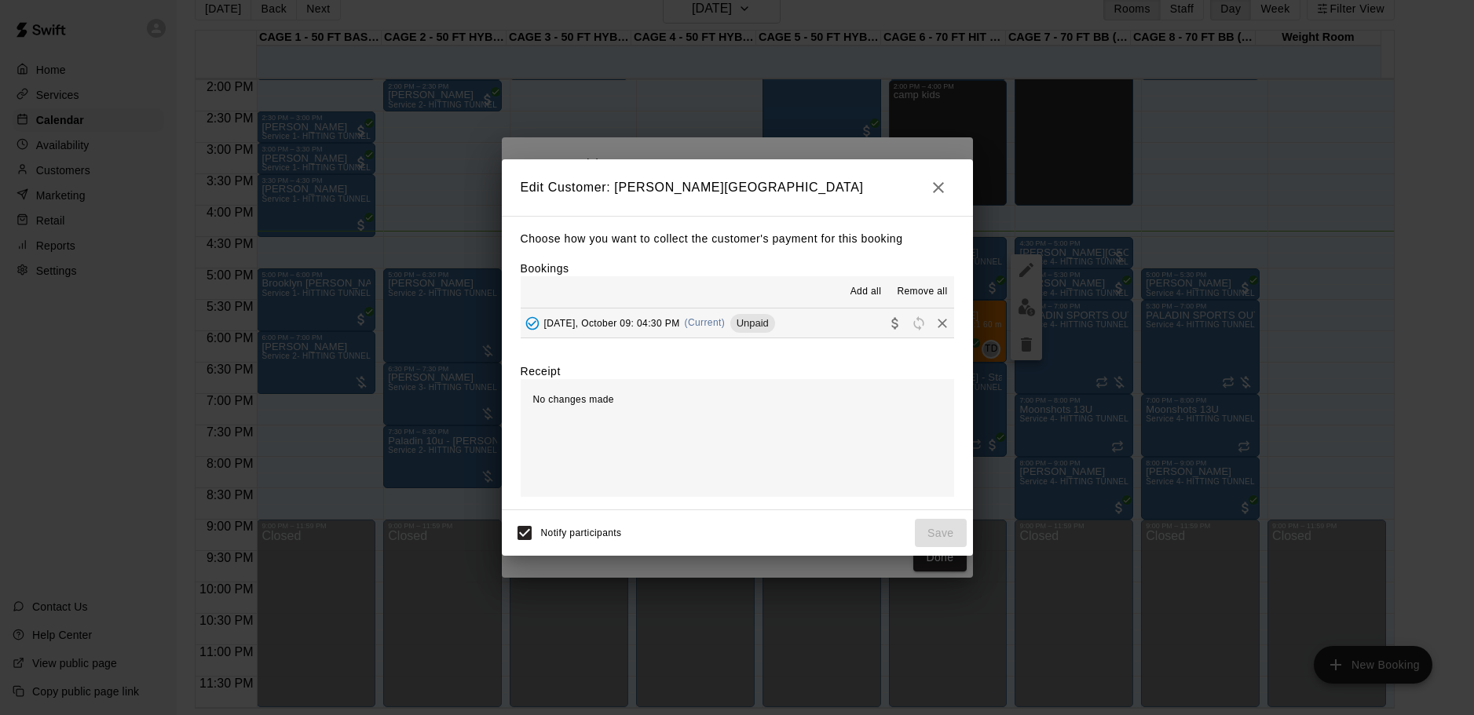
click at [701, 320] on span "(Current)" at bounding box center [705, 322] width 41 height 11
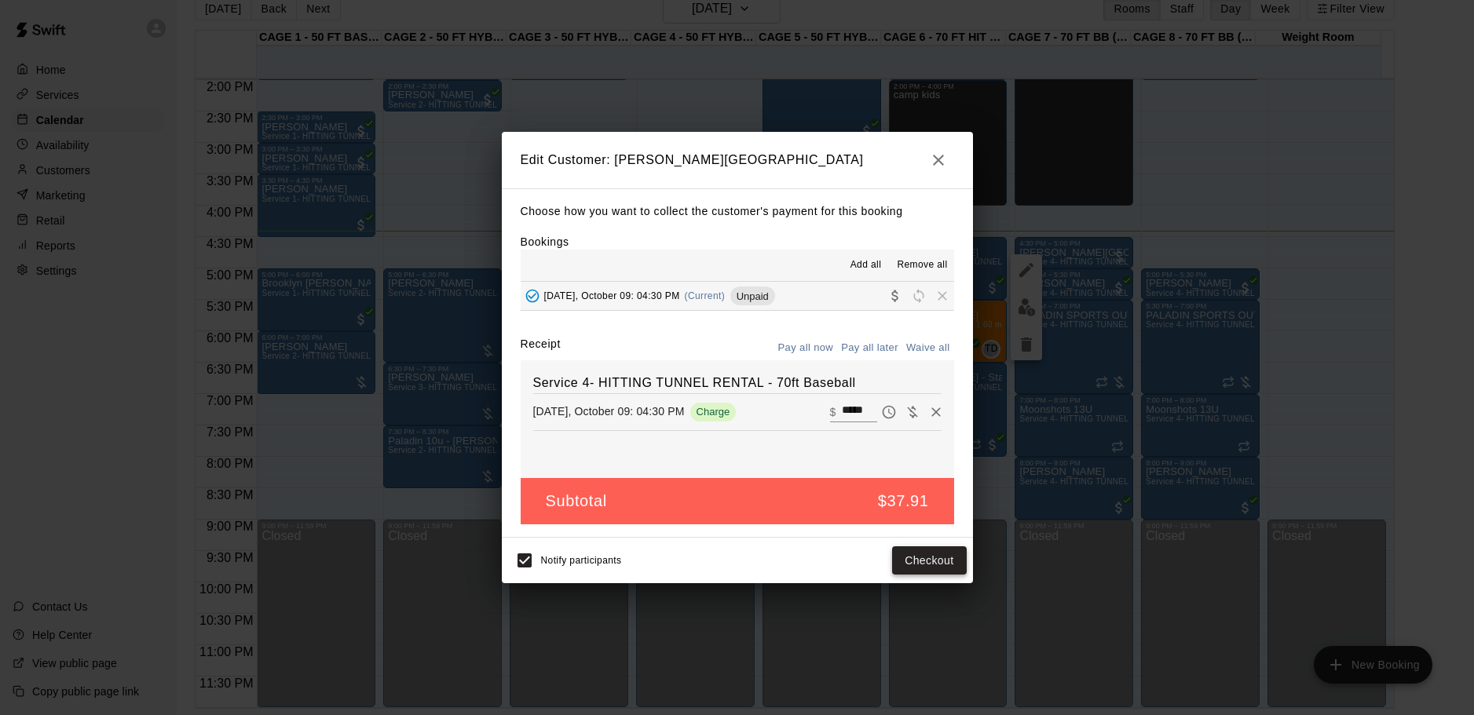
click at [926, 548] on button "Checkout" at bounding box center [929, 561] width 74 height 29
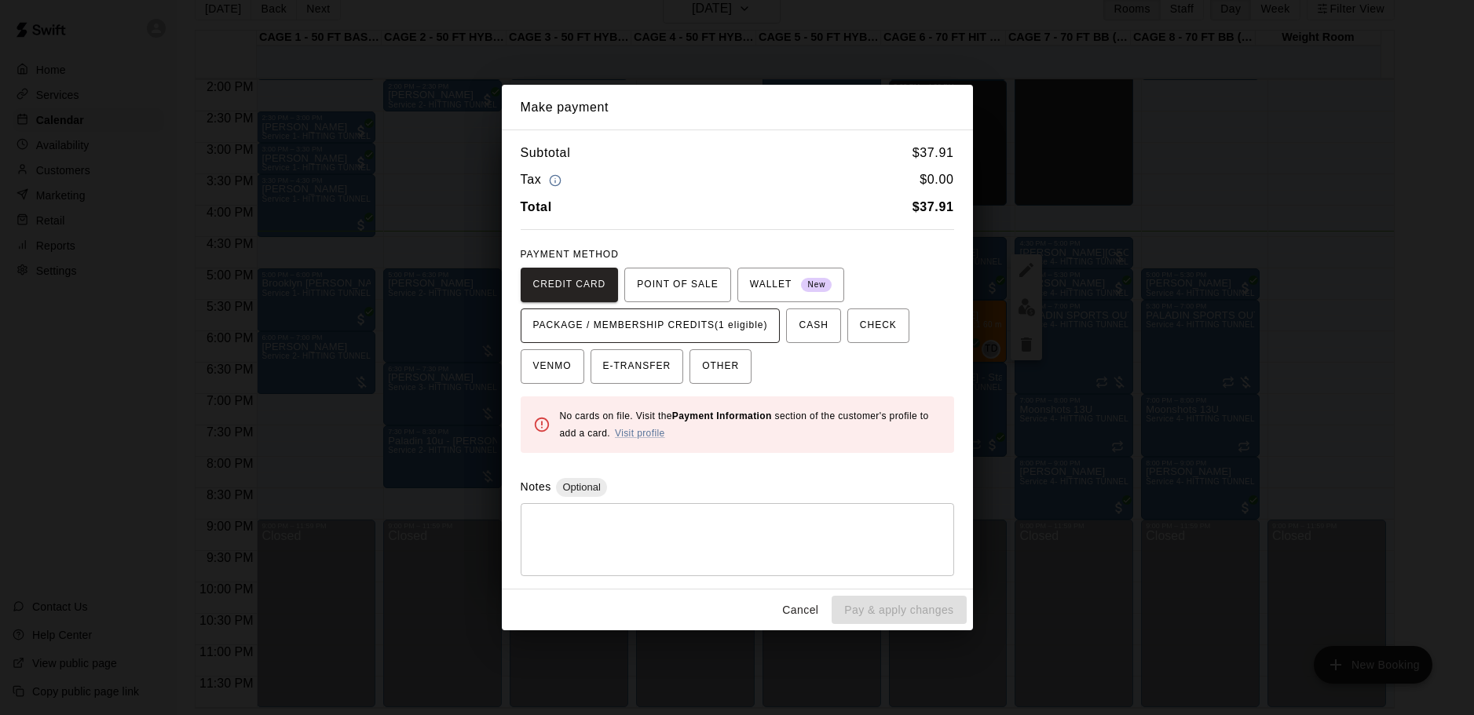
click at [615, 323] on span "PACKAGE / MEMBERSHIP CREDITS (1 eligible)" at bounding box center [650, 325] width 235 height 25
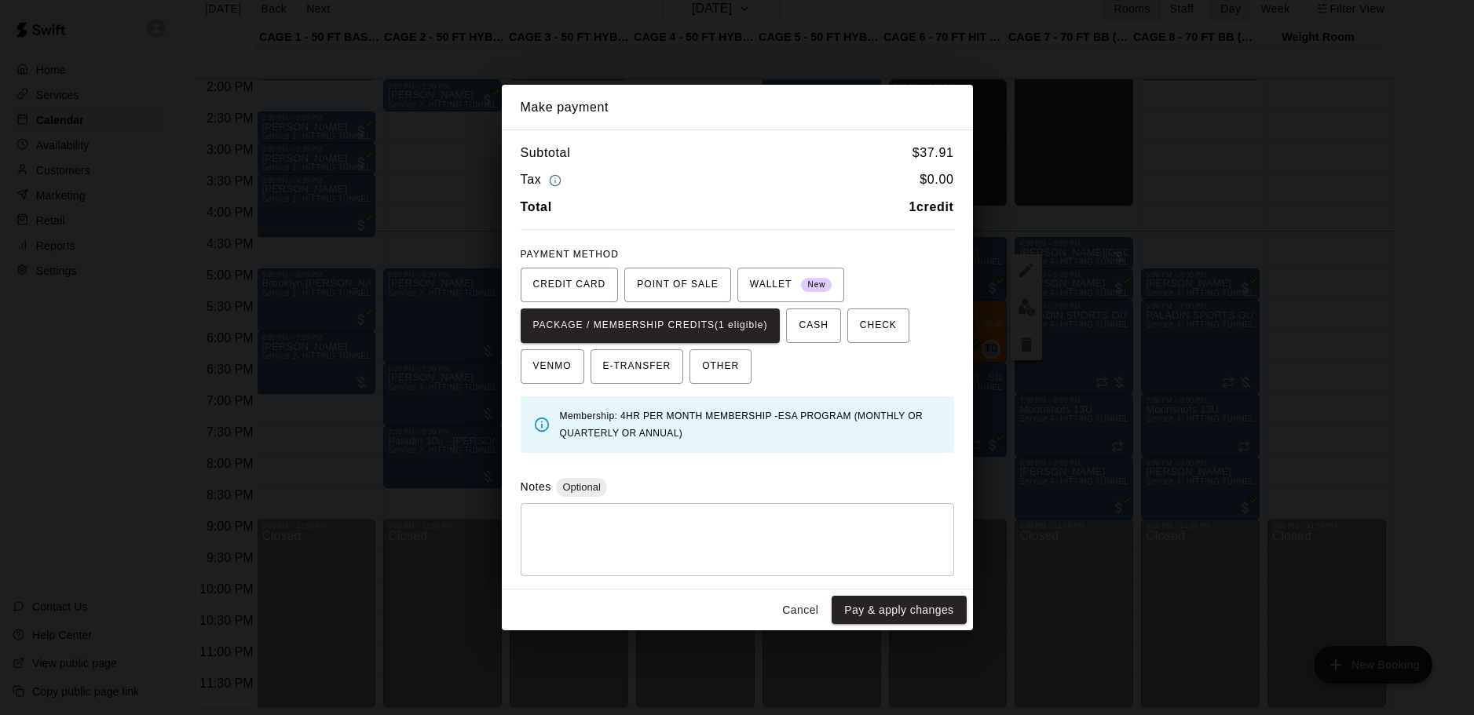
click at [905, 609] on button "Pay & apply changes" at bounding box center [899, 610] width 134 height 29
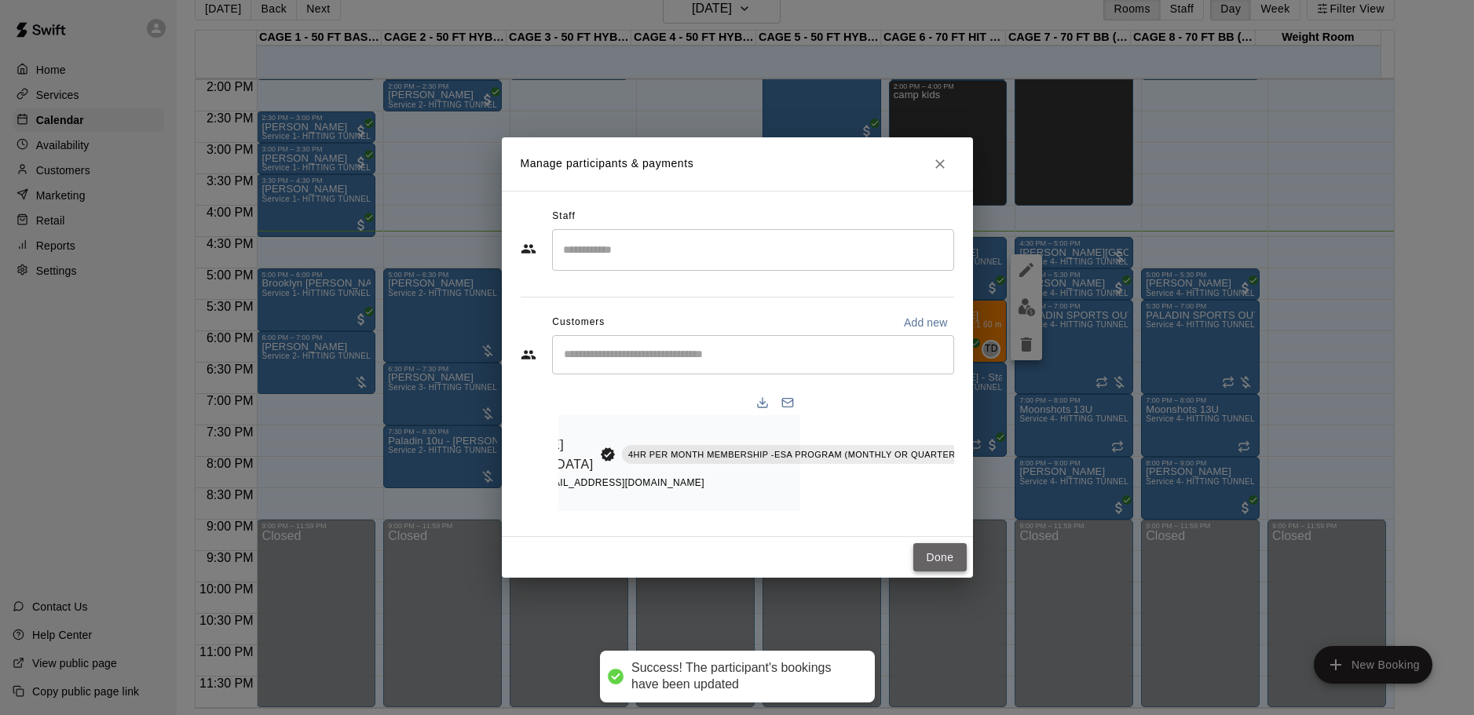
click at [962, 569] on button "Done" at bounding box center [939, 557] width 53 height 29
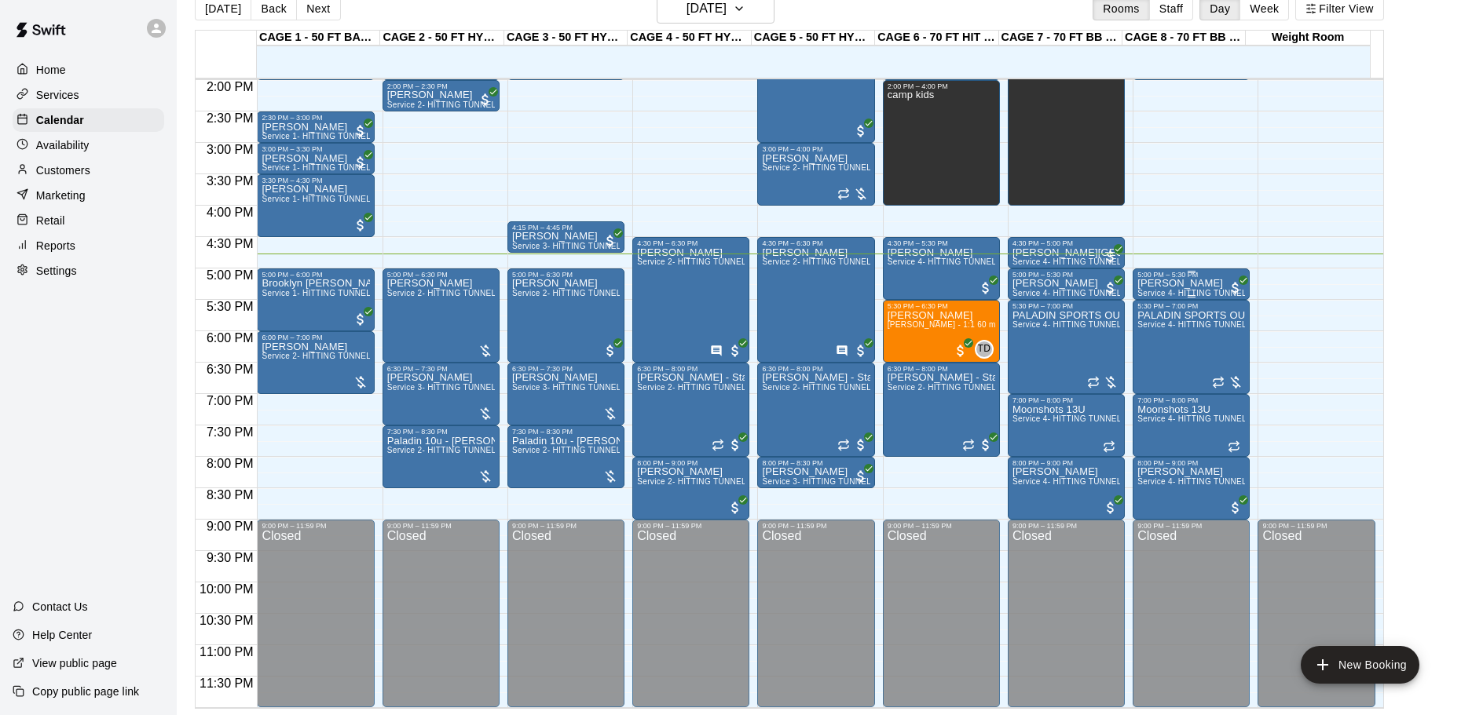
click at [1177, 284] on p "[PERSON_NAME]" at bounding box center [1191, 284] width 108 height 0
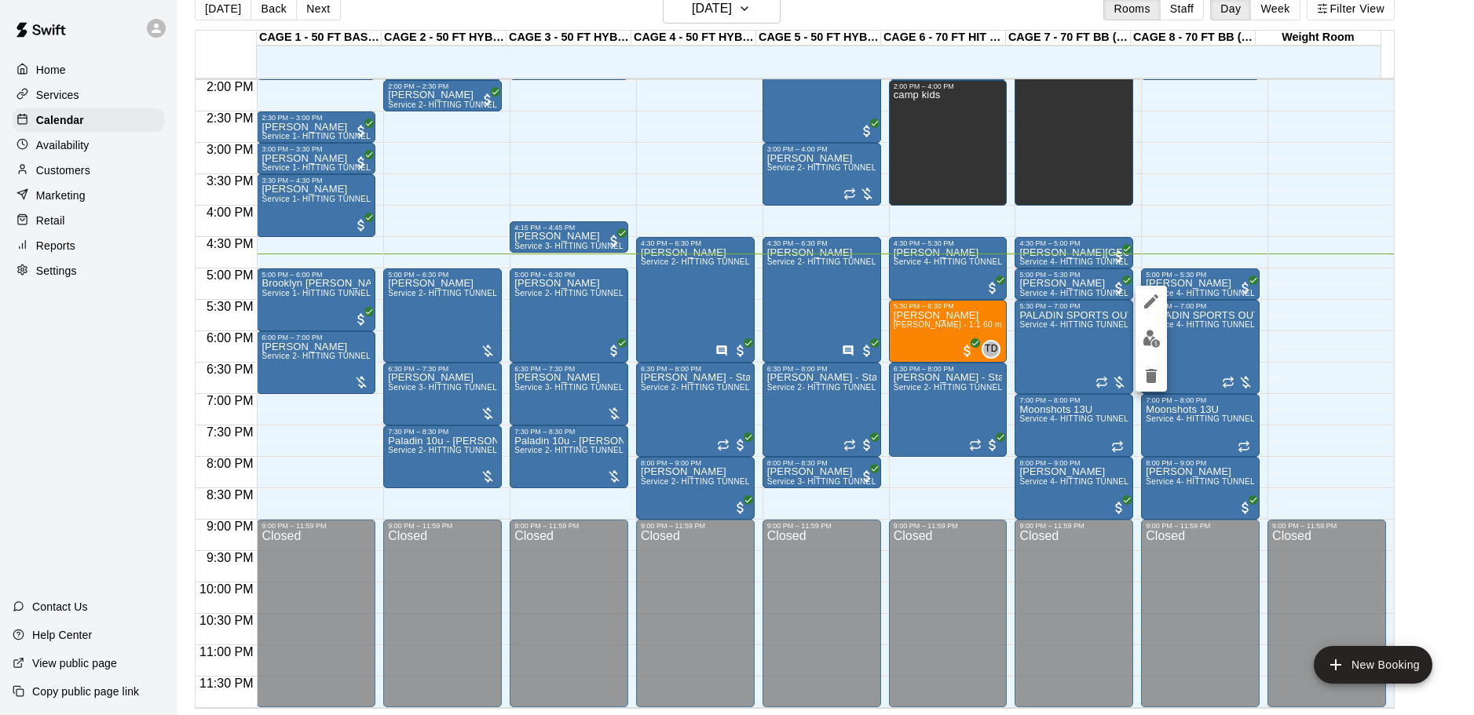
click at [1140, 331] on button "edit" at bounding box center [1151, 339] width 31 height 31
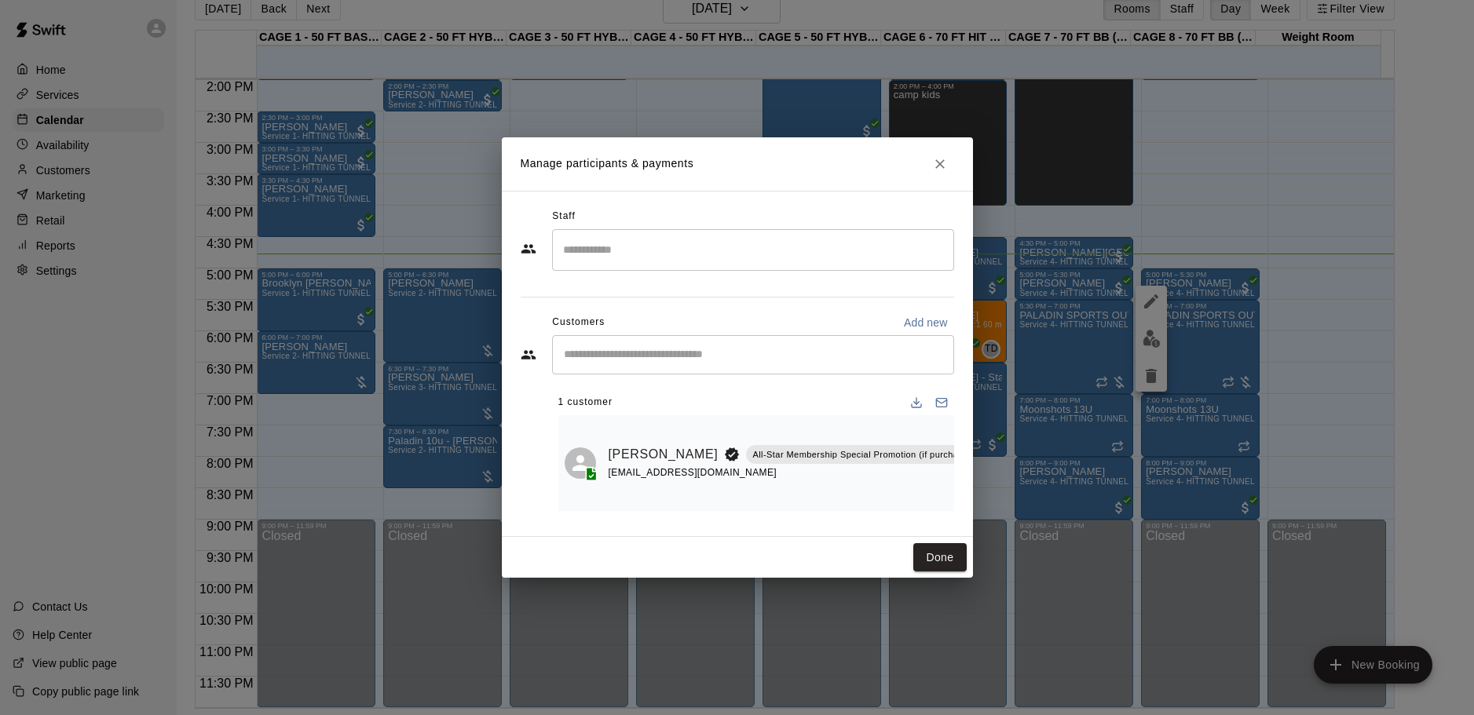
click at [938, 156] on icon "Close" at bounding box center [940, 164] width 16 height 16
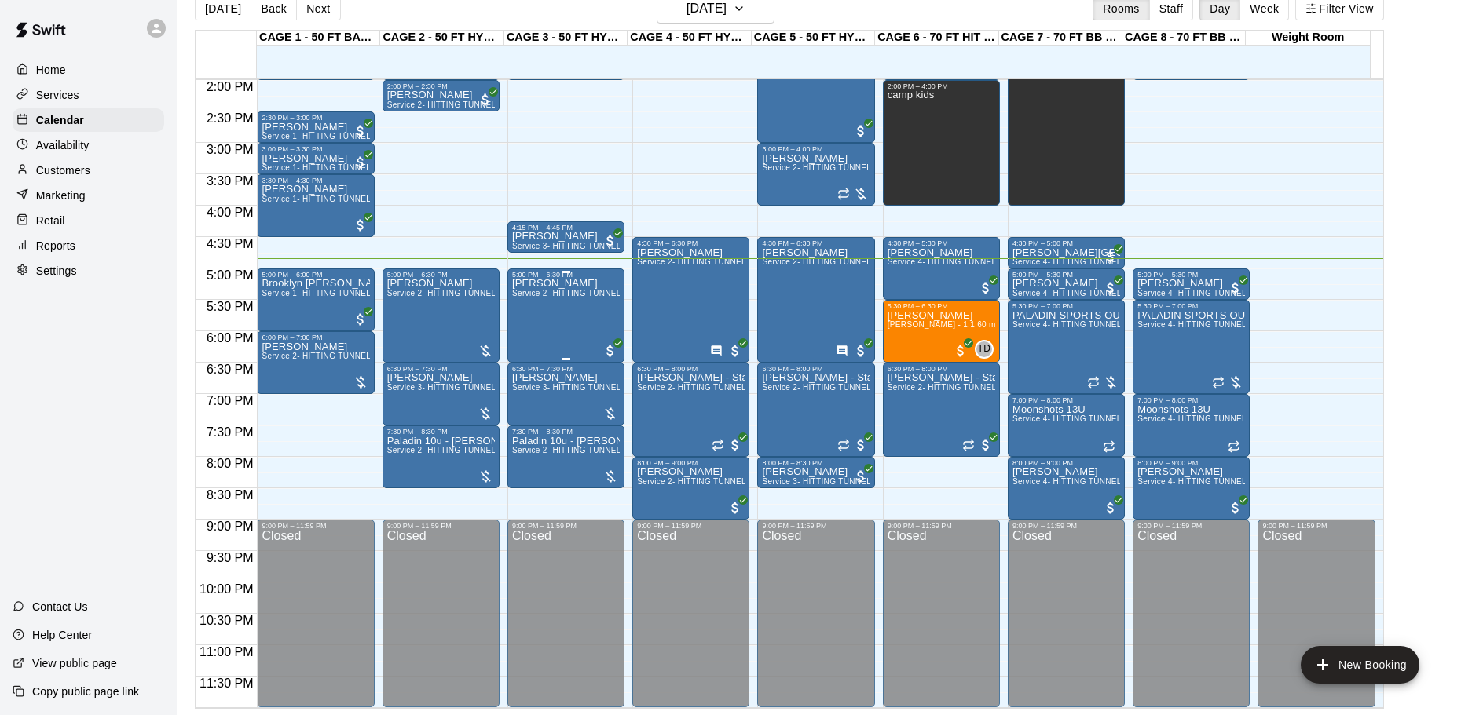
click at [558, 308] on div "[PERSON_NAME] Service 2- HITTING TUNNEL RENTAL - 50ft Baseball" at bounding box center [566, 636] width 108 height 715
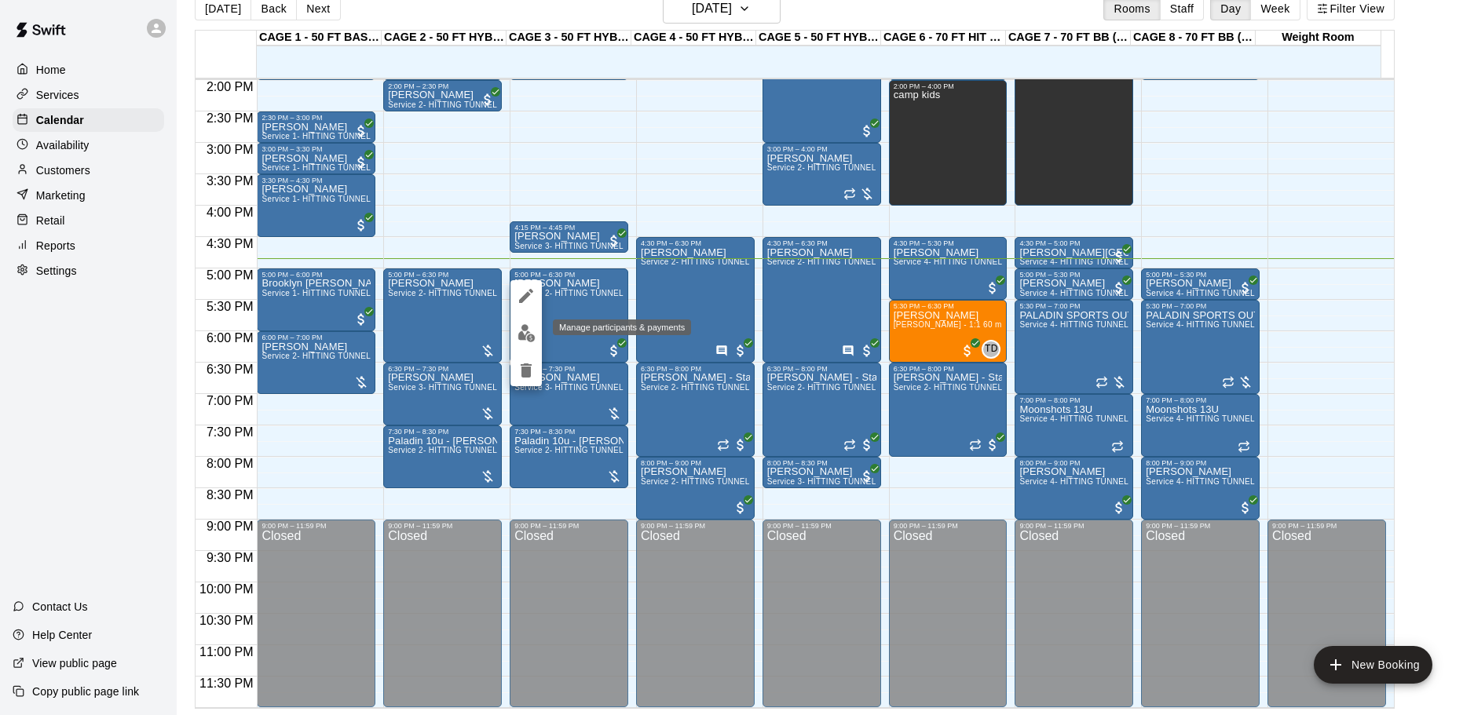
click at [533, 335] on img "edit" at bounding box center [527, 333] width 18 height 18
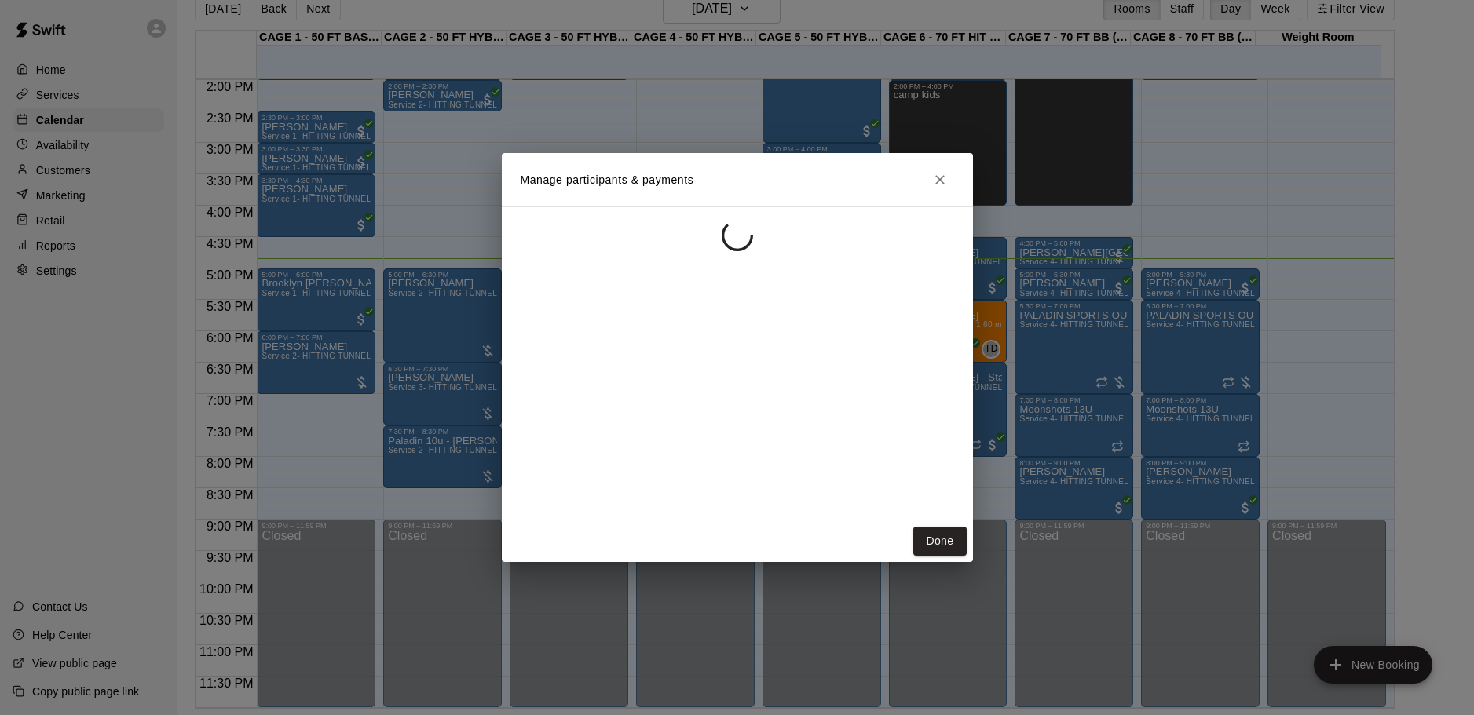
click at [945, 177] on icon "Close" at bounding box center [940, 180] width 16 height 16
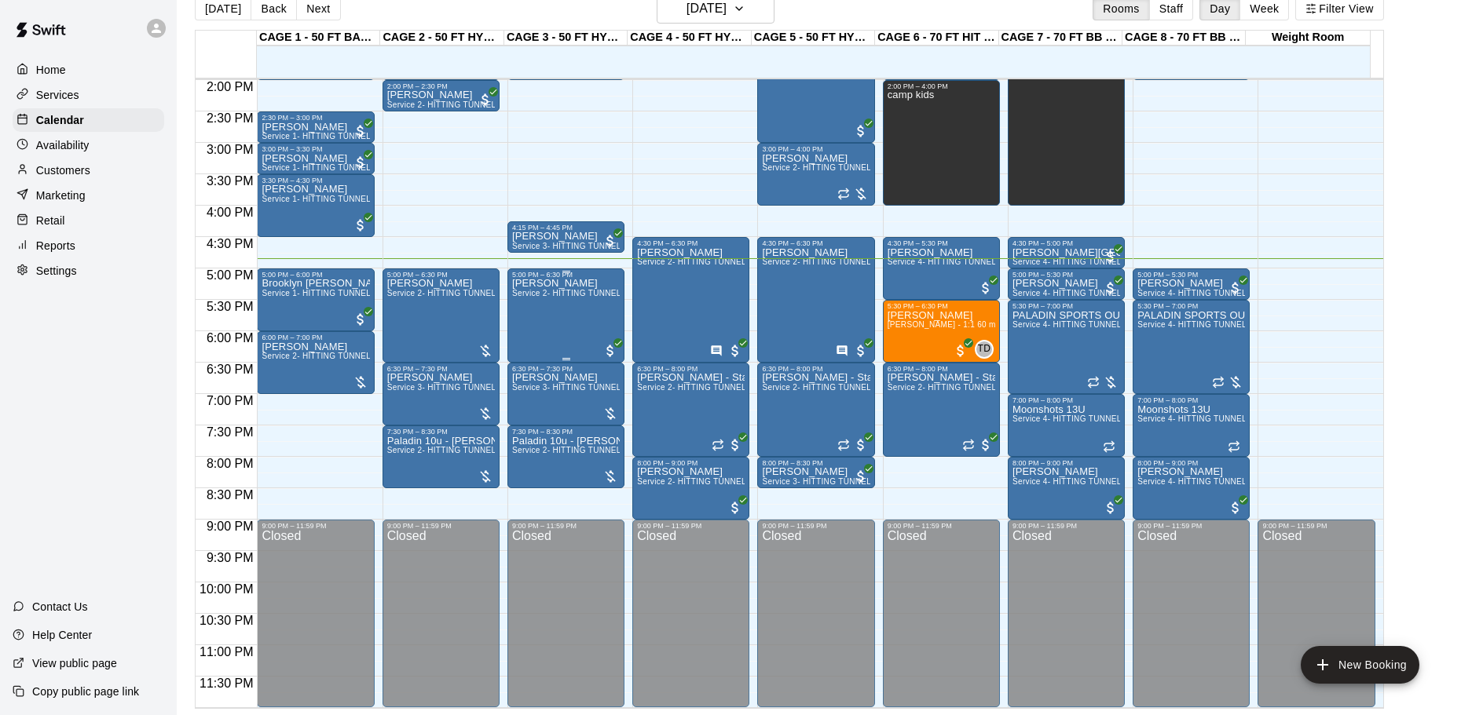
click at [562, 321] on div "[PERSON_NAME] Service 2- HITTING TUNNEL RENTAL - 50ft Baseball" at bounding box center [566, 636] width 108 height 715
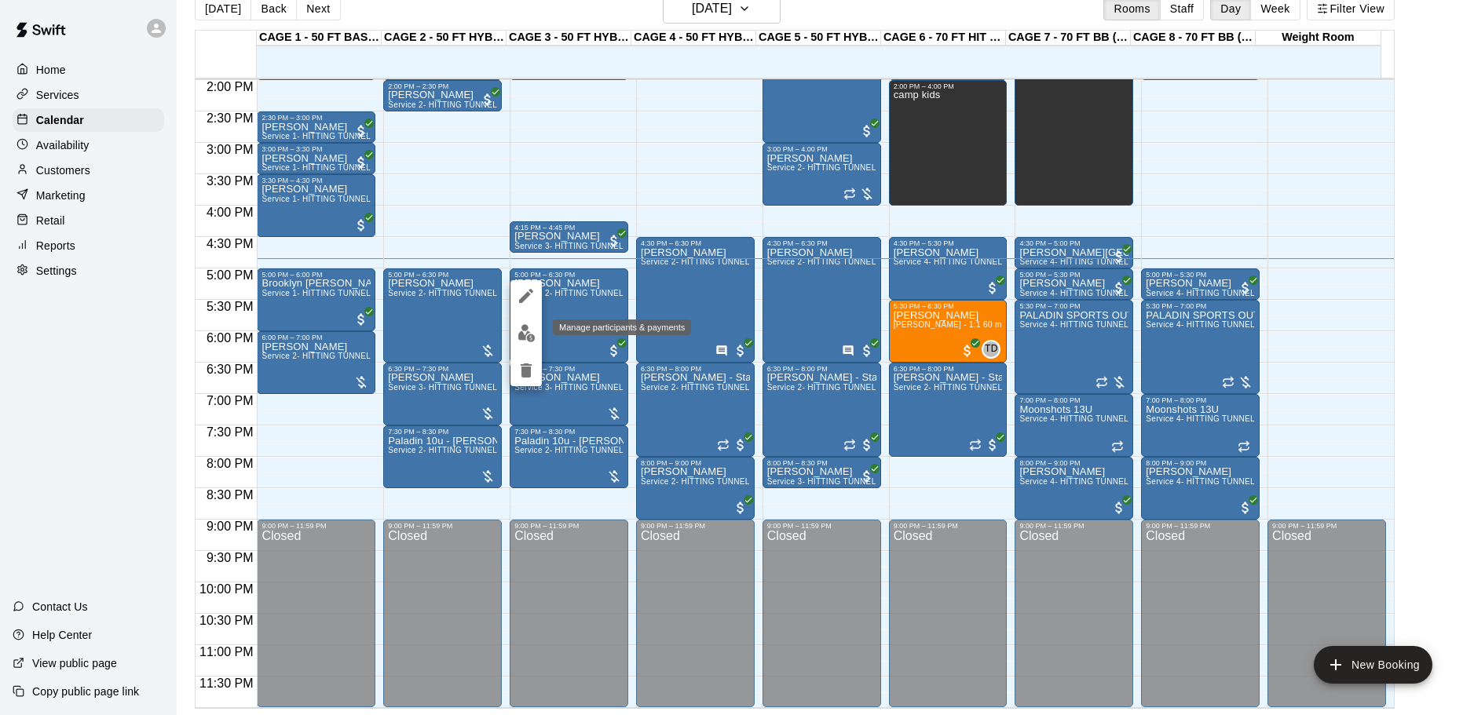
click at [518, 335] on img "edit" at bounding box center [527, 333] width 18 height 18
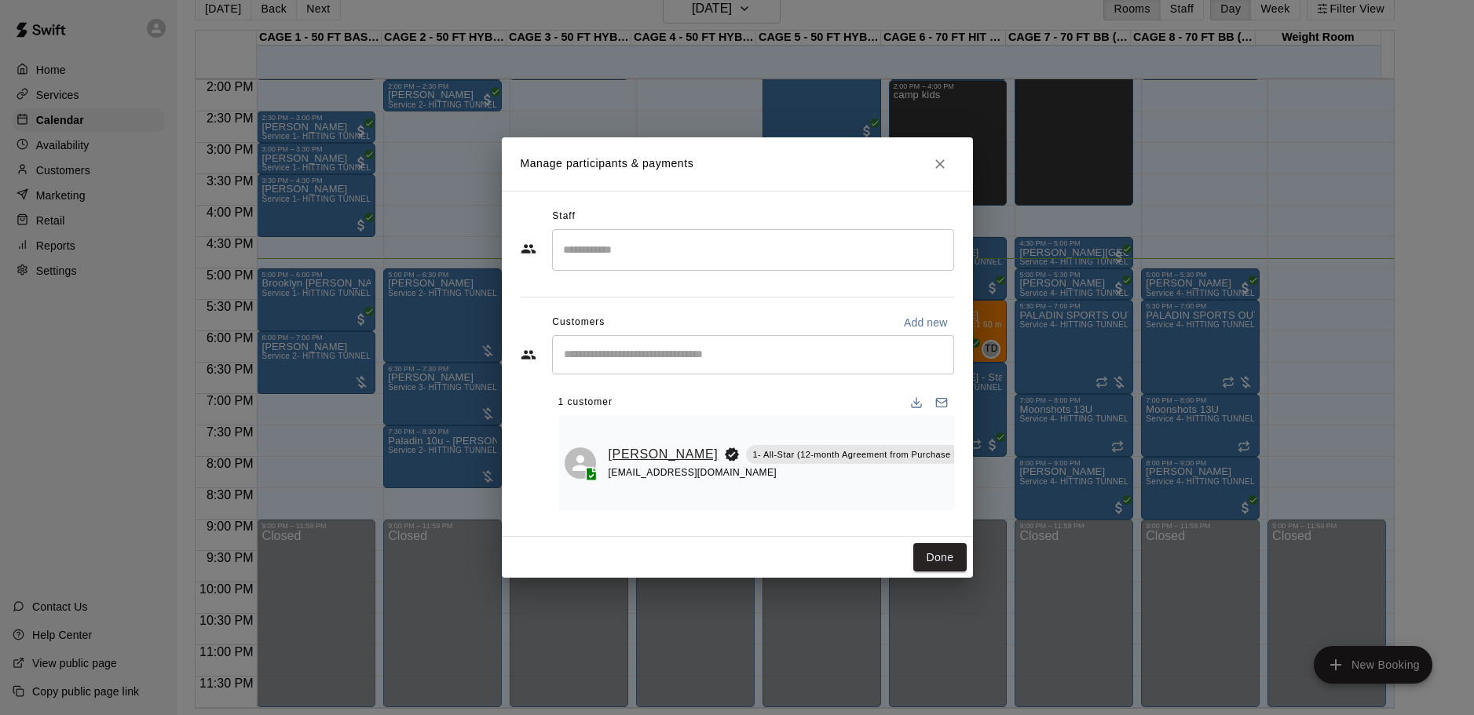
click at [630, 445] on link "[PERSON_NAME]" at bounding box center [664, 455] width 110 height 20
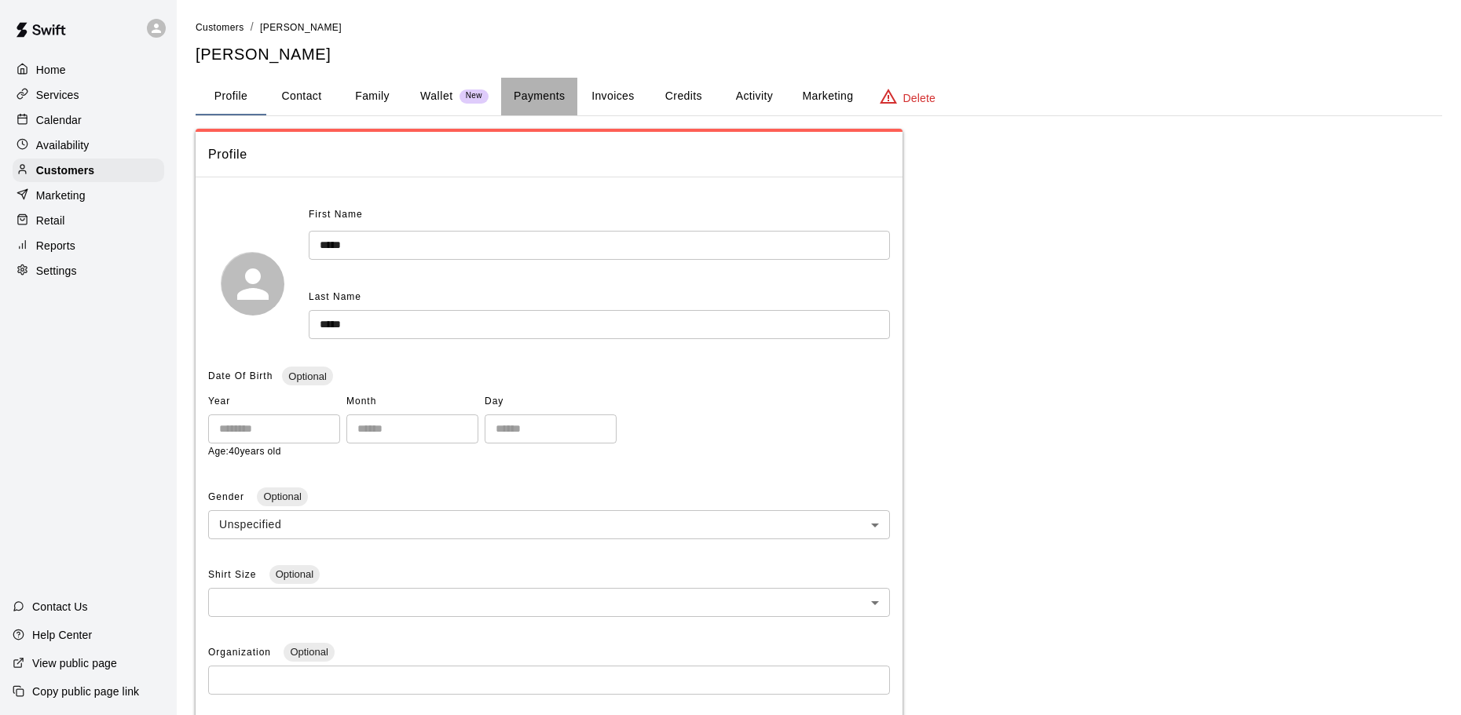
click at [537, 84] on button "Payments" at bounding box center [539, 97] width 76 height 38
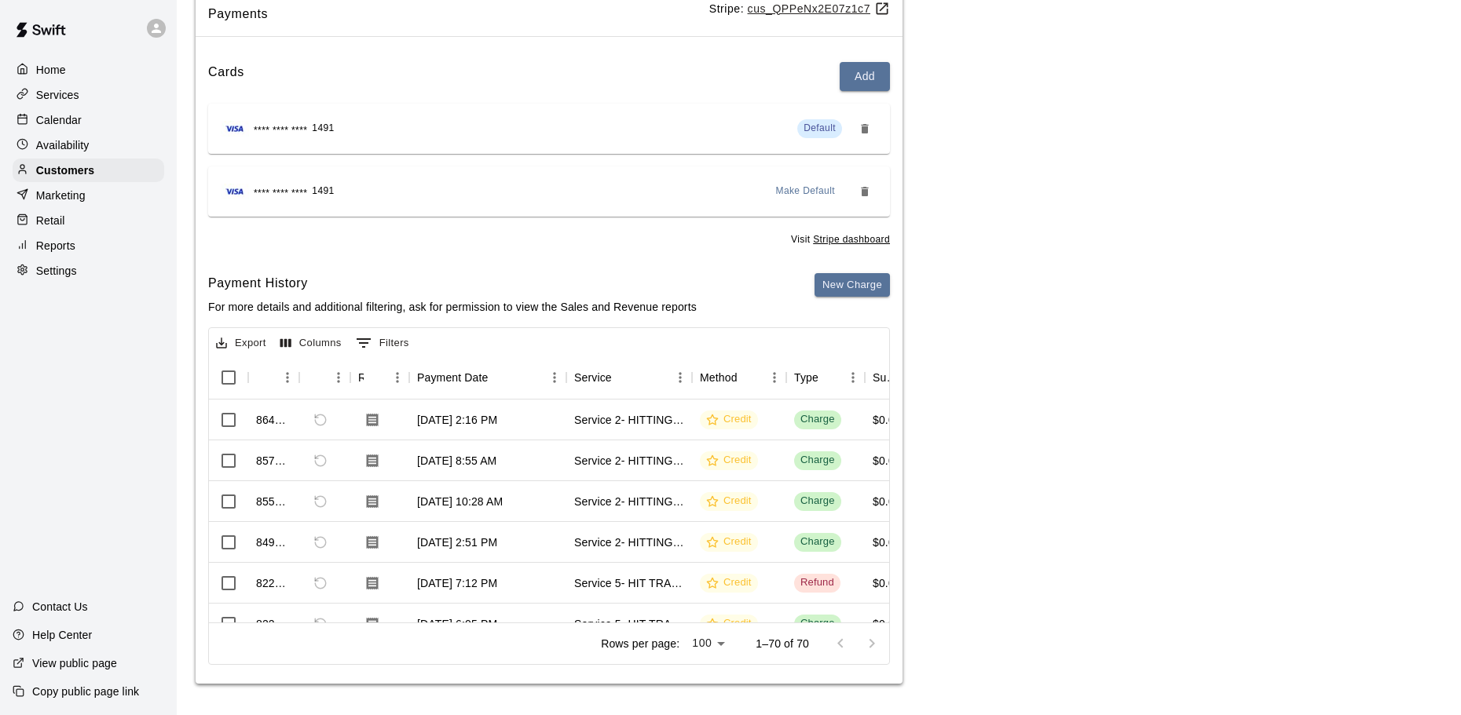
click at [108, 113] on div "Calendar" at bounding box center [89, 120] width 152 height 24
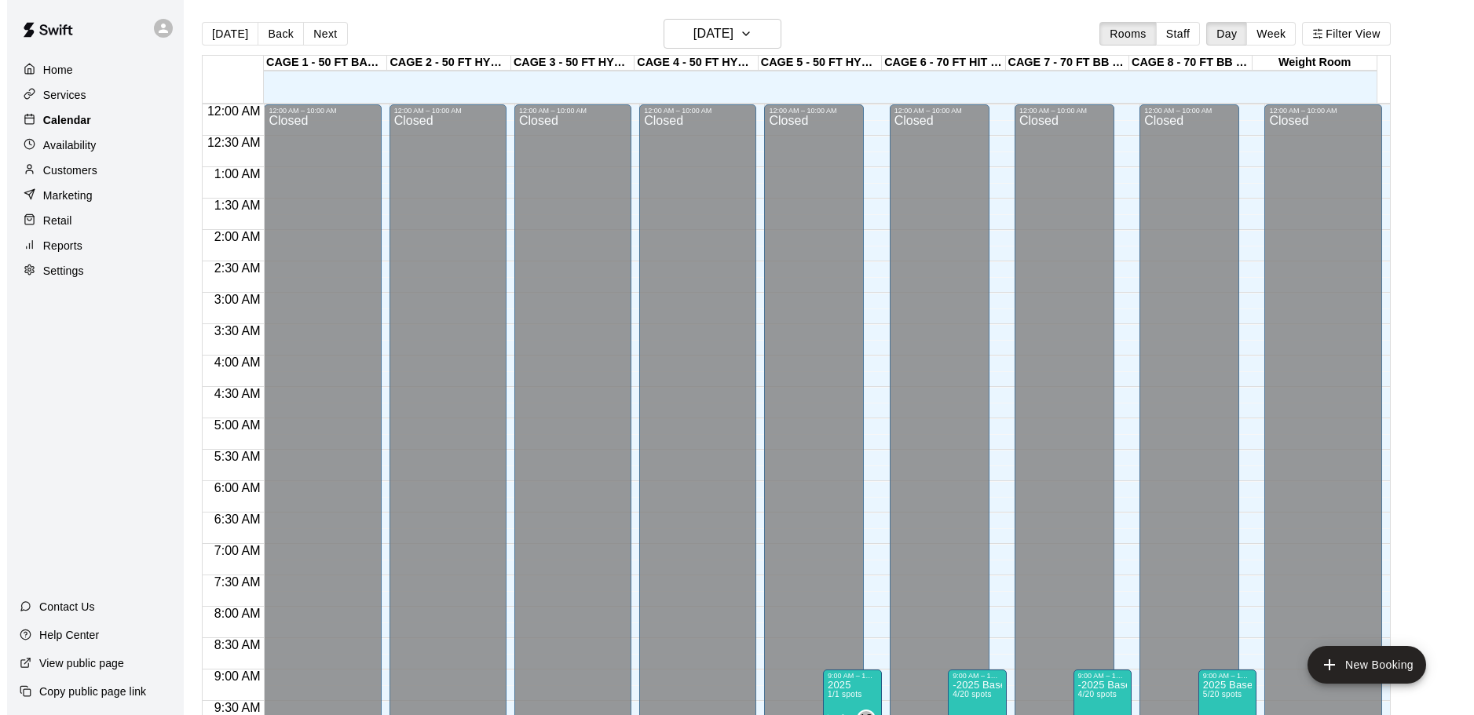
scroll to position [832, 0]
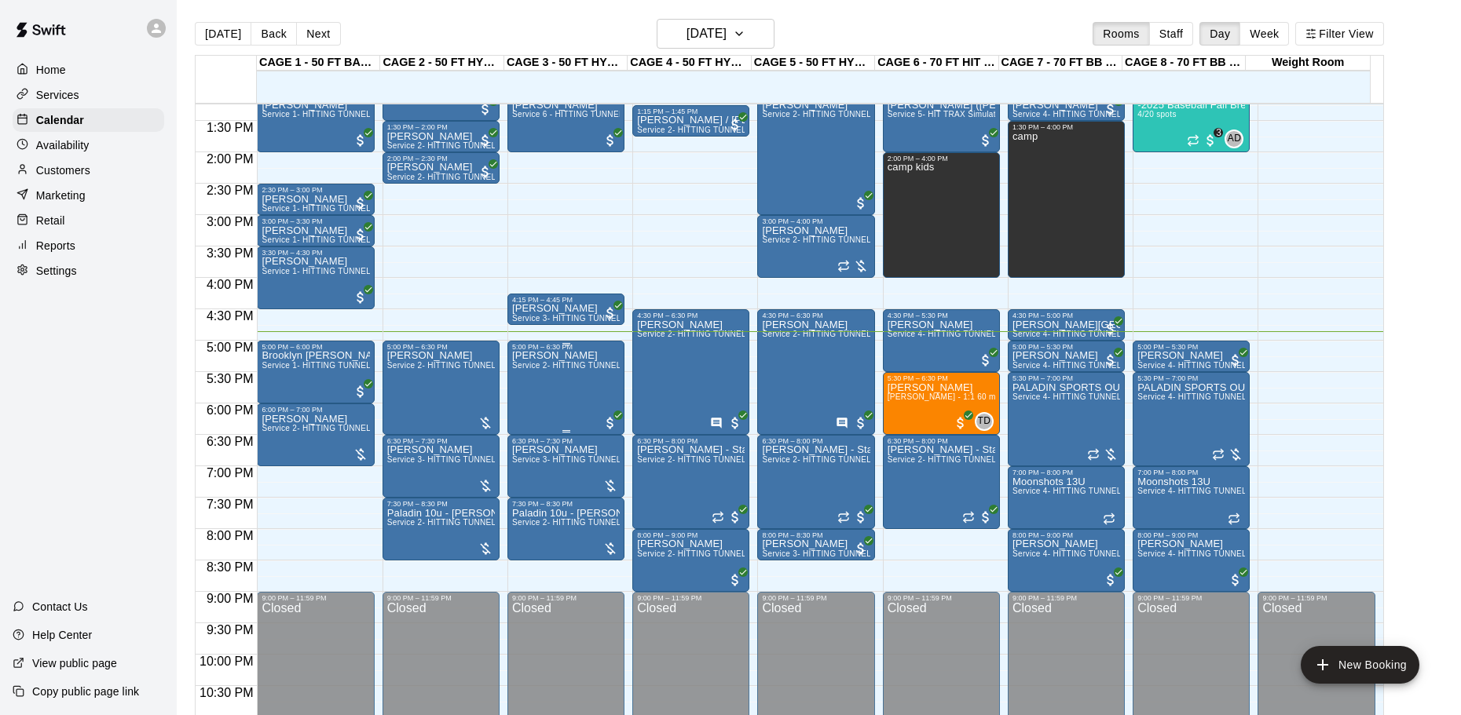
click at [552, 383] on div "[PERSON_NAME] Service 2- HITTING TUNNEL RENTAL - 50ft Baseball" at bounding box center [566, 708] width 108 height 715
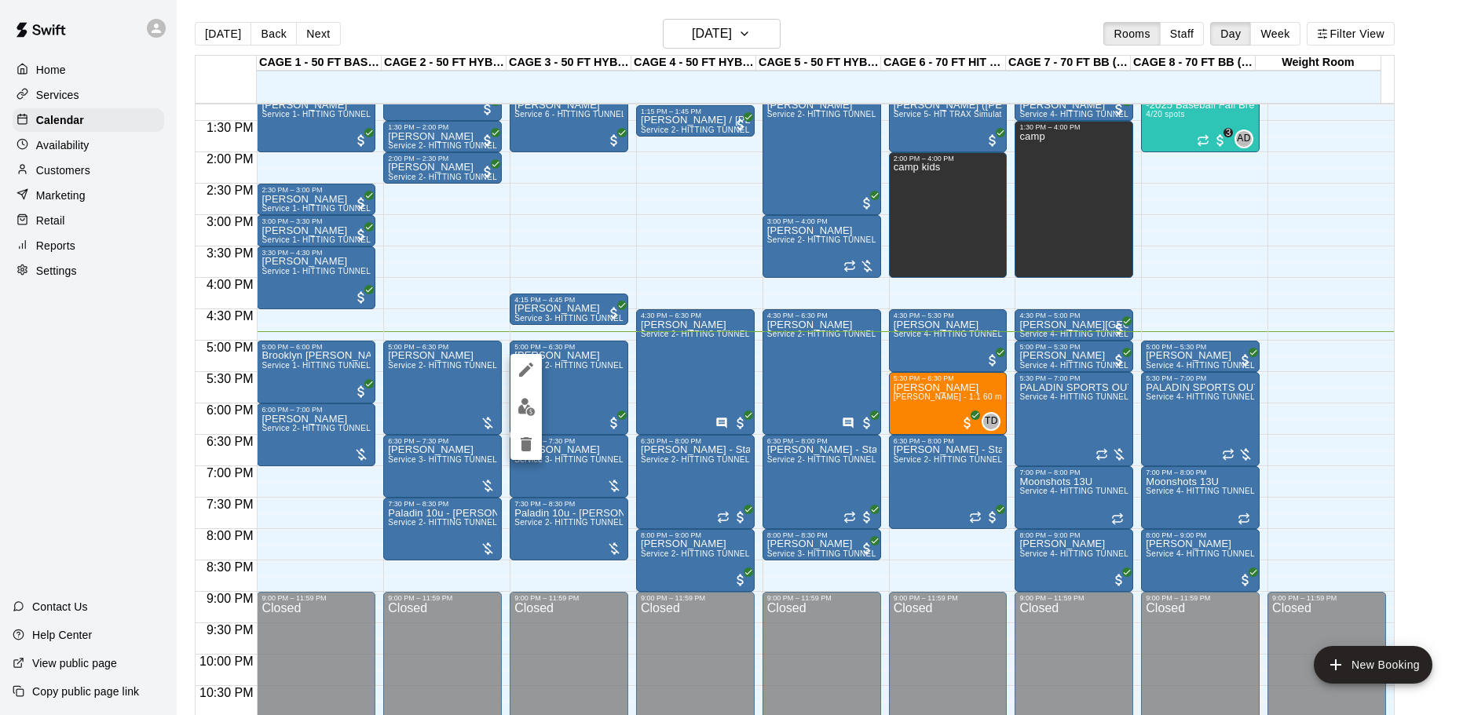
click at [537, 410] on button "edit" at bounding box center [525, 407] width 31 height 31
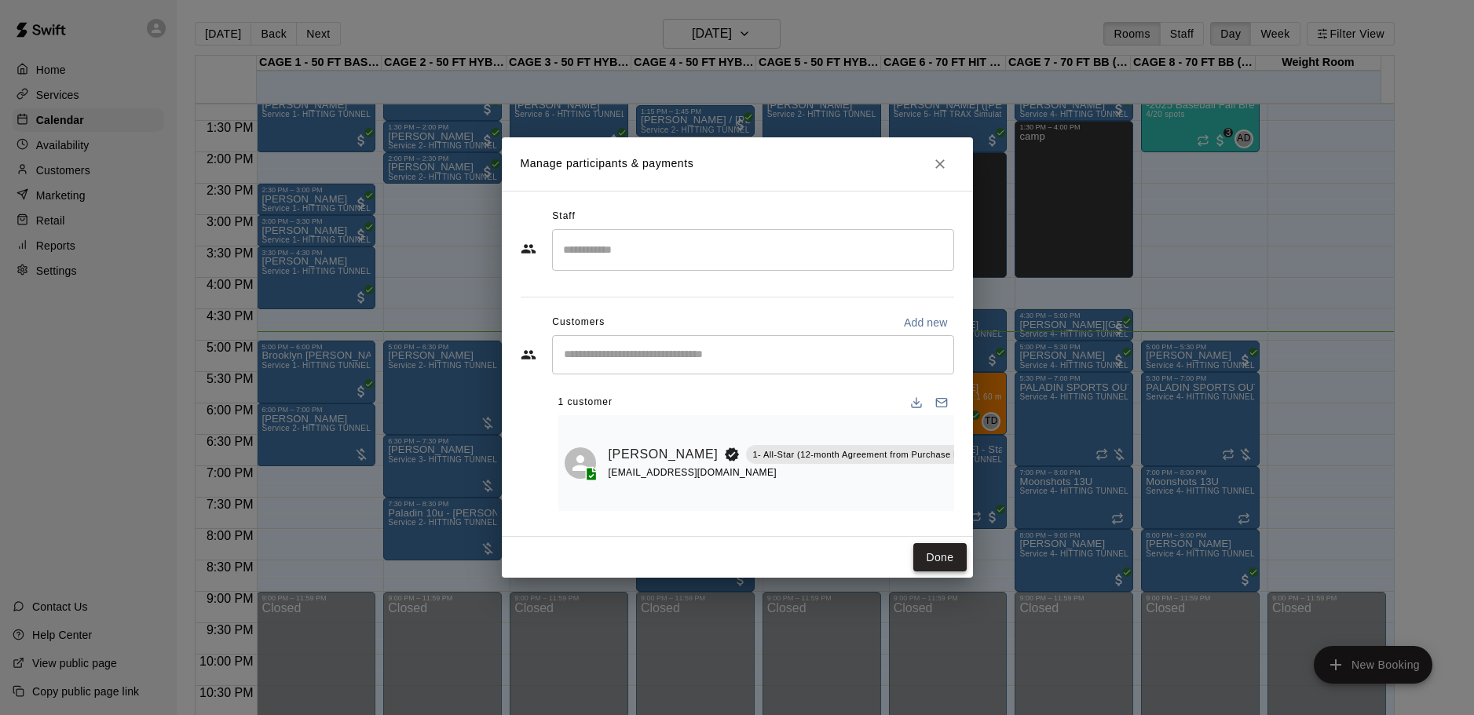
click at [920, 550] on button "Done" at bounding box center [939, 557] width 53 height 29
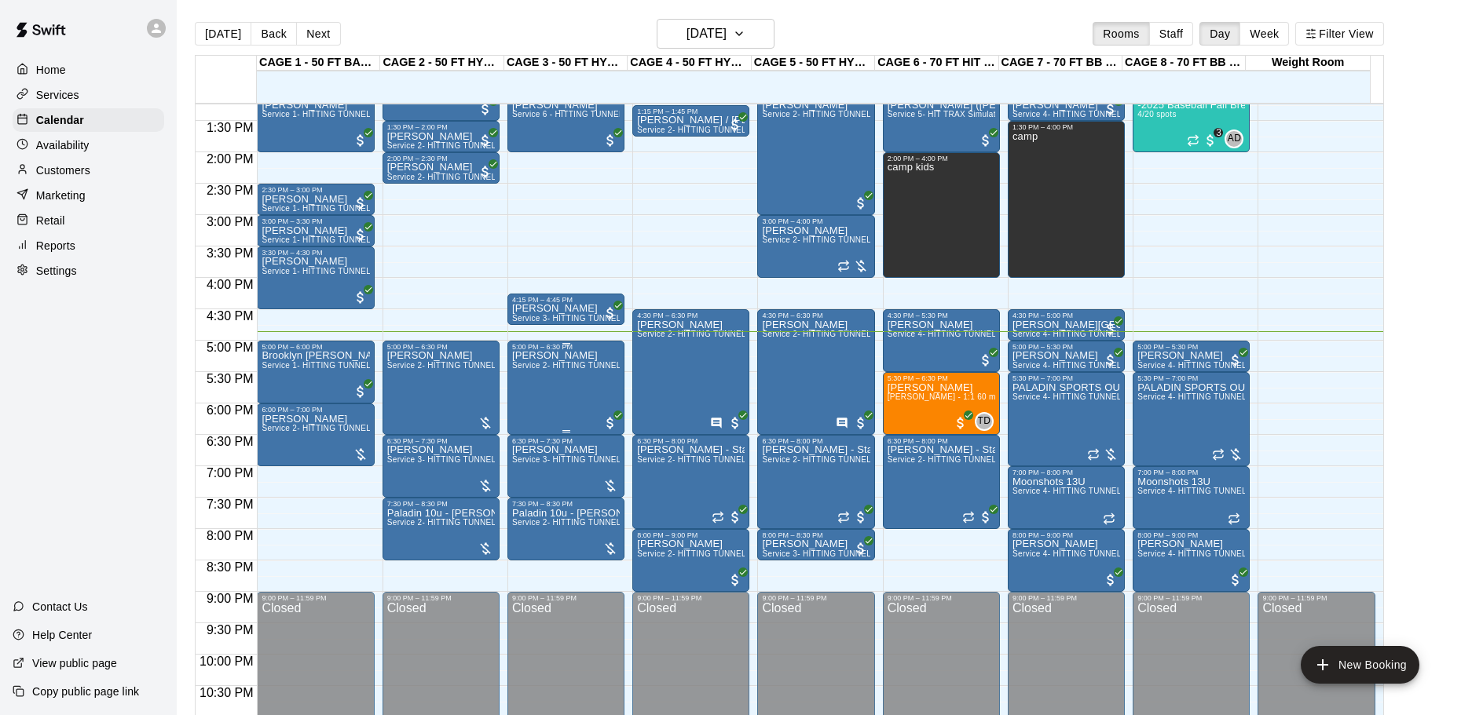
click at [543, 396] on div "[PERSON_NAME] Service 2- HITTING TUNNEL RENTAL - 50ft Baseball" at bounding box center [566, 708] width 108 height 715
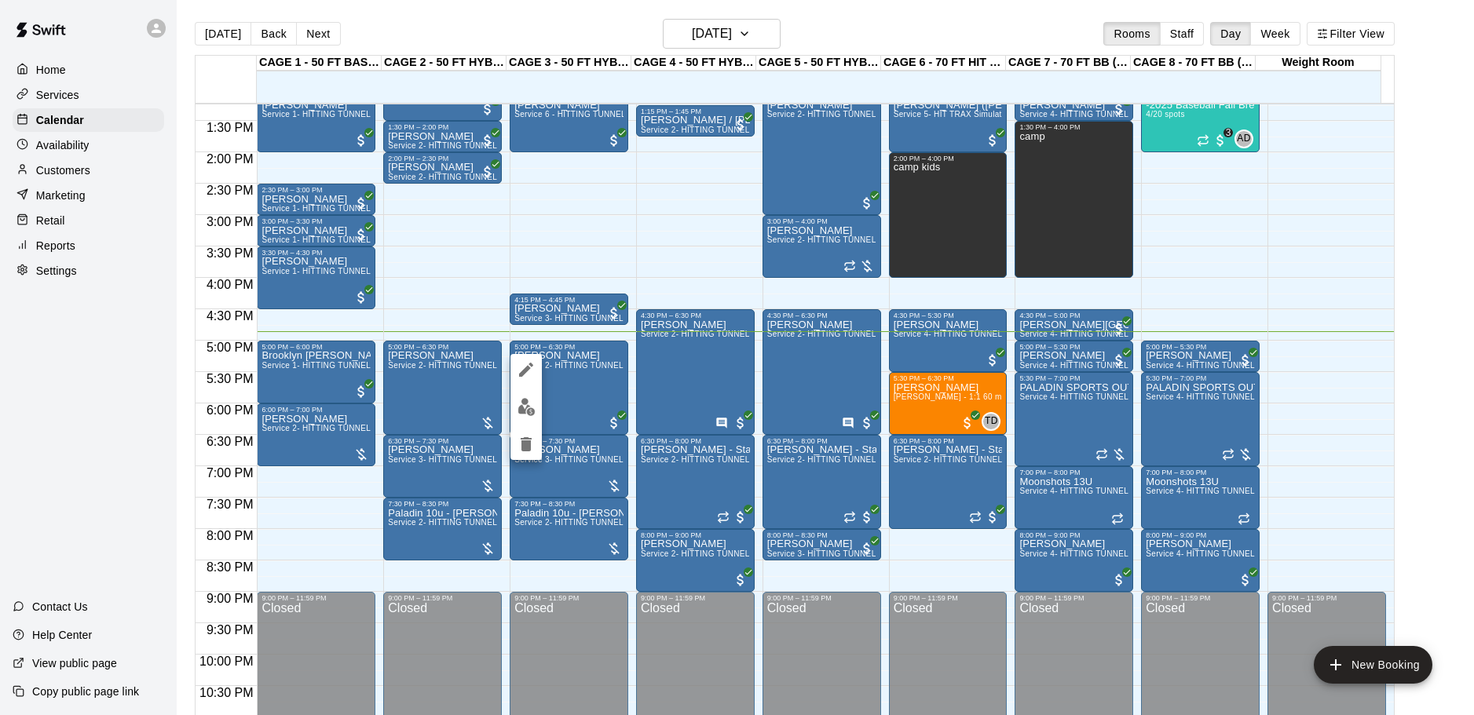
click at [486, 239] on div at bounding box center [737, 357] width 1474 height 715
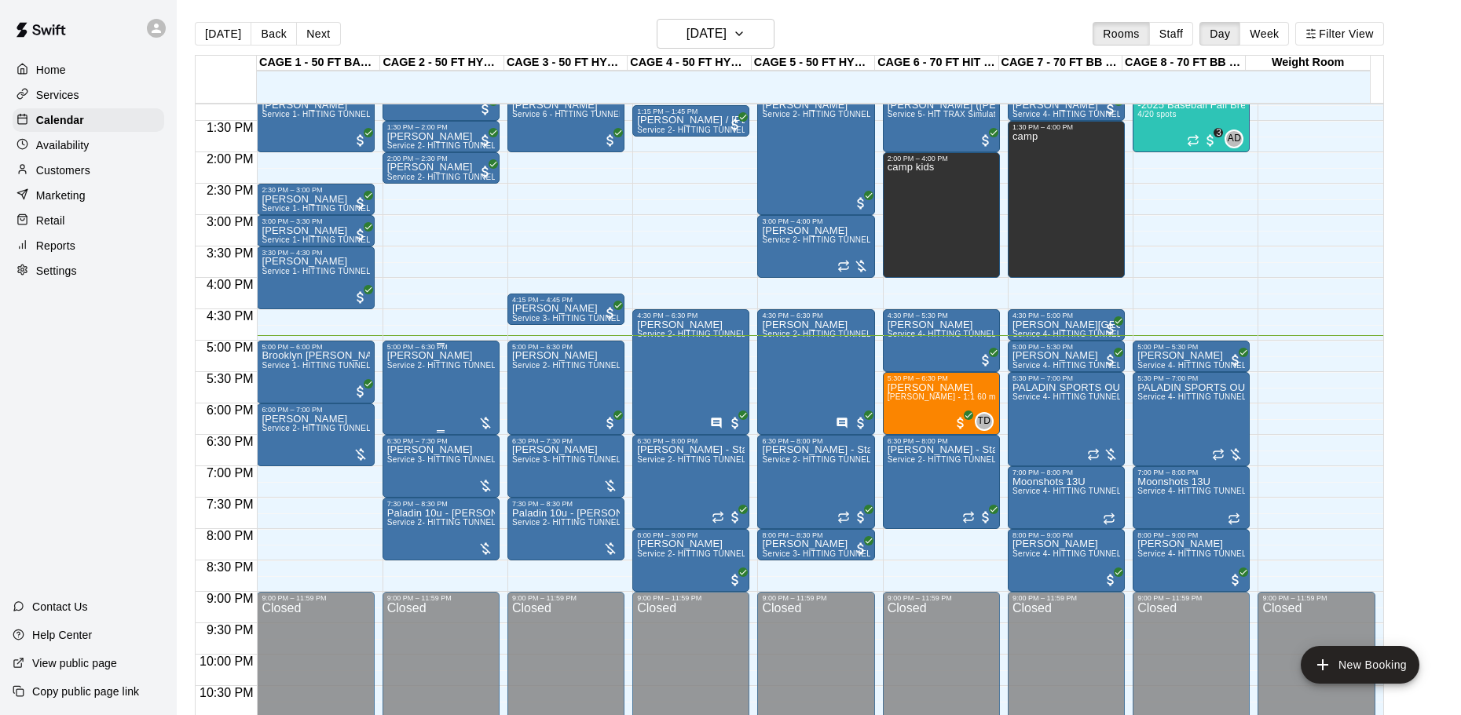
click at [470, 383] on div "[PERSON_NAME] Service 2- HITTING TUNNEL RENTAL - 50ft Baseball" at bounding box center [441, 708] width 108 height 715
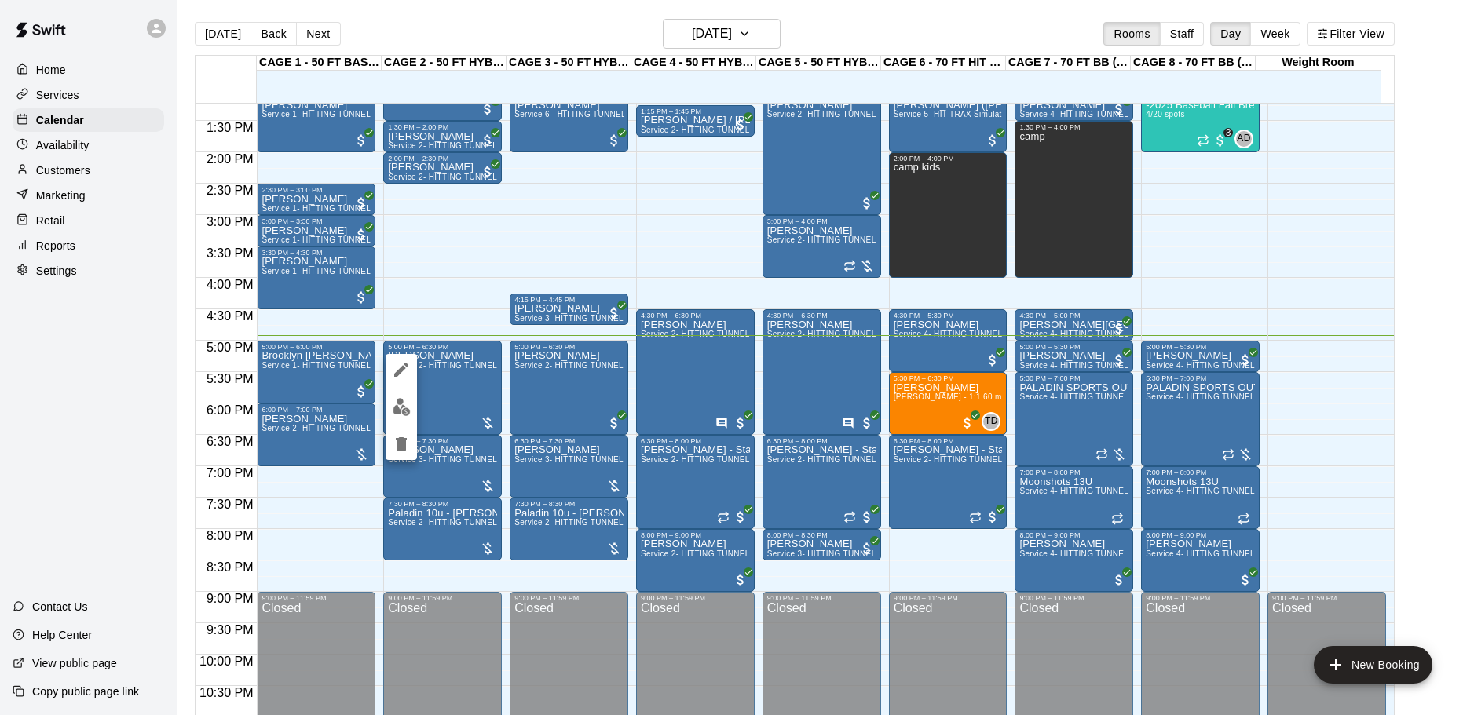
click at [406, 411] on img "edit" at bounding box center [402, 407] width 18 height 18
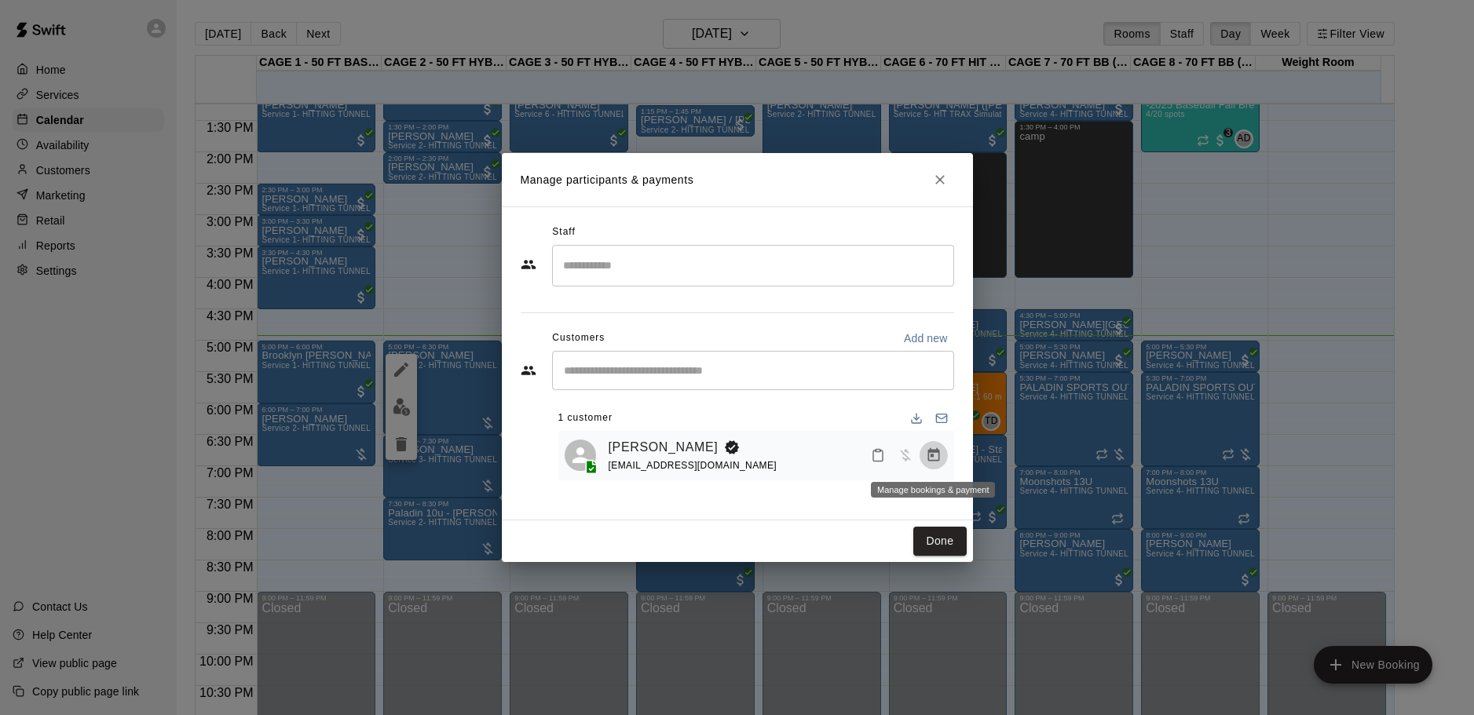
click at [935, 453] on icon "Manage bookings & payment" at bounding box center [934, 454] width 12 height 13
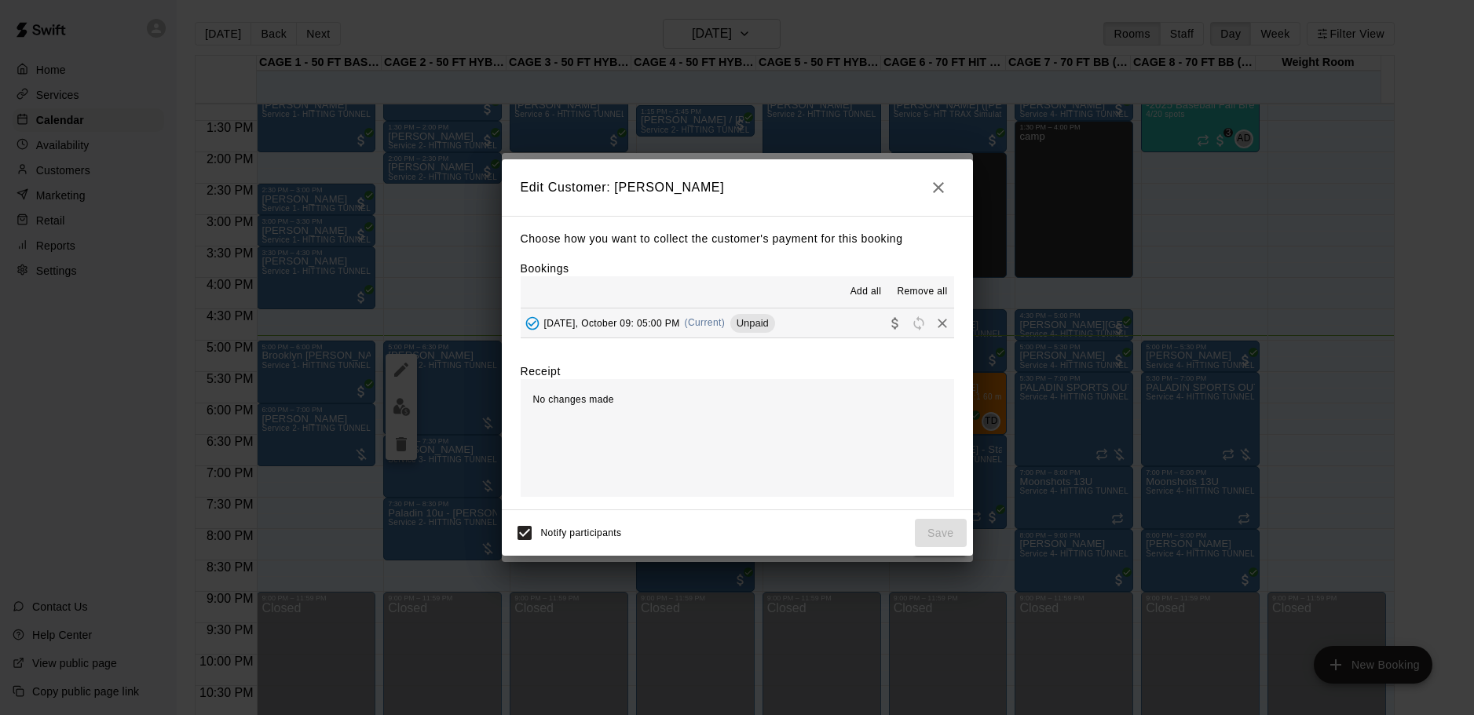
click at [634, 323] on span "[DATE], October 09: 05:00 PM" at bounding box center [612, 322] width 136 height 11
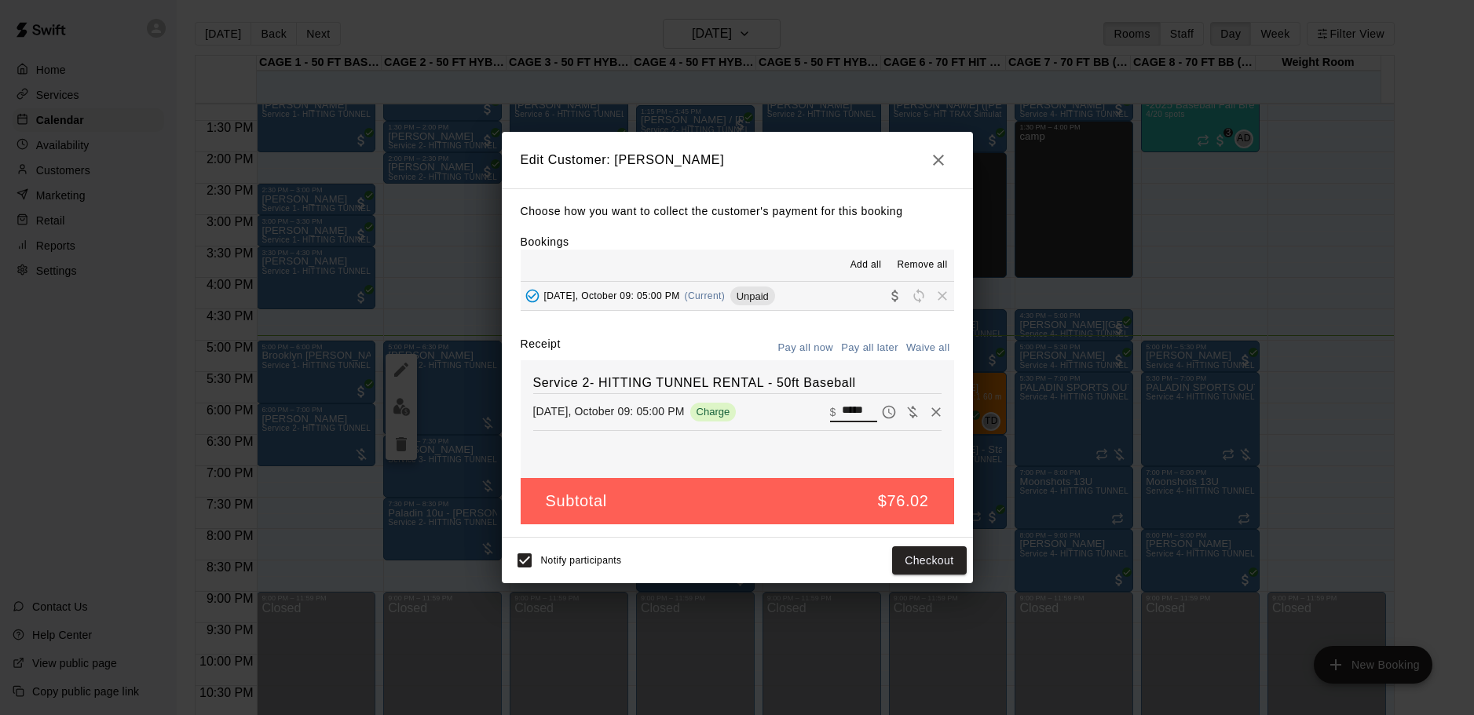
drag, startPoint x: 855, startPoint y: 403, endPoint x: 705, endPoint y: 384, distance: 151.2
click at [705, 384] on div "Service 2- HITTING TUNNEL RENTAL - 50ft Baseball [DATE], October 09: 05:00 PM C…" at bounding box center [738, 419] width 434 height 118
type input "*"
type input "*****"
click at [954, 552] on button "Checkout" at bounding box center [929, 561] width 74 height 29
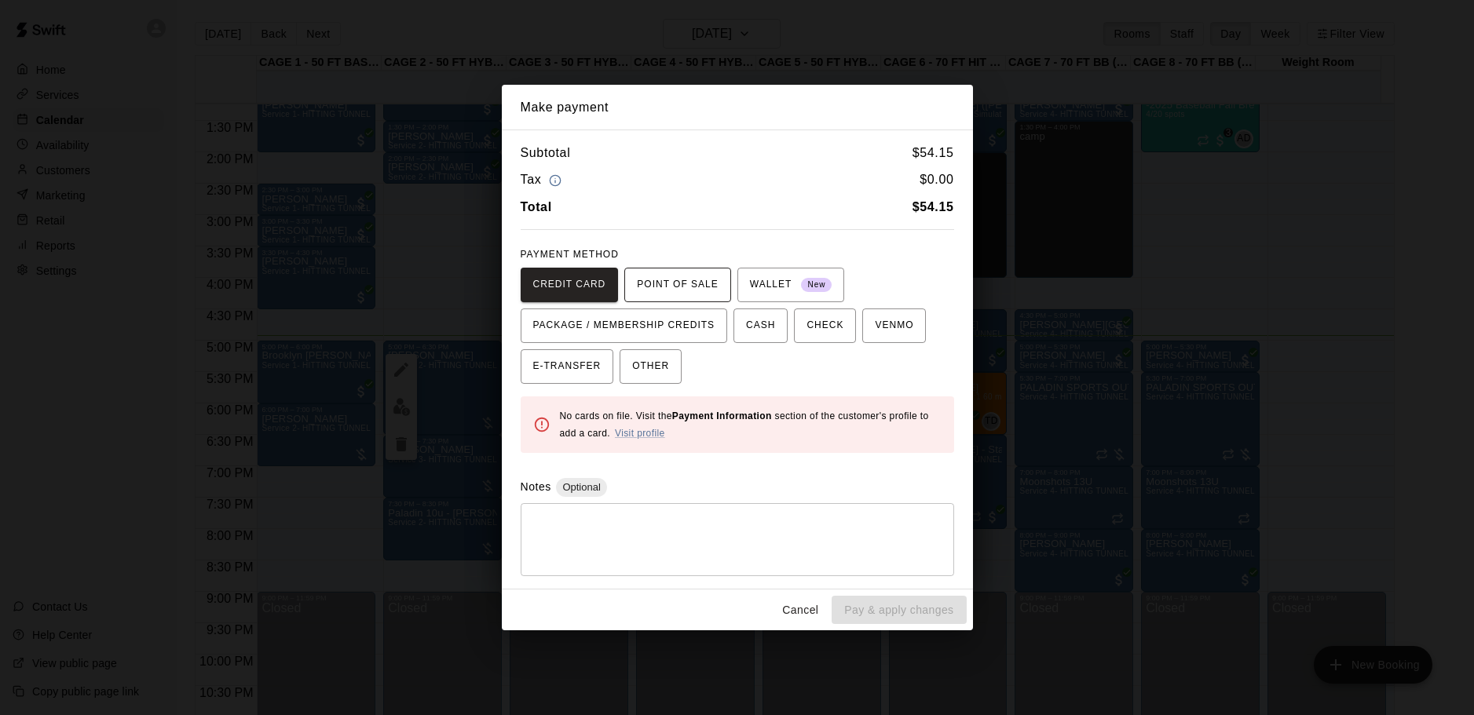
click at [701, 273] on span "POINT OF SALE" at bounding box center [677, 285] width 81 height 25
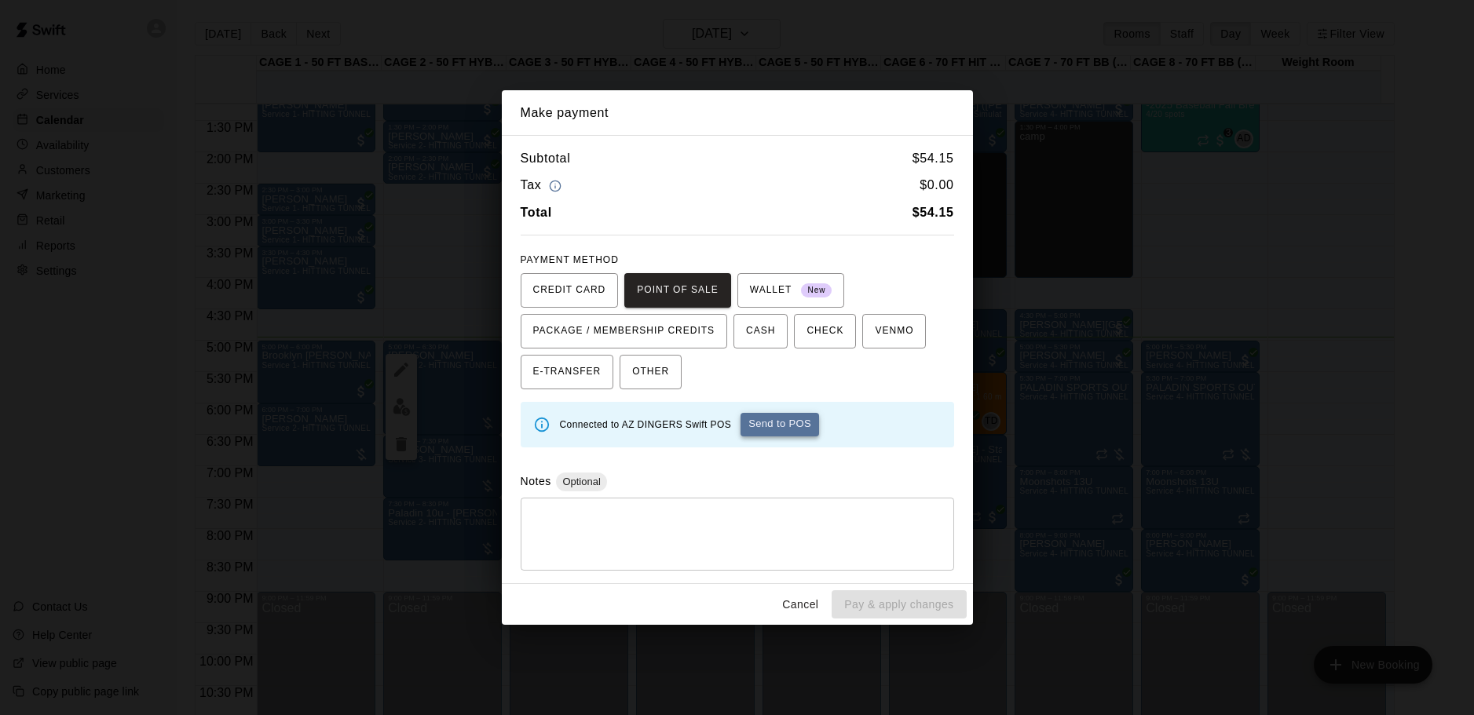
click at [792, 419] on button "Send to POS" at bounding box center [780, 425] width 79 height 24
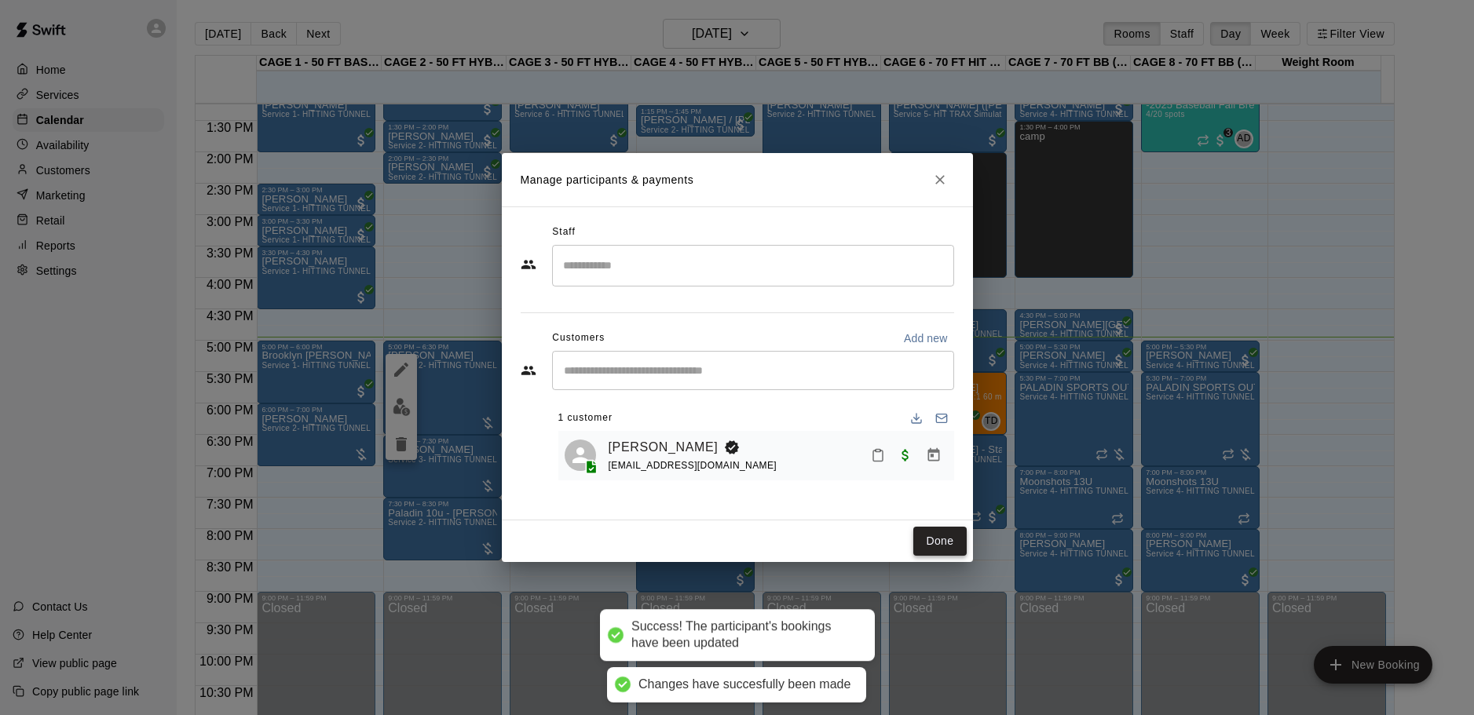
click at [937, 550] on button "Done" at bounding box center [939, 541] width 53 height 29
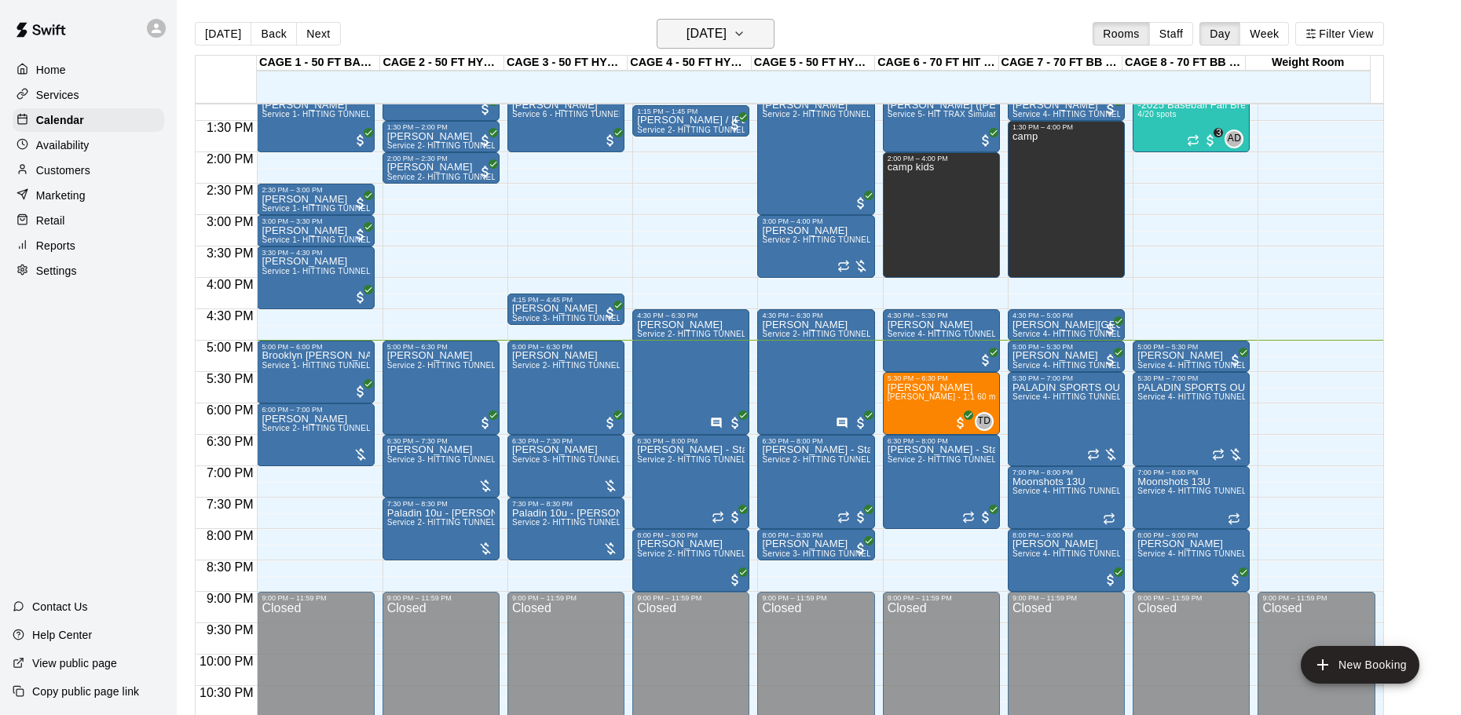
click at [716, 42] on h6 "[DATE]" at bounding box center [706, 34] width 40 height 22
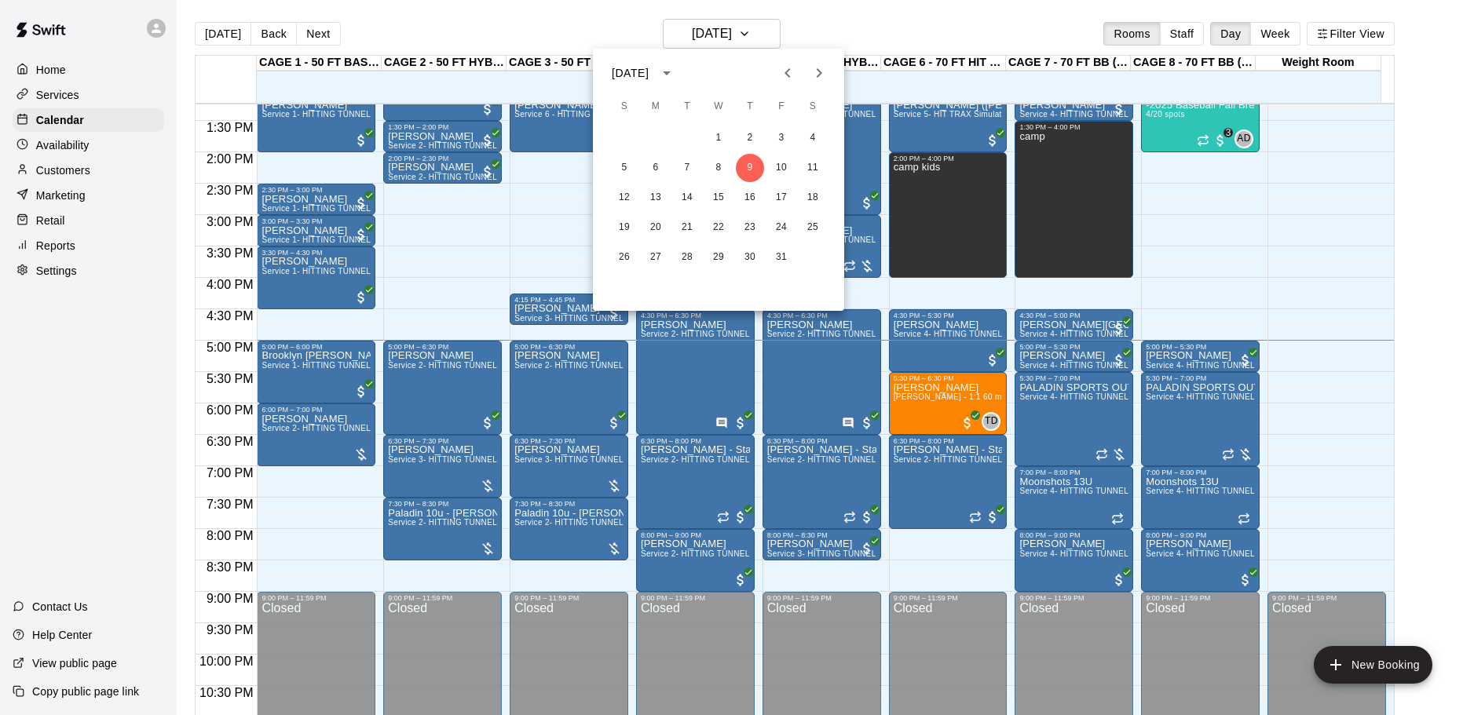
click at [649, 81] on div "[DATE]" at bounding box center [630, 73] width 37 height 16
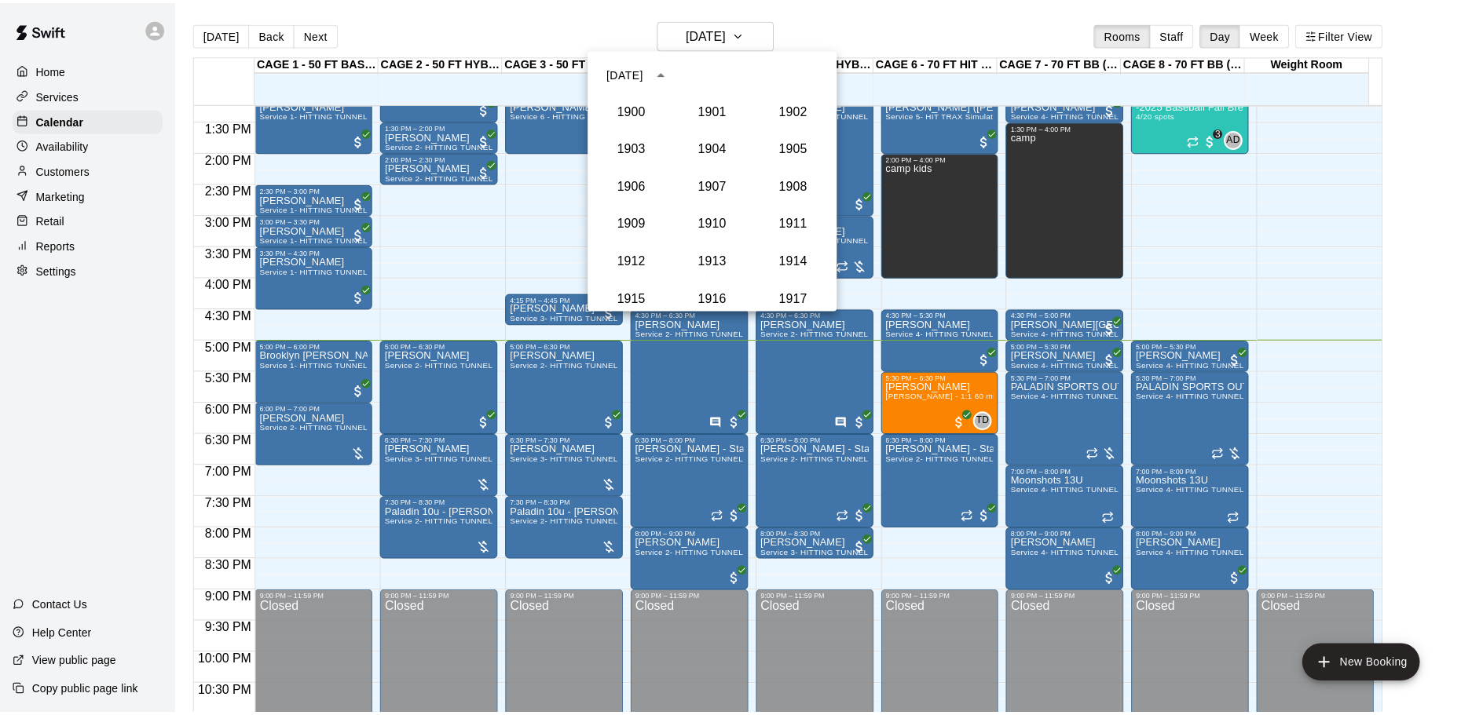
scroll to position [1455, 0]
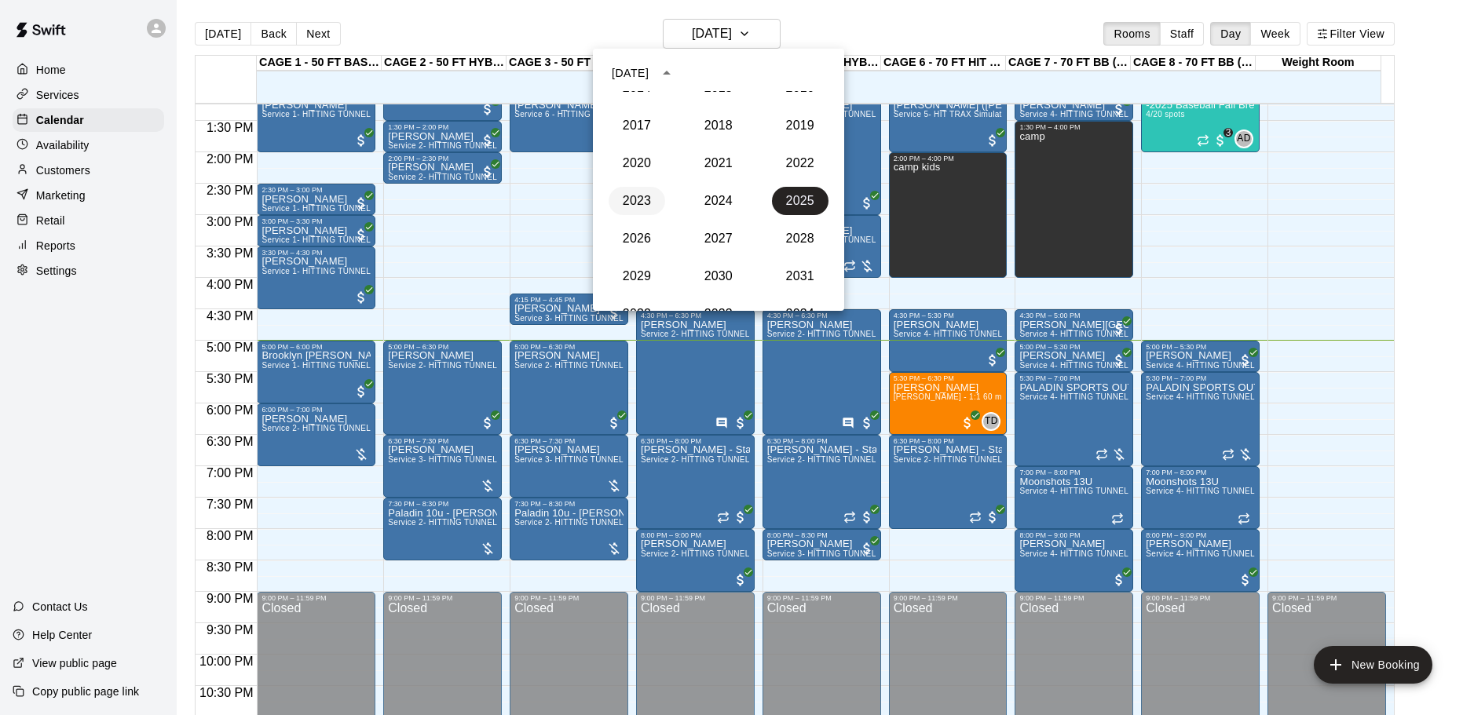
click at [645, 209] on button "2023" at bounding box center [637, 201] width 57 height 28
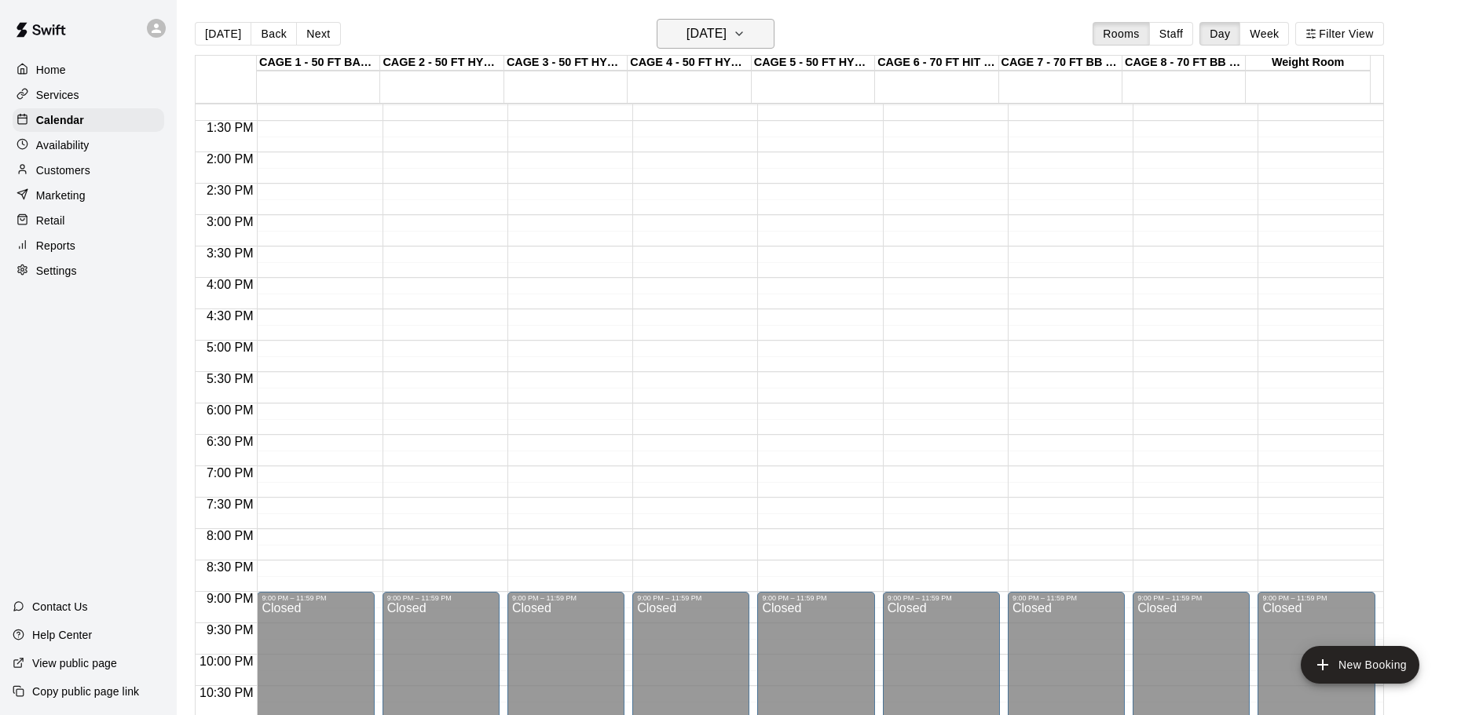
click at [726, 39] on h6 "[DATE]" at bounding box center [706, 34] width 40 height 22
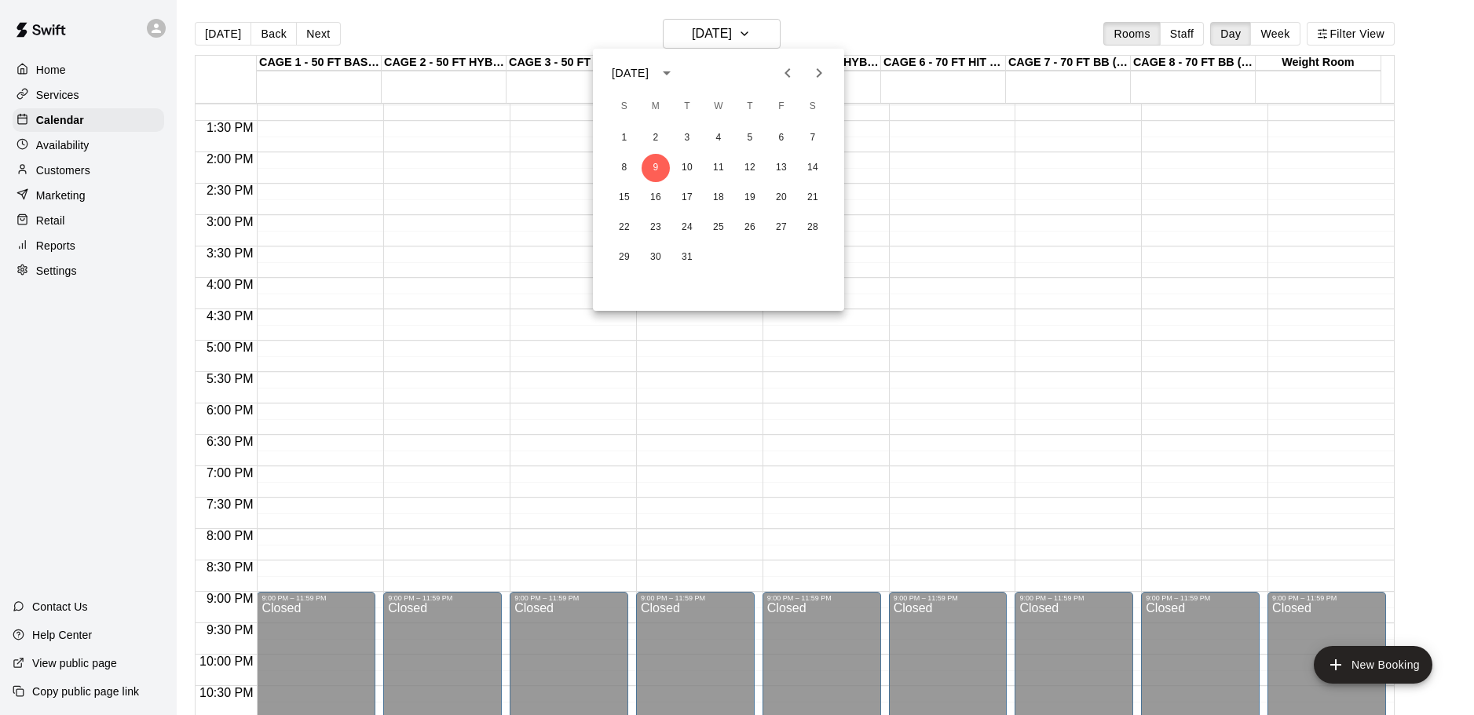
click at [808, 74] on button "Next month" at bounding box center [818, 72] width 31 height 31
click at [809, 73] on button "Next month" at bounding box center [818, 72] width 31 height 31
click at [721, 251] on button "27" at bounding box center [718, 257] width 28 height 28
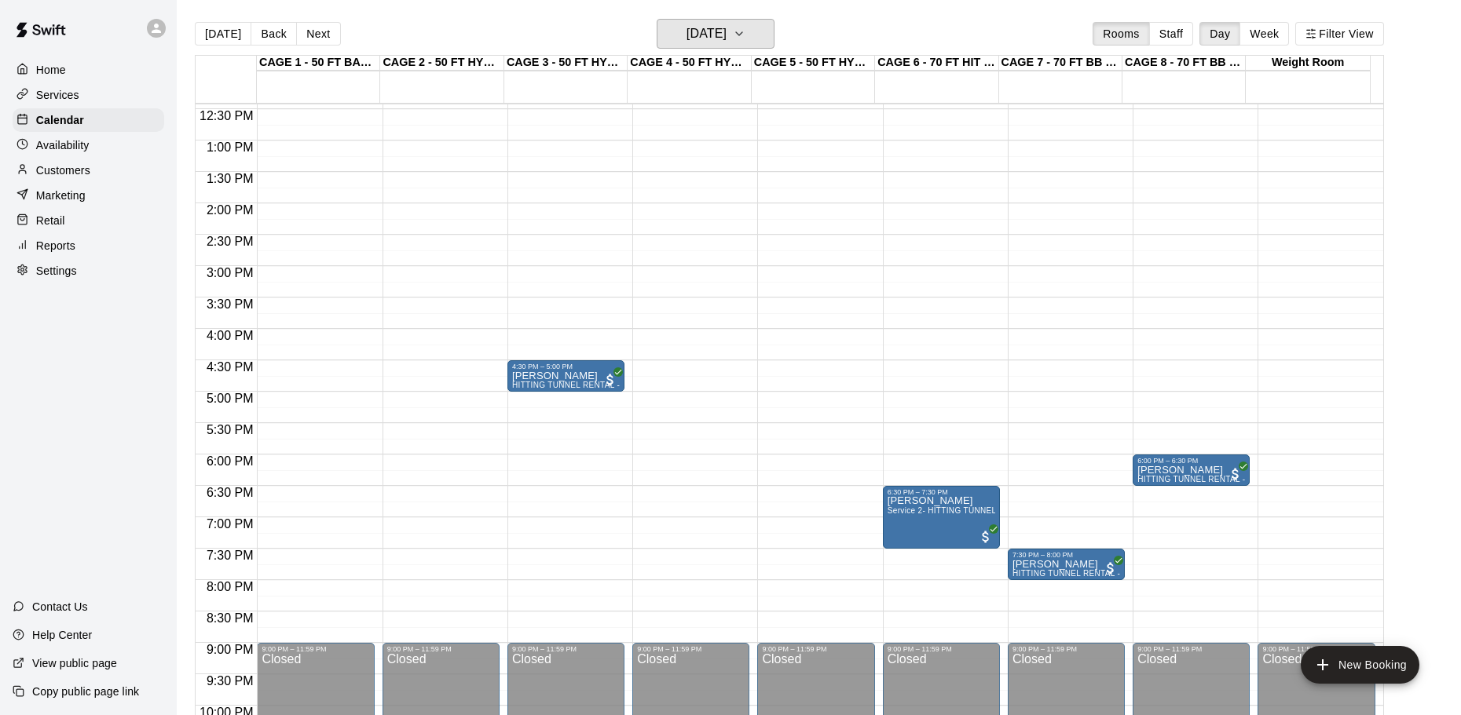
scroll to position [753, 0]
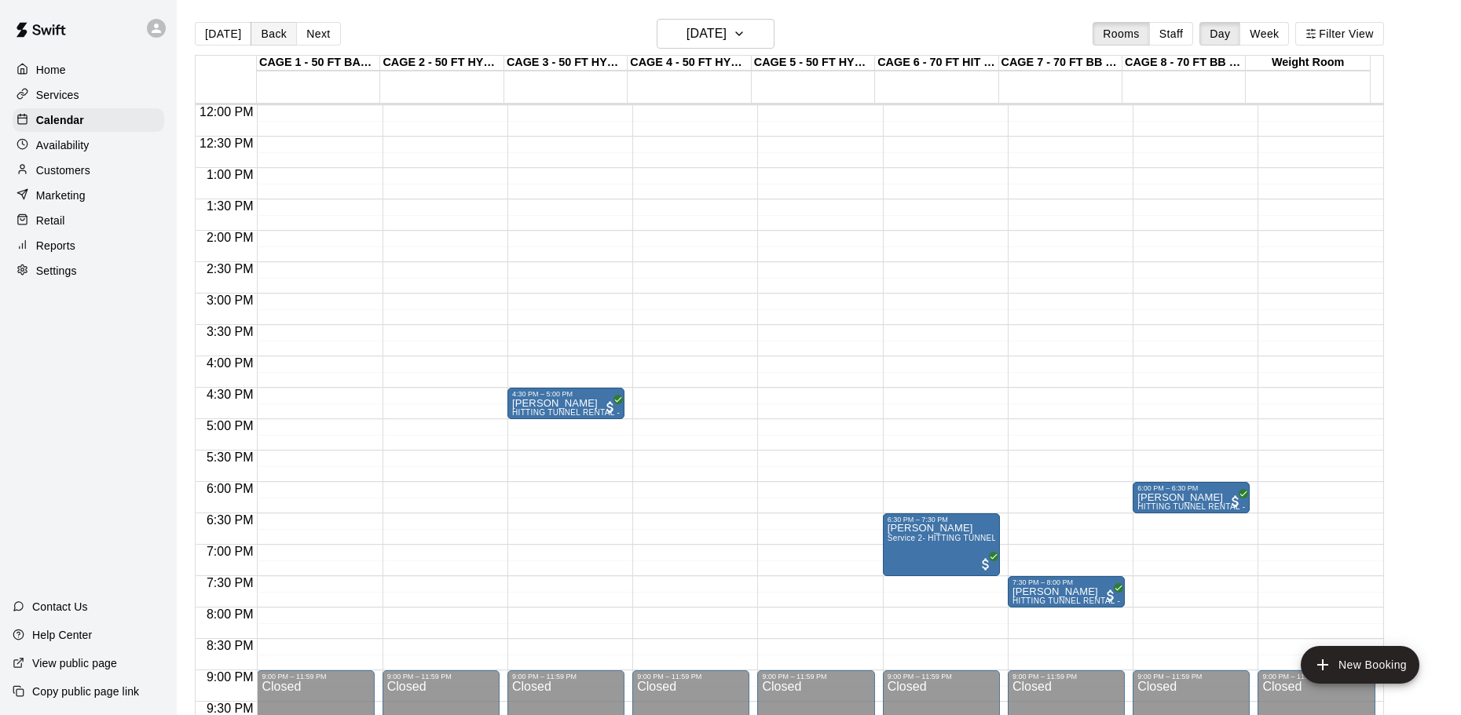
click at [281, 39] on button "Back" at bounding box center [274, 34] width 46 height 24
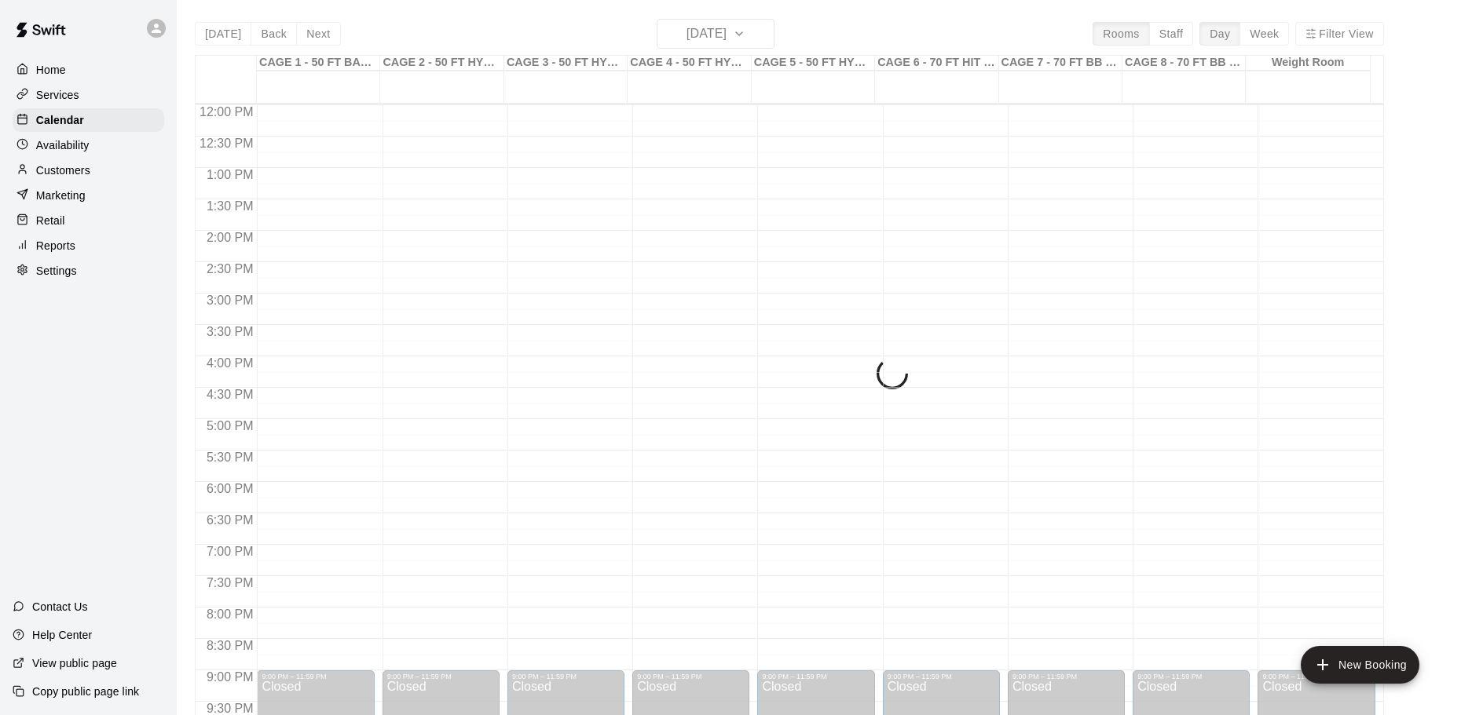
click at [311, 40] on div "[DATE] Back [DATE][DATE] Rooms Staff Day Week Filter View CAGE 1 - 50 FT BASEBA…" at bounding box center [789, 376] width 1189 height 715
click at [71, 97] on p "Services" at bounding box center [57, 95] width 43 height 16
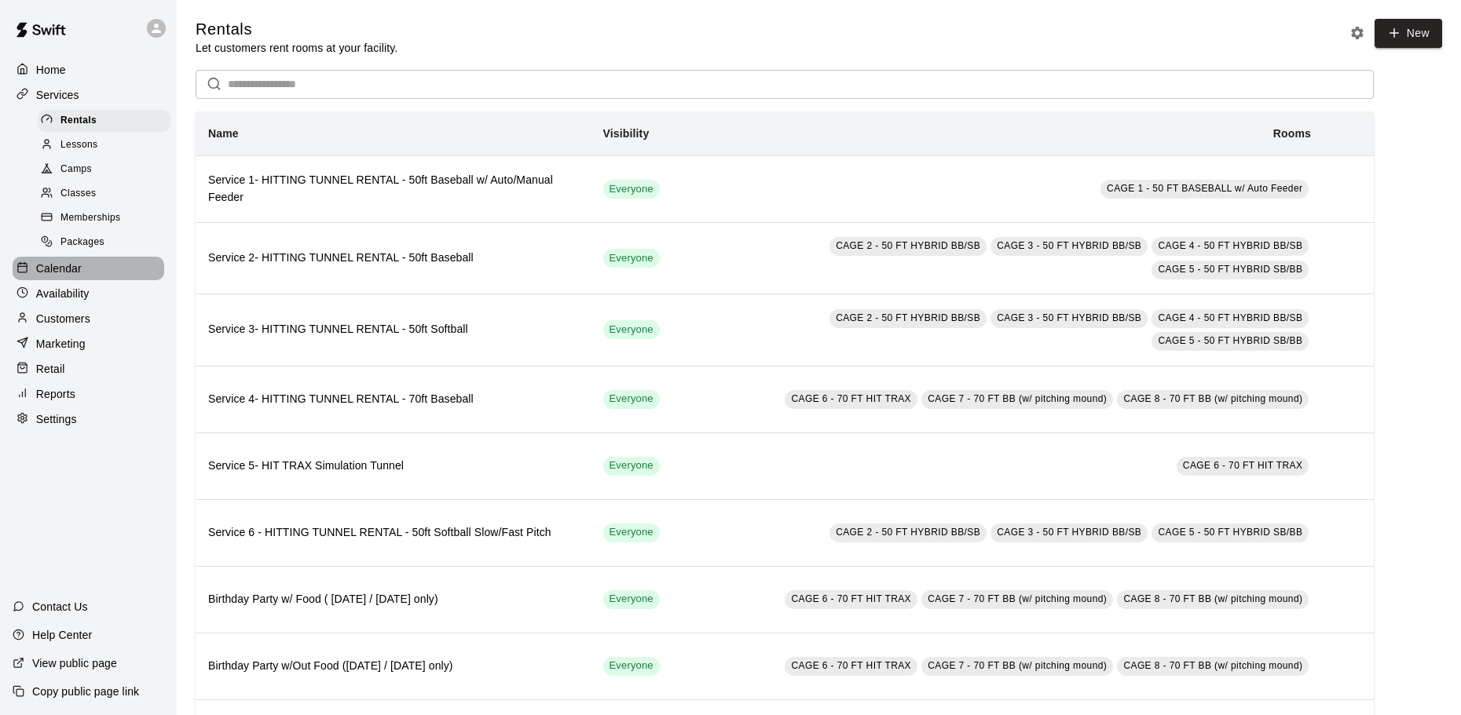
click at [88, 280] on div "Calendar" at bounding box center [89, 269] width 152 height 24
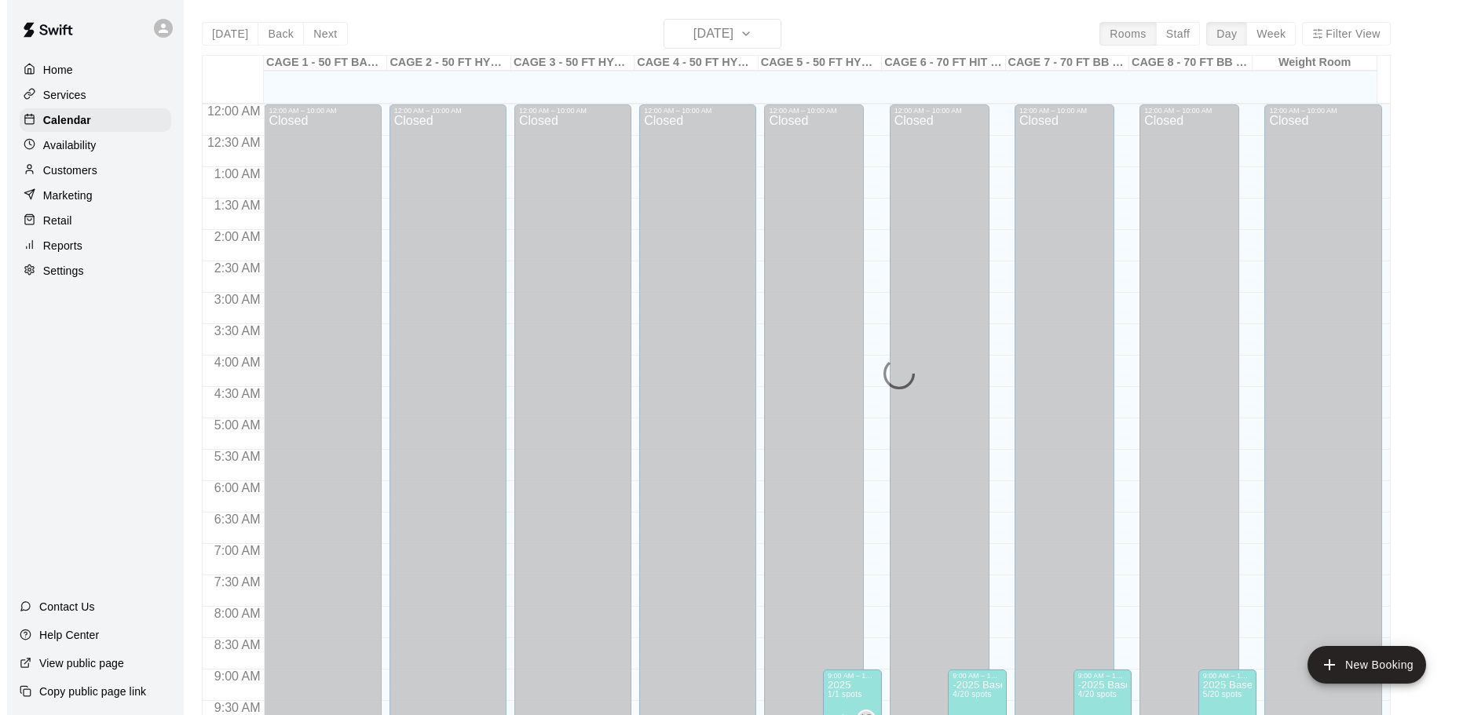
scroll to position [832, 0]
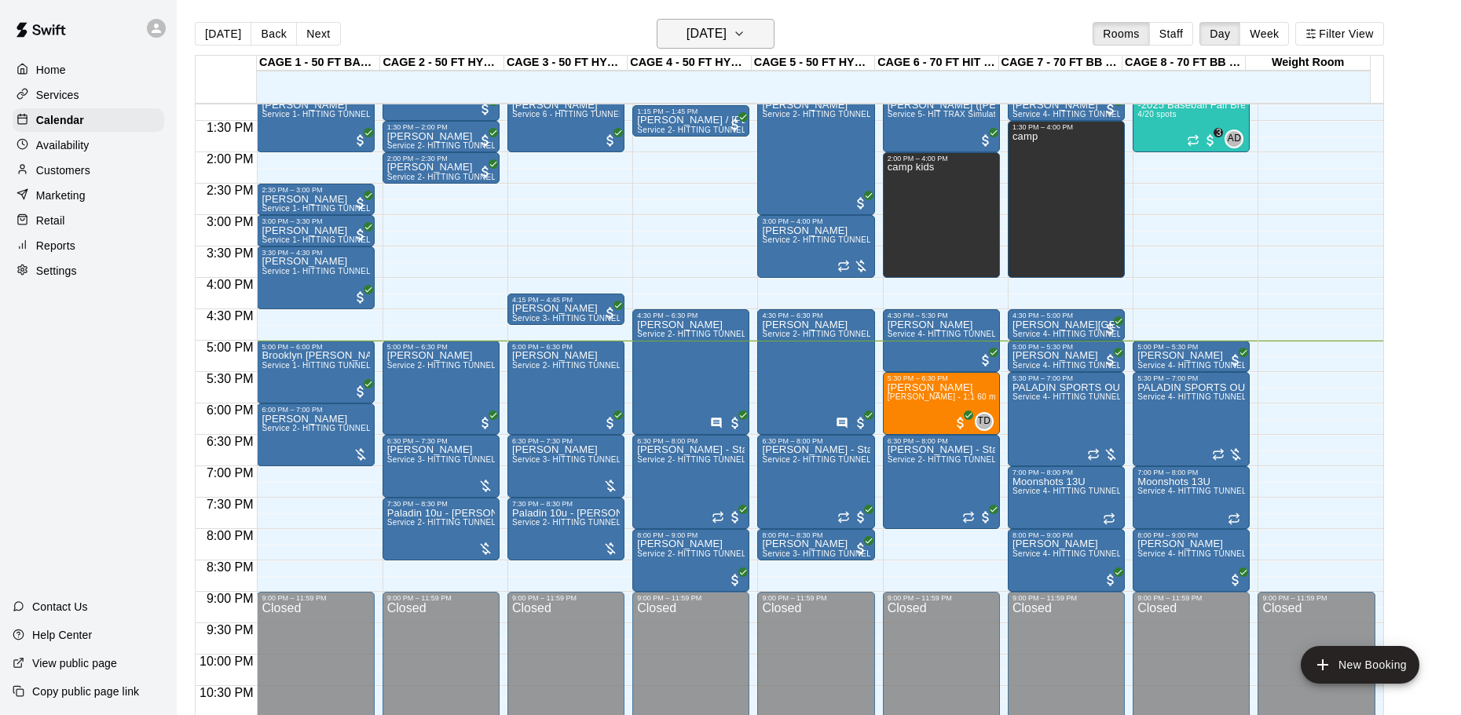
click at [750, 46] on button "[DATE]" at bounding box center [716, 34] width 118 height 30
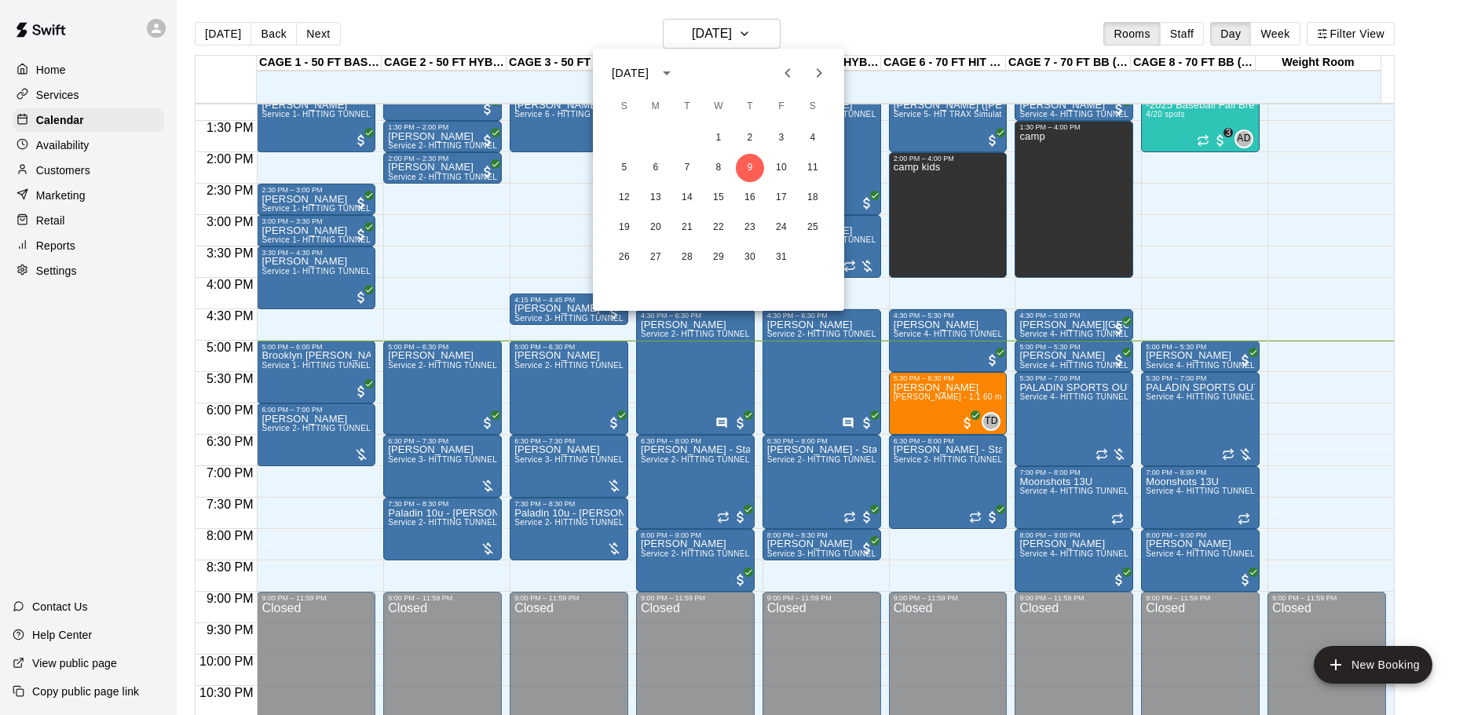
click at [653, 68] on div "[DATE]" at bounding box center [633, 73] width 42 height 16
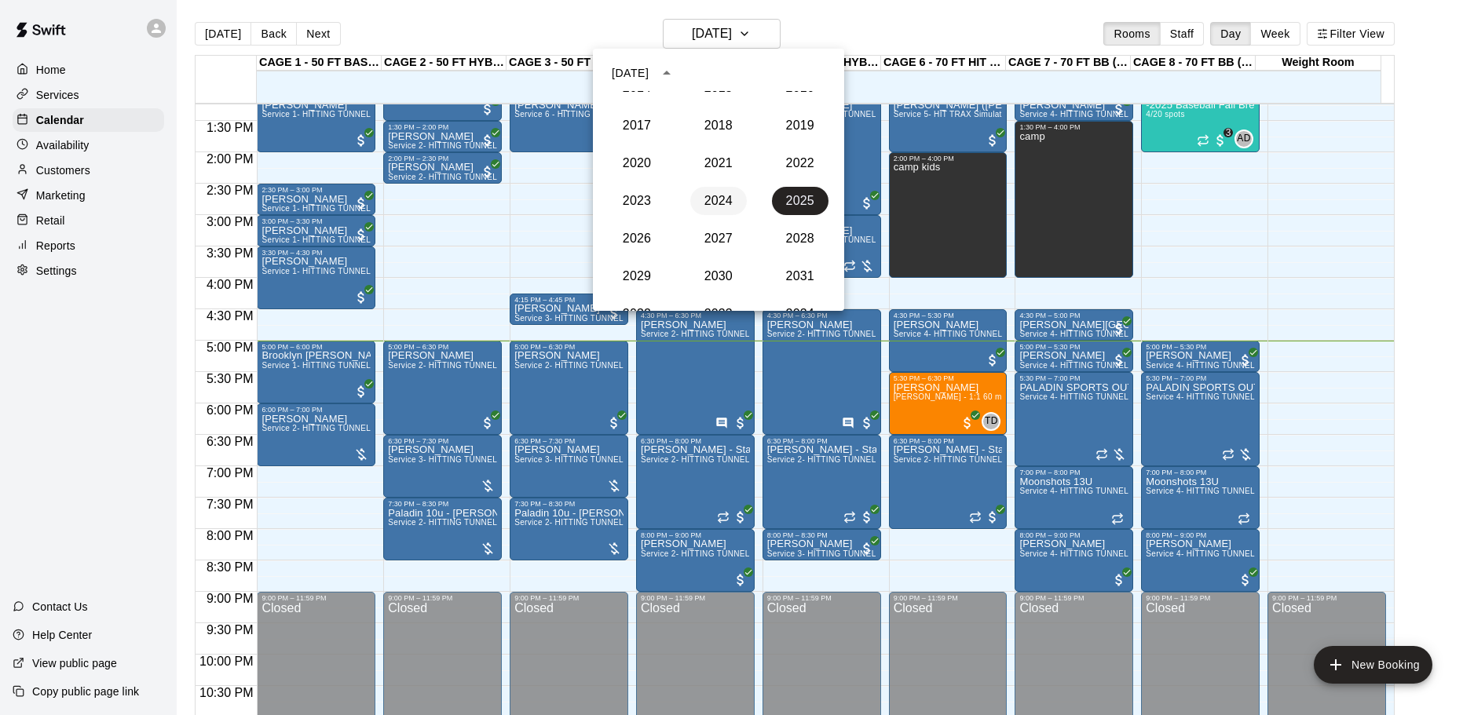
click at [708, 195] on button "2024" at bounding box center [718, 201] width 57 height 28
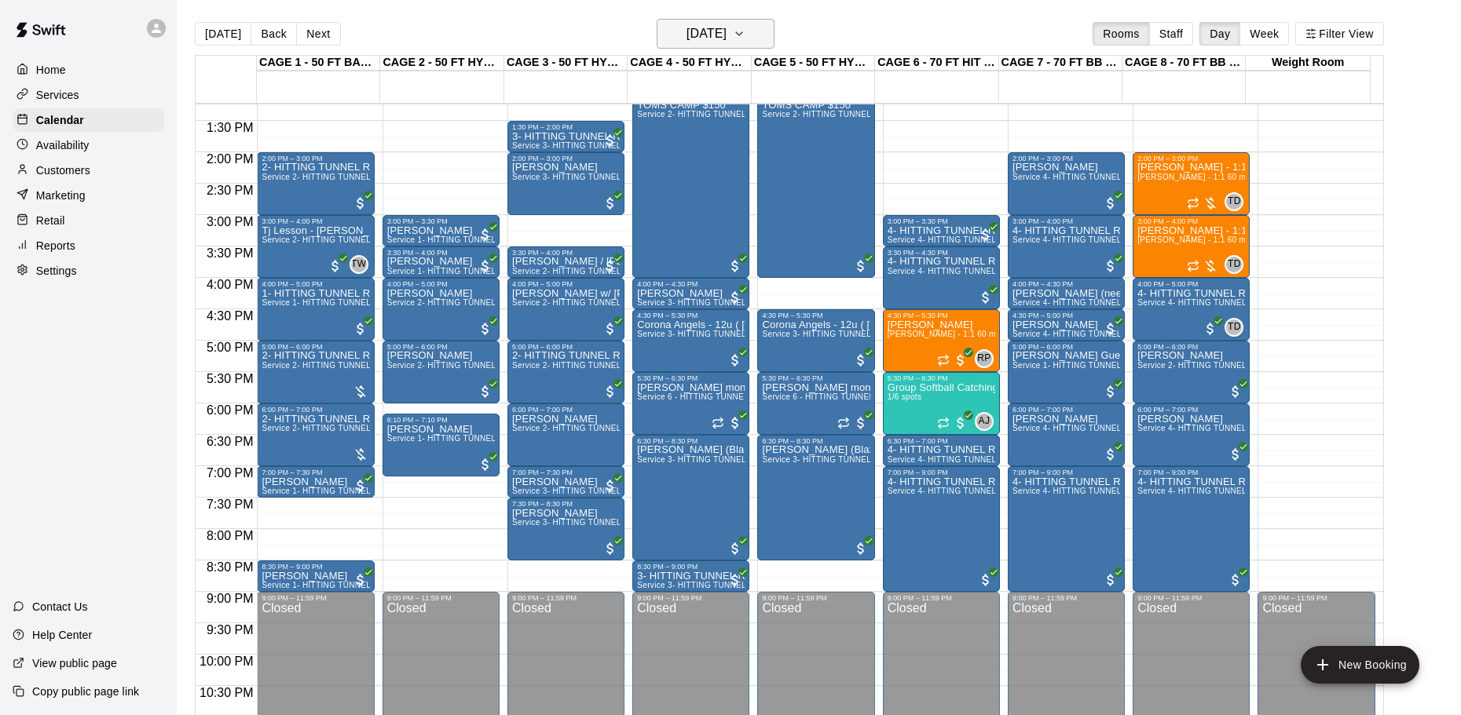
click at [690, 20] on button "[DATE]" at bounding box center [716, 34] width 118 height 30
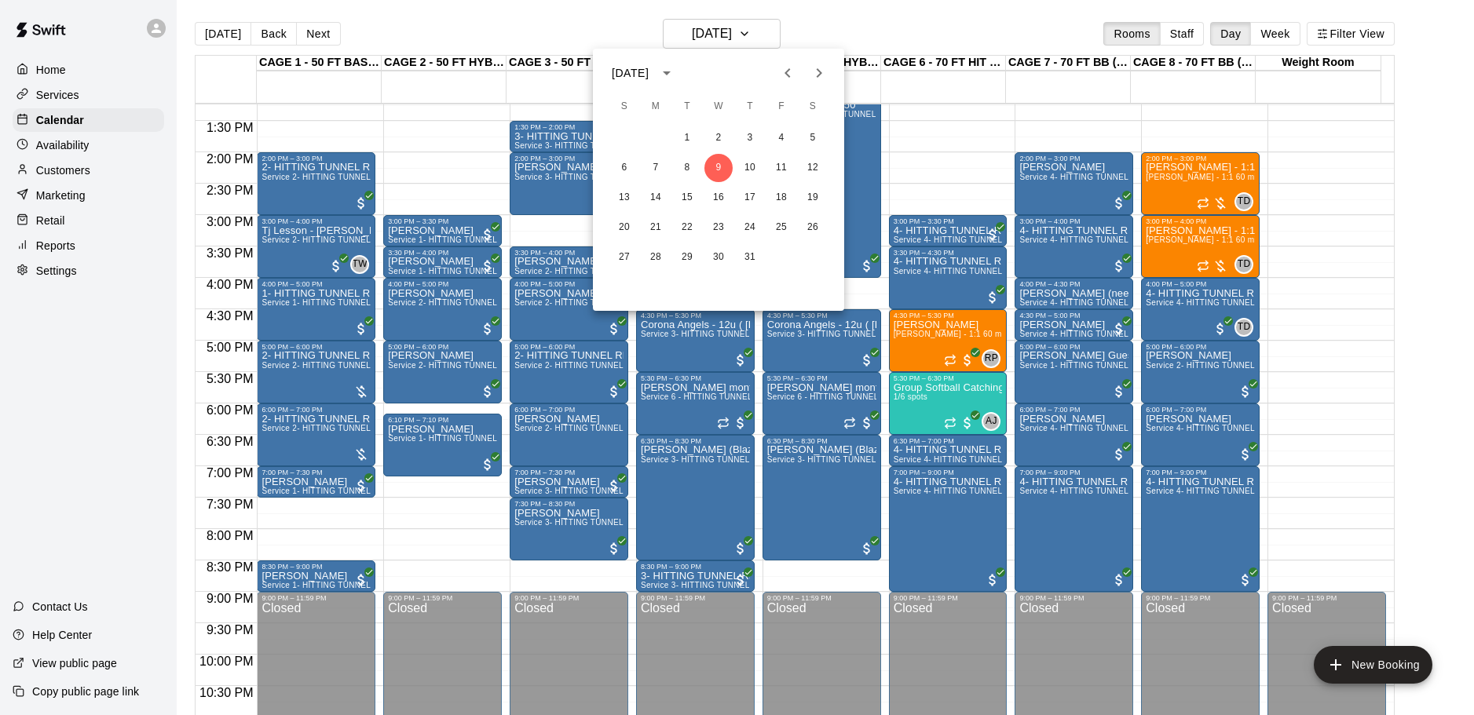
click at [814, 69] on icon "Next month" at bounding box center [819, 73] width 19 height 19
click at [649, 69] on div "[DATE]" at bounding box center [630, 73] width 37 height 16
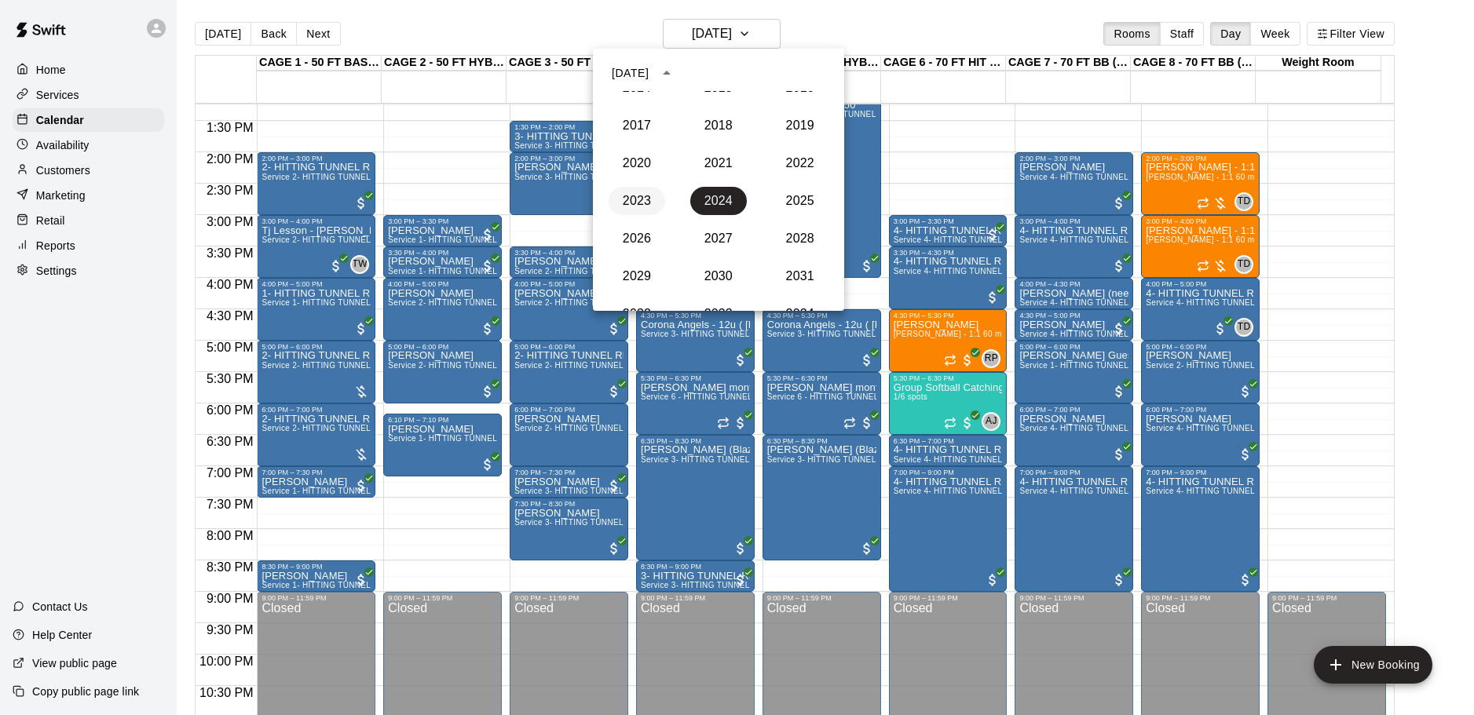
click at [635, 209] on button "2023" at bounding box center [637, 201] width 57 height 28
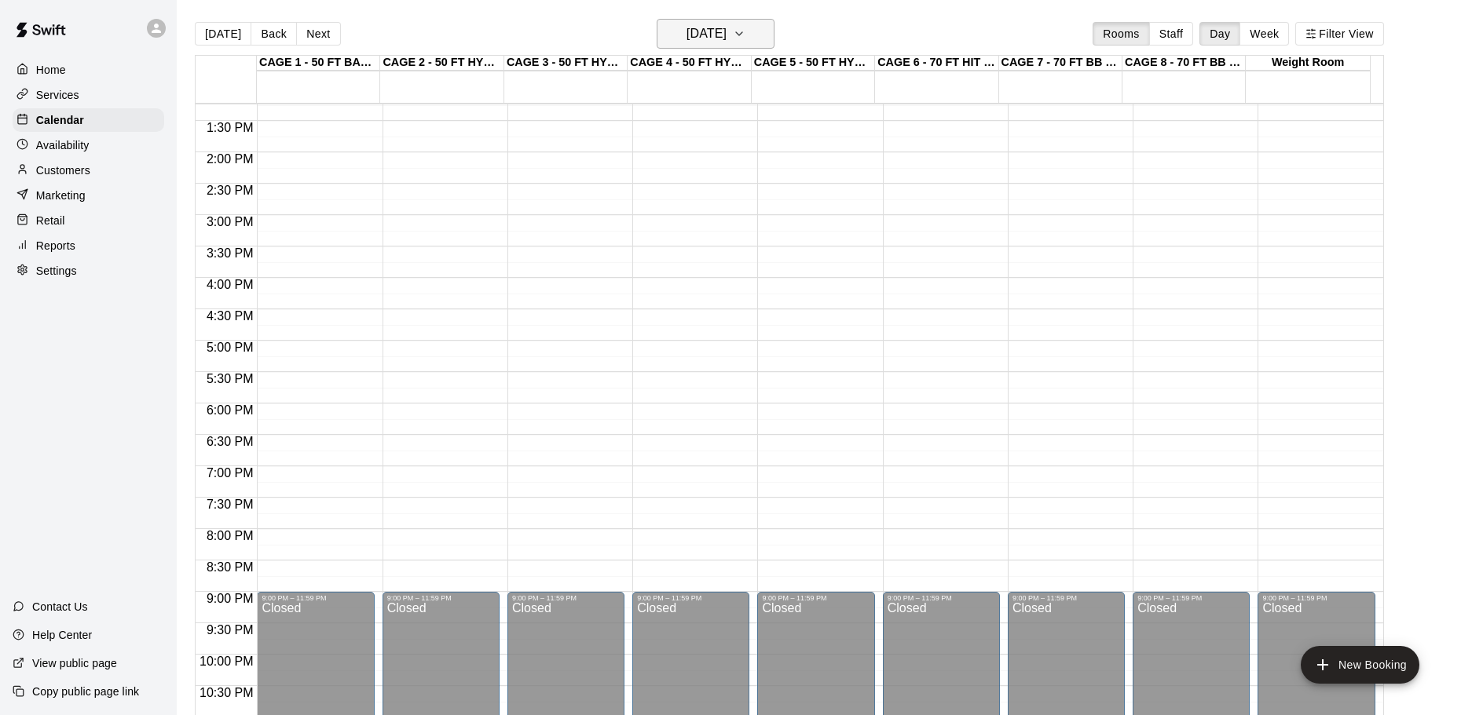
click at [739, 46] on button "[DATE]" at bounding box center [716, 34] width 118 height 30
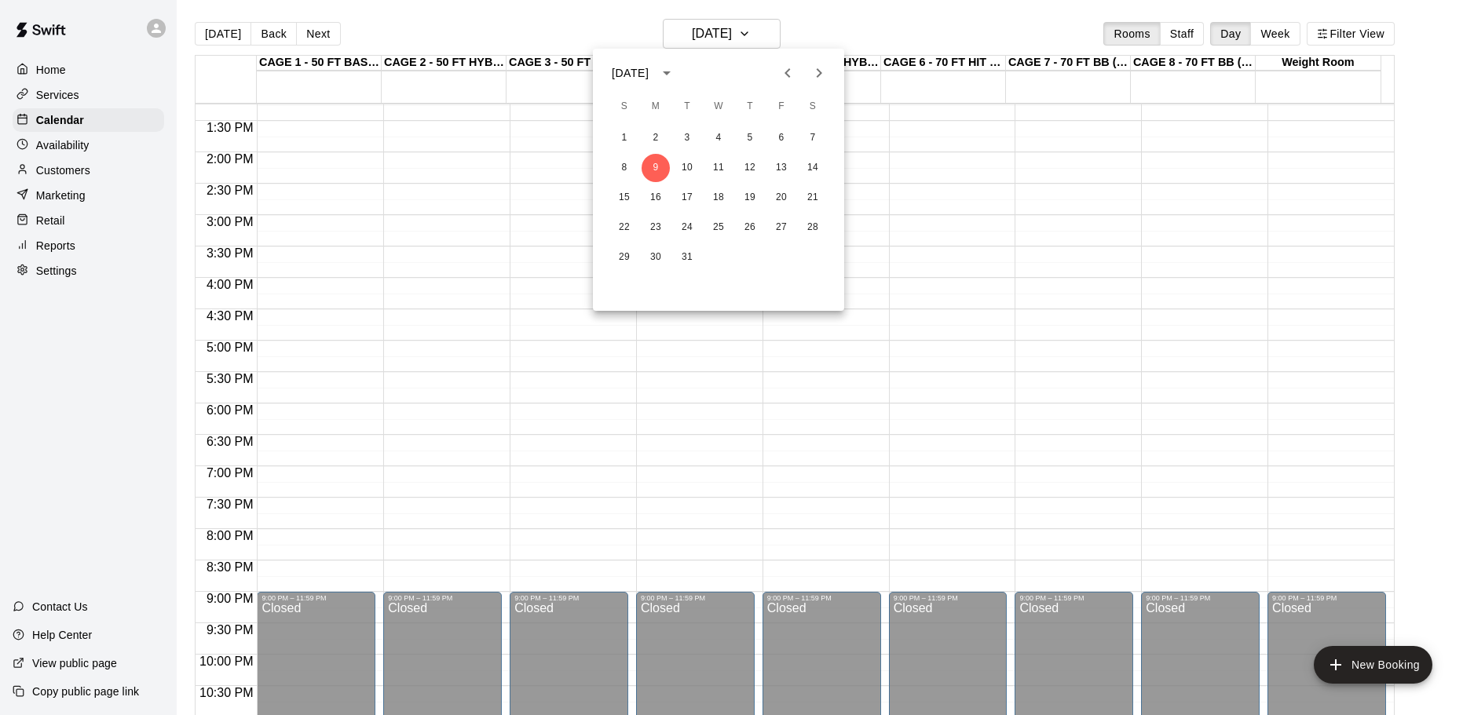
click at [833, 79] on button "Next month" at bounding box center [818, 72] width 31 height 31
click at [831, 82] on button "Next month" at bounding box center [818, 72] width 31 height 31
click at [677, 255] on button "26" at bounding box center [687, 257] width 28 height 28
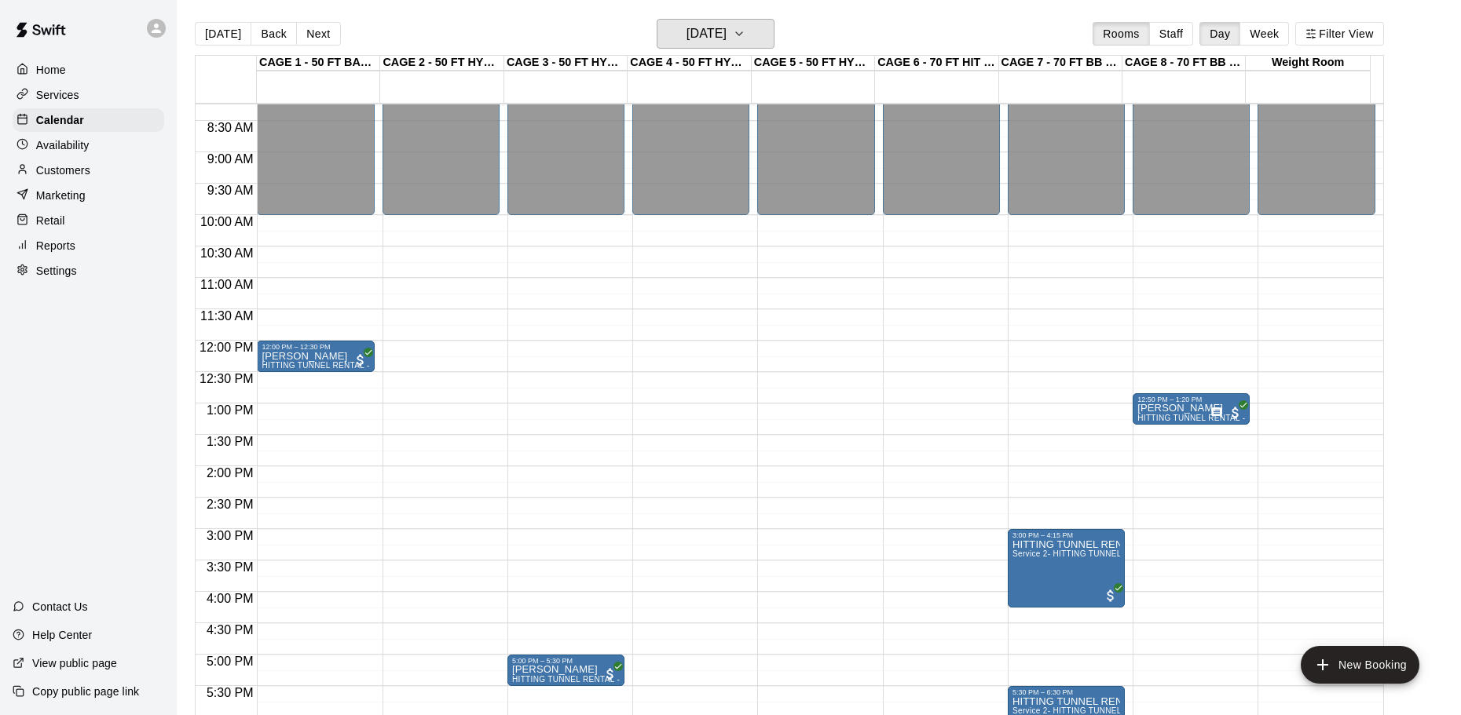
scroll to position [596, 0]
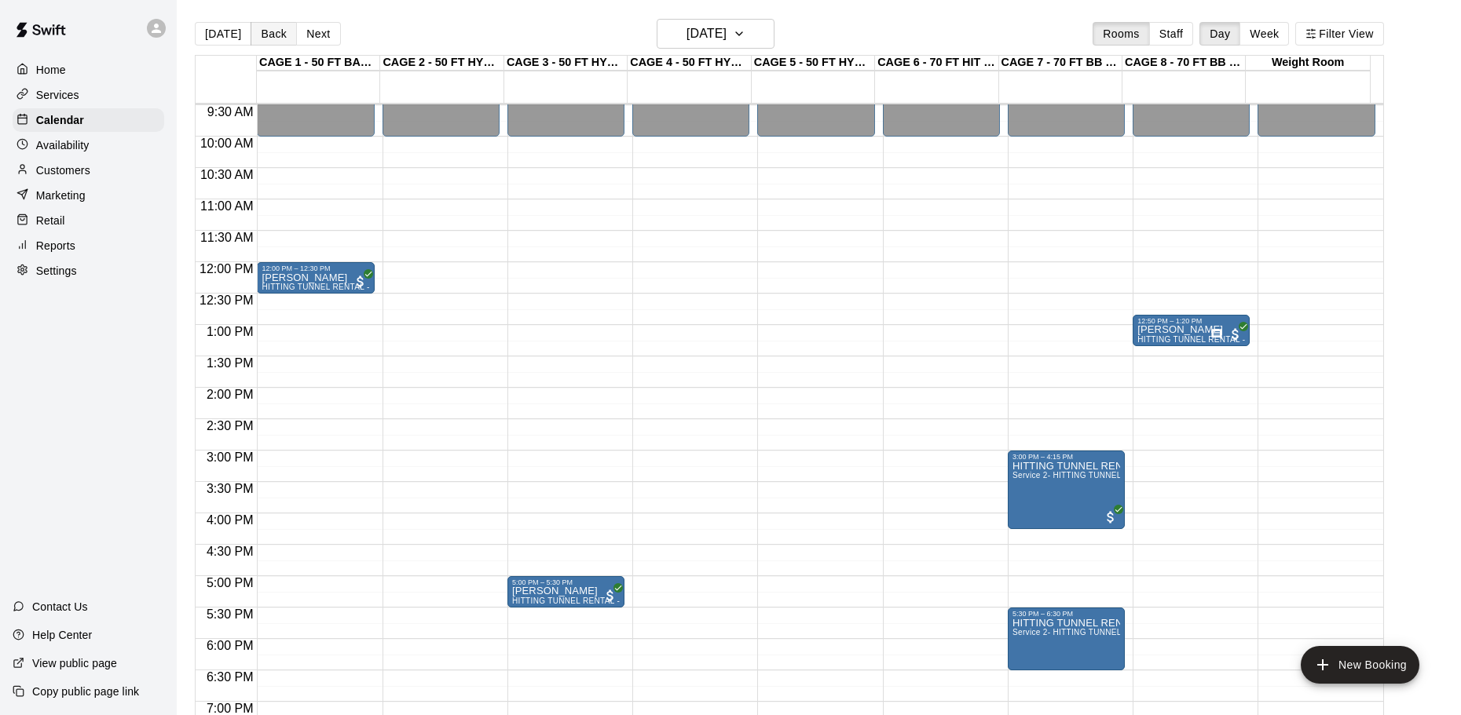
click at [254, 32] on button "Back" at bounding box center [274, 34] width 46 height 24
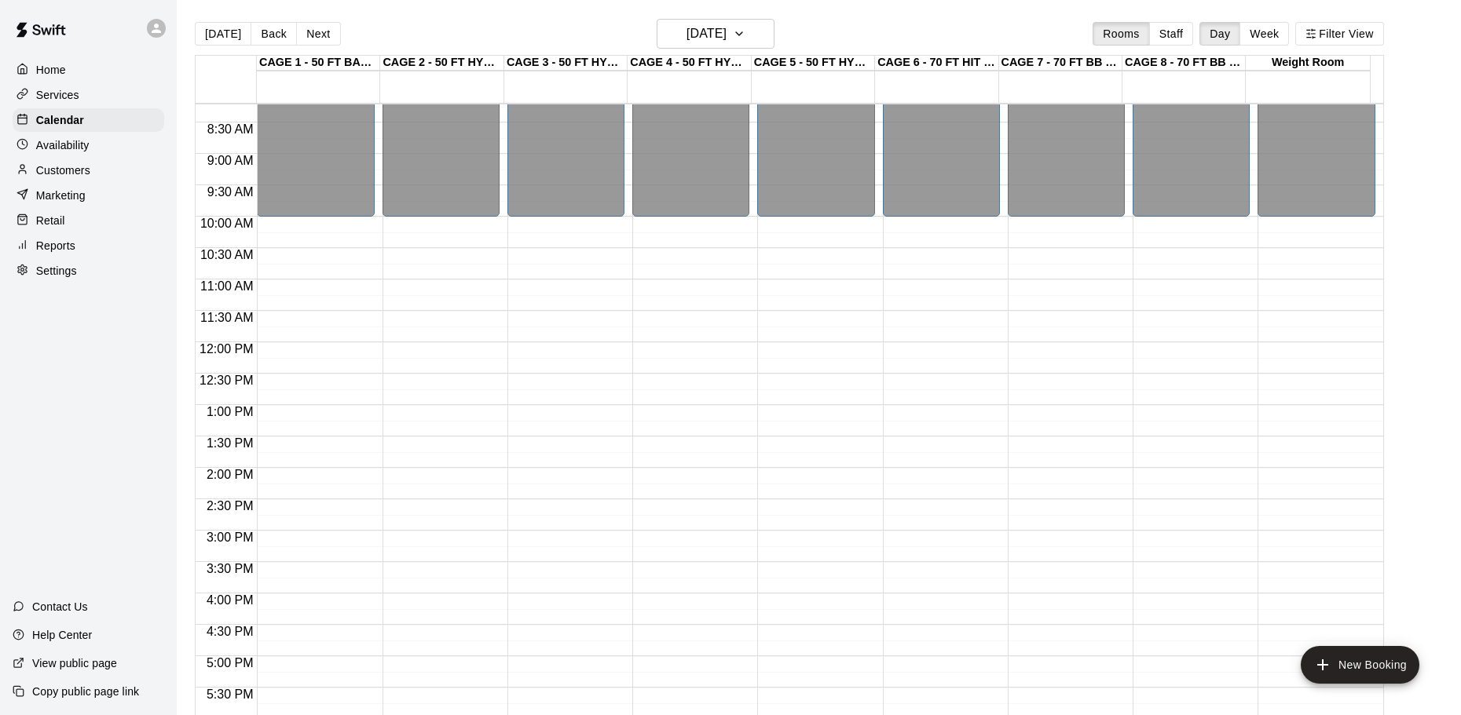
scroll to position [675, 0]
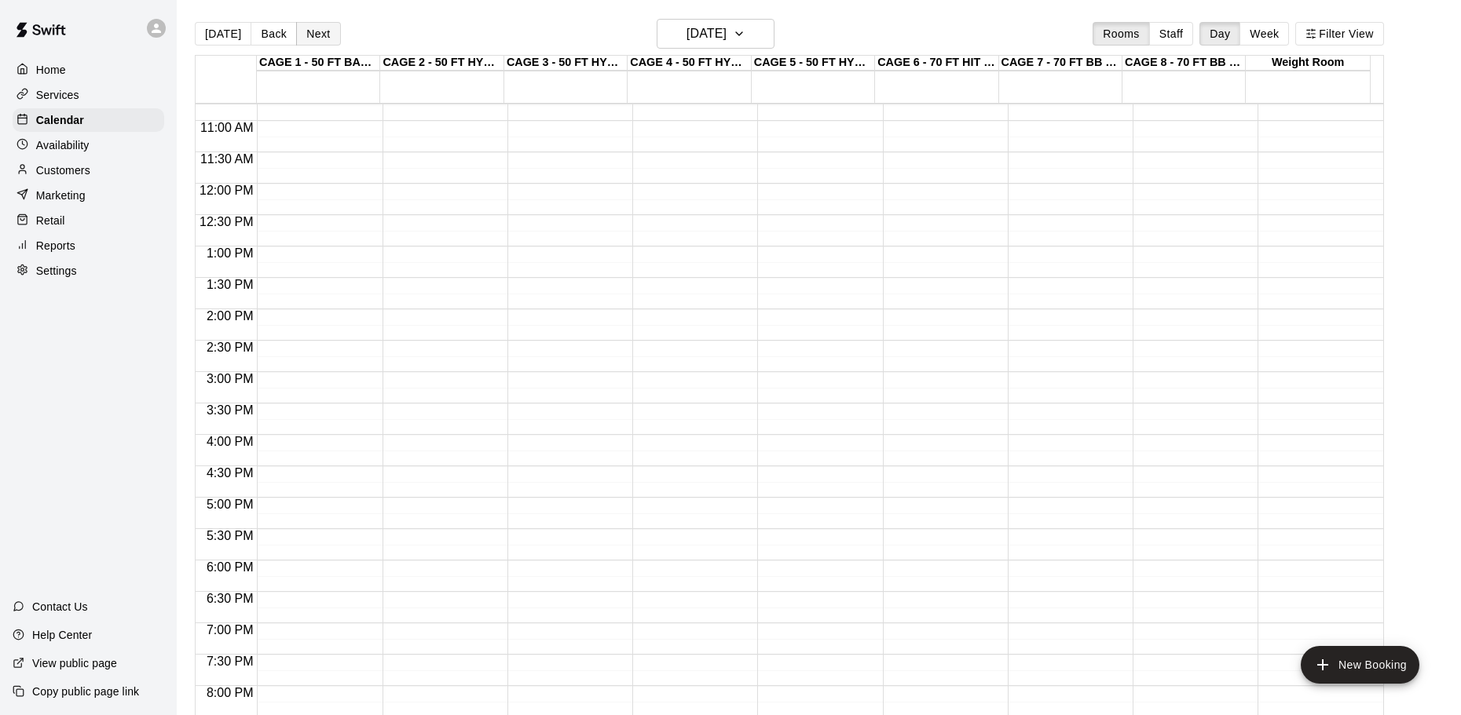
click at [309, 30] on button "Next" at bounding box center [318, 34] width 44 height 24
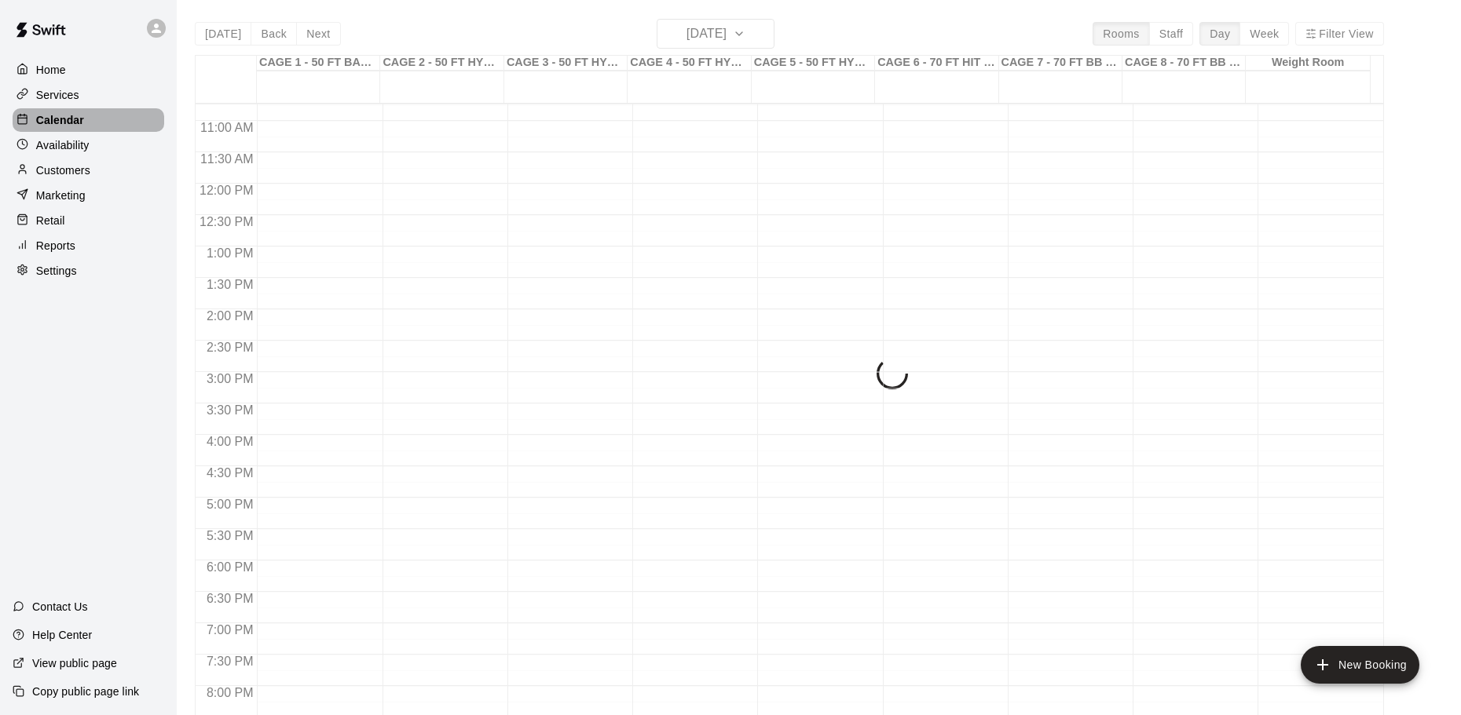
click at [66, 128] on p "Calendar" at bounding box center [60, 120] width 48 height 16
click at [71, 166] on p "Customers" at bounding box center [63, 171] width 54 height 16
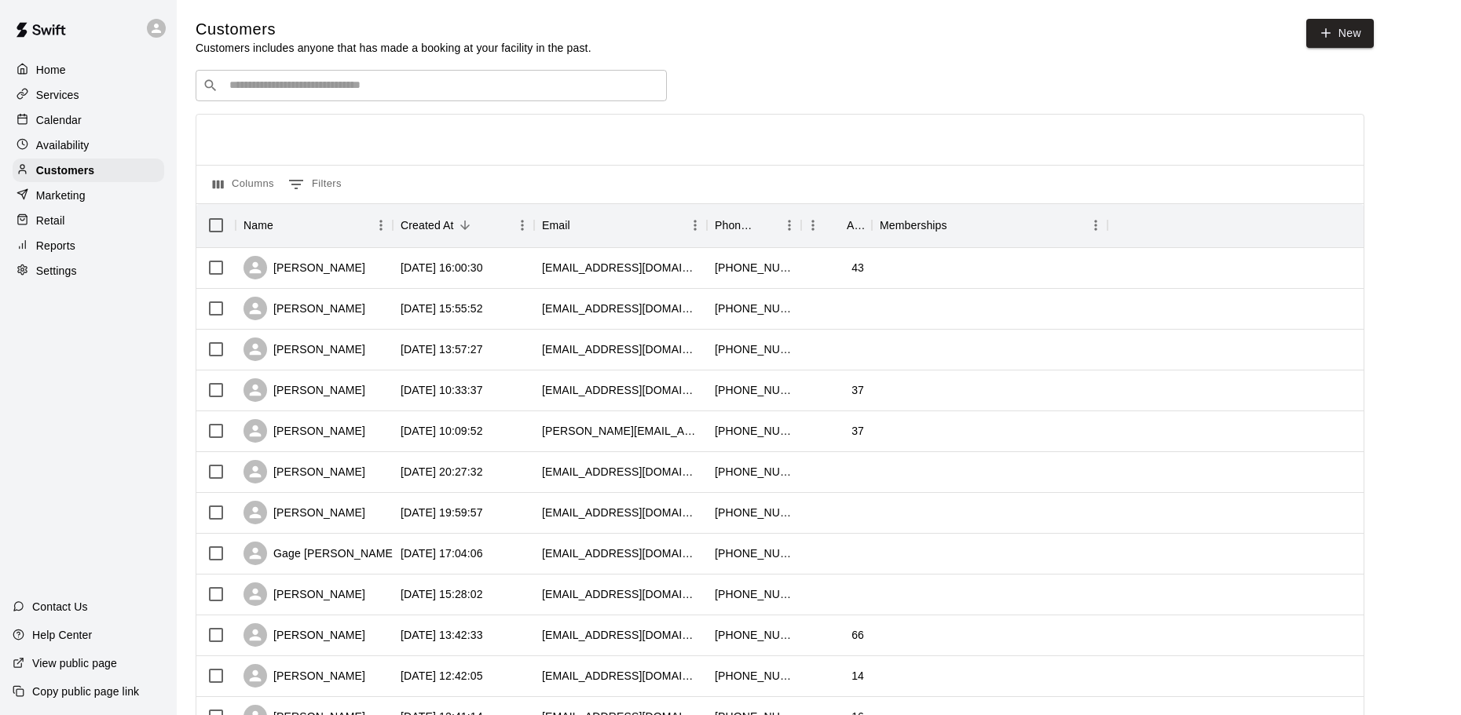
click at [66, 130] on div "Calendar" at bounding box center [89, 120] width 152 height 24
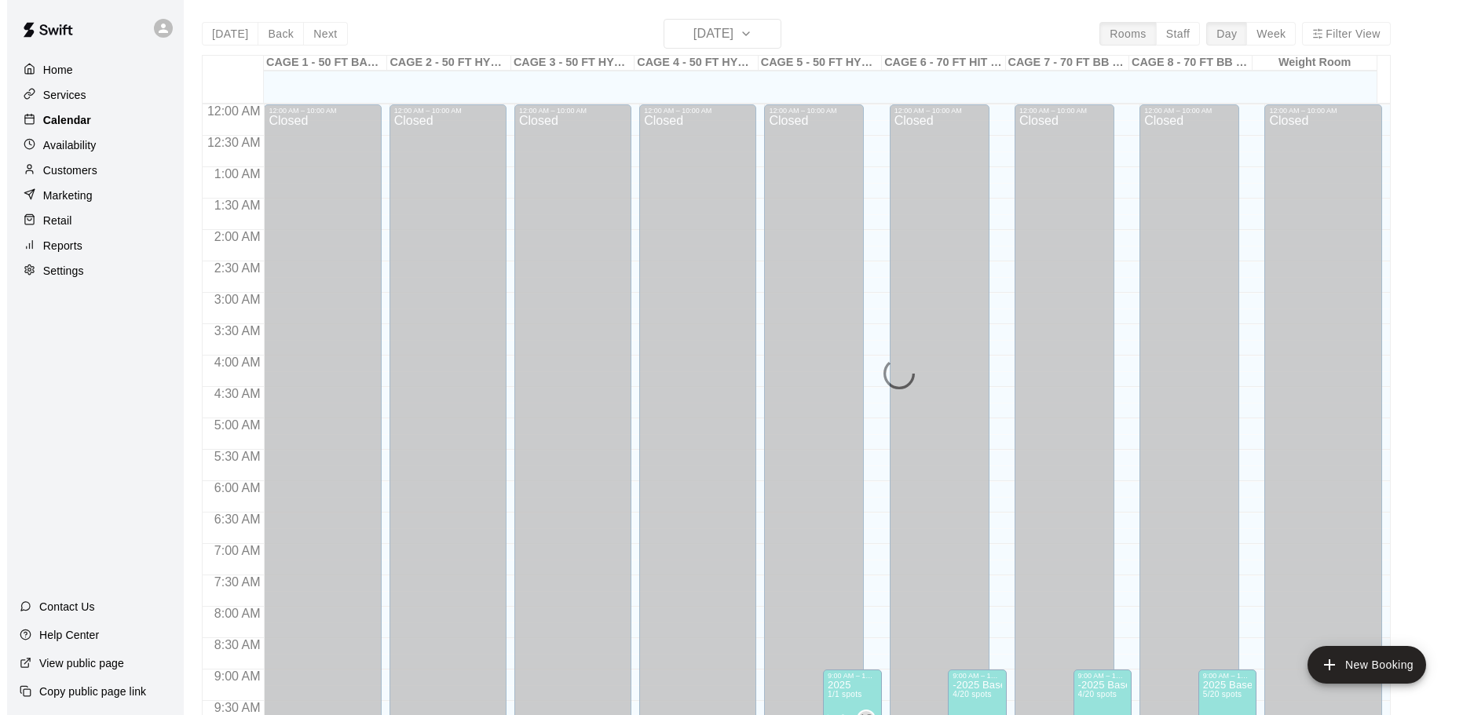
scroll to position [832, 0]
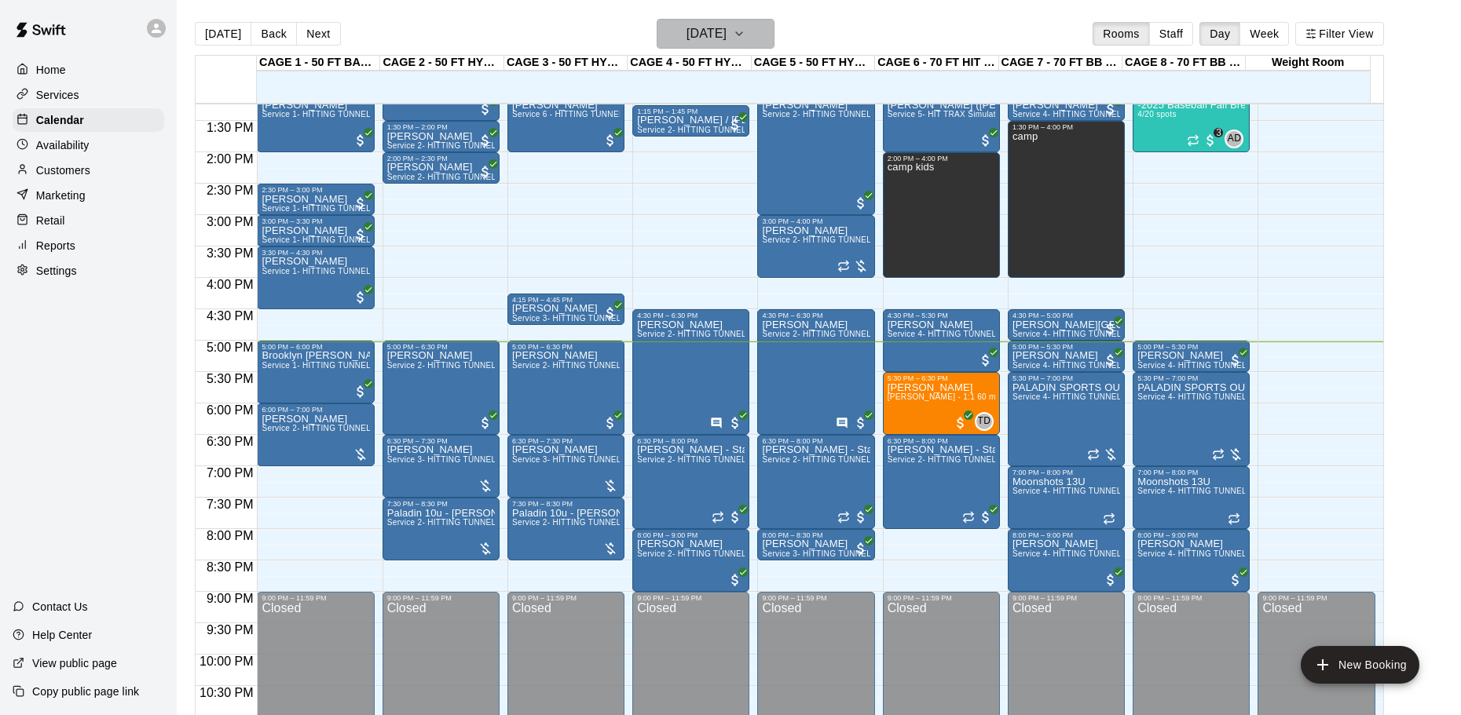
click at [696, 46] on button "[DATE]" at bounding box center [716, 34] width 118 height 30
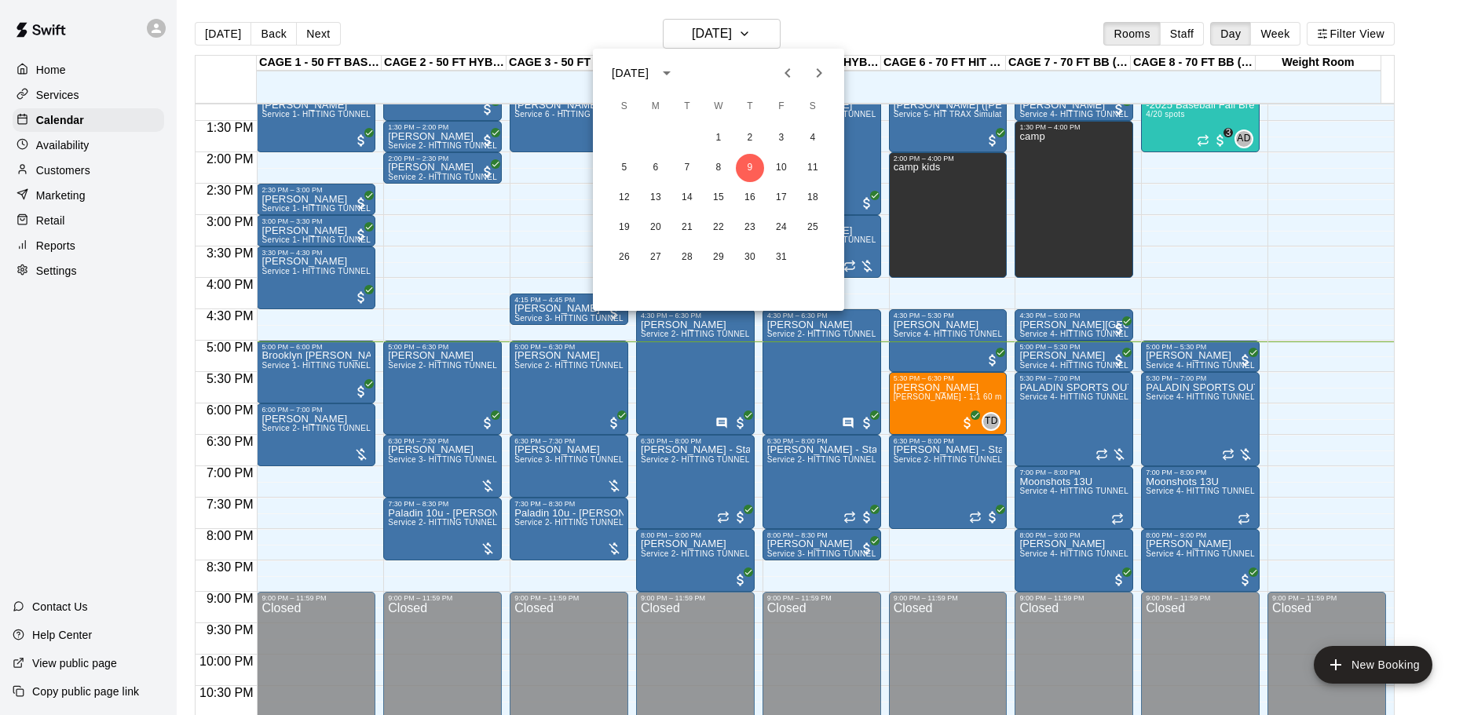
click at [649, 81] on div "[DATE]" at bounding box center [630, 73] width 37 height 16
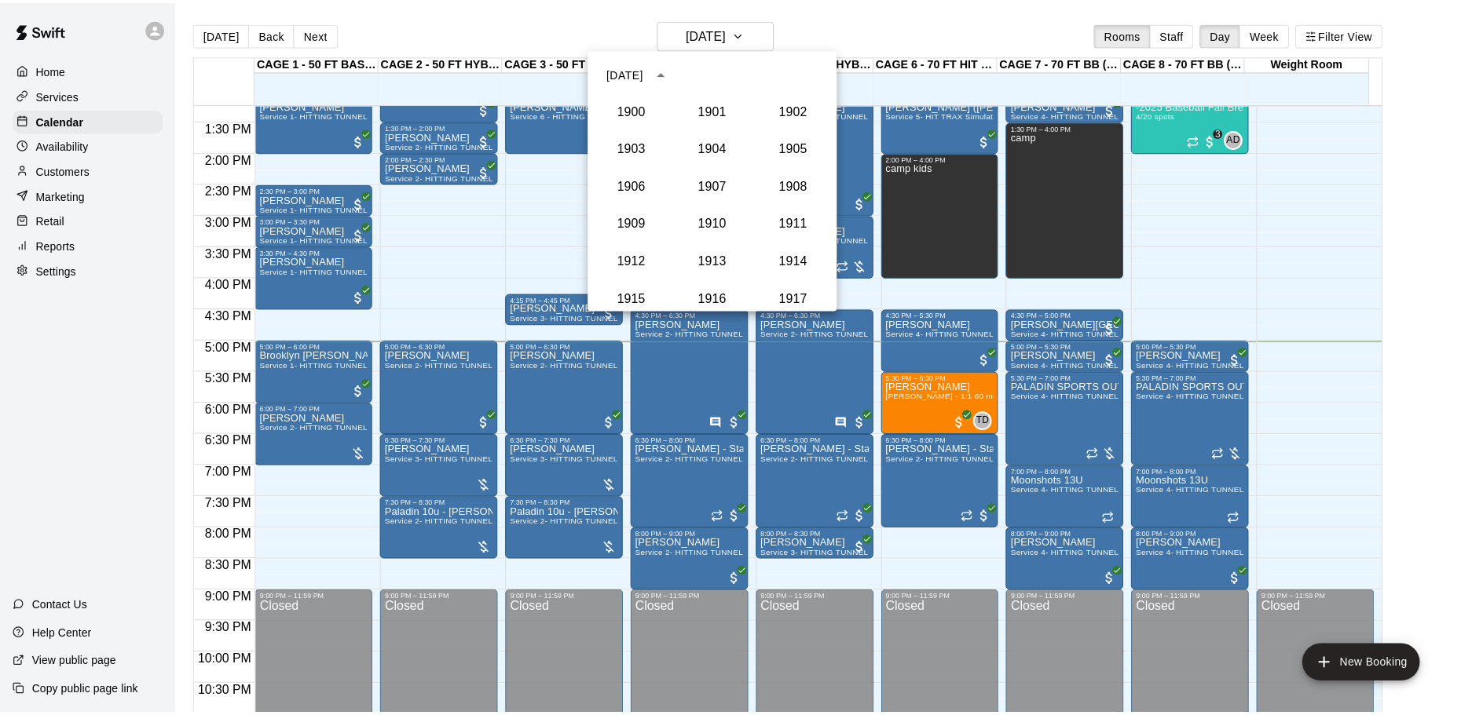
scroll to position [1455, 0]
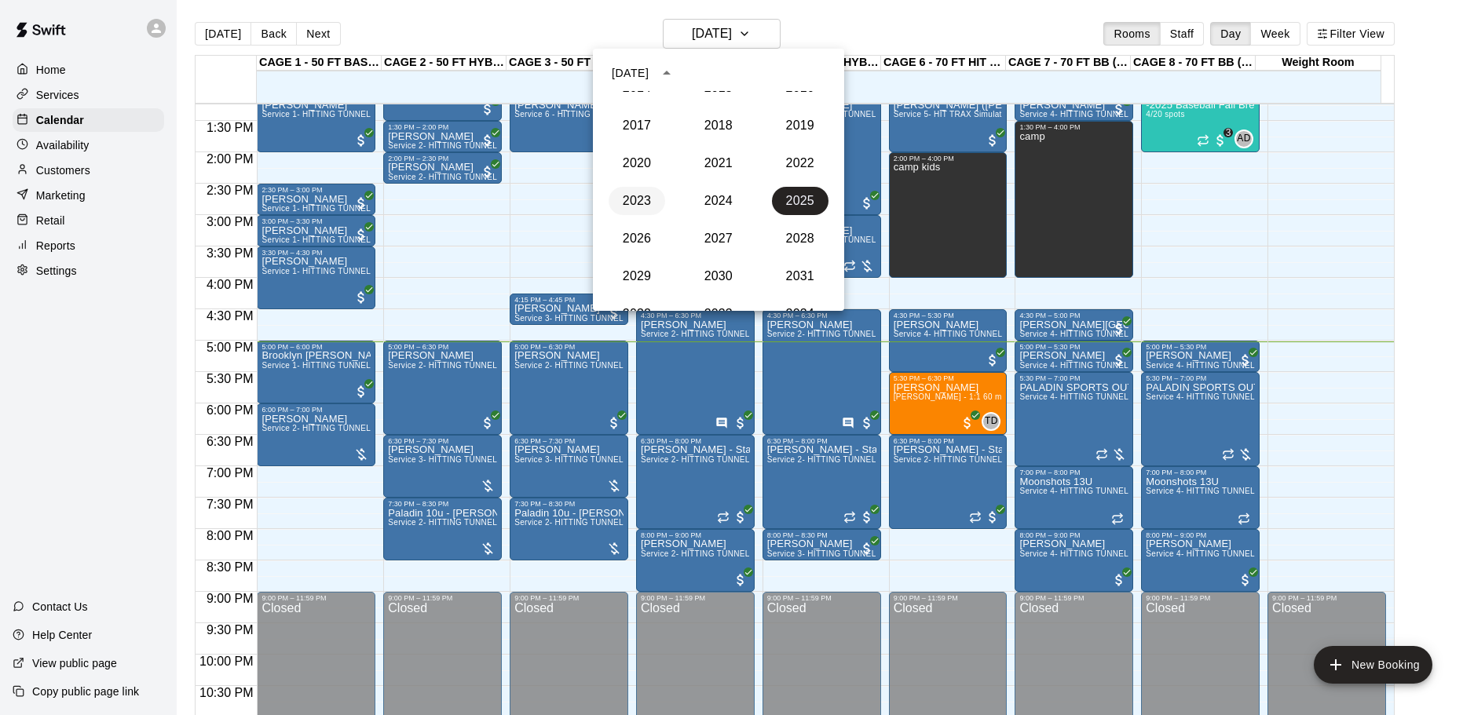
click at [644, 200] on button "2023" at bounding box center [637, 201] width 57 height 28
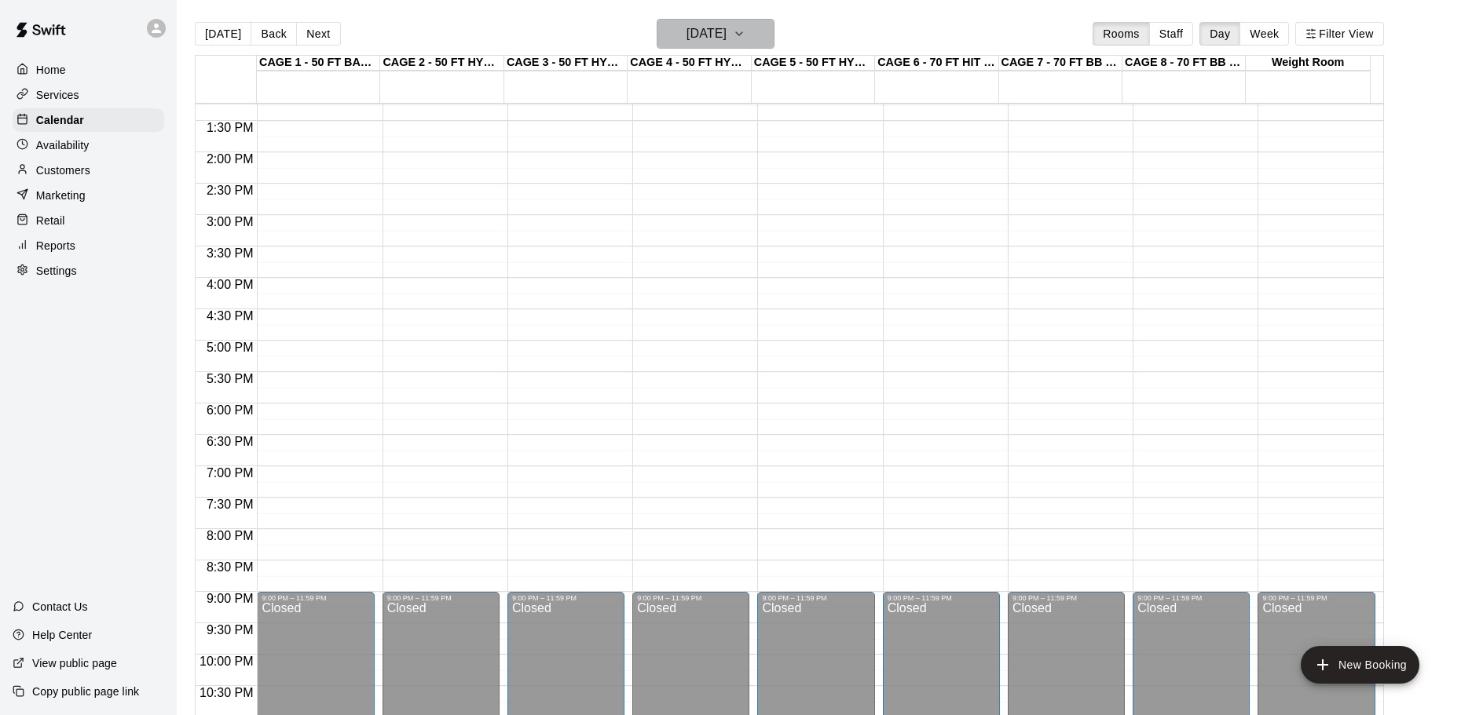
click at [745, 38] on icon "button" at bounding box center [739, 33] width 13 height 19
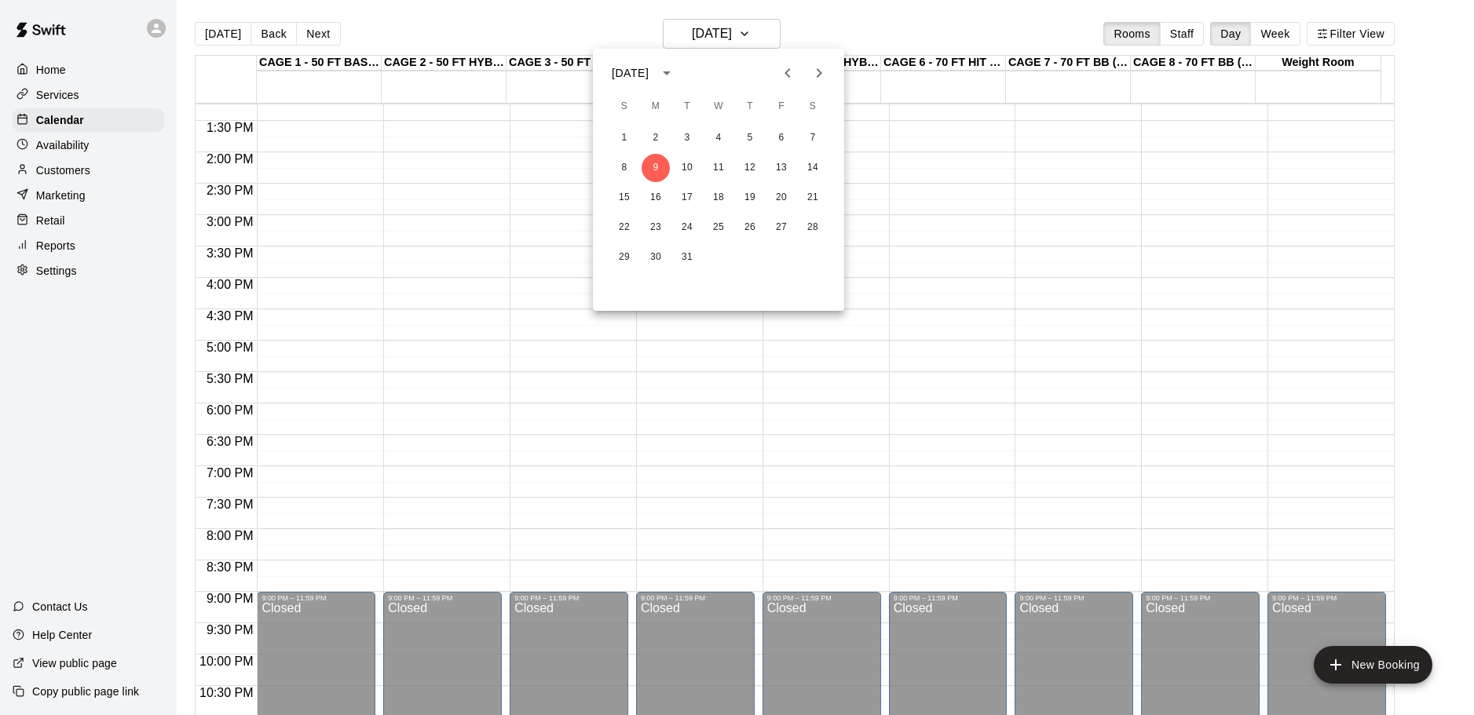
click at [822, 66] on icon "Next month" at bounding box center [819, 73] width 19 height 19
click at [823, 67] on icon "Next month" at bounding box center [819, 73] width 19 height 19
click at [693, 258] on button "26" at bounding box center [687, 257] width 28 height 28
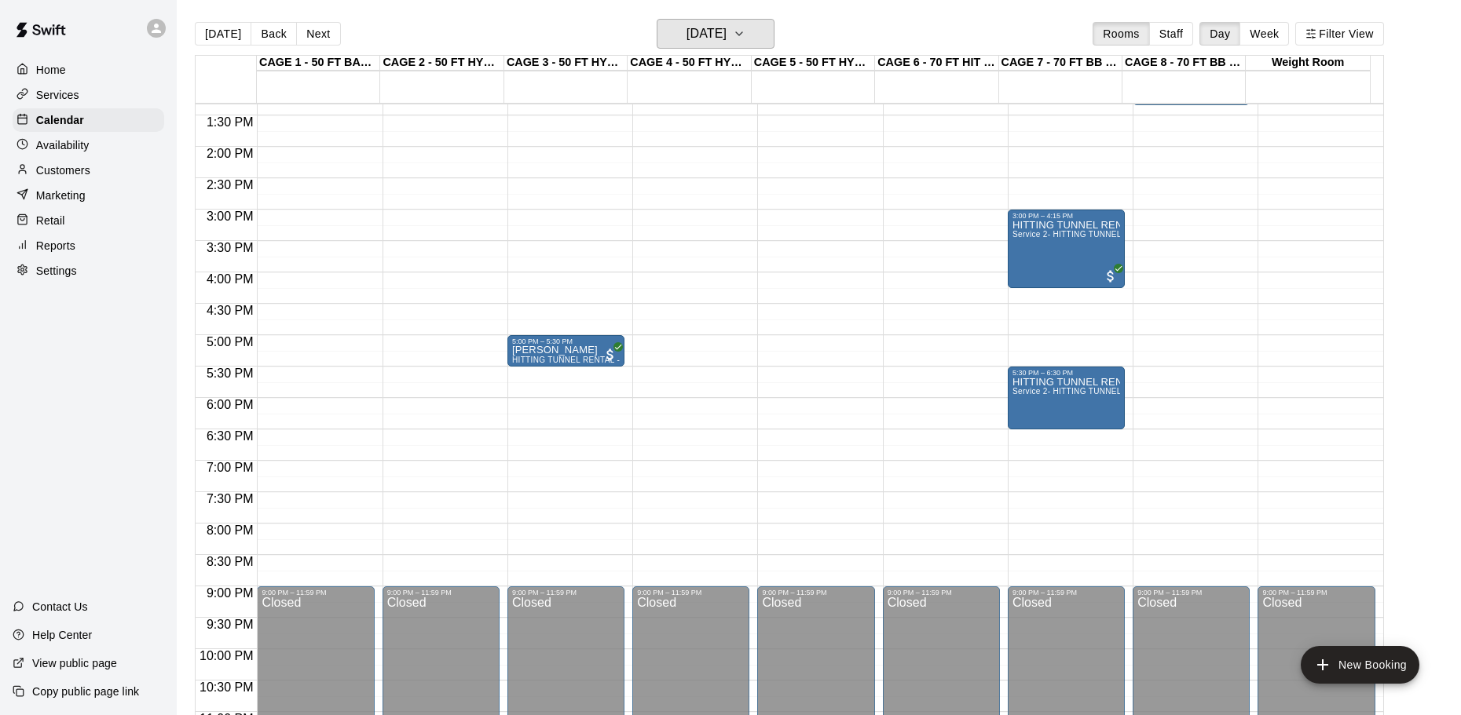
scroll to position [842, 0]
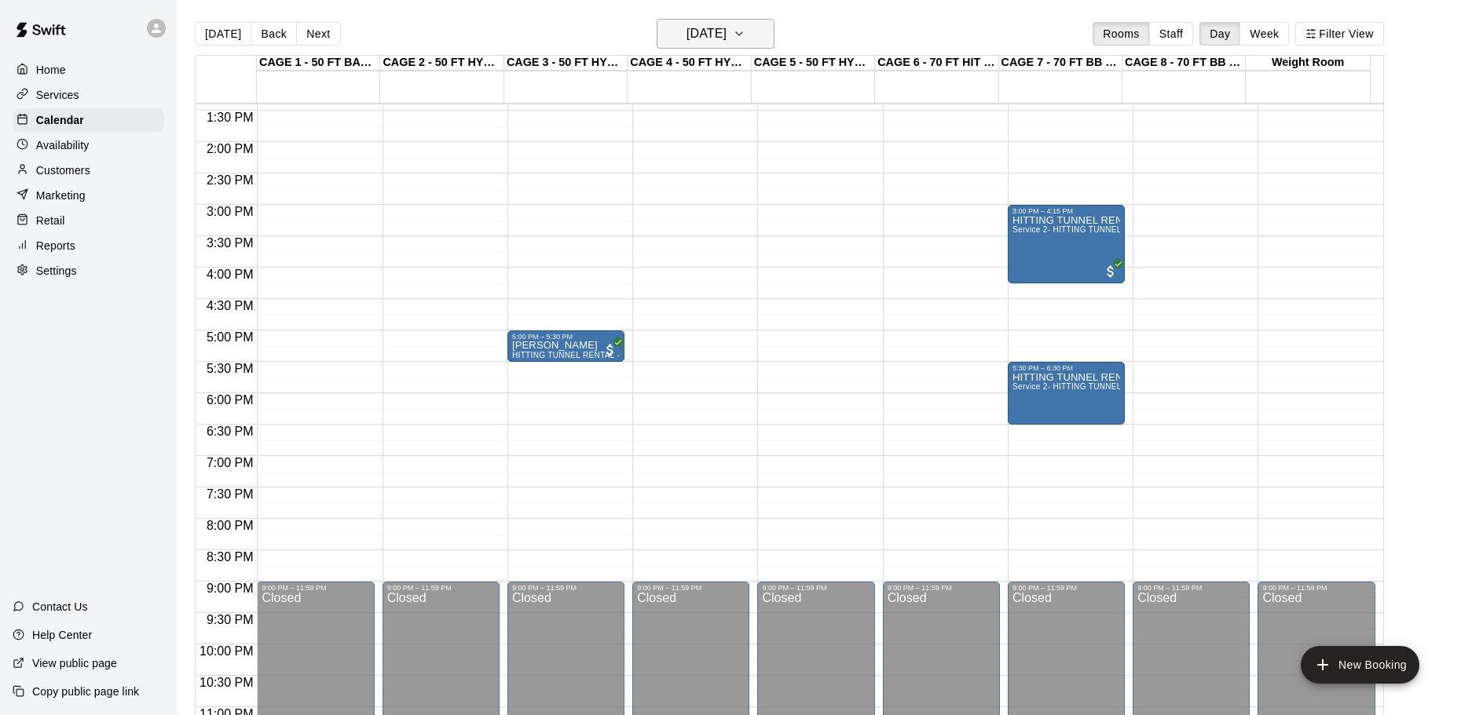
click at [686, 25] on h6 "[DATE]" at bounding box center [706, 34] width 40 height 22
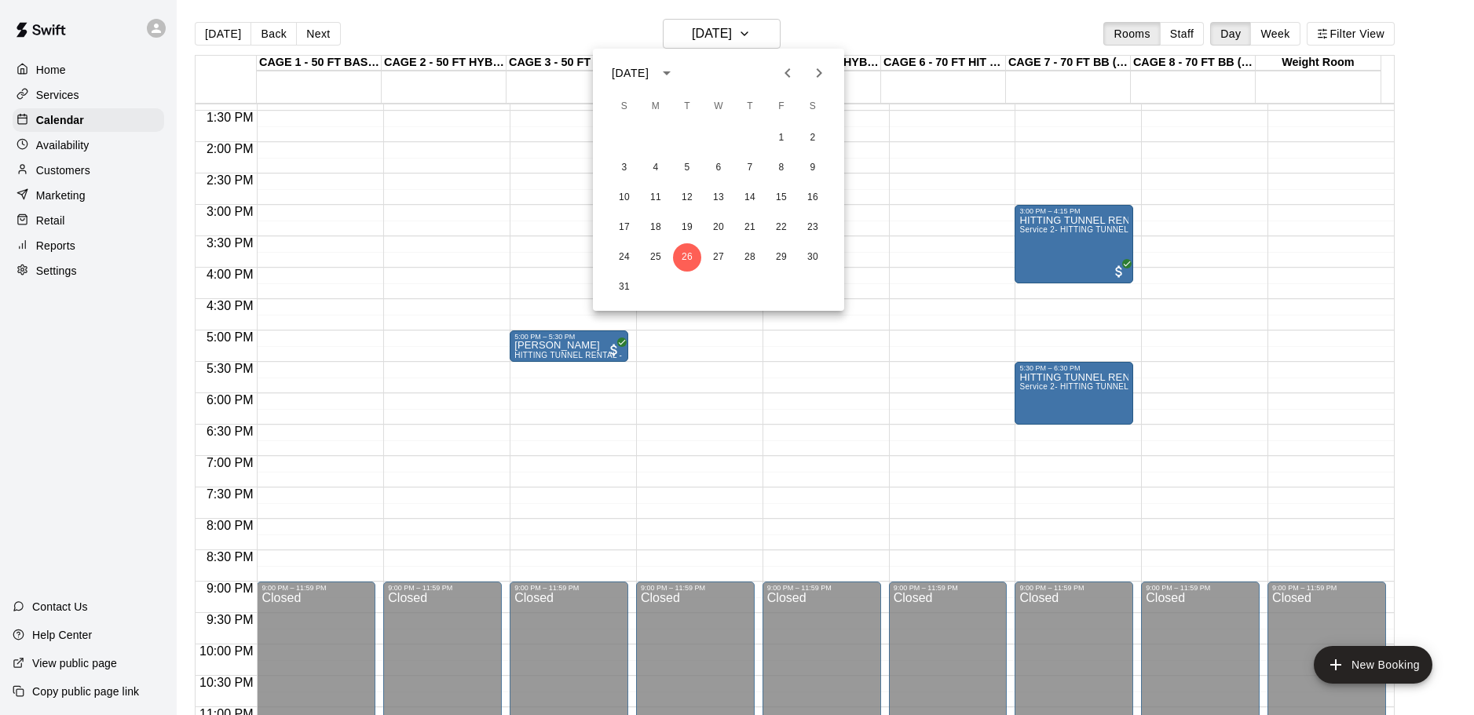
click at [816, 64] on icon "Next month" at bounding box center [819, 73] width 19 height 19
click at [813, 68] on icon "Next month" at bounding box center [819, 73] width 19 height 19
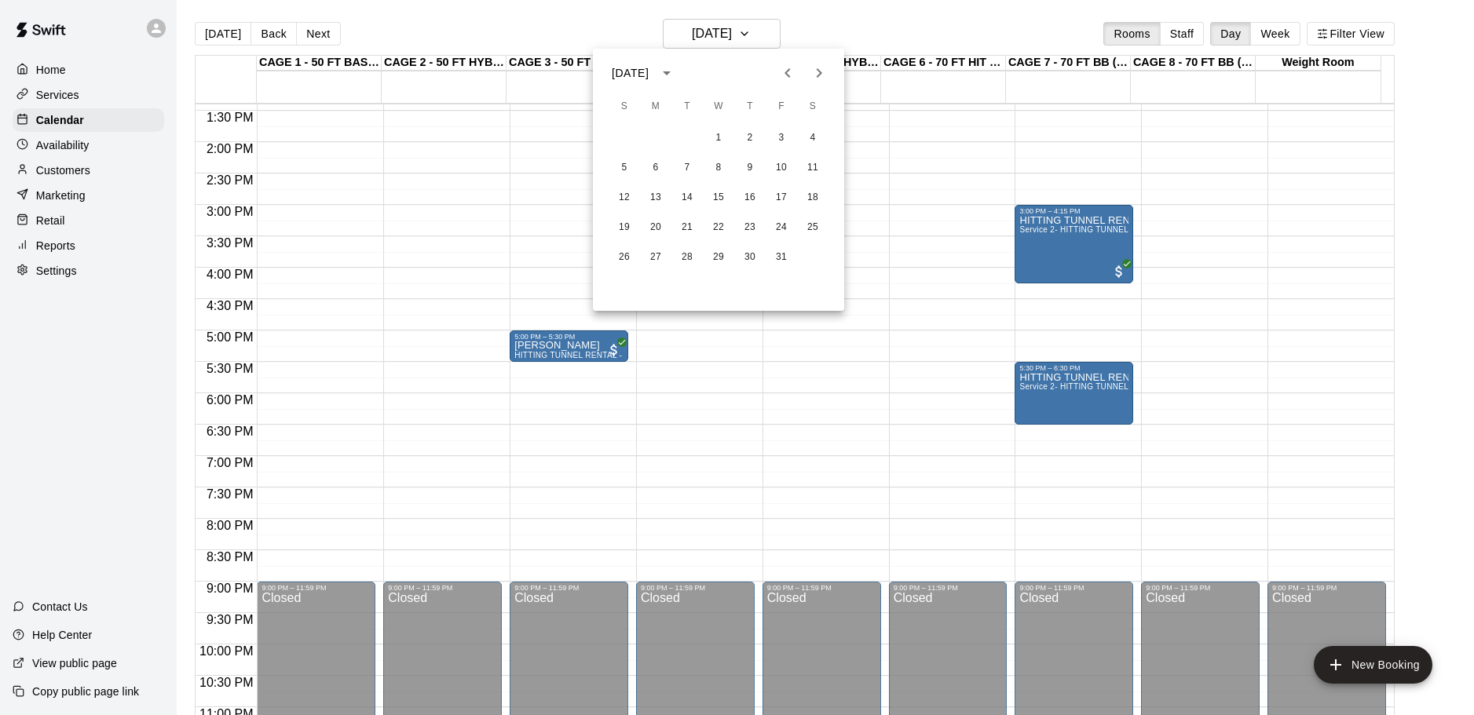
click at [812, 68] on icon "Next month" at bounding box center [819, 73] width 19 height 19
click at [382, 29] on div at bounding box center [737, 357] width 1474 height 715
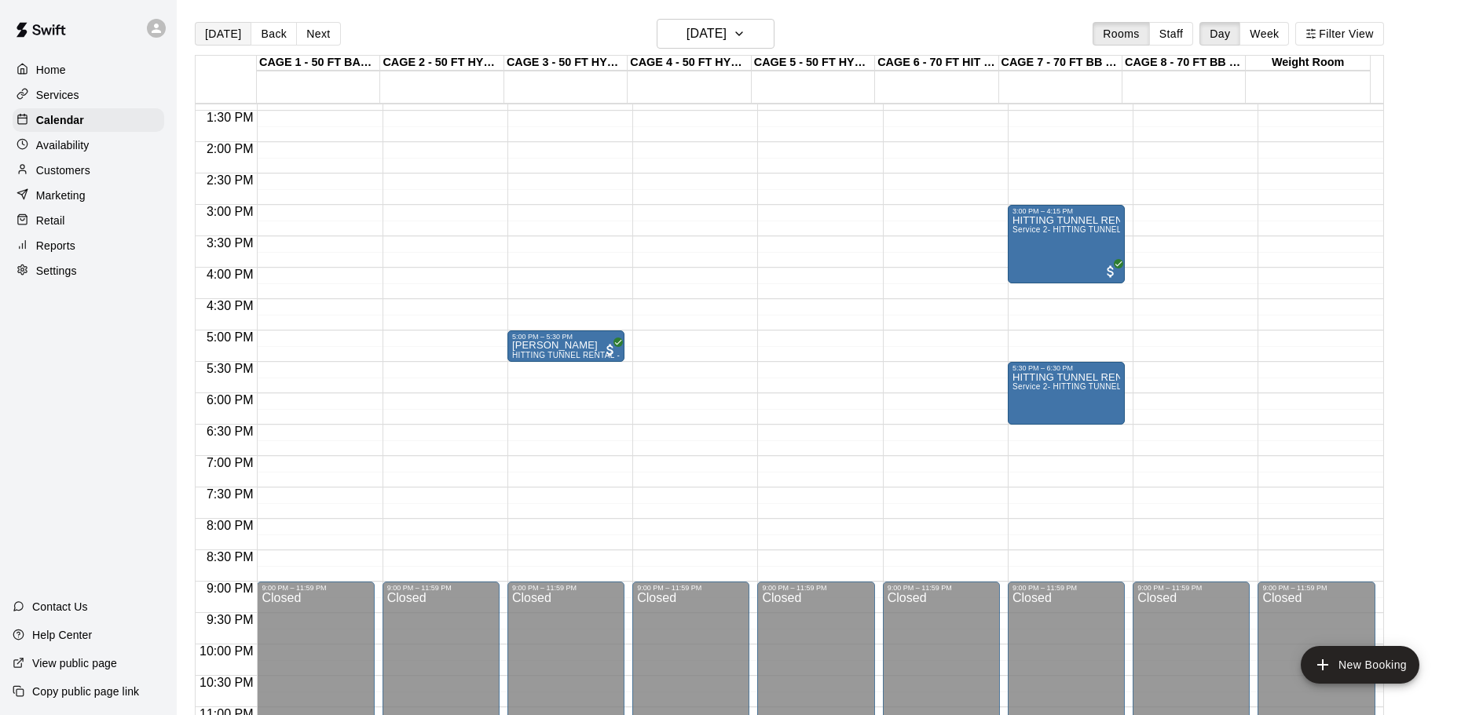
click at [218, 32] on button "[DATE]" at bounding box center [223, 34] width 57 height 24
